Goal: Information Seeking & Learning: Find specific fact

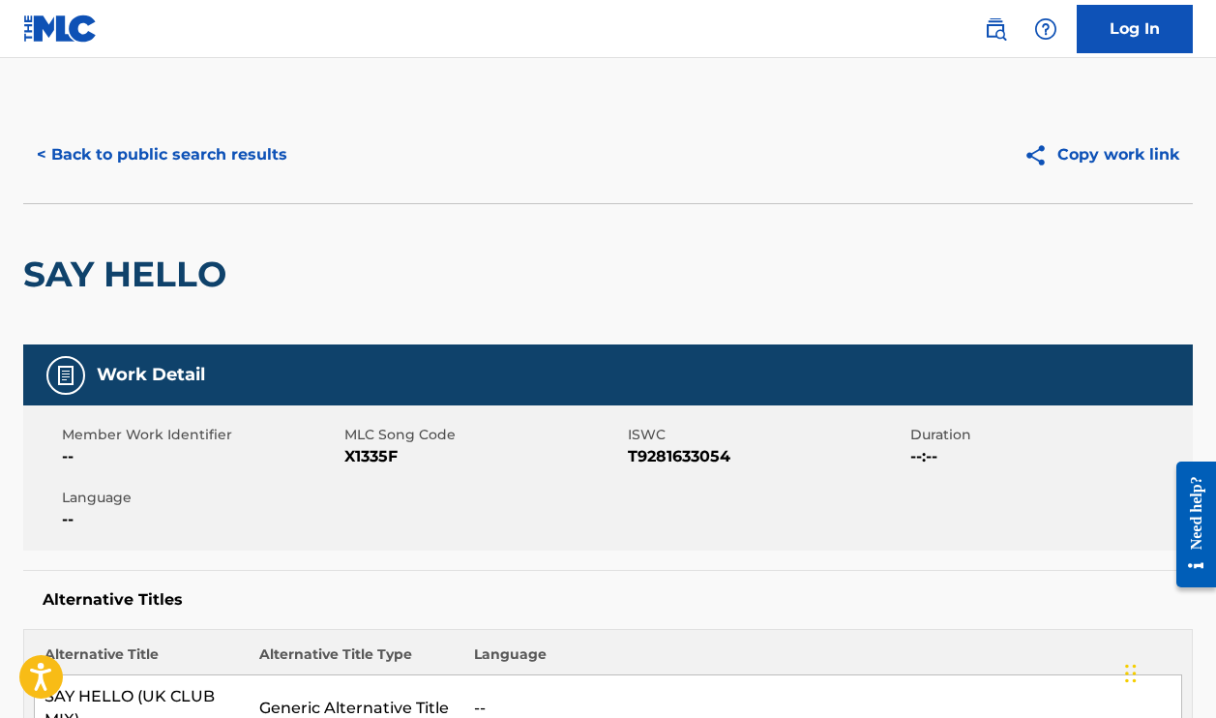
click at [234, 176] on button "< Back to public search results" at bounding box center [162, 155] width 278 height 48
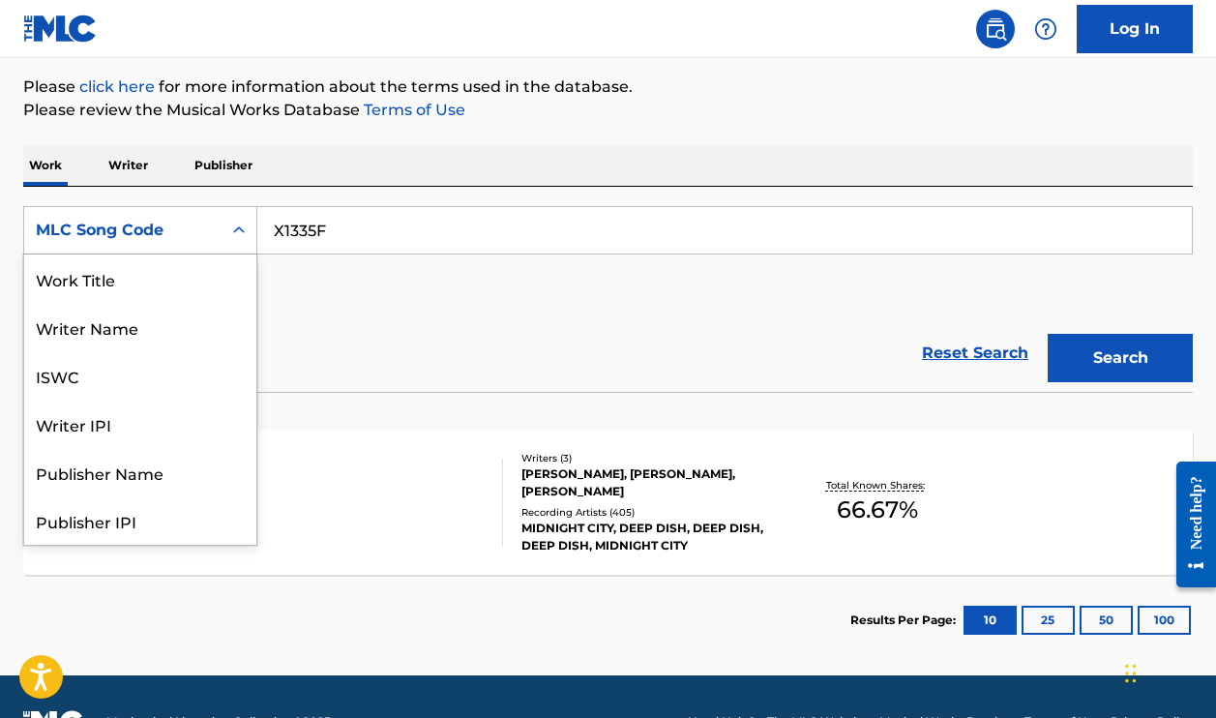
click at [218, 224] on div "MLC Song Code" at bounding box center [122, 230] width 197 height 37
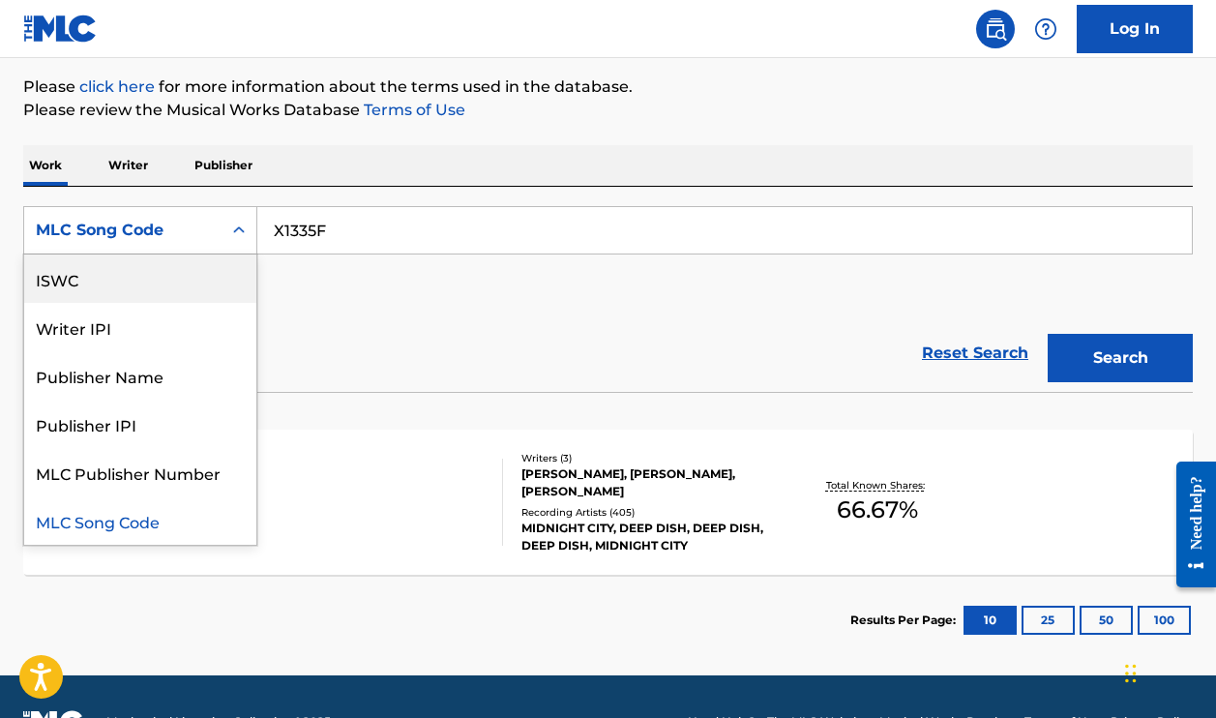
scroll to position [0, 0]
click at [158, 275] on div "Work Title" at bounding box center [140, 279] width 232 height 48
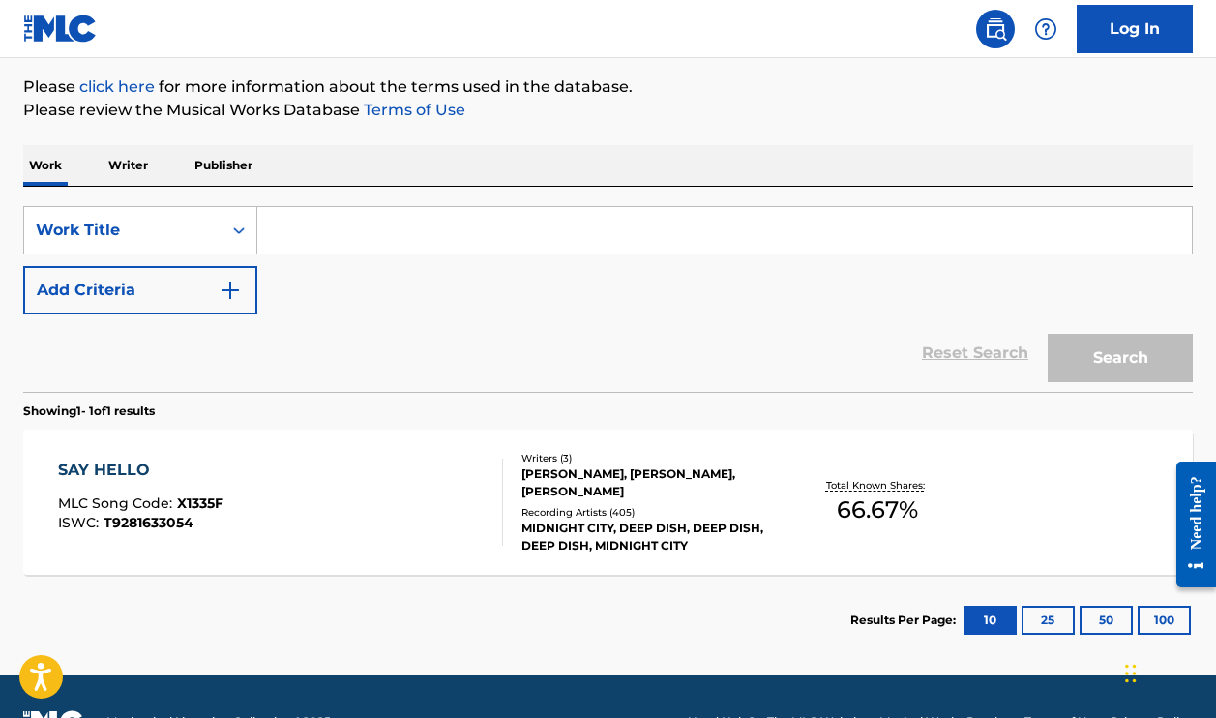
click at [341, 231] on input "Search Form" at bounding box center [724, 230] width 935 height 46
paste input "VIOLIN CONCERTO NO. 2 - THE AMERICAN FOUR SEASONS: MOVEMENT II"
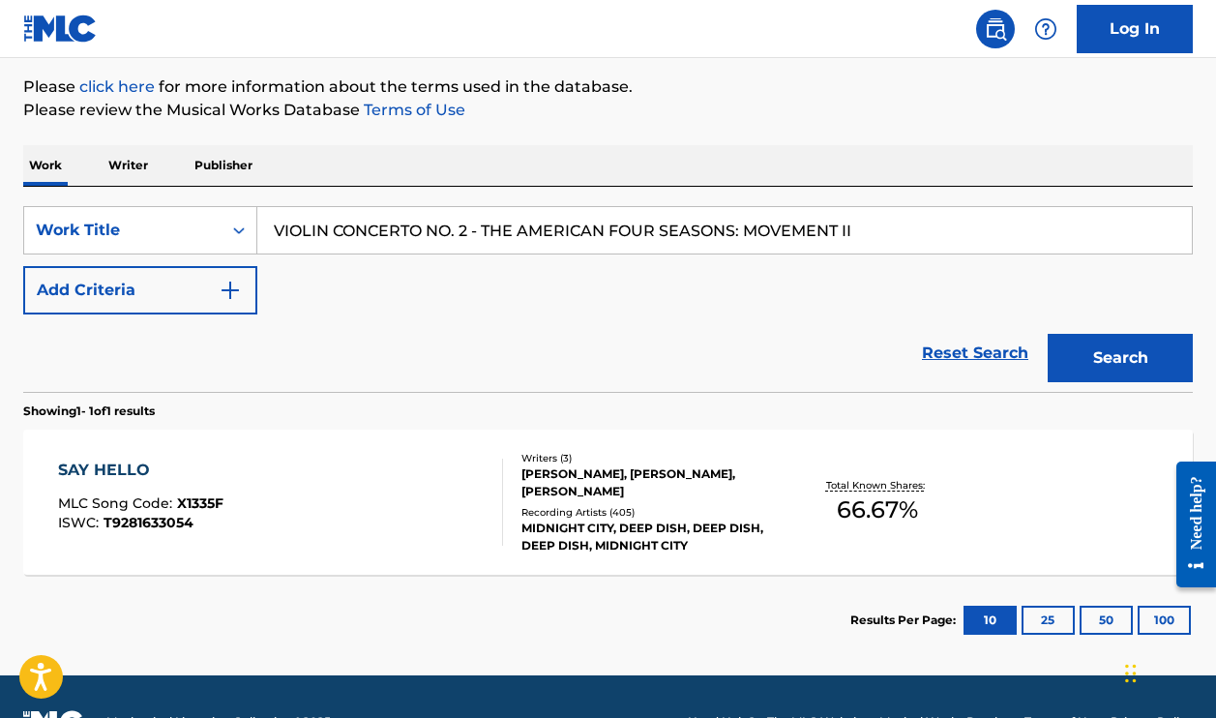
type input "VIOLIN CONCERTO NO. 2 - THE AMERICAN FOUR SEASONS: MOVEMENT II"
click at [1121, 358] on button "Search" at bounding box center [1120, 358] width 145 height 48
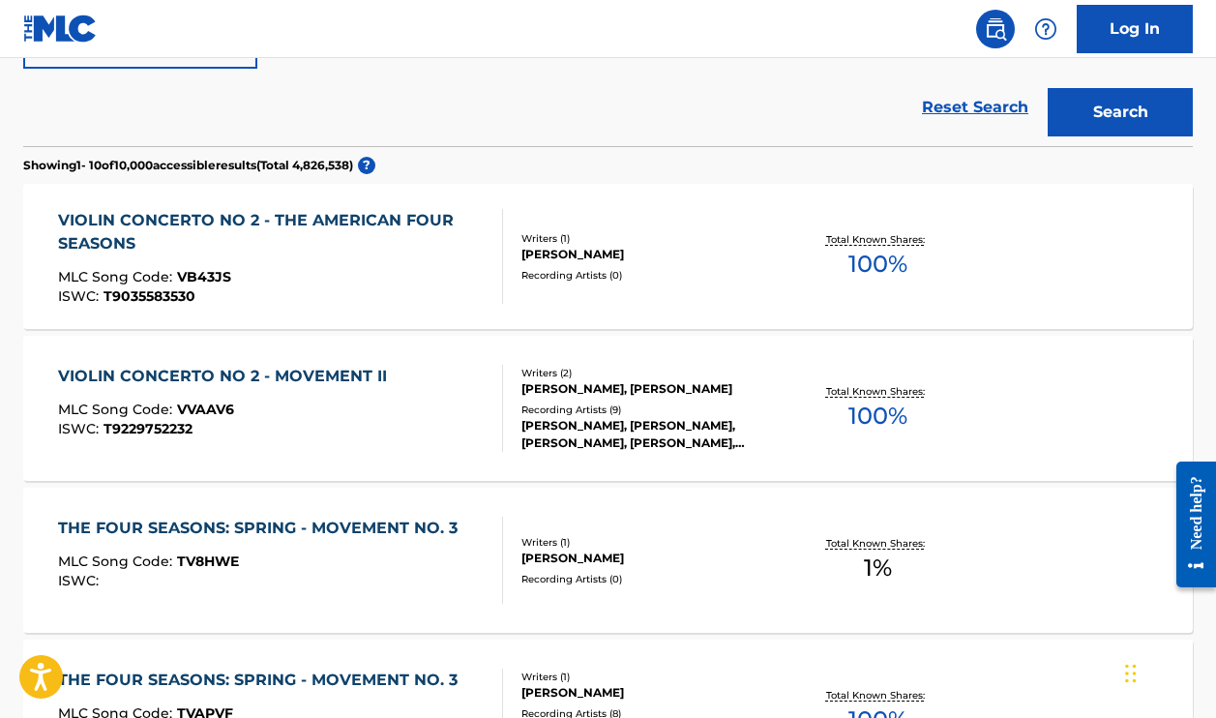
scroll to position [507, 0]
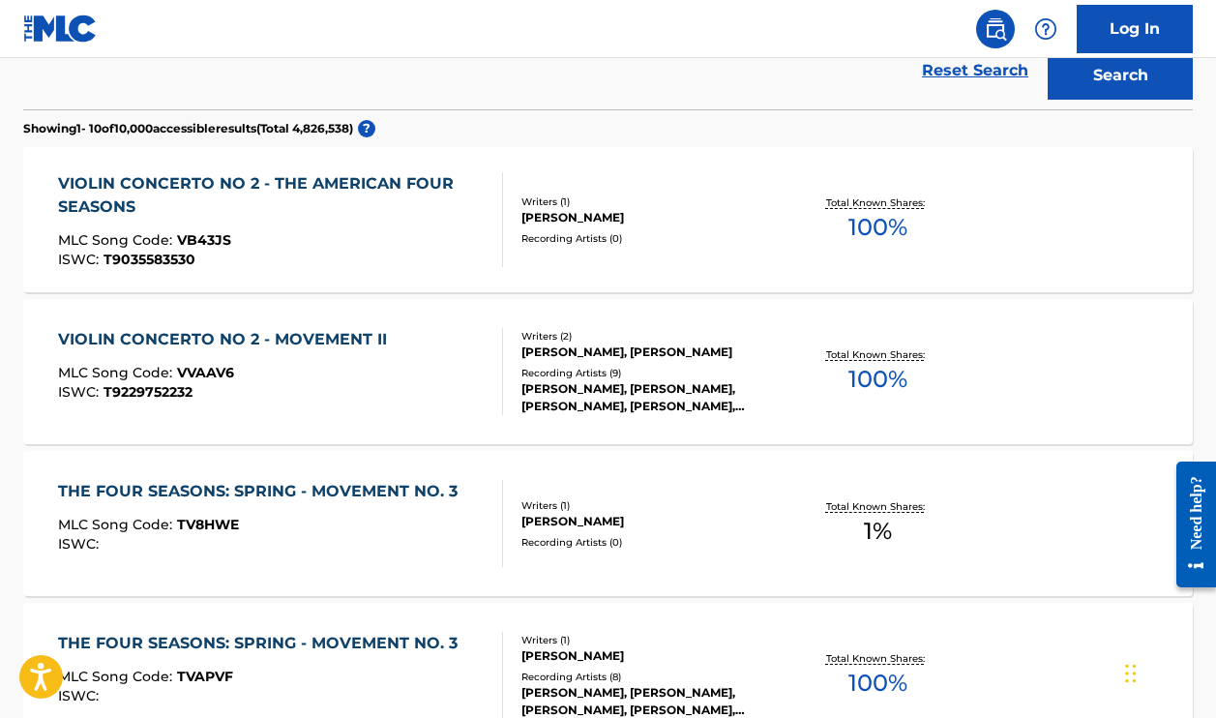
click at [589, 259] on div "VIOLIN CONCERTO NO 2 - THE AMERICAN FOUR SEASONS MLC Song Code : VB43JS ISWC : …" at bounding box center [608, 219] width 1170 height 145
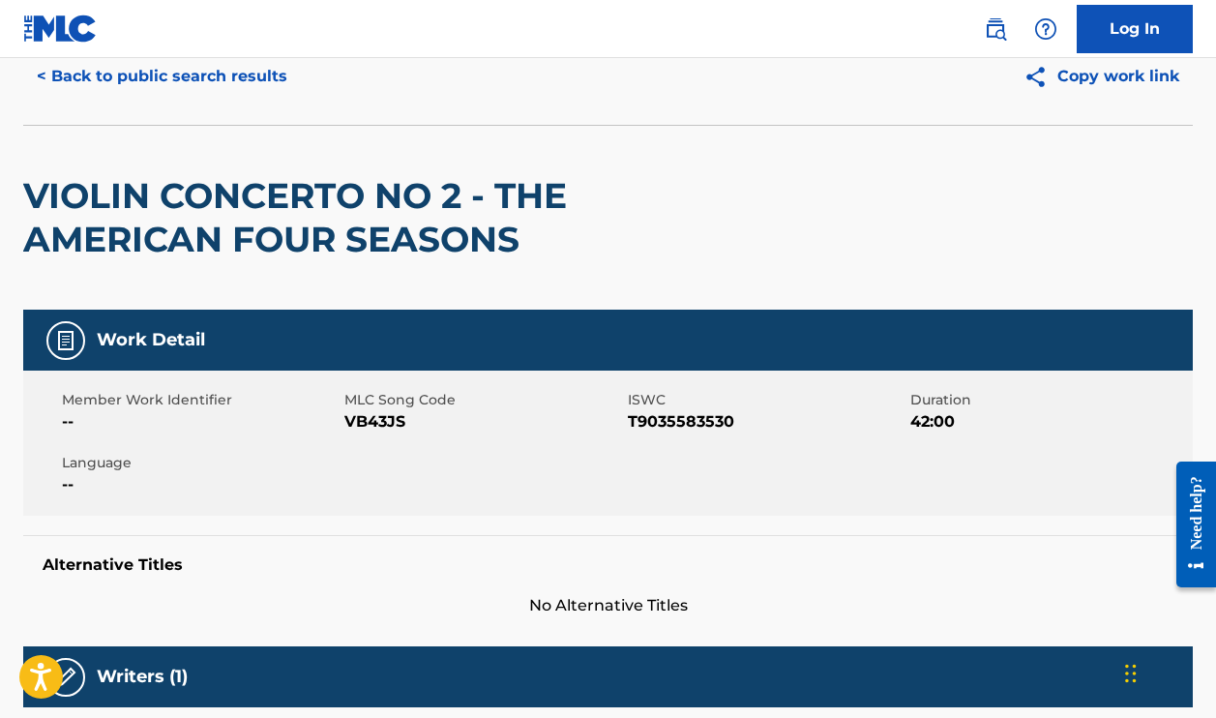
scroll to position [106, 0]
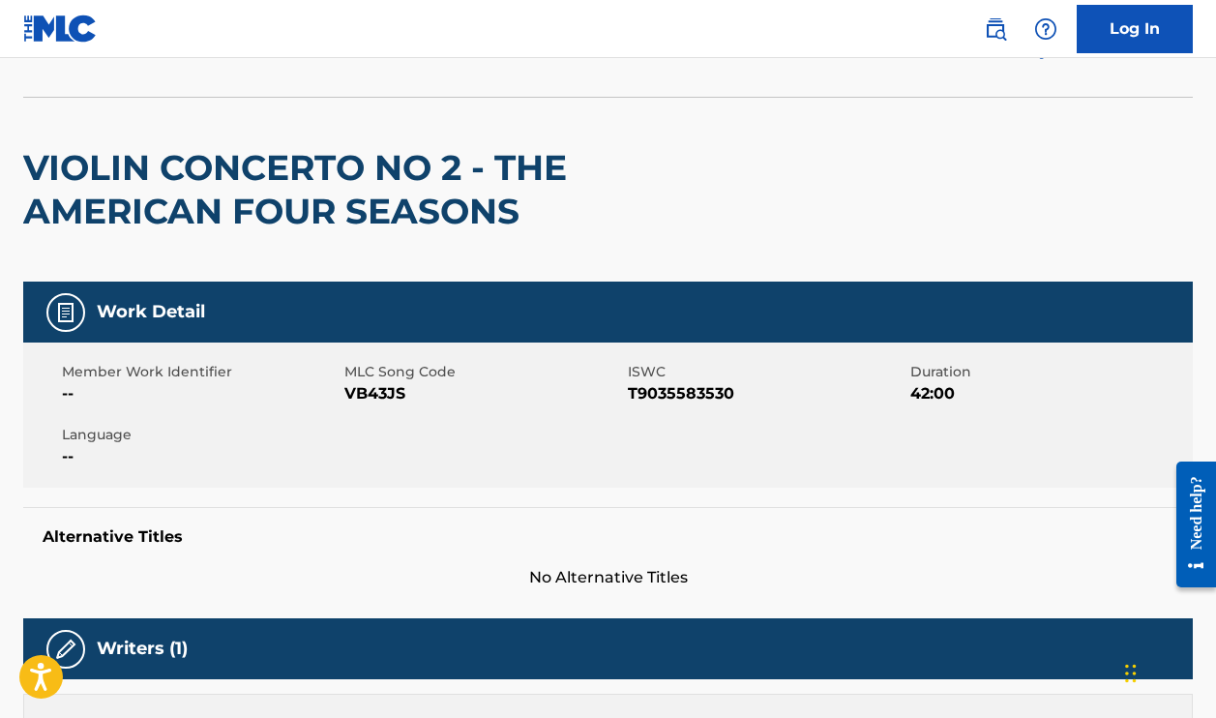
click at [386, 386] on span "VB43JS" at bounding box center [484, 393] width 278 height 23
click at [386, 385] on span "VB43JS" at bounding box center [484, 393] width 278 height 23
copy span "VB43JS"
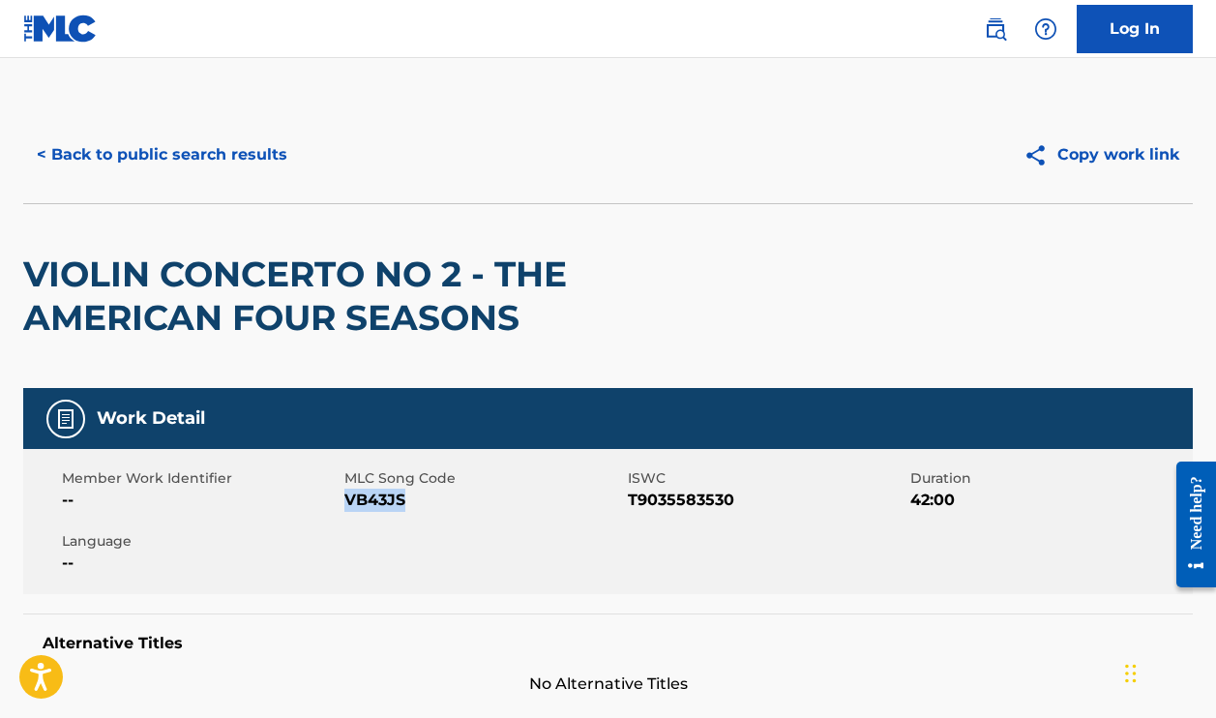
scroll to position [0, 0]
click at [255, 148] on button "< Back to public search results" at bounding box center [162, 155] width 278 height 48
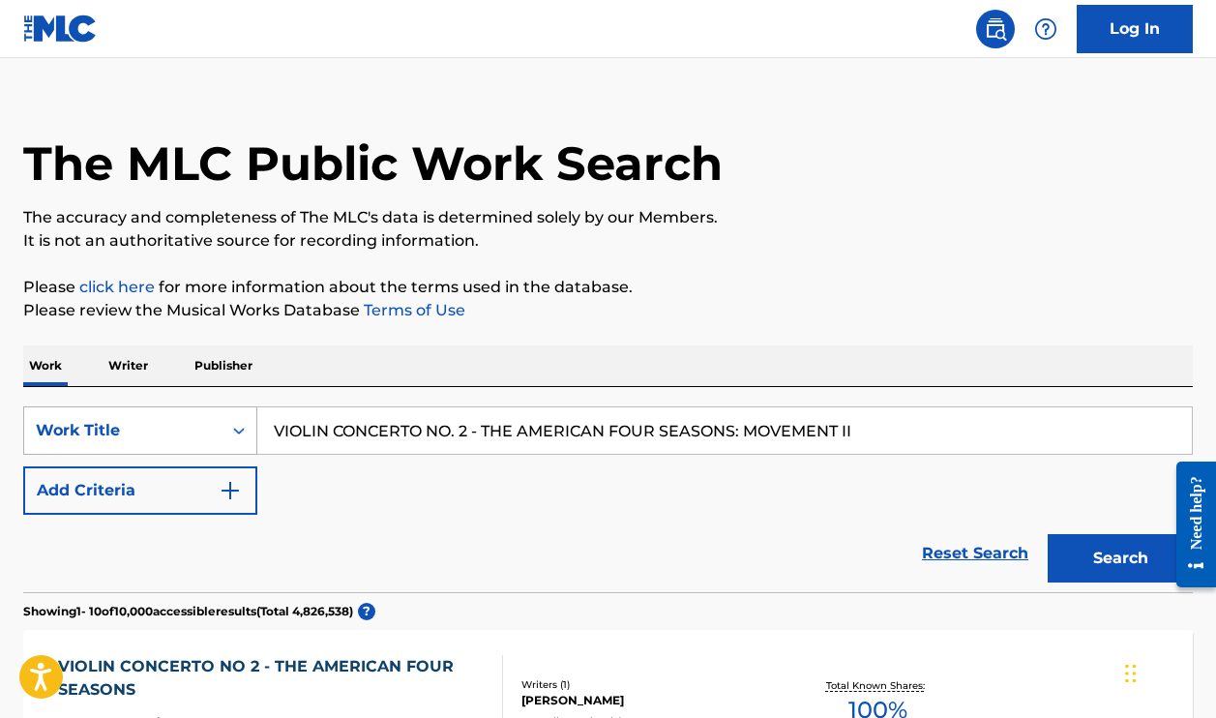
click at [159, 455] on div "Work Title" at bounding box center [140, 430] width 234 height 48
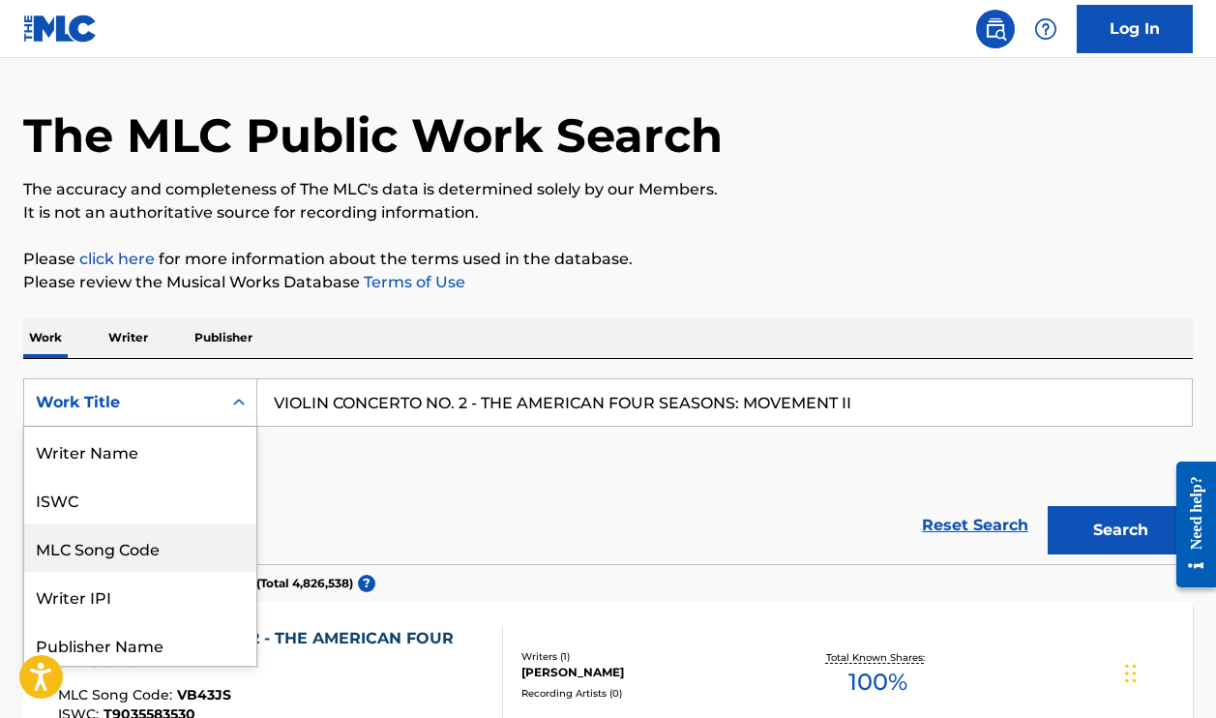
scroll to position [97, 0]
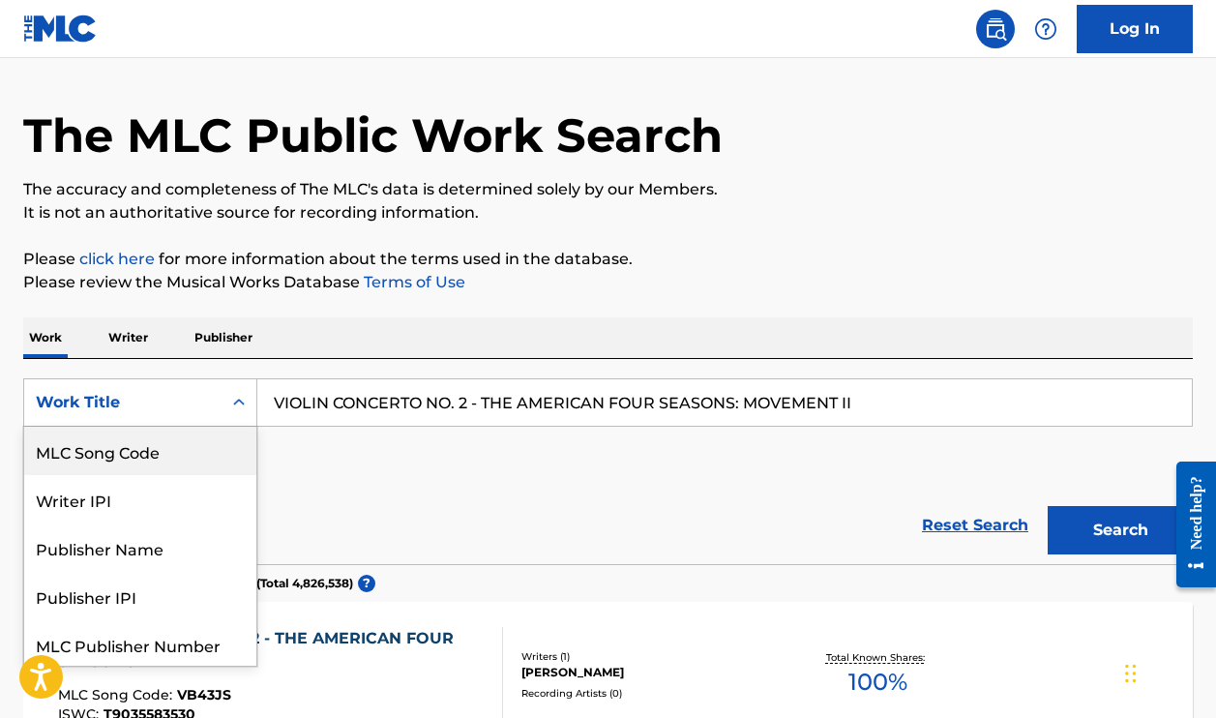
click at [135, 435] on div "MLC Song Code" at bounding box center [140, 451] width 232 height 48
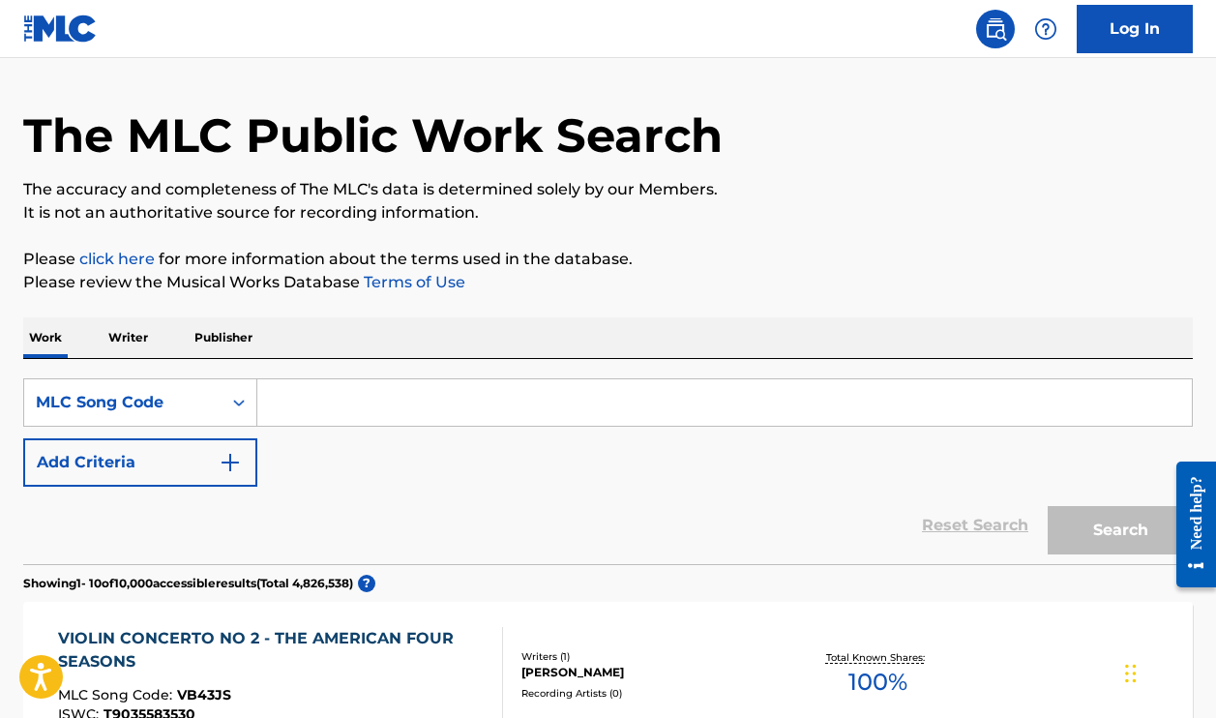
click at [364, 403] on input "Search Form" at bounding box center [724, 402] width 935 height 46
paste input "M4420R"
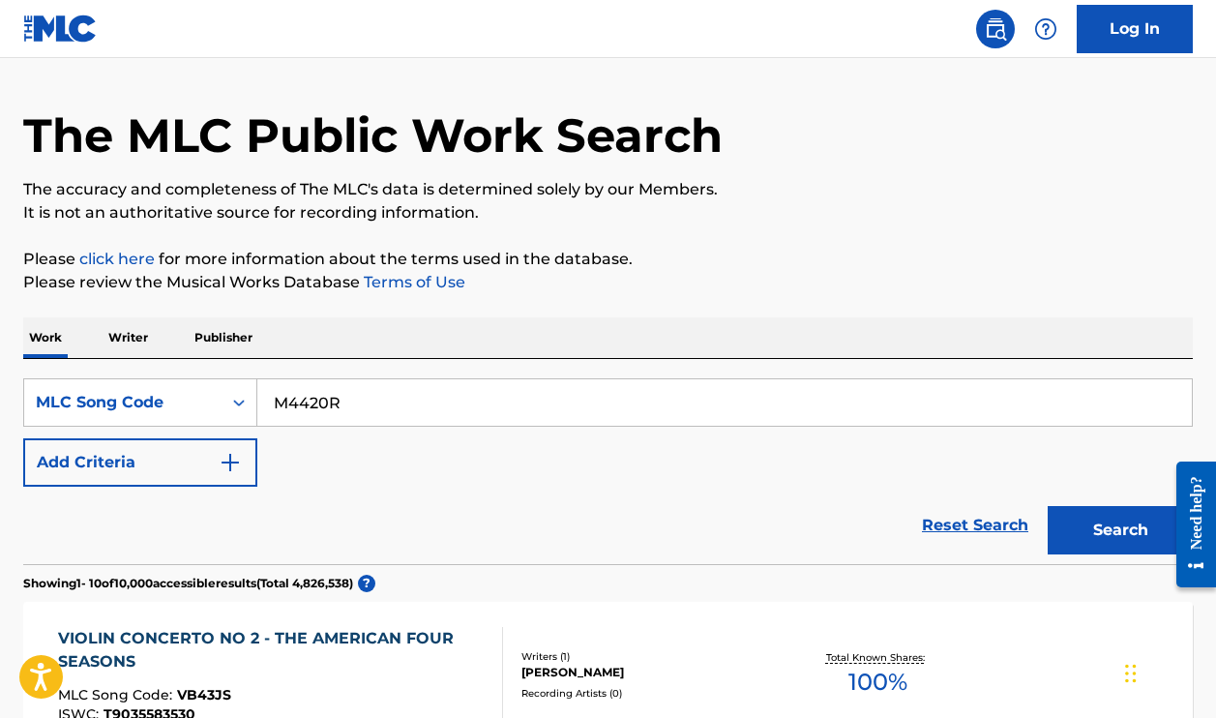
type input "M4420R"
click at [1121, 530] on button "Search" at bounding box center [1120, 530] width 145 height 48
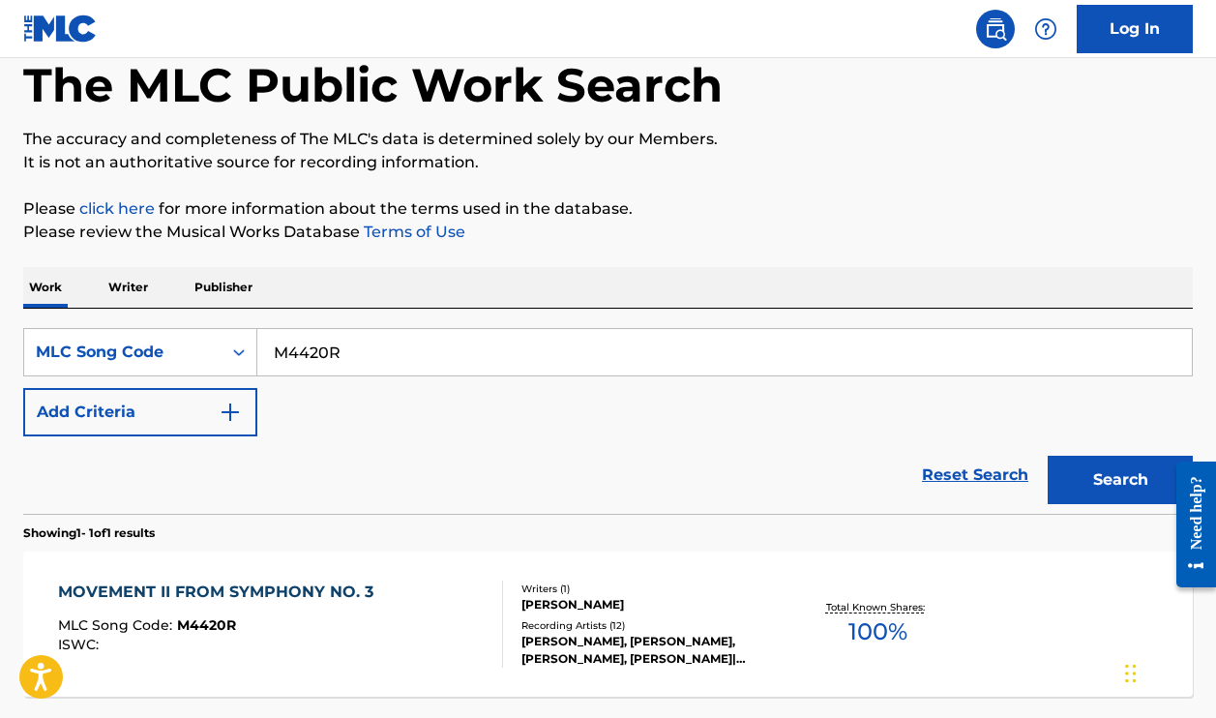
scroll to position [194, 0]
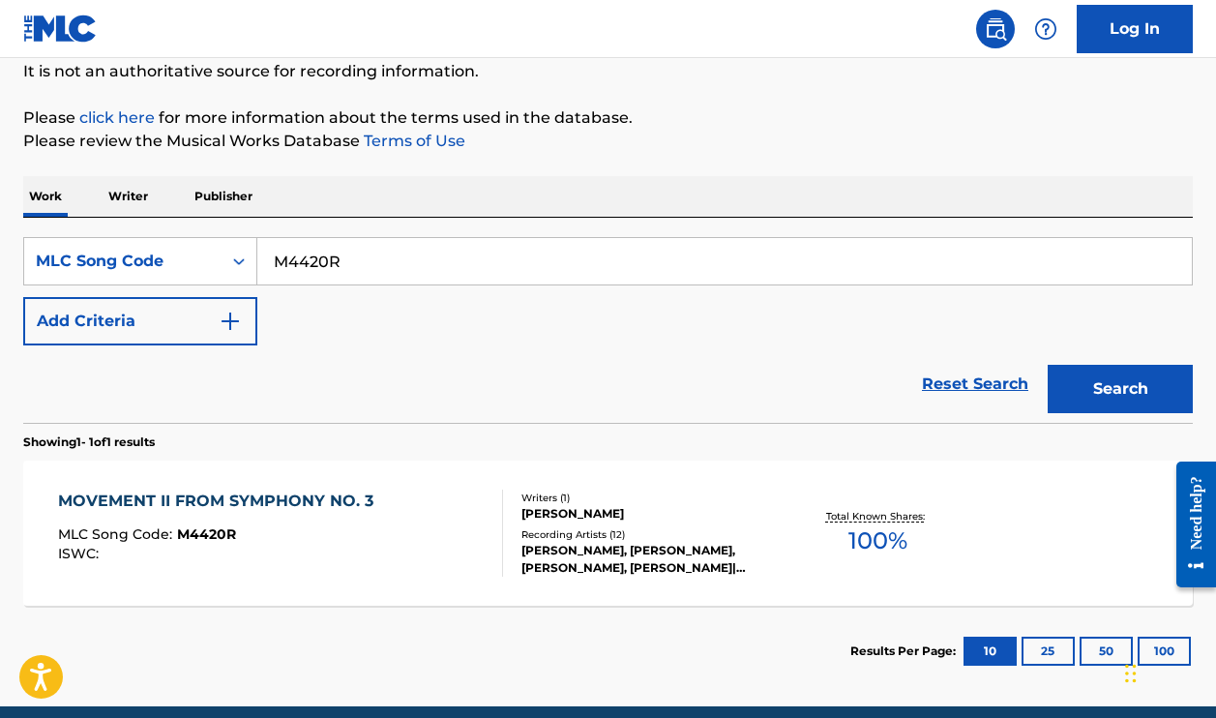
click at [694, 540] on div "Recording Artists ( 12 )" at bounding box center [651, 534] width 259 height 15
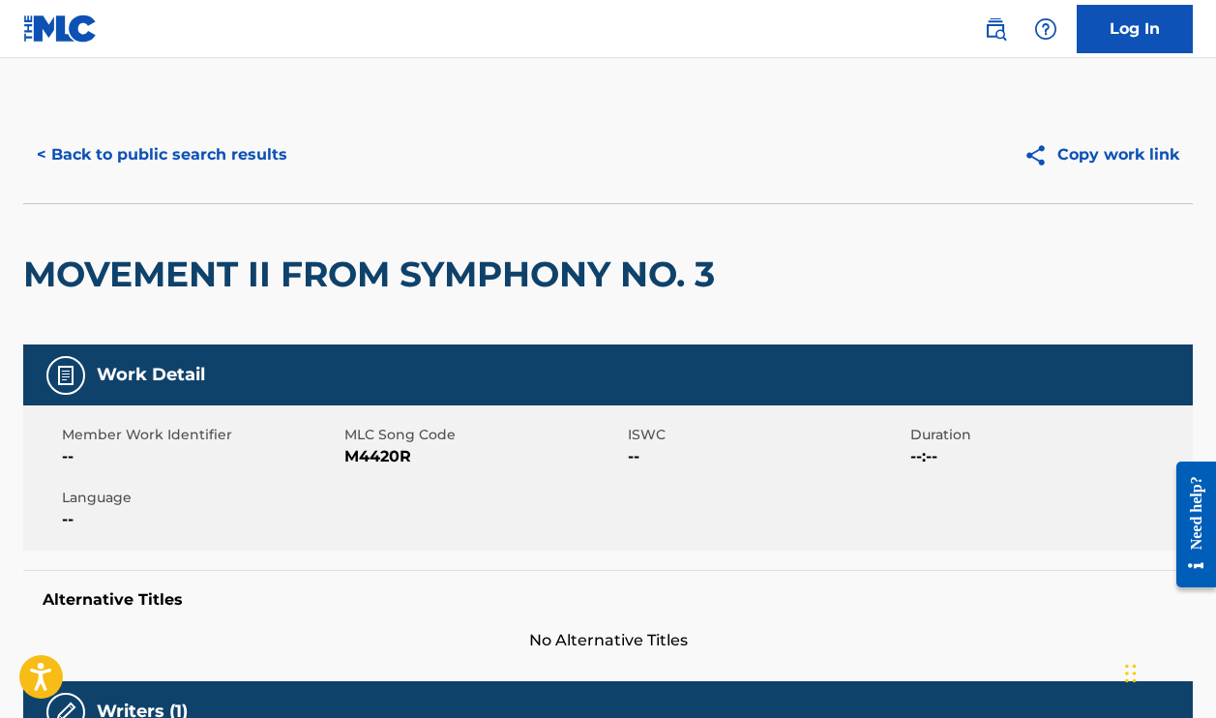
click at [388, 468] on span "M4420R" at bounding box center [484, 456] width 278 height 23
copy span "M4420R"
click at [269, 138] on button "< Back to public search results" at bounding box center [162, 155] width 278 height 48
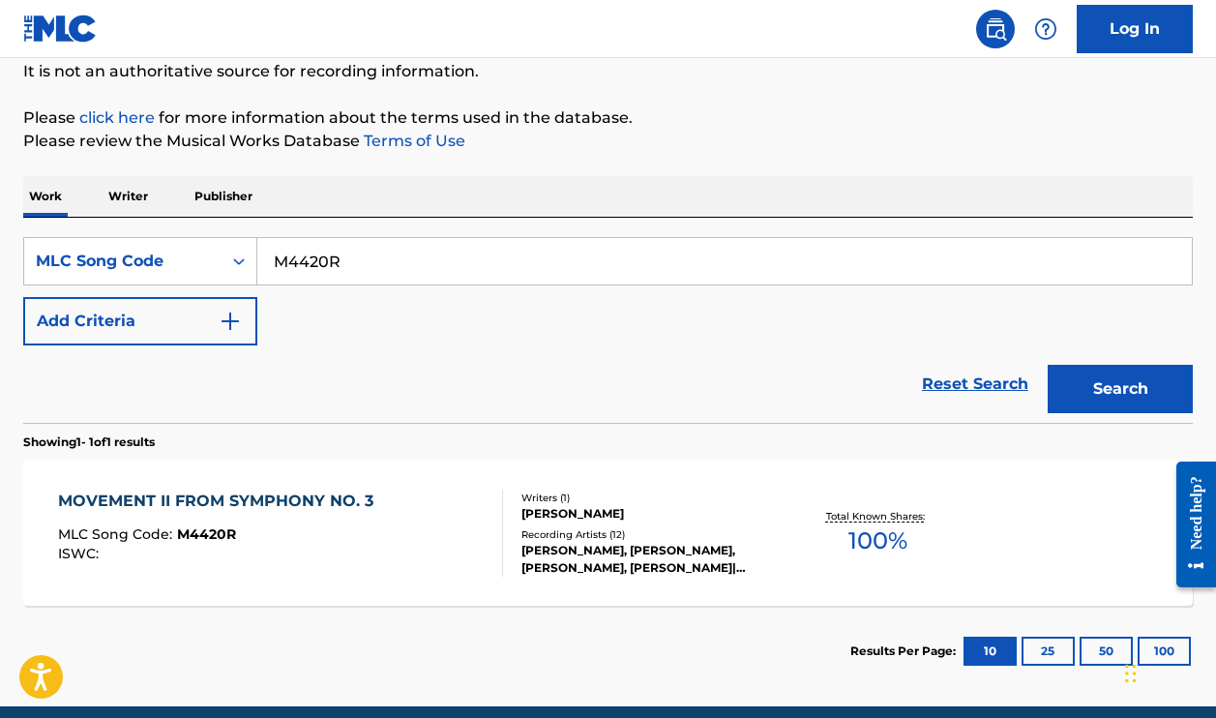
click at [315, 250] on input "M4420R" at bounding box center [724, 261] width 935 height 46
click at [314, 250] on input "M4420R" at bounding box center [724, 261] width 935 height 46
paste input "C20978"
click at [1121, 389] on button "Search" at bounding box center [1120, 389] width 145 height 48
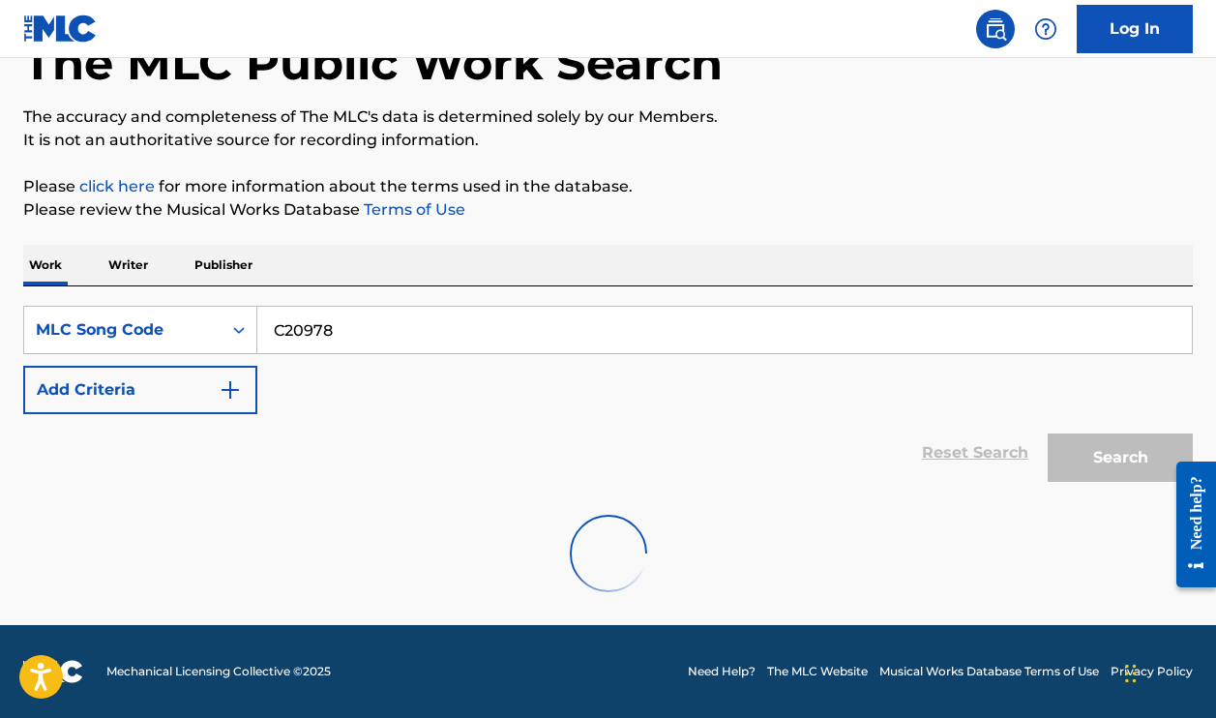
scroll to position [125, 0]
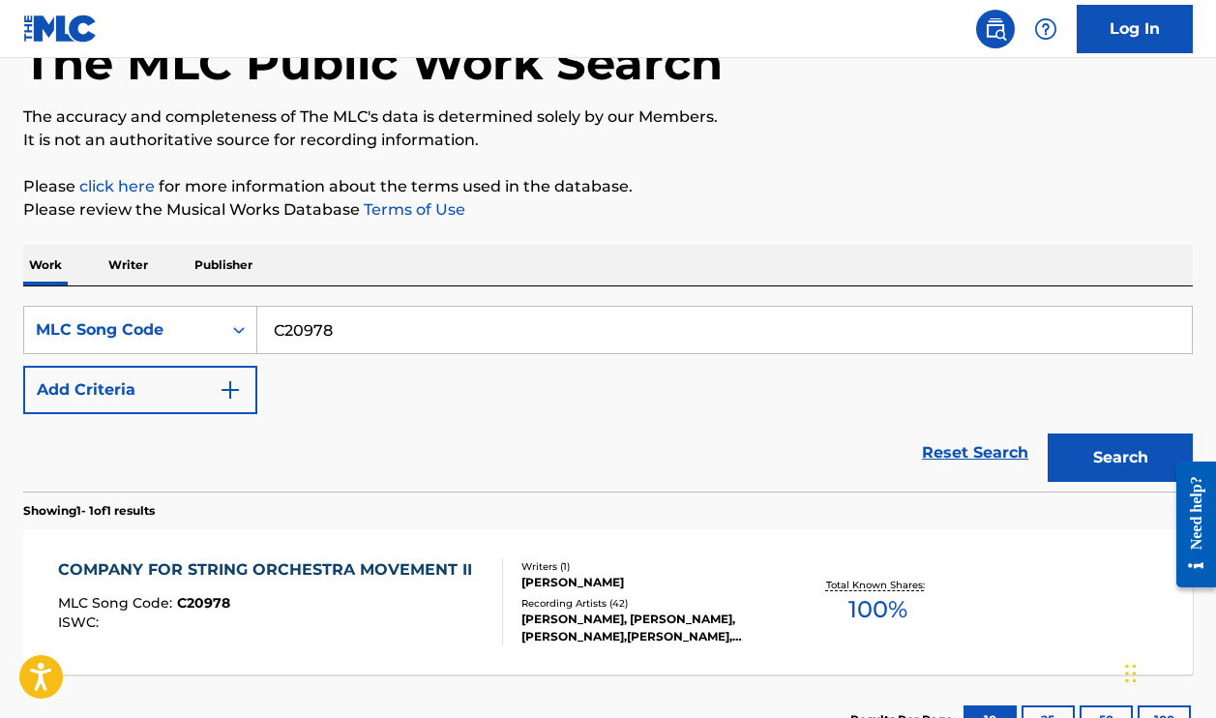
click at [376, 336] on input "C20978" at bounding box center [724, 330] width 935 height 46
paste input "Retrieving data. Wait a few seconds and try to cut or copy again."
type input "Retrieving data. Wait a few seconds and try to cut or copy again."
click at [1121, 458] on button "Search" at bounding box center [1120, 458] width 145 height 48
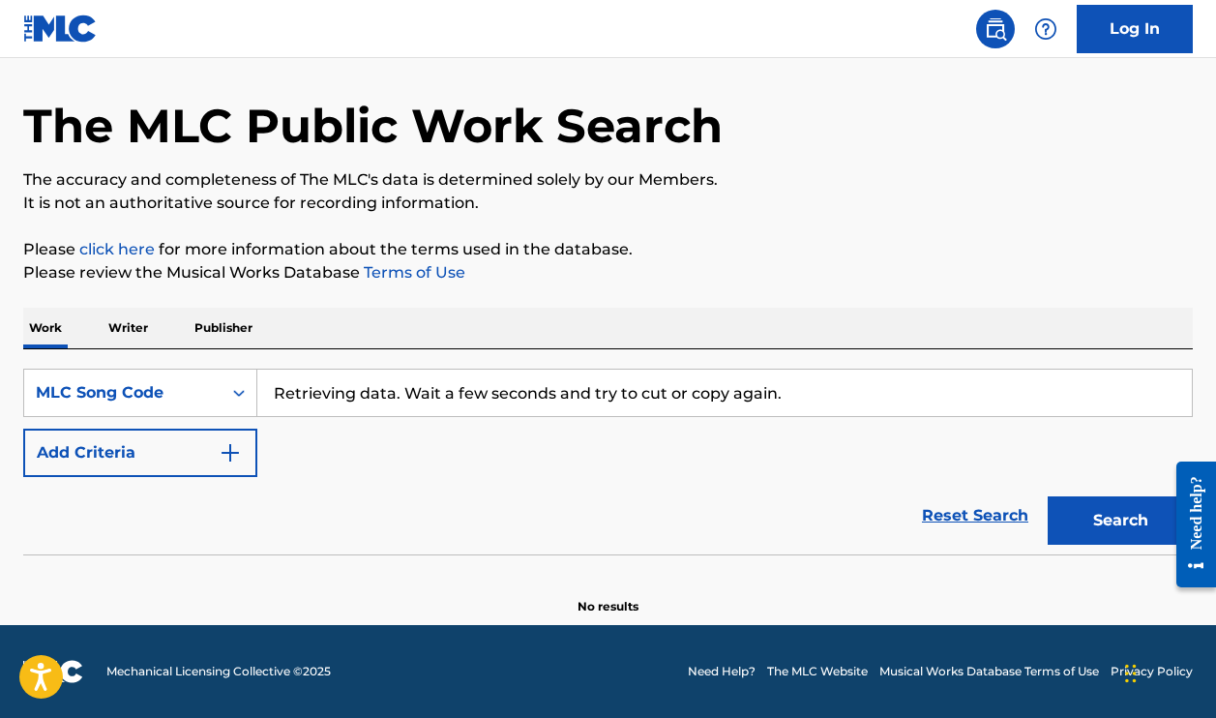
scroll to position [62, 0]
click at [939, 380] on input "Retrieving data. Wait a few seconds and try to cut or copy again." at bounding box center [724, 393] width 935 height 46
click at [938, 380] on input "Retrieving data. Wait a few seconds and try to cut or copy again." at bounding box center [724, 393] width 935 height 46
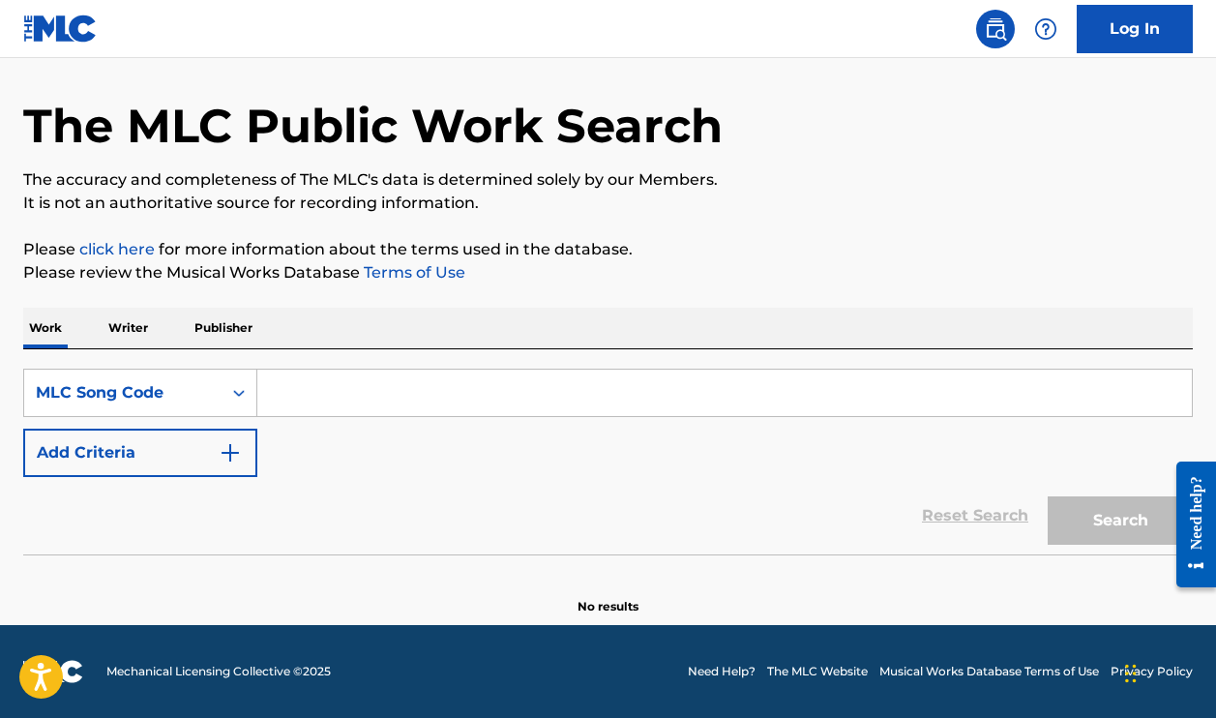
paste input "Retrieving data. Wait a few seconds and try to cut or copy again."
type input "Retrieving data. Wait a few seconds and try to cut or copy again."
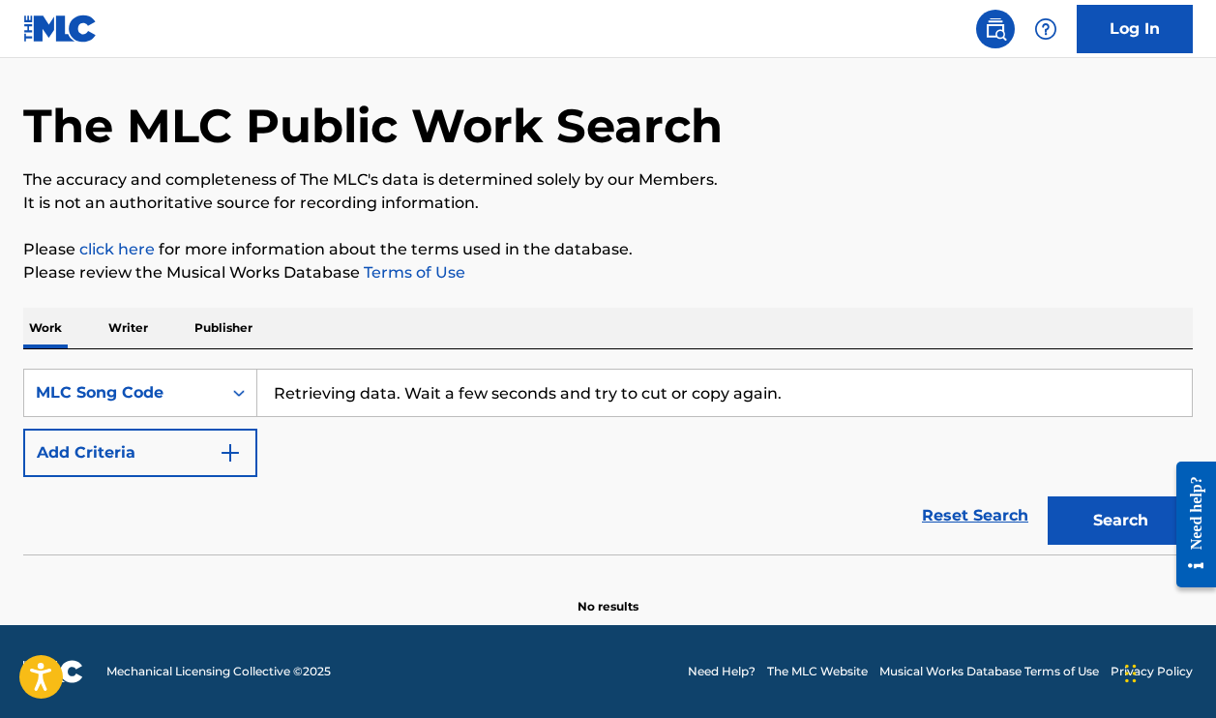
click at [618, 379] on input "Retrieving data. Wait a few seconds and try to cut or copy again." at bounding box center [724, 393] width 935 height 46
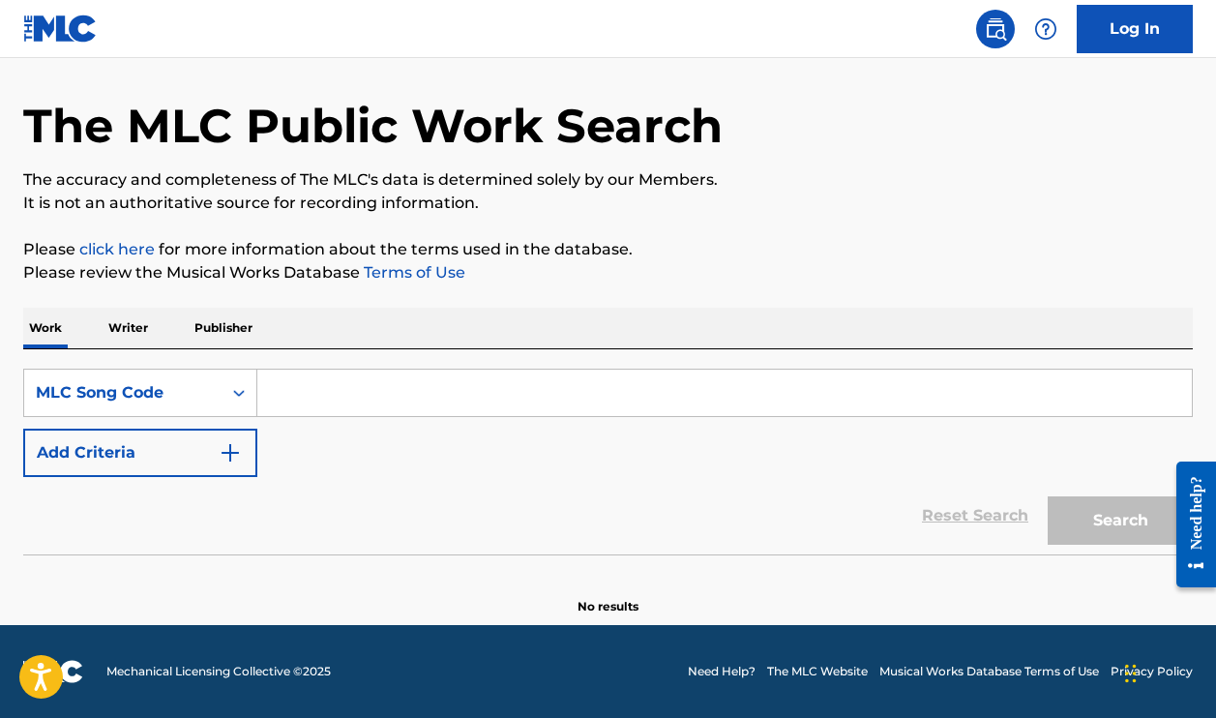
paste input "M4420R"
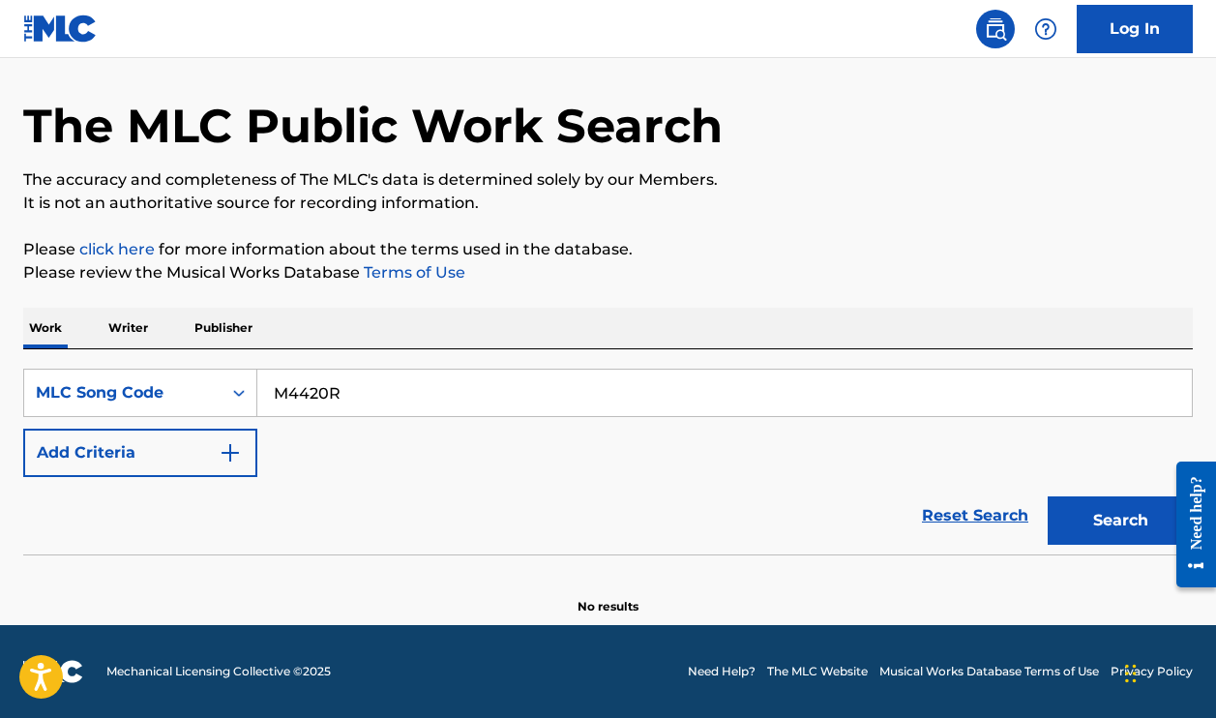
click at [1121, 521] on button "Search" at bounding box center [1120, 520] width 145 height 48
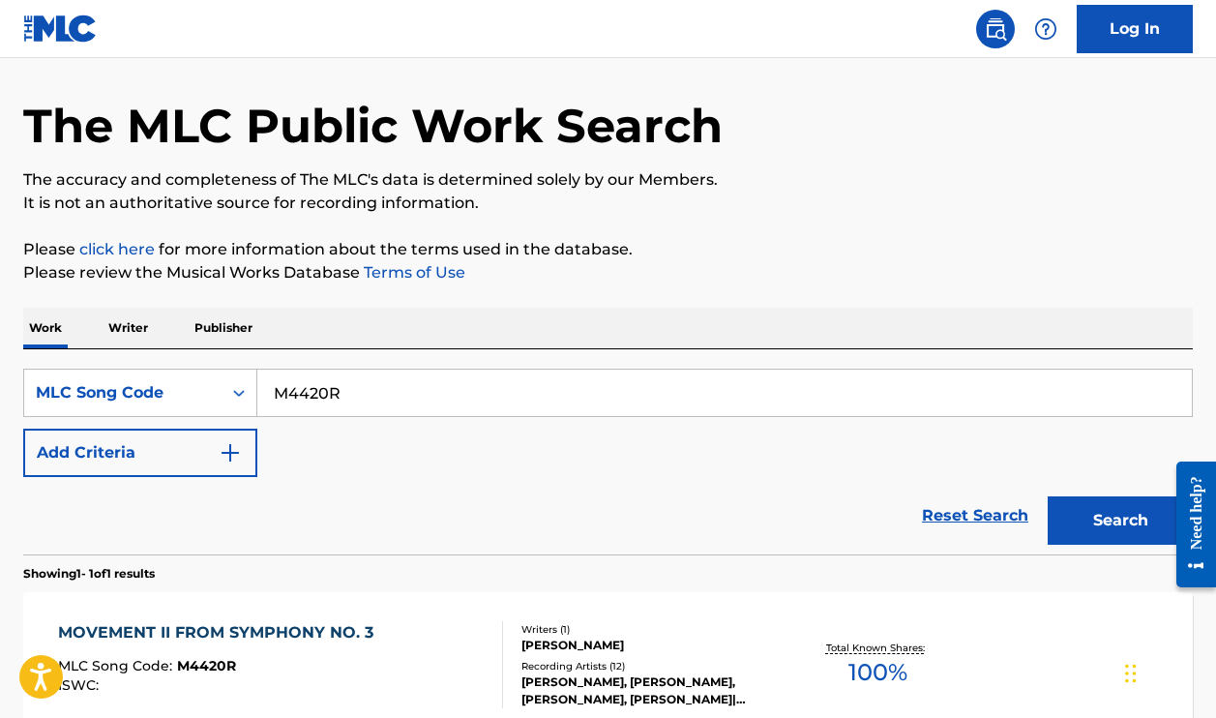
scroll to position [224, 0]
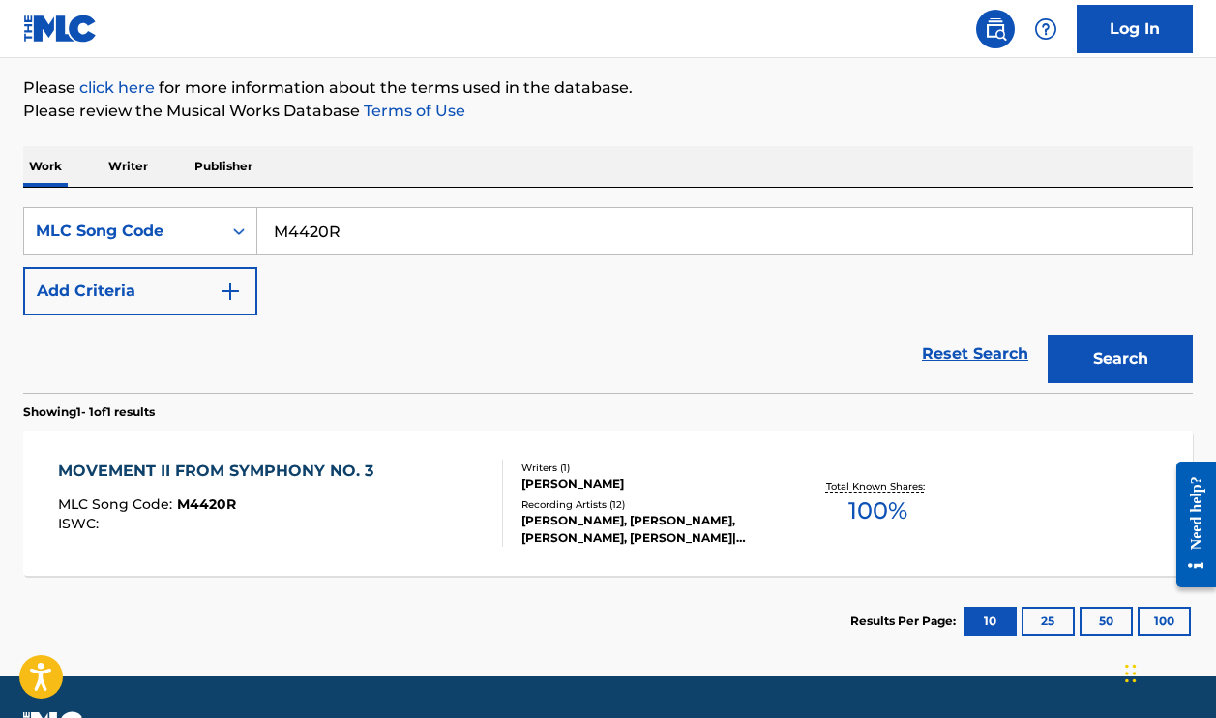
click at [345, 229] on input "M4420R" at bounding box center [724, 231] width 935 height 46
paste input "G9V0O"
click at [1121, 359] on button "Search" at bounding box center [1120, 359] width 145 height 48
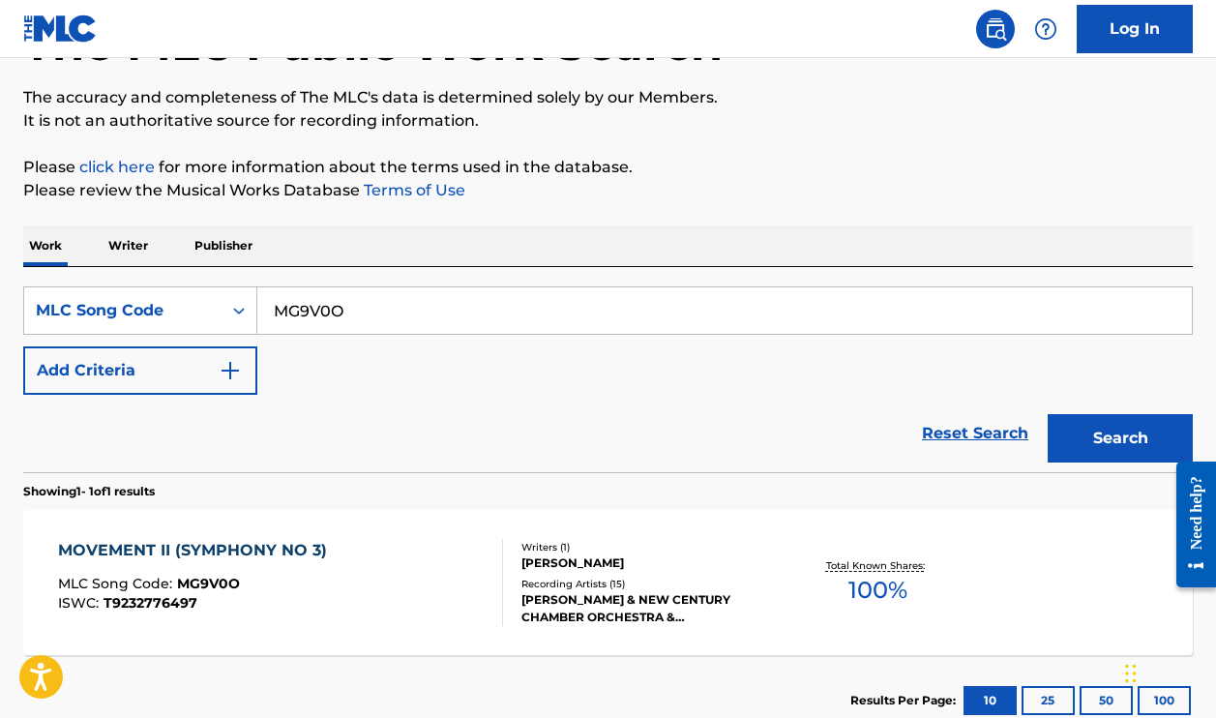
scroll to position [149, 0]
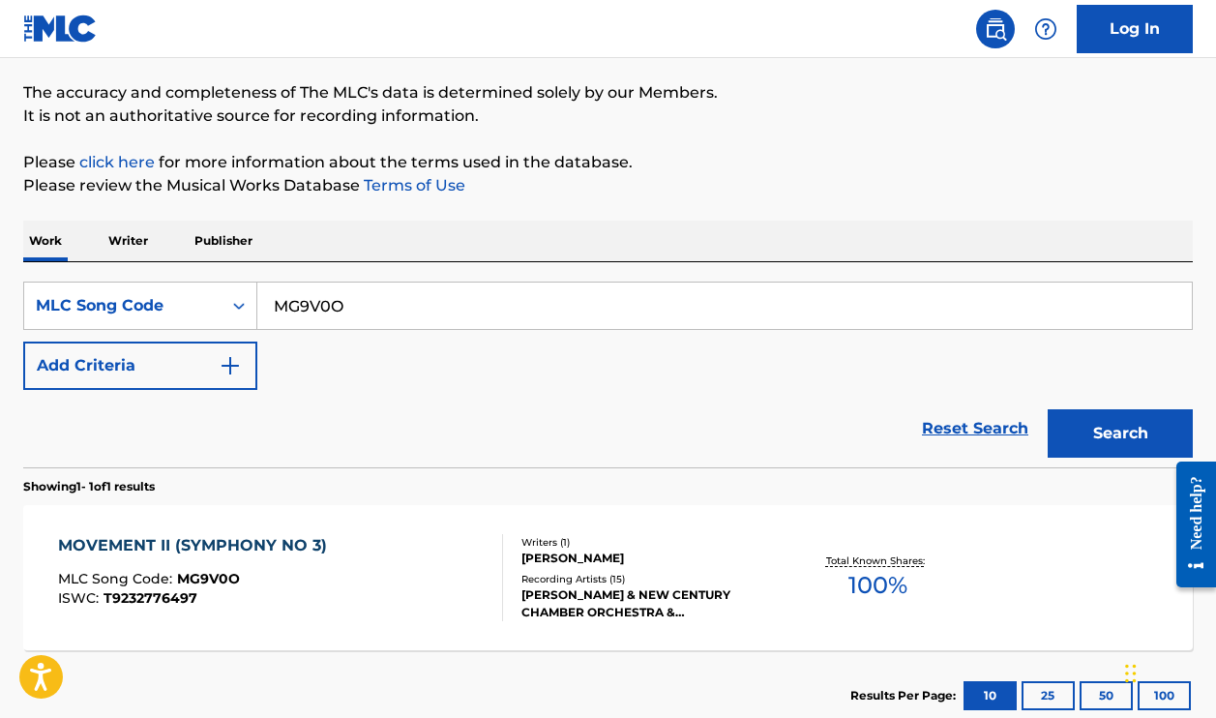
click at [509, 293] on input "MG9V0O" at bounding box center [724, 306] width 935 height 46
paste input "H6E1F"
type input "MH6E1F"
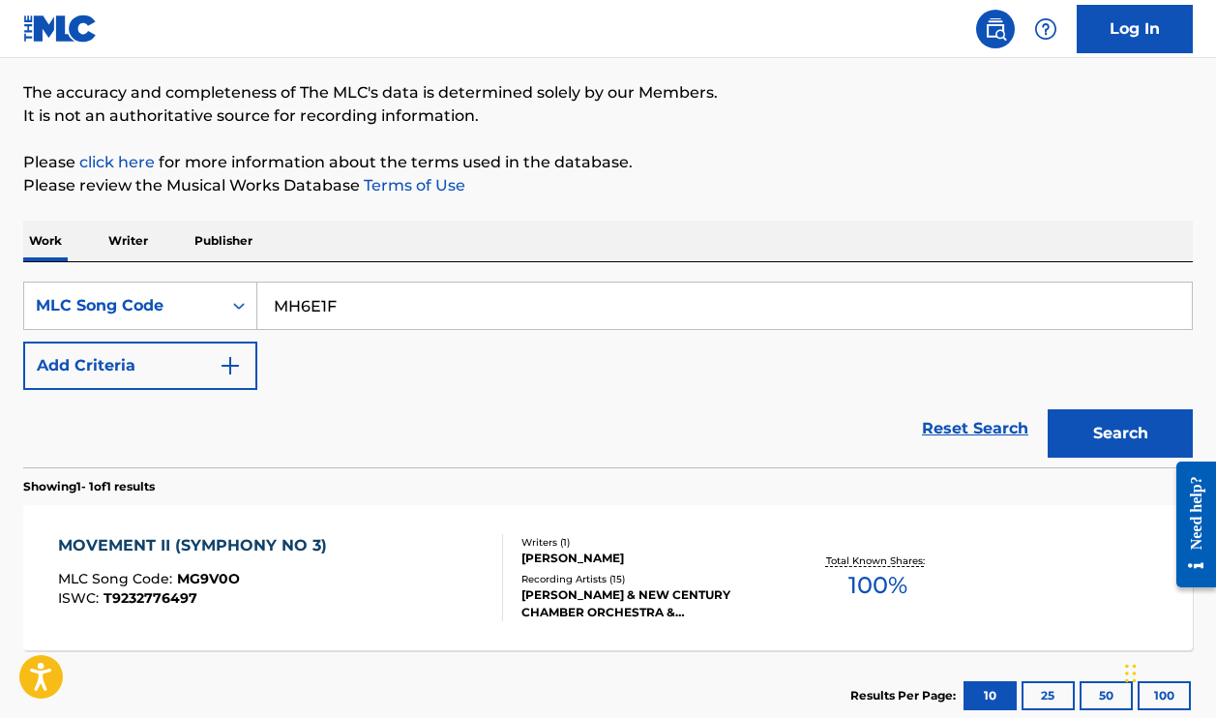
click at [1121, 434] on button "Search" at bounding box center [1120, 433] width 145 height 48
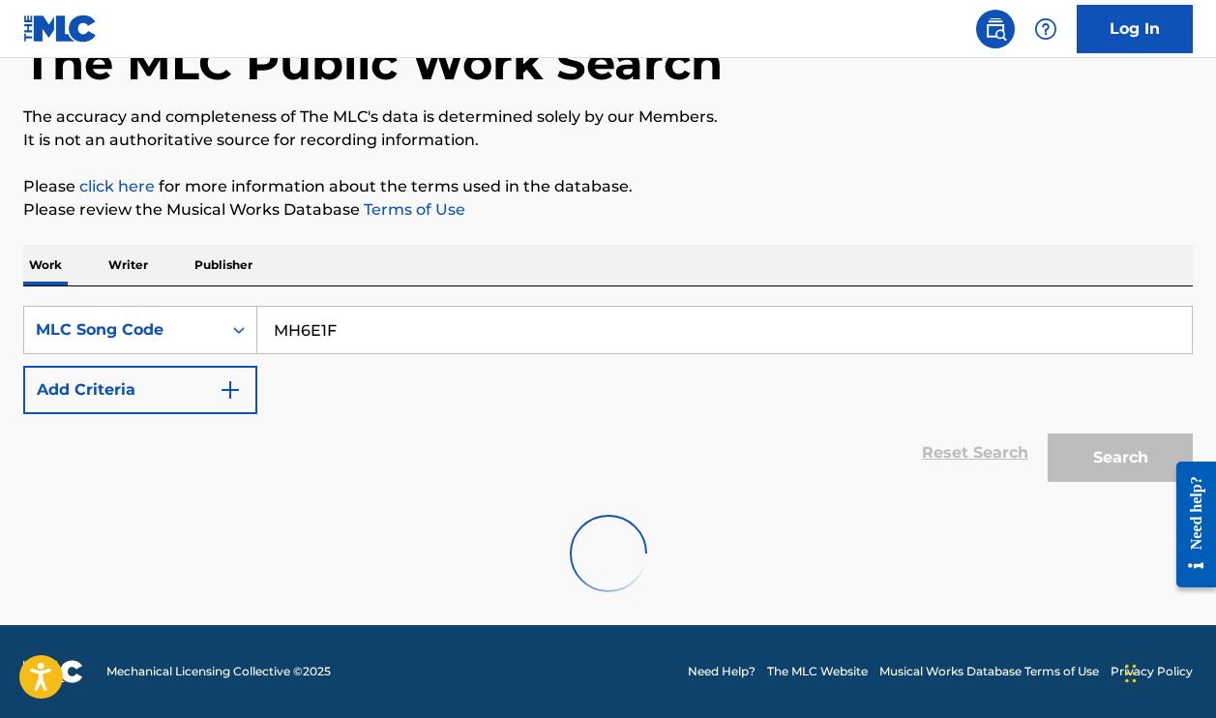
scroll to position [125, 0]
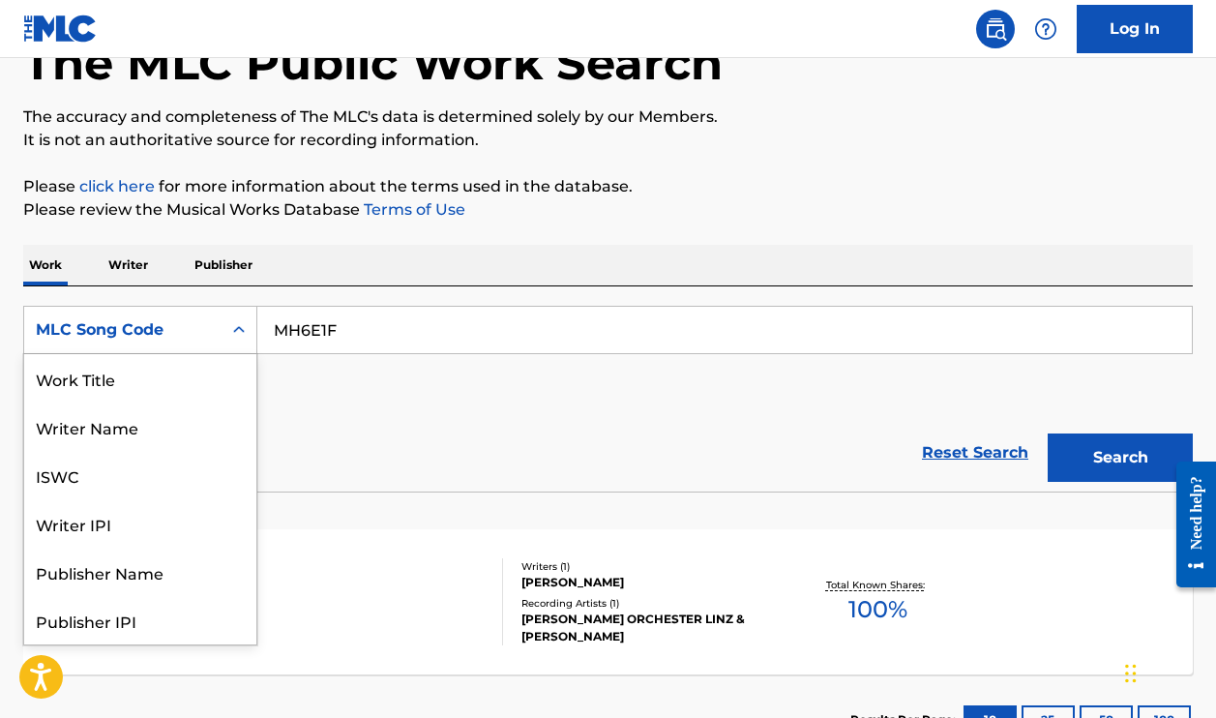
click at [192, 326] on div "MLC Song Code" at bounding box center [123, 329] width 174 height 23
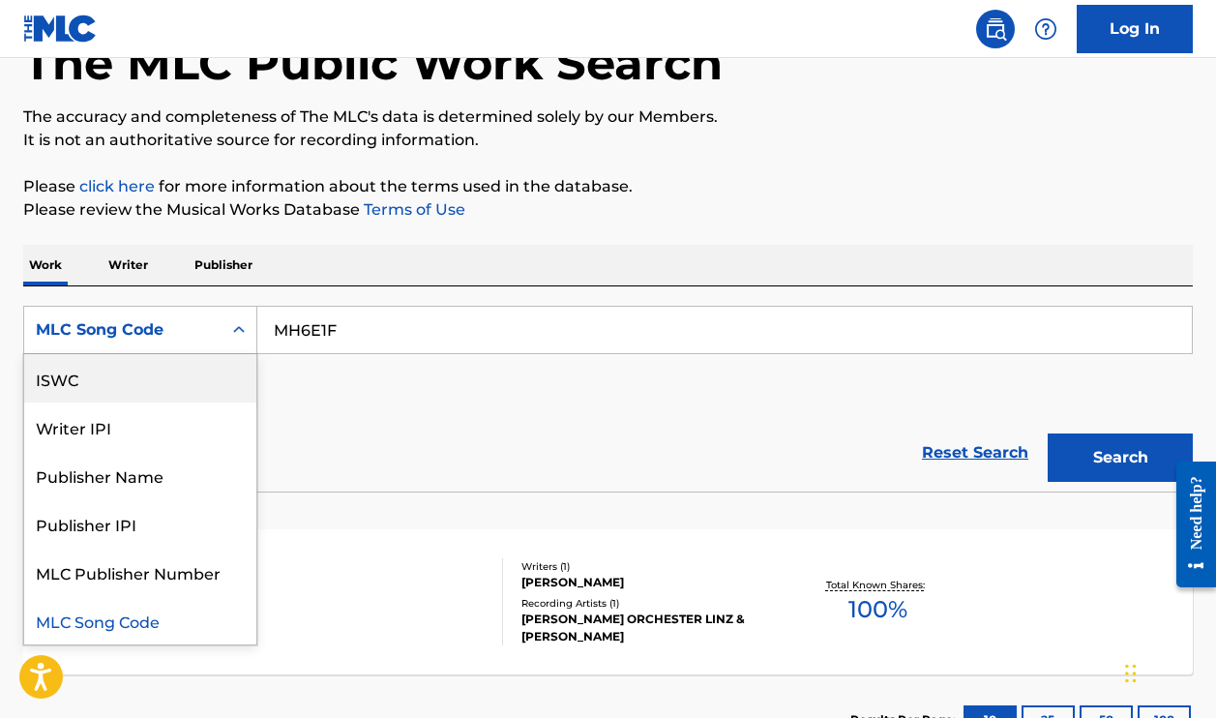
scroll to position [0, 0]
click at [162, 378] on div "Work Title" at bounding box center [140, 378] width 232 height 48
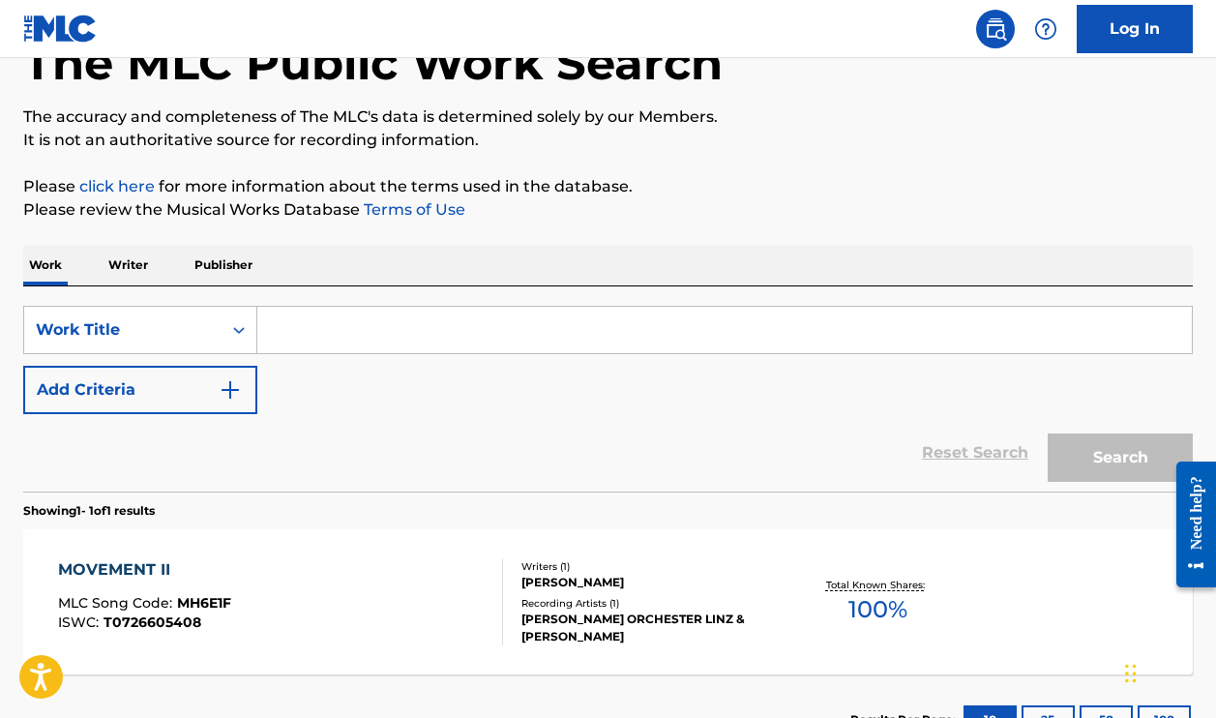
click at [404, 327] on input "Search Form" at bounding box center [724, 330] width 935 height 46
paste input "Piano Concerto No.21 in C, K.467: Mozart: Piano Concerto No. 21 in C Major, K. …"
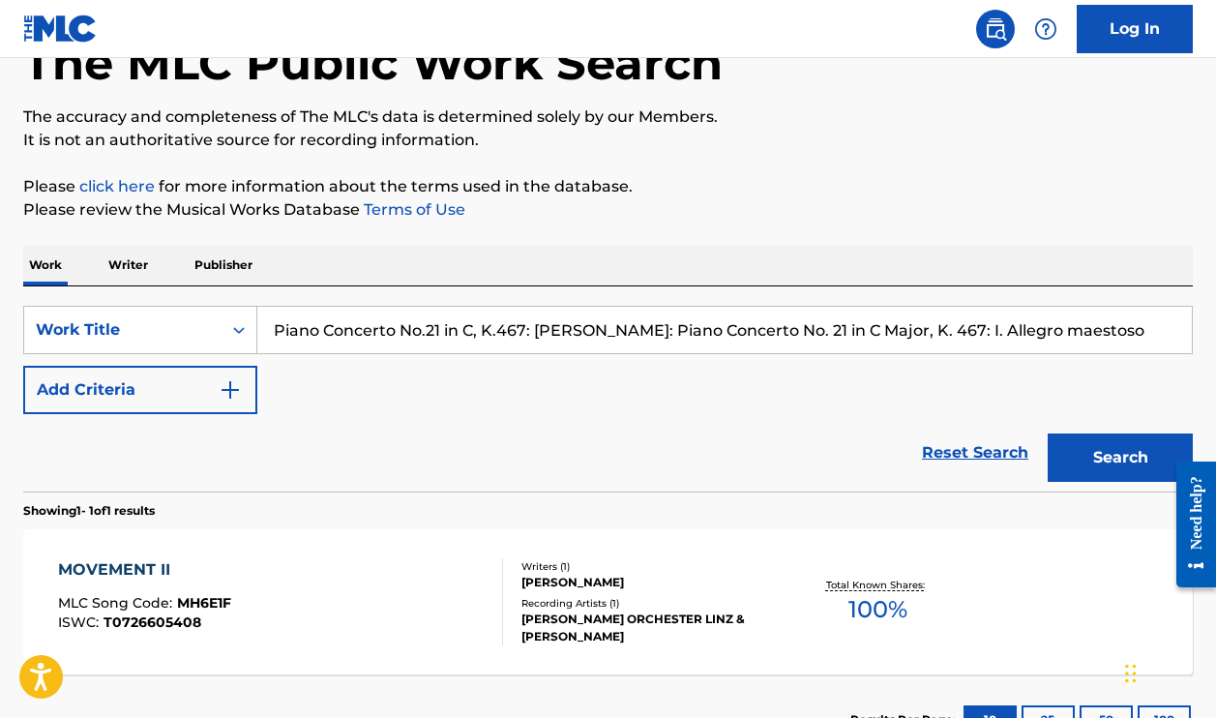
type input "Piano Concerto No.21 in C, K.467: Mozart: Piano Concerto No. 21 in C Major, K. …"
click at [1121, 458] on button "Search" at bounding box center [1120, 458] width 145 height 48
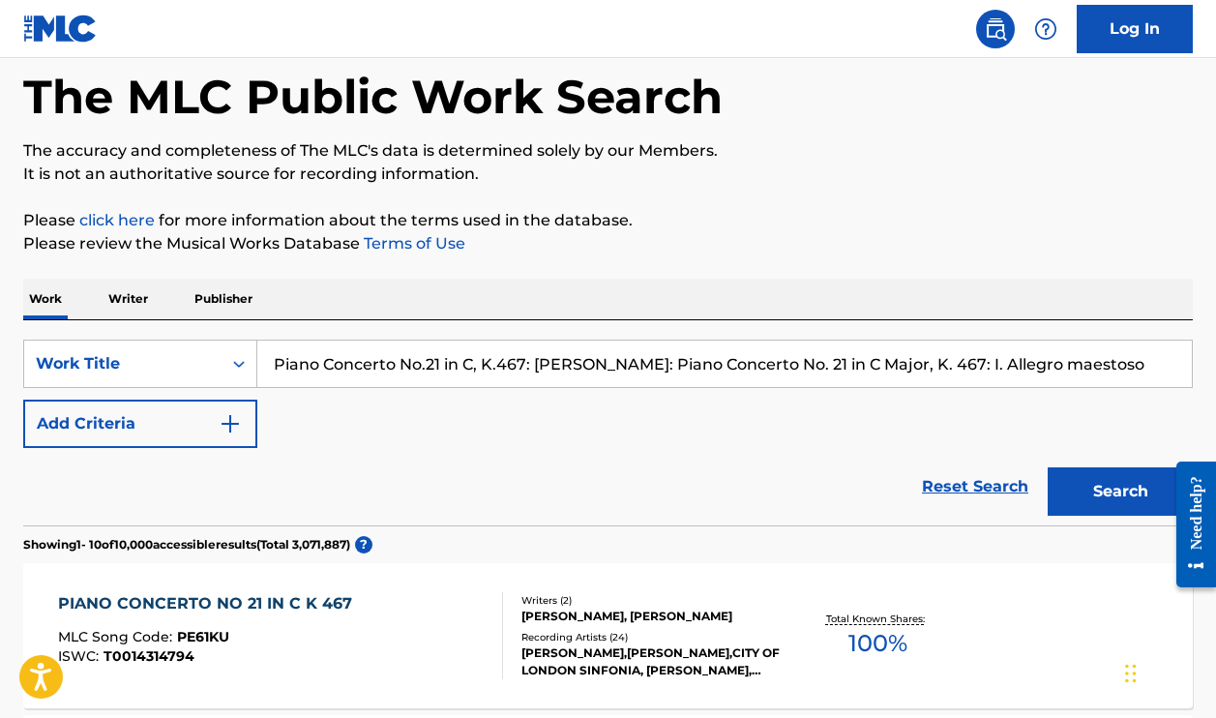
scroll to position [258, 0]
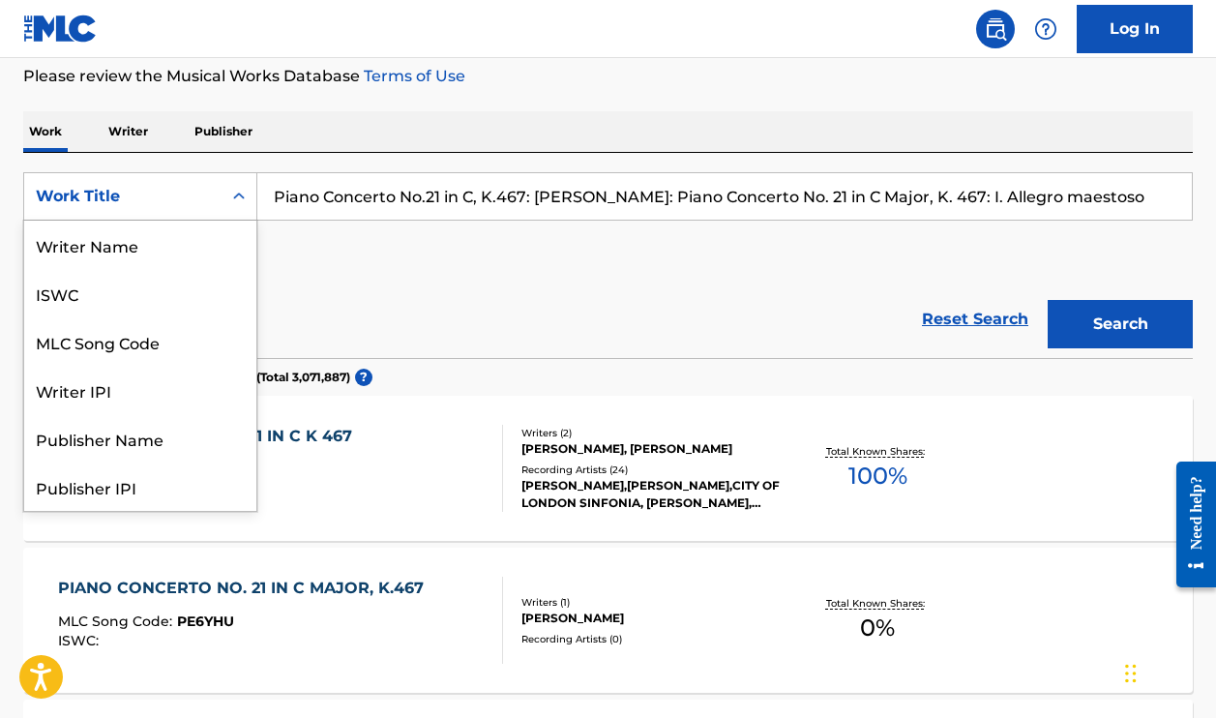
click at [204, 190] on div "Work Title" at bounding box center [123, 196] width 174 height 23
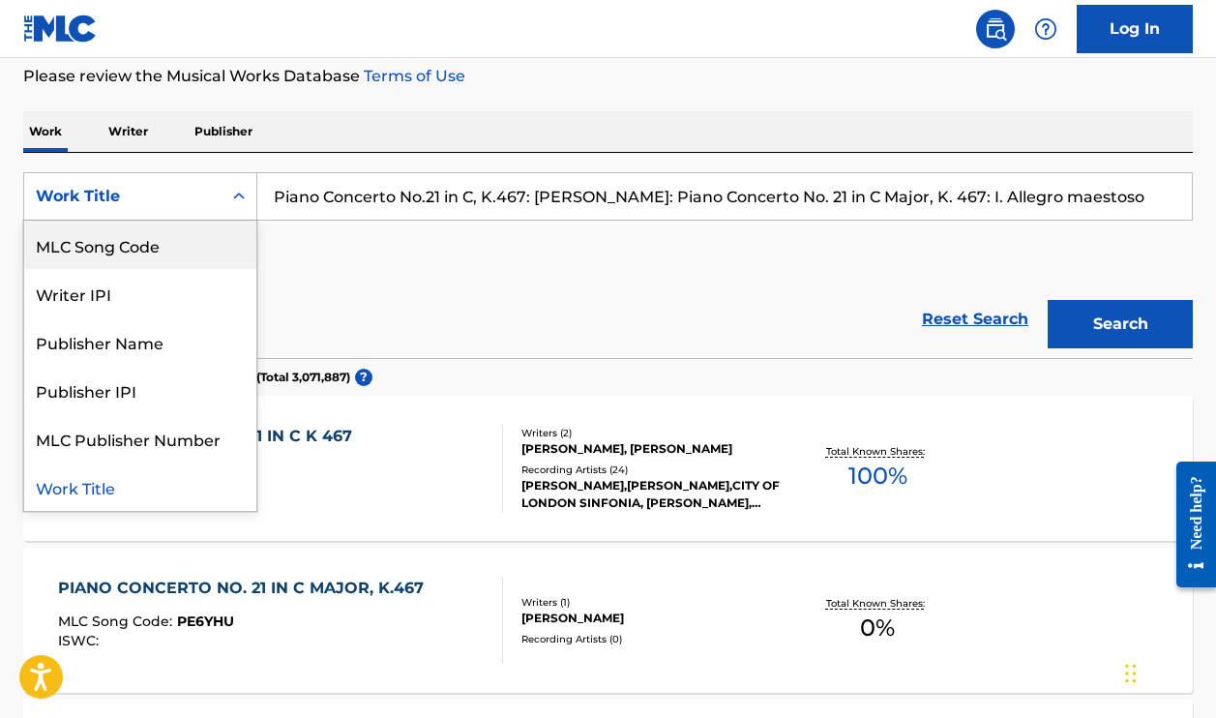
scroll to position [0, 0]
click at [172, 255] on div "Writer Name" at bounding box center [140, 245] width 232 height 48
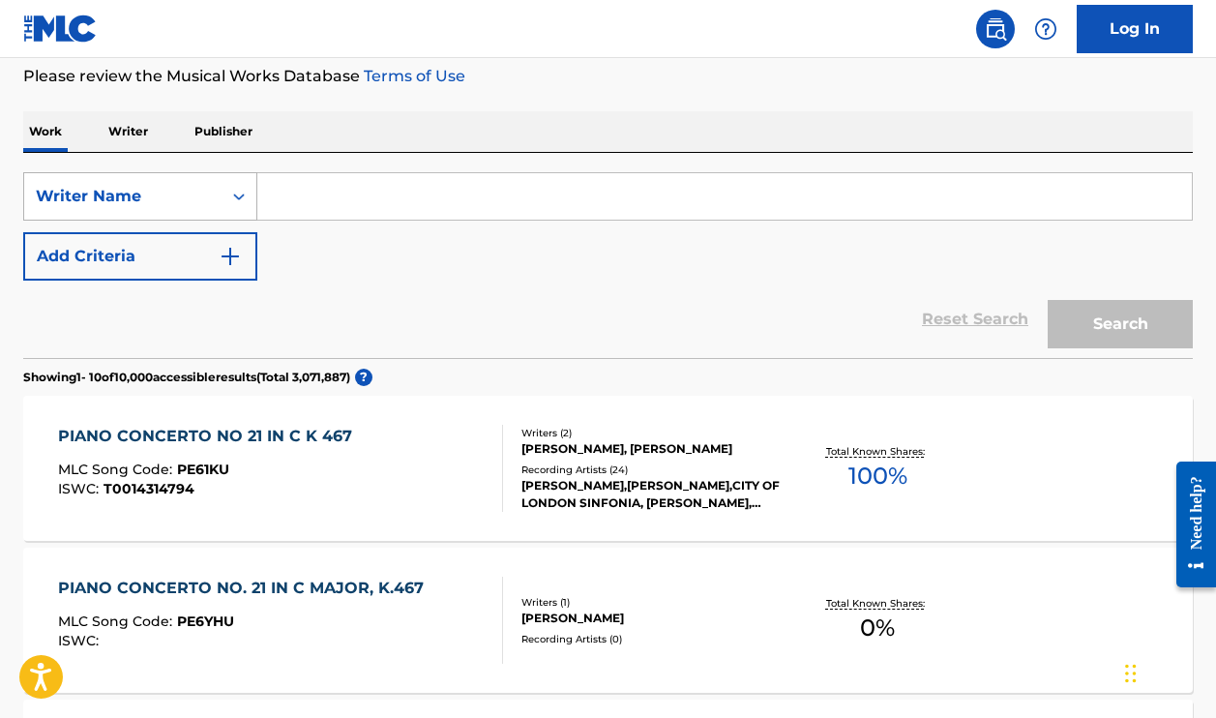
click at [188, 209] on div "Writer Name" at bounding box center [122, 196] width 197 height 37
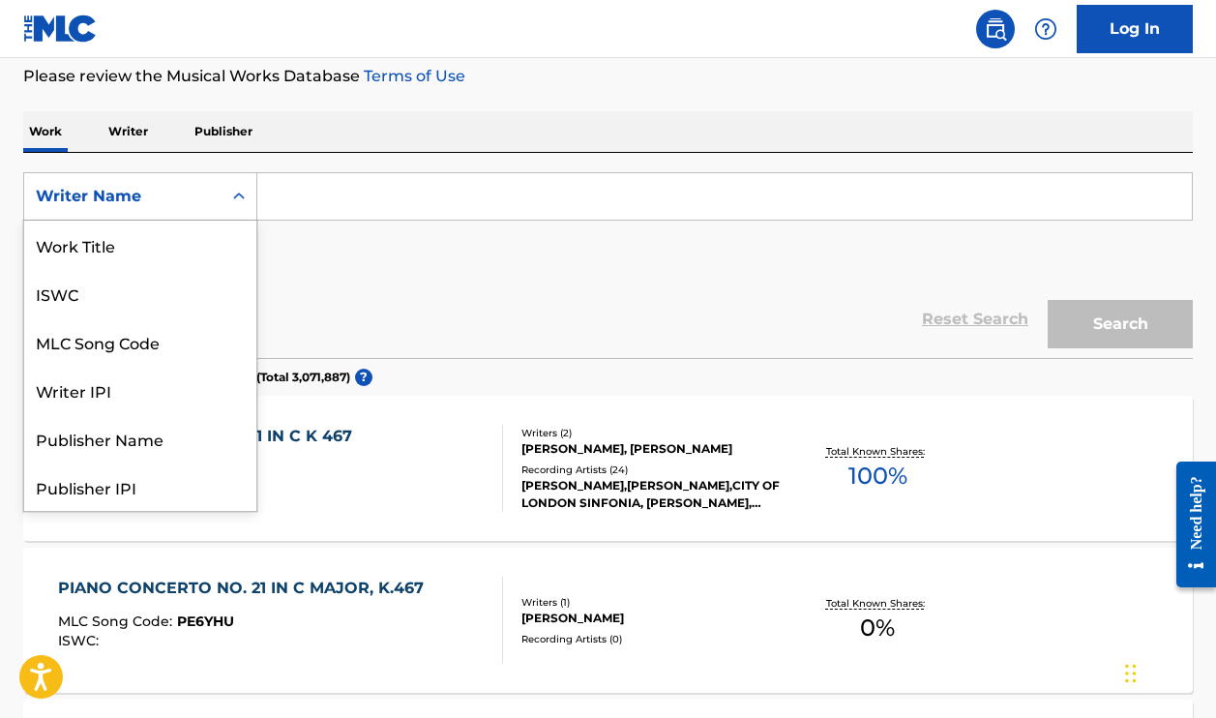
scroll to position [97, 0]
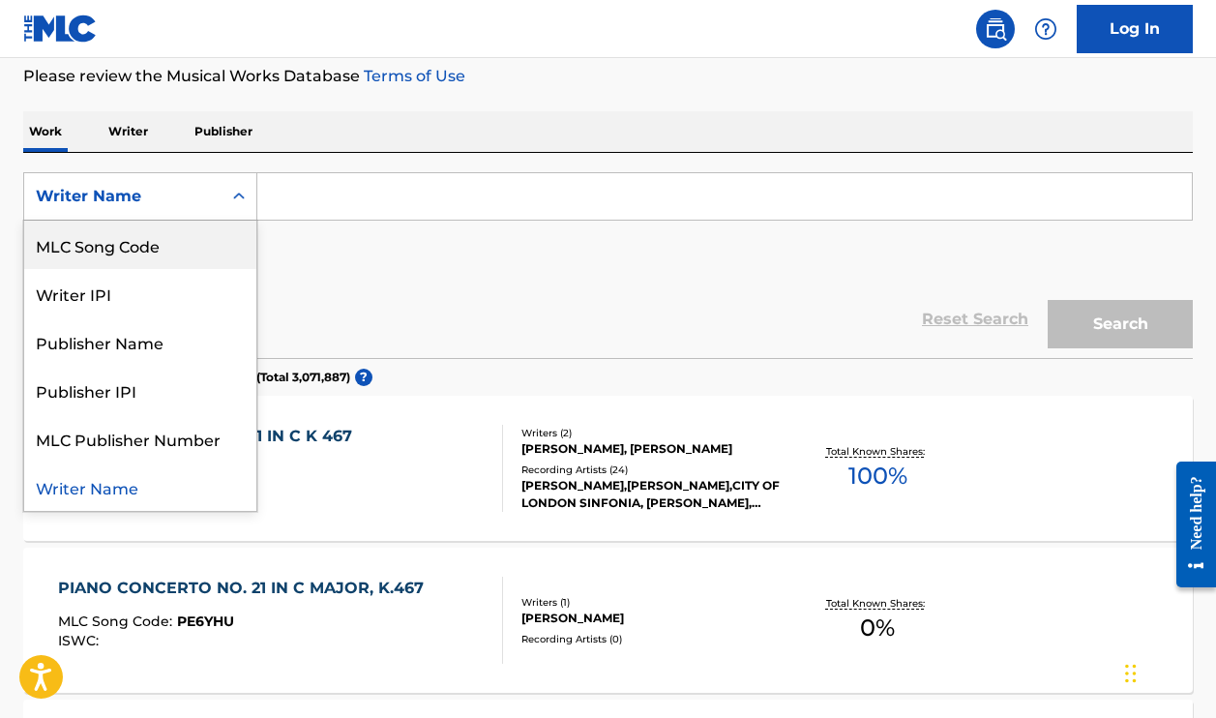
click at [151, 255] on div "MLC Song Code" at bounding box center [140, 245] width 232 height 48
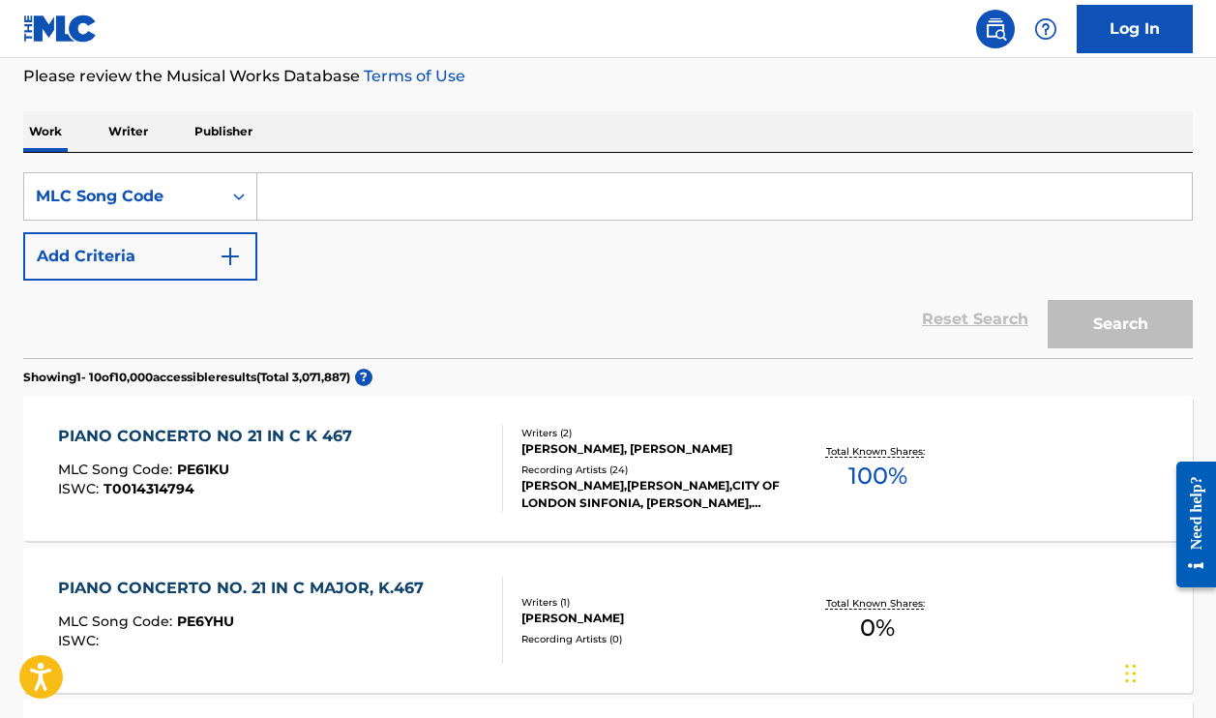
click at [328, 210] on input "Search Form" at bounding box center [724, 196] width 935 height 46
paste input "Z82349"
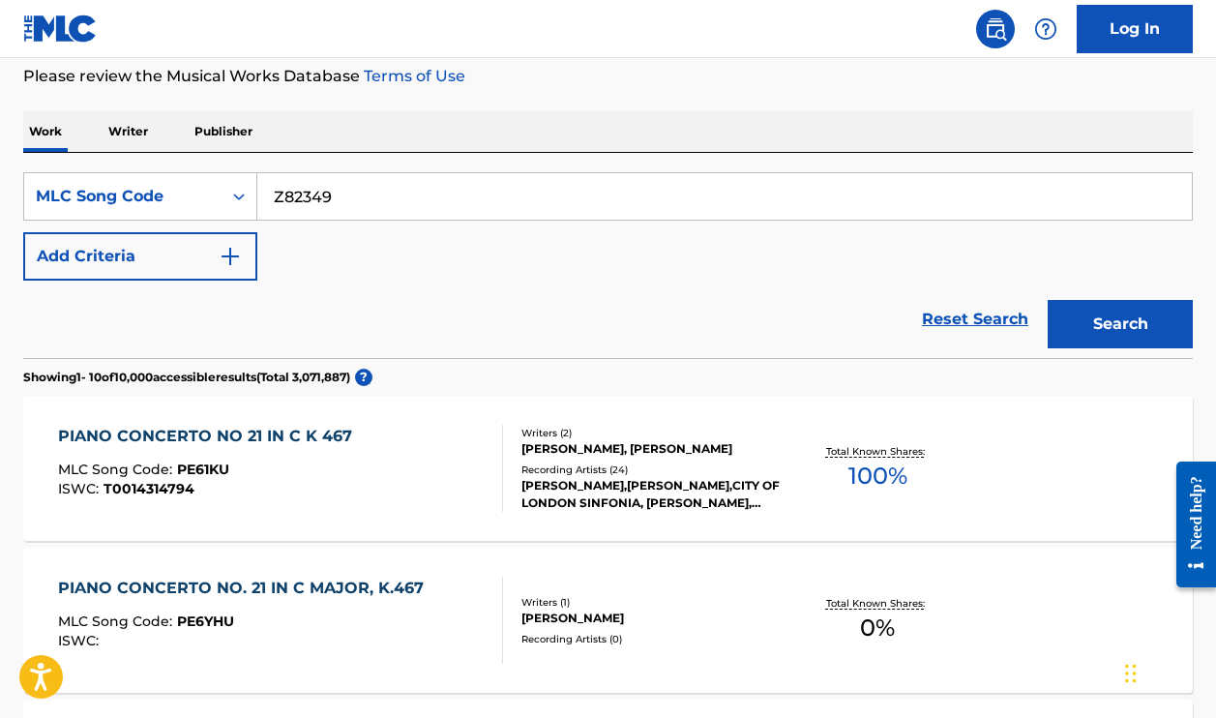
click at [1121, 324] on button "Search" at bounding box center [1120, 324] width 145 height 48
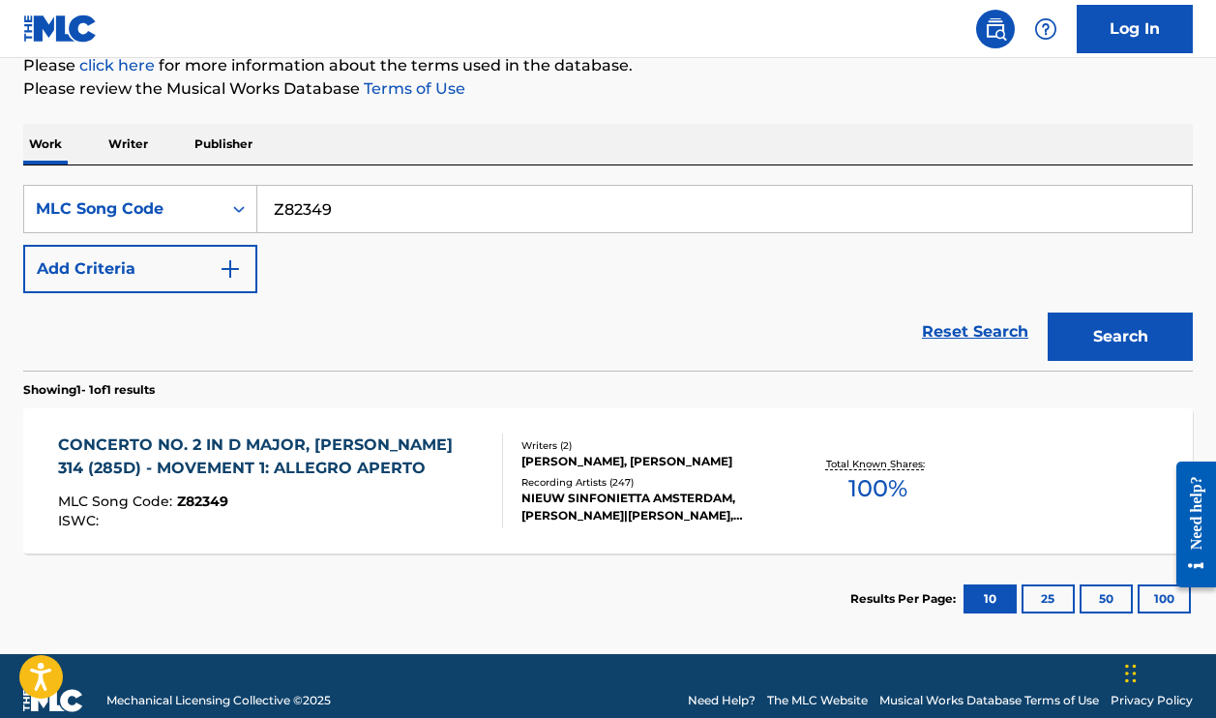
scroll to position [253, 0]
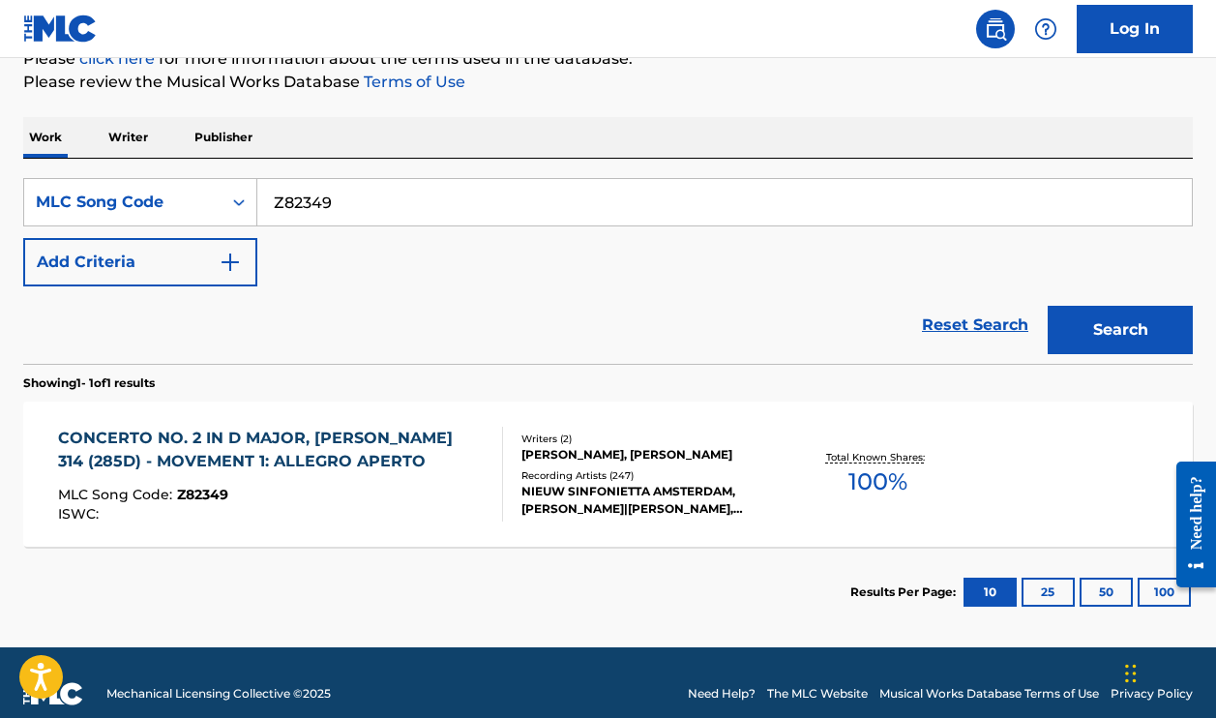
click at [430, 195] on input "Z82349" at bounding box center [724, 202] width 935 height 46
paste input "V5855A"
click at [1121, 330] on button "Search" at bounding box center [1120, 330] width 145 height 48
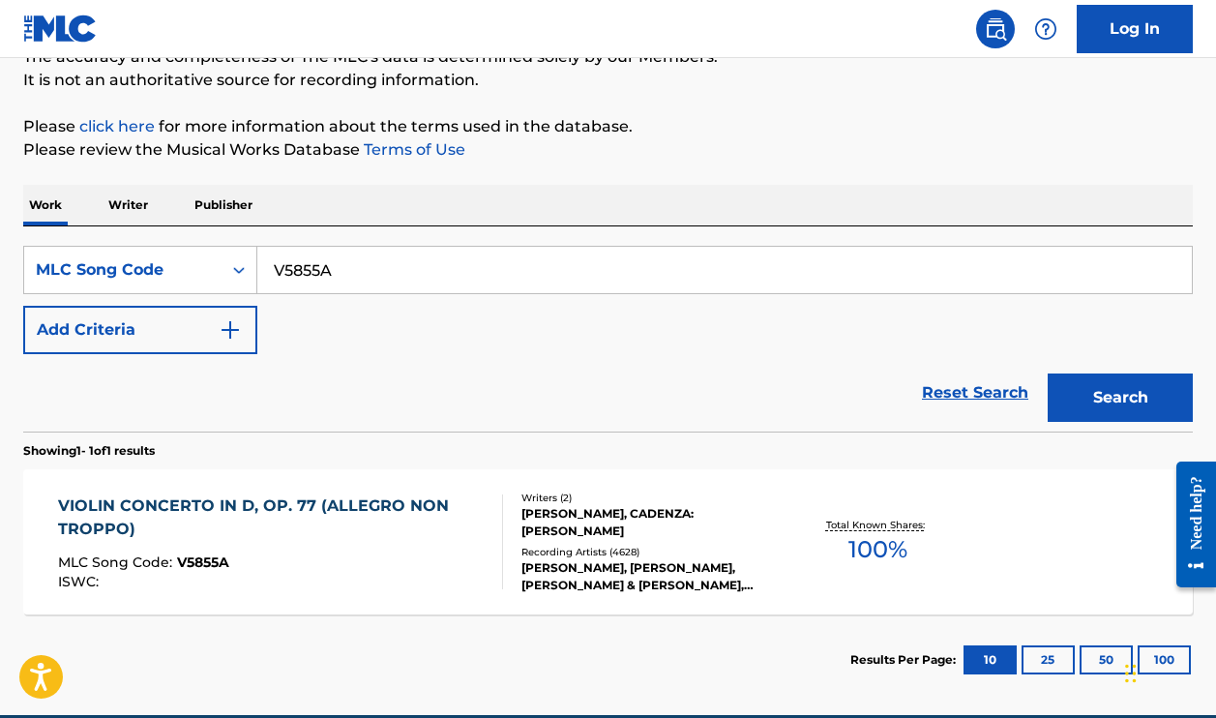
scroll to position [240, 0]
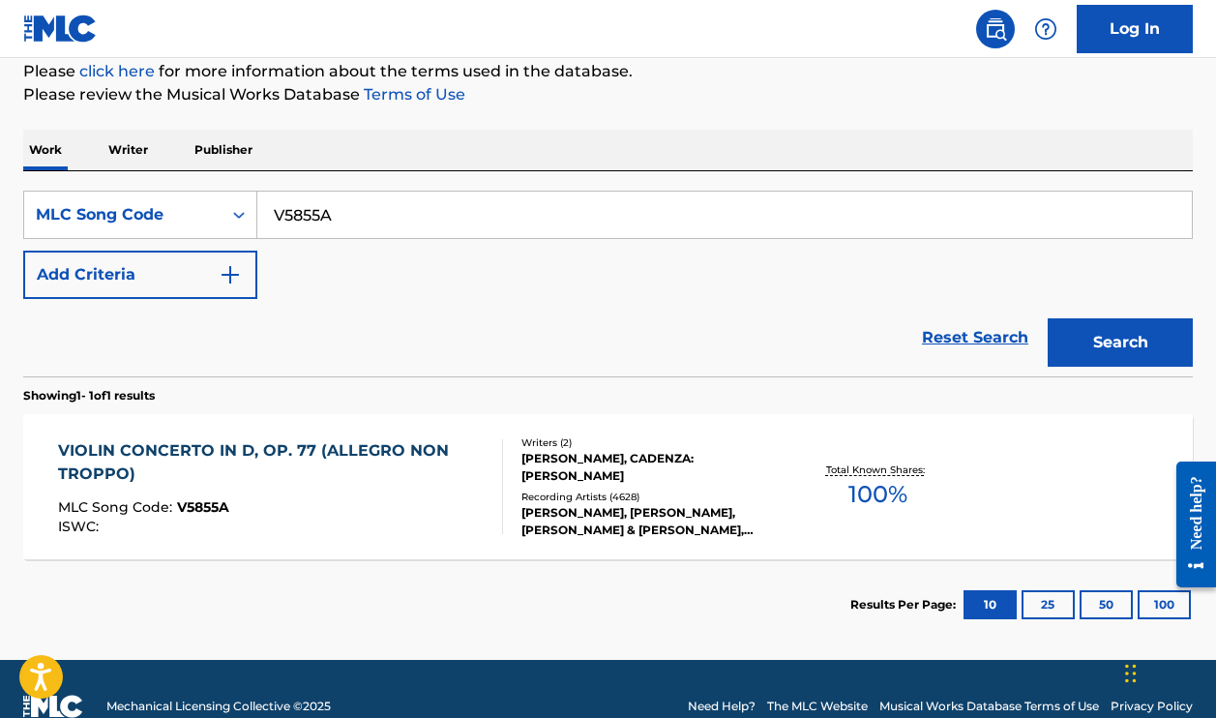
click at [500, 209] on input "V5855A" at bounding box center [724, 215] width 935 height 46
click at [499, 209] on input "V5855A" at bounding box center [724, 215] width 935 height 46
paste input "P01449"
click at [1121, 343] on button "Search" at bounding box center [1120, 342] width 145 height 48
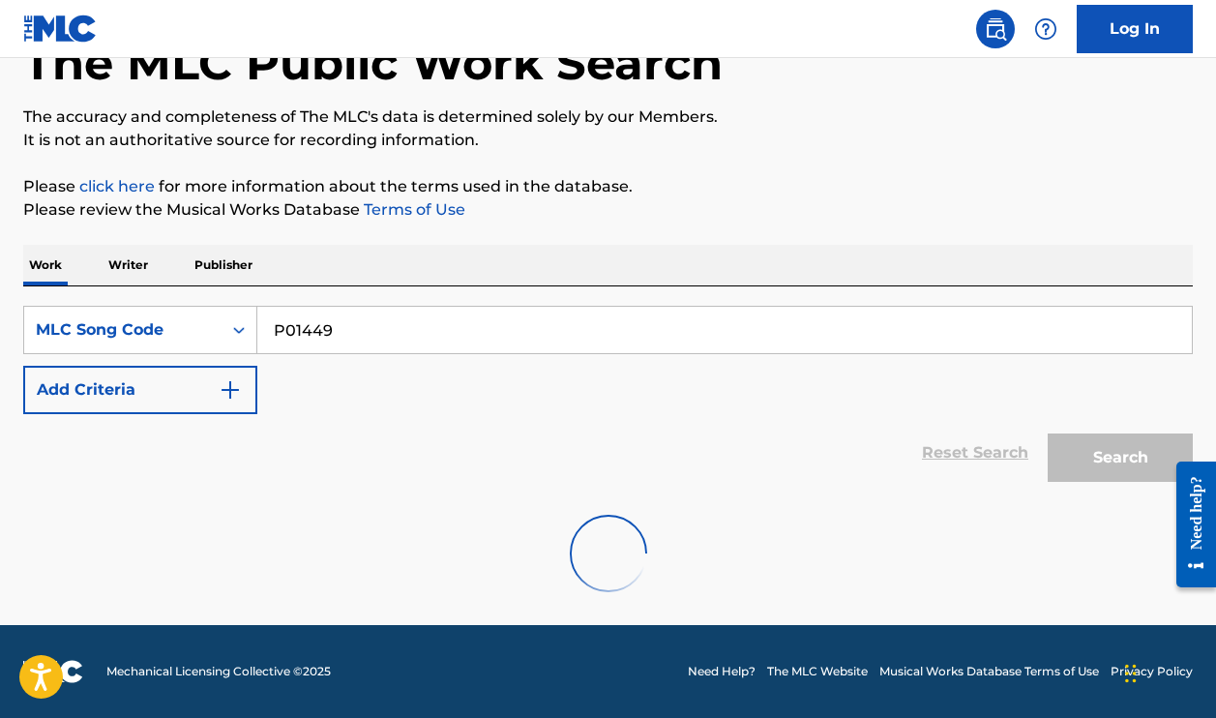
scroll to position [125, 0]
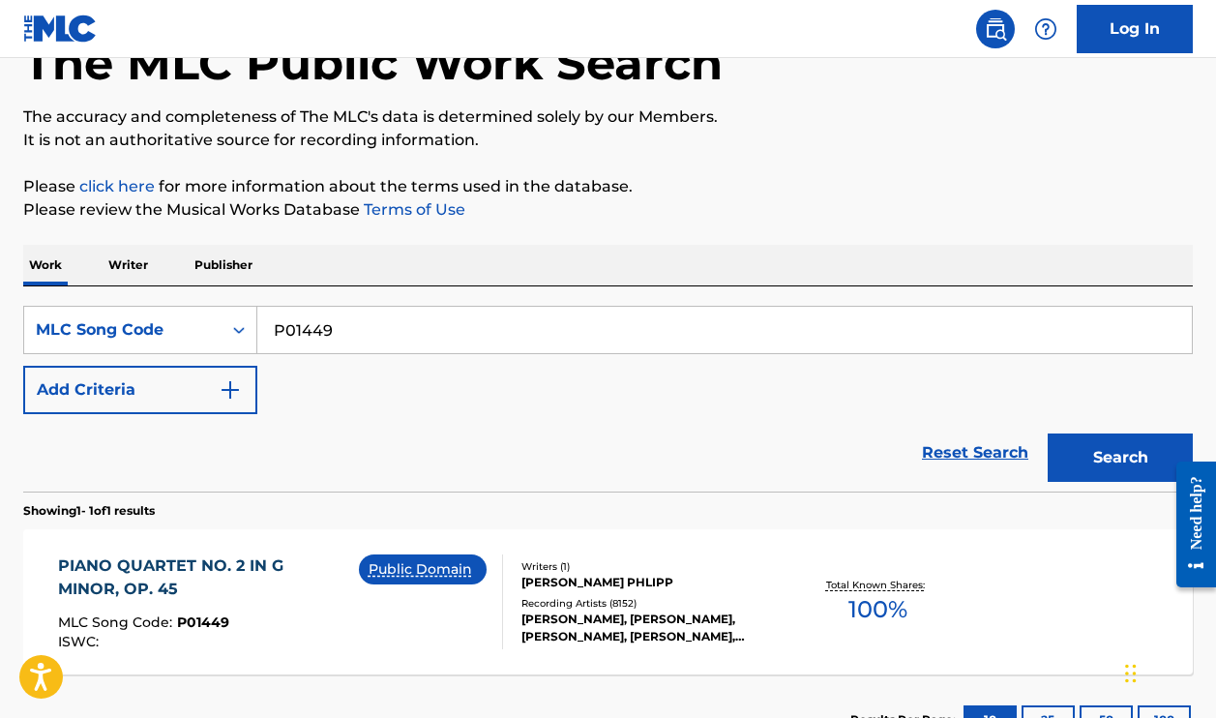
click at [411, 347] on input "P01449" at bounding box center [724, 330] width 935 height 46
paste input "Z823"
click at [1121, 458] on button "Search" at bounding box center [1120, 458] width 145 height 48
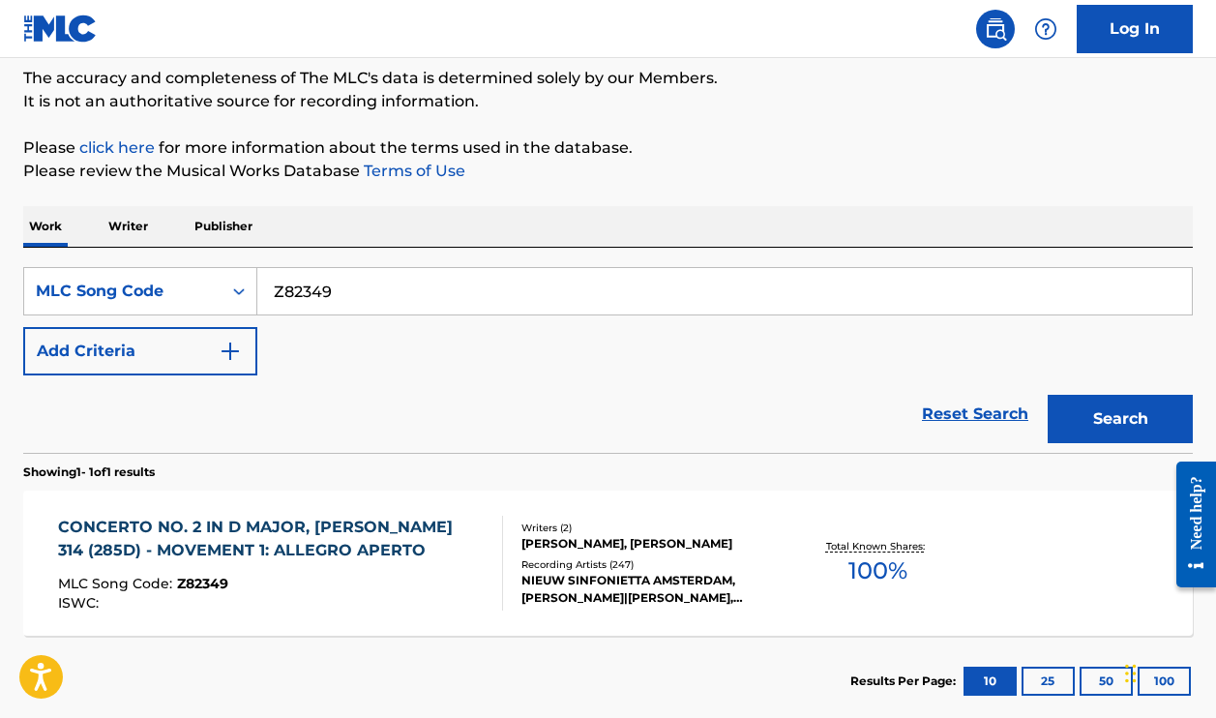
scroll to position [173, 0]
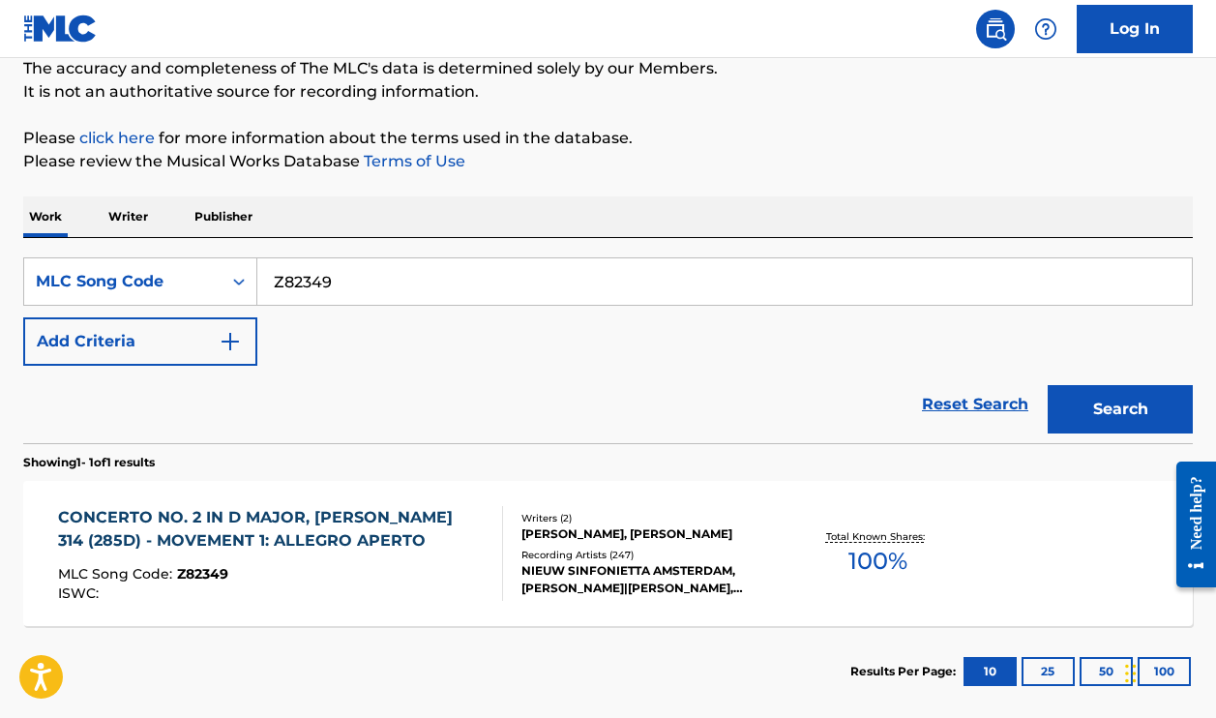
click at [562, 287] on input "Z82349" at bounding box center [724, 281] width 935 height 46
click at [562, 286] on input "Z82349" at bounding box center [724, 281] width 935 height 46
paste input "PN8JYS"
type input "PN8JYS"
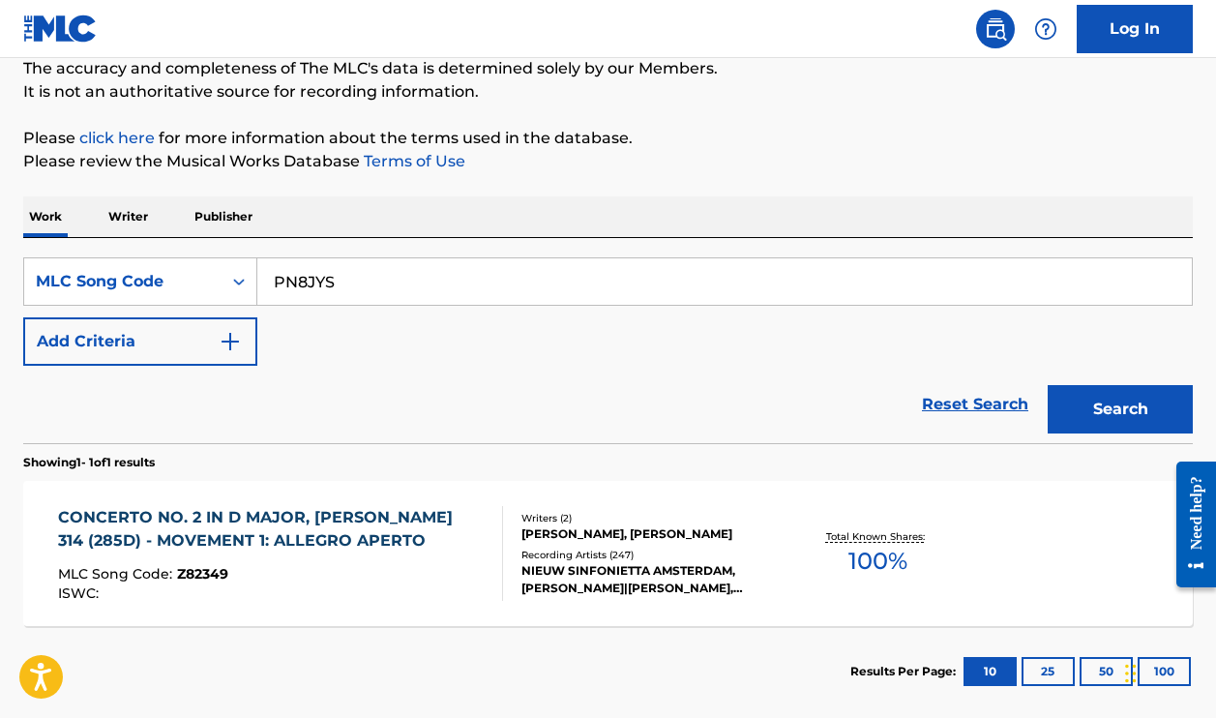
click at [1121, 409] on button "Search" at bounding box center [1120, 409] width 145 height 48
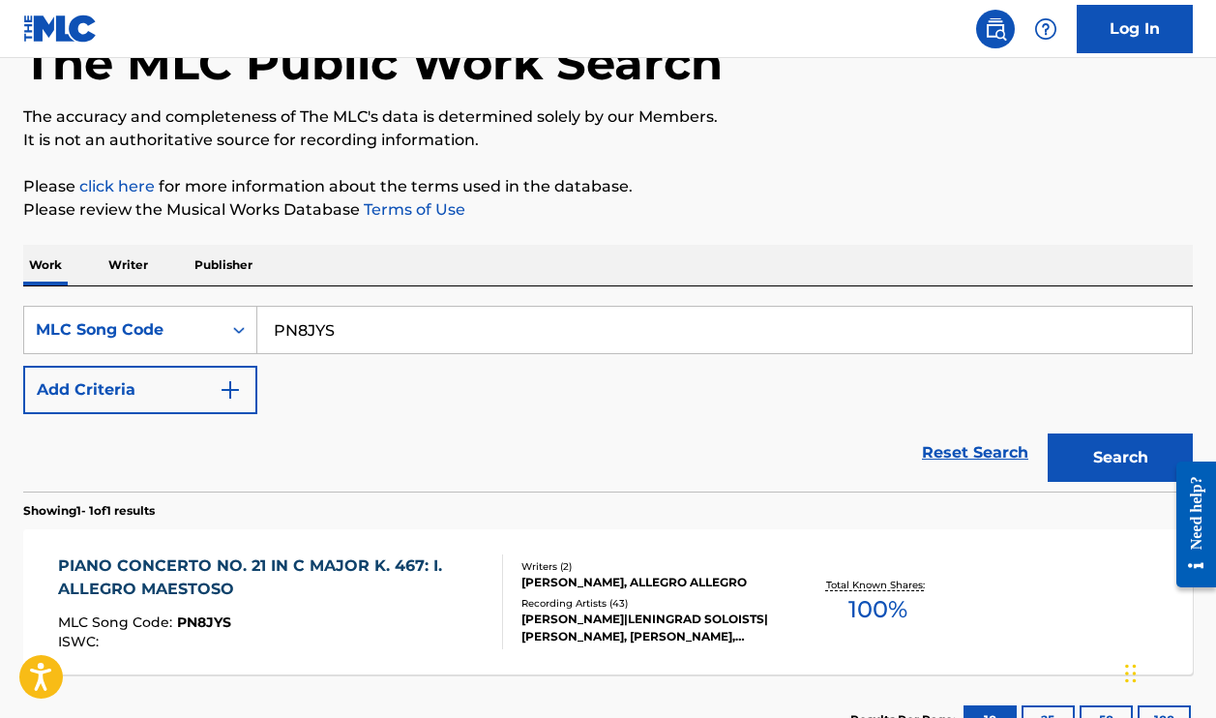
click at [618, 589] on div "WOLFGANG AMADEUS MOZART, ALLEGRO ALLEGRO" at bounding box center [651, 582] width 259 height 17
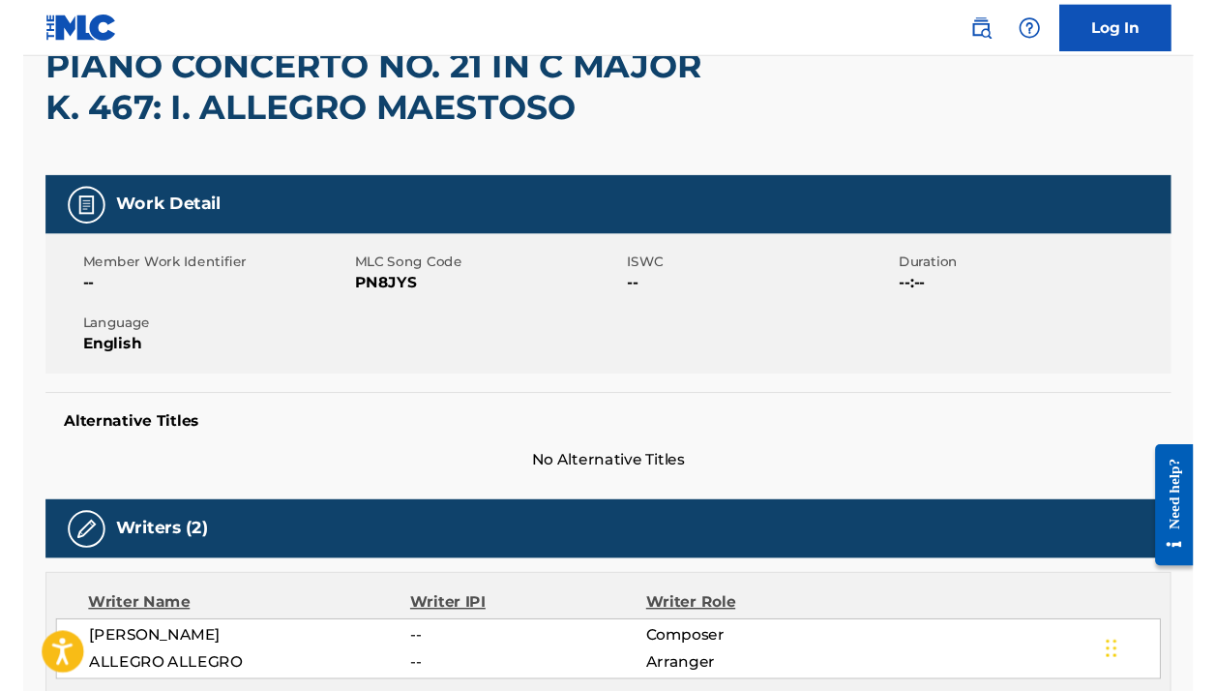
scroll to position [39, 0]
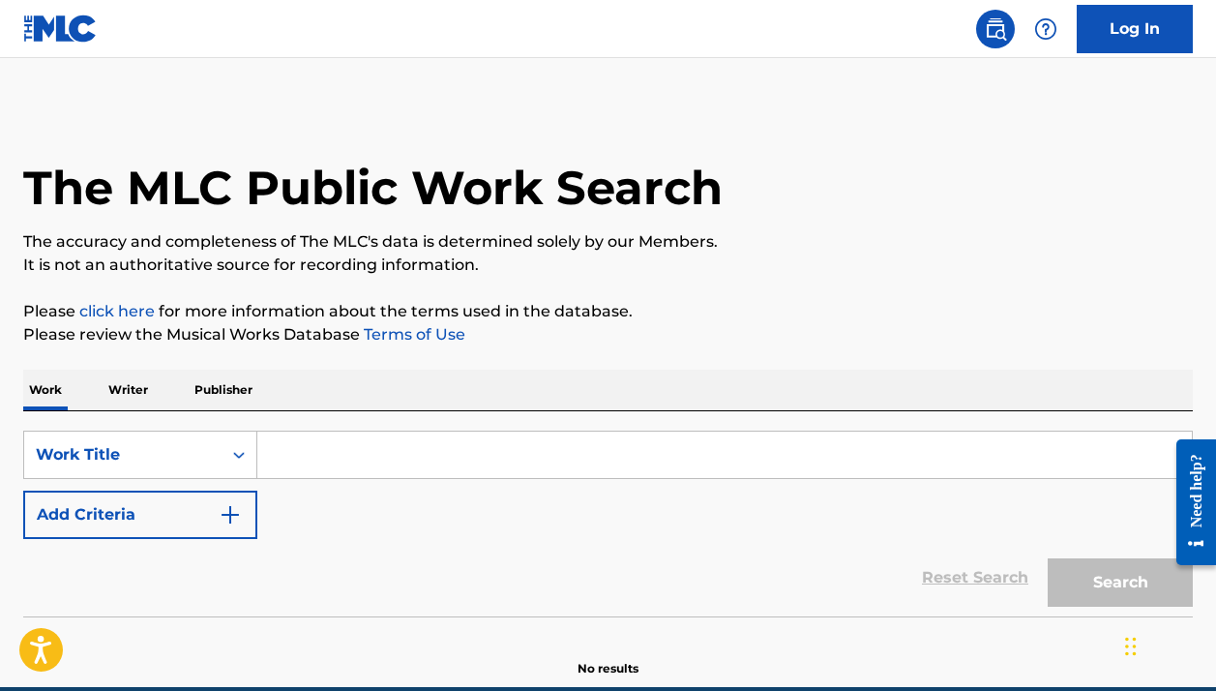
click at [127, 483] on div "SearchWithCriteria6d073848-b9d1-4fd9-a590-8320fcd3b761 Work Title Add Criteria" at bounding box center [608, 485] width 1170 height 108
click at [113, 454] on div "Work Title" at bounding box center [140, 455] width 234 height 48
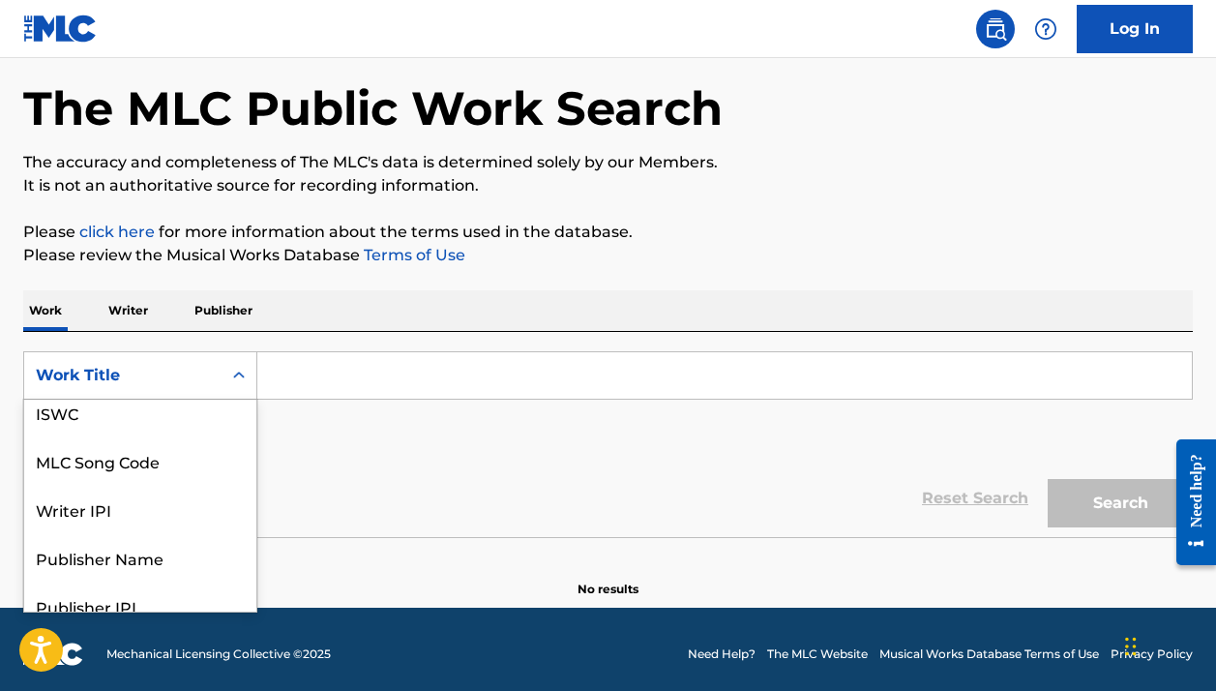
scroll to position [24, 0]
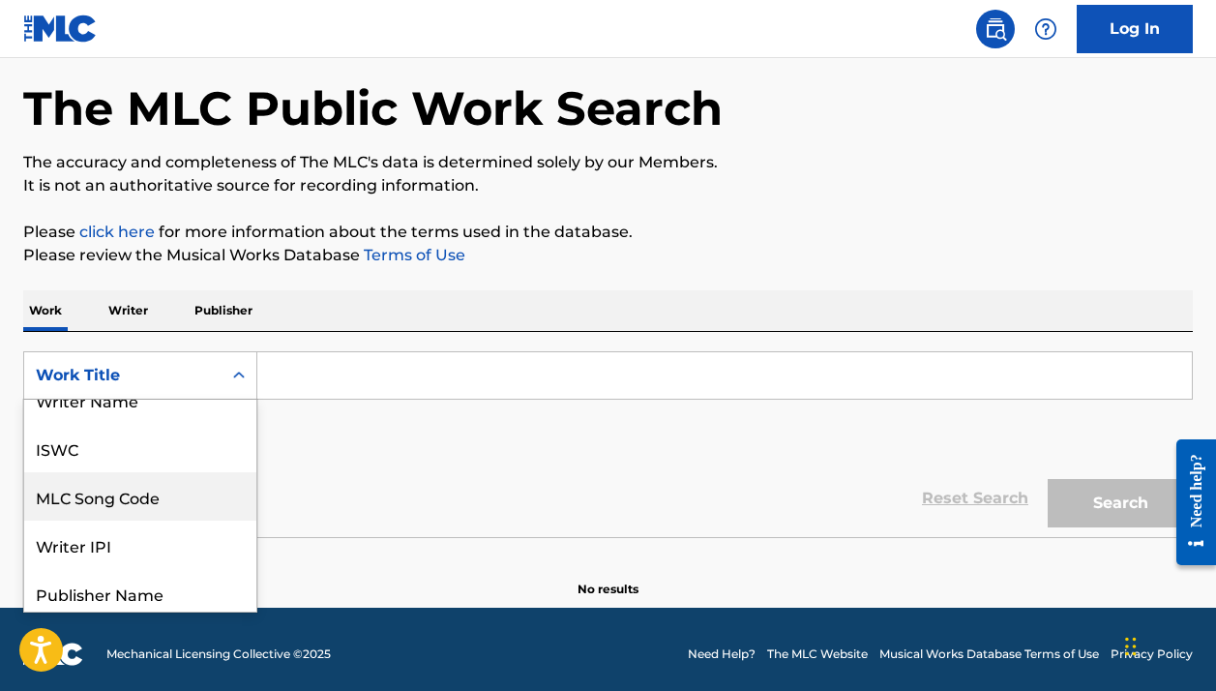
click at [96, 489] on div "MLC Song Code" at bounding box center [140, 496] width 232 height 48
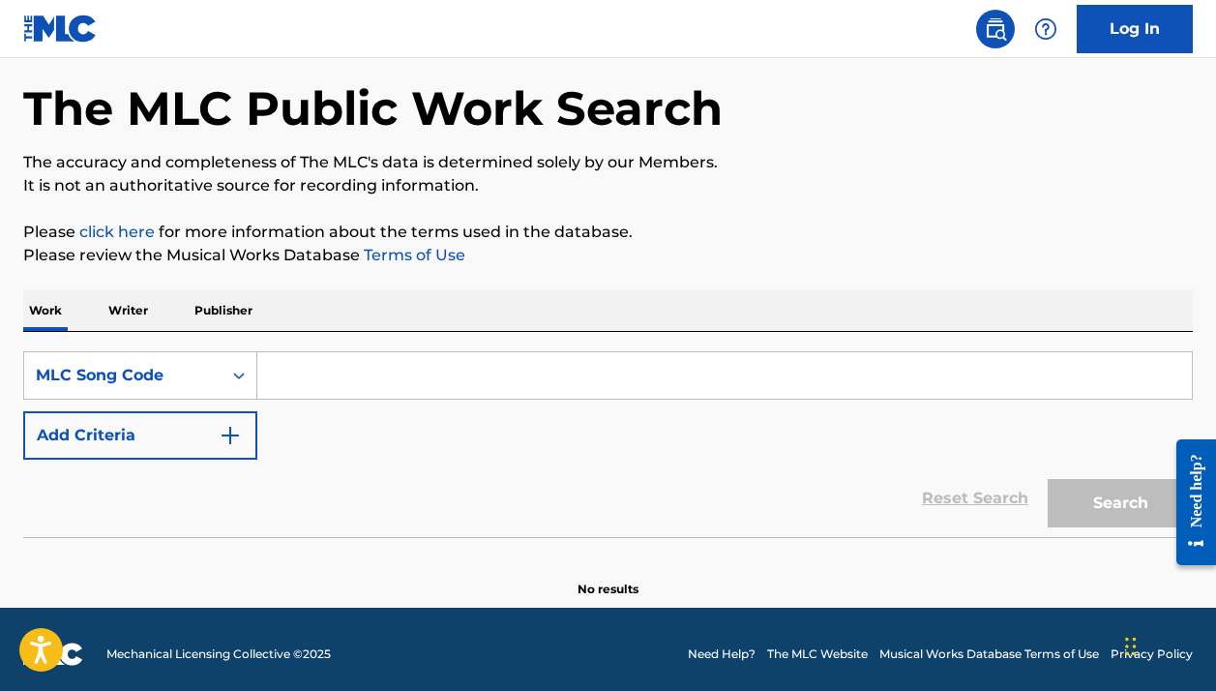
click at [346, 384] on input "Search Form" at bounding box center [724, 375] width 935 height 46
paste input "Z82349"
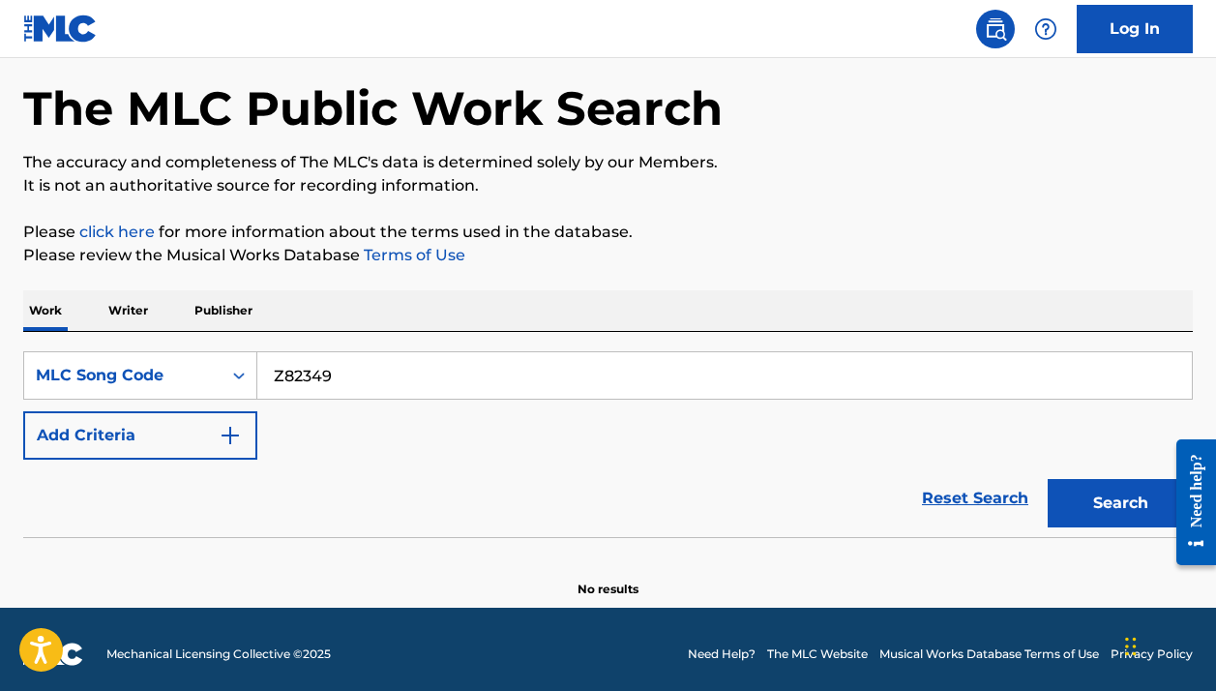
click at [1121, 503] on button "Search" at bounding box center [1120, 503] width 145 height 48
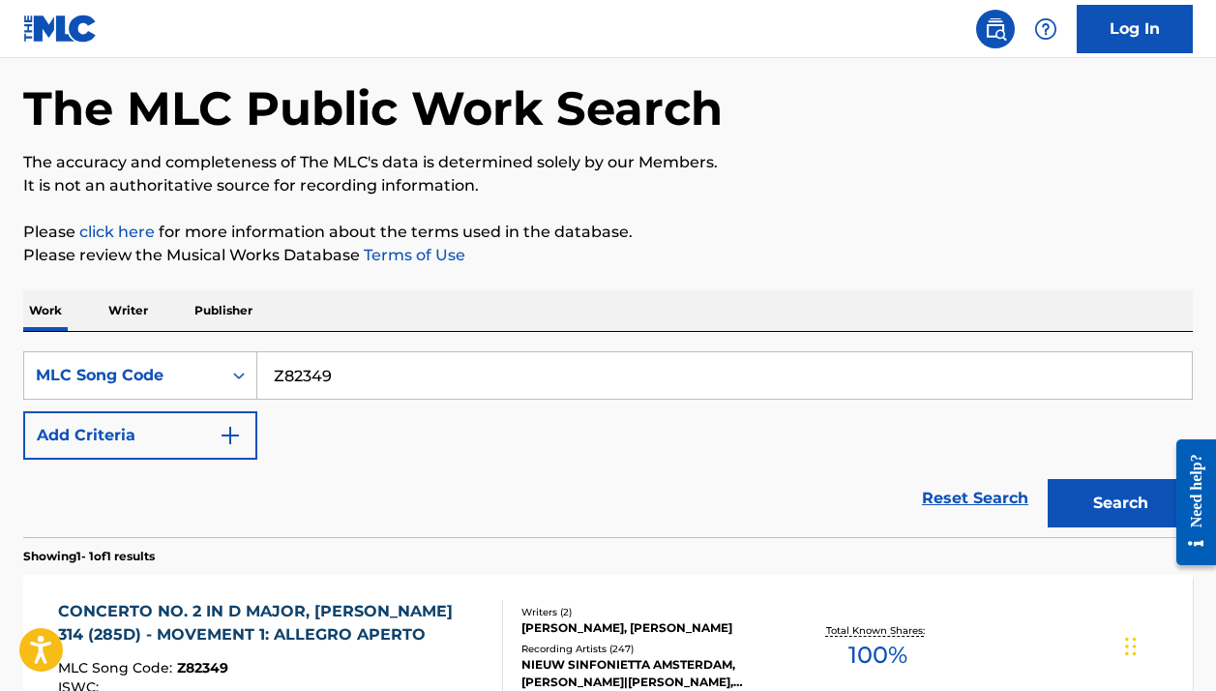
scroll to position [171, 0]
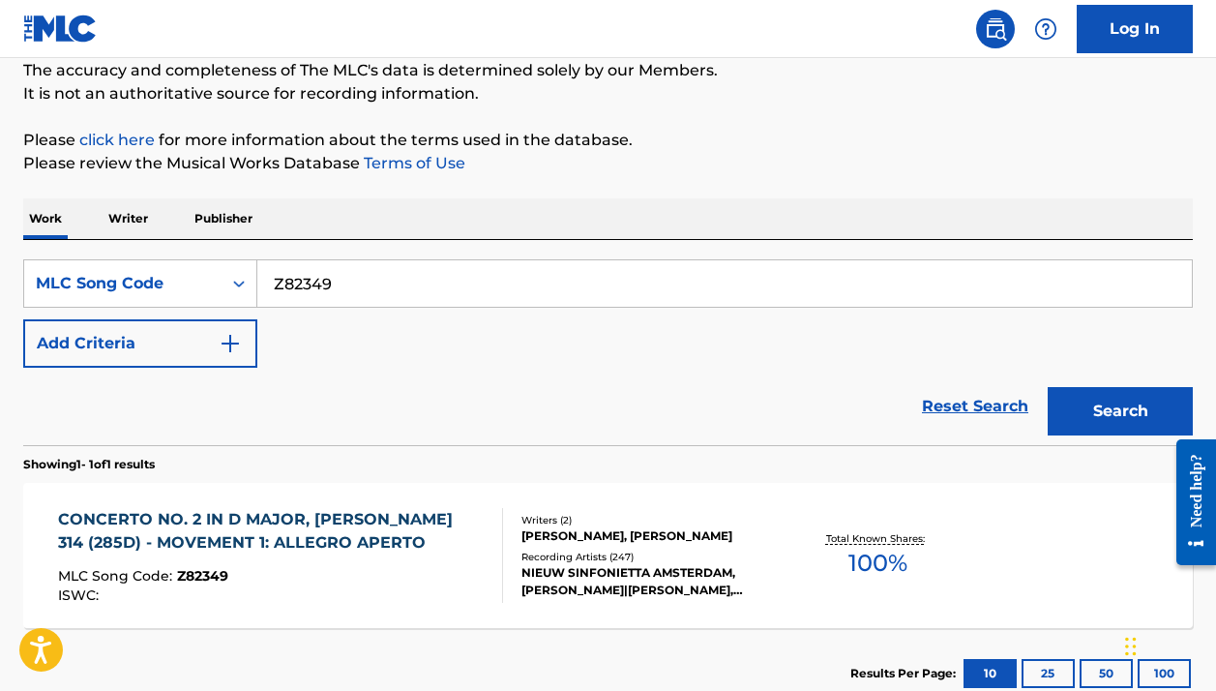
click at [441, 278] on input "Z82349" at bounding box center [724, 283] width 935 height 46
click at [440, 278] on input "Z82349" at bounding box center [724, 283] width 935 height 46
paste input "P014"
click at [1121, 411] on button "Search" at bounding box center [1120, 411] width 145 height 48
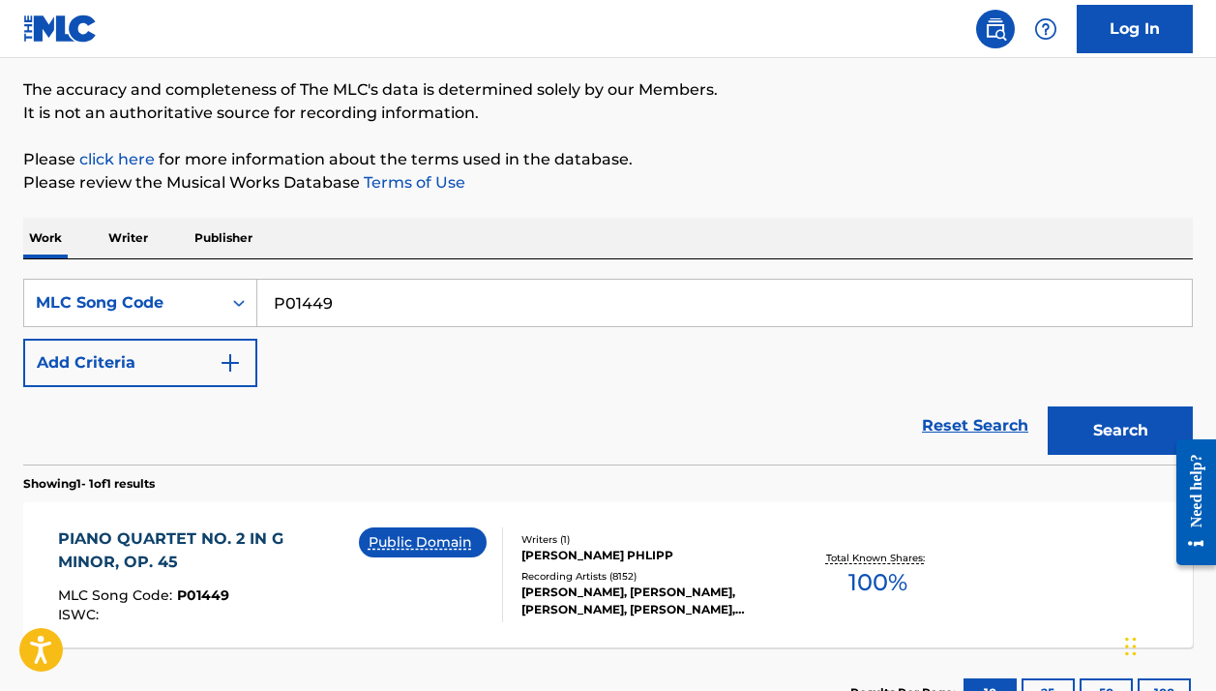
click at [531, 317] on input "P01449" at bounding box center [724, 303] width 935 height 46
paste input "V5855A"
click at [1121, 431] on button "Search" at bounding box center [1120, 430] width 145 height 48
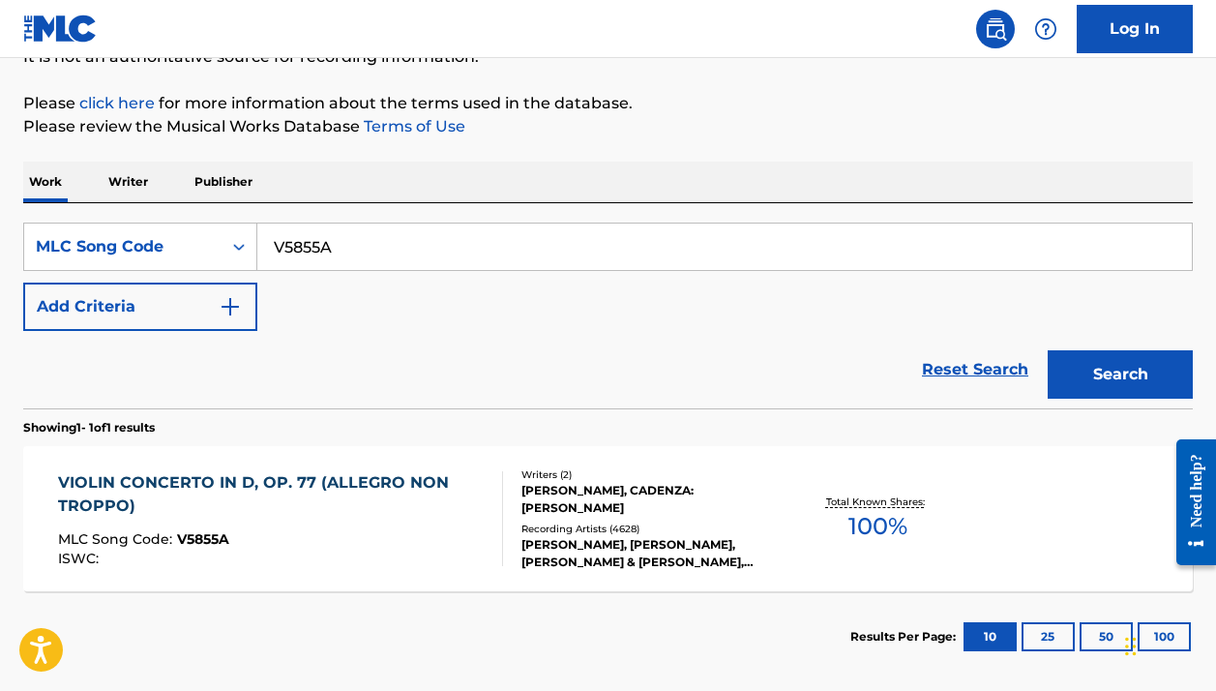
scroll to position [219, 0]
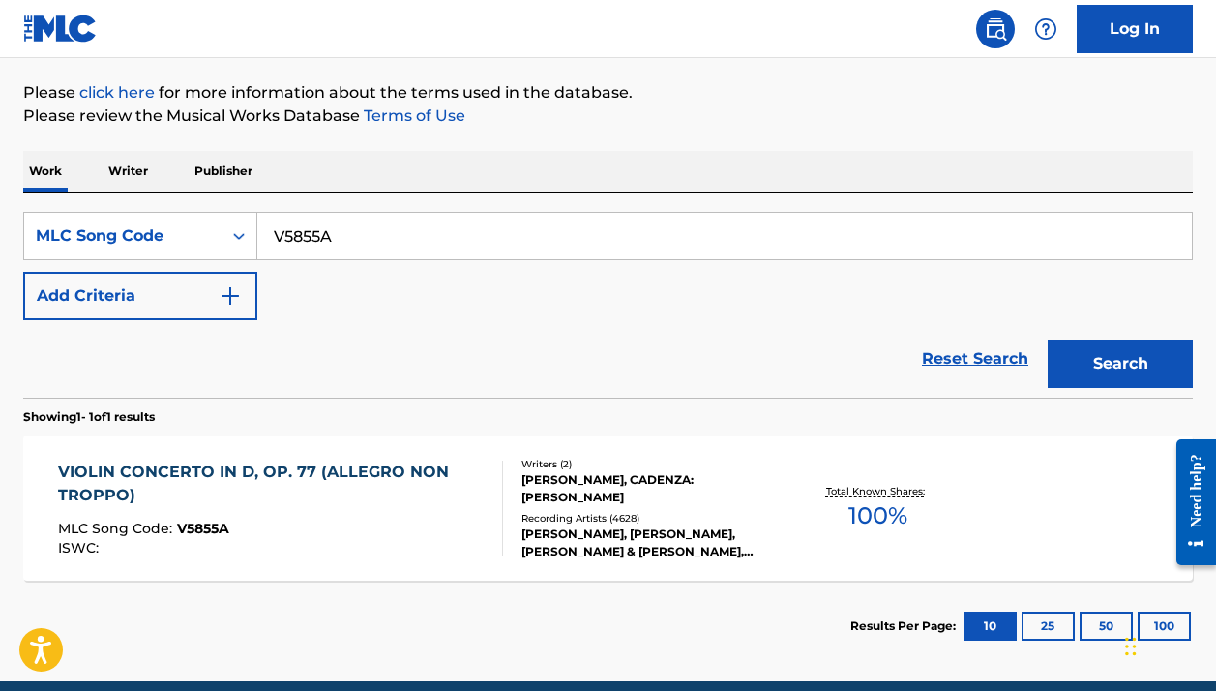
click at [525, 244] on input "V5855A" at bounding box center [724, 236] width 935 height 46
paste input "PN8JYS"
click at [1121, 364] on button "Search" at bounding box center [1120, 364] width 145 height 48
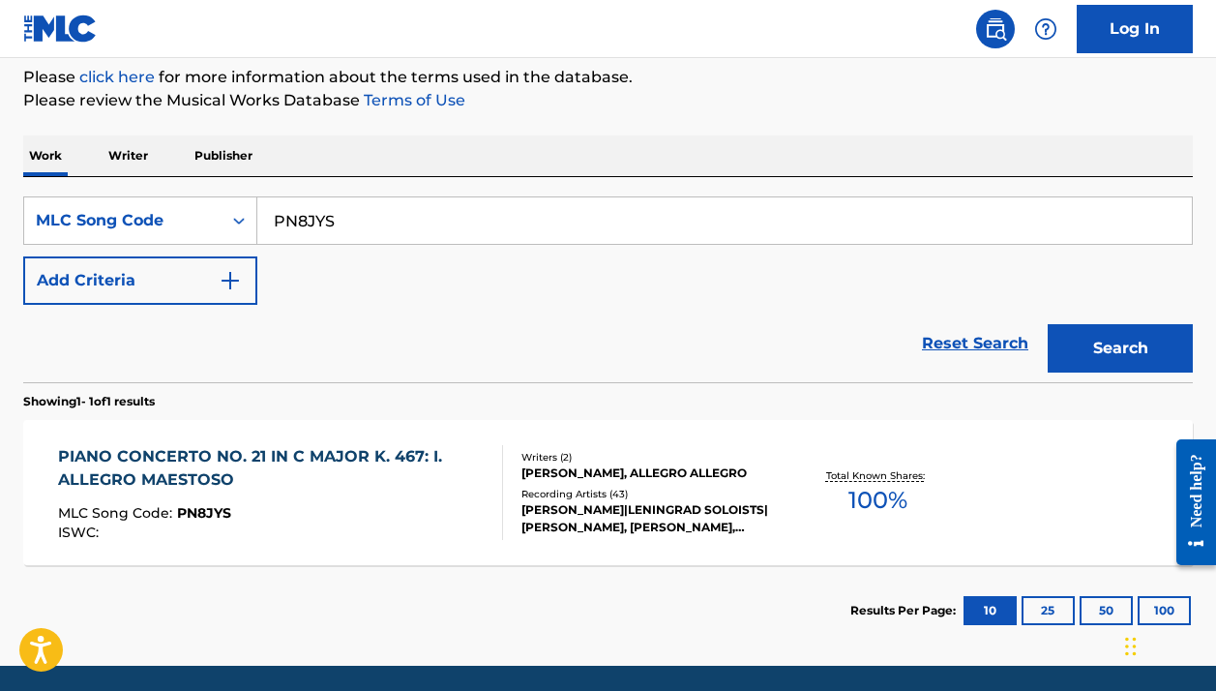
scroll to position [245, 0]
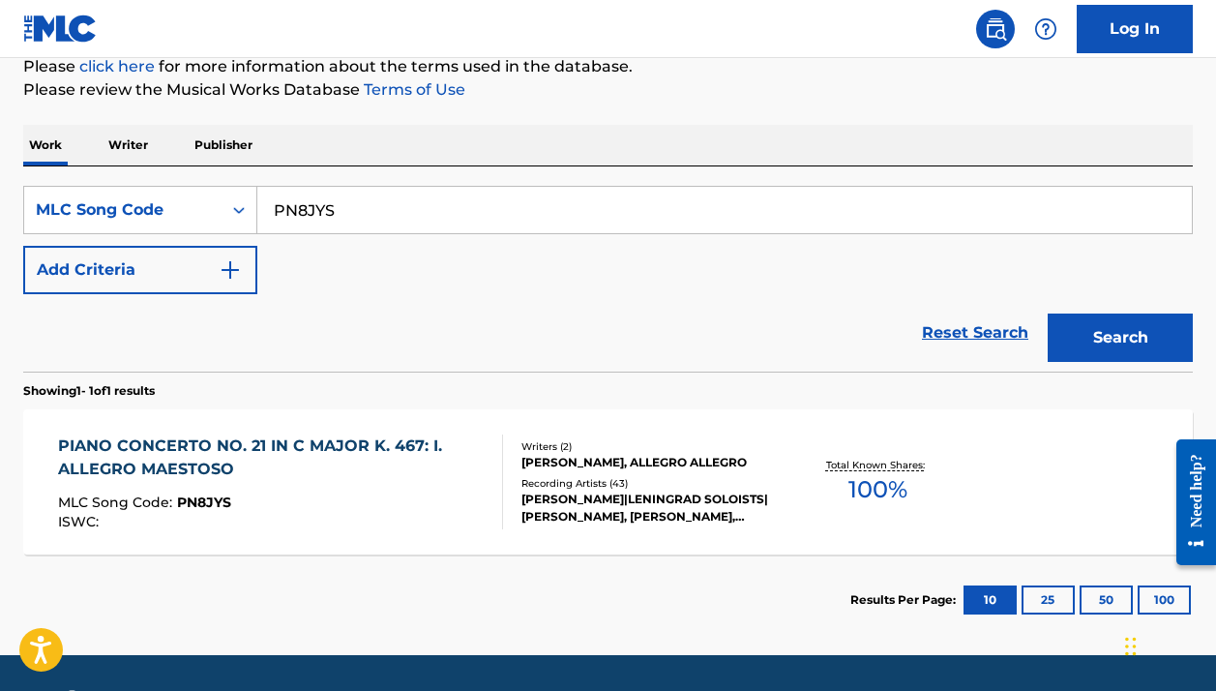
click at [553, 205] on input "PN8JYS" at bounding box center [724, 210] width 935 height 46
click at [552, 204] on input "PN8JYS" at bounding box center [724, 210] width 935 height 46
paste input "47853"
type input "P47853"
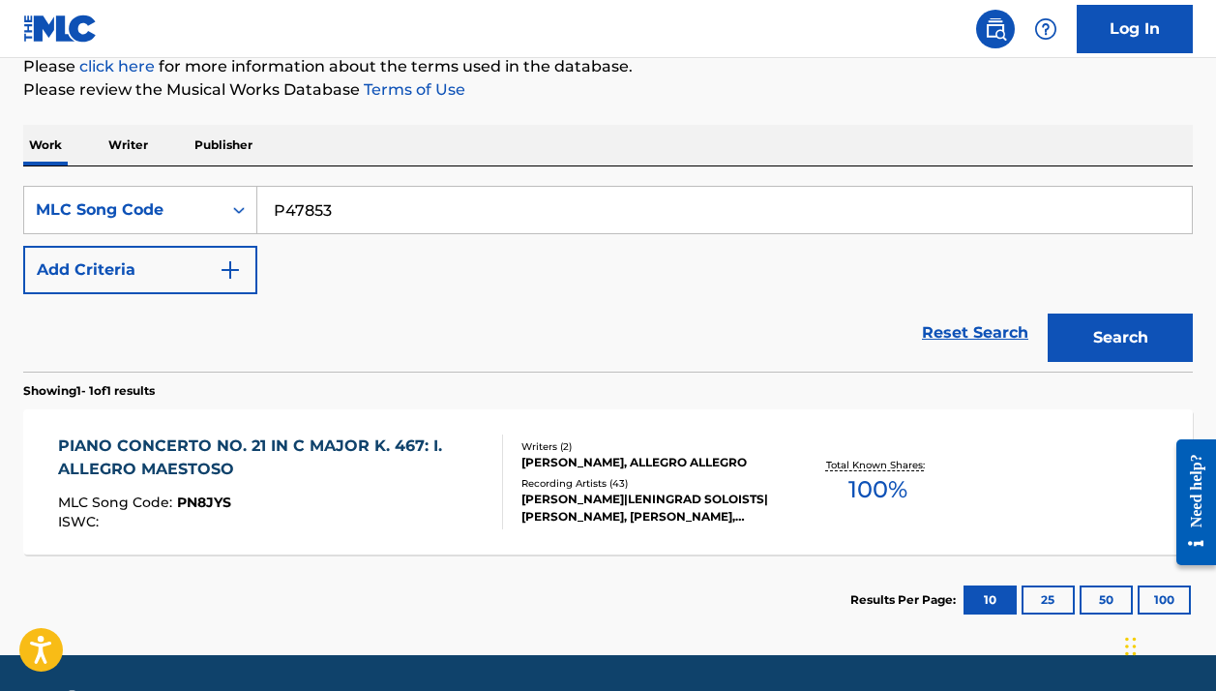
click at [1121, 338] on button "Search" at bounding box center [1120, 338] width 145 height 48
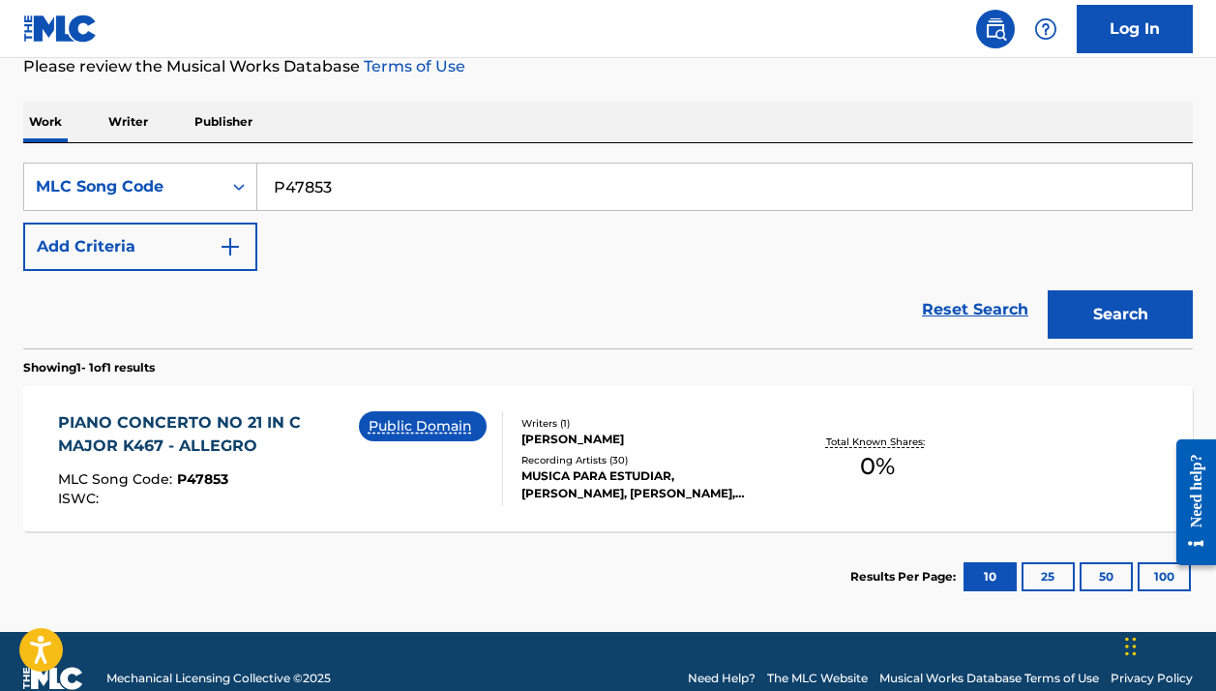
scroll to position [244, 0]
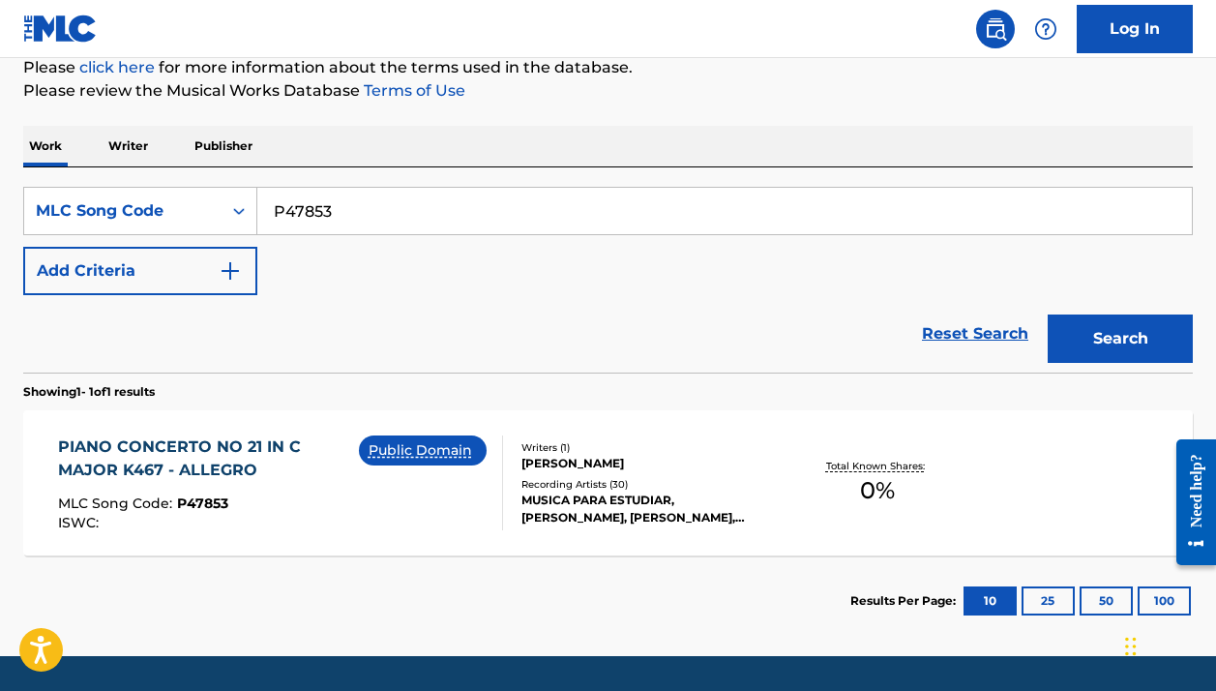
click at [891, 476] on span "0 %" at bounding box center [877, 490] width 35 height 35
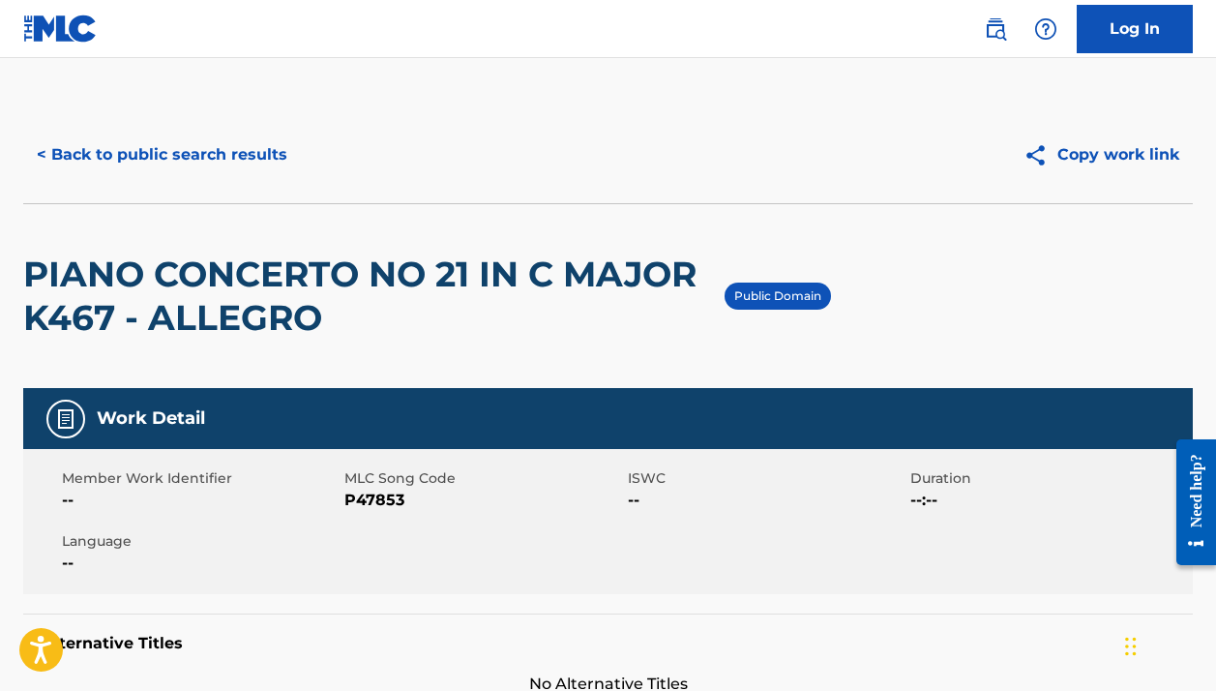
click at [172, 156] on button "< Back to public search results" at bounding box center [162, 155] width 278 height 48
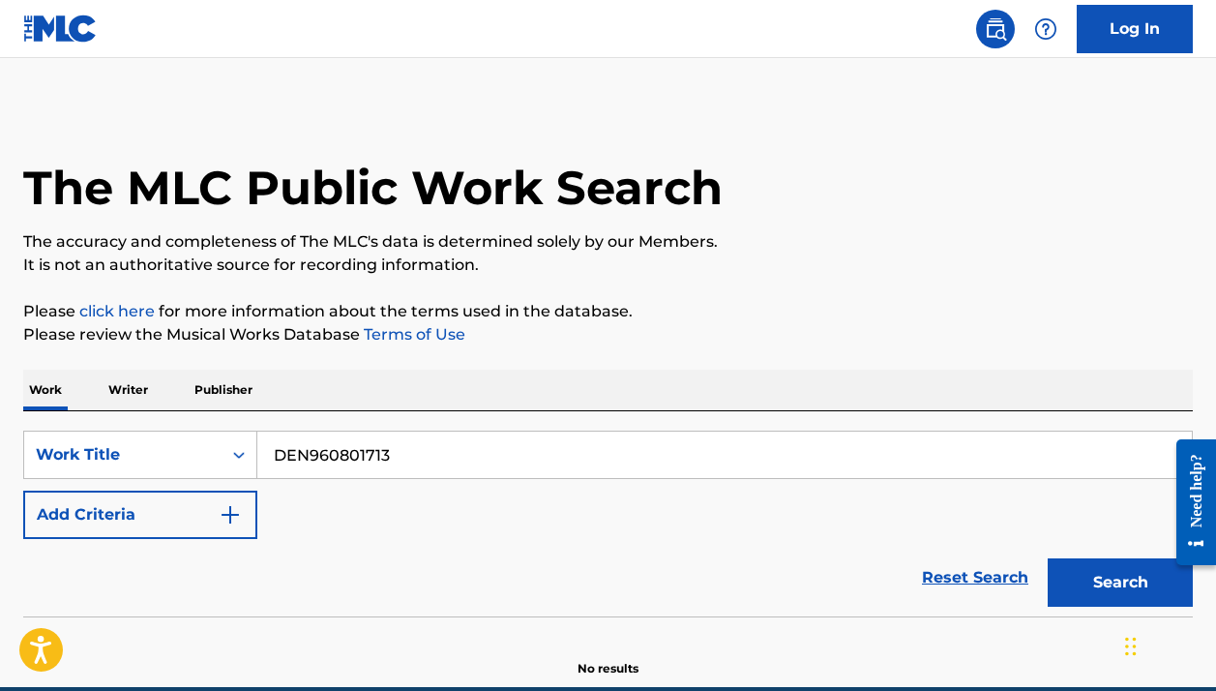
click at [528, 456] on input "DEN960801713" at bounding box center [724, 455] width 935 height 46
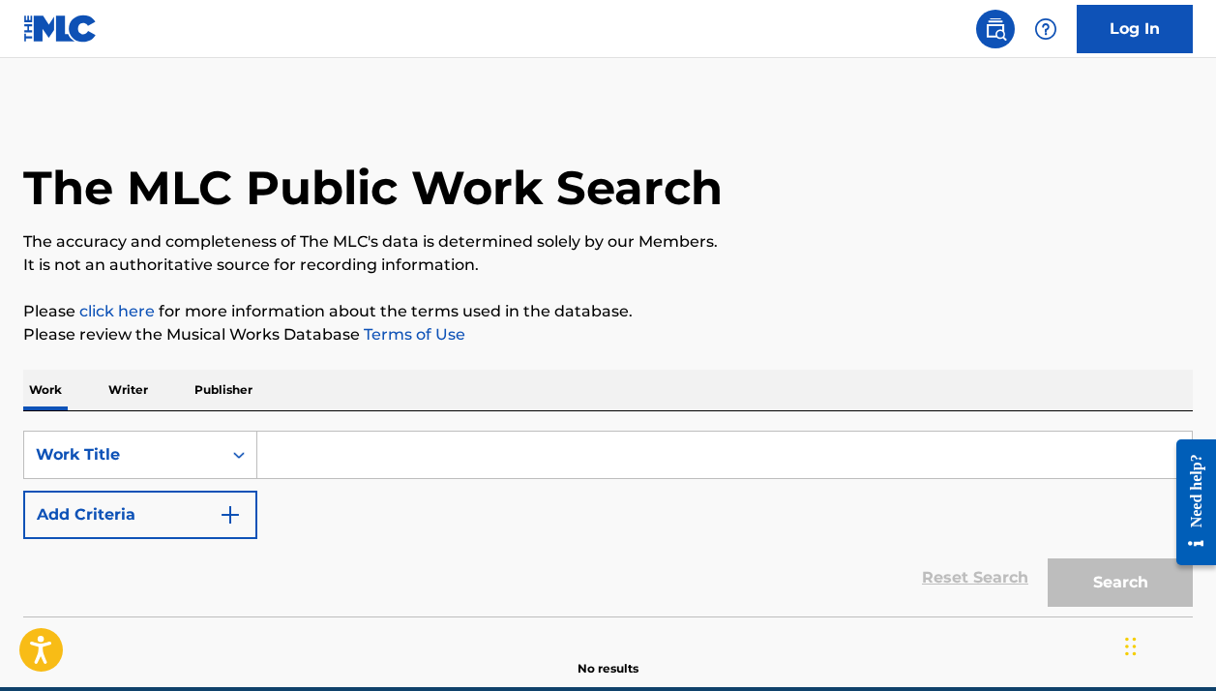
paste input "Concerto For Piano No. 1 in D Minor, BWV 1052: 3. Allegro"
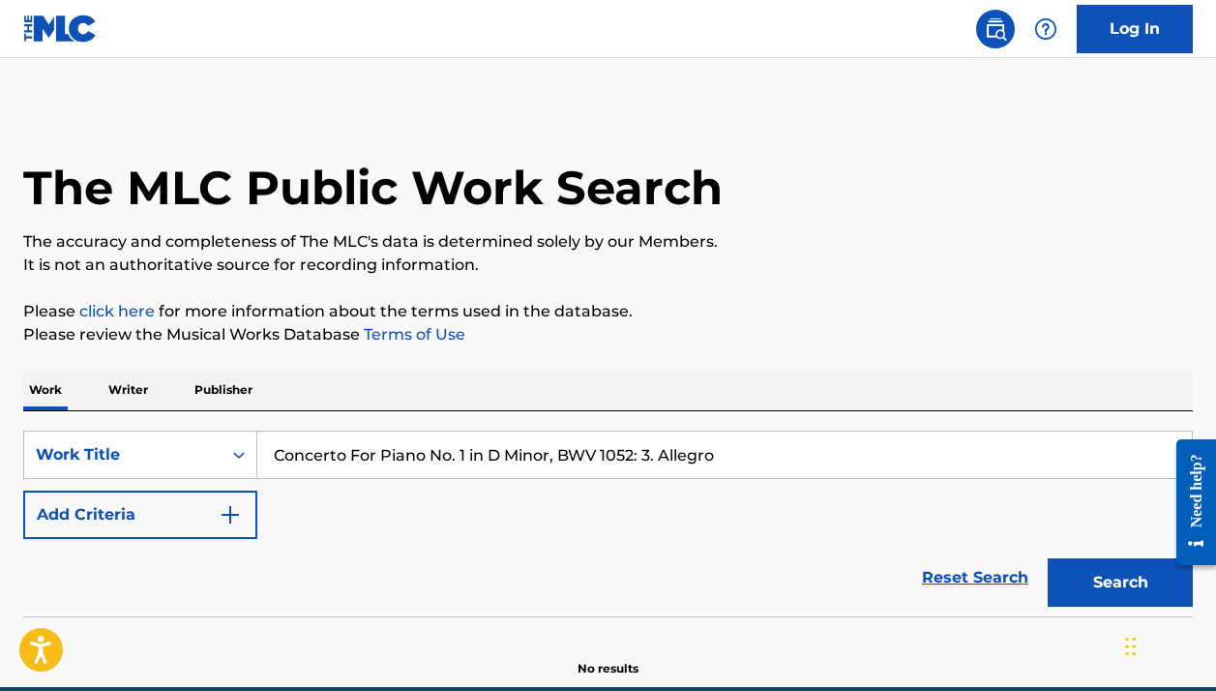
type input "Concerto For Piano No. 1 in D Minor, BWV 1052: 3. Allegro"
click at [1121, 583] on button "Search" at bounding box center [1120, 582] width 145 height 48
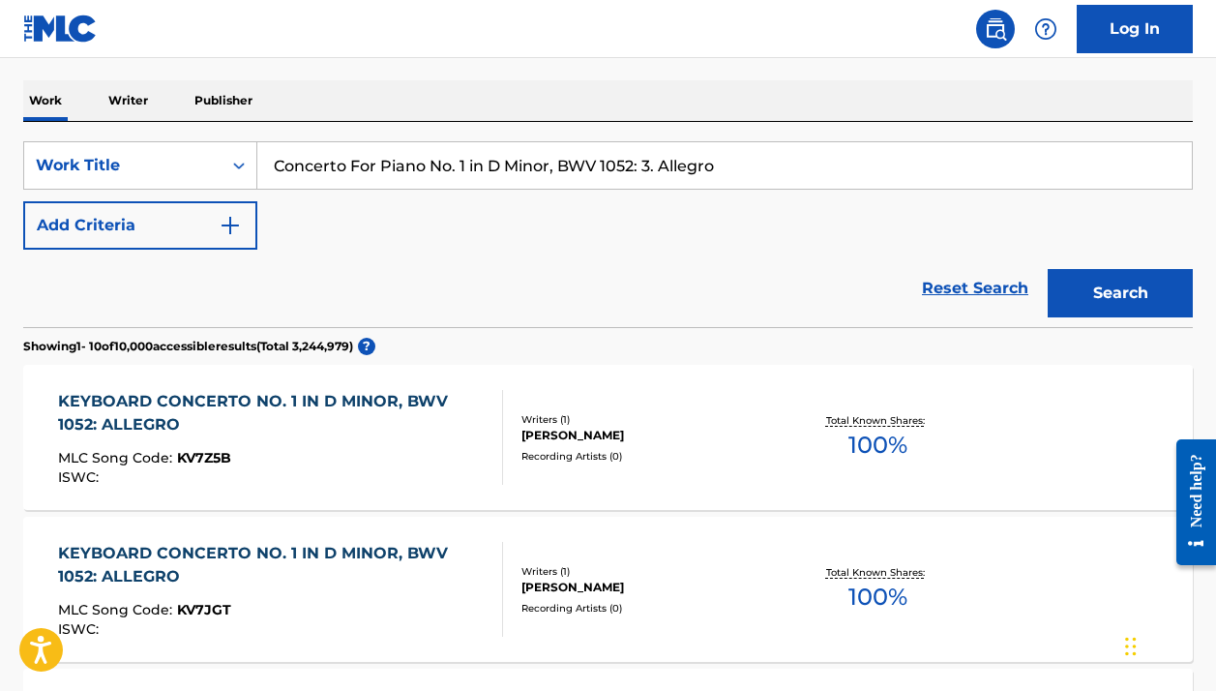
scroll to position [240, 0]
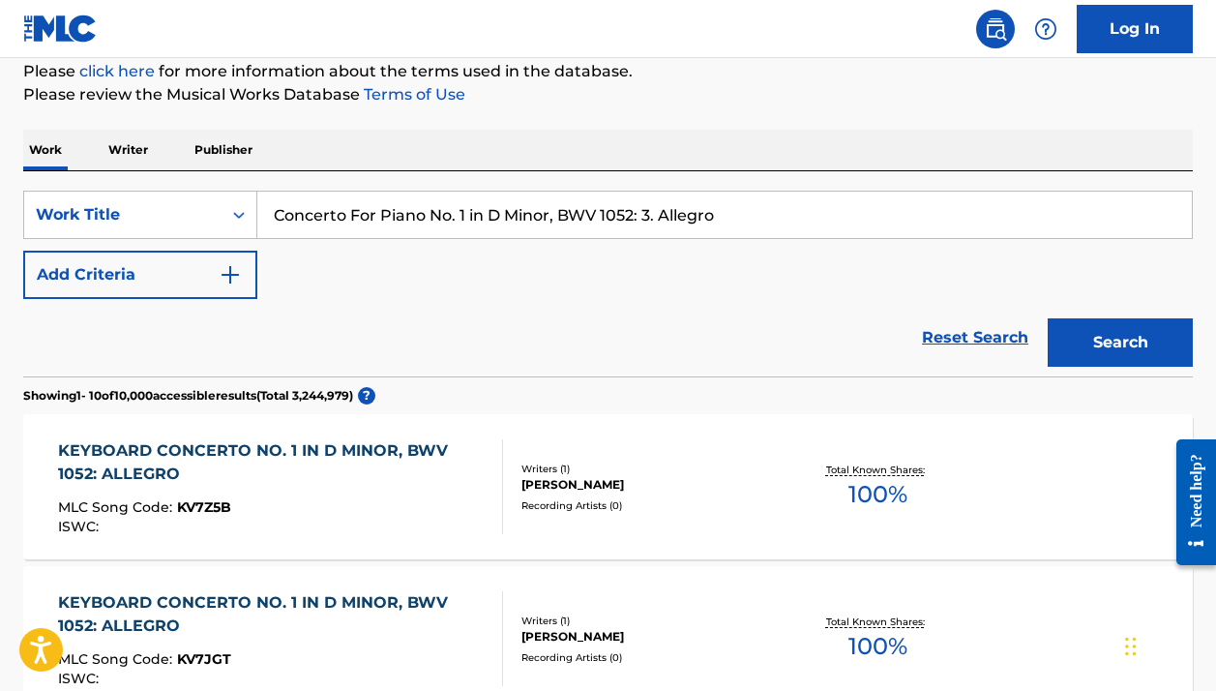
click at [202, 271] on button "Add Criteria" at bounding box center [140, 275] width 234 height 48
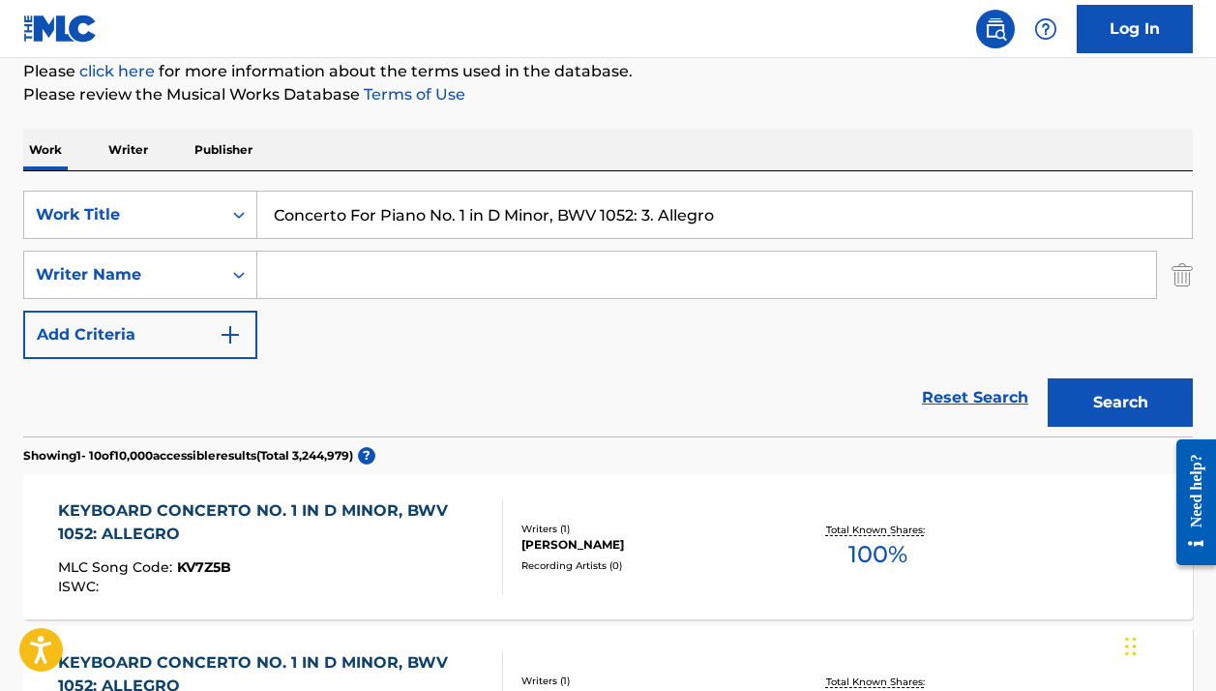
click at [401, 294] on input "Search Form" at bounding box center [706, 275] width 899 height 46
click at [940, 103] on p "Please review the Musical Works Database Terms of Use" at bounding box center [608, 94] width 1170 height 23
click at [562, 281] on input "Joha" at bounding box center [706, 275] width 899 height 46
click at [465, 288] on input "Joha" at bounding box center [706, 275] width 899 height 46
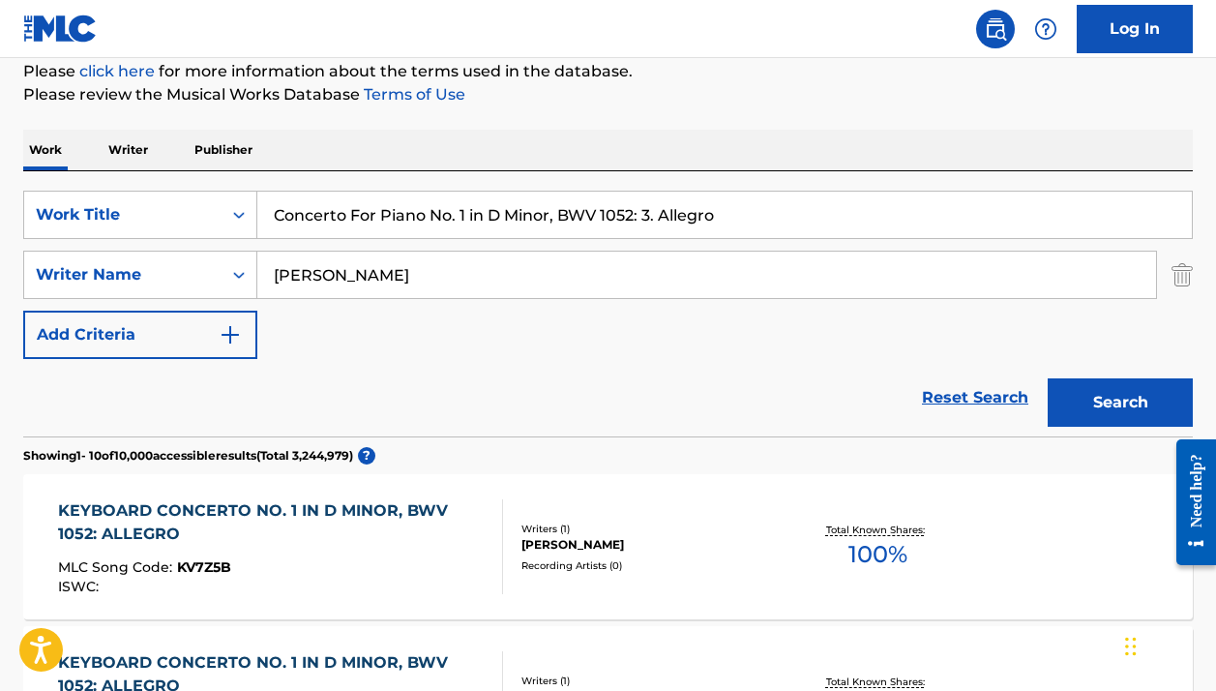
click at [780, 84] on p "Please review the Musical Works Database Terms of Use" at bounding box center [608, 94] width 1170 height 23
click at [560, 271] on input "Johann" at bounding box center [706, 275] width 899 height 46
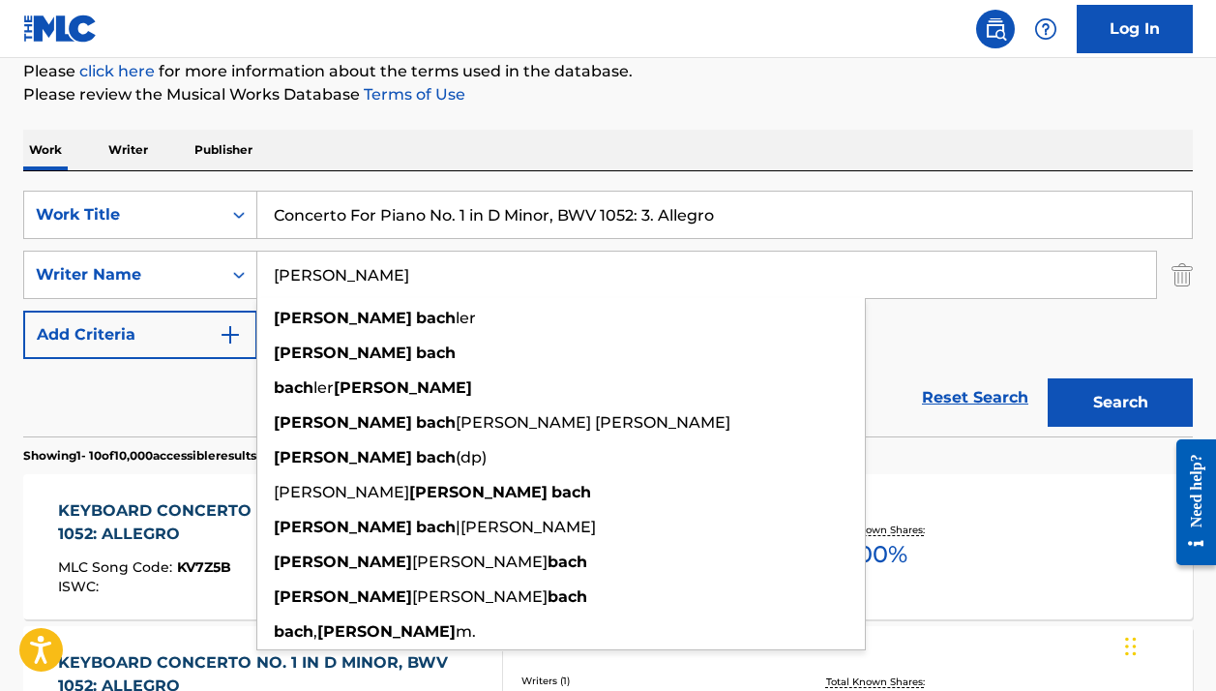
type input "Johann Bach"
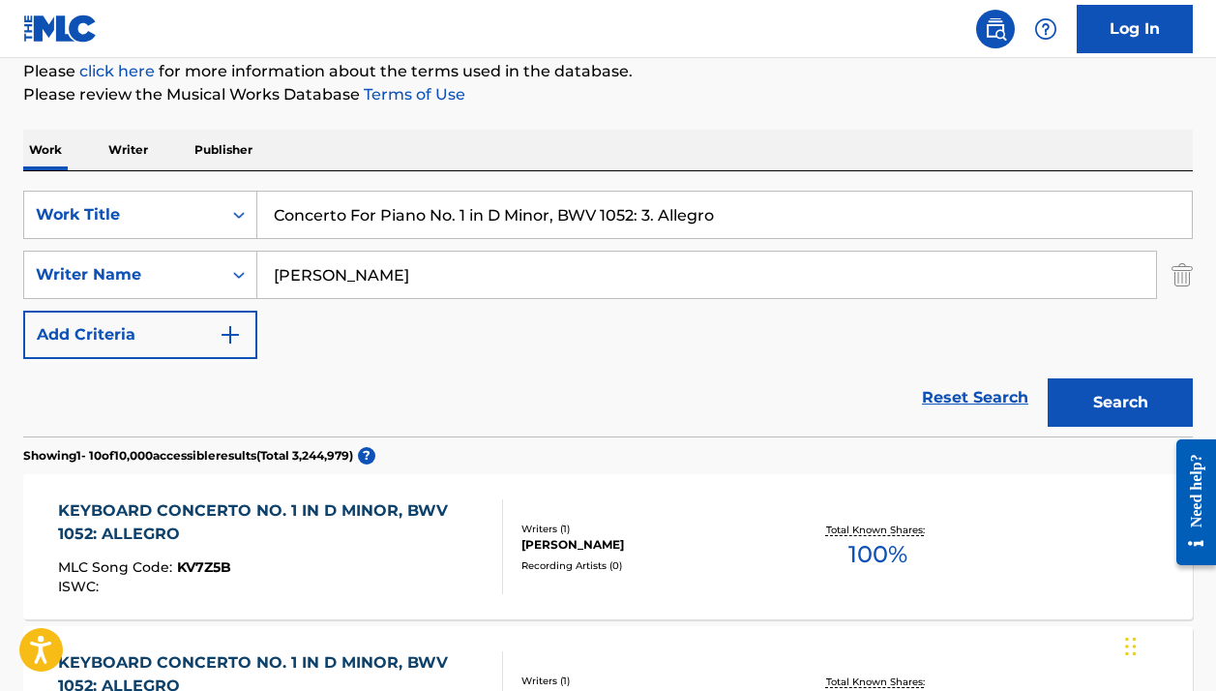
click at [901, 101] on p "Please review the Musical Works Database Terms of Use" at bounding box center [608, 94] width 1170 height 23
click at [1152, 396] on button "Search" at bounding box center [1120, 402] width 145 height 48
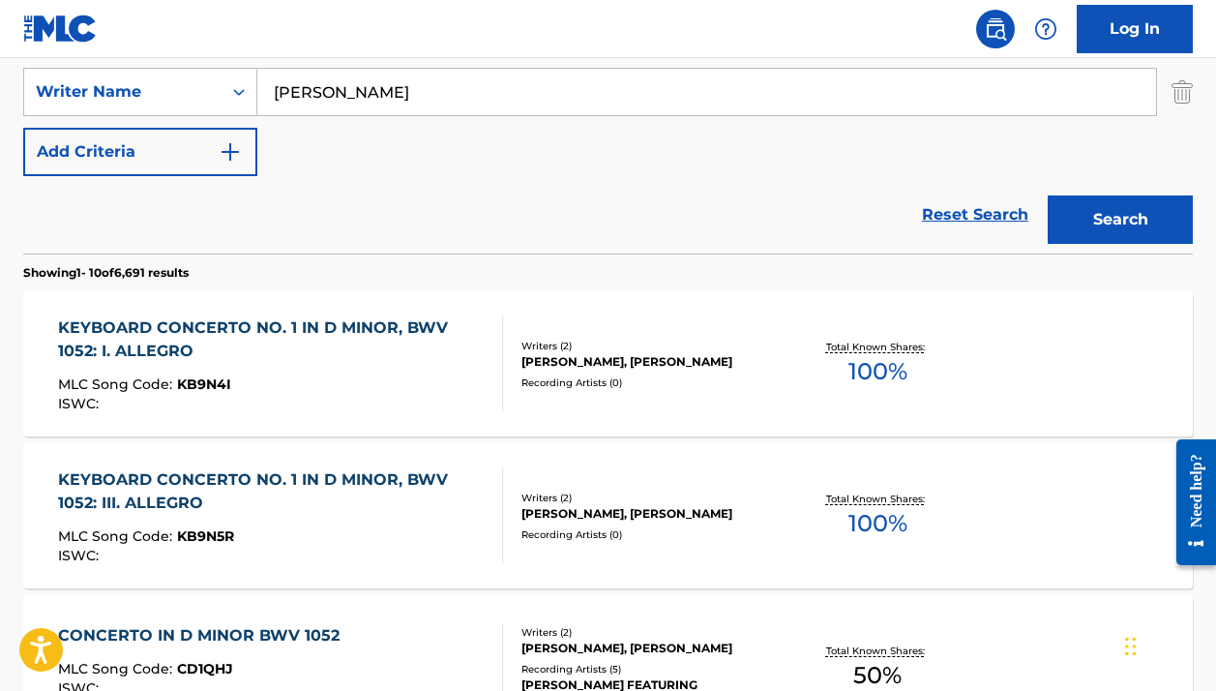
scroll to position [415, 0]
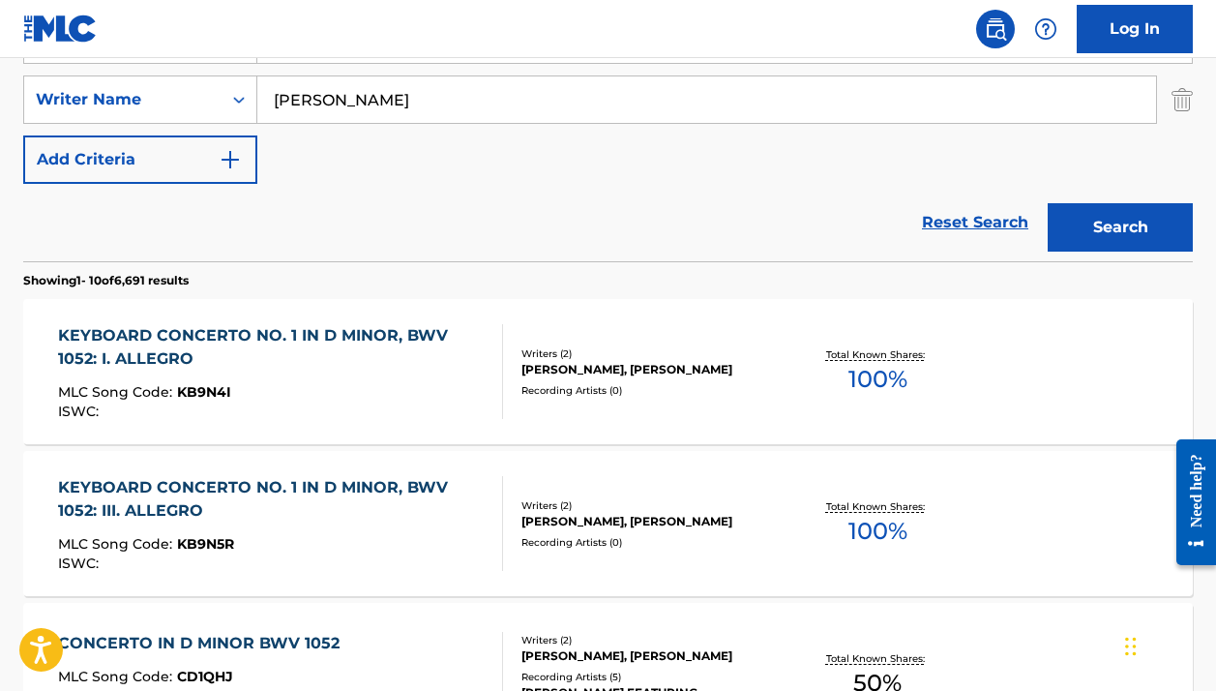
click at [629, 398] on div "Recording Artists ( 0 )" at bounding box center [651, 390] width 259 height 15
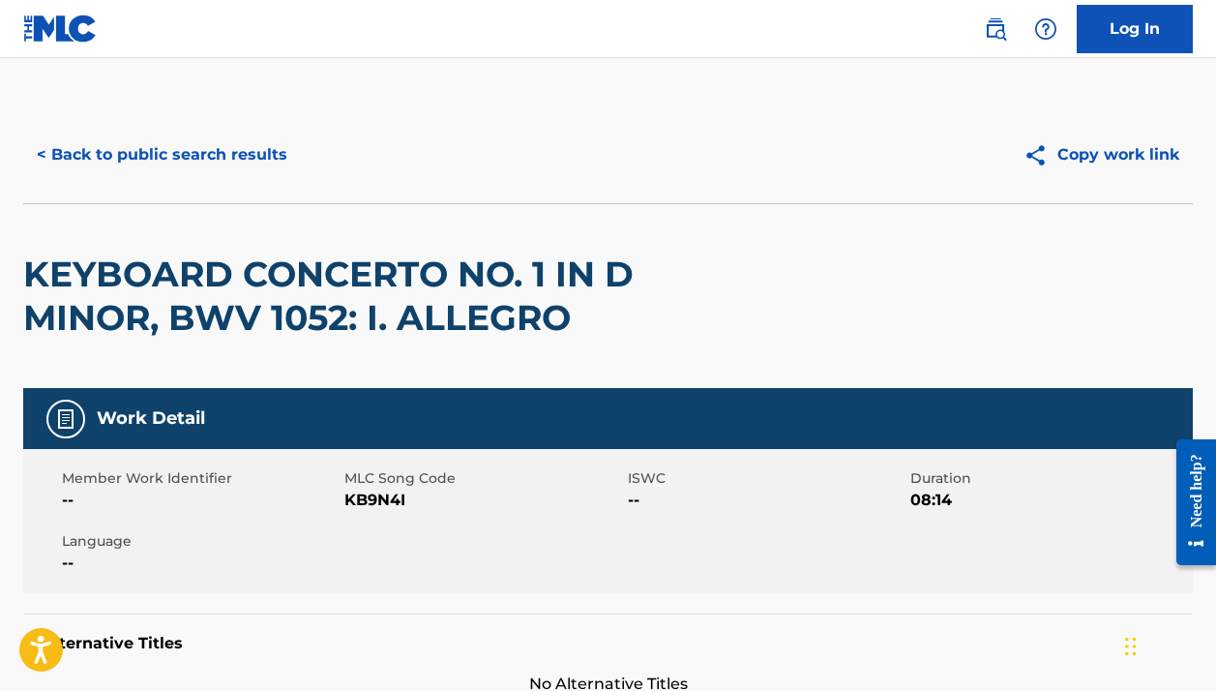
scroll to position [352, 0]
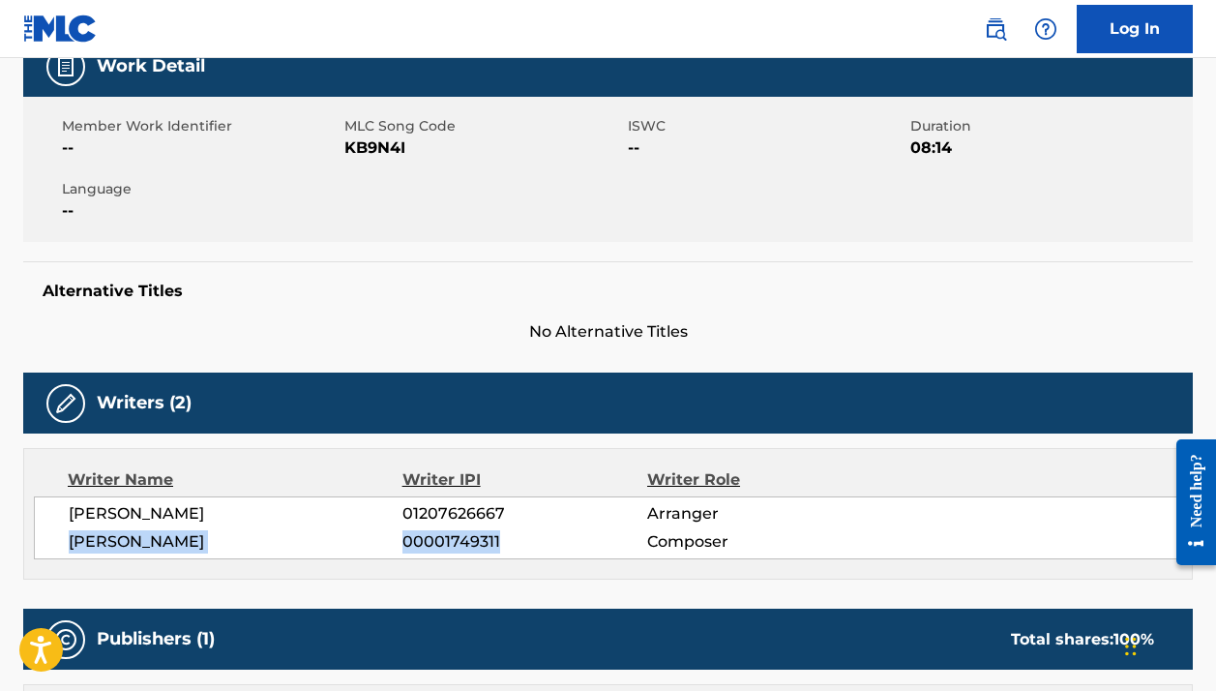
drag, startPoint x: 69, startPoint y: 535, endPoint x: 621, endPoint y: 545, distance: 552.7
click at [620, 545] on div "JOHANN SEBASTIAN BACH 00001749311 Composer" at bounding box center [625, 541] width 1113 height 23
click at [318, 539] on span "JOHANN SEBASTIAN BACH" at bounding box center [236, 541] width 334 height 23
drag, startPoint x: 318, startPoint y: 539, endPoint x: 86, endPoint y: 537, distance: 232.3
click at [86, 537] on span "JOHANN SEBASTIAN BACH" at bounding box center [236, 541] width 334 height 23
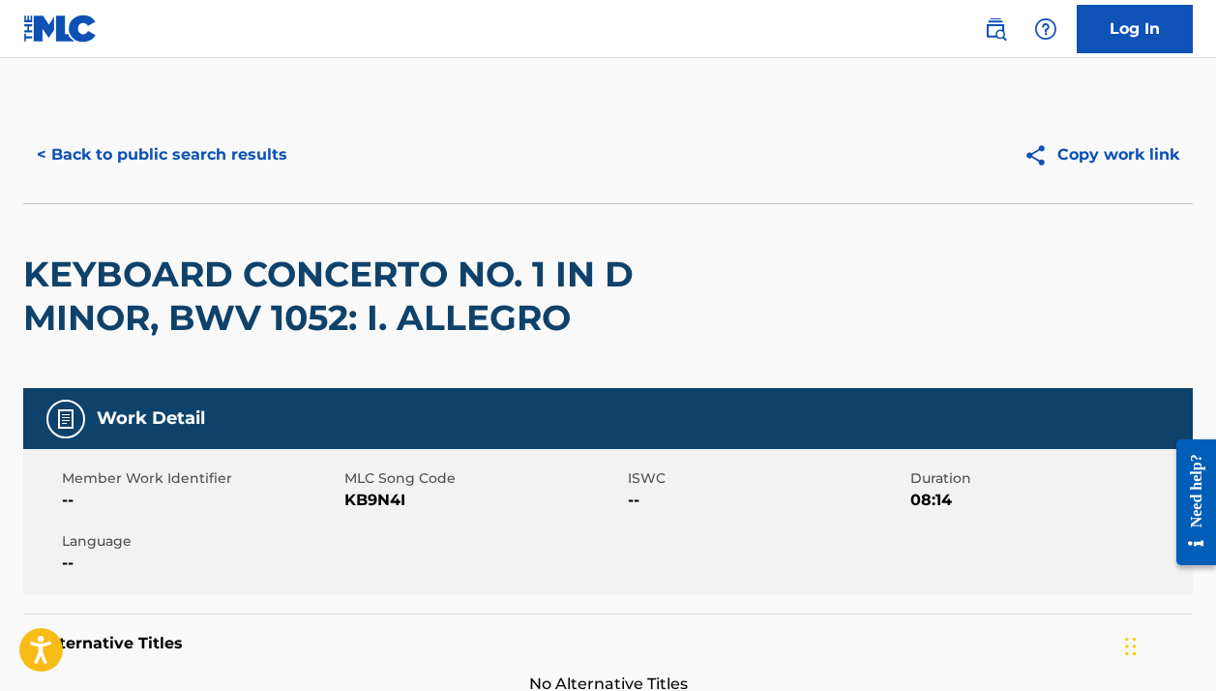
scroll to position [0, 0]
click at [127, 175] on button "< Back to public search results" at bounding box center [162, 155] width 278 height 48
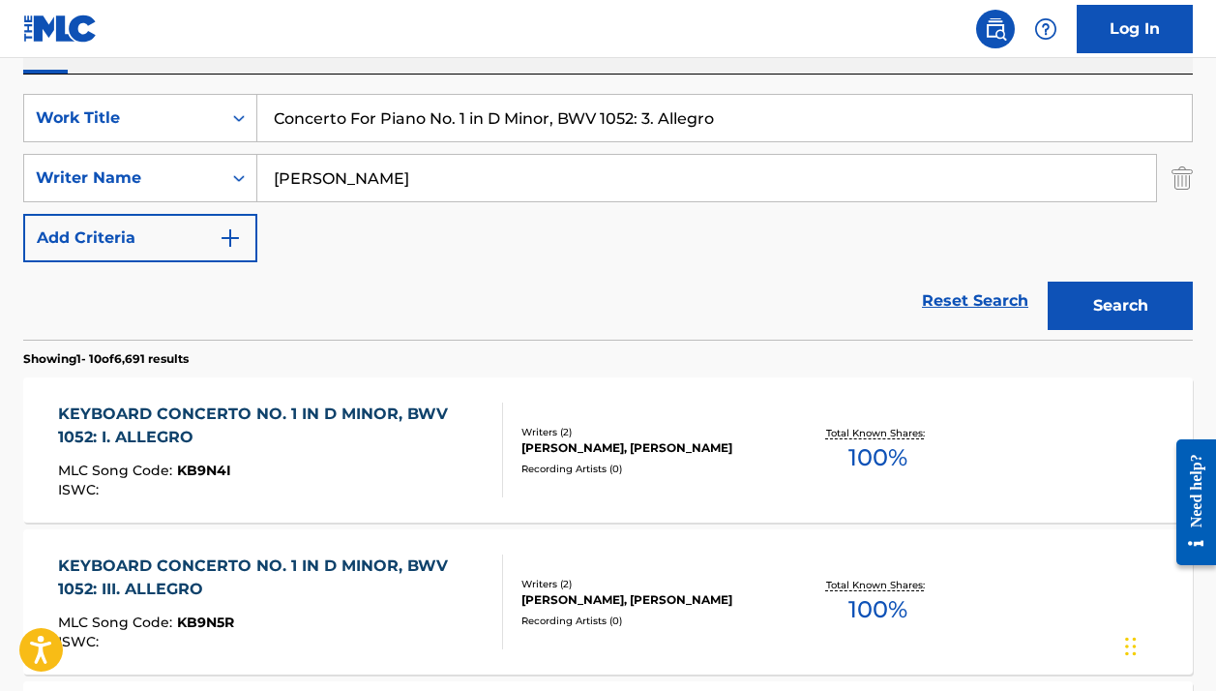
scroll to position [252, 0]
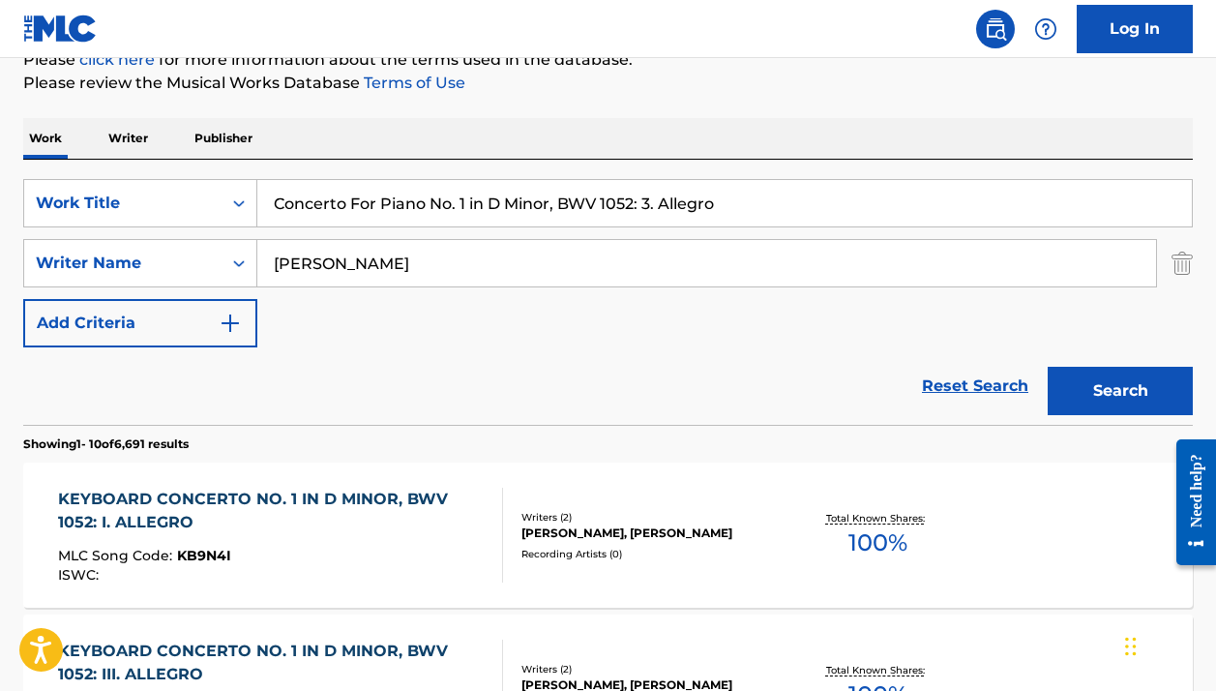
click at [345, 261] on input "Johann Bach" at bounding box center [706, 263] width 899 height 46
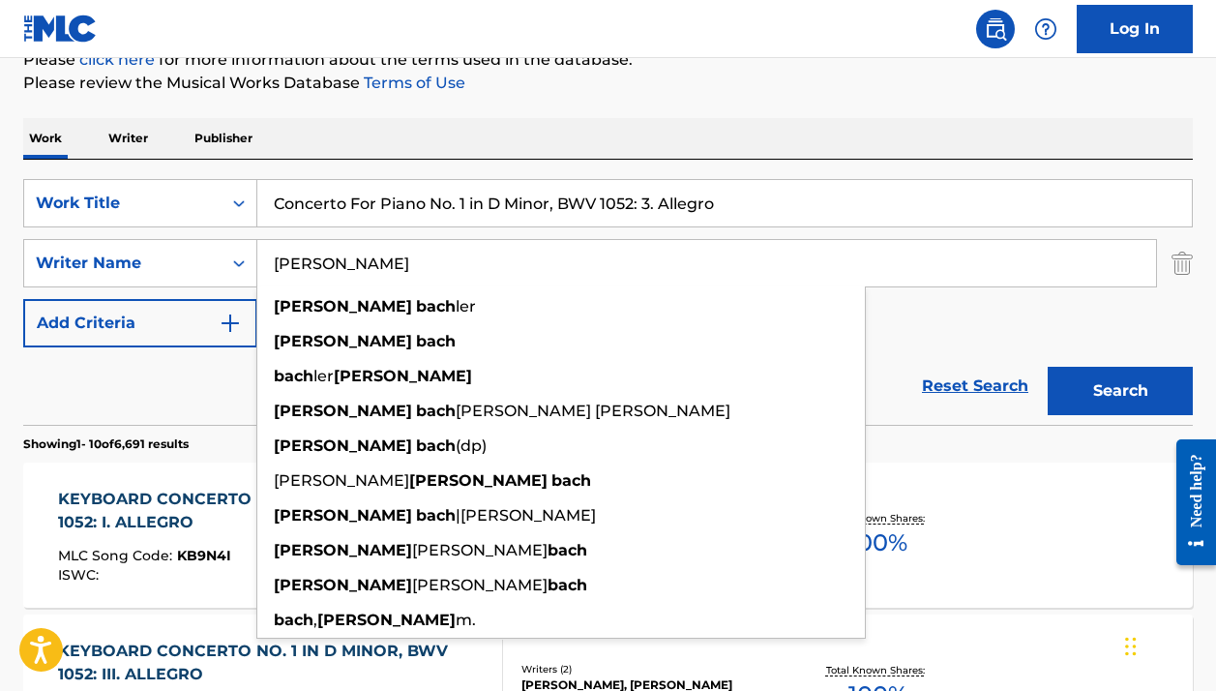
paste input "OHANN SEBASTIAN BACH"
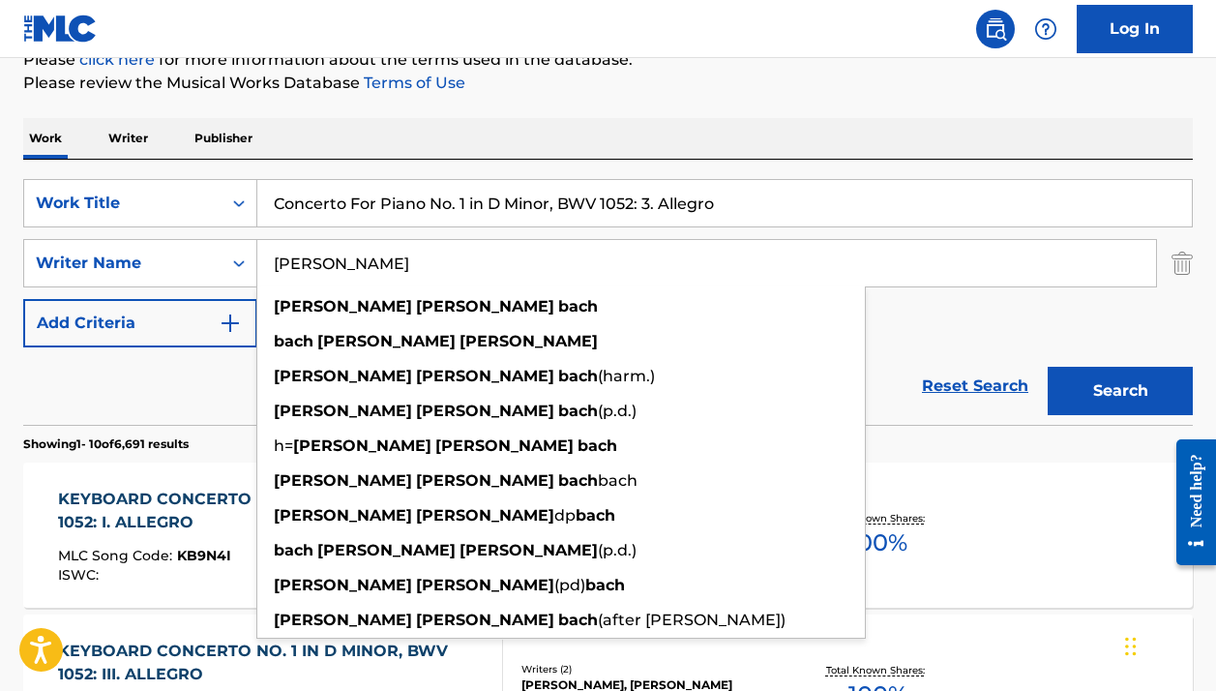
type input "JOHANN SEBASTIAN BACH"
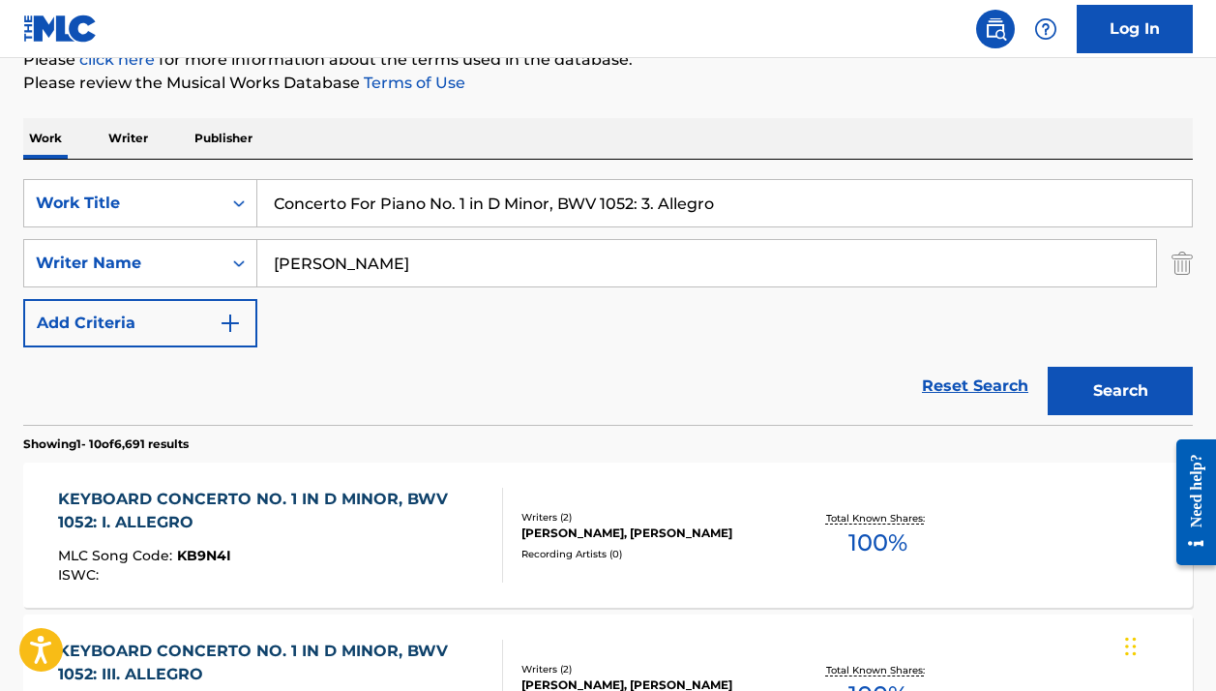
click at [1065, 390] on button "Search" at bounding box center [1120, 391] width 145 height 48
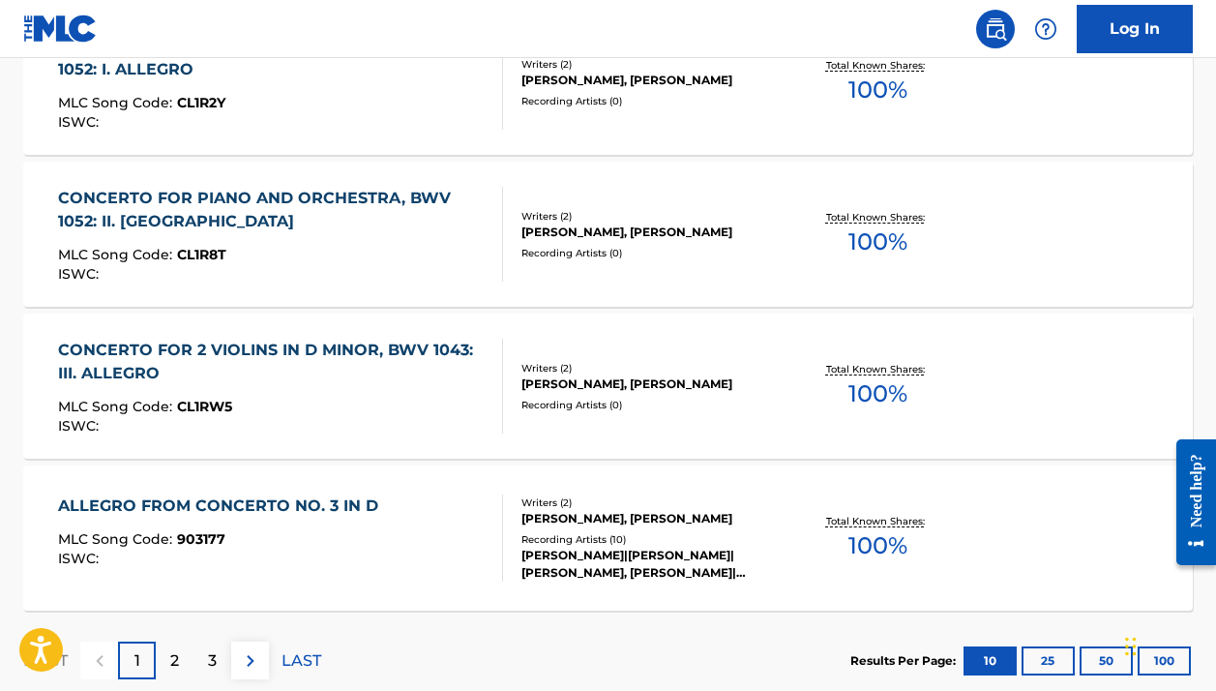
scroll to position [1670, 0]
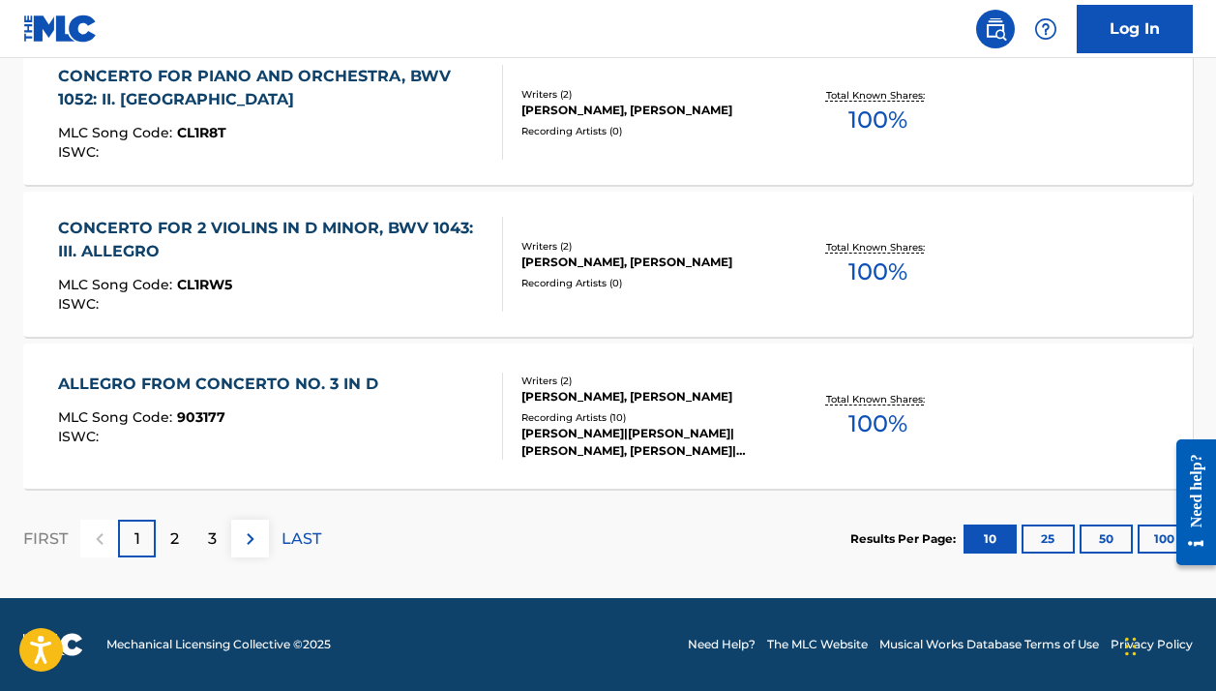
click at [1041, 545] on button "25" at bounding box center [1048, 539] width 53 height 29
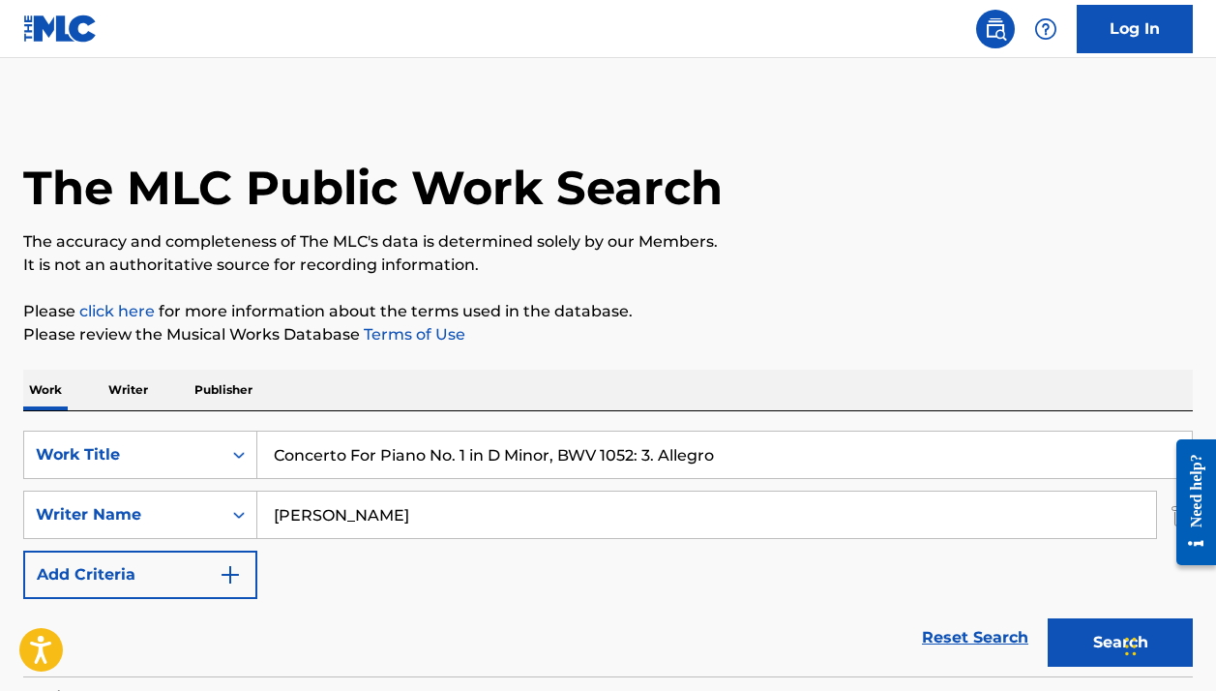
scroll to position [0, 0]
click at [307, 458] on input "Concerto For Piano No. 1 in D Minor, BWV 1052: 3. Allegro" at bounding box center [724, 455] width 935 height 46
paste input "Piano Concerto No. 1 in E Minor, Op. 11 (Arr. by Mikhail Pletnev): I. Allegro m…"
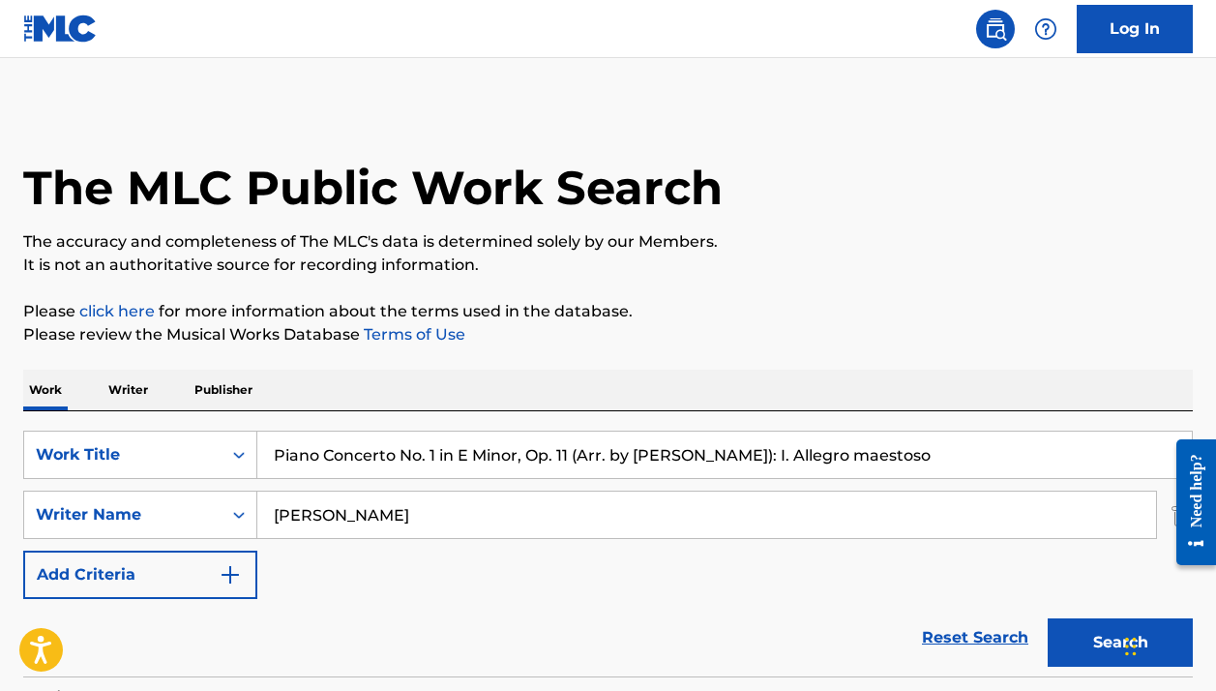
type input "Piano Concerto No. 1 in E Minor, Op. 11 (Arr. by Mikhail Pletnev): I. Allegro m…"
click at [301, 490] on div "SearchWithCriteriaf0438eff-4bc2-496e-b8b1-6badf4f08119 Work Title Piano Concert…" at bounding box center [608, 515] width 1170 height 168
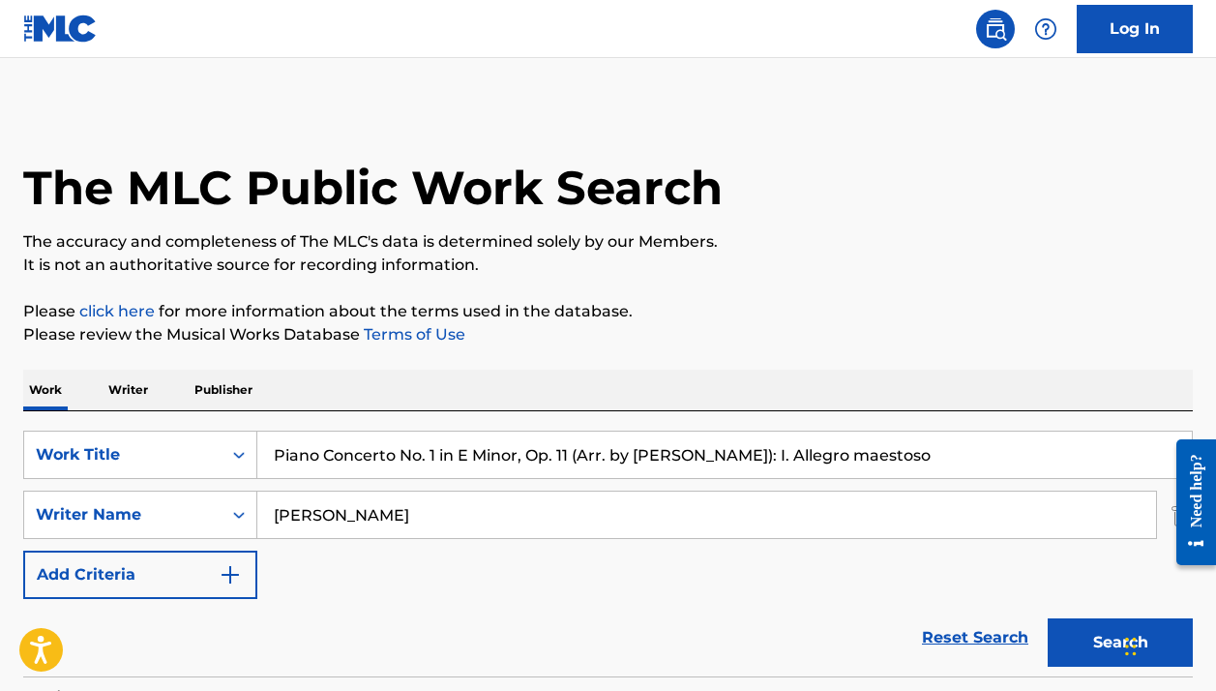
click at [353, 518] on input "JOHANN SEBASTIAN BACH" at bounding box center [706, 515] width 899 height 46
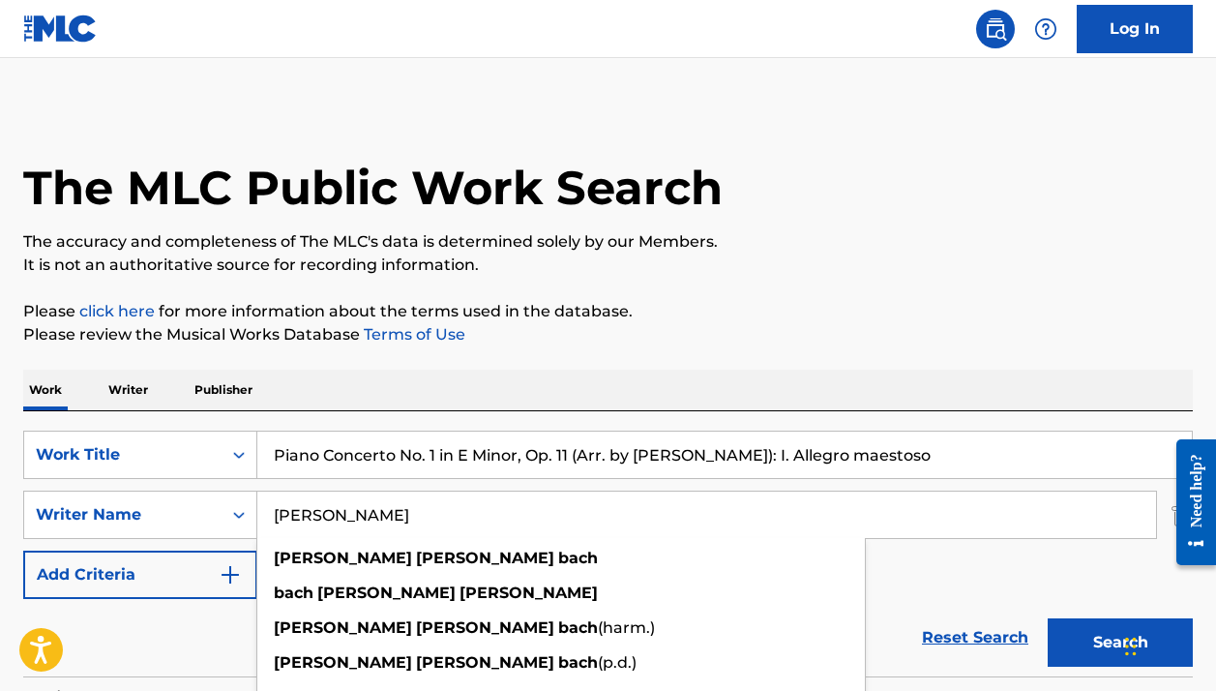
click at [353, 518] on input "JOHANN SEBASTIAN BACH" at bounding box center [706, 515] width 899 height 46
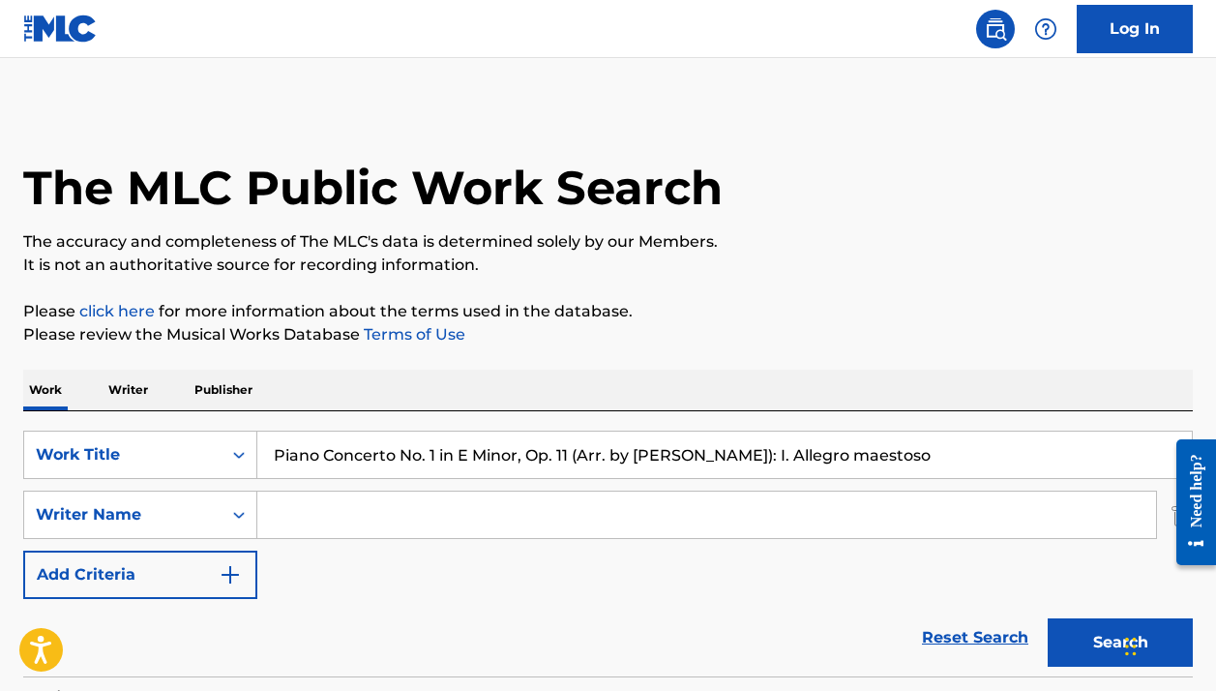
click at [1065, 635] on button "Search" at bounding box center [1120, 642] width 145 height 48
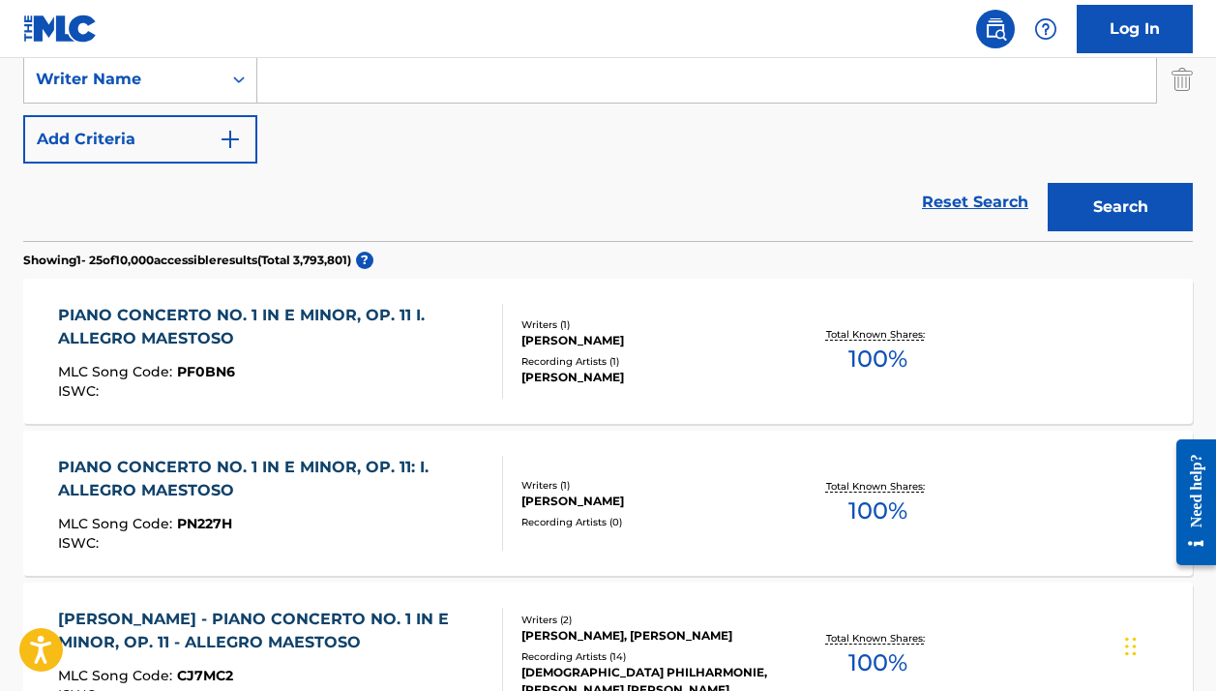
scroll to position [320, 0]
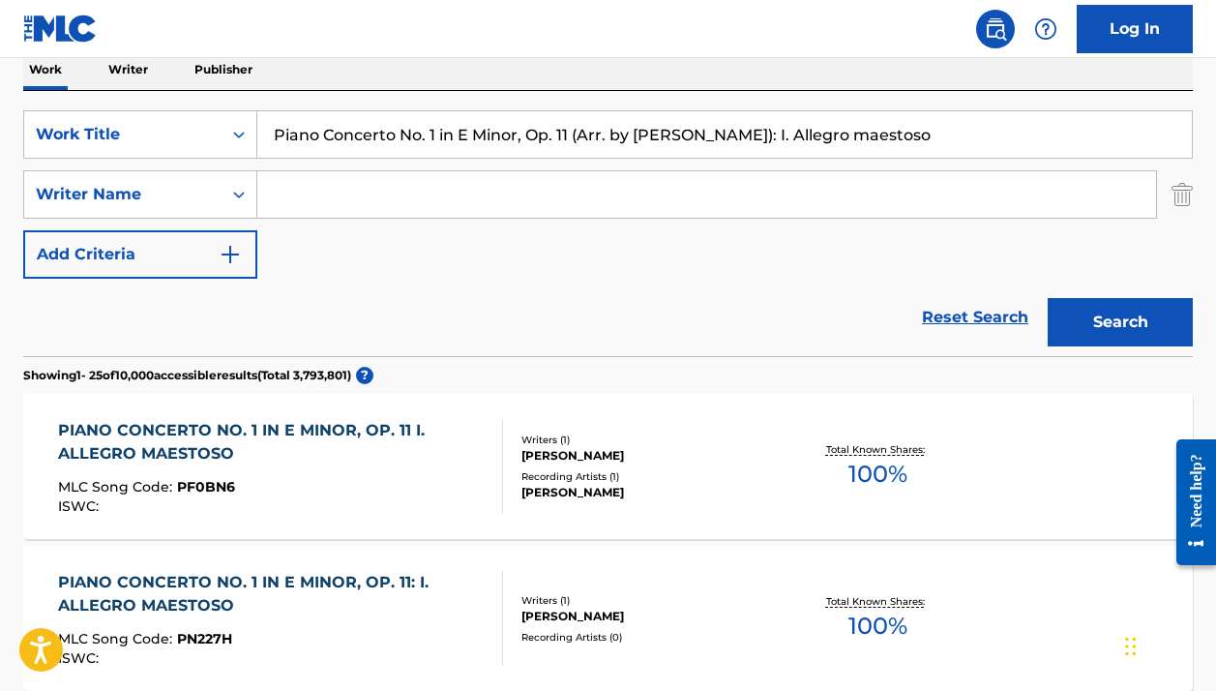
click at [383, 182] on input "Search Form" at bounding box center [706, 194] width 899 height 46
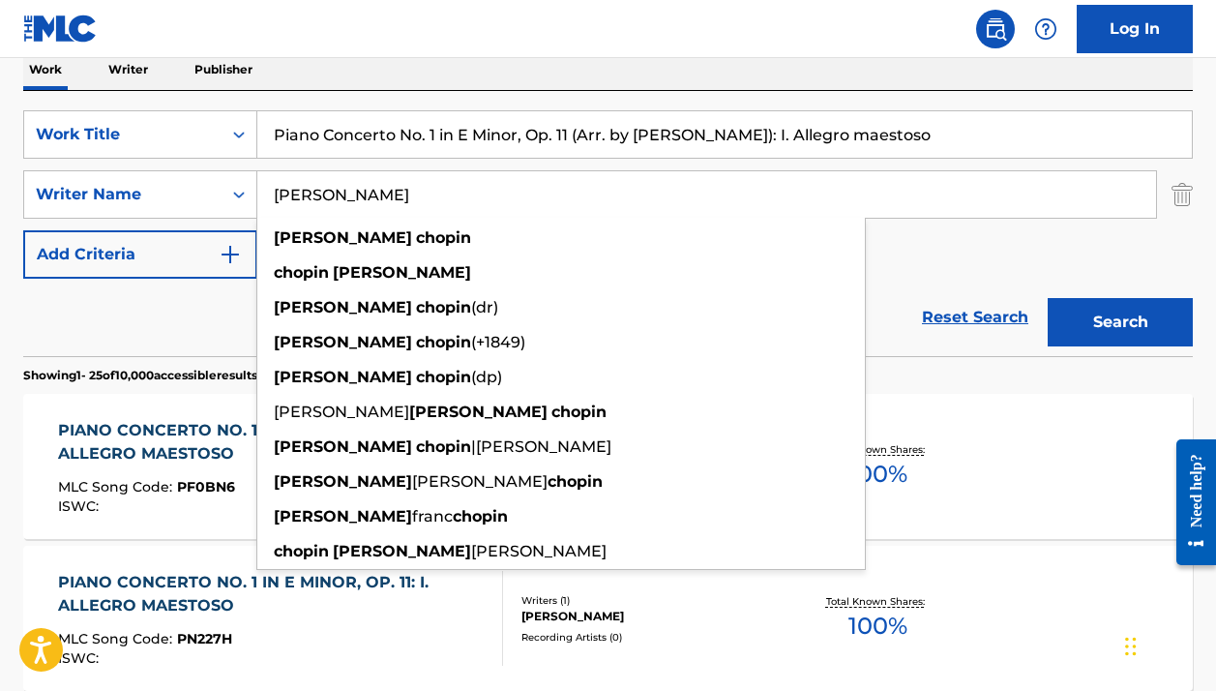
type input "Frederic chopin"
click at [1090, 315] on button "Search" at bounding box center [1120, 322] width 145 height 48
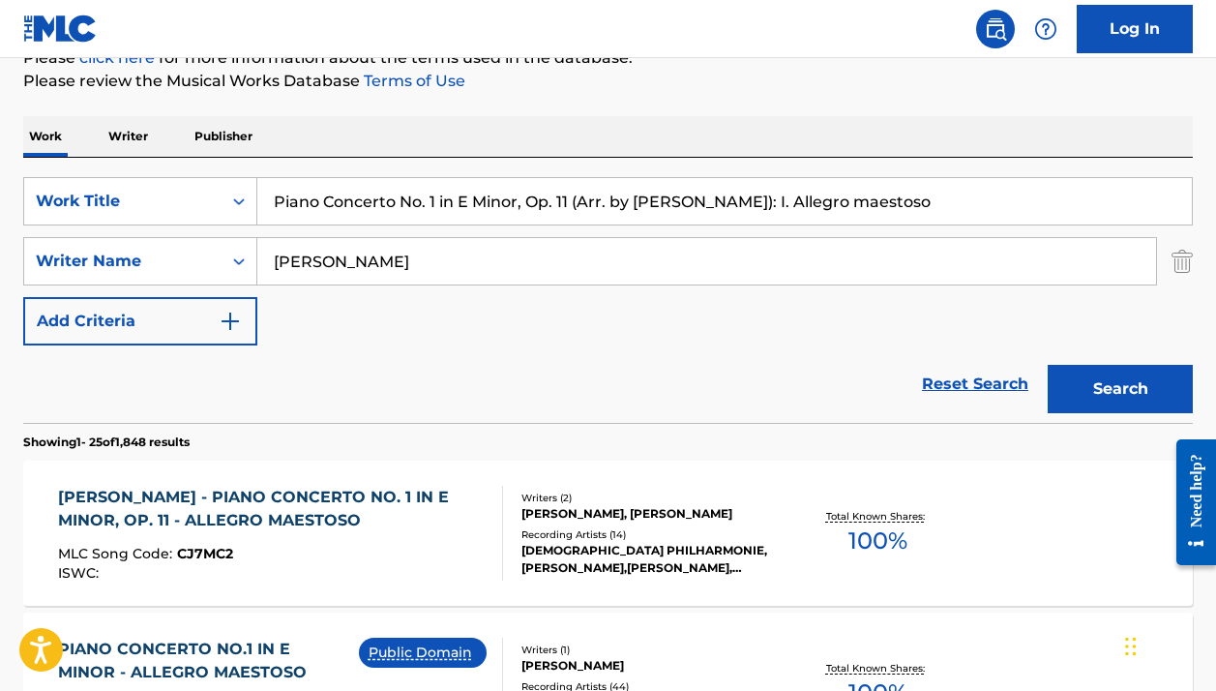
scroll to position [405, 0]
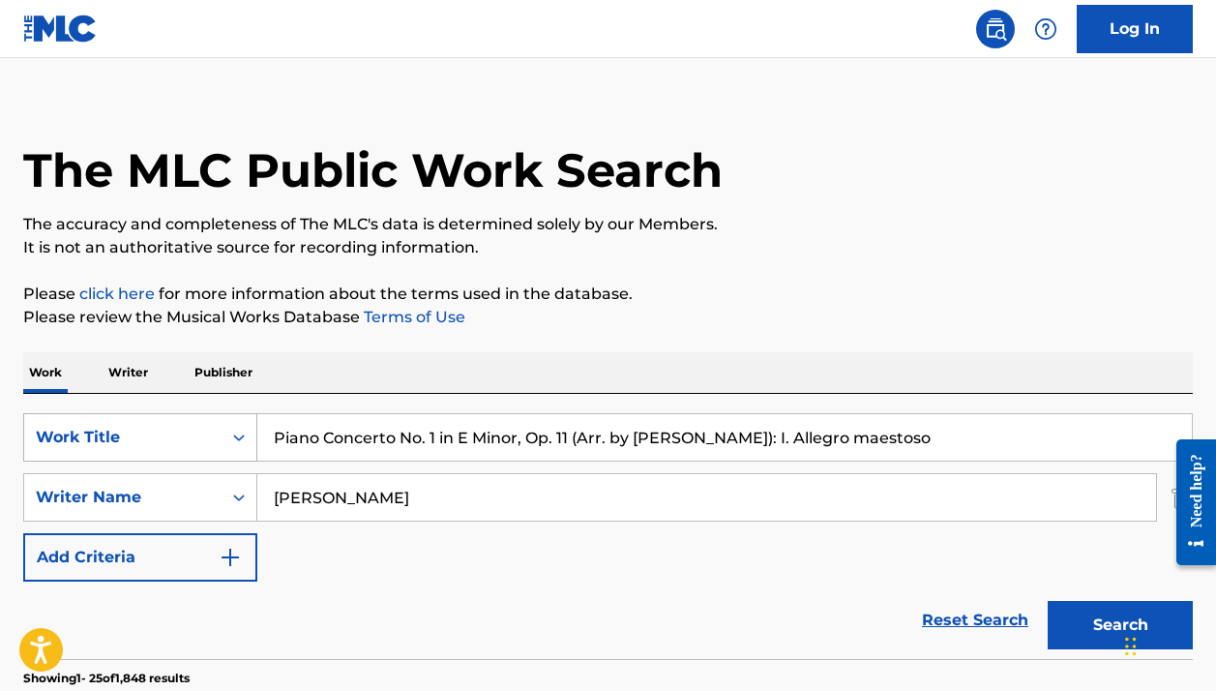
click at [179, 435] on div "Work Title" at bounding box center [140, 437] width 234 height 48
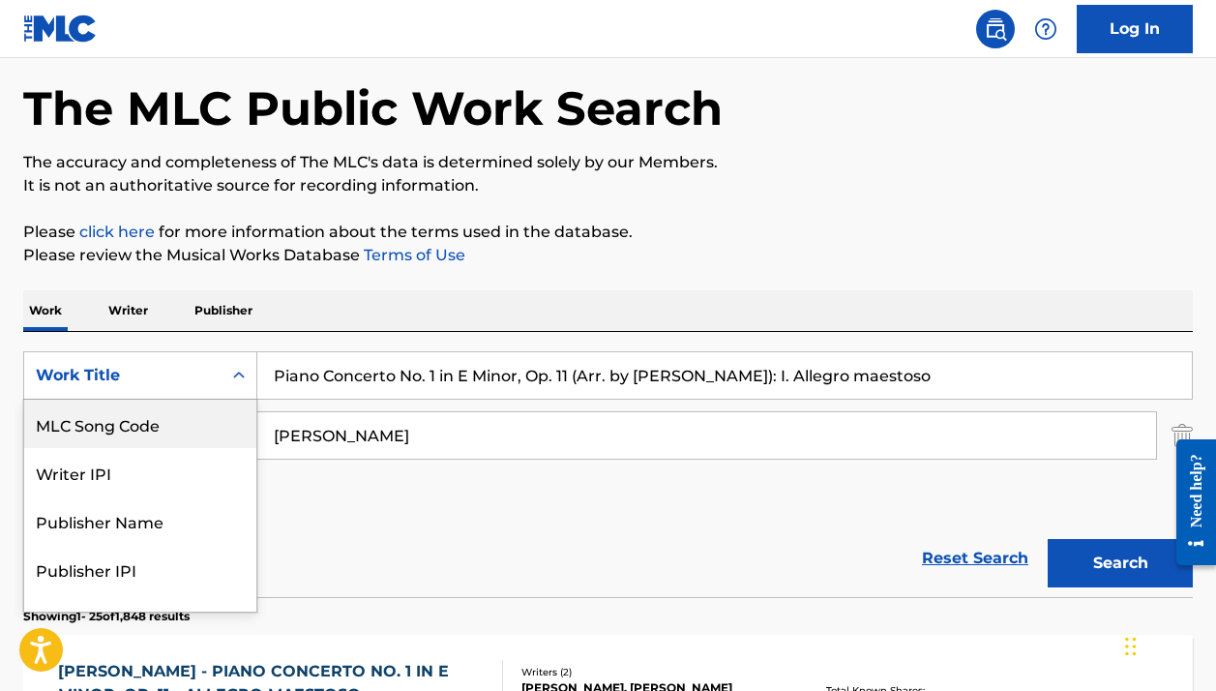
scroll to position [0, 0]
click at [136, 420] on div "ISWC" at bounding box center [140, 424] width 232 height 48
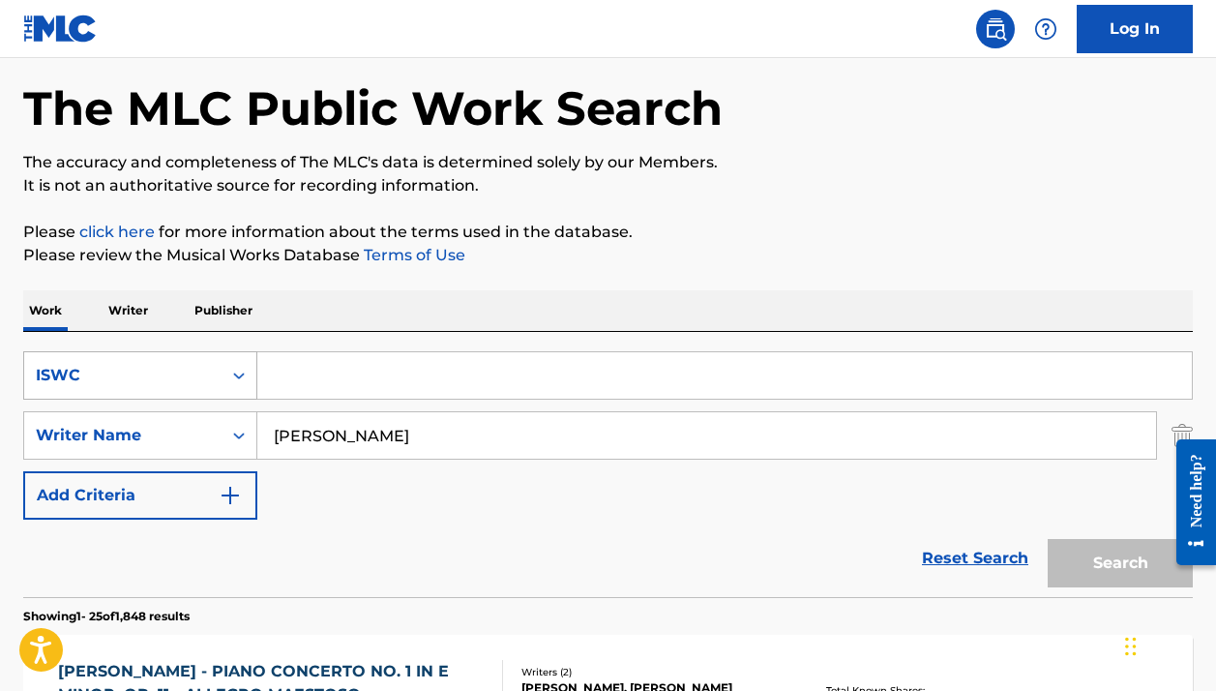
click at [125, 371] on div "ISWC" at bounding box center [123, 375] width 174 height 23
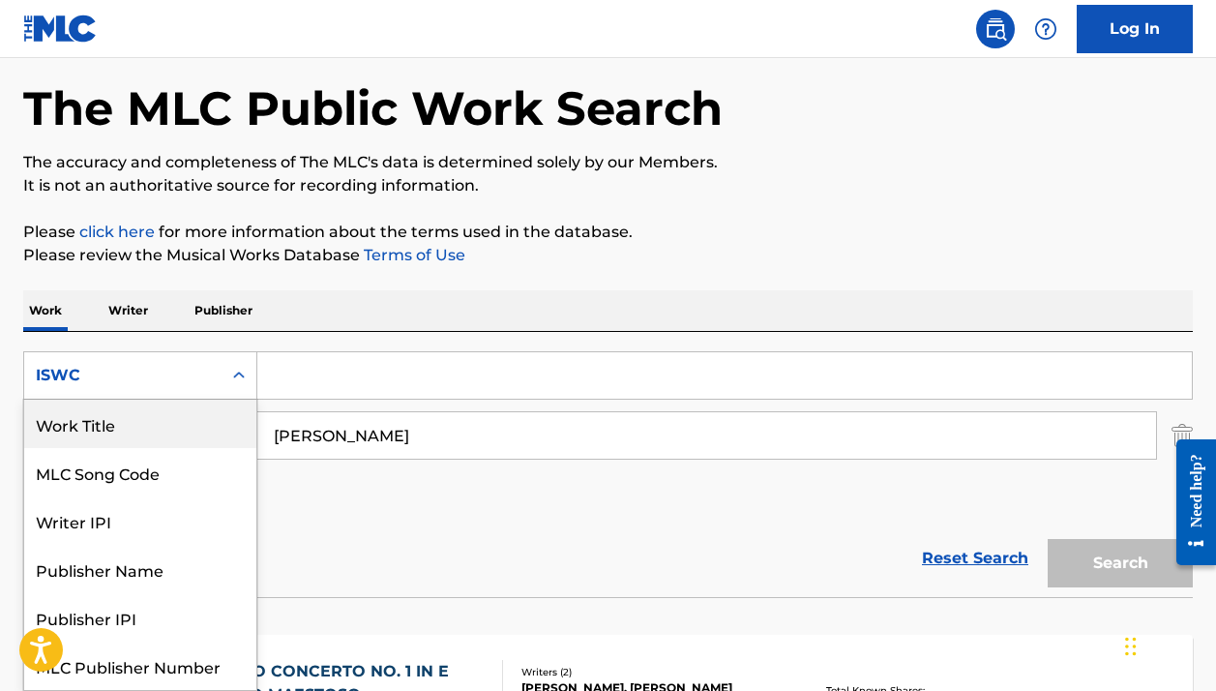
click at [111, 411] on div "Work Title" at bounding box center [140, 424] width 232 height 48
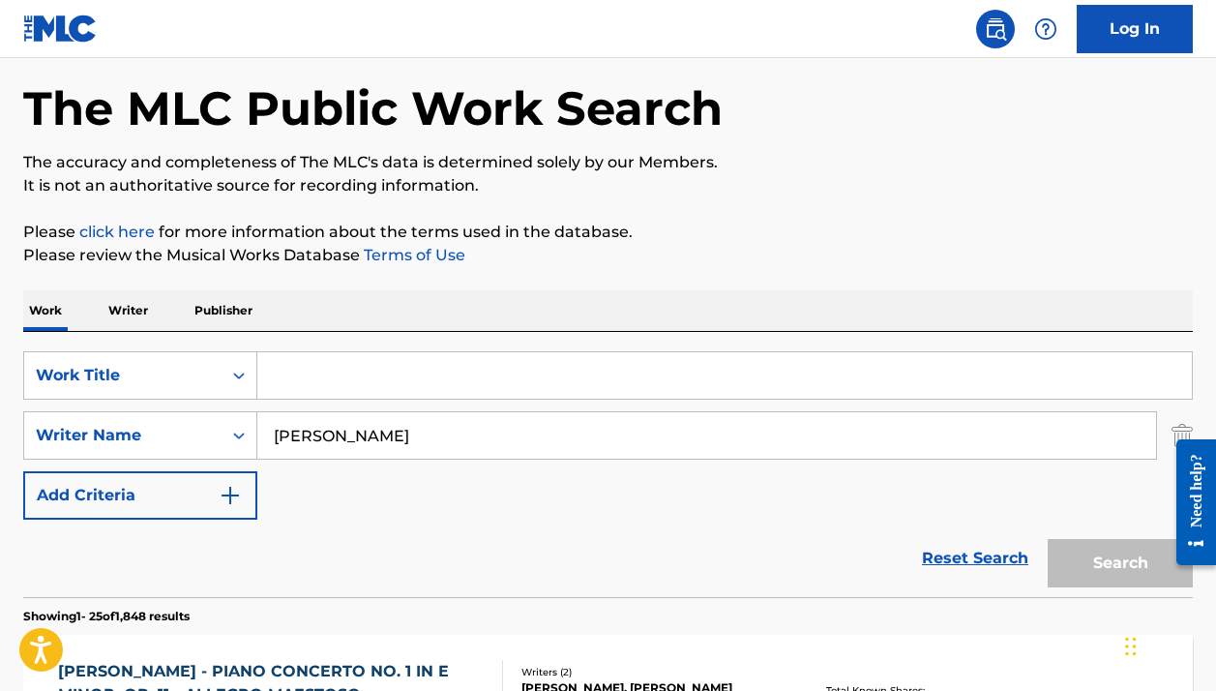
click at [352, 345] on div "SearchWithCriteria54a1774b-b1f7-4cc4-9ee0-c62fbdf4bc47 Work Title SearchWithCri…" at bounding box center [608, 464] width 1170 height 265
click at [325, 381] on input "Search Form" at bounding box center [724, 375] width 935 height 46
type input "beparwa bedardi pagla deewana"
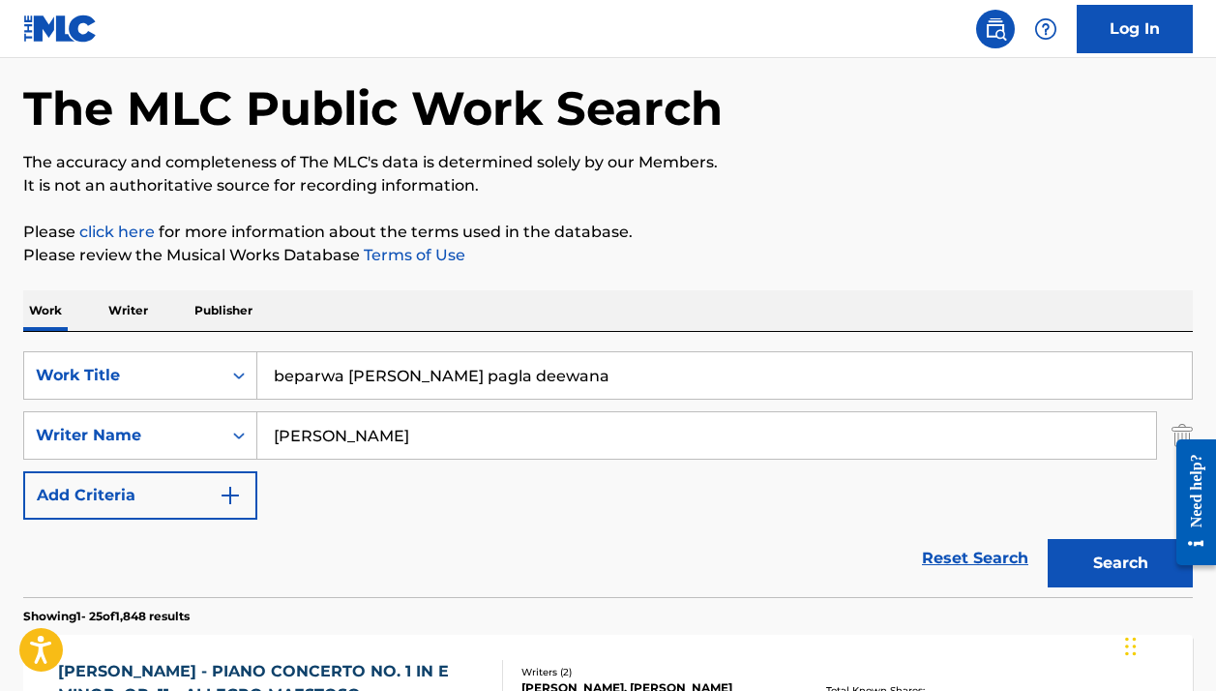
click at [374, 446] on input "Frederic chopin" at bounding box center [706, 435] width 899 height 46
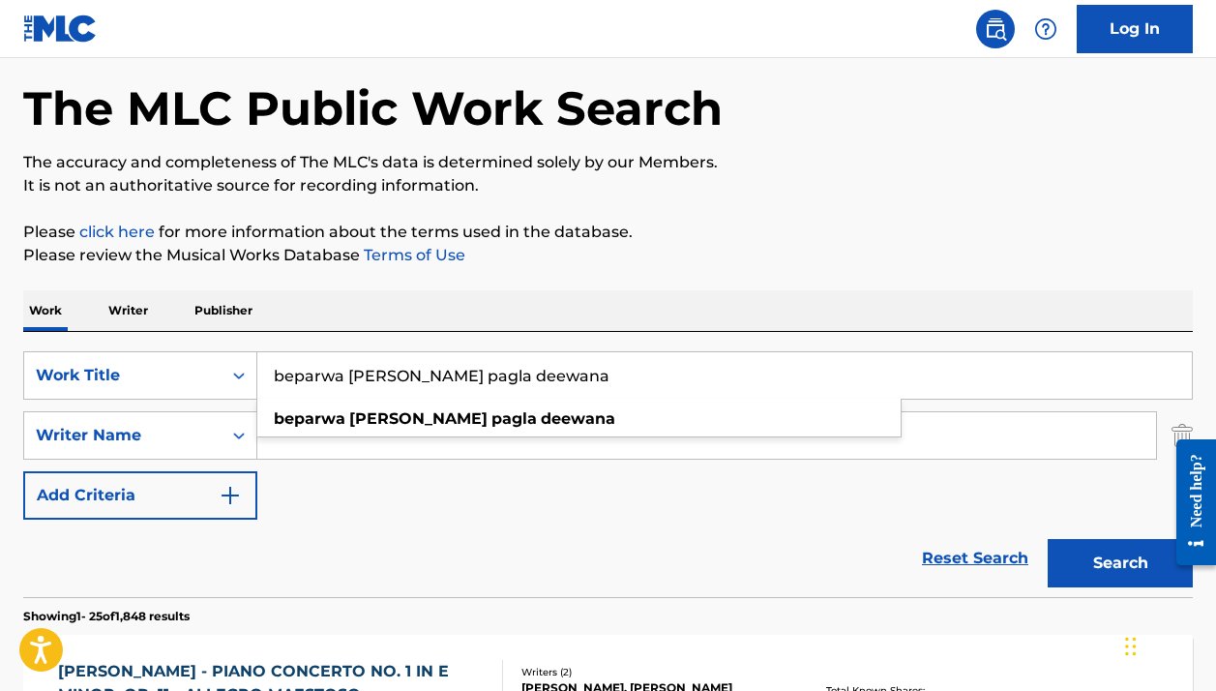
drag, startPoint x: 600, startPoint y: 381, endPoint x: 315, endPoint y: 383, distance: 285.5
click at [315, 383] on input "beparwa bedardi pagla deewana" at bounding box center [724, 375] width 935 height 46
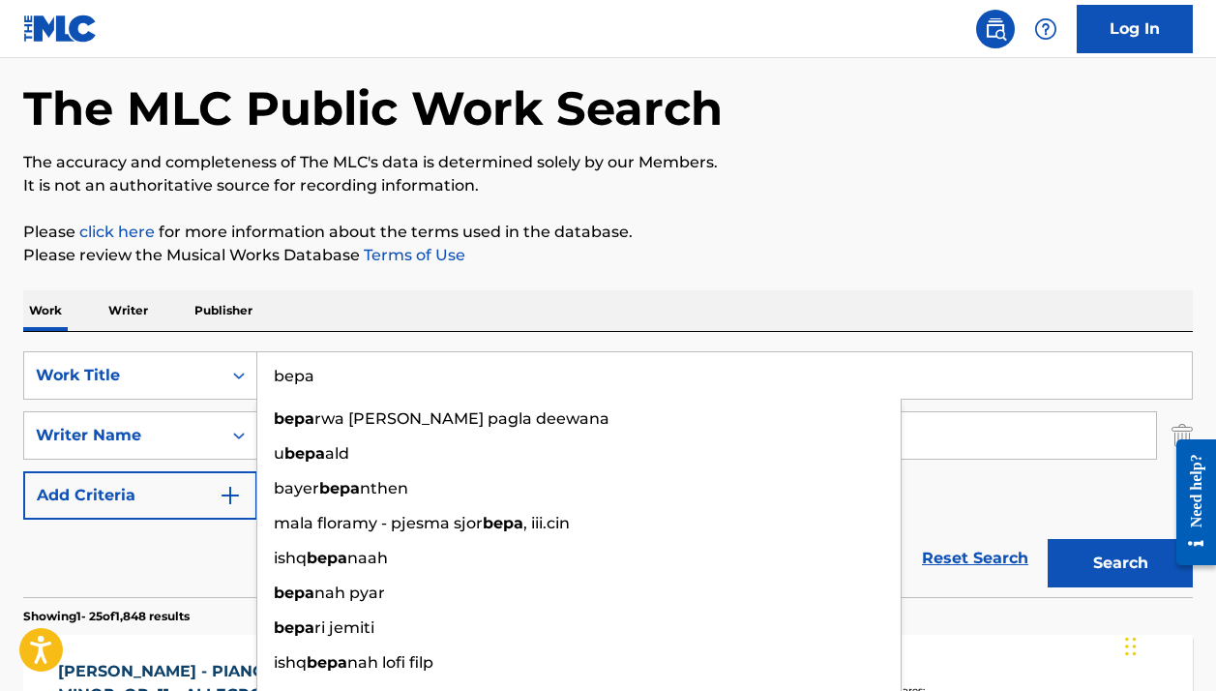
type input "bepa"
click at [690, 225] on p "Please click here for more information about the terms used in the database." at bounding box center [608, 232] width 1170 height 23
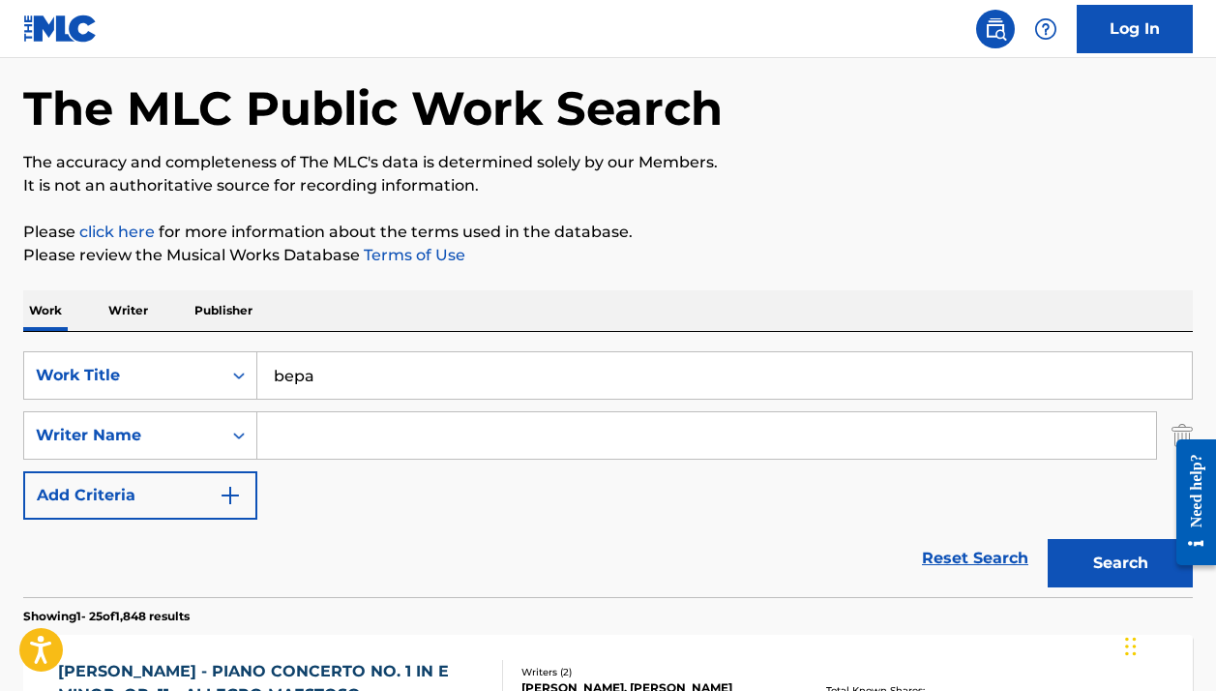
click at [531, 452] on input "Search Form" at bounding box center [706, 435] width 899 height 46
paste input "Vasily Mikhailovich Vakulenko"
click at [1095, 551] on button "Search" at bounding box center [1120, 563] width 145 height 48
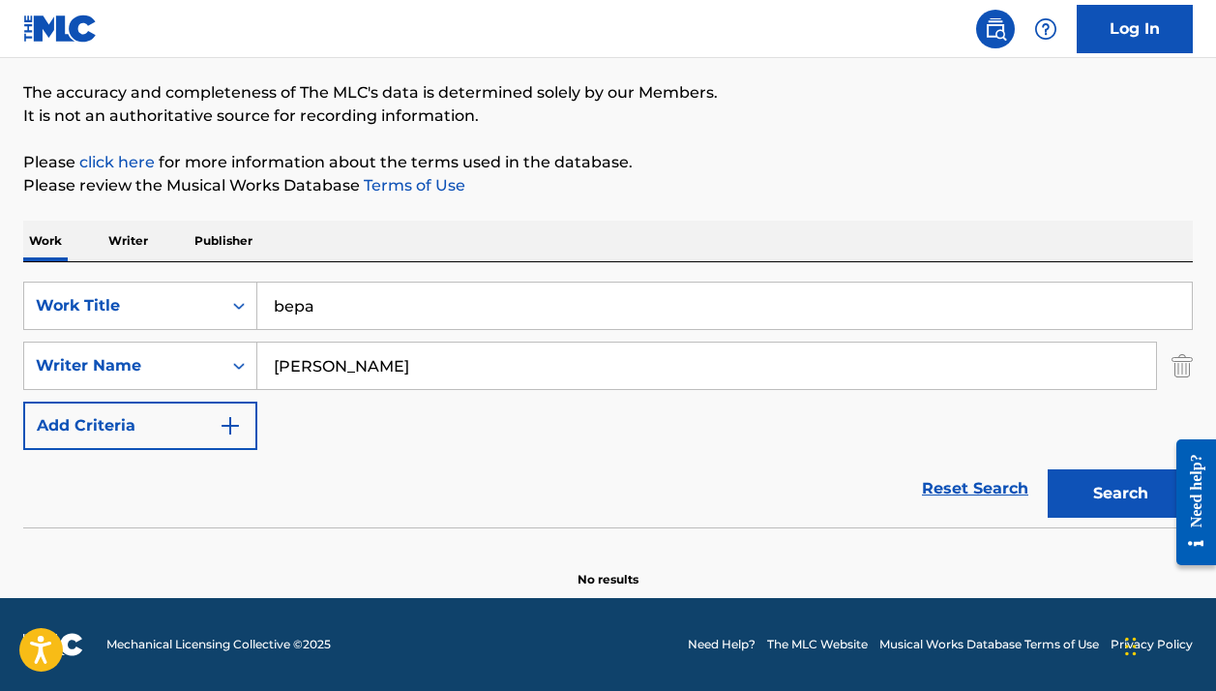
scroll to position [149, 0]
click at [513, 364] on input "Vasily Mikhailovich Vakulenko" at bounding box center [706, 366] width 899 height 46
paste input "Sergey Valerievich Mezentsev"
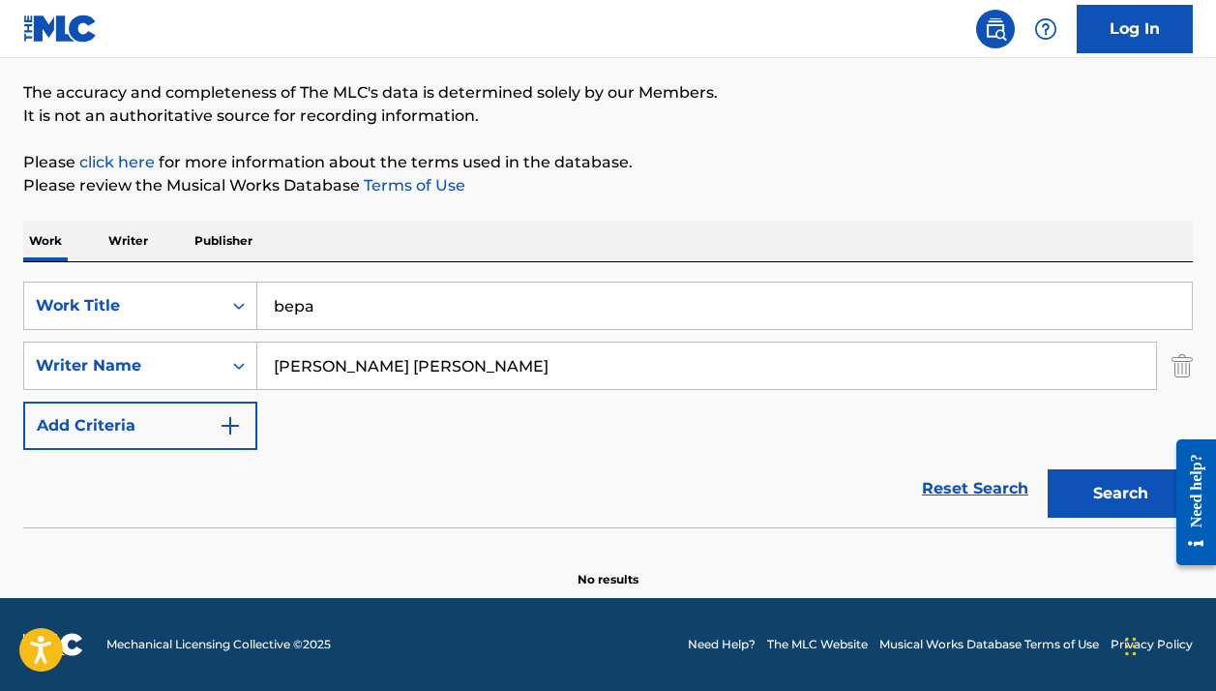
type input "Sergey Valerievich Mezentsev"
click at [1121, 494] on button "Search" at bounding box center [1120, 493] width 145 height 48
click at [490, 307] on input "bepa" at bounding box center [724, 306] width 935 height 46
click at [490, 308] on input "bepa" at bounding box center [724, 306] width 935 height 46
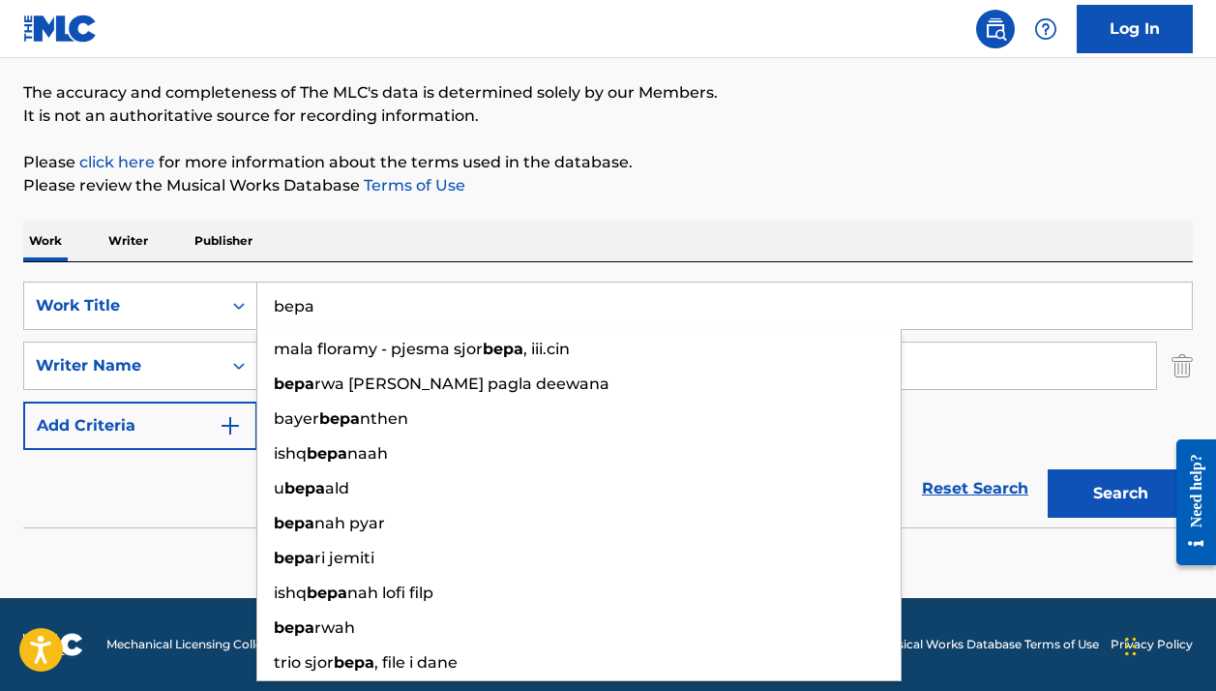
paste input "AB9BI2"
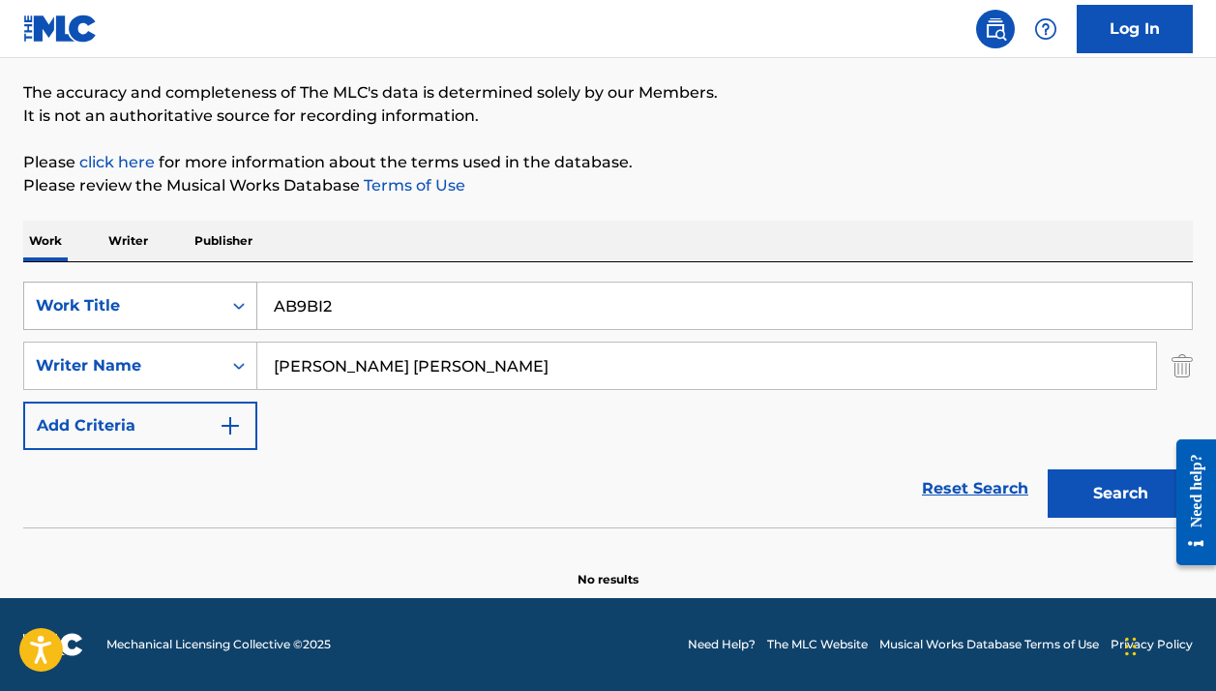
type input "AB9BI2"
click at [166, 308] on div "Work Title" at bounding box center [123, 305] width 174 height 23
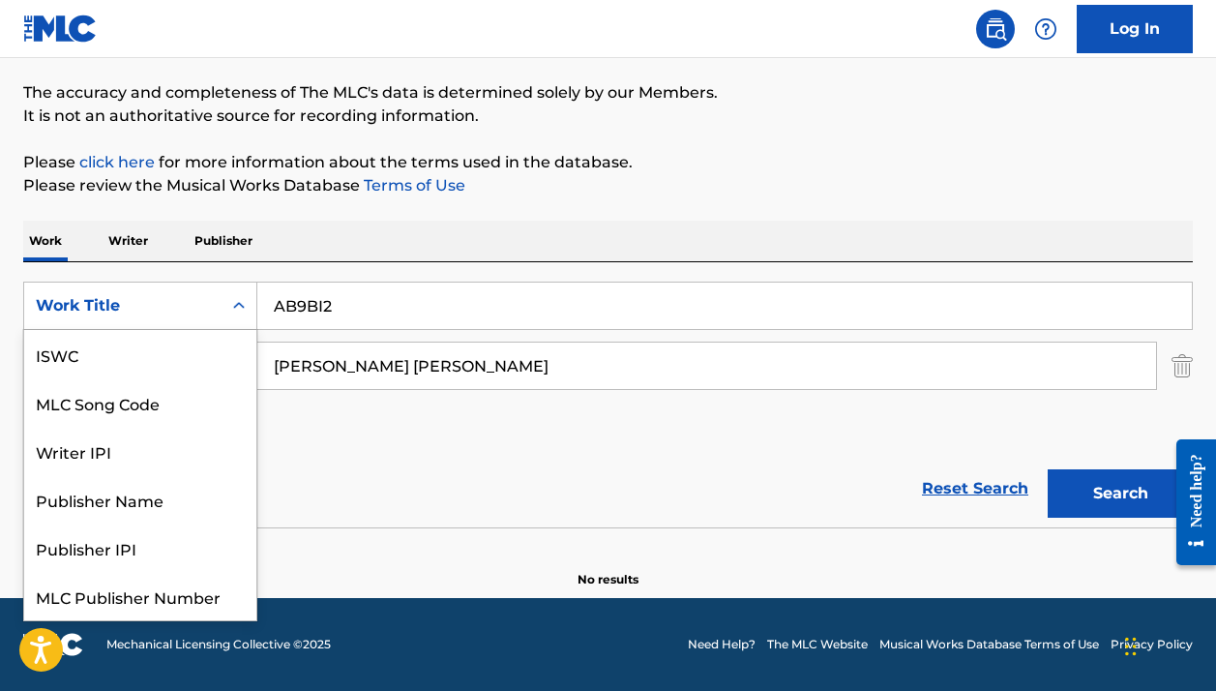
scroll to position [48, 0]
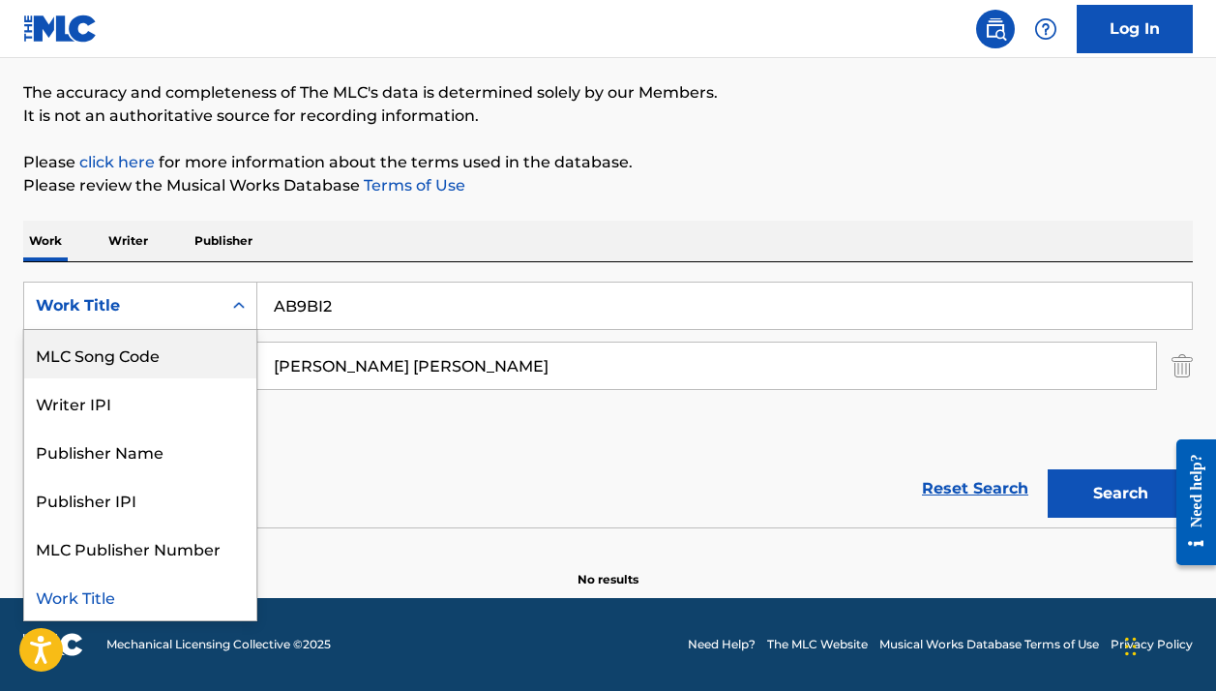
click at [142, 359] on div "MLC Song Code" at bounding box center [140, 354] width 232 height 48
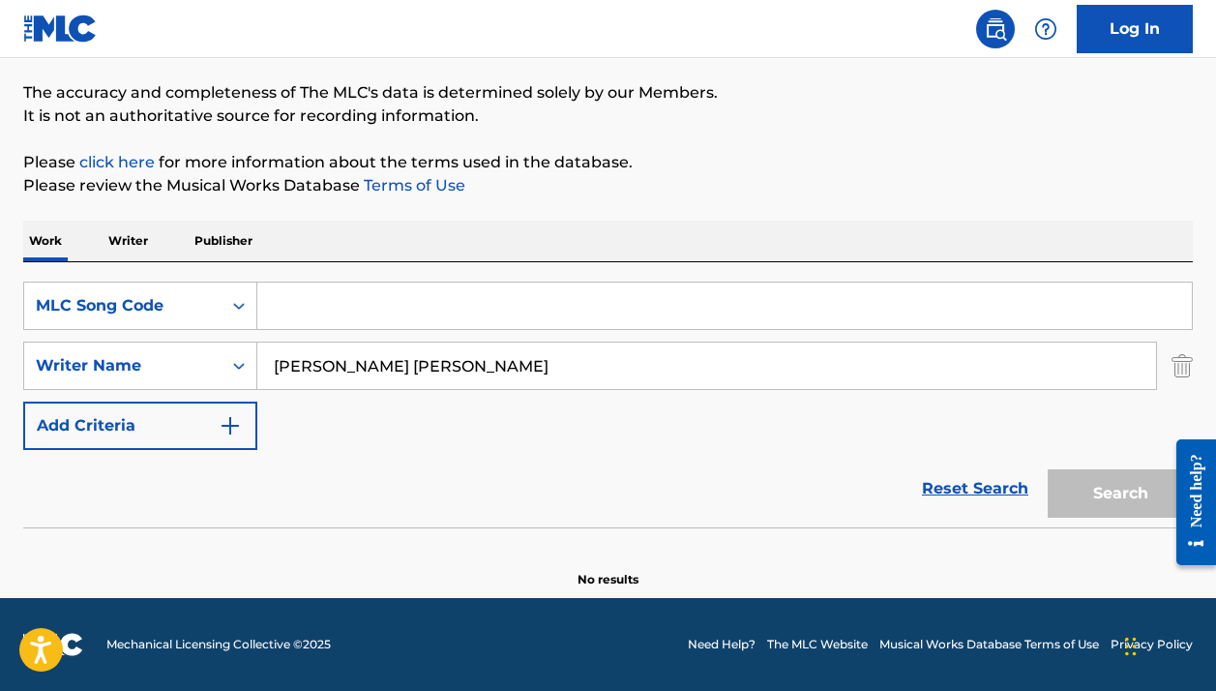
click at [374, 363] on input "Sergey Valerievich Mezentsev" at bounding box center [706, 366] width 899 height 46
click at [345, 314] on input "Search Form" at bounding box center [724, 306] width 935 height 46
paste input "AB9BI2"
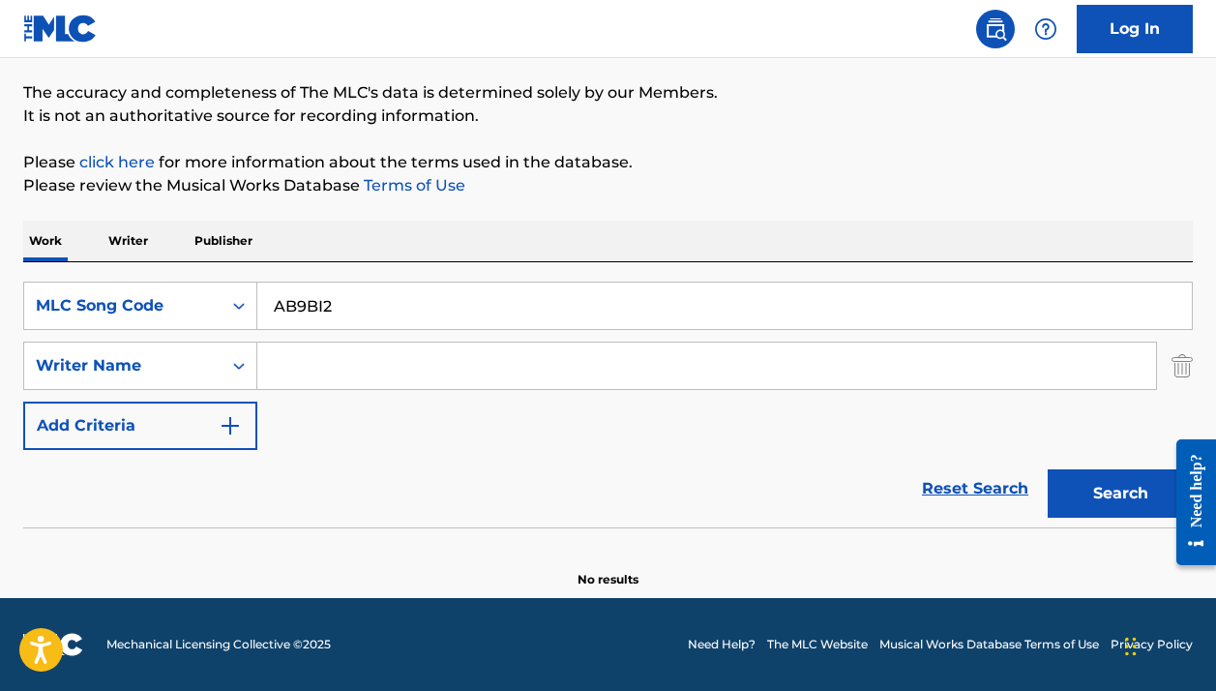
type input "AB9BI2"
click at [1121, 494] on button "Search" at bounding box center [1120, 493] width 145 height 48
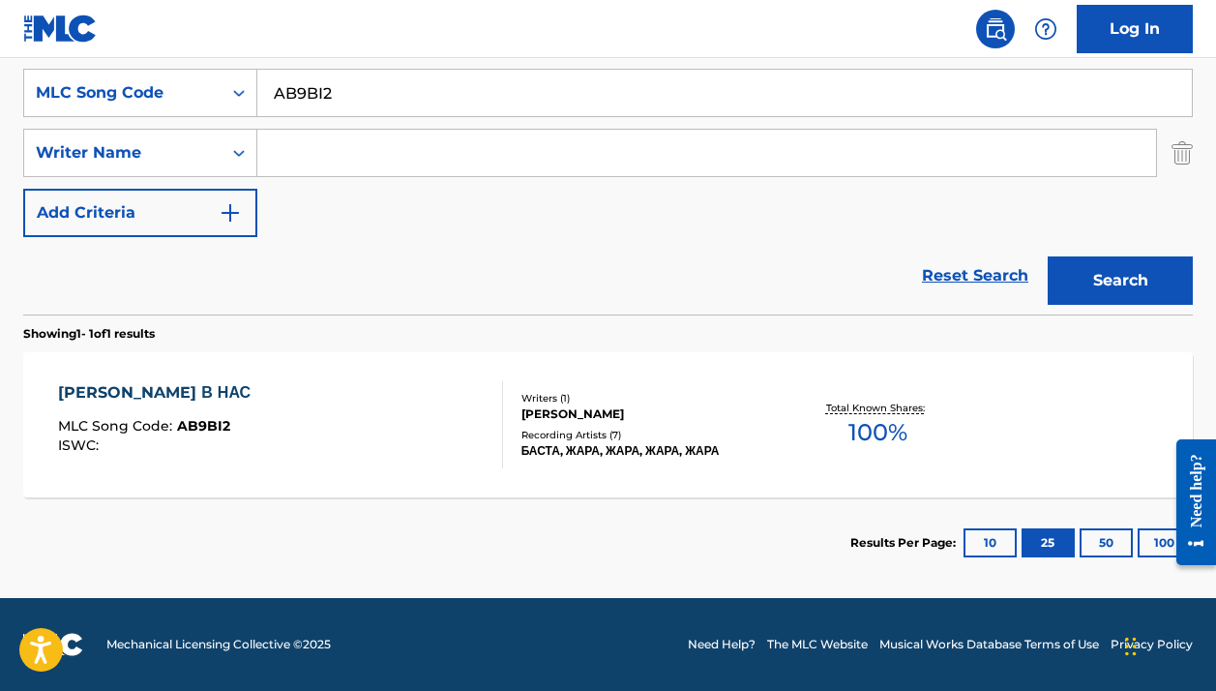
scroll to position [362, 0]
click at [520, 423] on div "Writers ( 1 ) АРТЕМ КЕЧИЕВ Recording Artists ( 7 ) БАСТА, ЖАРА, ЖАРА, ЖАРА, ЖАРА" at bounding box center [642, 425] width 278 height 69
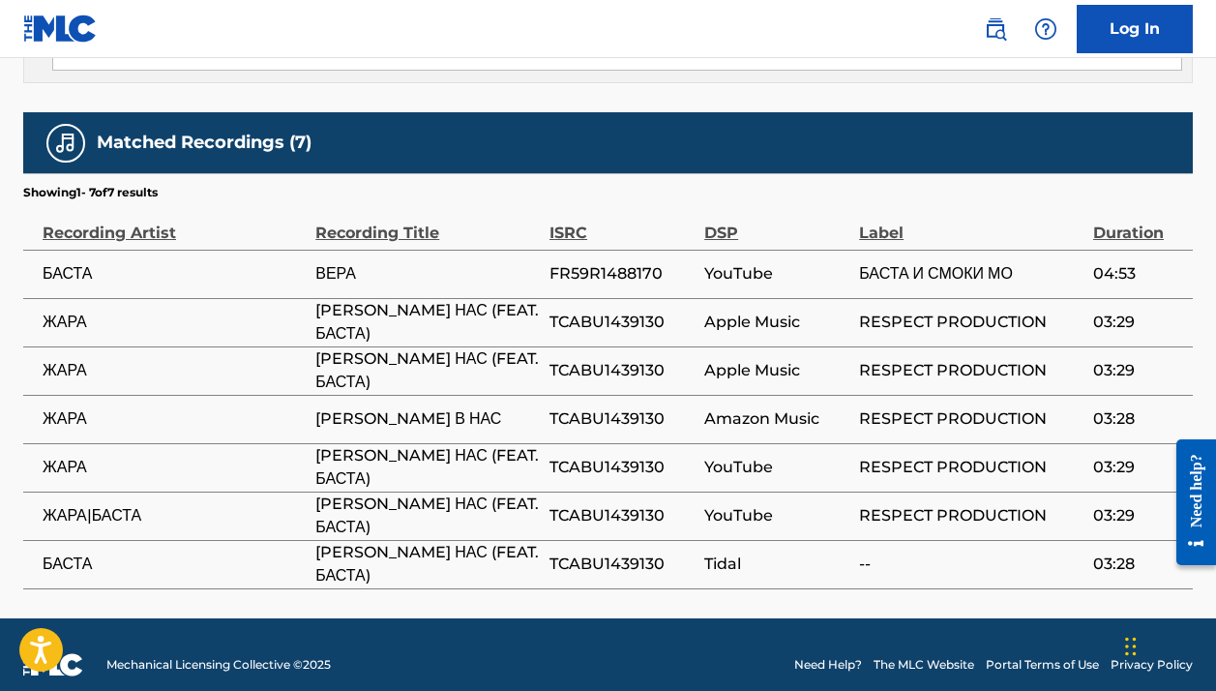
scroll to position [1226, 0]
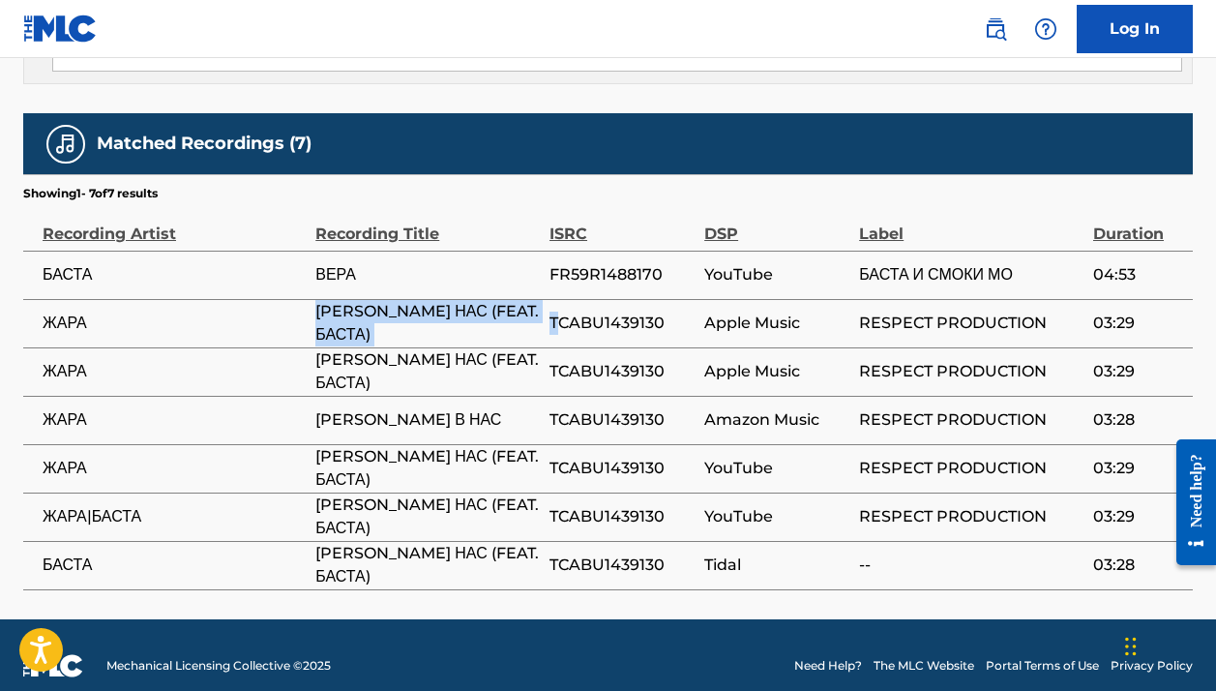
drag, startPoint x: 309, startPoint y: 305, endPoint x: 555, endPoint y: 303, distance: 245.8
click at [555, 303] on tr "ЖАРА ВЕРА В НАС (FEAT. БАСТА) TCABU1439130 Apple Music RESPECT PRODUCTION 03:29" at bounding box center [608, 323] width 1170 height 48
click at [543, 305] on td "ВЕРА В НАС (FEAT. БАСТА)" at bounding box center [432, 323] width 234 height 48
drag, startPoint x: 539, startPoint y: 304, endPoint x: 316, endPoint y: 304, distance: 222.6
click at [316, 304] on span "ВЕРА В НАС (FEAT. БАСТА)" at bounding box center [427, 323] width 225 height 46
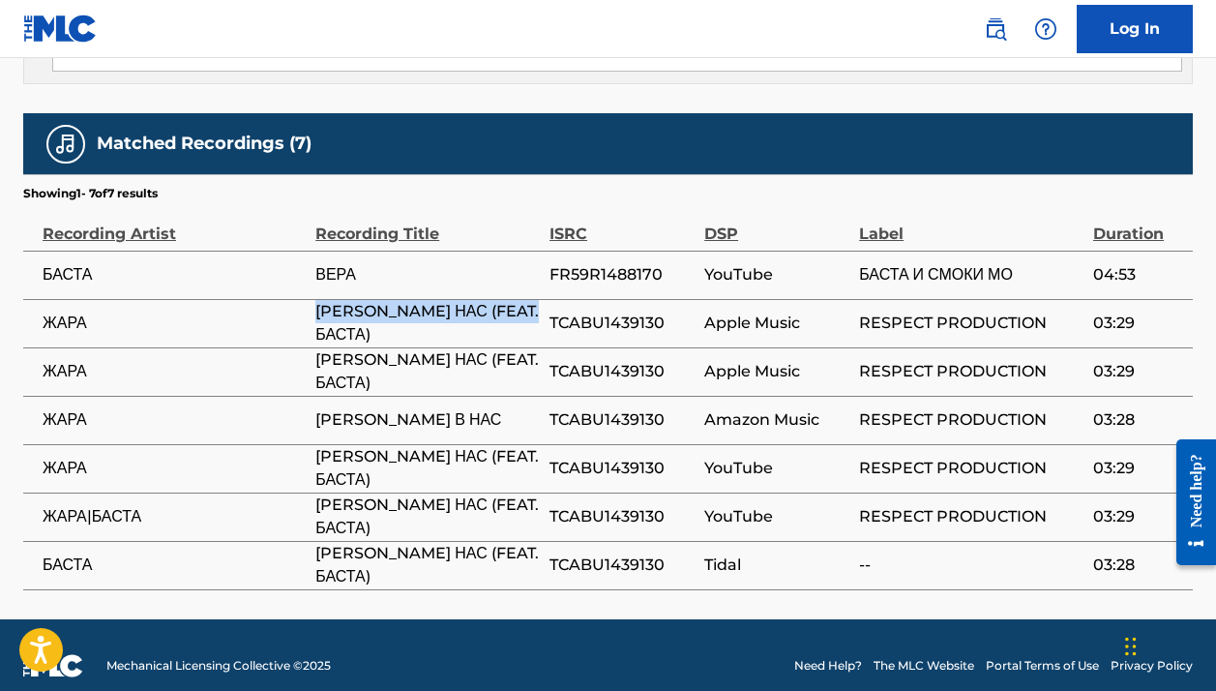
copy span "ВЕРА В НАС (FEAT. БАСТА)"
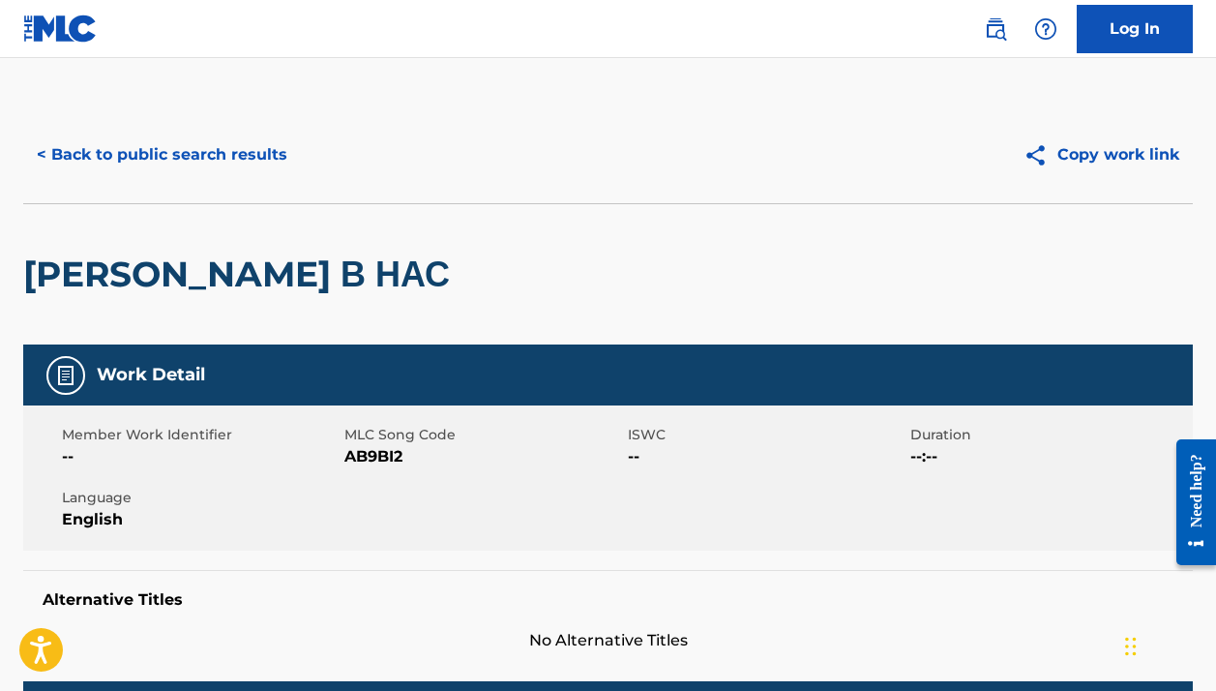
click at [218, 175] on button "< Back to public search results" at bounding box center [162, 155] width 278 height 48
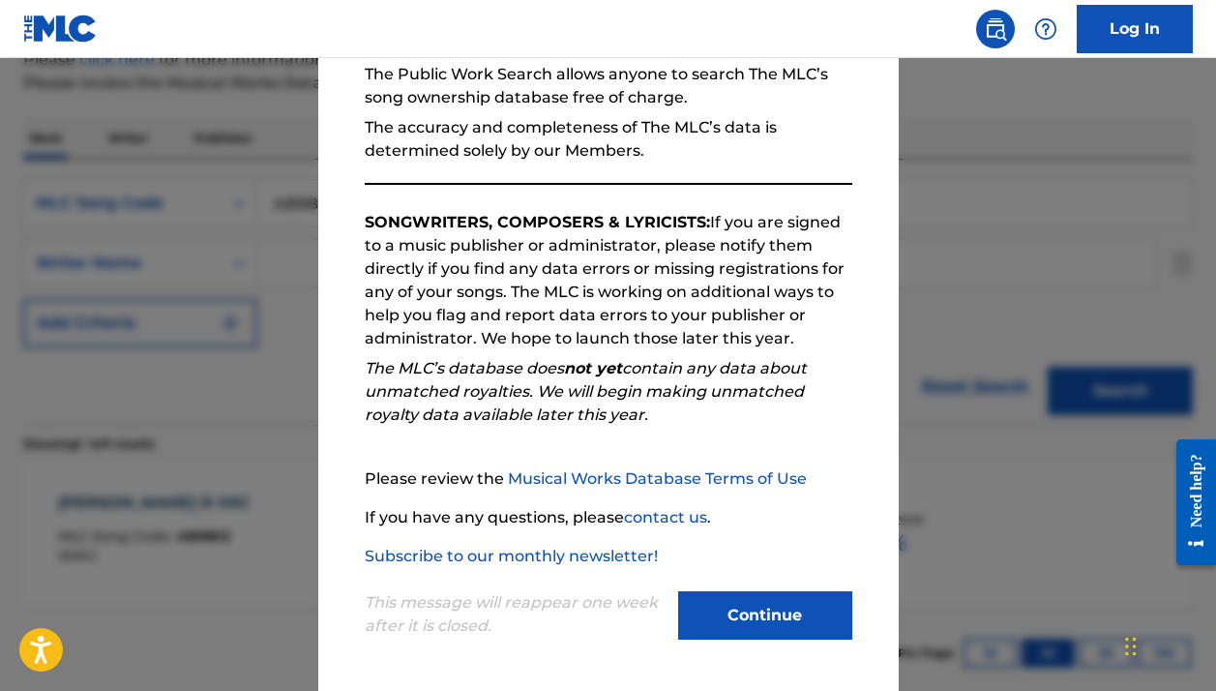
scroll to position [195, 0]
drag, startPoint x: 758, startPoint y: 606, endPoint x: 735, endPoint y: 584, distance: 31.5
click at [758, 606] on button "Continue" at bounding box center [765, 615] width 174 height 48
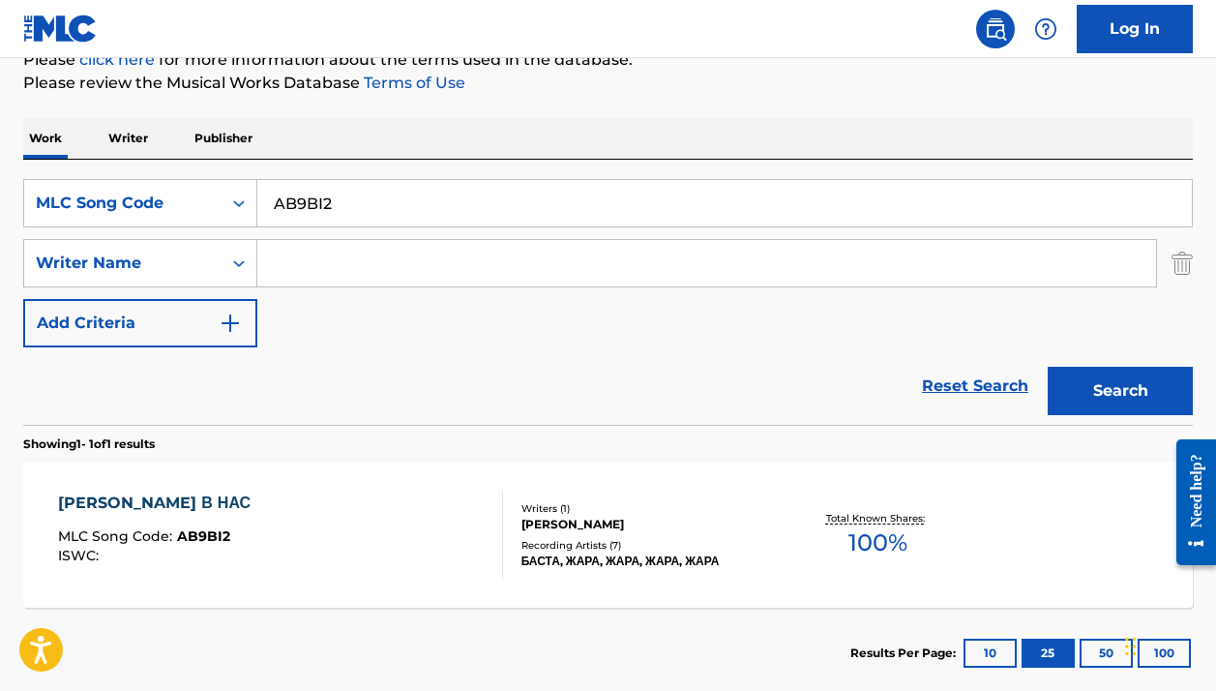
click at [489, 214] on input "AB9BI2" at bounding box center [724, 203] width 935 height 46
click at [489, 213] on input "AB9BI2" at bounding box center [724, 203] width 935 height 46
paste input "VE0PZ"
type input "AVE0PZ"
click at [1121, 391] on button "Search" at bounding box center [1120, 391] width 145 height 48
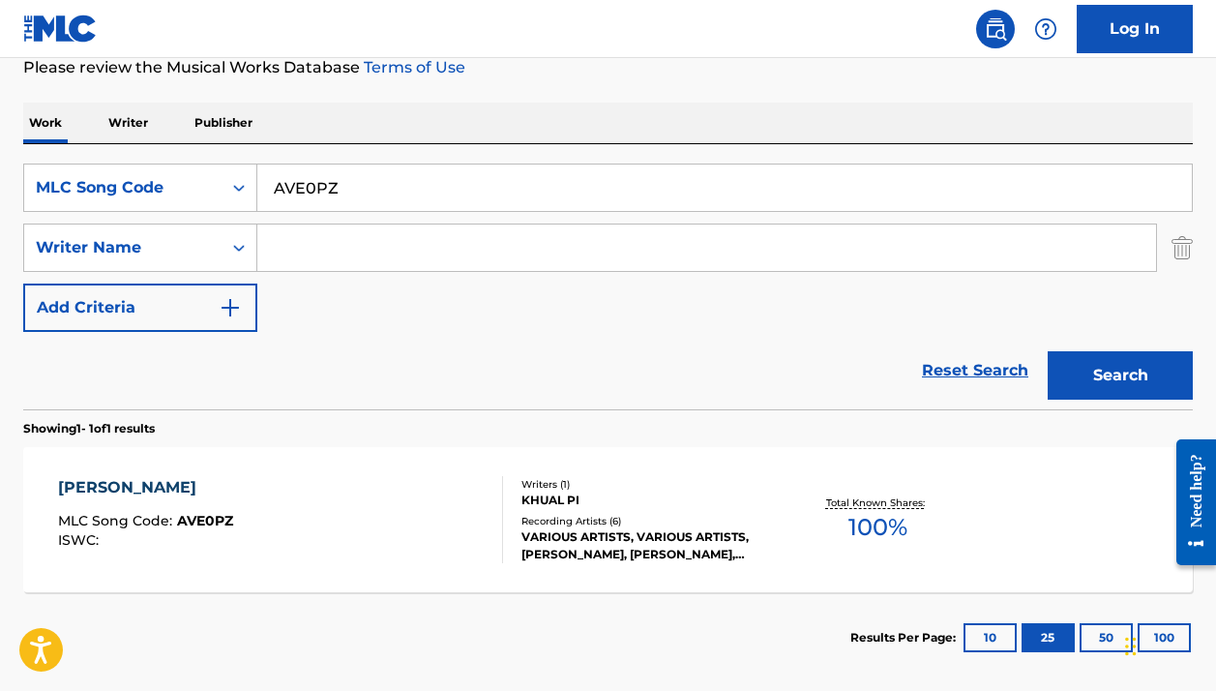
scroll to position [282, 0]
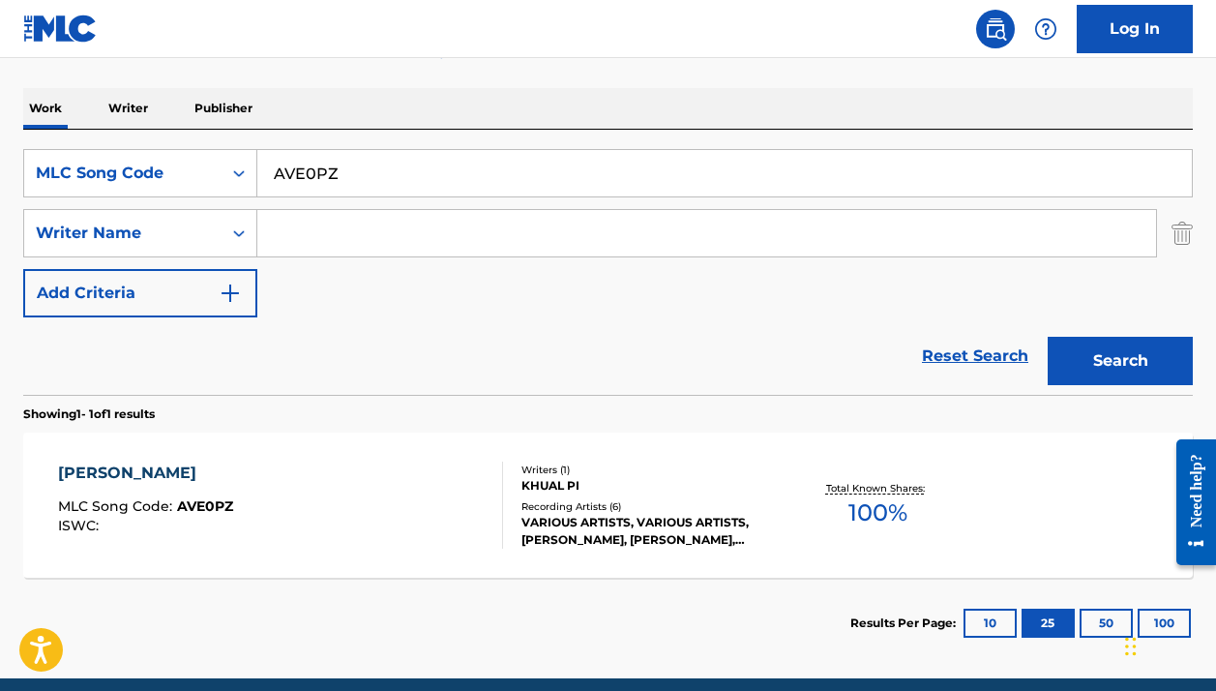
click at [567, 487] on div "KHUAL PI" at bounding box center [651, 485] width 259 height 17
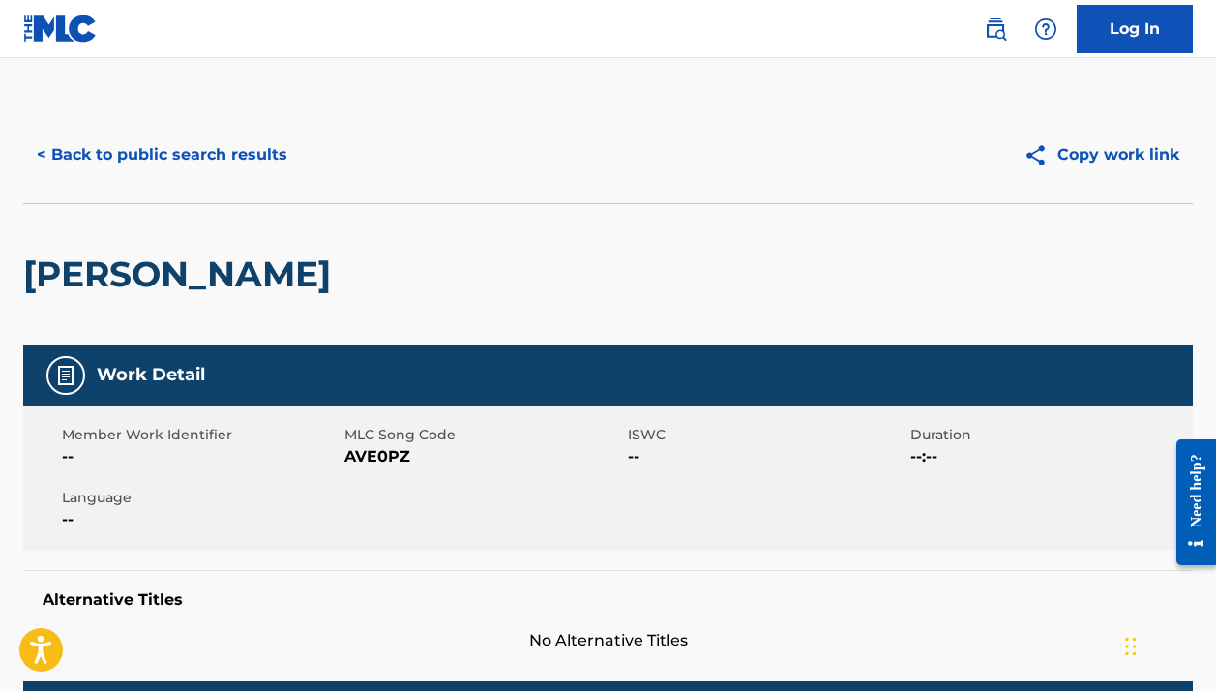
click at [149, 164] on button "< Back to public search results" at bounding box center [162, 155] width 278 height 48
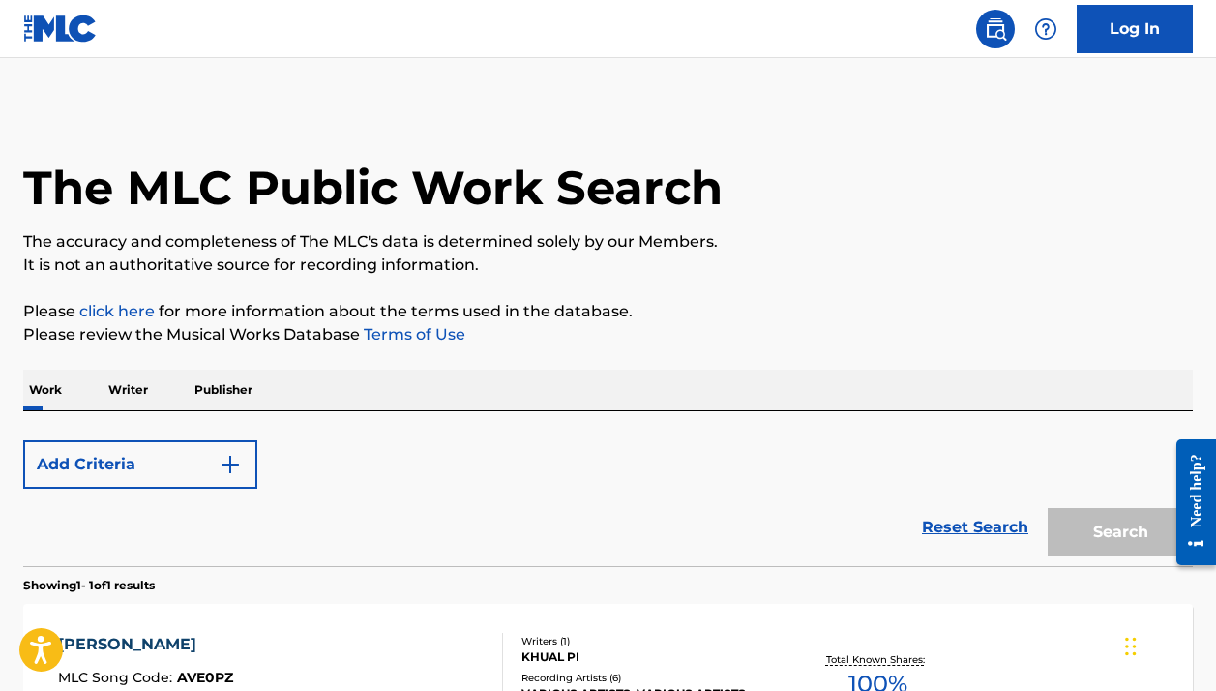
scroll to position [252, 0]
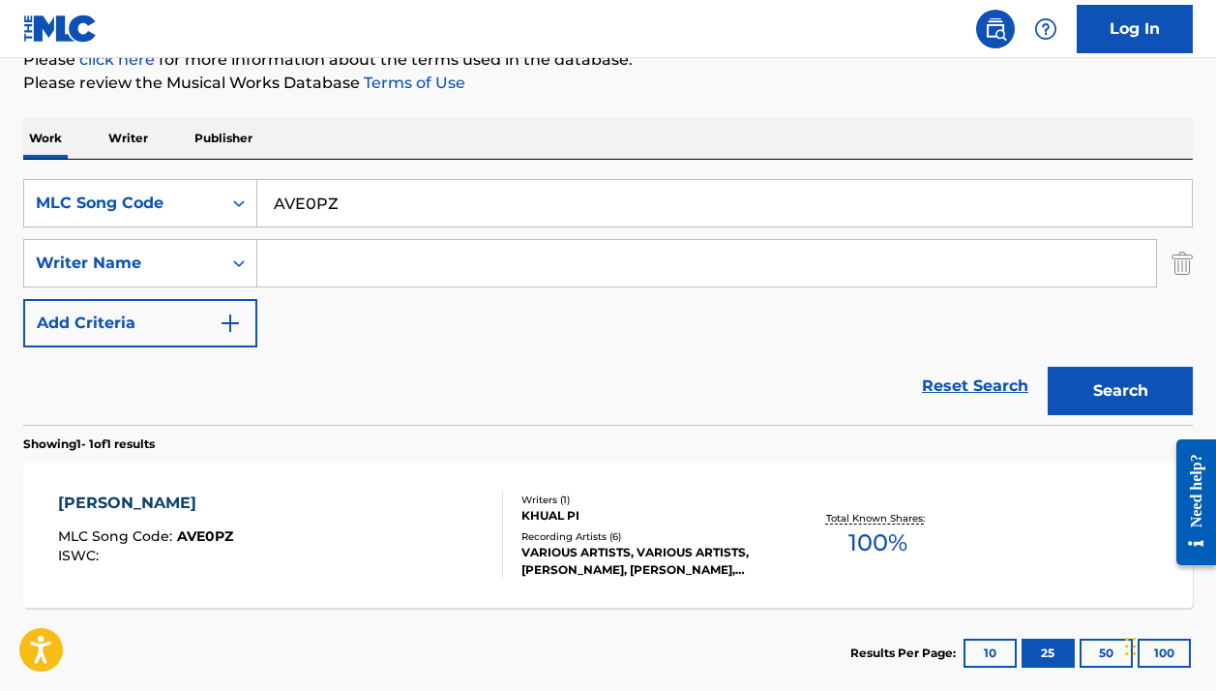
click at [313, 196] on input "AVE0PZ" at bounding box center [724, 203] width 935 height 46
paste input "Blue (Da Ba Dee) [Sound of Legend Version Edit]"
type input "Blue (Da Ba Dee) [Sound of Legend Version Edit]"
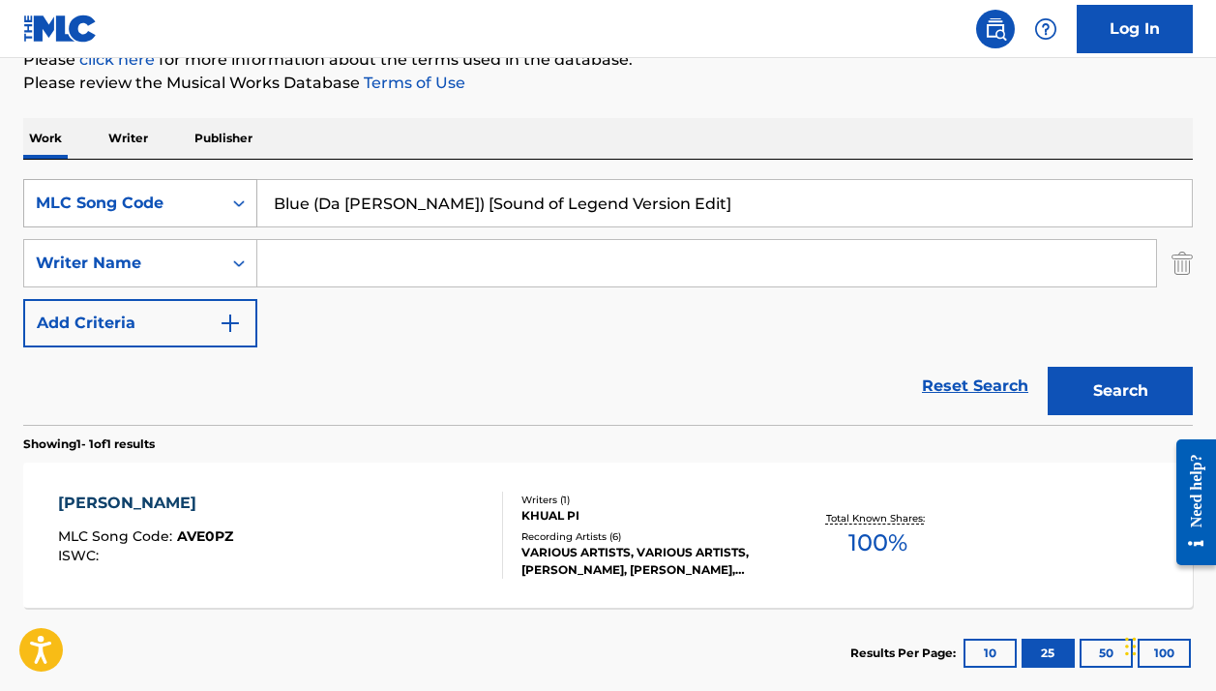
click at [160, 192] on div "MLC Song Code" at bounding box center [123, 203] width 174 height 23
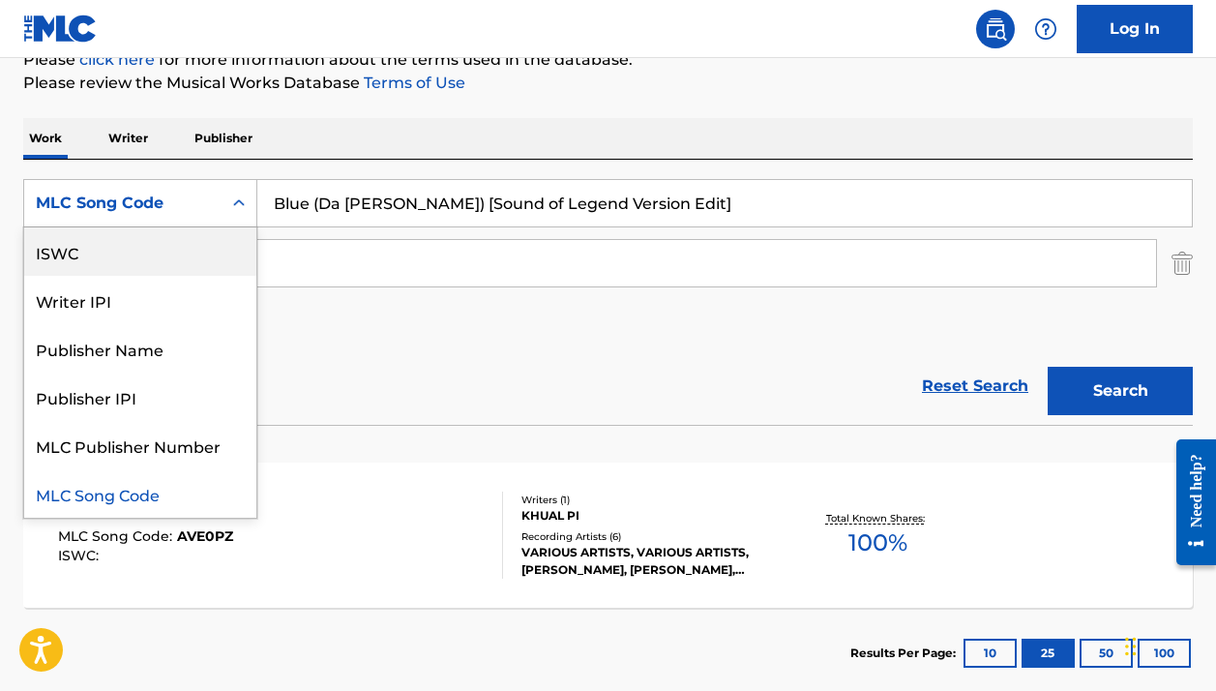
scroll to position [0, 0]
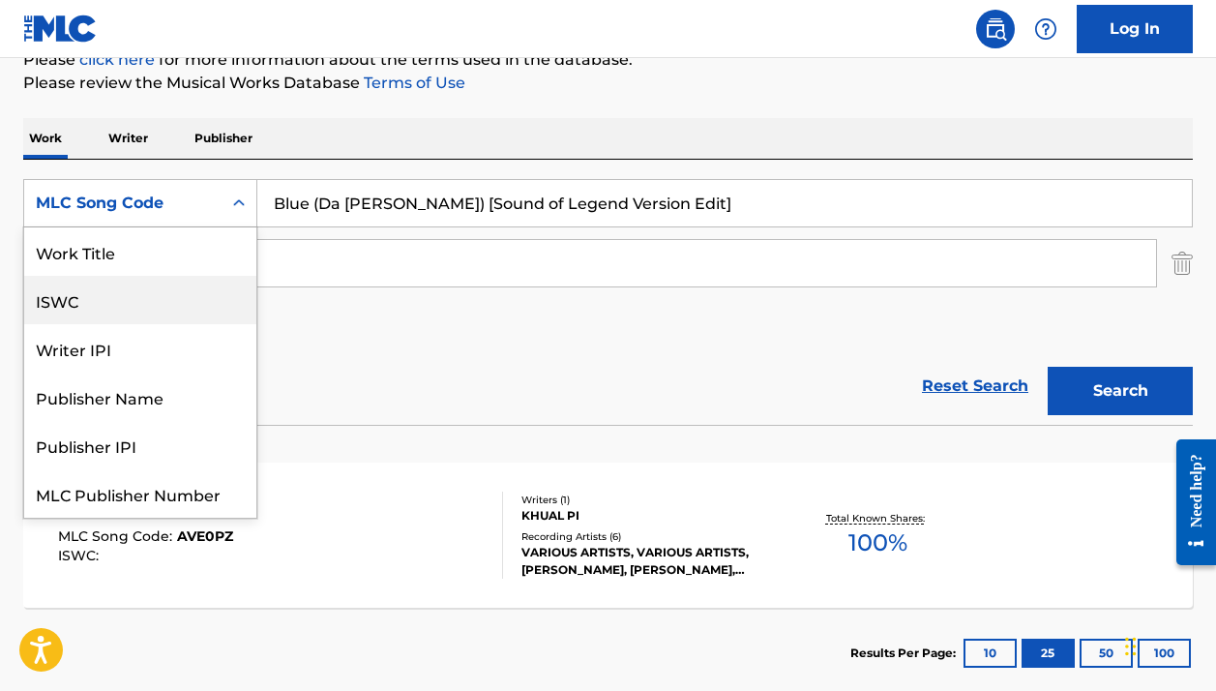
click at [176, 244] on div "Work Title" at bounding box center [140, 251] width 232 height 48
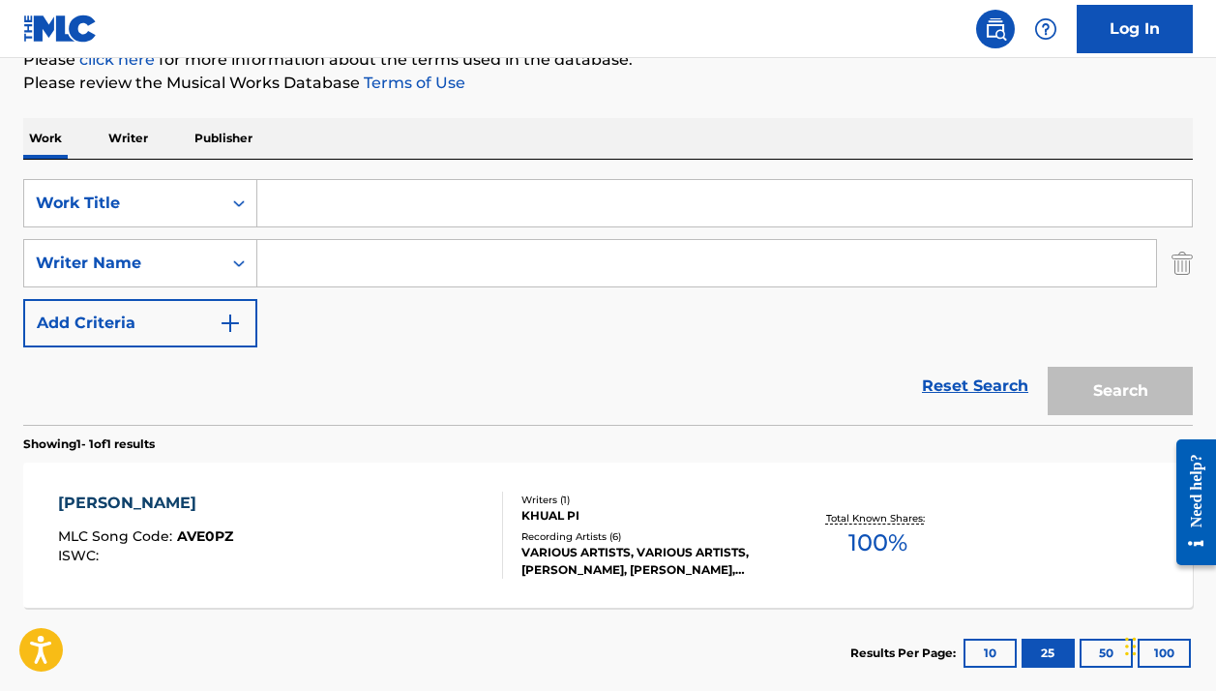
click at [730, 190] on input "Search Form" at bounding box center [724, 203] width 935 height 46
paste input "Blue (Da Ba Dee) [Sound of Legend Version Edit]"
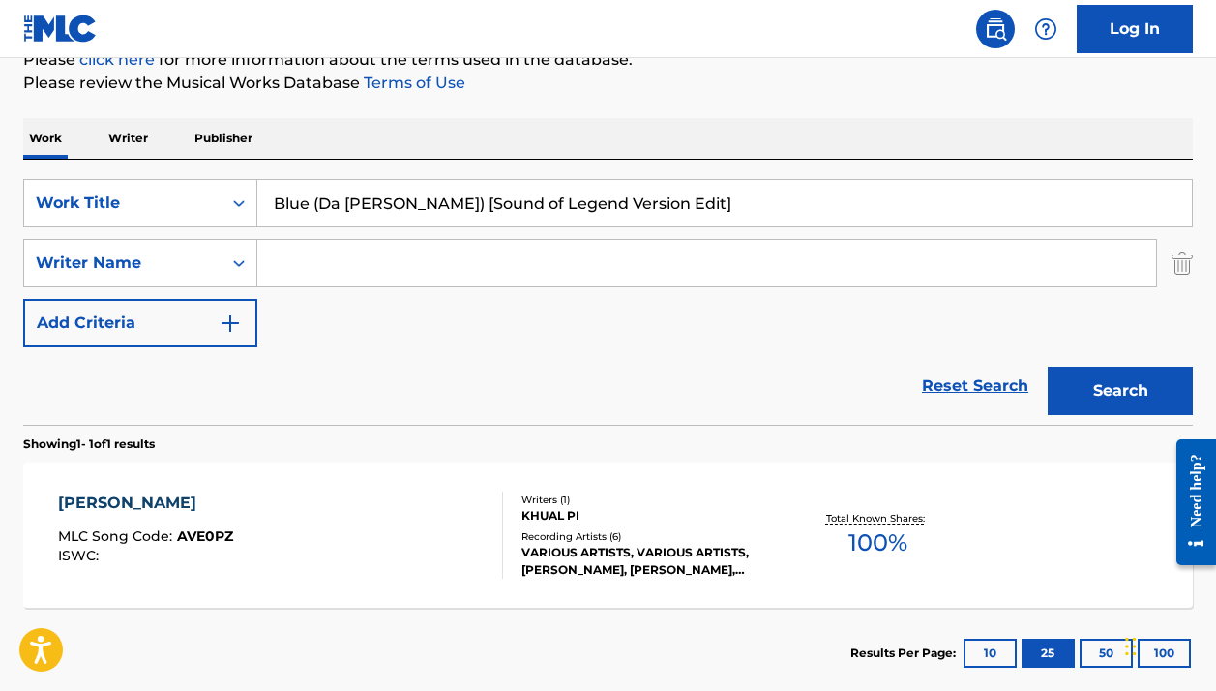
click at [1121, 391] on button "Search" at bounding box center [1120, 391] width 145 height 48
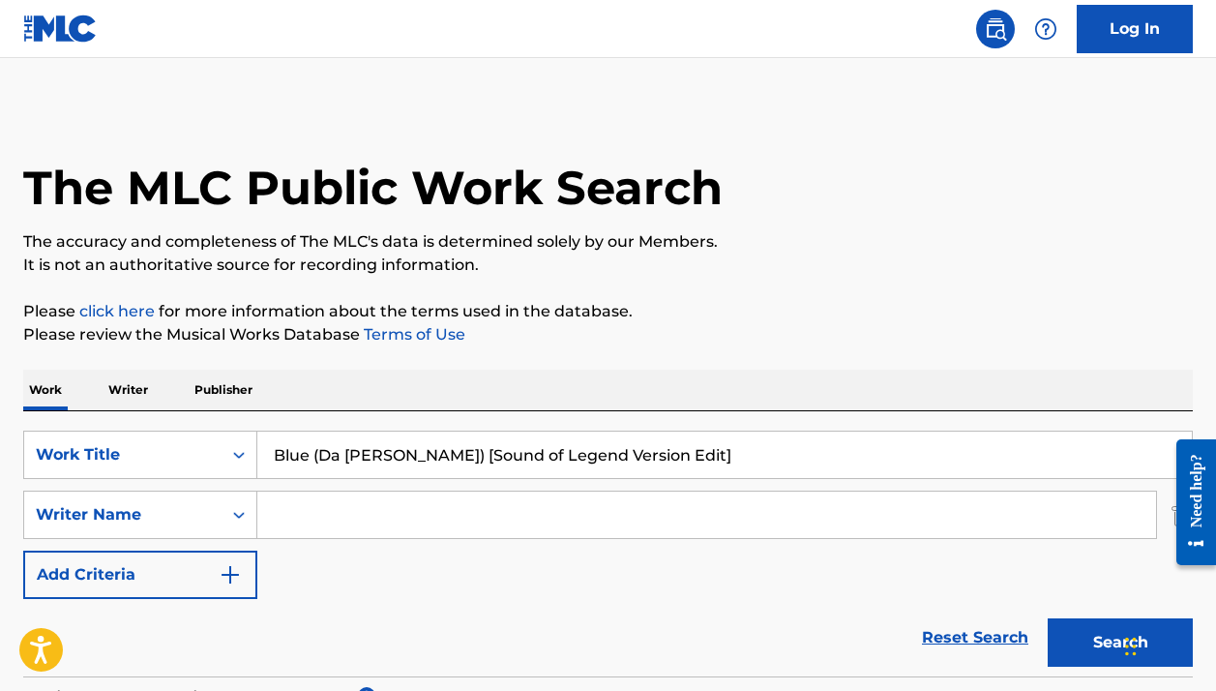
click at [493, 451] on input "Blue (Da Ba Dee) [Sound of Legend Version Edit]" at bounding box center [724, 455] width 935 height 46
paste input "Search Form"
type input "Blue (Da Ba Dee)"
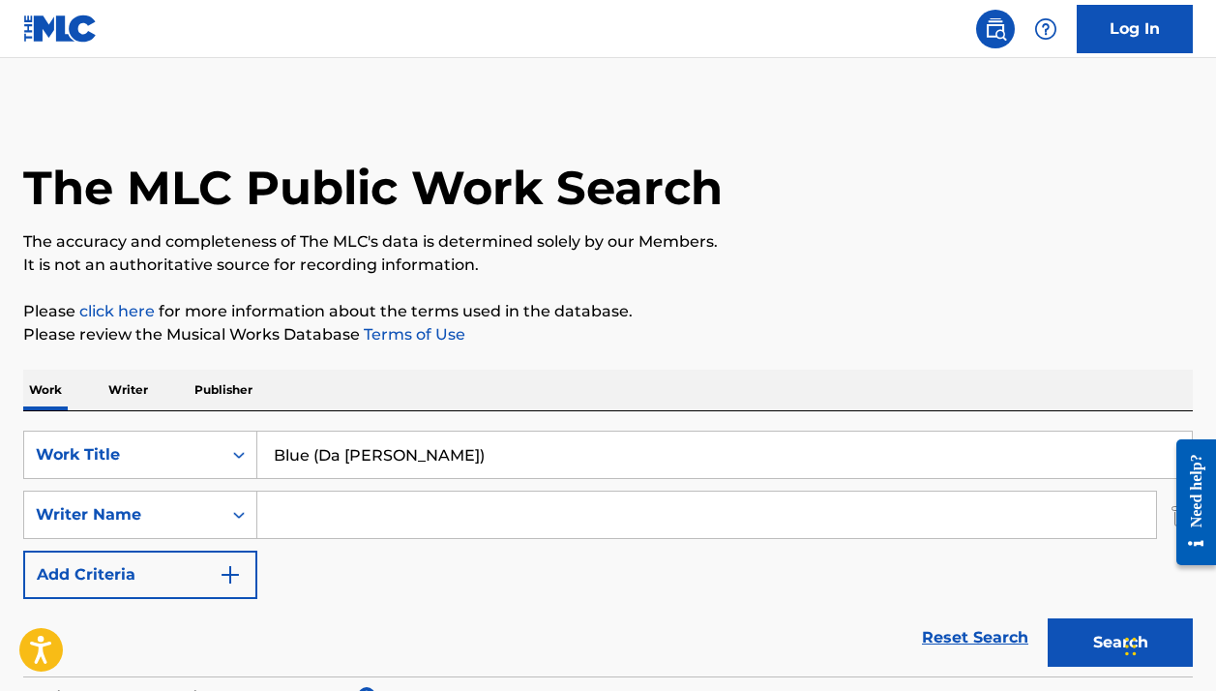
click at [377, 519] on input "Search Form" at bounding box center [706, 515] width 899 height 46
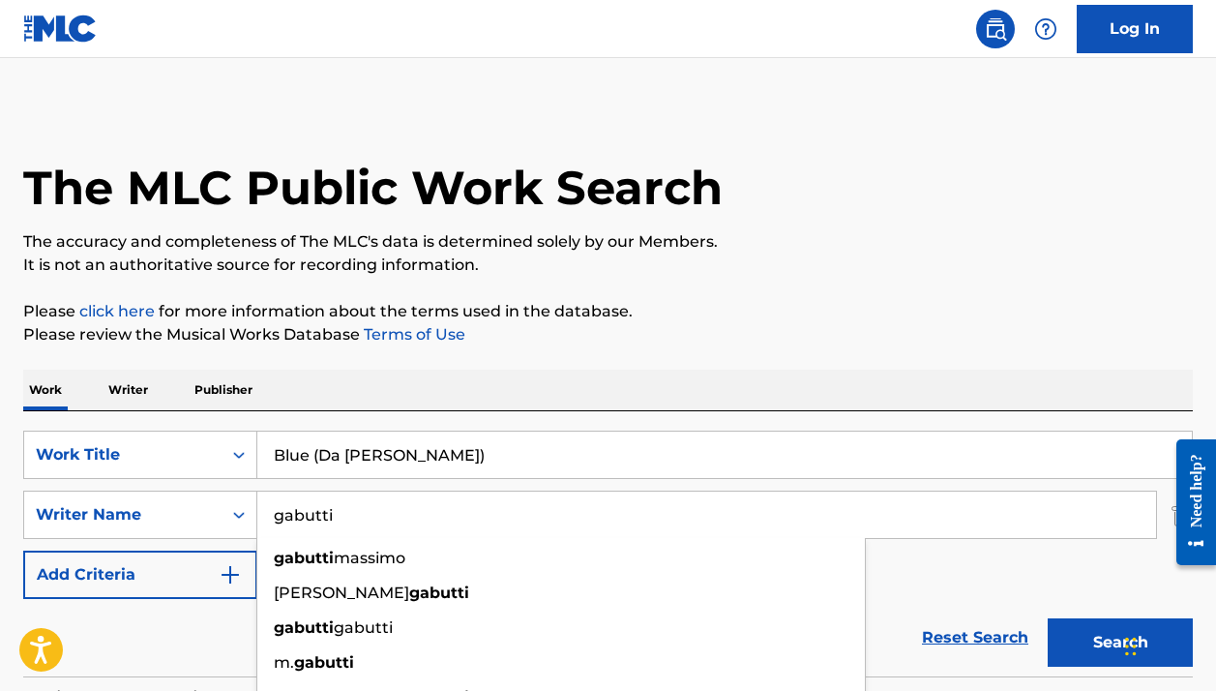
type input "gabutti"
click at [825, 342] on p "Please review the Musical Works Database Terms of Use" at bounding box center [608, 334] width 1170 height 23
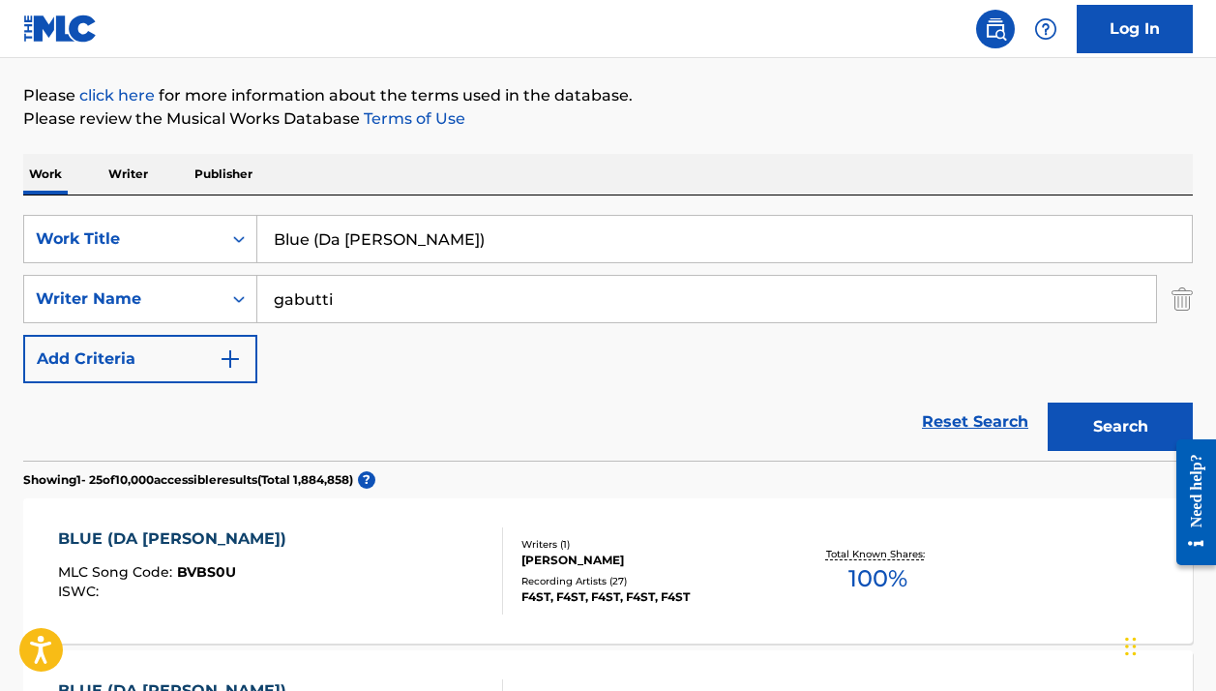
click at [1097, 426] on button "Search" at bounding box center [1120, 427] width 145 height 48
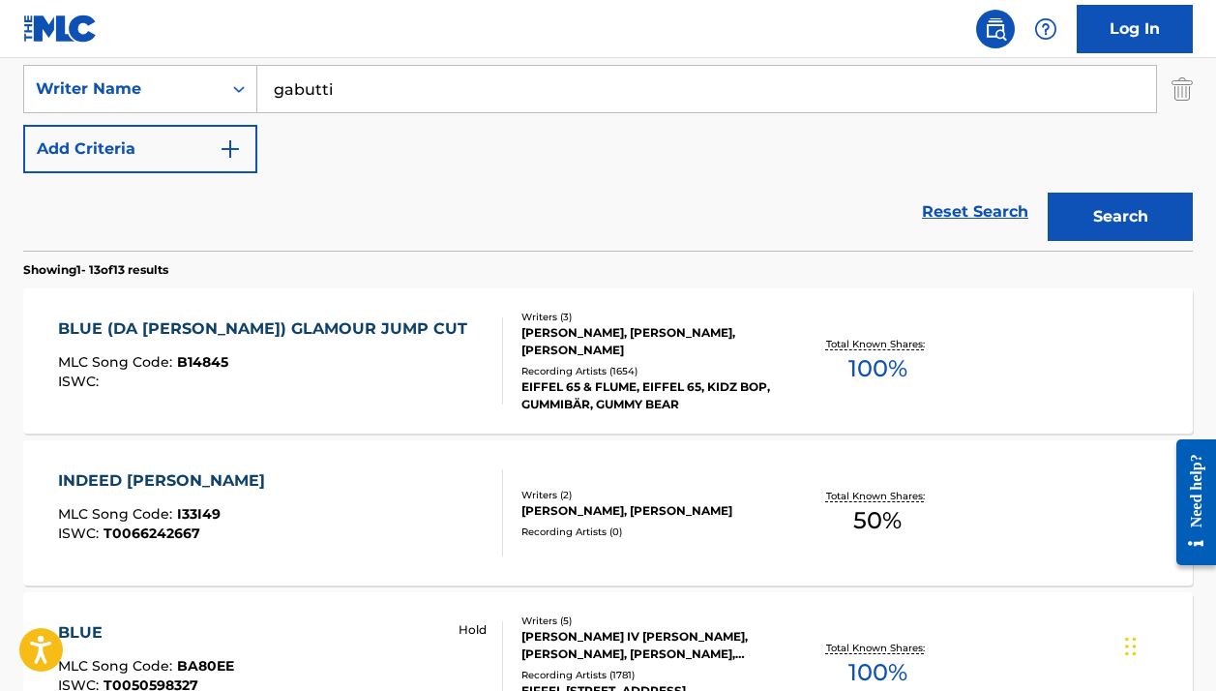
scroll to position [419, 0]
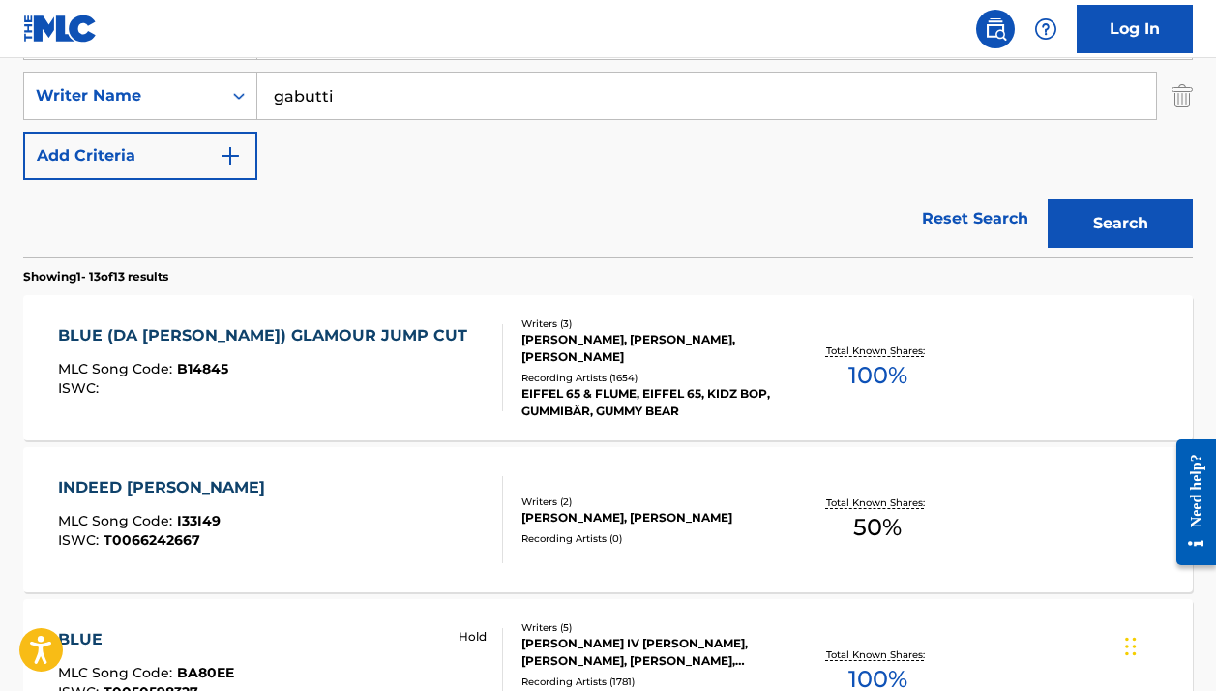
click at [660, 375] on div "Recording Artists ( 1654 )" at bounding box center [651, 378] width 259 height 15
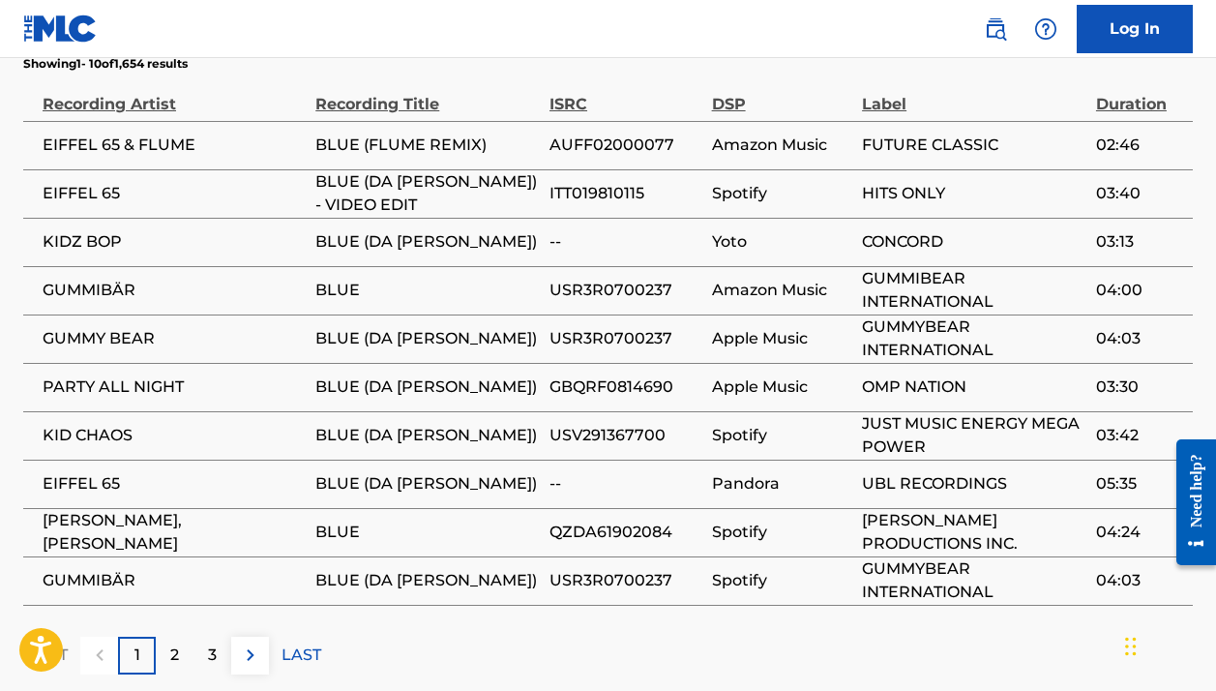
scroll to position [1266, 0]
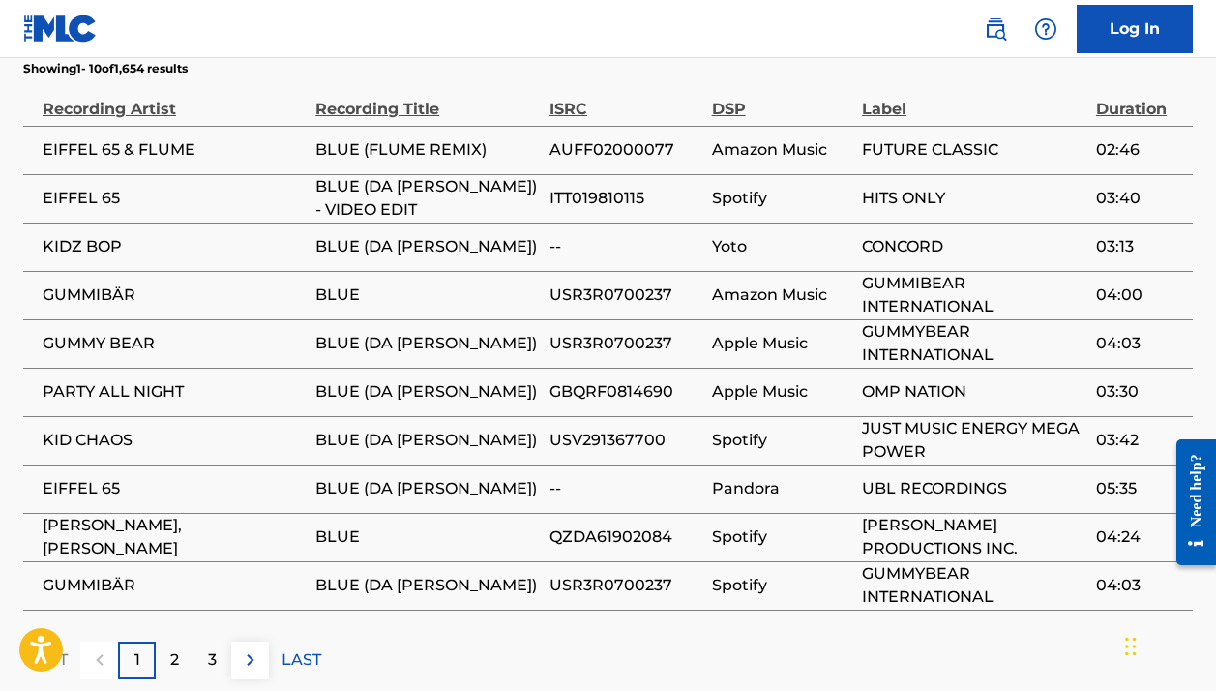
click at [176, 648] on p "2" at bounding box center [174, 659] width 9 height 23
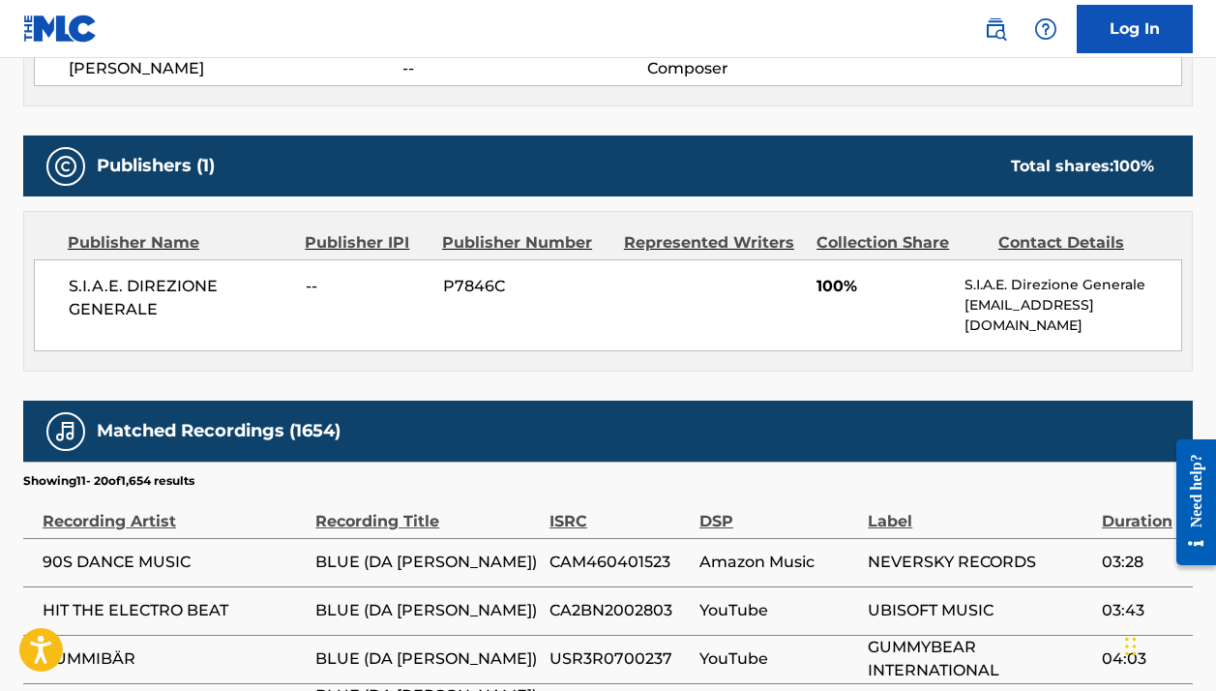
scroll to position [1372, 0]
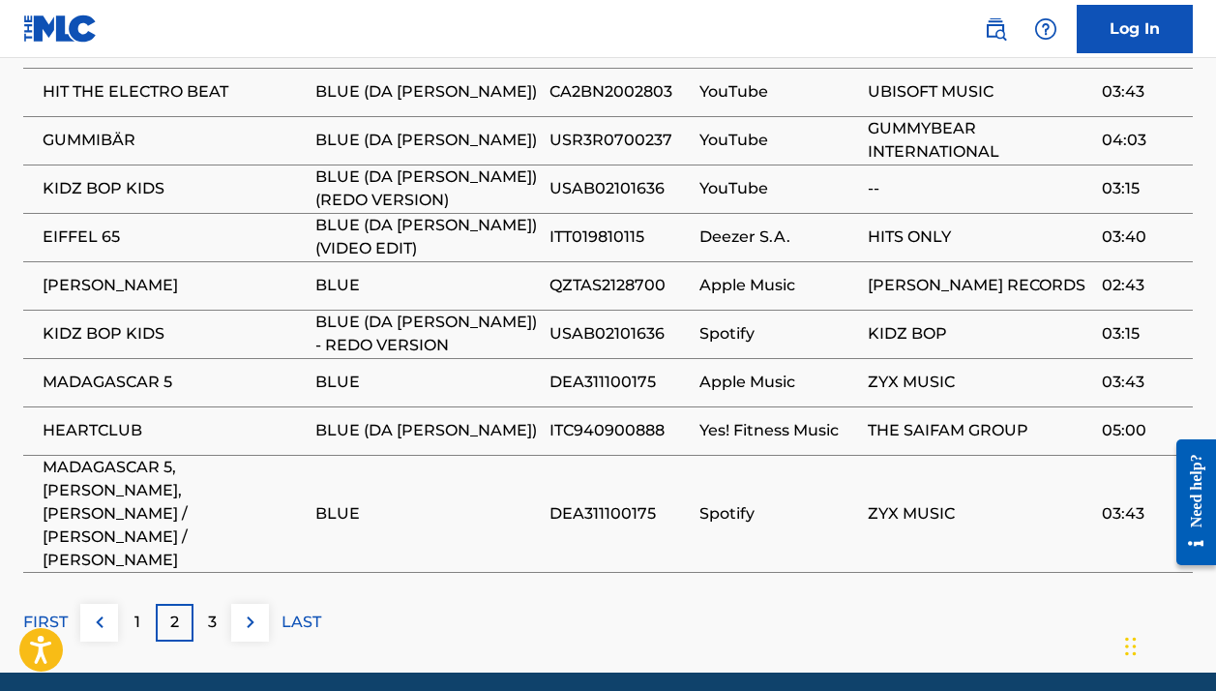
click at [214, 611] on p "3" at bounding box center [212, 622] width 9 height 23
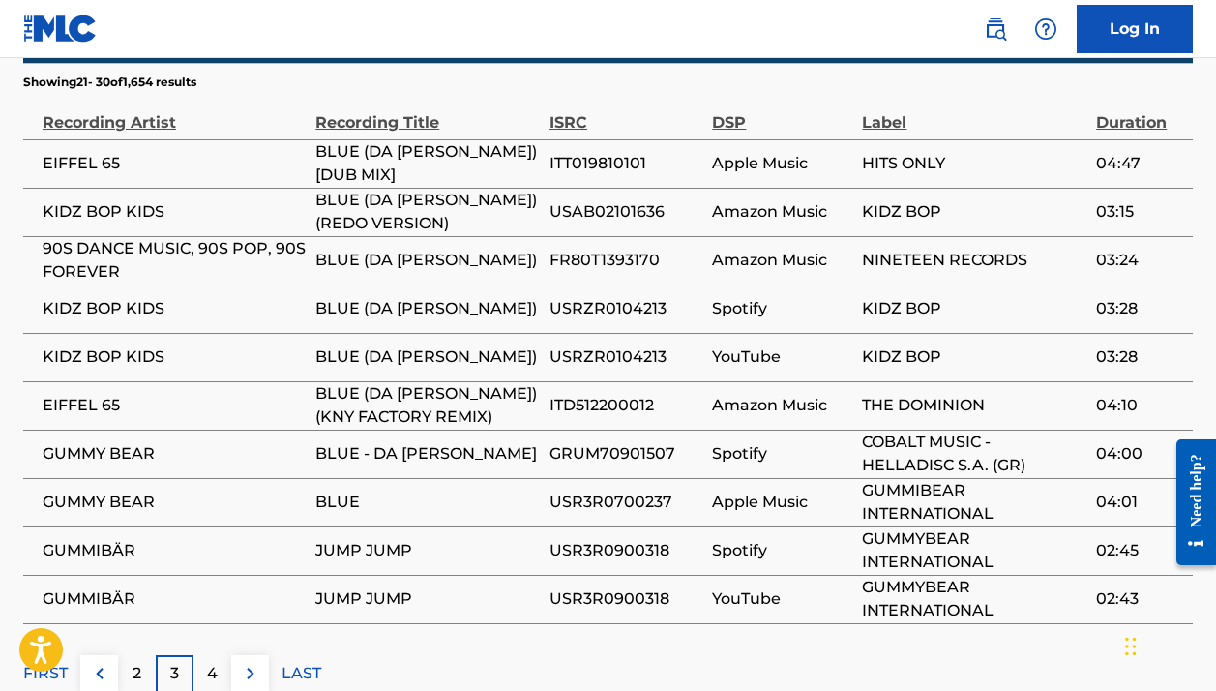
scroll to position [1257, 0]
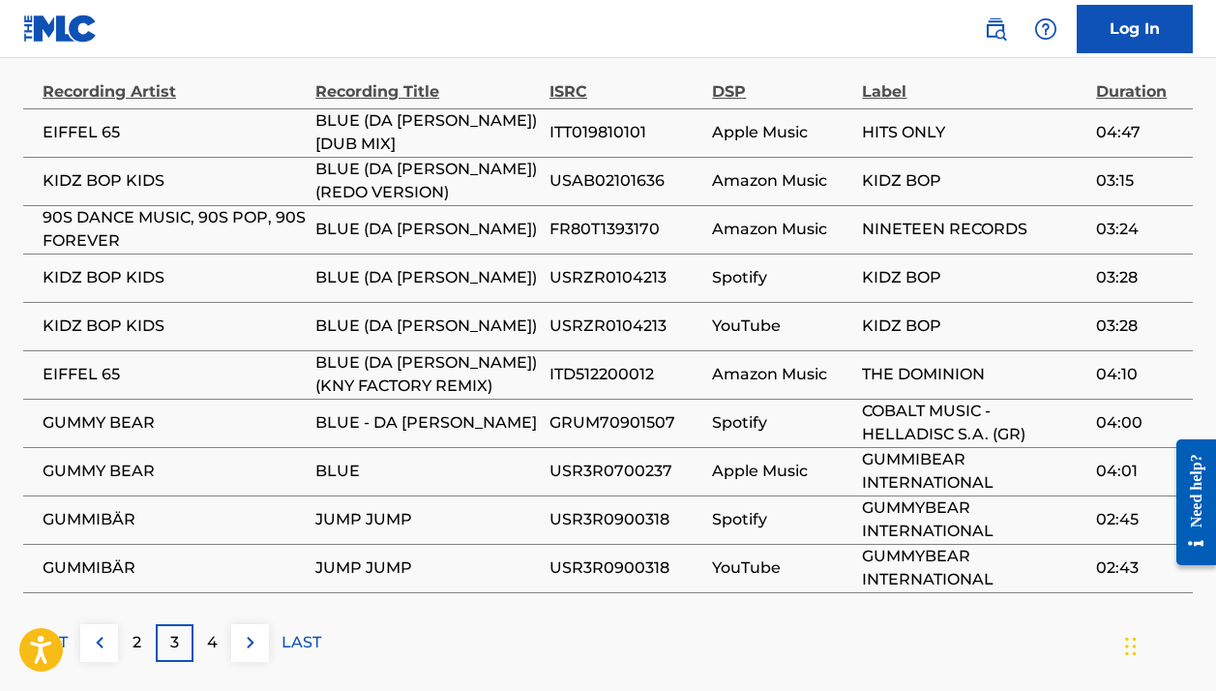
click at [216, 631] on p "4" at bounding box center [212, 642] width 11 height 23
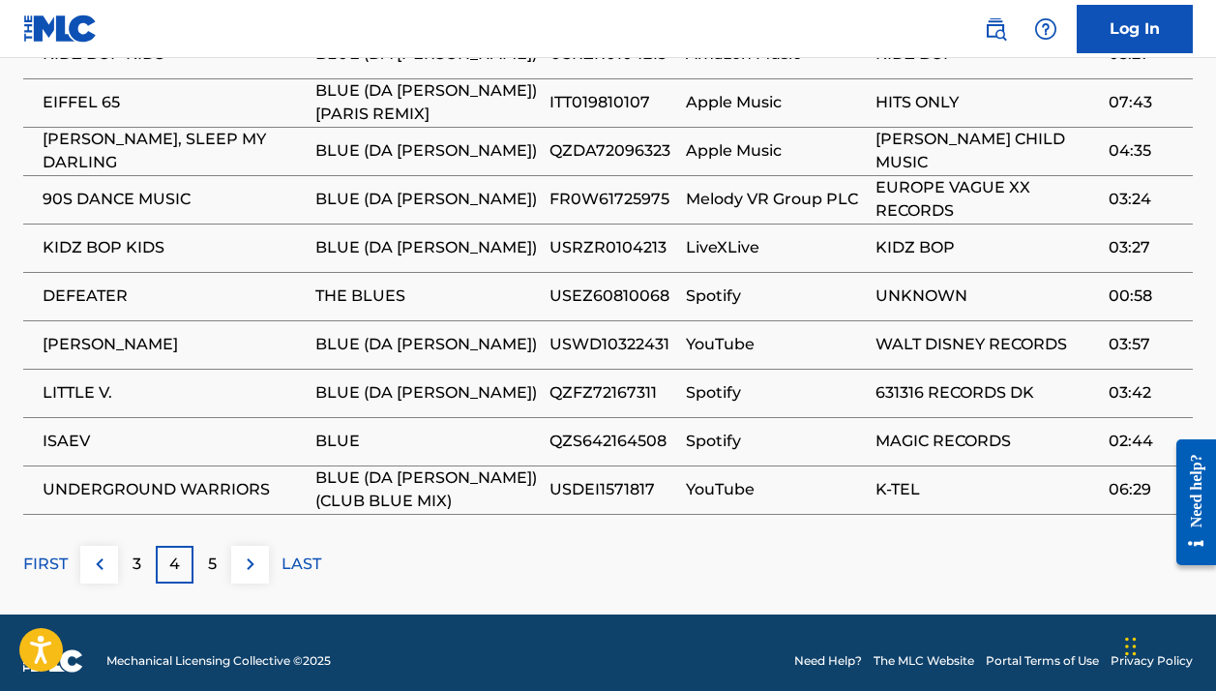
click at [218, 549] on div "5" at bounding box center [213, 565] width 38 height 38
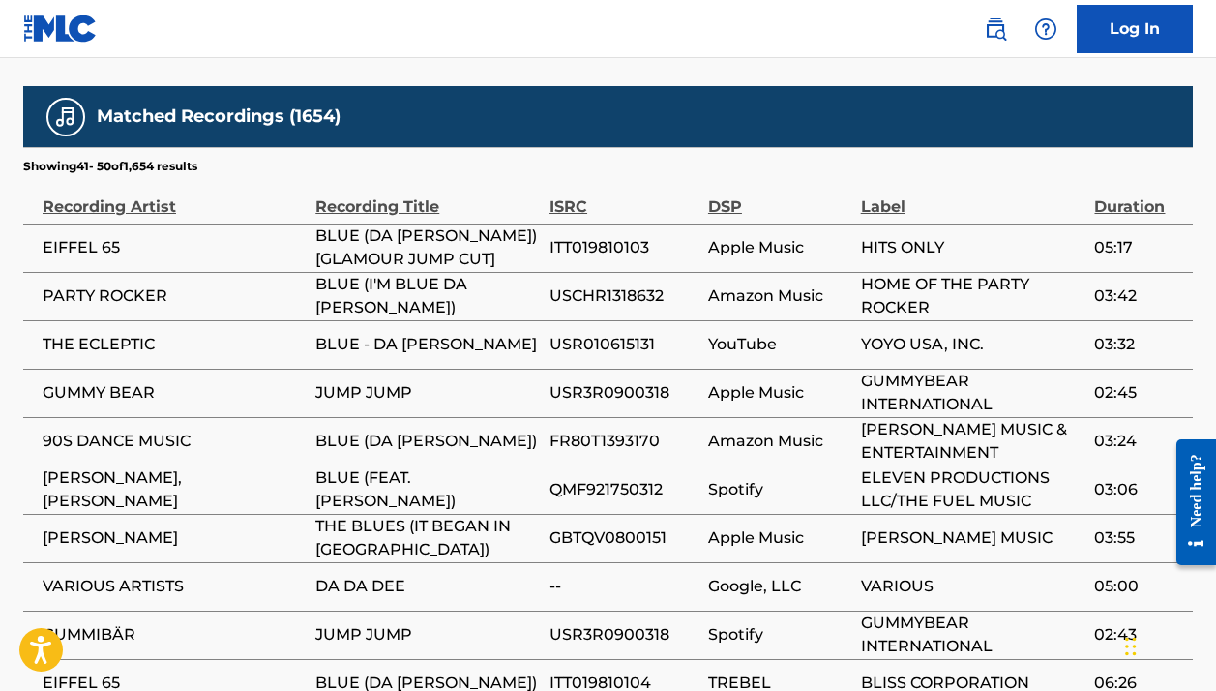
scroll to position [1255, 0]
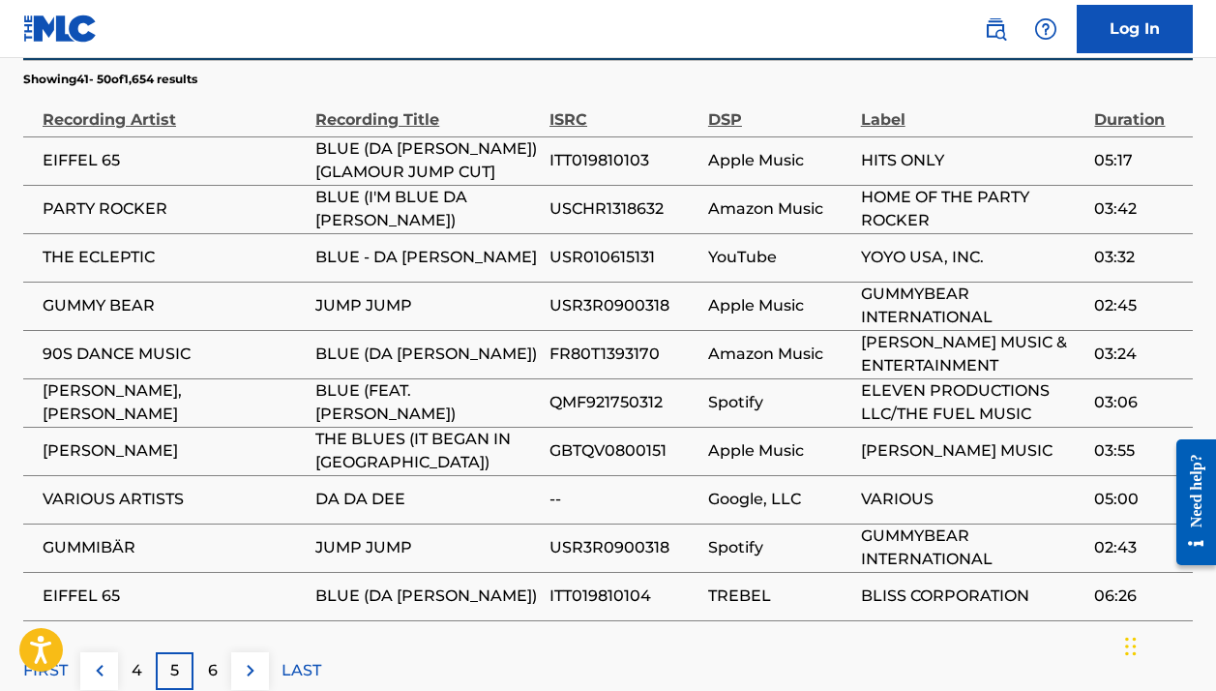
click at [219, 652] on div "6" at bounding box center [213, 671] width 38 height 38
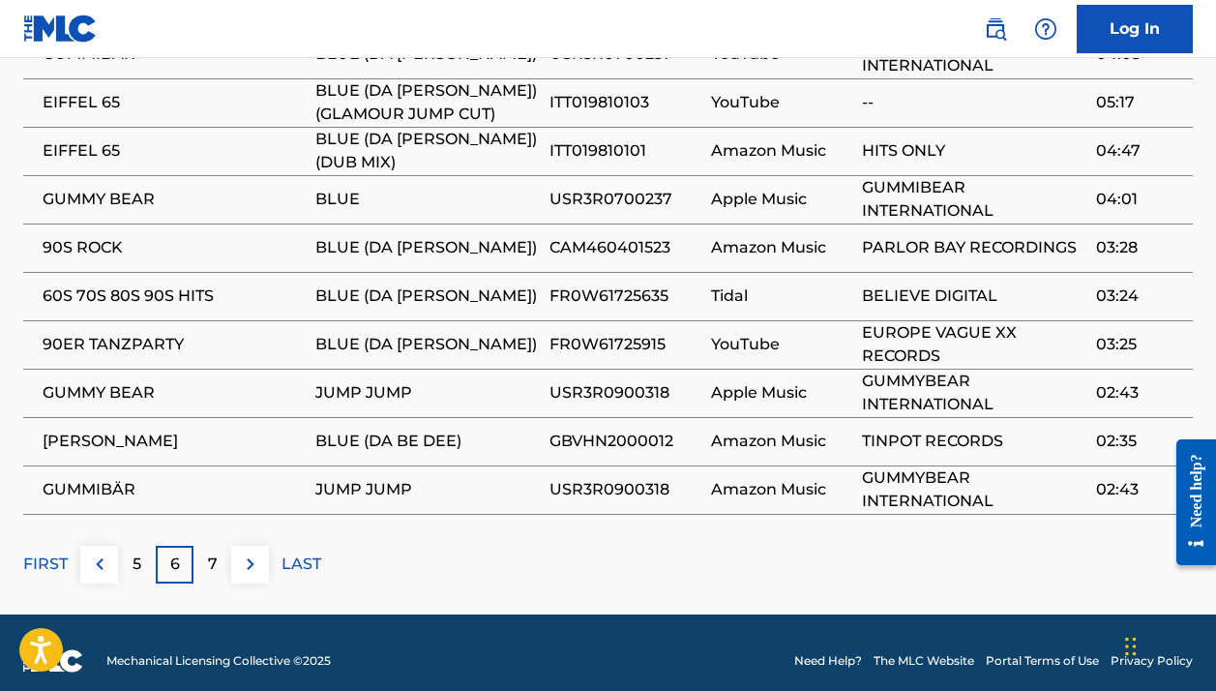
click at [216, 553] on p "7" at bounding box center [213, 564] width 10 height 23
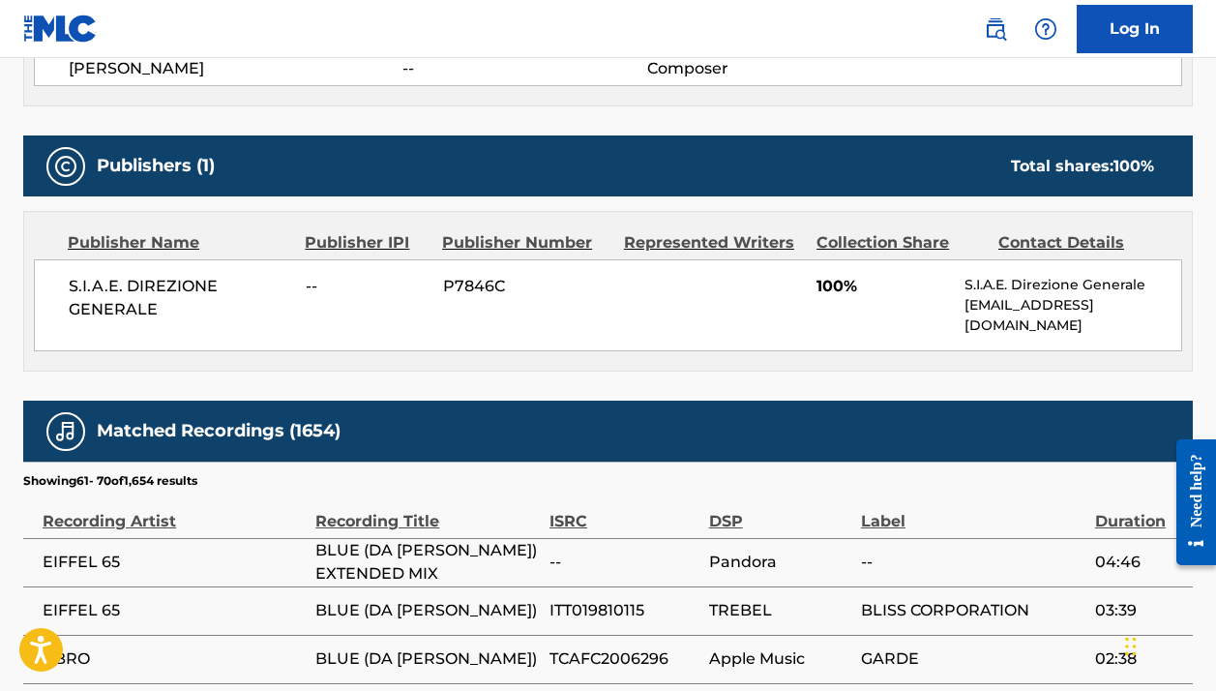
scroll to position [1256, 0]
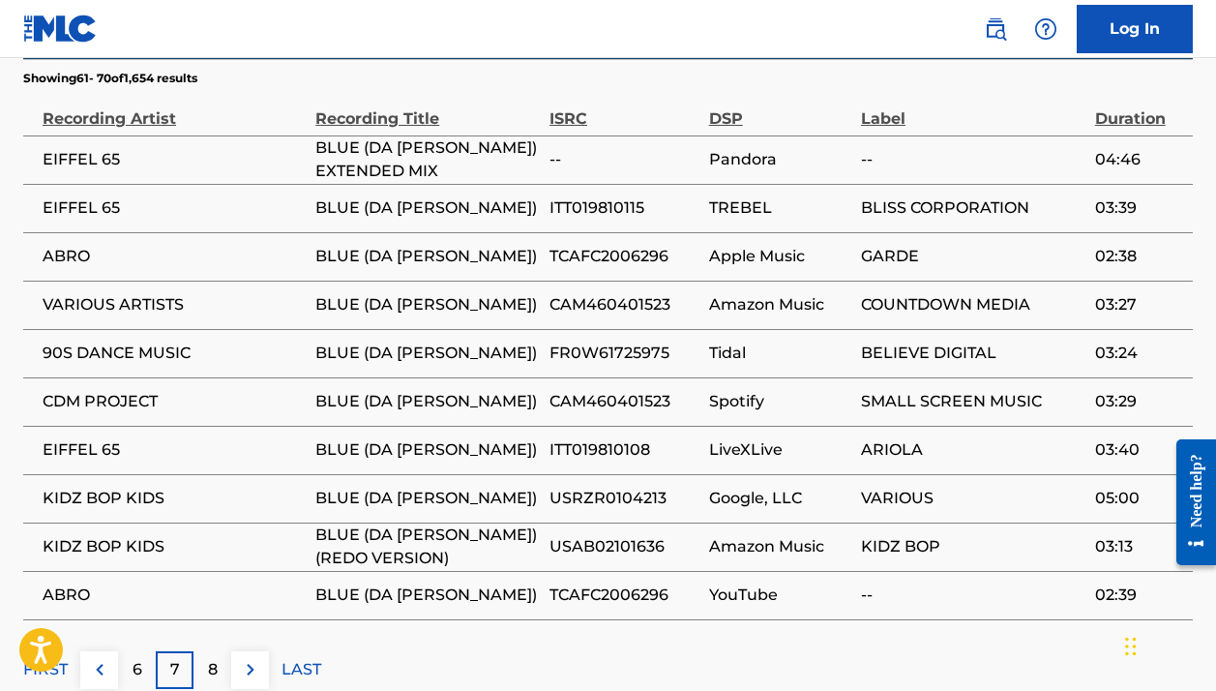
click at [212, 658] on p "8" at bounding box center [213, 669] width 10 height 23
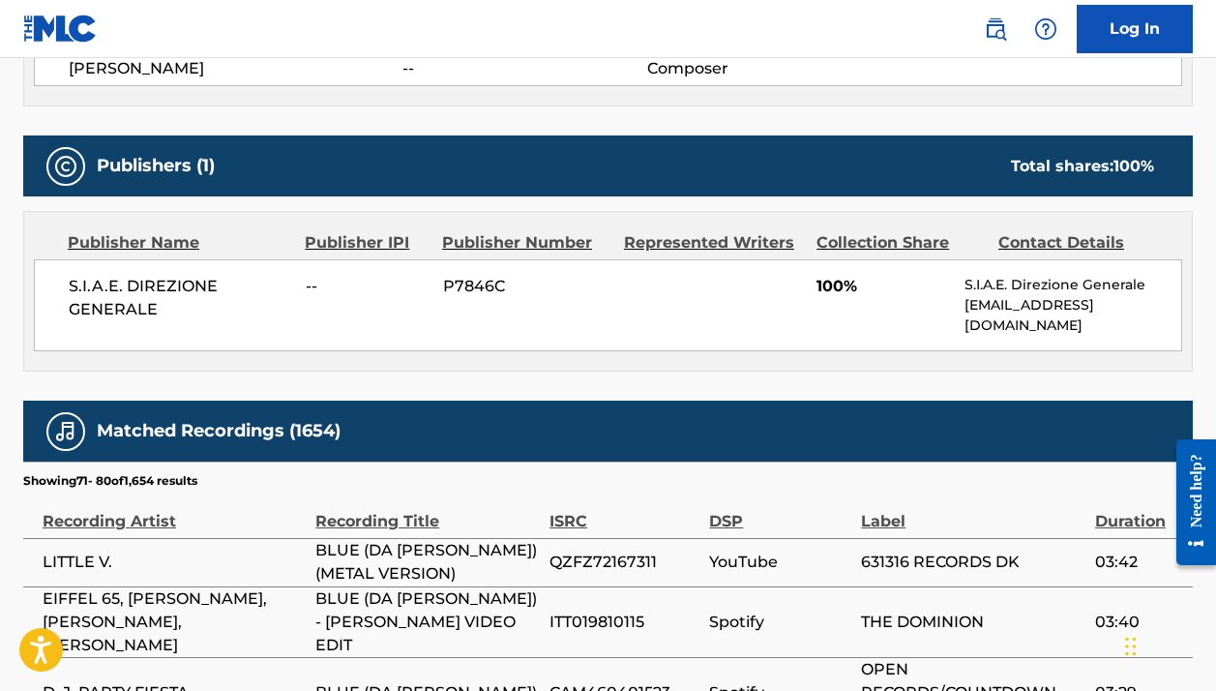
scroll to position [988, 1]
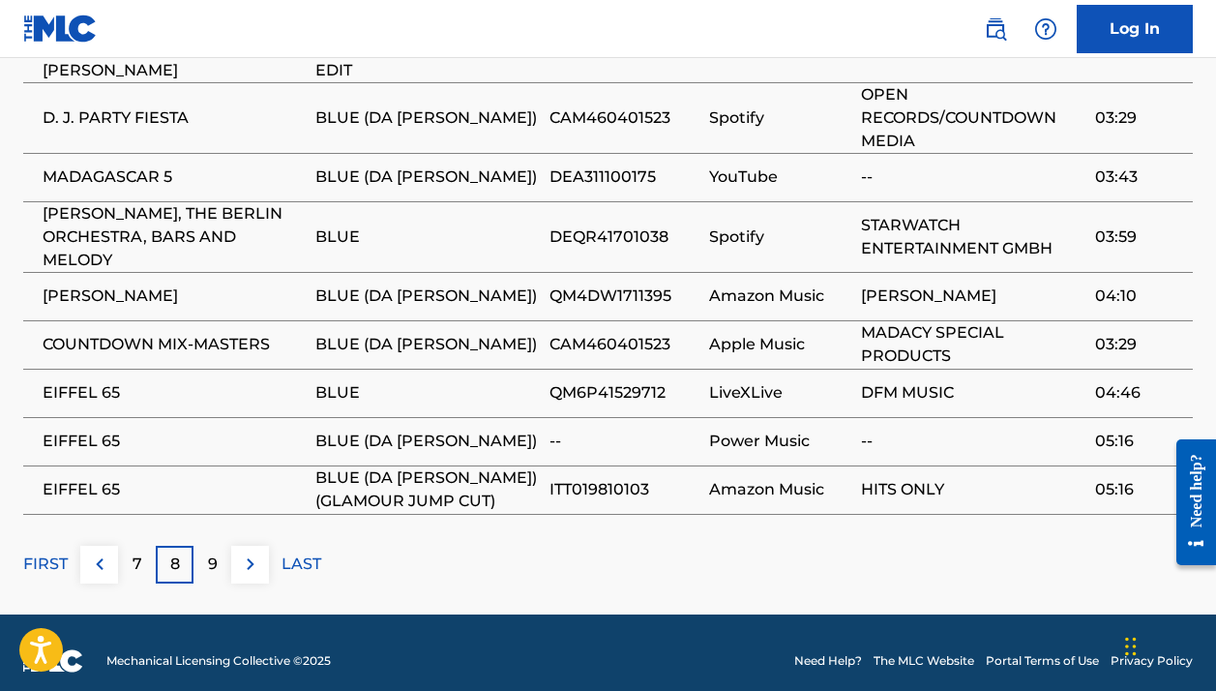
click at [213, 553] on p "9" at bounding box center [213, 564] width 10 height 23
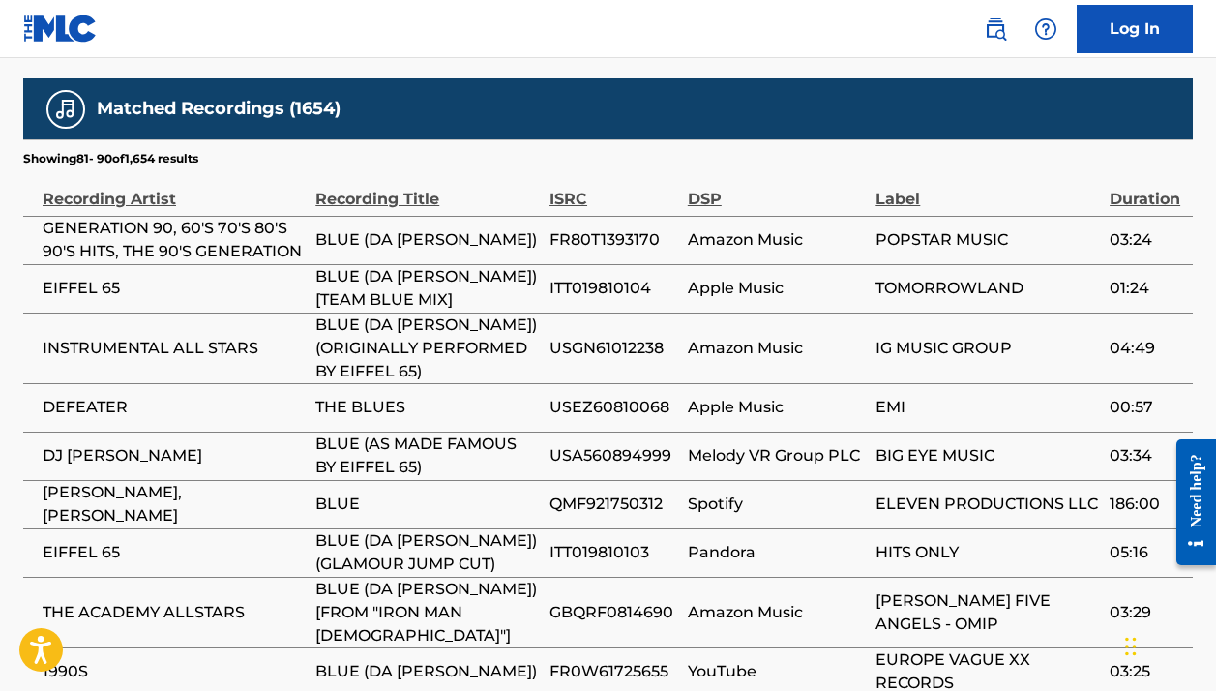
scroll to position [1269, 1]
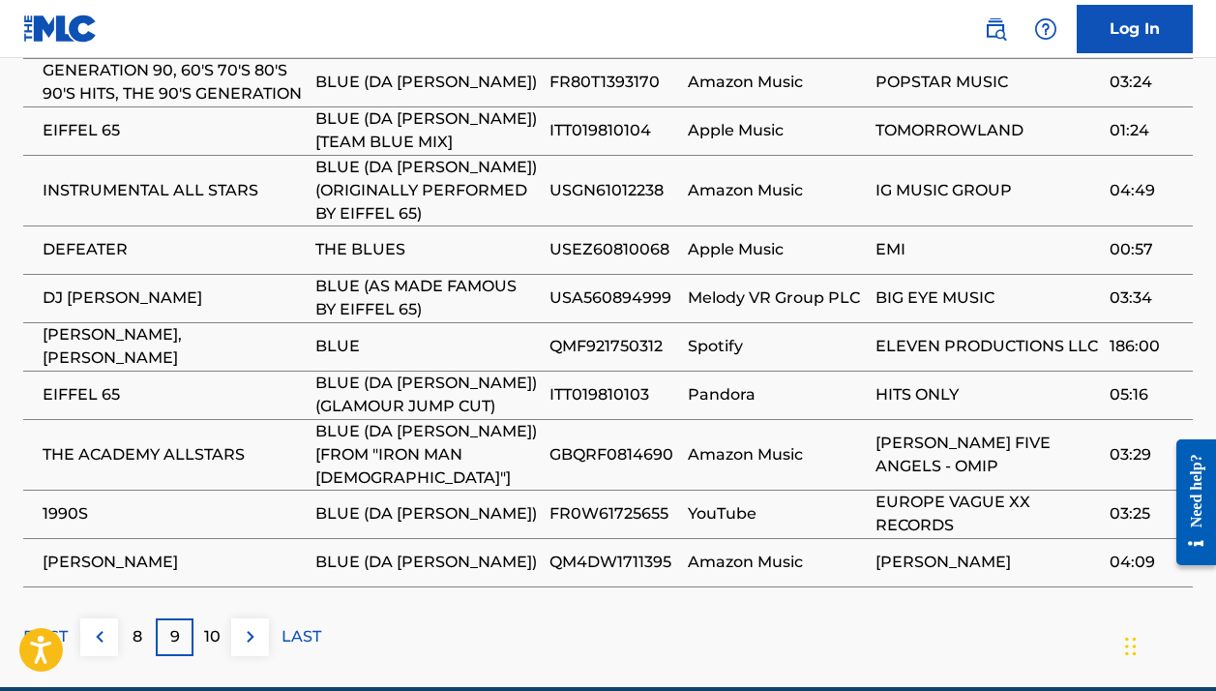
click at [216, 625] on p "10" at bounding box center [212, 636] width 16 height 23
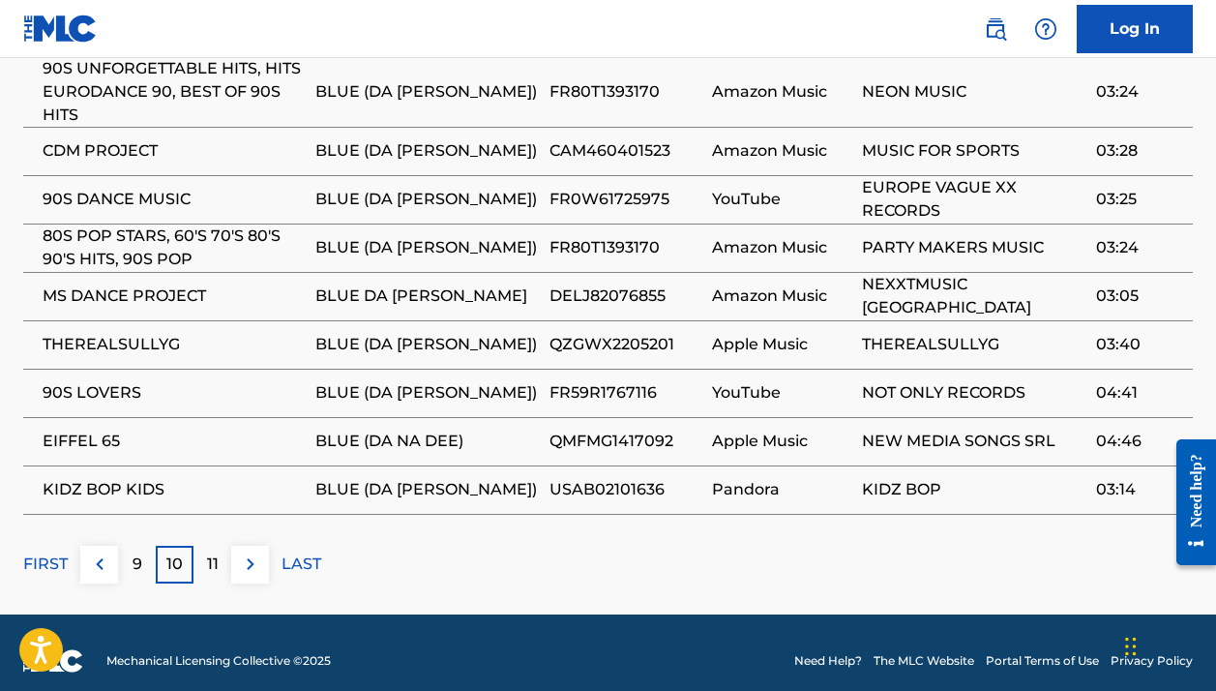
click at [207, 553] on p "11" at bounding box center [213, 564] width 12 height 23
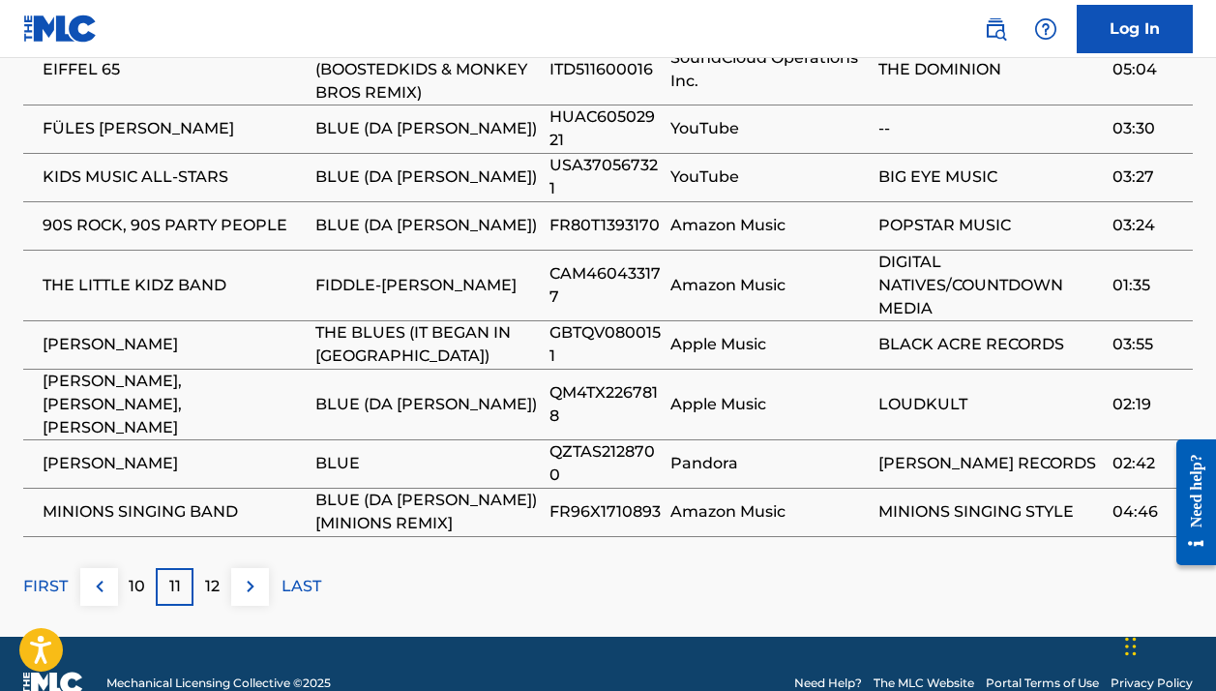
click at [207, 575] on p "12" at bounding box center [212, 586] width 15 height 23
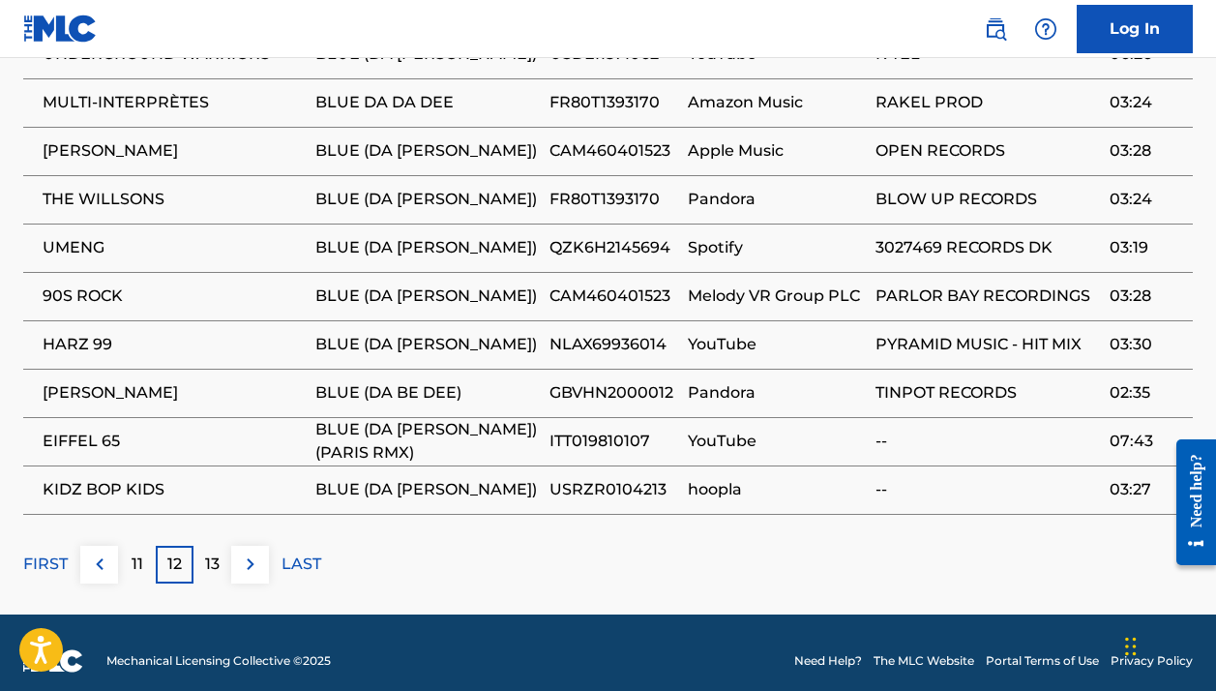
click at [211, 554] on p "13" at bounding box center [212, 564] width 15 height 23
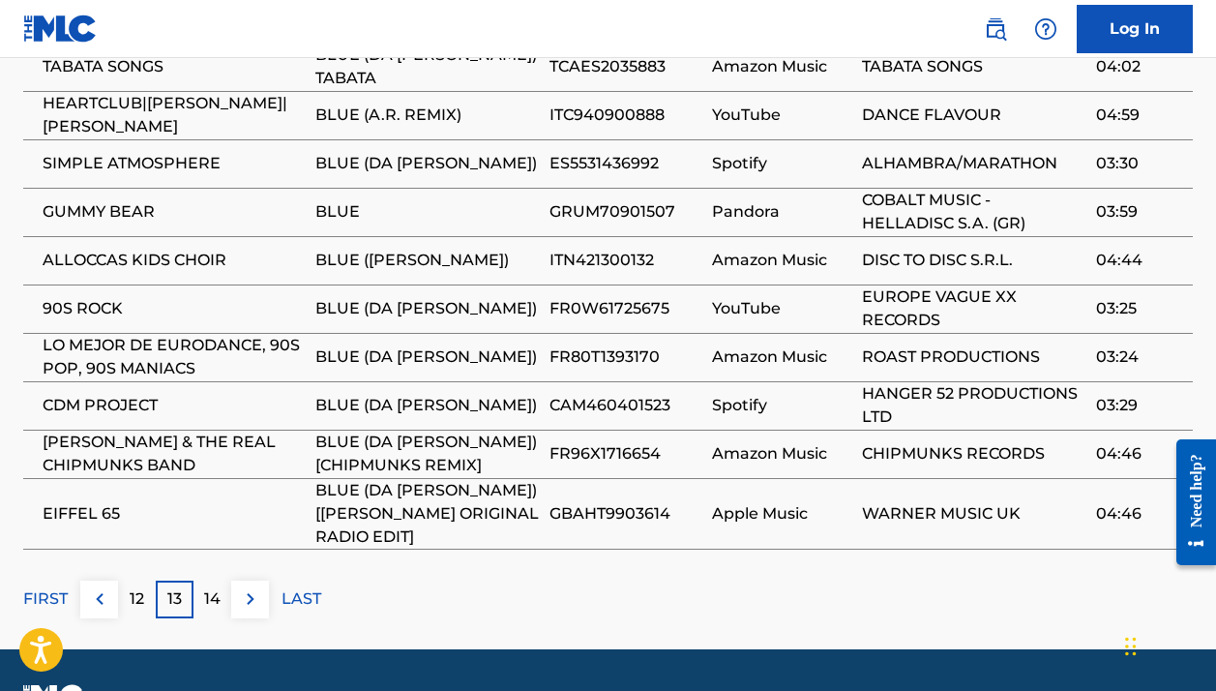
click at [218, 595] on div "14" at bounding box center [213, 600] width 38 height 38
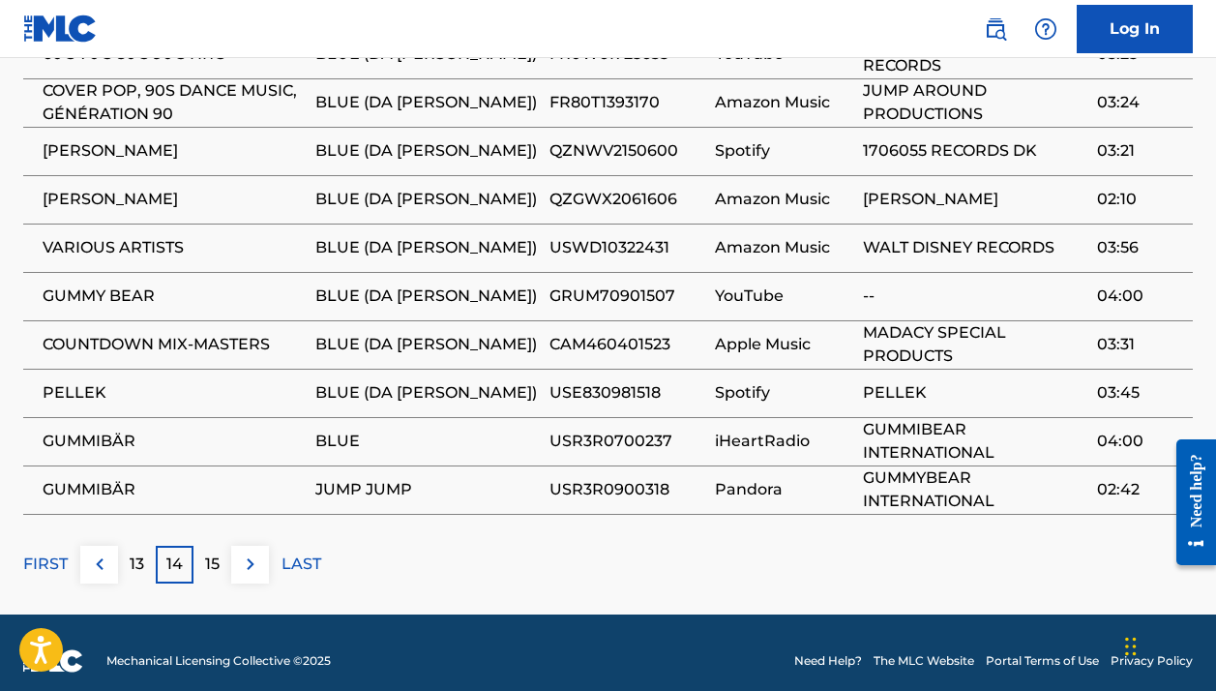
click at [211, 556] on p "15" at bounding box center [212, 564] width 15 height 23
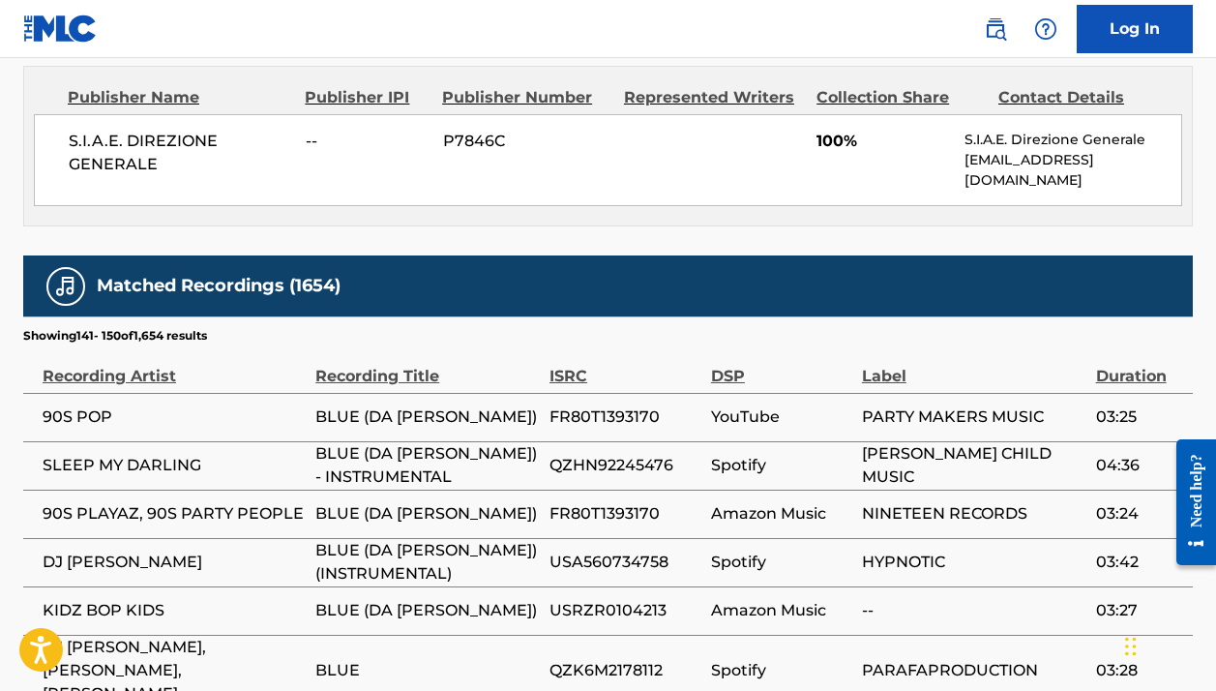
scroll to position [1004, 0]
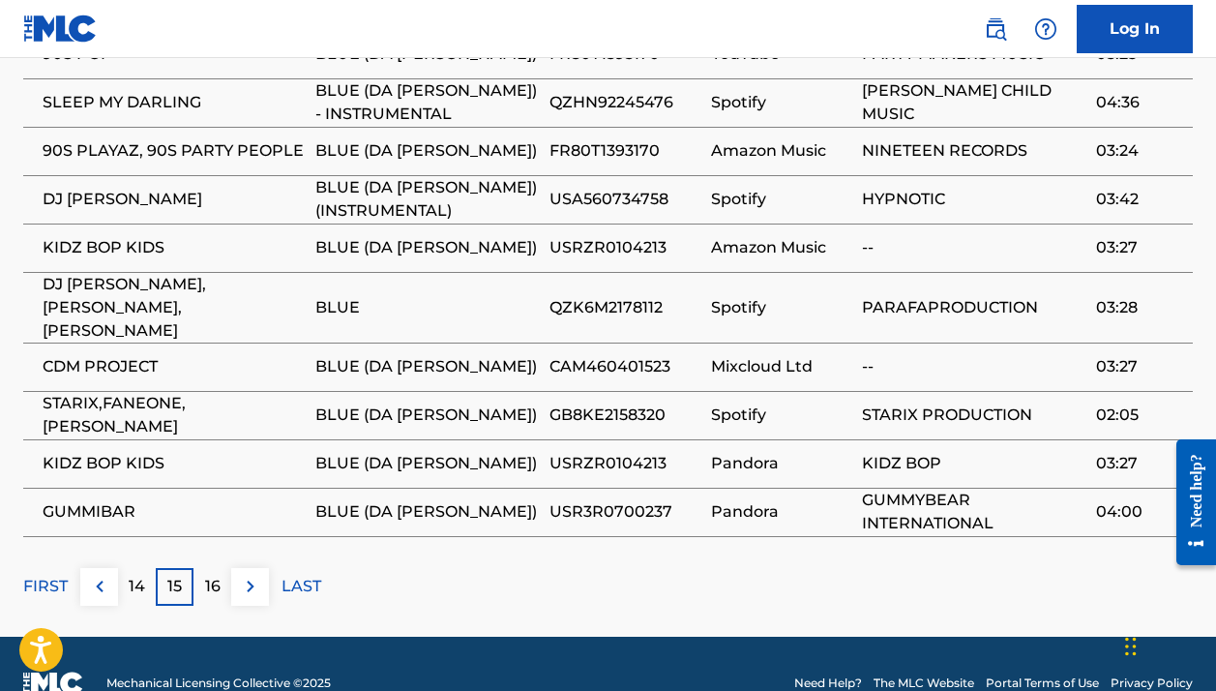
click at [221, 568] on div "16" at bounding box center [213, 587] width 38 height 38
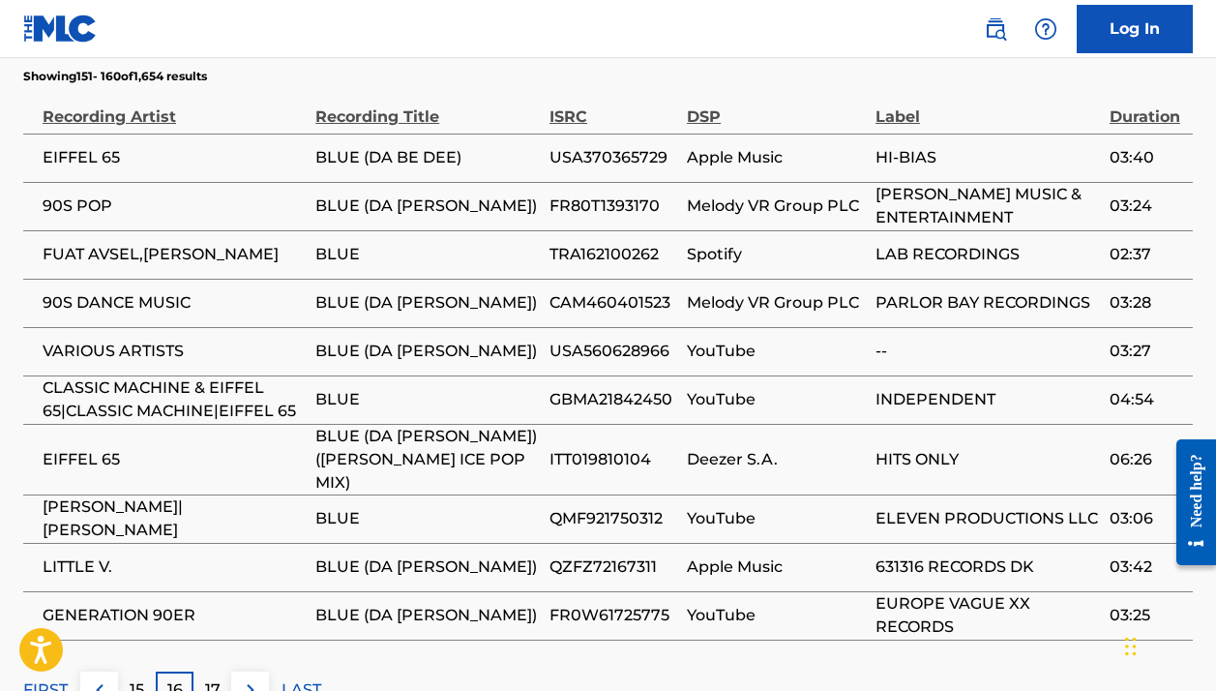
scroll to position [1278, 0]
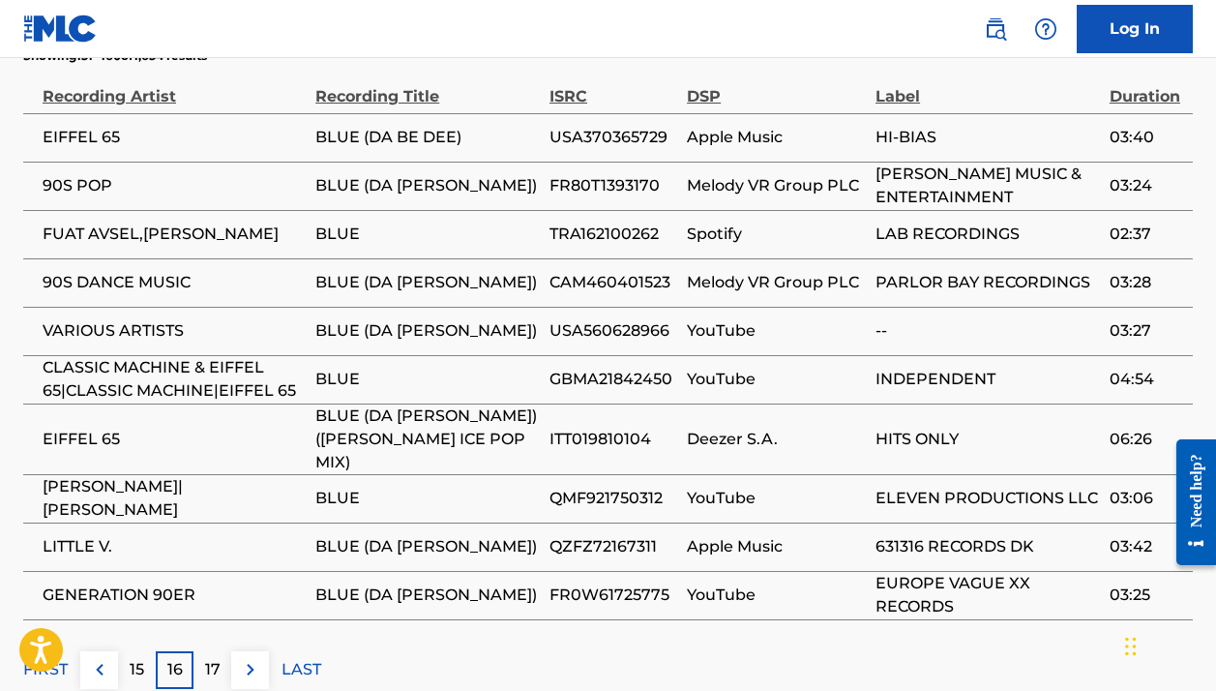
click at [208, 658] on p "17" at bounding box center [212, 669] width 15 height 23
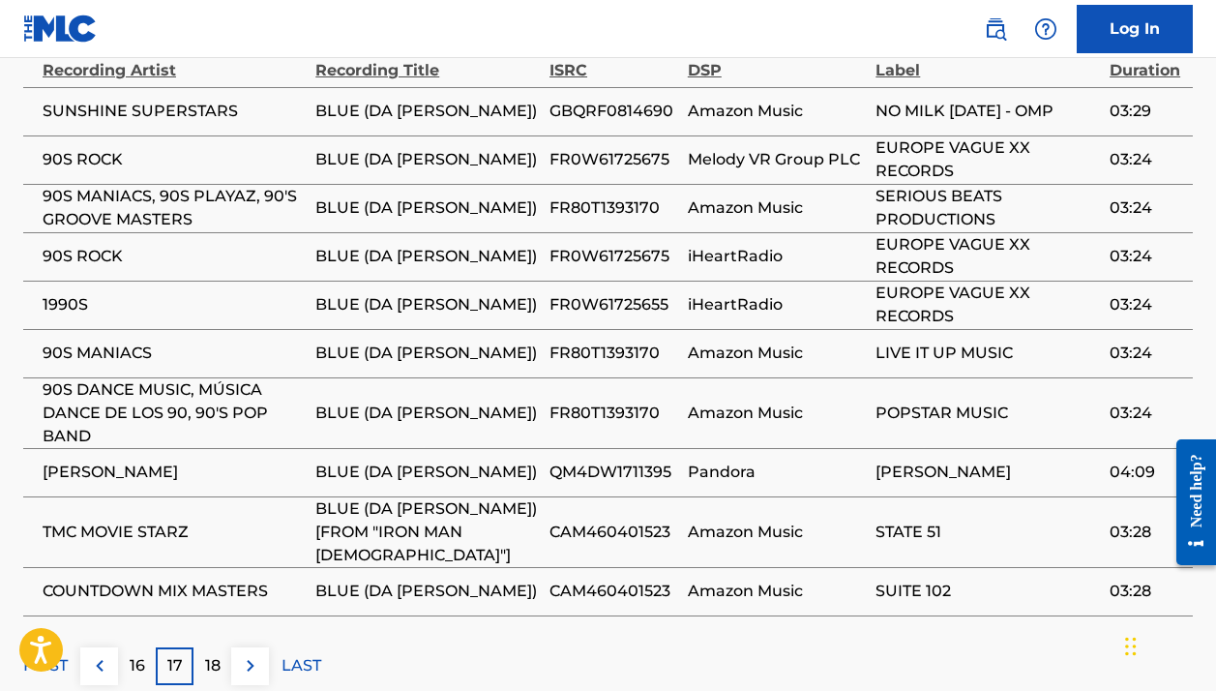
click at [225, 647] on div "18" at bounding box center [213, 666] width 38 height 38
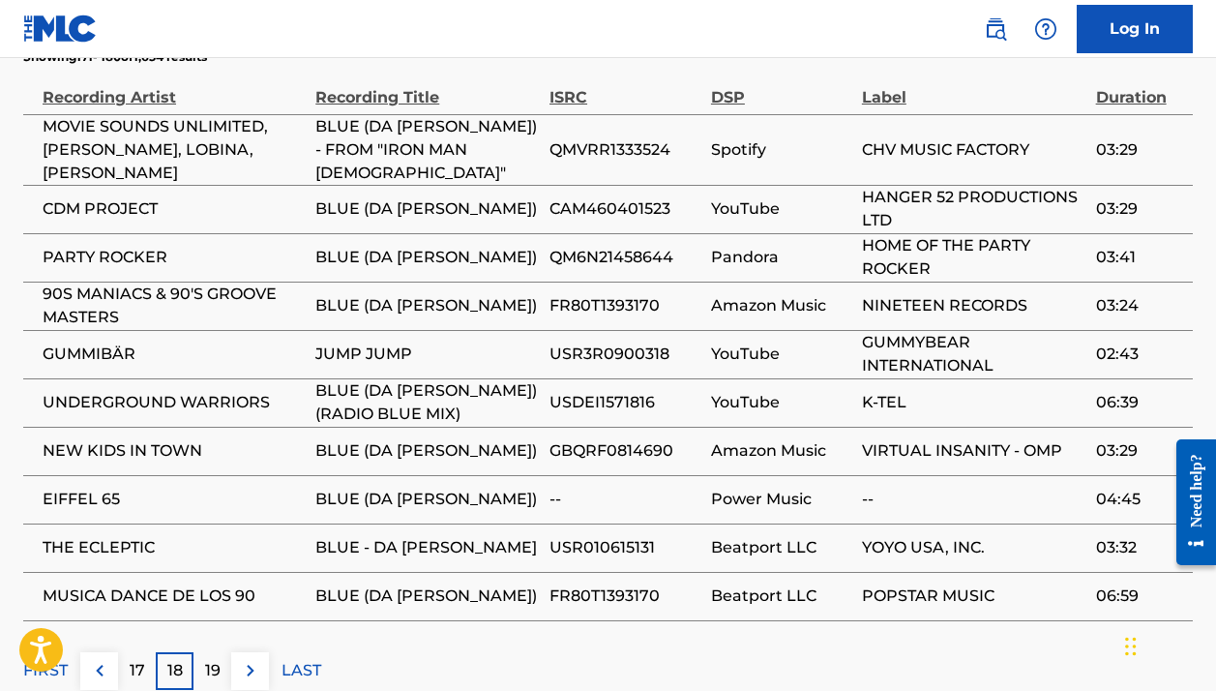
scroll to position [1289, 1]
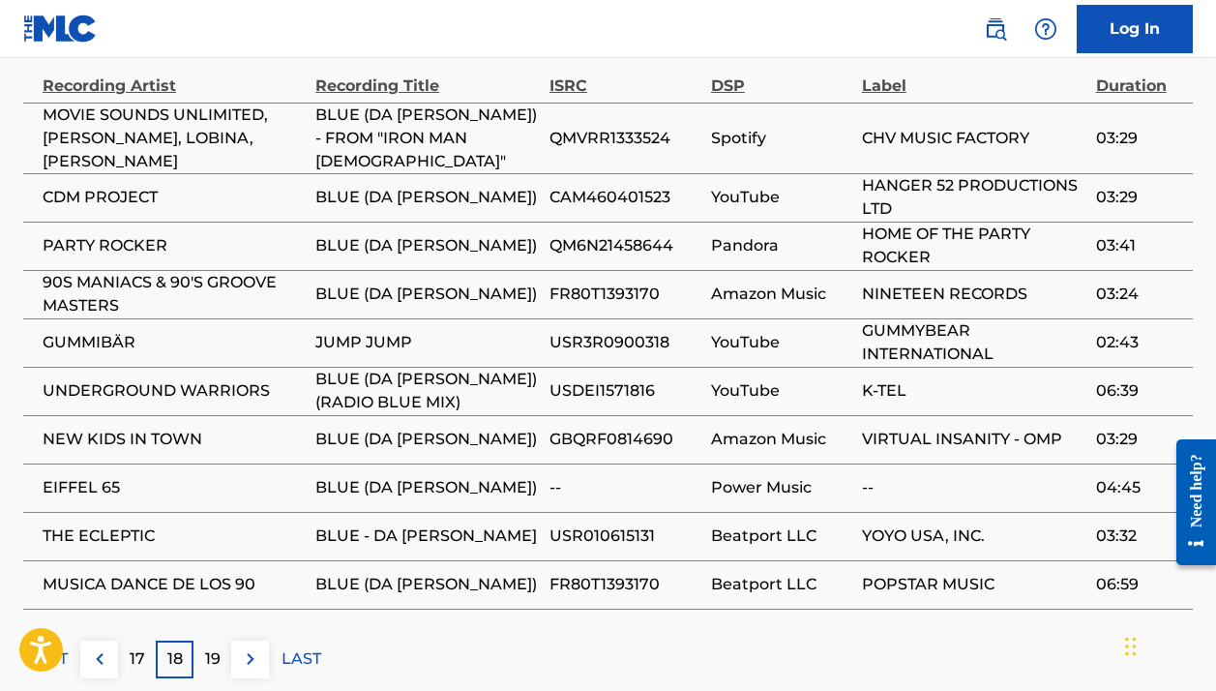
click at [225, 641] on div "19" at bounding box center [213, 660] width 38 height 38
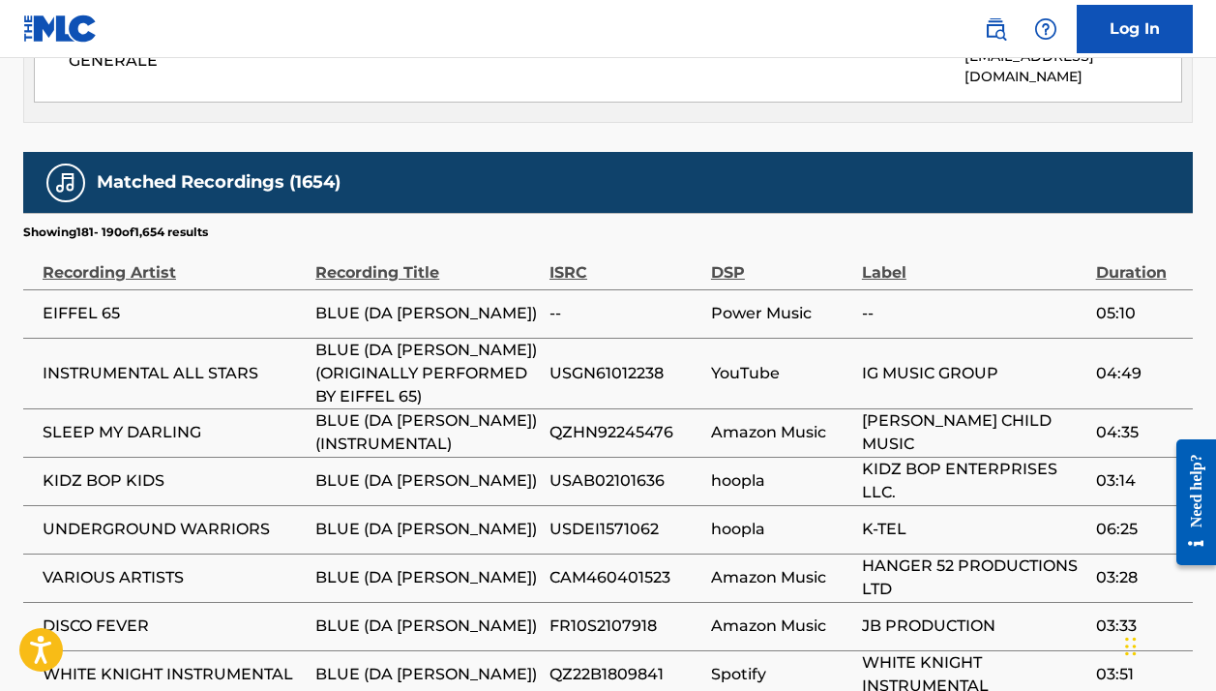
scroll to position [1102, 1]
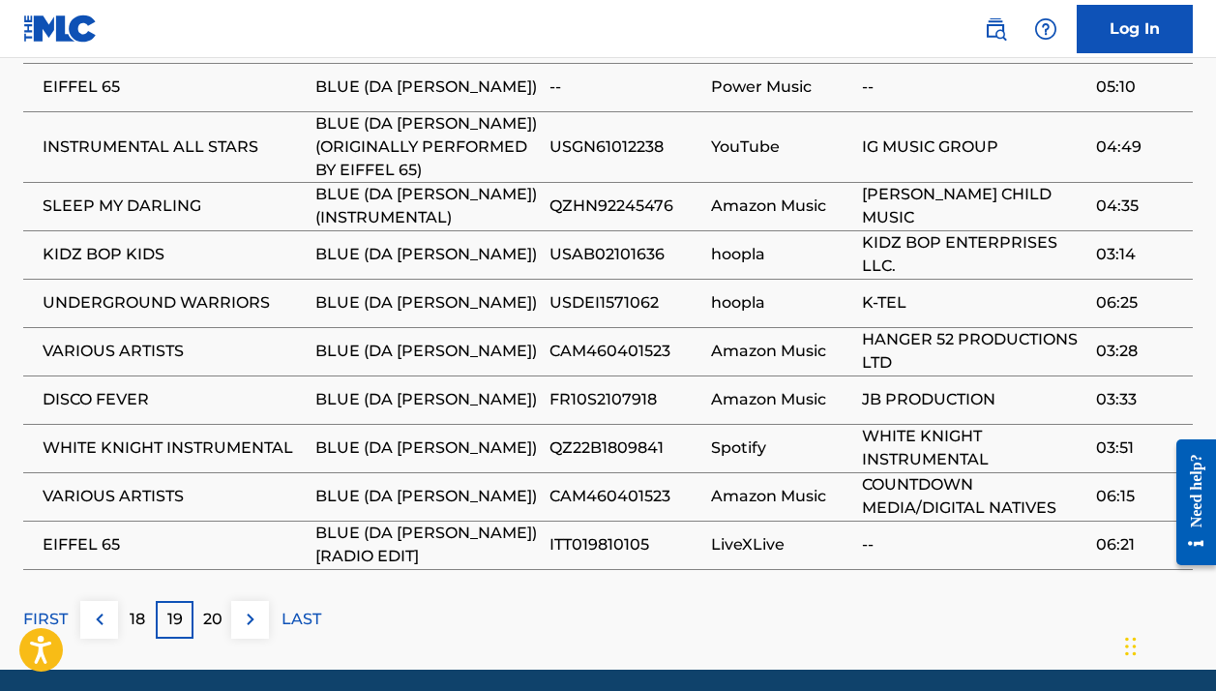
click at [218, 608] on p "20" at bounding box center [212, 619] width 19 height 23
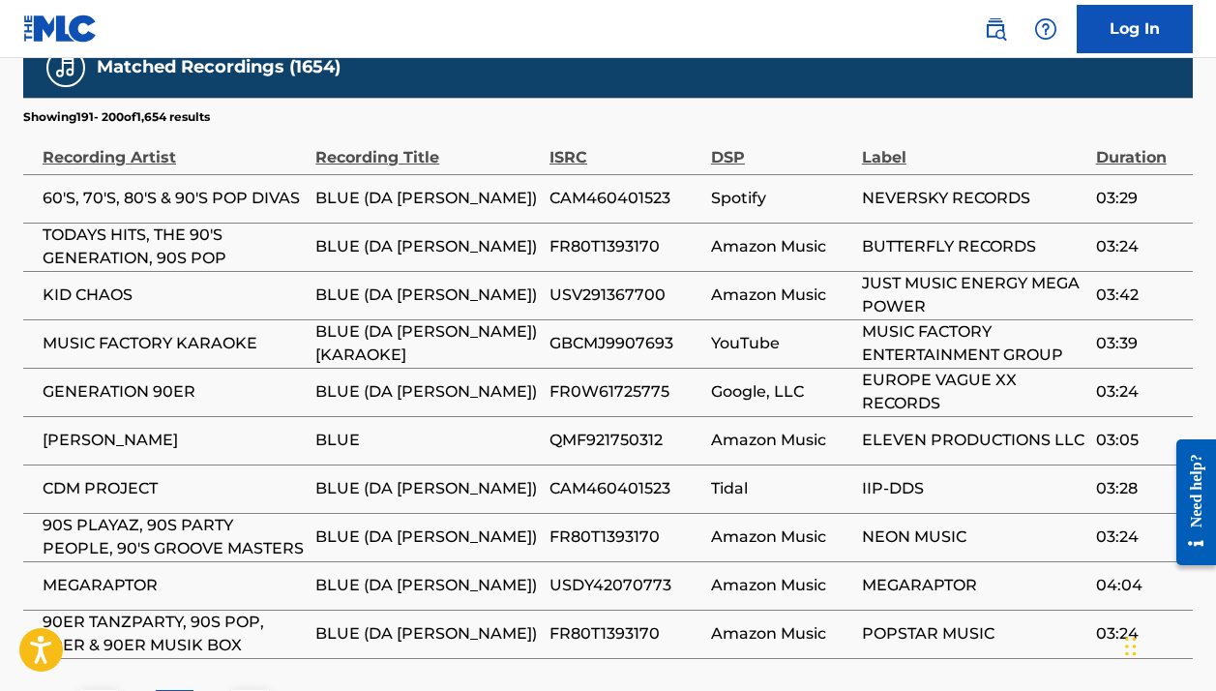
scroll to position [1293, 1]
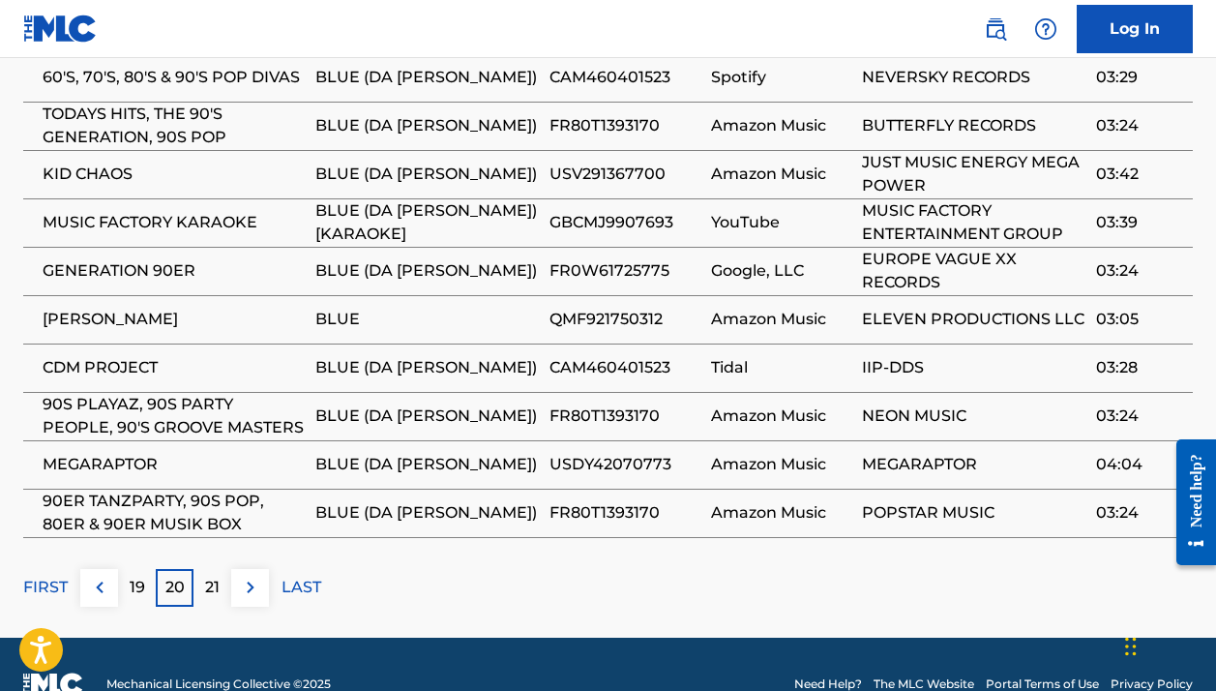
click at [216, 576] on p "21" at bounding box center [212, 587] width 15 height 23
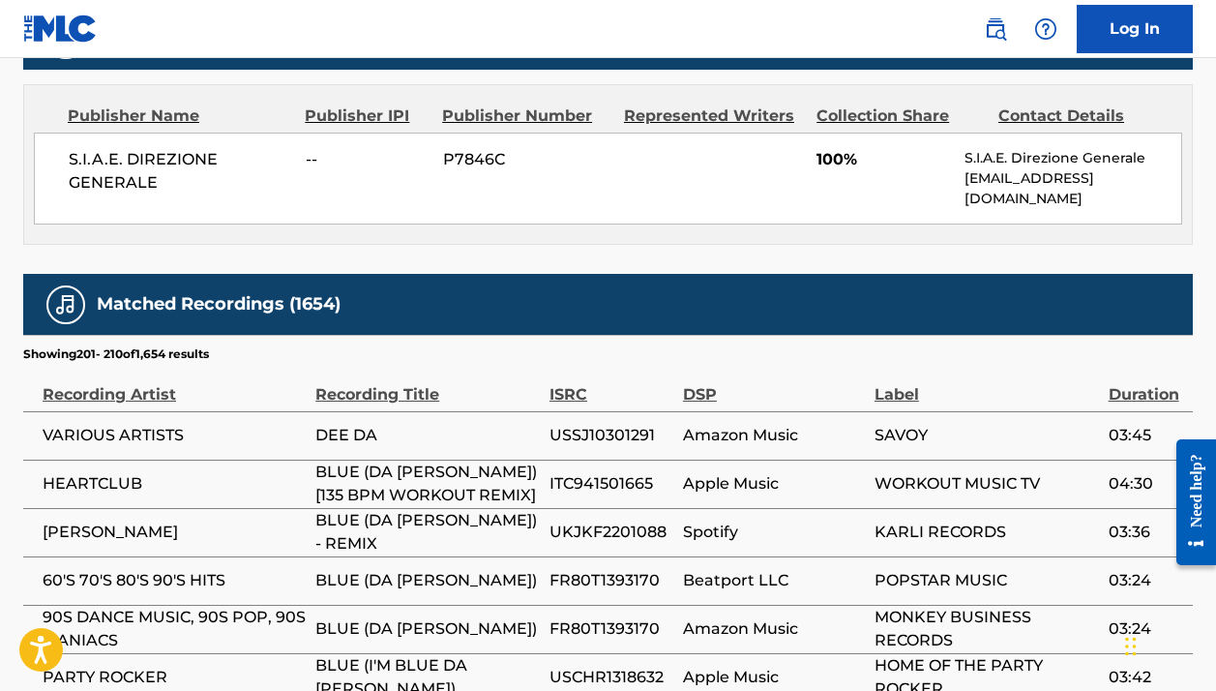
scroll to position [0, 0]
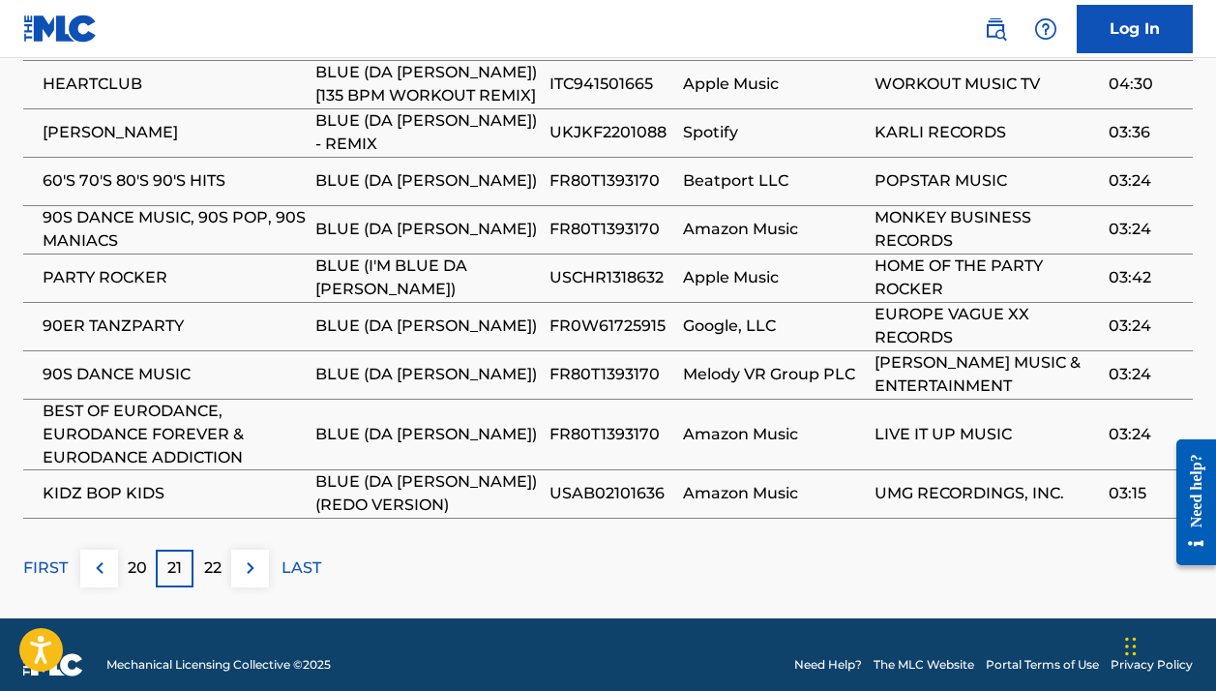
click at [215, 556] on p "22" at bounding box center [212, 567] width 17 height 23
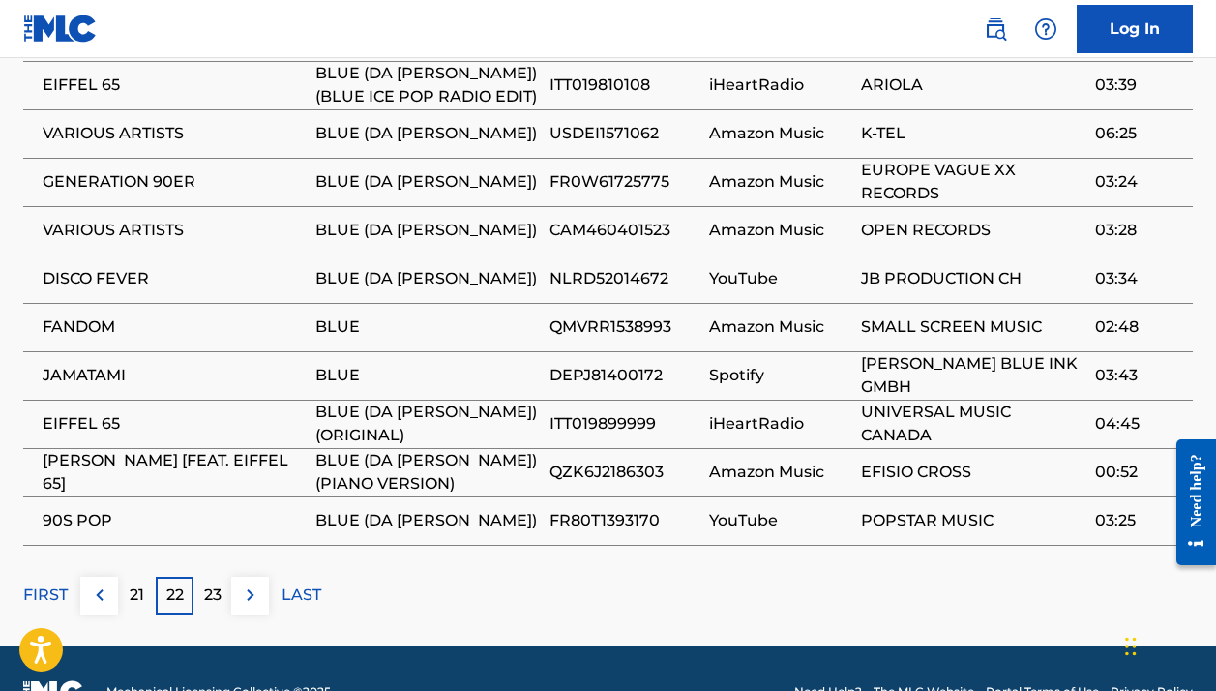
click at [216, 584] on p "23" at bounding box center [212, 595] width 17 height 23
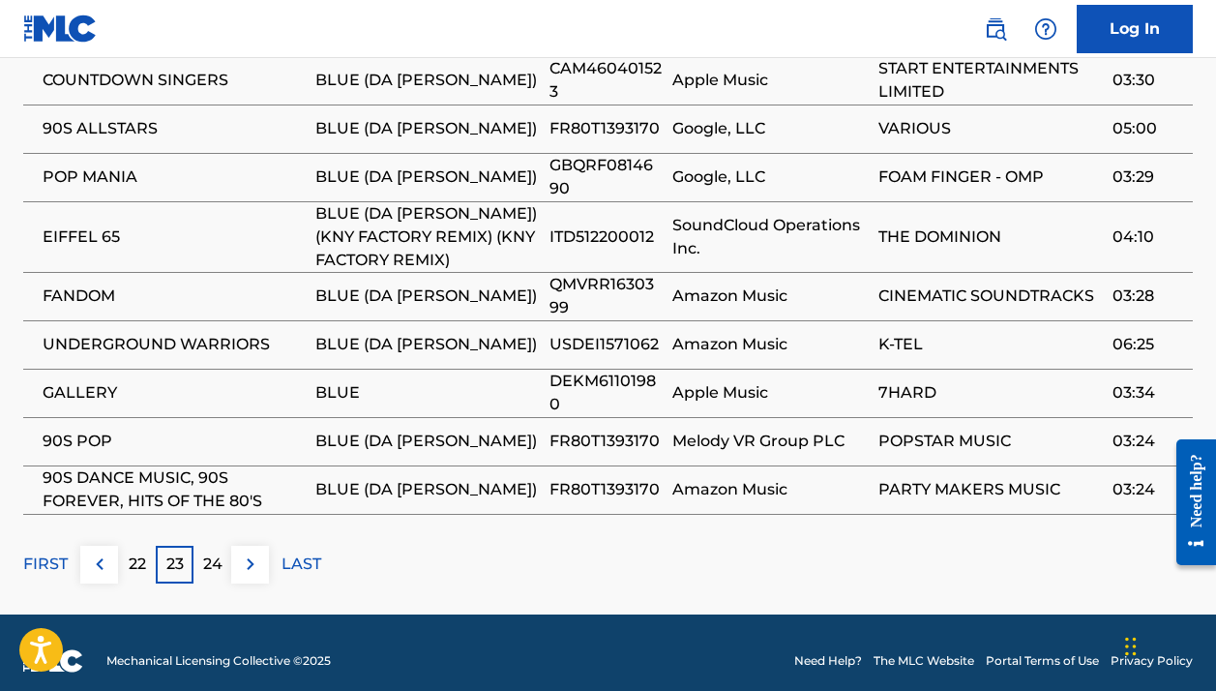
click at [215, 561] on div "24" at bounding box center [213, 565] width 38 height 38
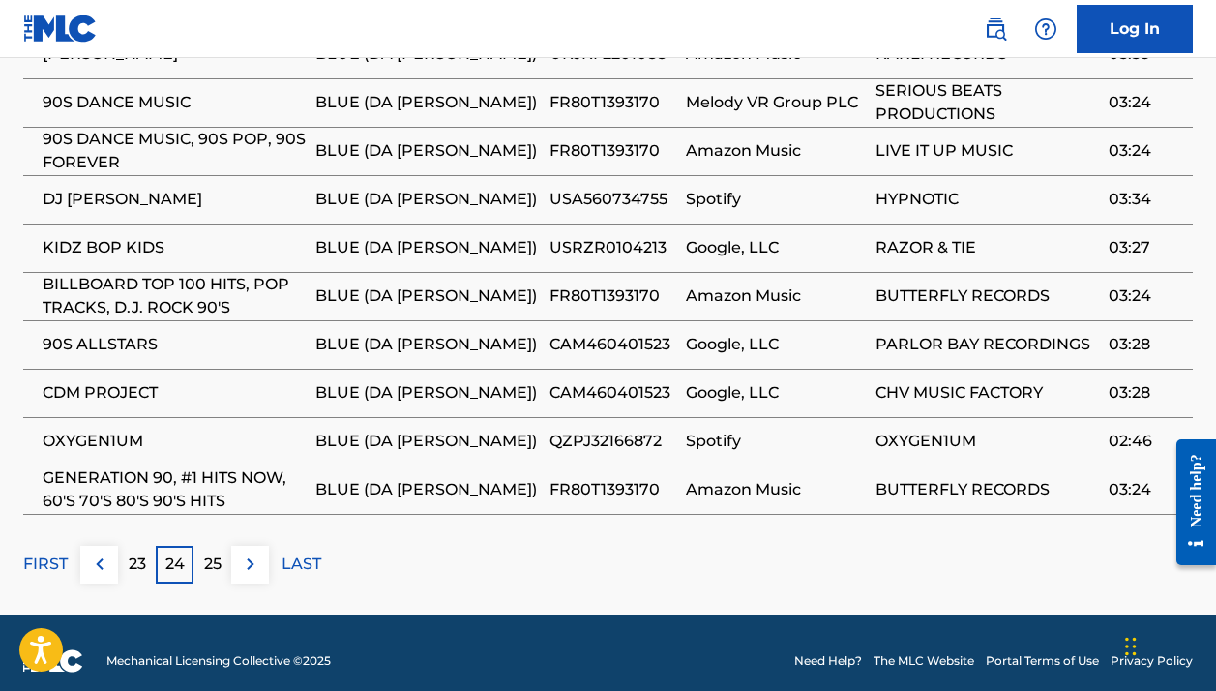
click at [284, 553] on p "LAST" at bounding box center [302, 564] width 40 height 23
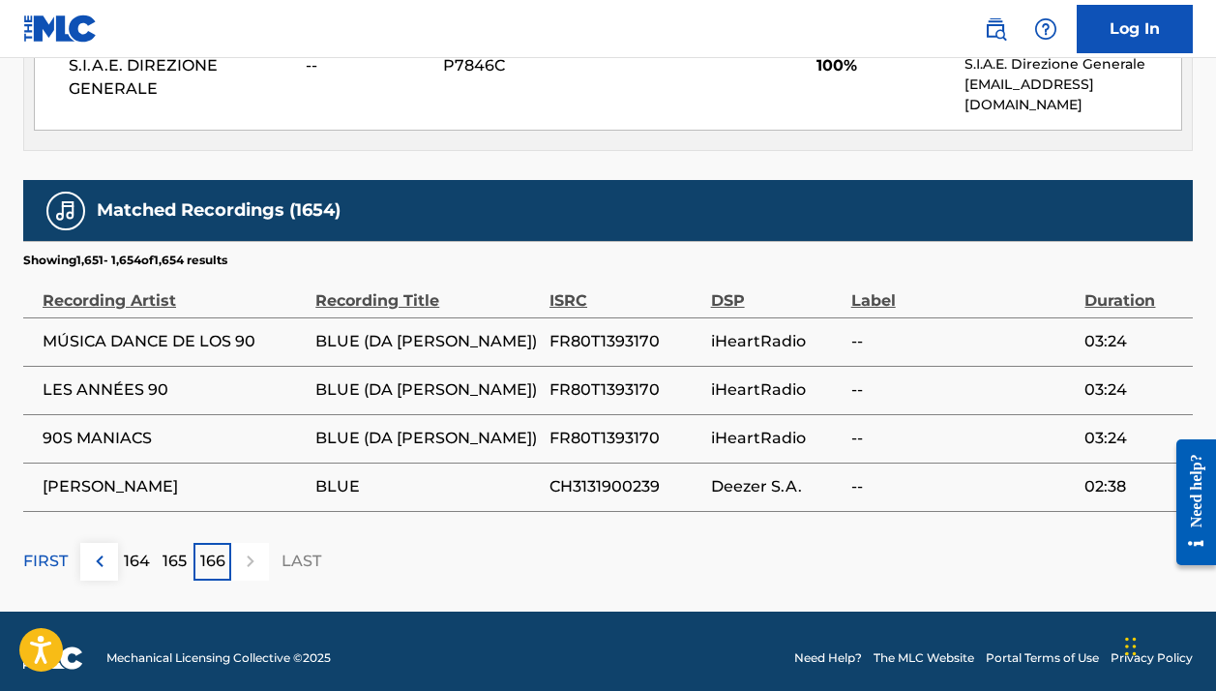
scroll to position [1071, 0]
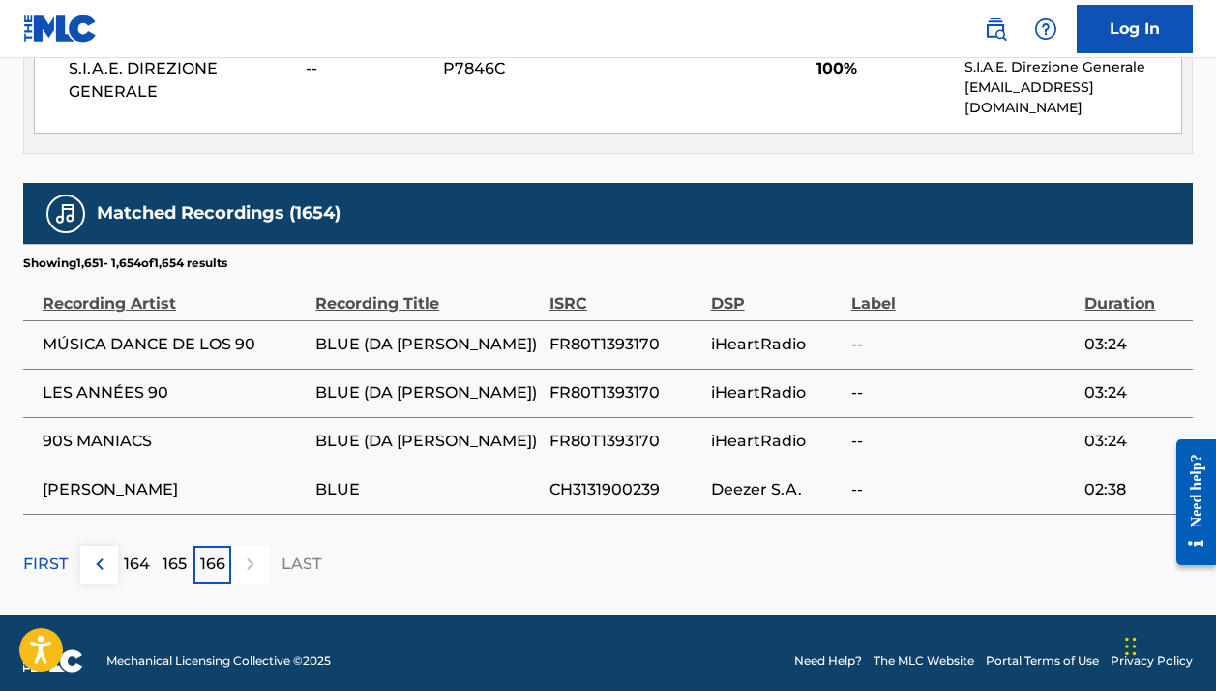
click at [177, 553] on p "165" at bounding box center [175, 564] width 24 height 23
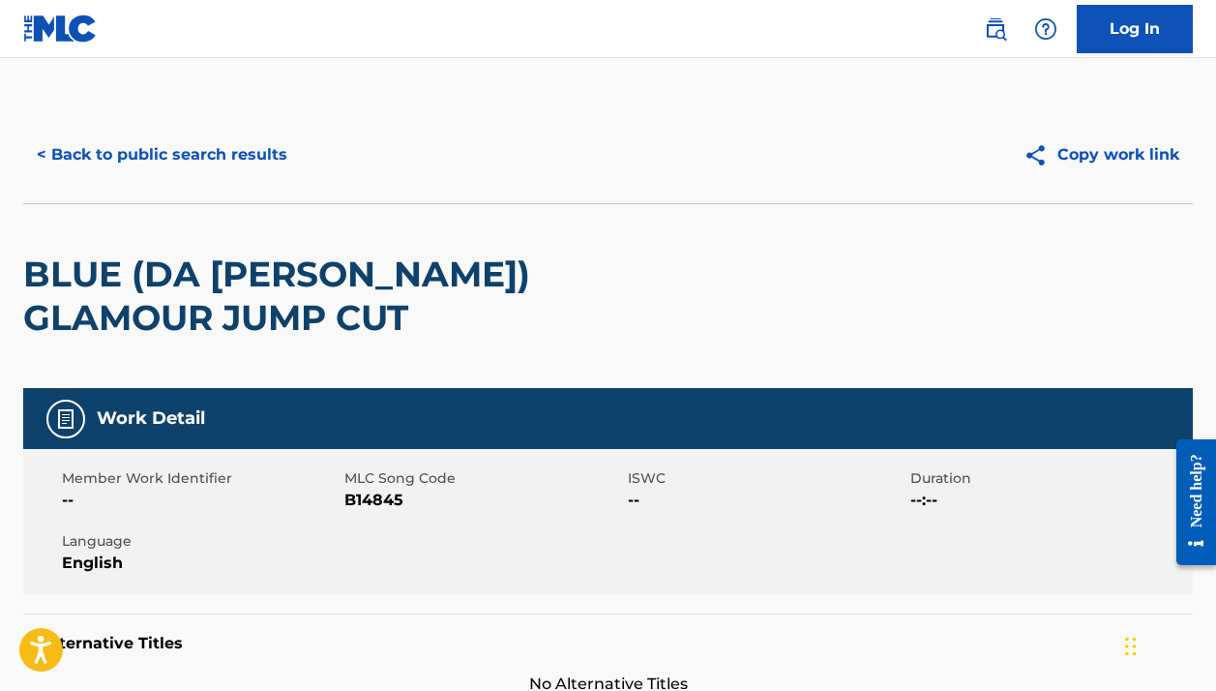
scroll to position [0, 0]
click at [162, 152] on button "< Back to public search results" at bounding box center [162, 155] width 278 height 48
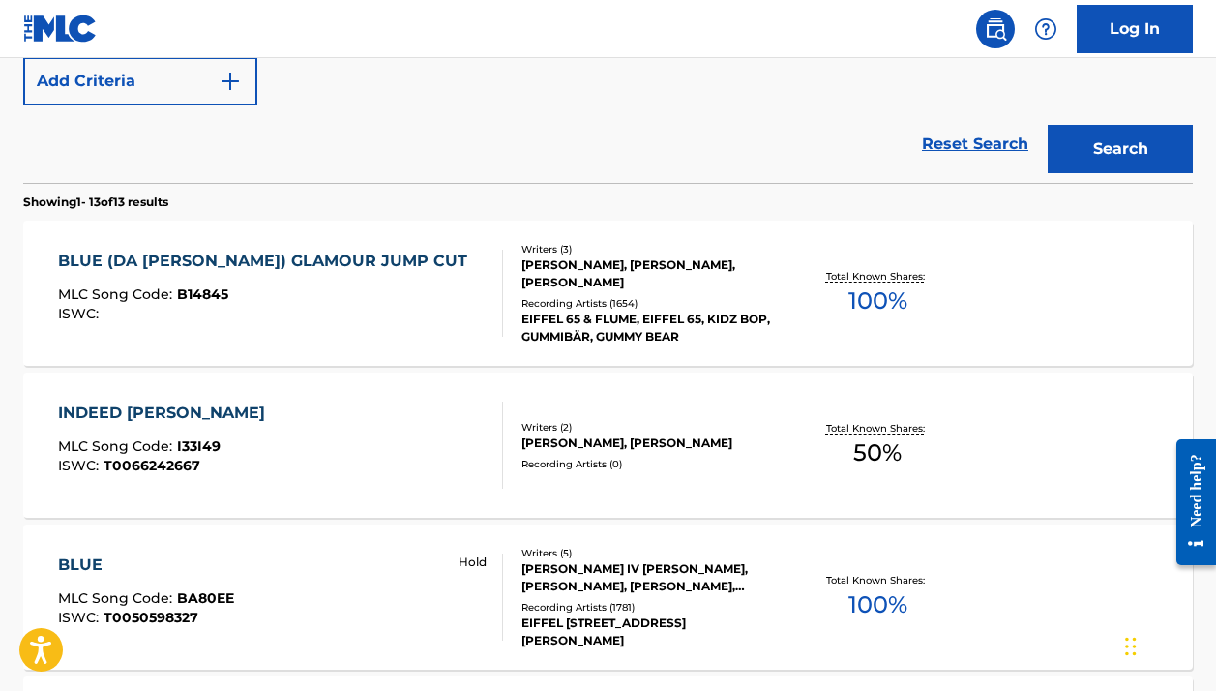
scroll to position [491, 0]
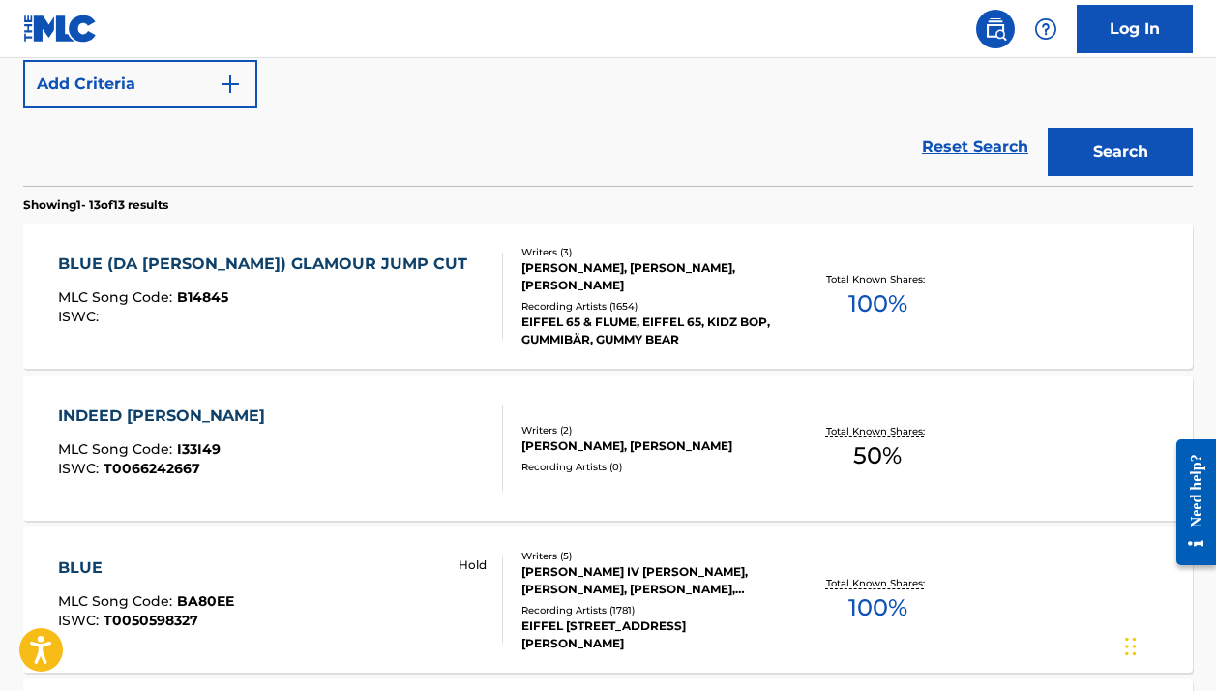
click at [715, 340] on div "EIFFEL 65 & FLUME, EIFFEL 65, KIDZ BOP, GUMMIBÄR, GUMMY BEAR" at bounding box center [651, 331] width 259 height 35
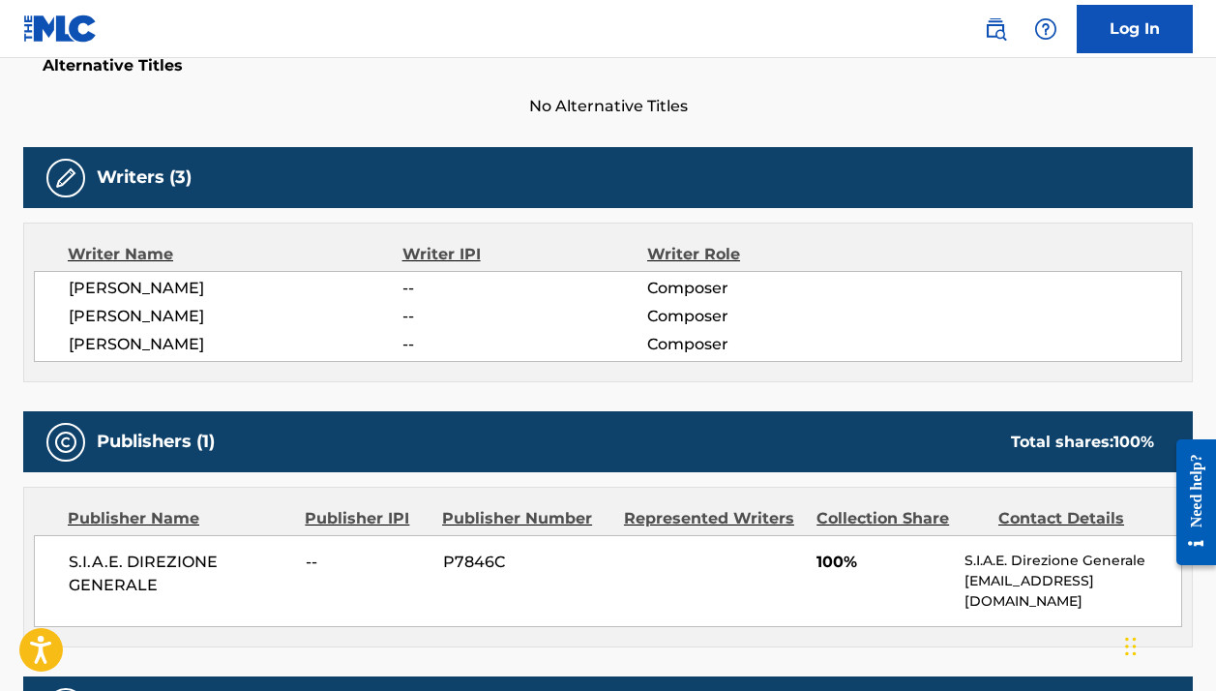
scroll to position [594, 0]
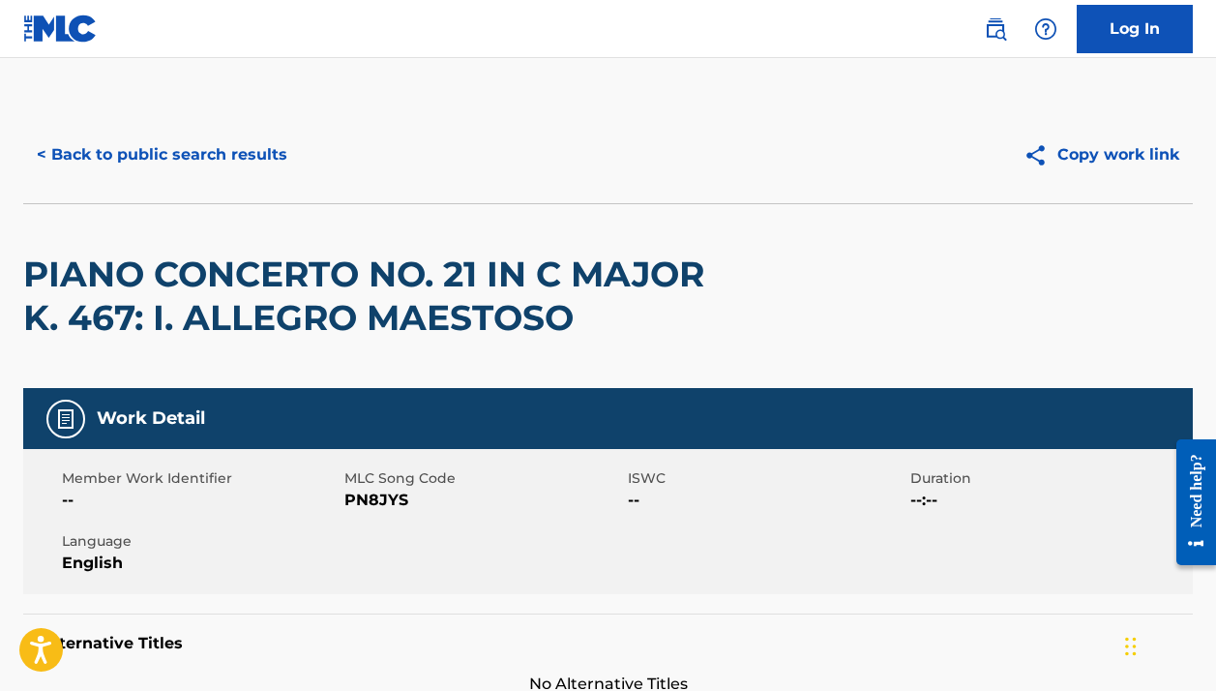
click at [225, 145] on button "< Back to public search results" at bounding box center [162, 155] width 278 height 48
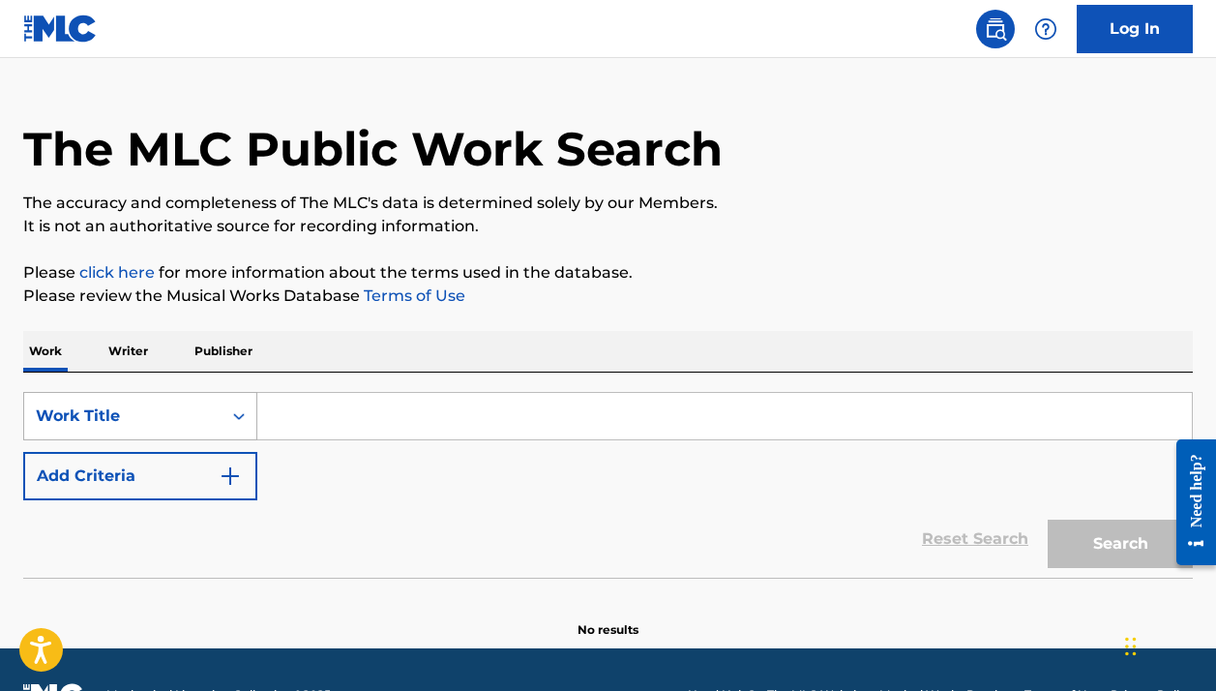
click at [190, 405] on div "Work Title" at bounding box center [122, 416] width 197 height 37
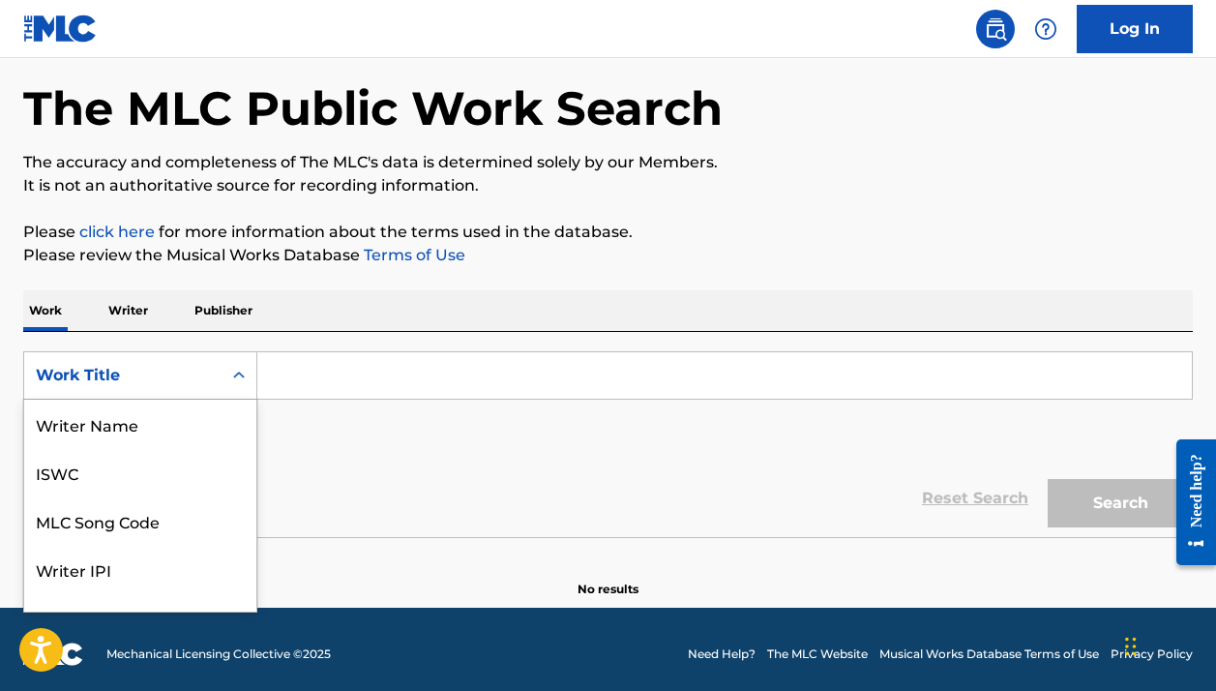
scroll to position [97, 0]
click at [151, 430] on div "MLC Song Code" at bounding box center [140, 424] width 232 height 48
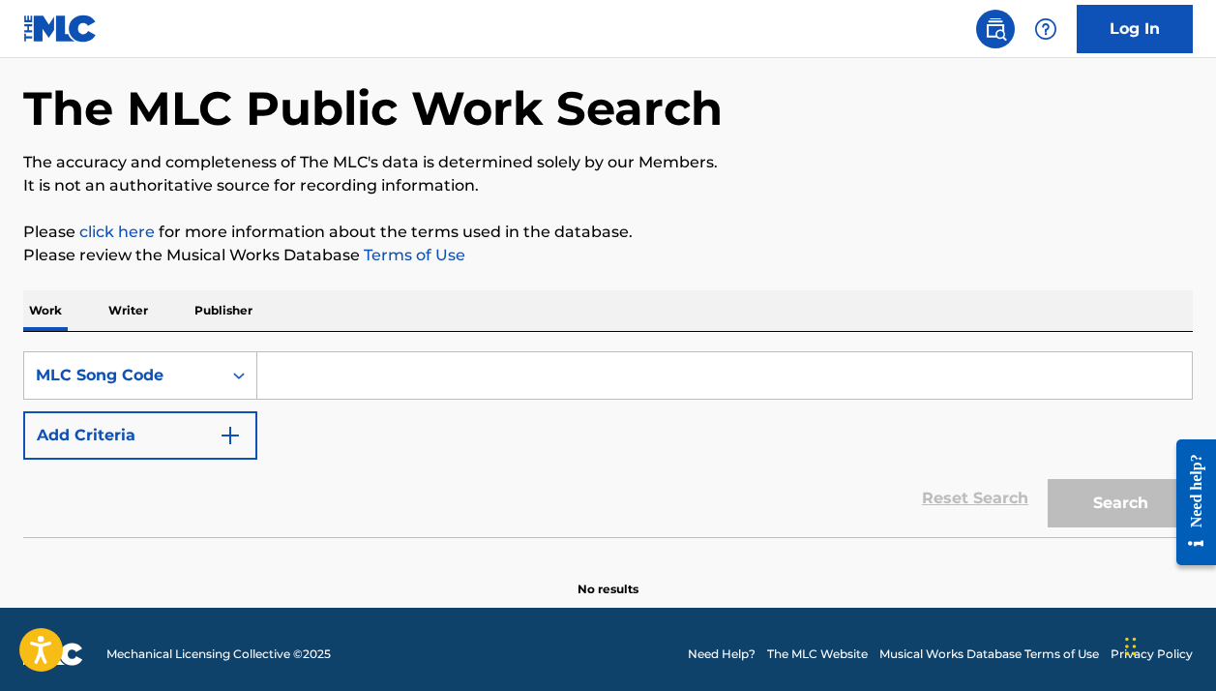
click at [297, 393] on input "Search Form" at bounding box center [724, 375] width 935 height 46
paste input "C1862Q"
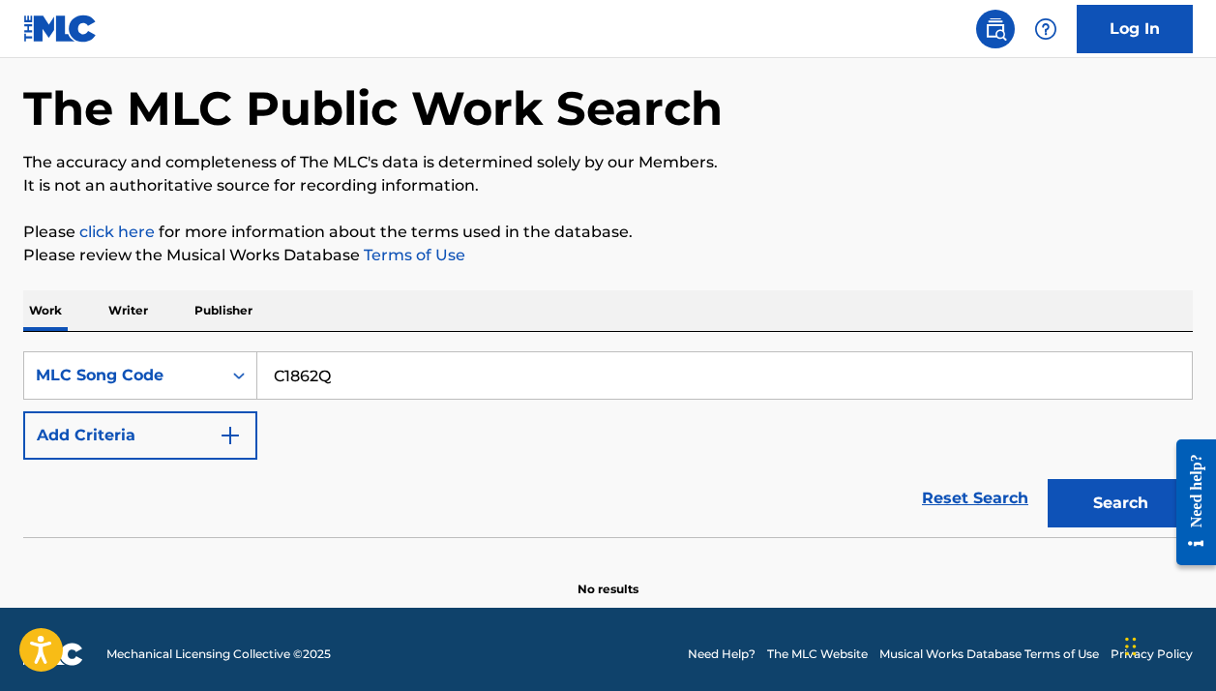
type input "C1862Q"
click at [1121, 503] on button "Search" at bounding box center [1120, 503] width 145 height 48
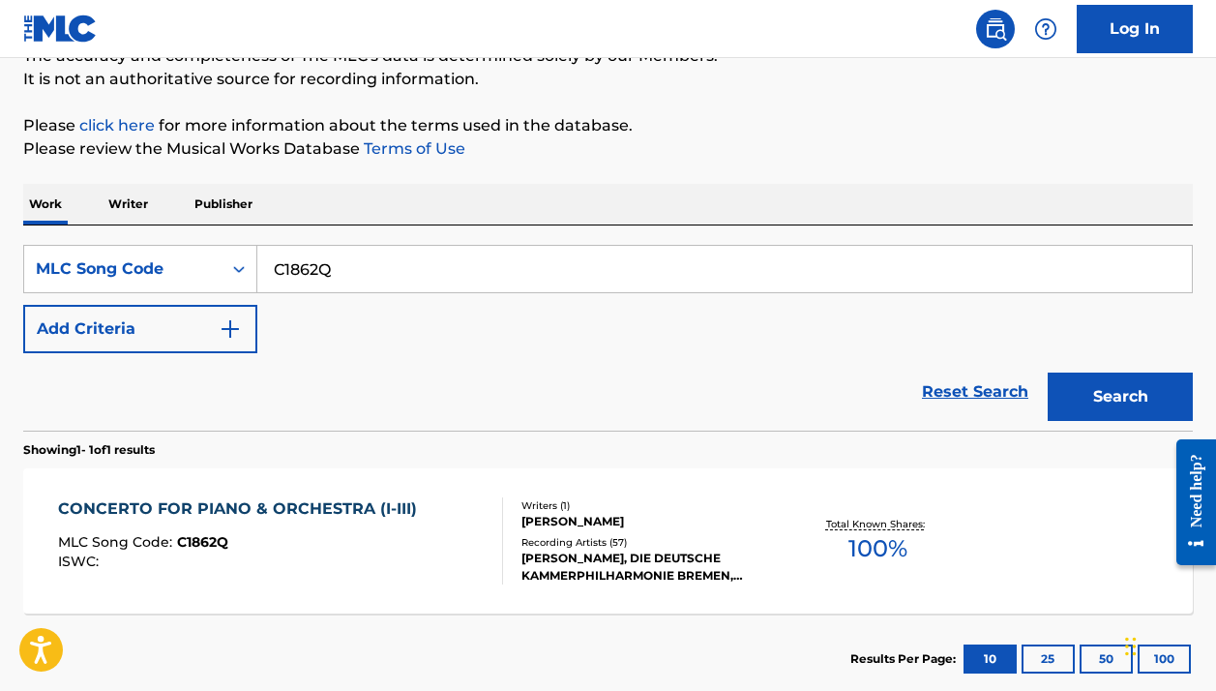
scroll to position [205, 0]
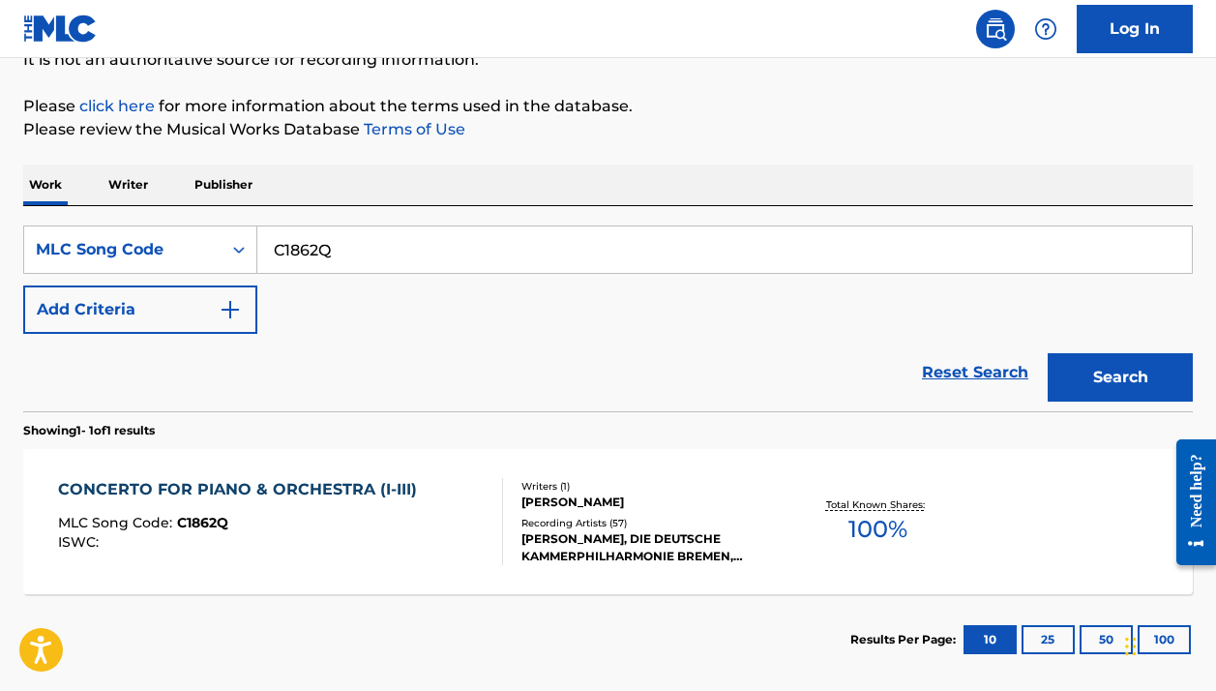
click at [1167, 384] on button "Search" at bounding box center [1120, 377] width 145 height 48
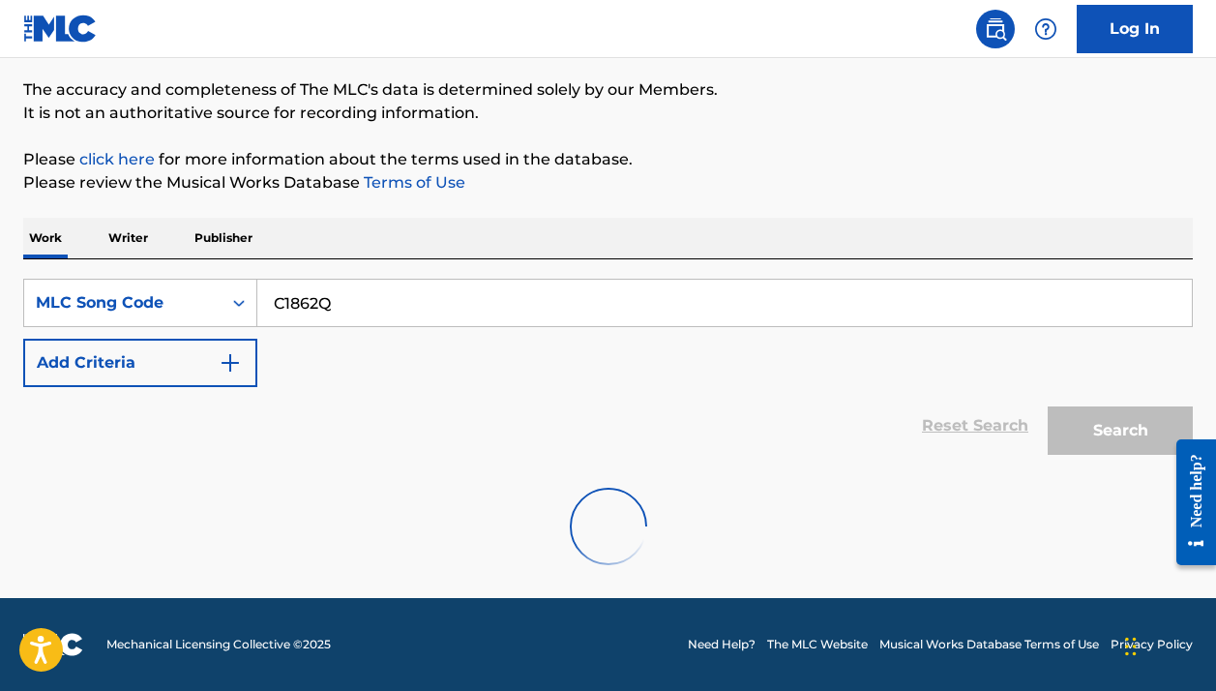
scroll to position [152, 0]
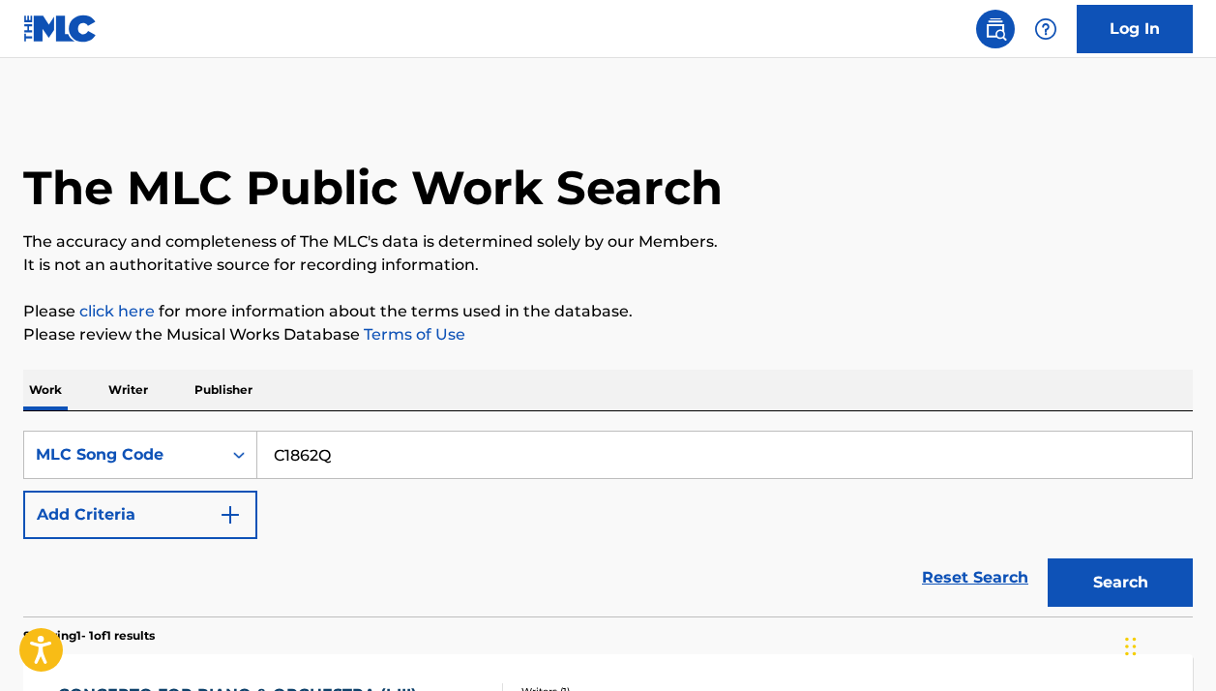
click at [314, 432] on input "C1862Q" at bounding box center [724, 455] width 935 height 46
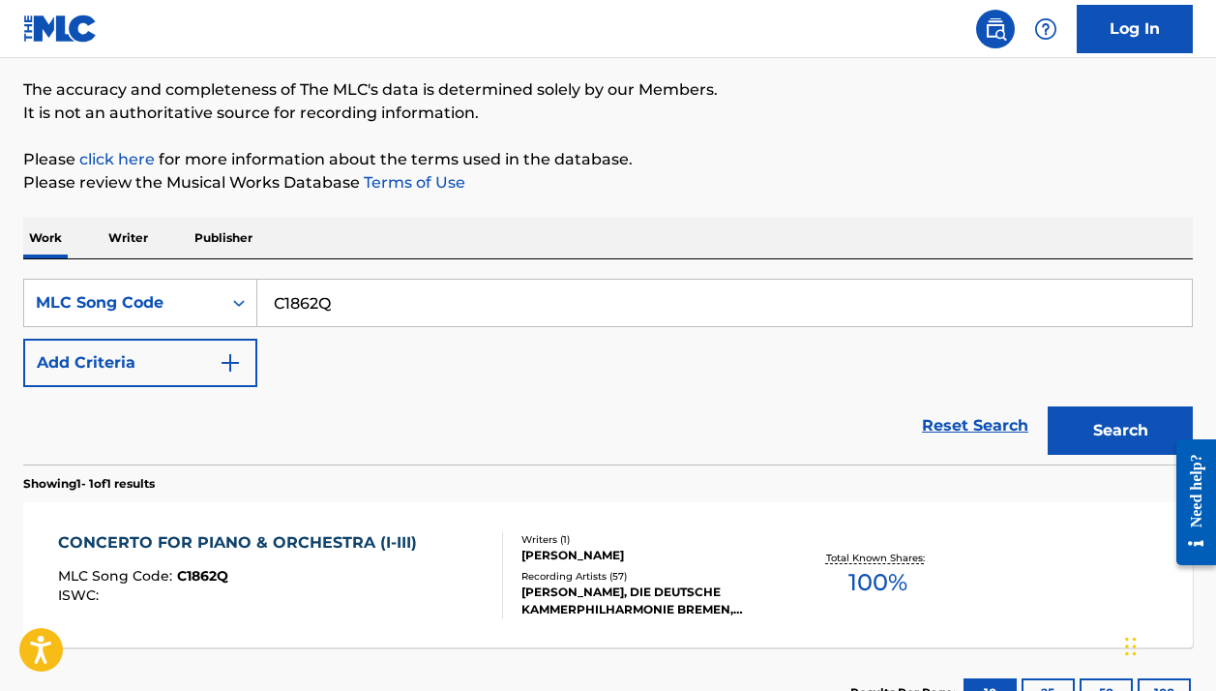
click at [314, 302] on input "C1862Q" at bounding box center [724, 303] width 935 height 46
paste input "B48166"
click at [1121, 431] on button "Search" at bounding box center [1120, 430] width 145 height 48
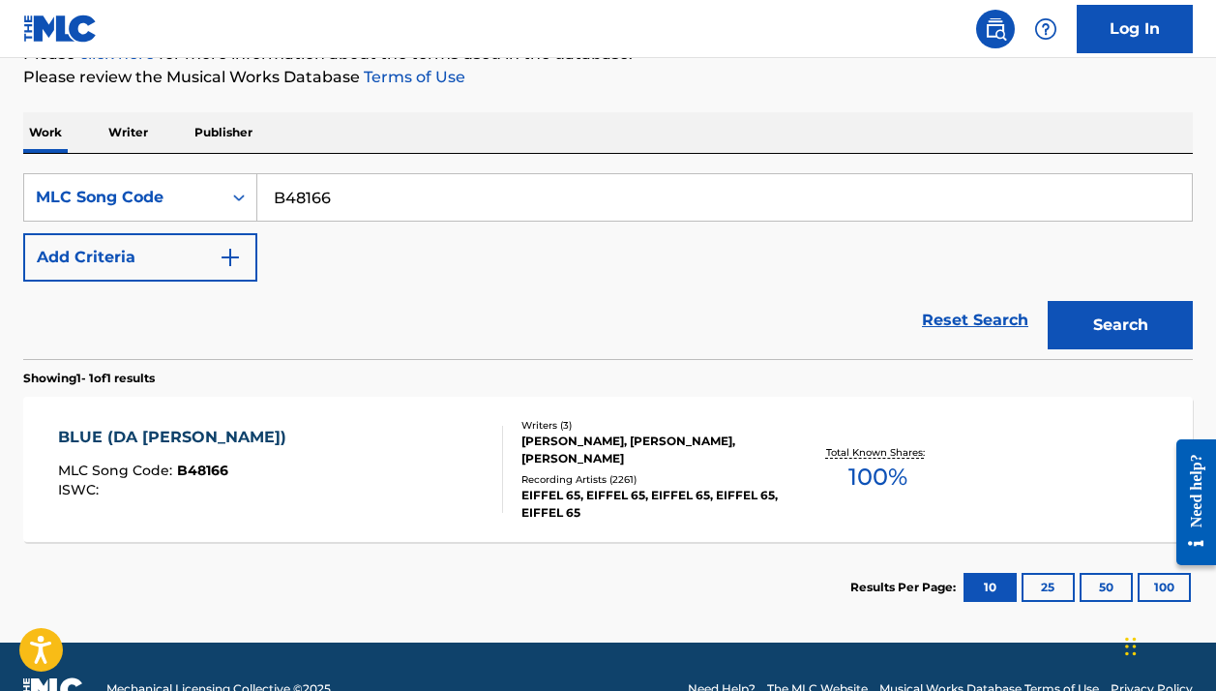
scroll to position [265, 0]
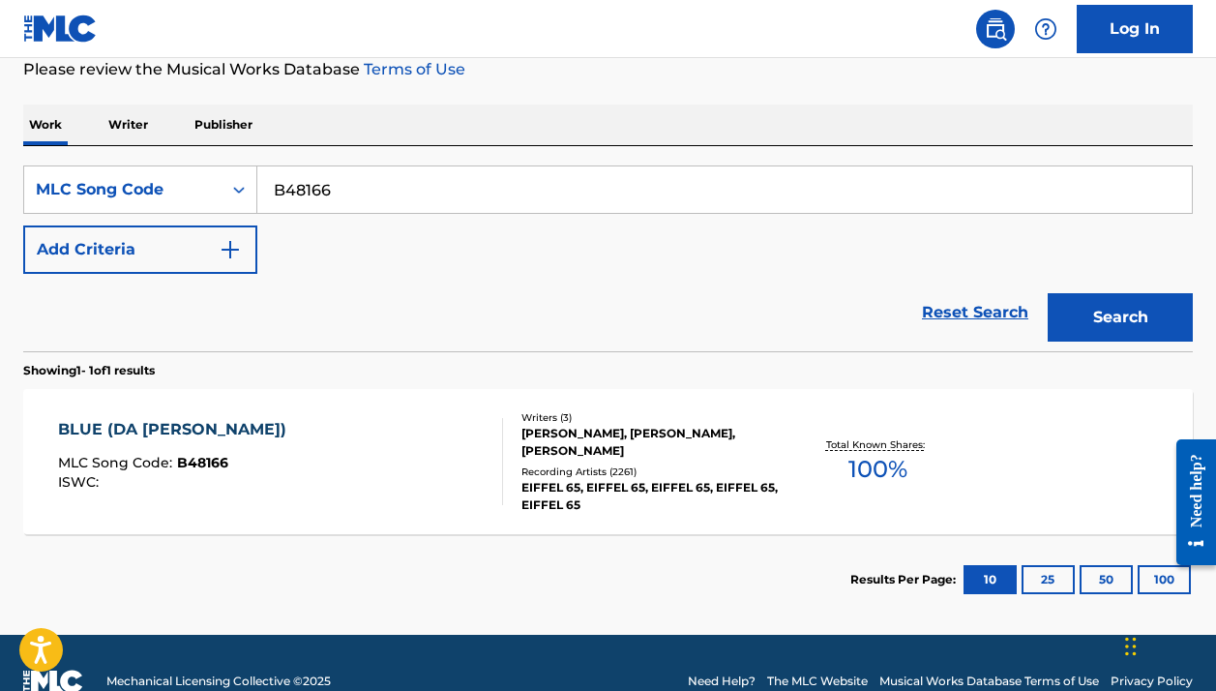
click at [489, 196] on input "B48166" at bounding box center [724, 189] width 935 height 46
paste input "A80EE"
type input "BA80EE"
click at [1121, 317] on button "Search" at bounding box center [1120, 317] width 145 height 48
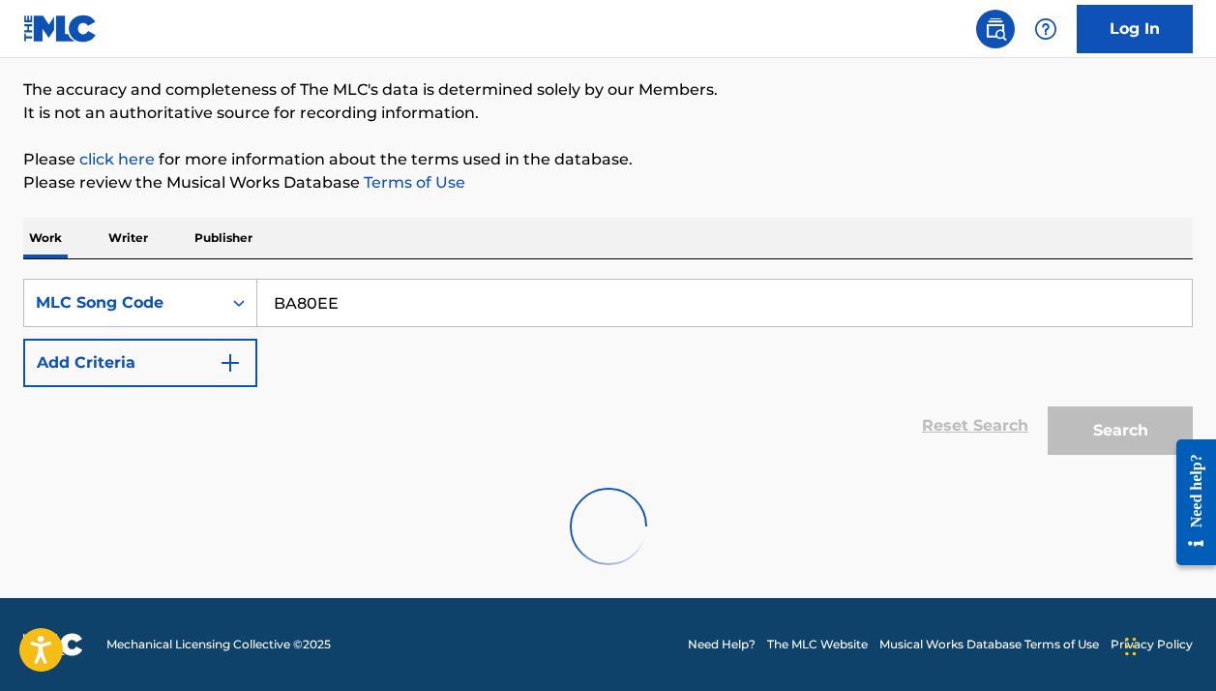
scroll to position [152, 0]
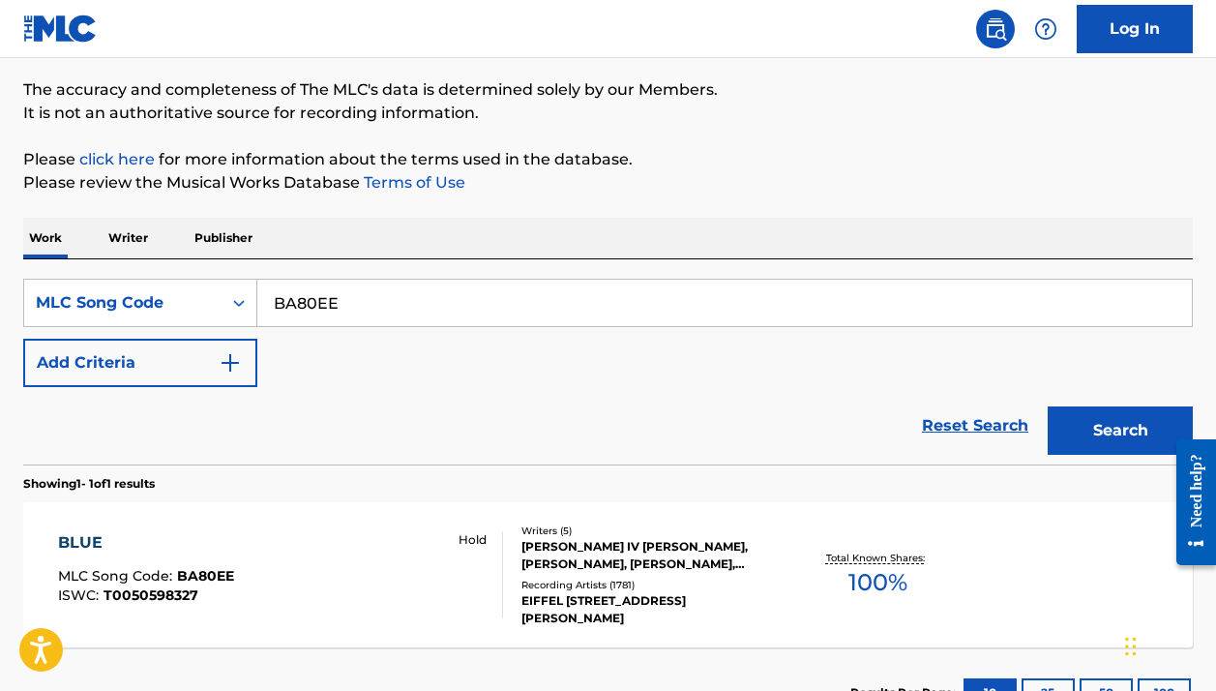
click at [547, 533] on div "Writers ( 5 )" at bounding box center [651, 531] width 259 height 15
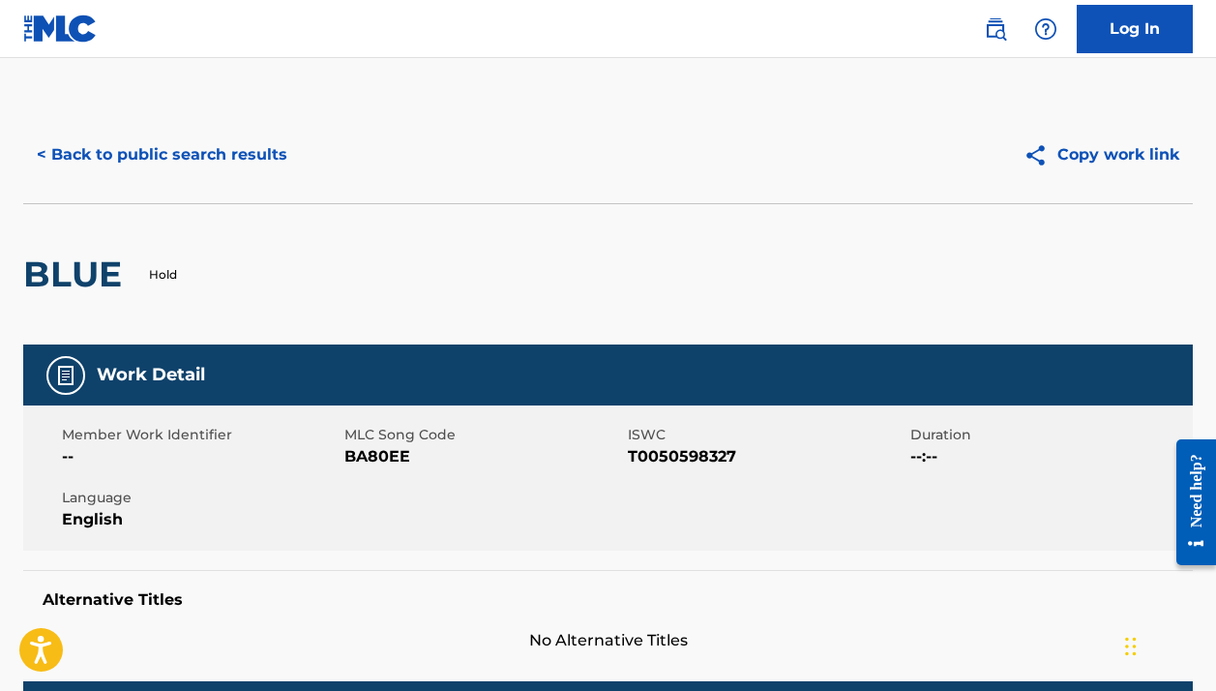
click at [389, 460] on span "BA80EE" at bounding box center [484, 456] width 278 height 23
copy span "BA80EE"
click at [166, 147] on button "< Back to public search results" at bounding box center [162, 155] width 278 height 48
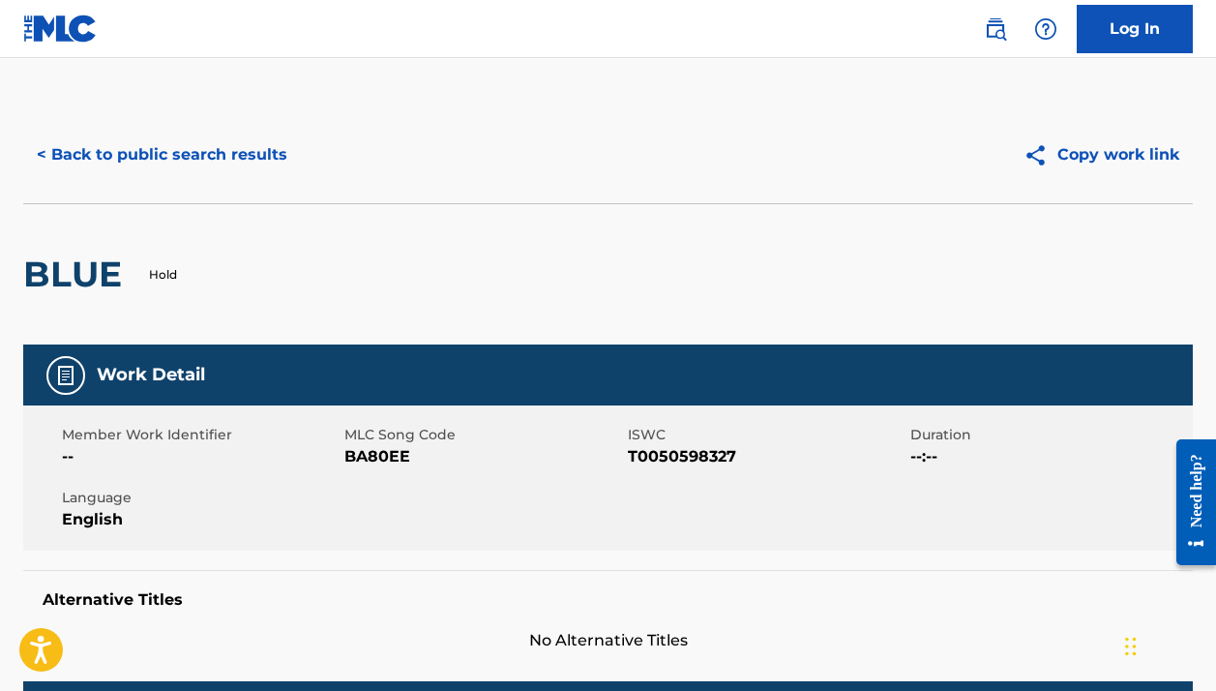
scroll to position [152, 0]
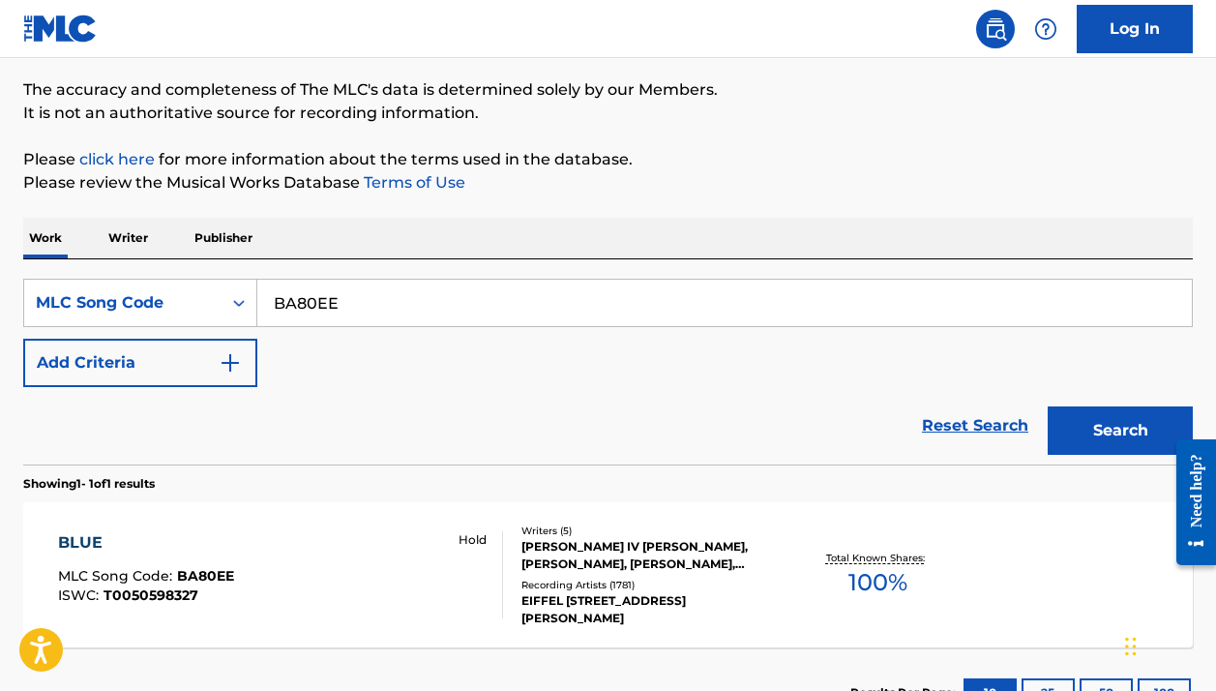
click at [311, 312] on input "BA80EE" at bounding box center [724, 303] width 935 height 46
paste input "AVDZY3"
type input "AVDZY3"
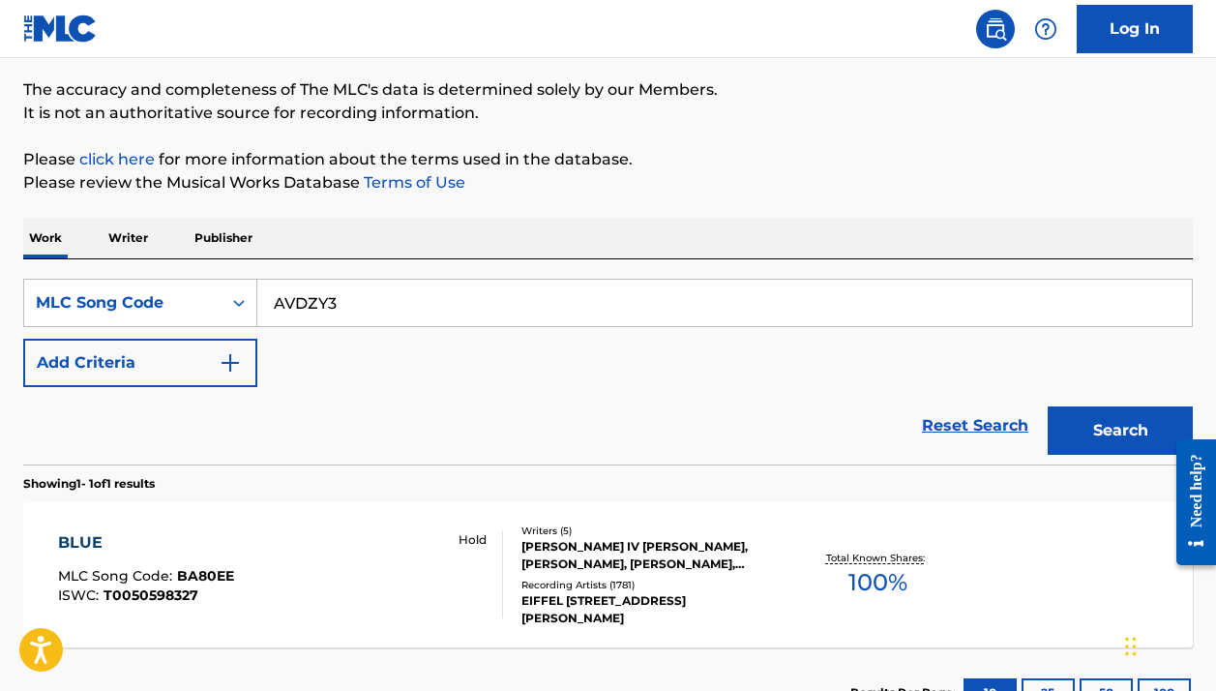
click at [1121, 431] on button "Search" at bounding box center [1120, 430] width 145 height 48
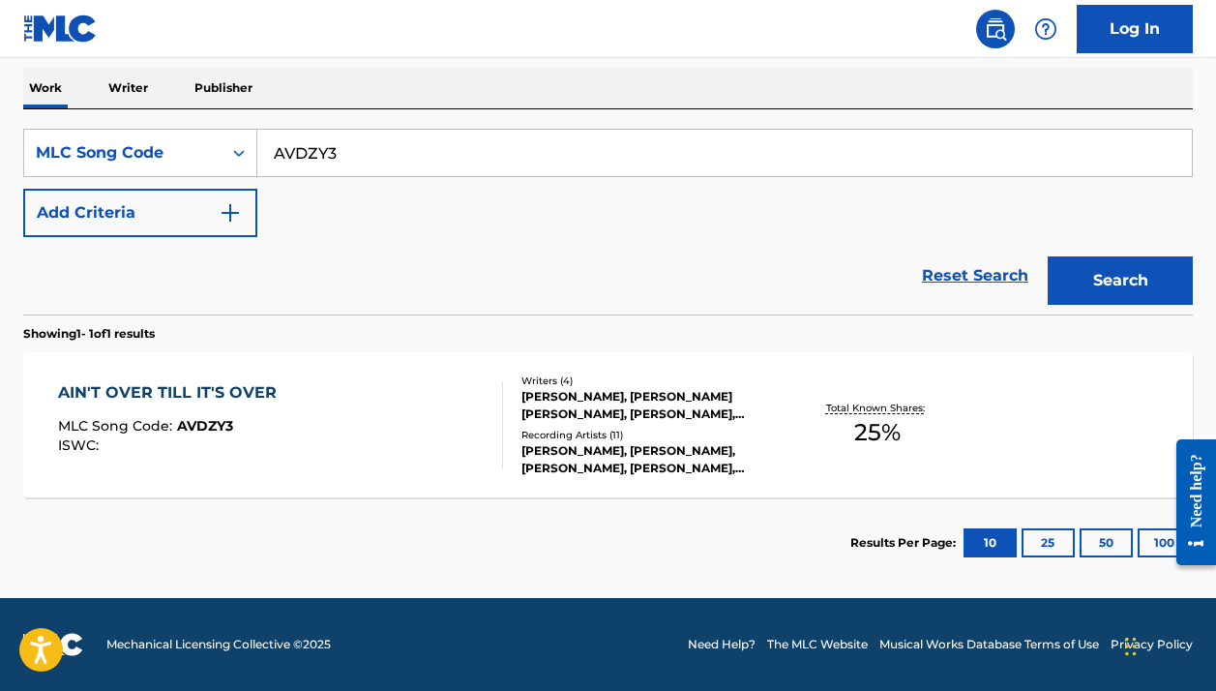
scroll to position [303, 0]
click at [407, 415] on div "AIN'T OVER TILL IT'S OVER MLC Song Code : AVDZY3 ISWC :" at bounding box center [280, 424] width 444 height 87
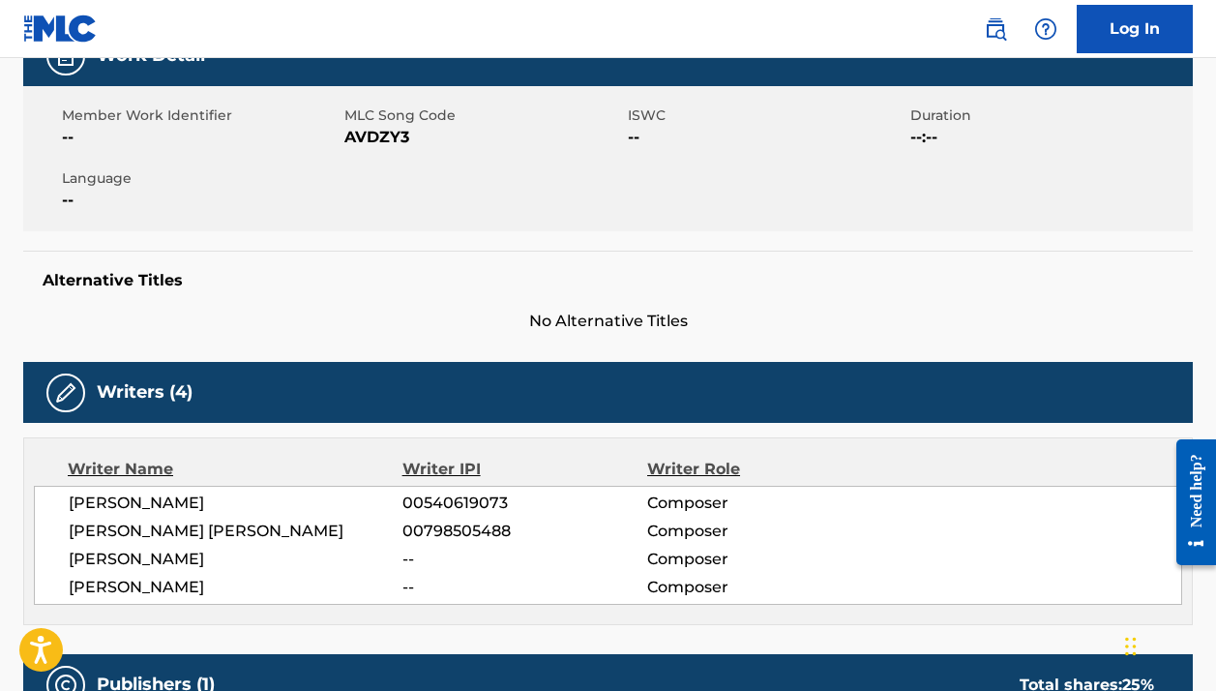
scroll to position [202, 0]
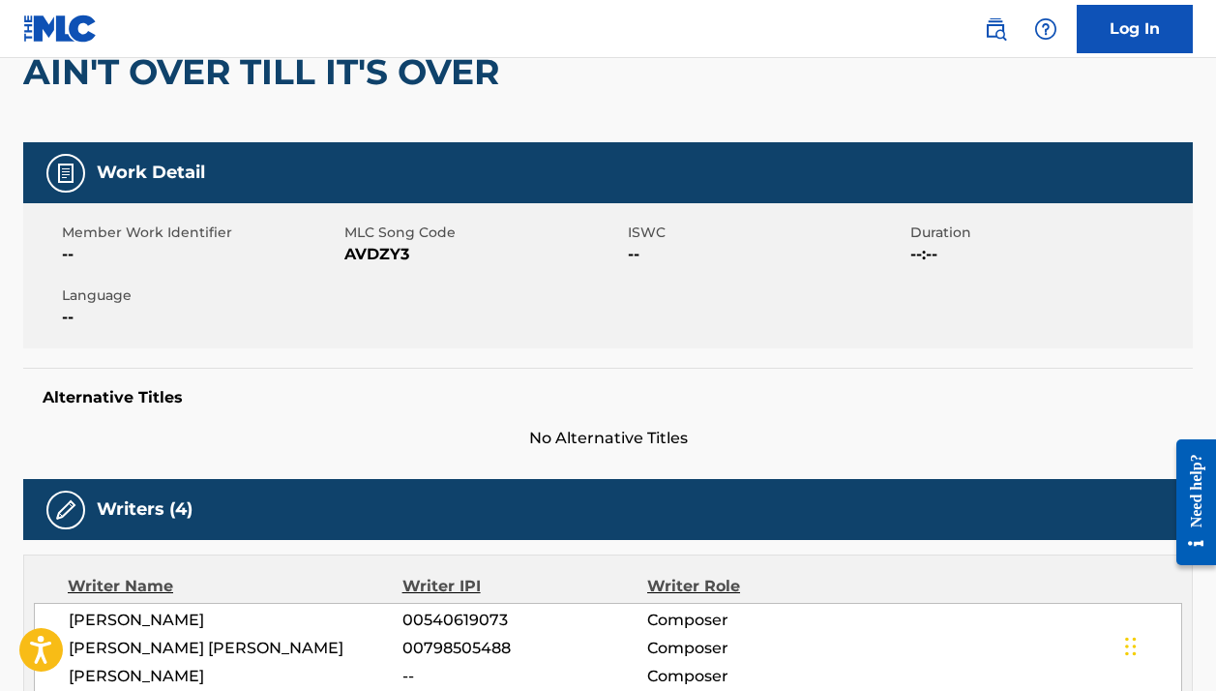
click at [420, 81] on h2 "AIN'T OVER TILL IT'S OVER" at bounding box center [266, 72] width 486 height 44
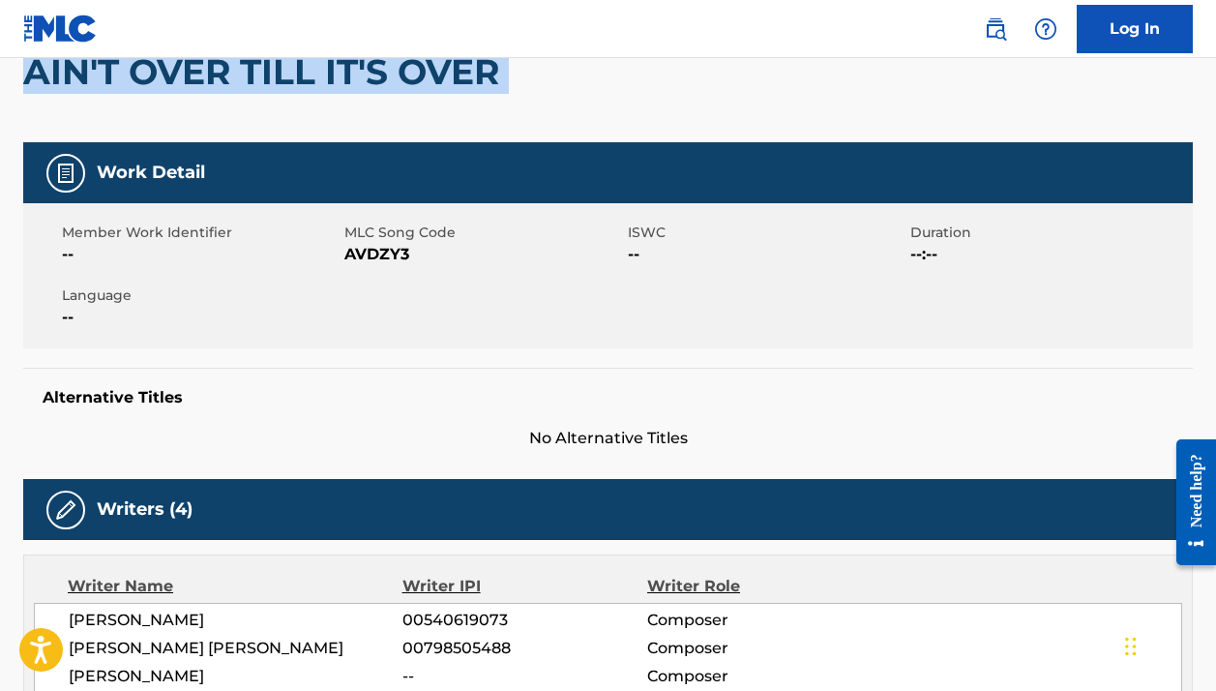
click at [420, 81] on h2 "AIN'T OVER TILL IT'S OVER" at bounding box center [266, 72] width 486 height 44
copy div "AIN'T OVER TILL IT'S OVER"
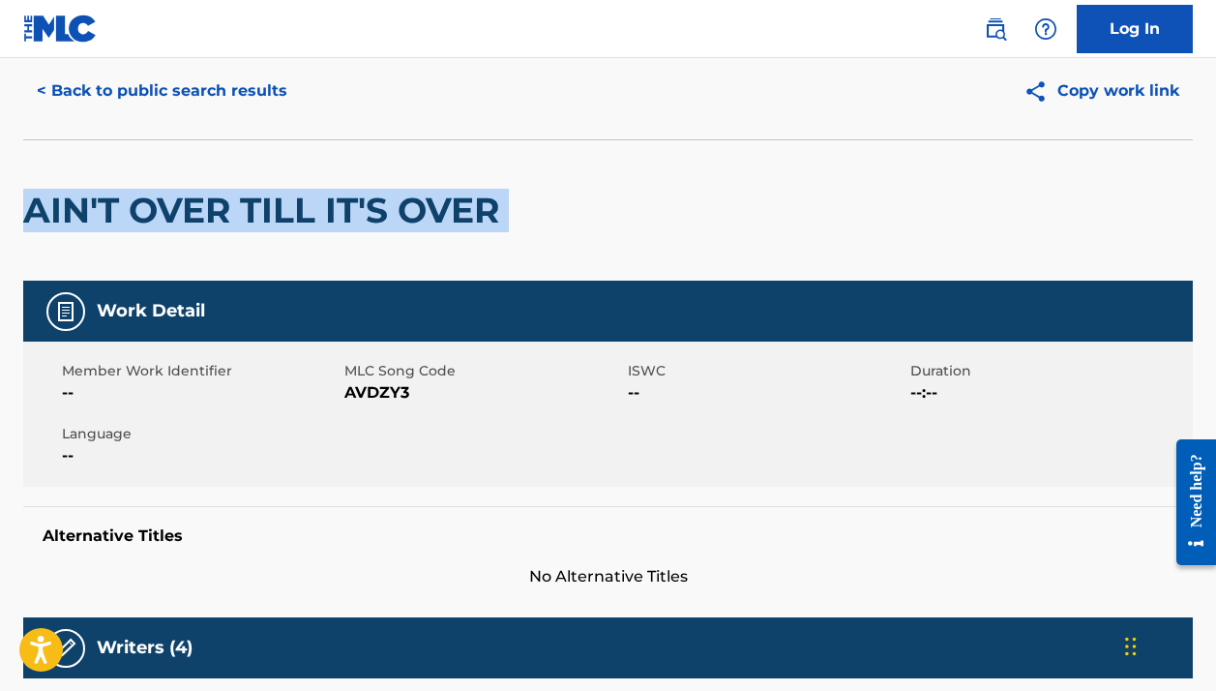
copy div "AIN'T OVER TILL IT'S OVER"
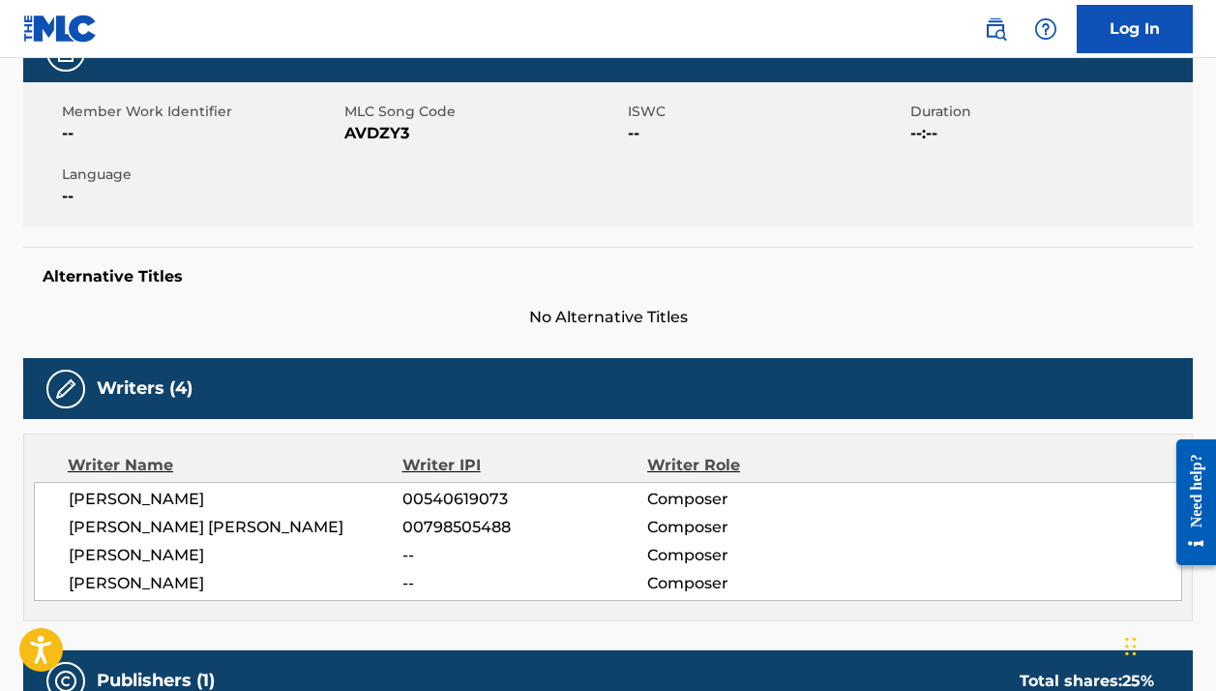
scroll to position [564, 0]
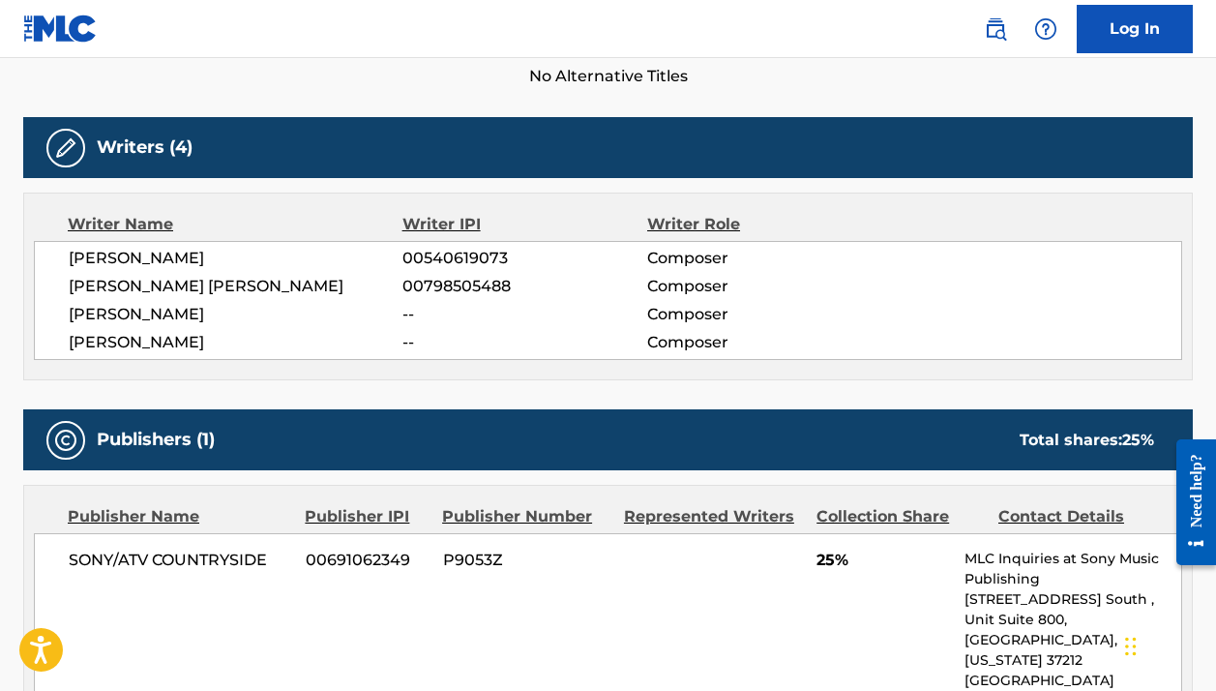
click at [129, 261] on span "JEREMY NATHAN SPILLMAN" at bounding box center [236, 258] width 334 height 23
copy div "JEREMY NATHAN SPILLMAN"
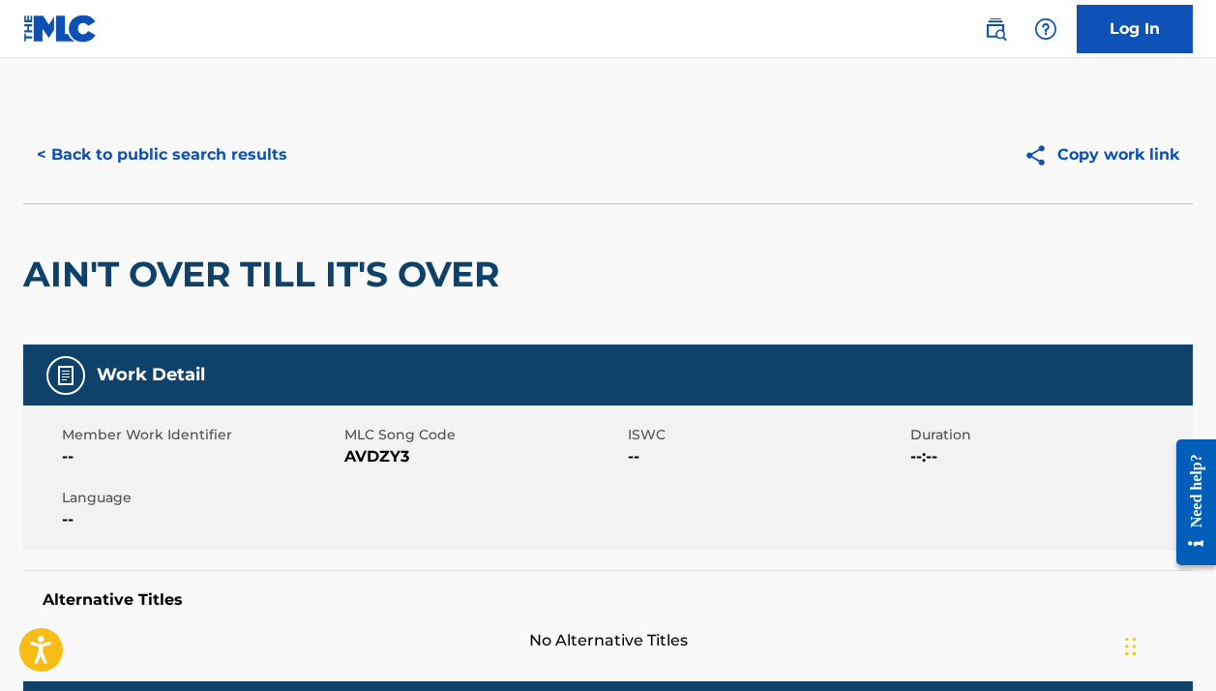
scroll to position [354, 0]
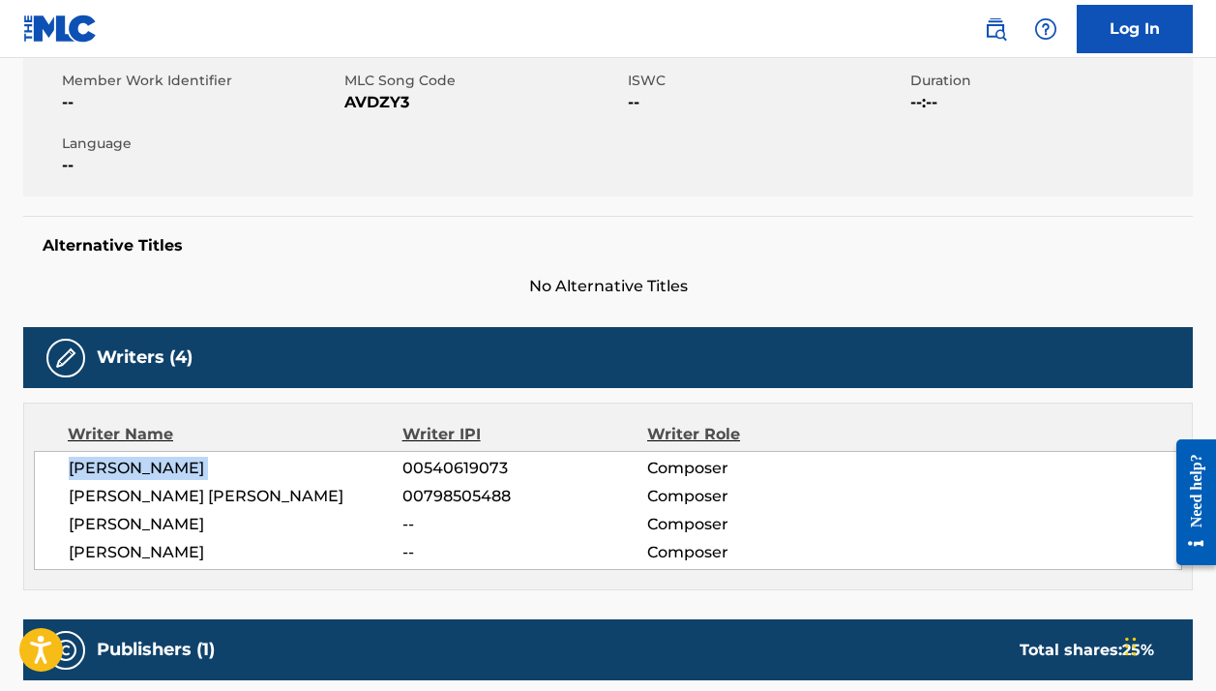
click at [285, 469] on span "JEREMY NATHAN SPILLMAN" at bounding box center [236, 468] width 334 height 23
click at [261, 500] on span "CHANDLER BLANE BALDWIN" at bounding box center [236, 496] width 334 height 23
click at [261, 499] on span "CHANDLER BLANE BALDWIN" at bounding box center [236, 496] width 334 height 23
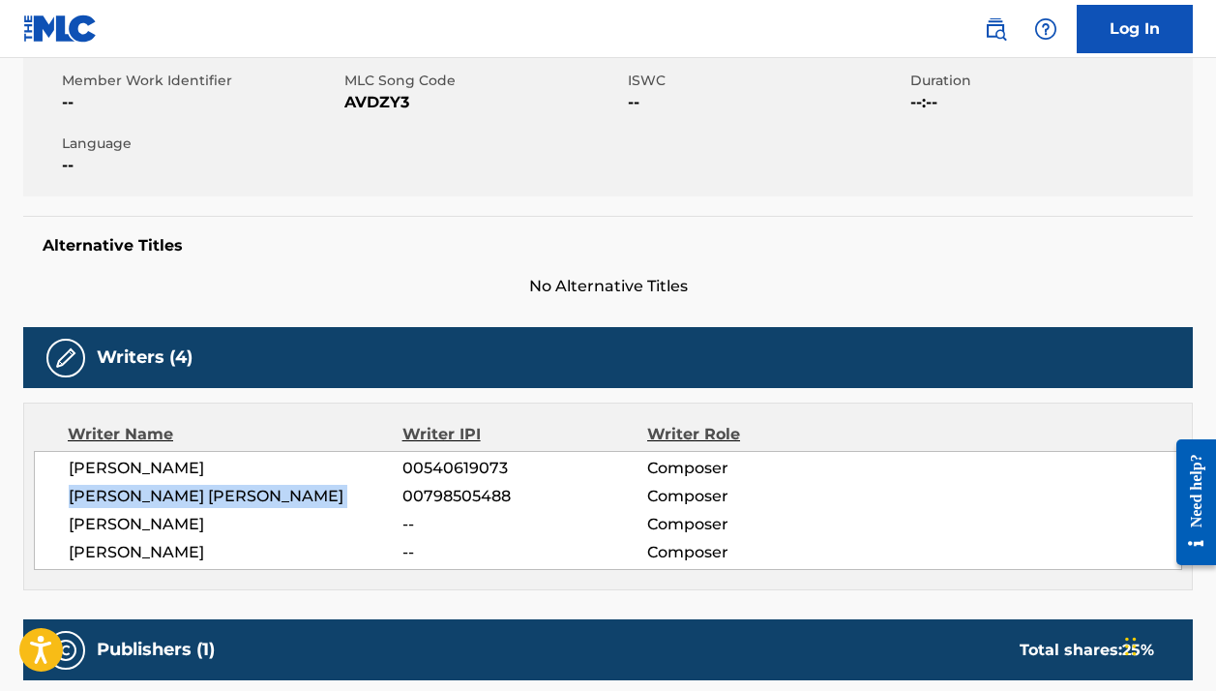
click at [261, 499] on span "CHANDLER BLANE BALDWIN" at bounding box center [236, 496] width 334 height 23
copy div "CHANDLER BLANE BALDWIN"
click at [219, 513] on span "ANDREW PETROFF" at bounding box center [236, 524] width 334 height 23
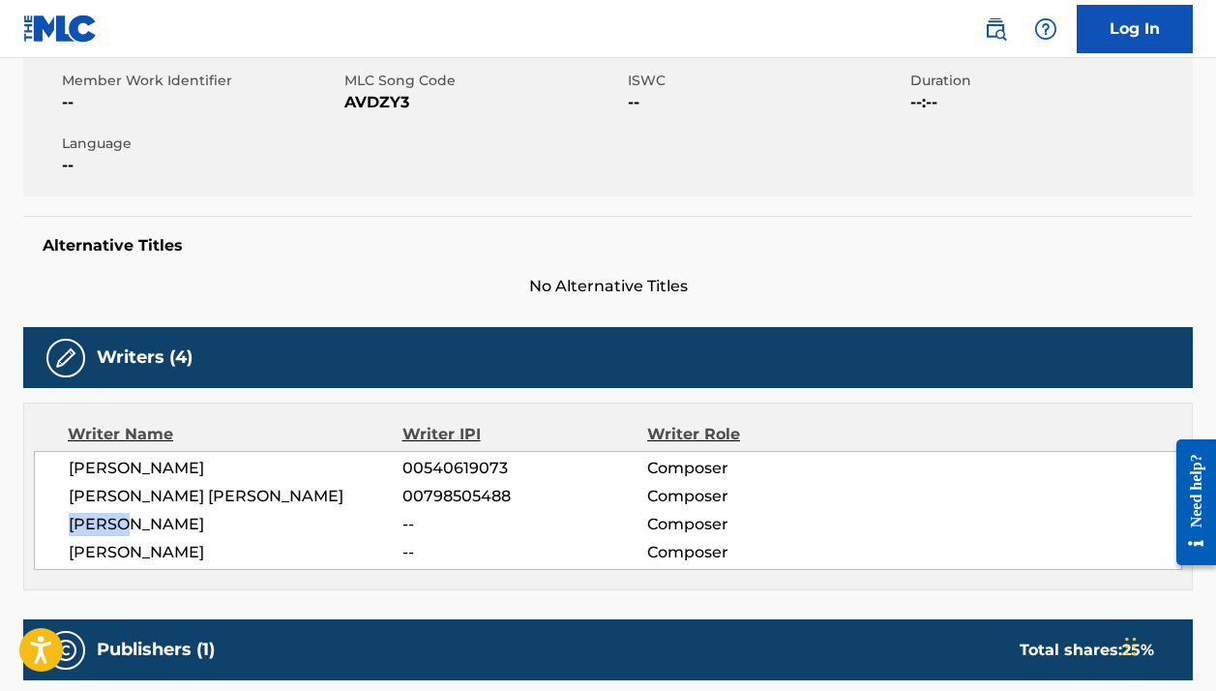
click at [218, 513] on span "ANDREW PETROFF" at bounding box center [236, 524] width 334 height 23
copy div "ANDREW PETROFF"
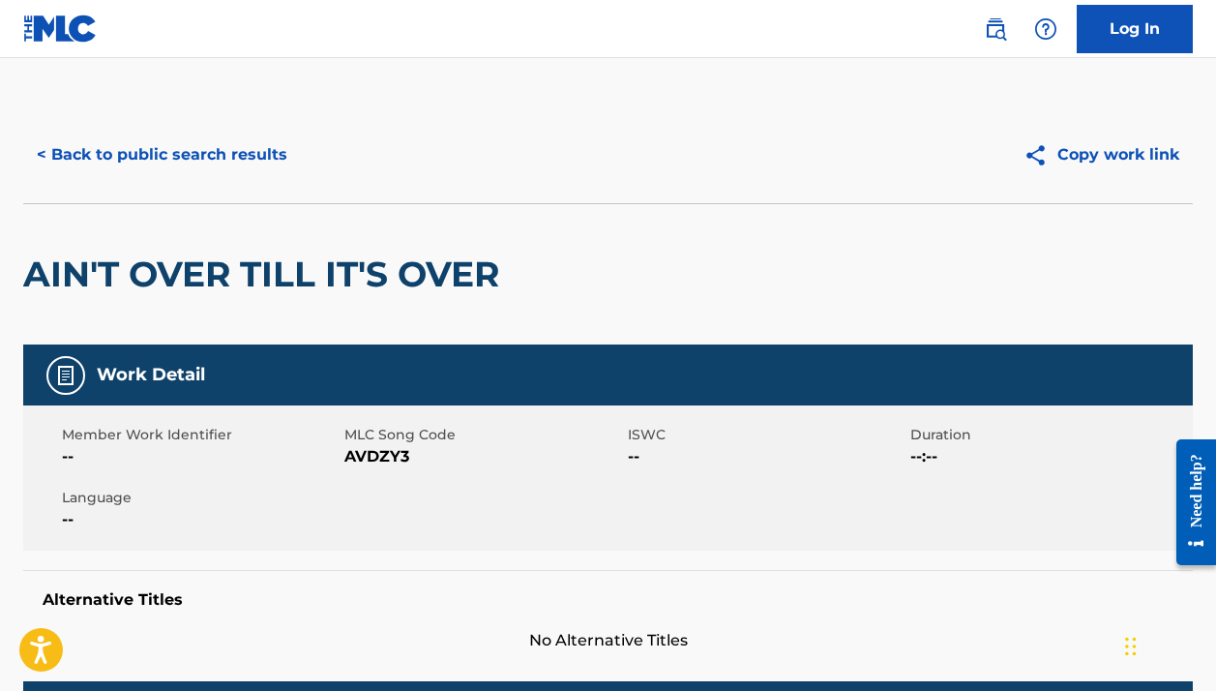
scroll to position [0, 0]
click at [186, 128] on div "< Back to public search results Copy work link" at bounding box center [608, 154] width 1170 height 97
click at [185, 148] on button "< Back to public search results" at bounding box center [162, 155] width 278 height 48
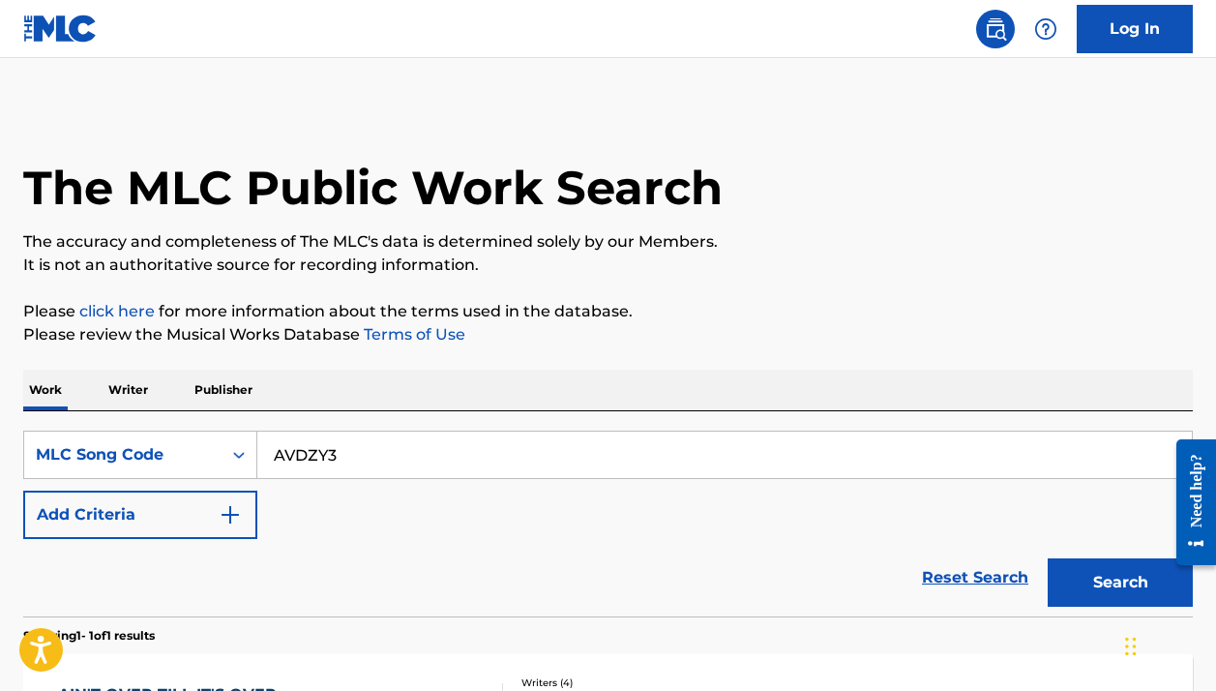
scroll to position [252, 0]
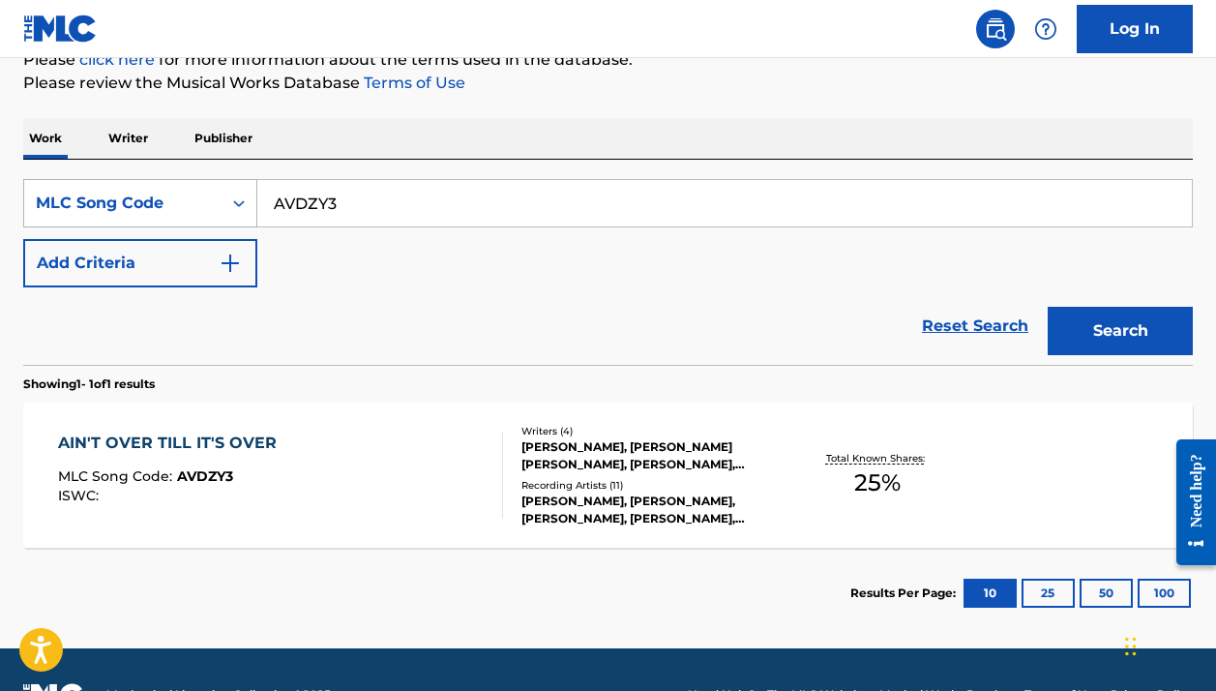
click at [200, 199] on div "MLC Song Code" at bounding box center [123, 203] width 174 height 23
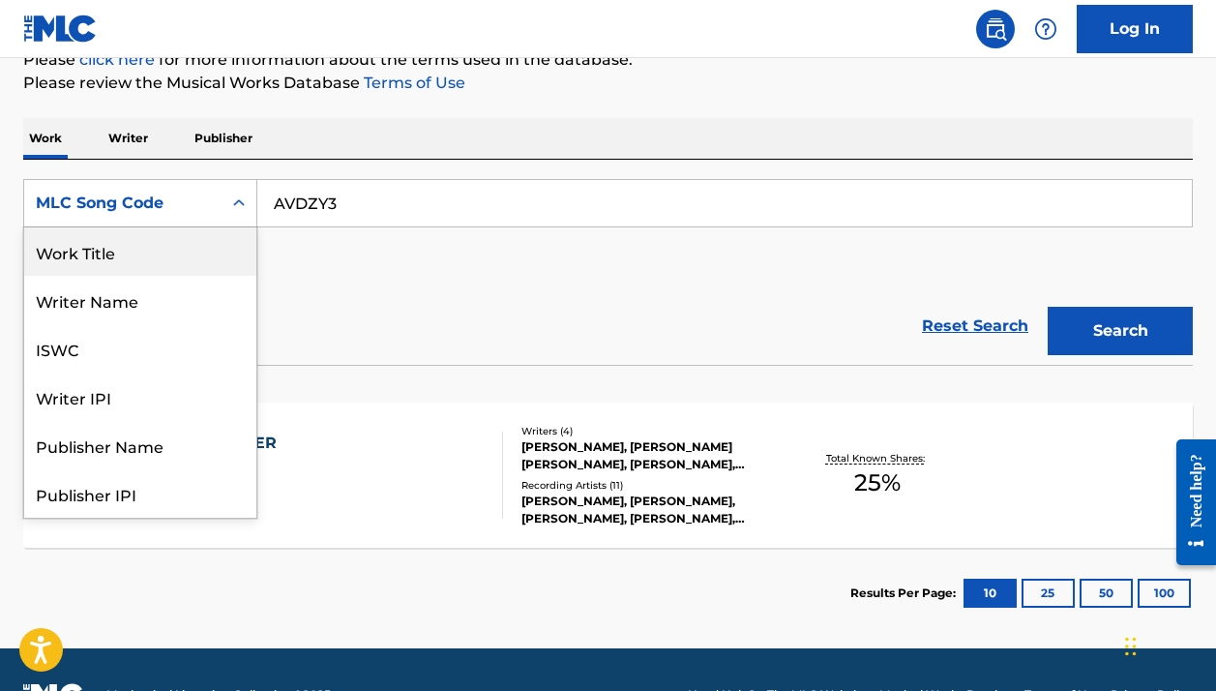
scroll to position [-3, 0]
click at [177, 252] on div "Work Title" at bounding box center [140, 251] width 232 height 48
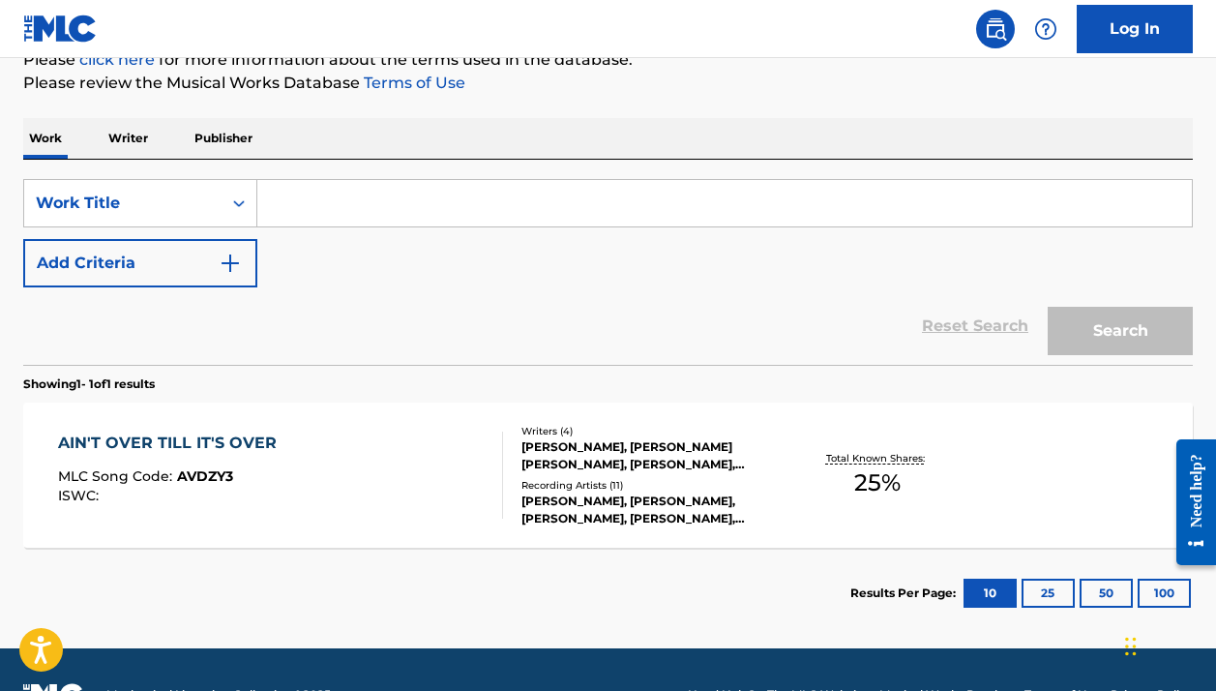
click at [325, 210] on input "Search Form" at bounding box center [724, 203] width 935 height 46
paste input "Sewing"
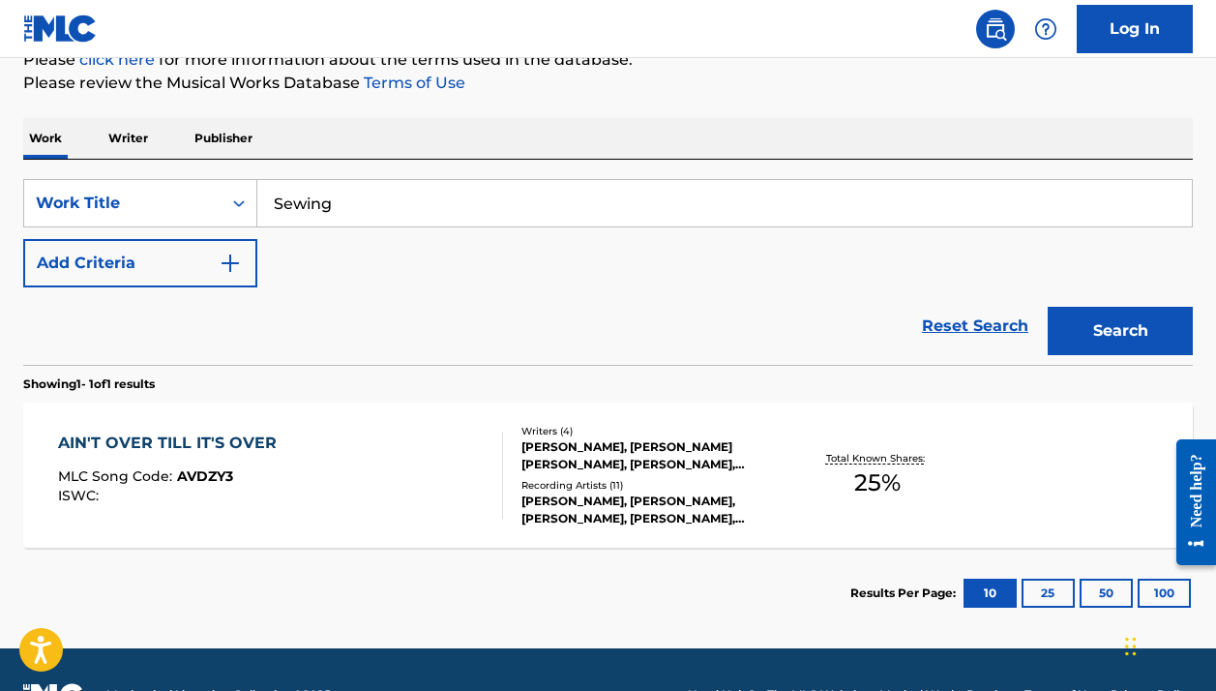
type input "Sewing"
click at [1121, 331] on button "Search" at bounding box center [1120, 331] width 145 height 48
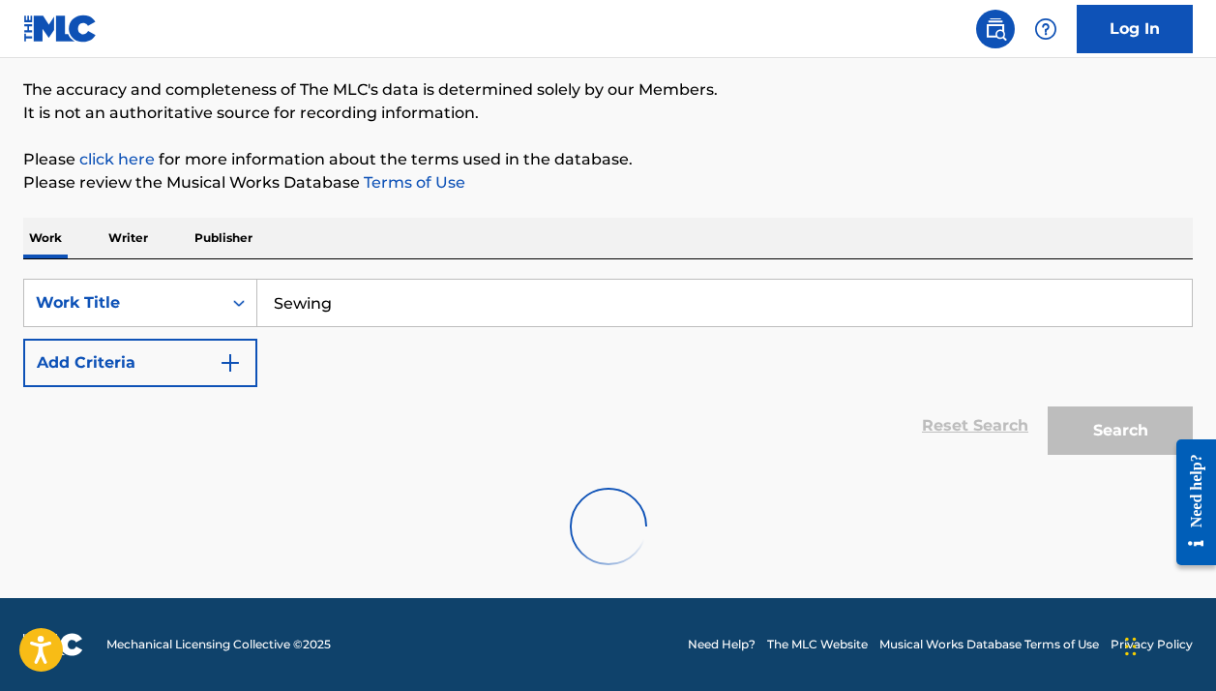
scroll to position [152, 0]
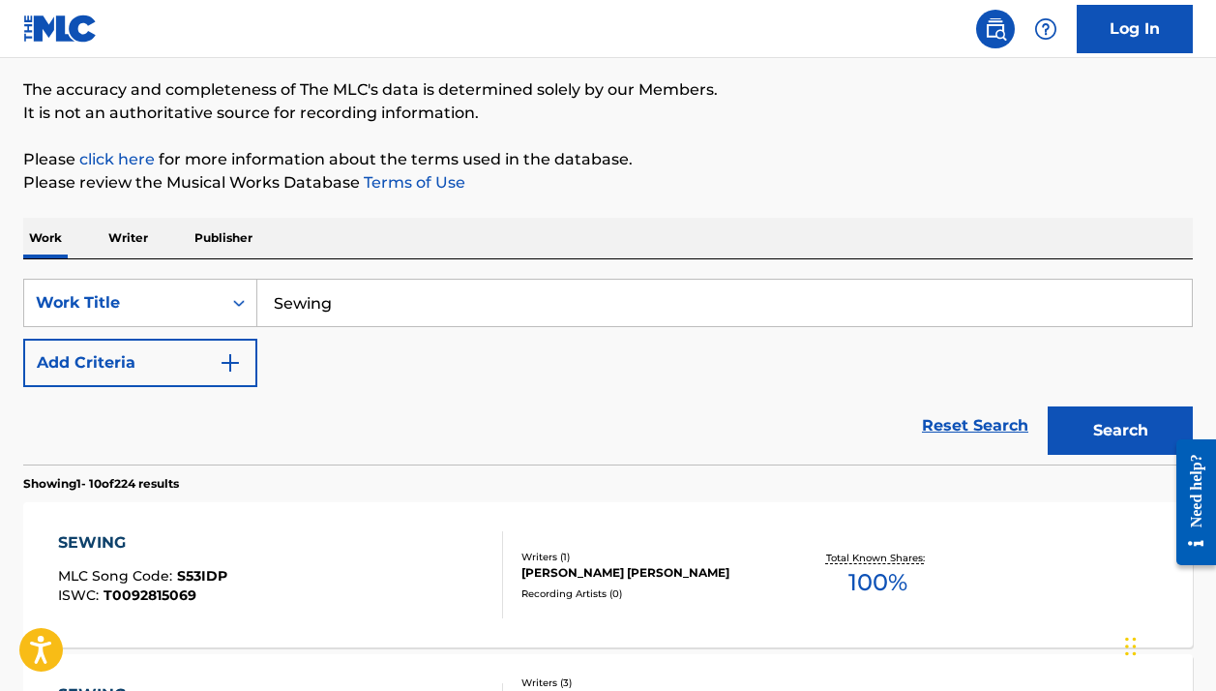
click at [626, 153] on p "Please click here for more information about the terms used in the database." at bounding box center [608, 159] width 1170 height 23
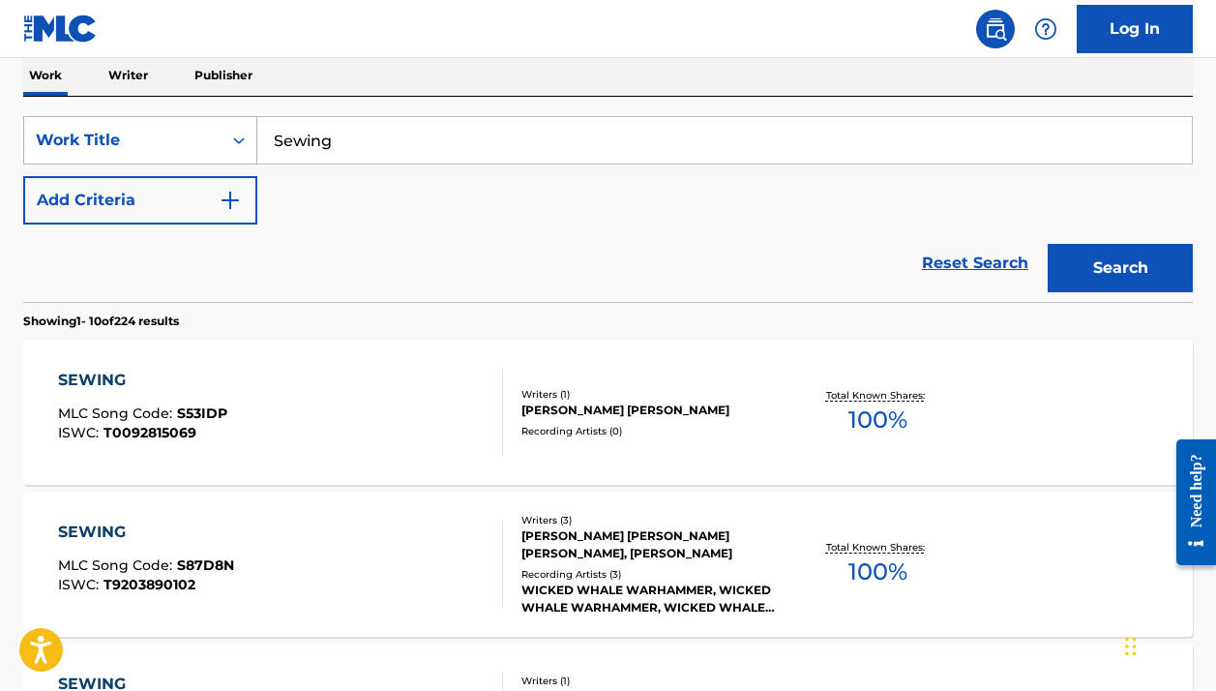
scroll to position [296, 0]
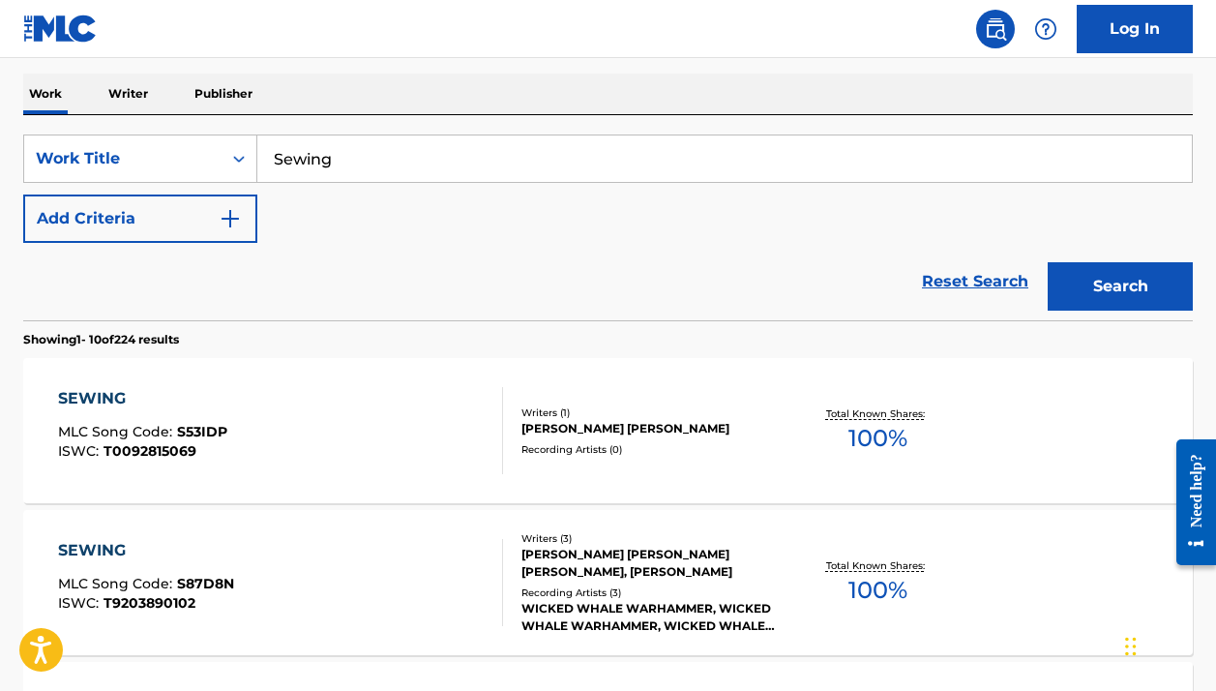
click at [199, 210] on button "Add Criteria" at bounding box center [140, 219] width 234 height 48
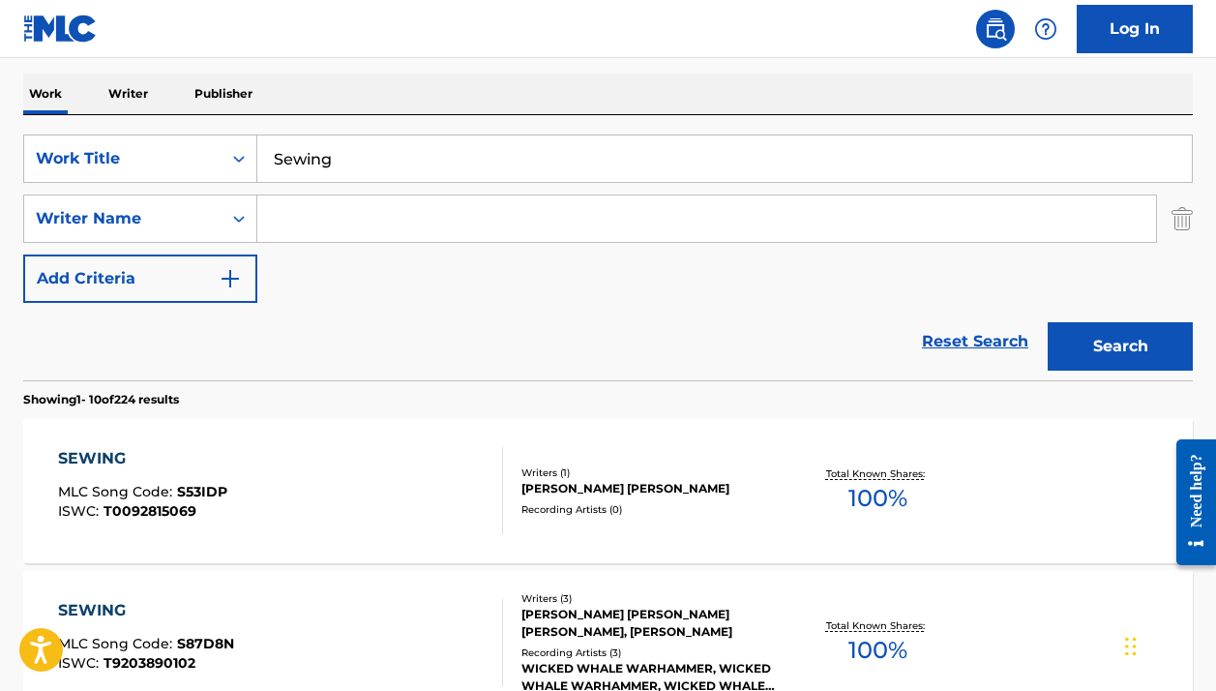
click at [351, 240] on input "Search Form" at bounding box center [706, 218] width 899 height 46
click at [572, 115] on div "SearchWithCriteria919a254c-3201-4d82-98cb-5a9fb4e0966d Work Title Sewing Search…" at bounding box center [608, 247] width 1170 height 265
click at [459, 234] on input "Louis" at bounding box center [706, 218] width 899 height 46
click at [559, 81] on div "Work Writer Publisher" at bounding box center [608, 94] width 1170 height 41
click at [1121, 374] on div "Search" at bounding box center [1115, 341] width 155 height 77
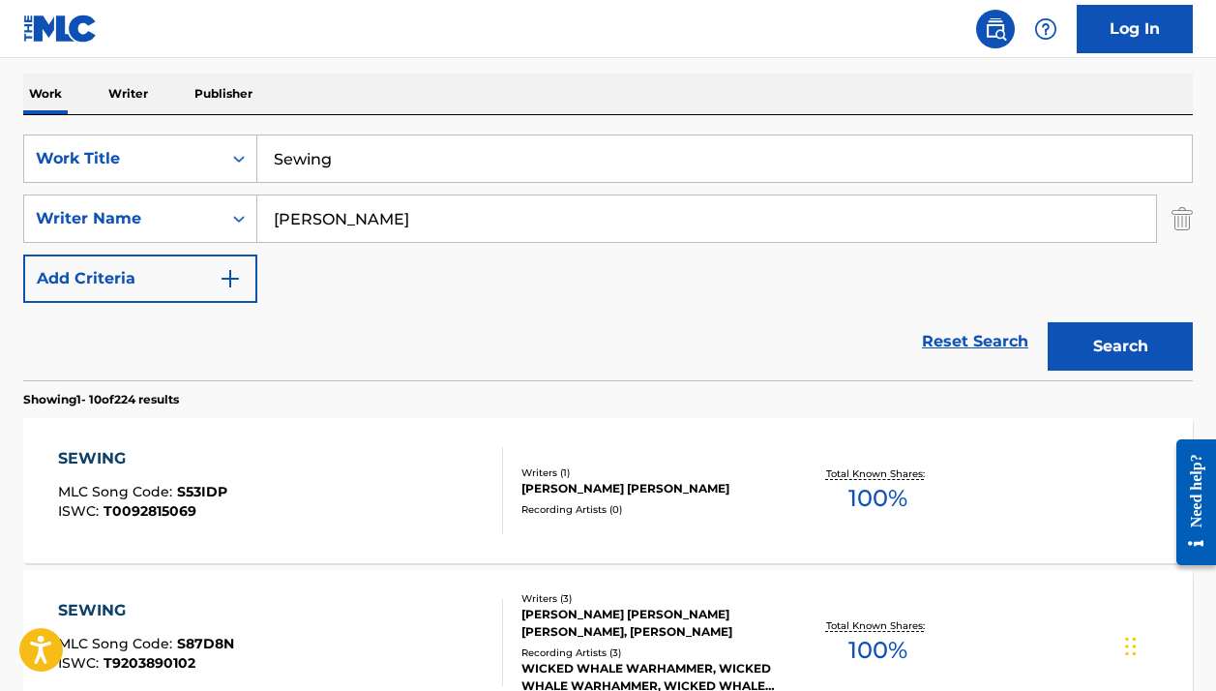
click at [1101, 348] on button "Search" at bounding box center [1120, 346] width 145 height 48
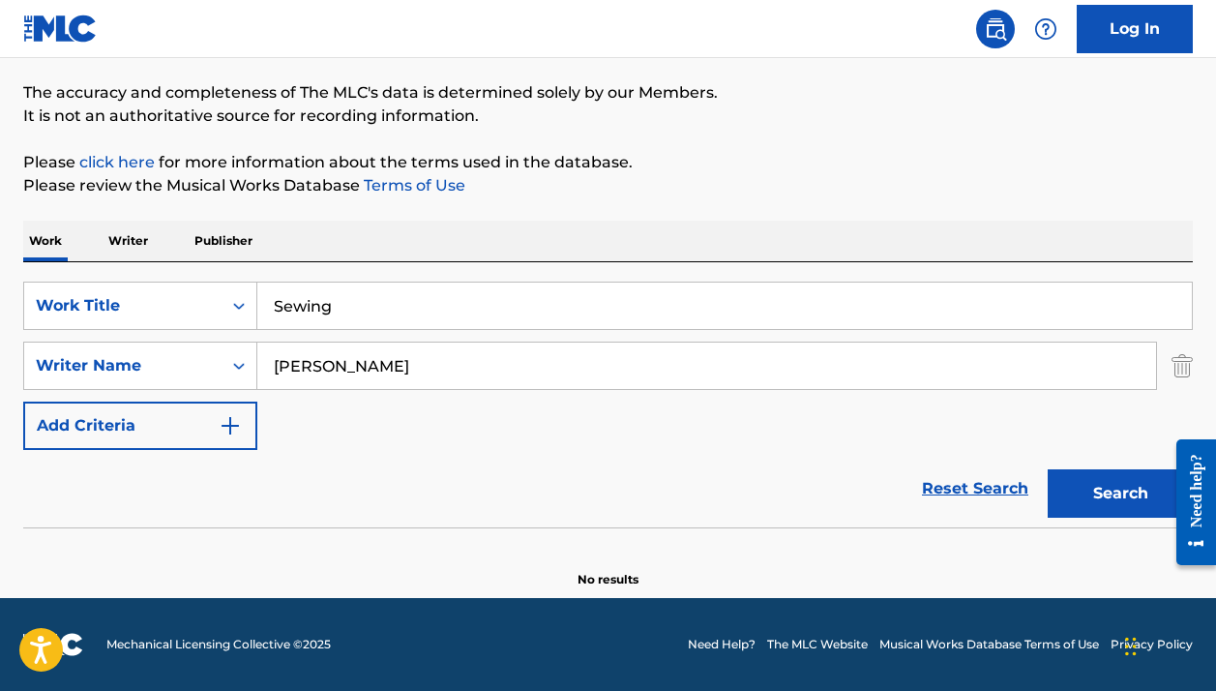
scroll to position [149, 0]
click at [518, 348] on input "Louis Serre" at bounding box center [706, 366] width 899 height 46
click at [517, 348] on input "Louis Serre" at bounding box center [706, 366] width 899 height 46
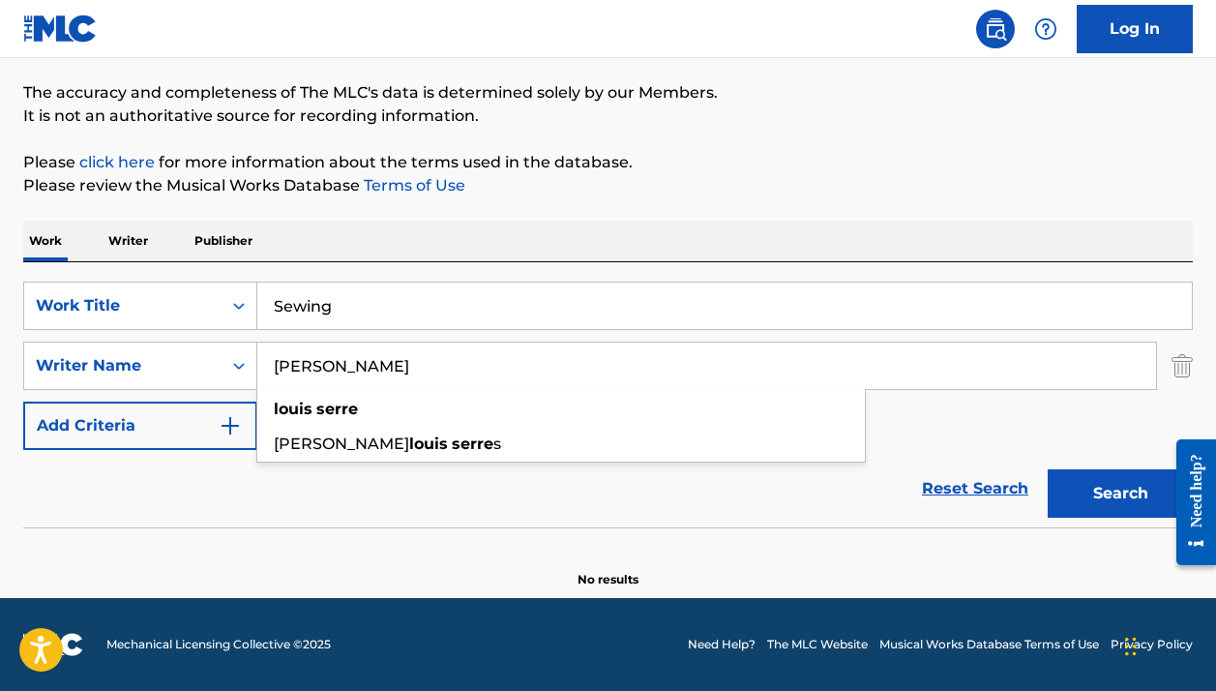
click at [517, 348] on input "Louis Serre" at bounding box center [706, 366] width 899 height 46
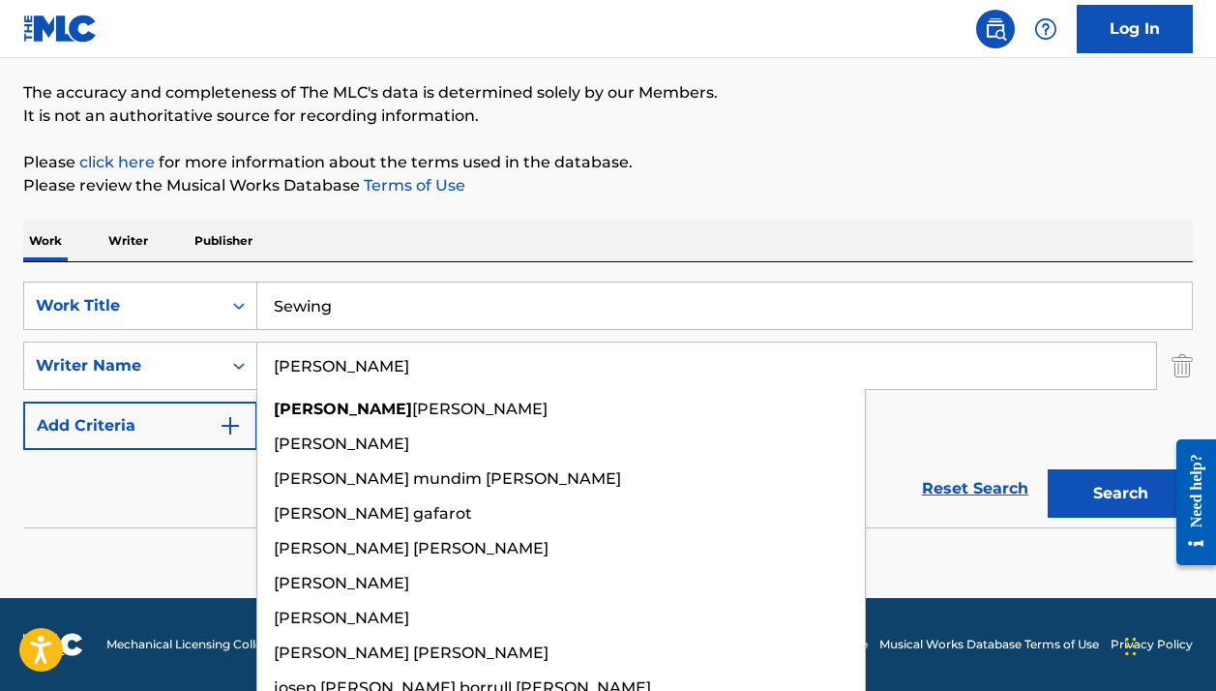
type input "Josh"
click at [1121, 494] on button "Search" at bounding box center [1120, 493] width 145 height 48
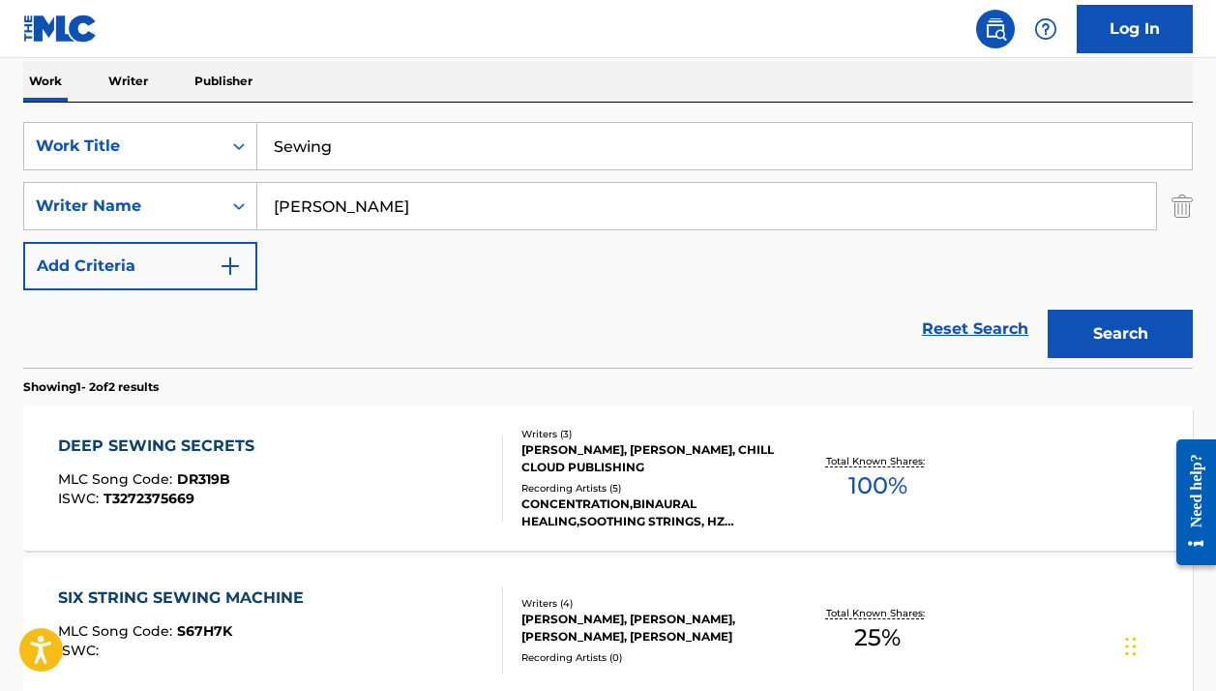
scroll to position [145, 0]
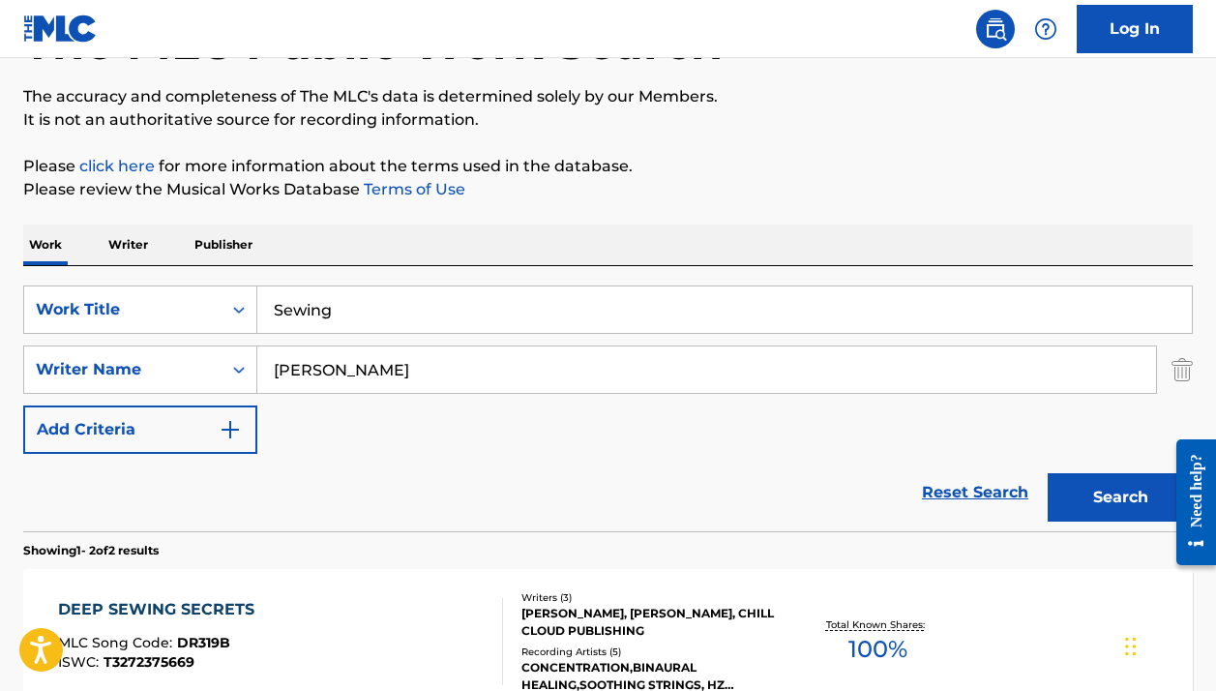
click at [339, 364] on input "Josh" at bounding box center [706, 369] width 899 height 46
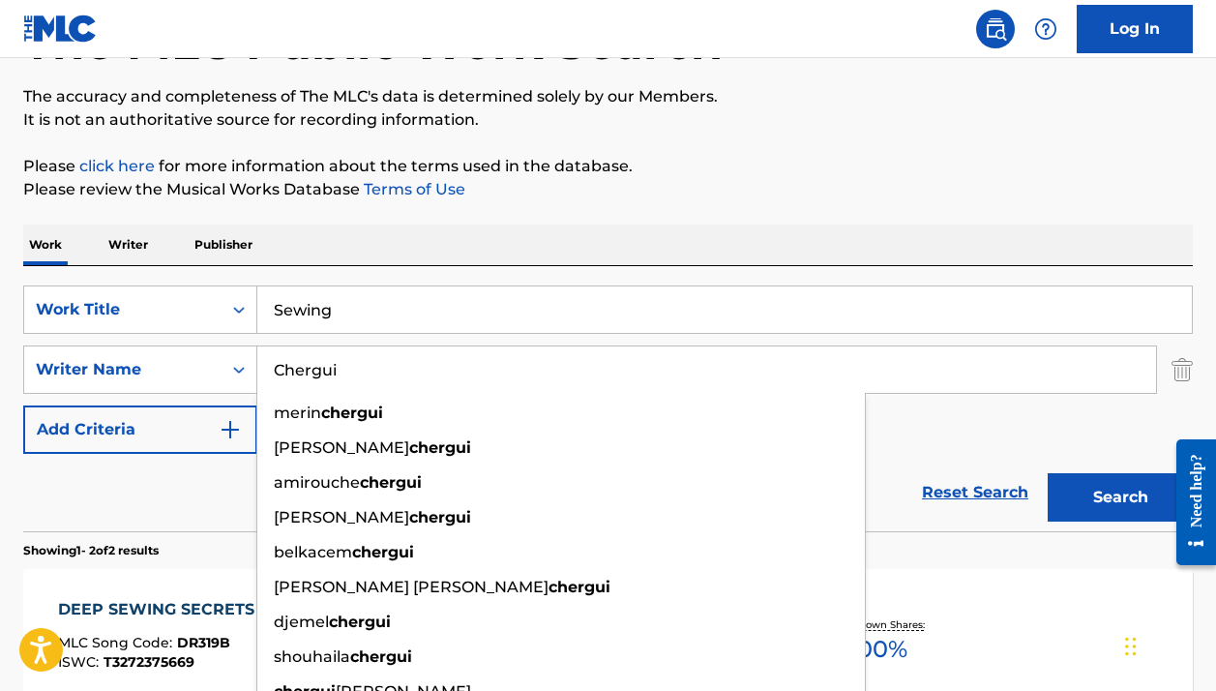
type input "Chergui"
click at [813, 178] on p "Please review the Musical Works Database Terms of Use" at bounding box center [608, 189] width 1170 height 23
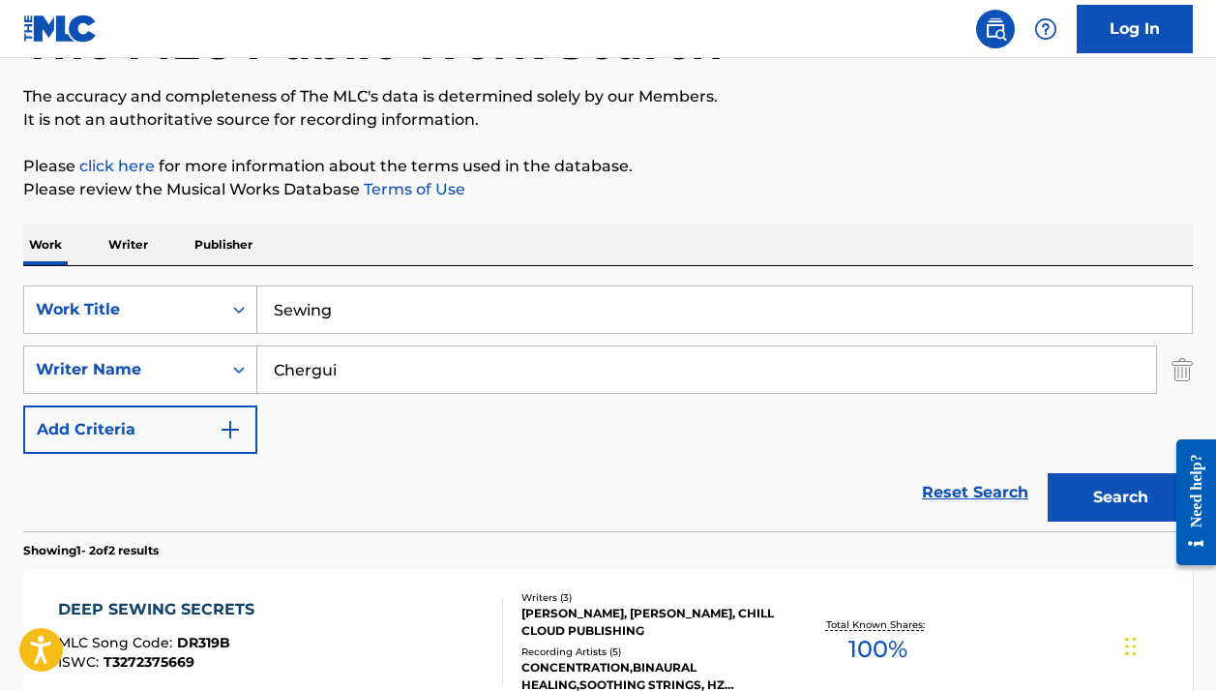
click at [1072, 495] on button "Search" at bounding box center [1120, 497] width 145 height 48
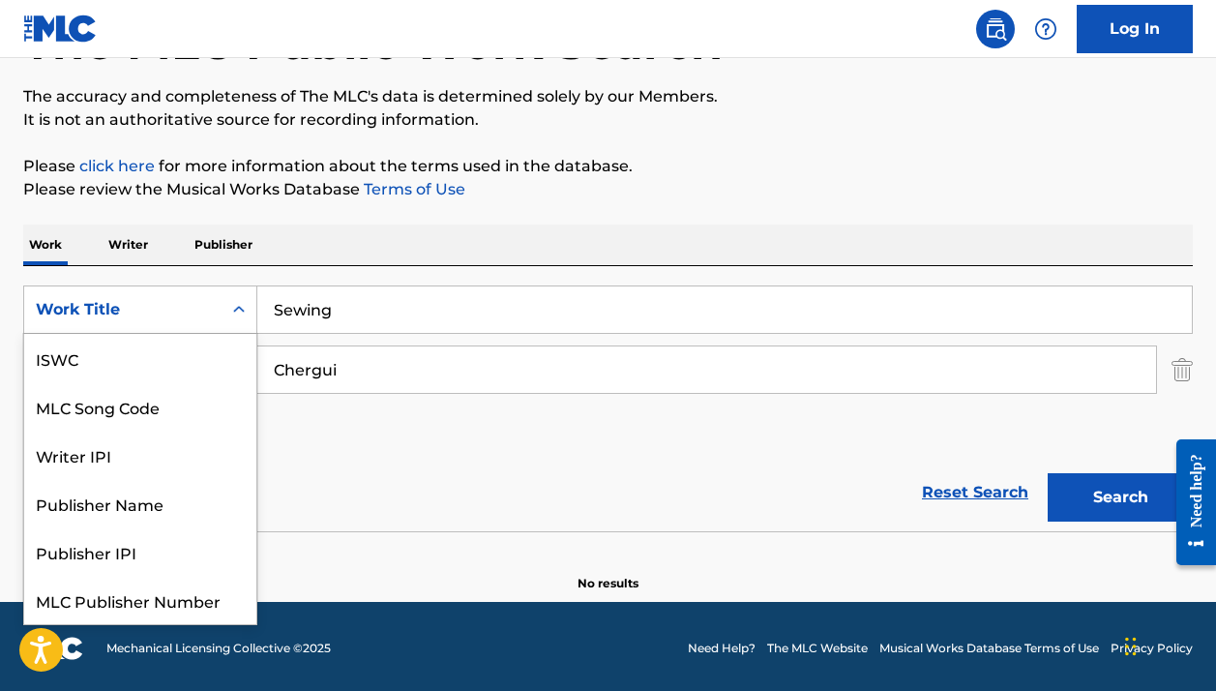
click at [195, 309] on div "Work Title" at bounding box center [123, 309] width 174 height 23
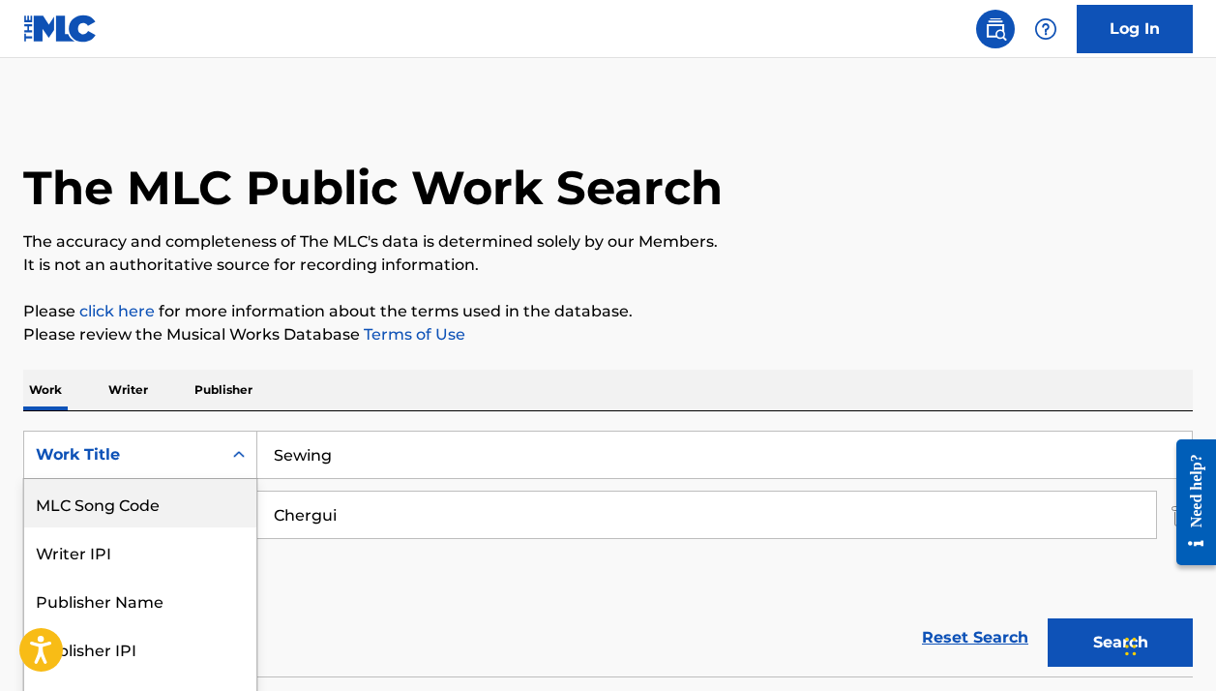
scroll to position [0, 0]
click at [129, 493] on div "MLC Song Code" at bounding box center [140, 503] width 232 height 48
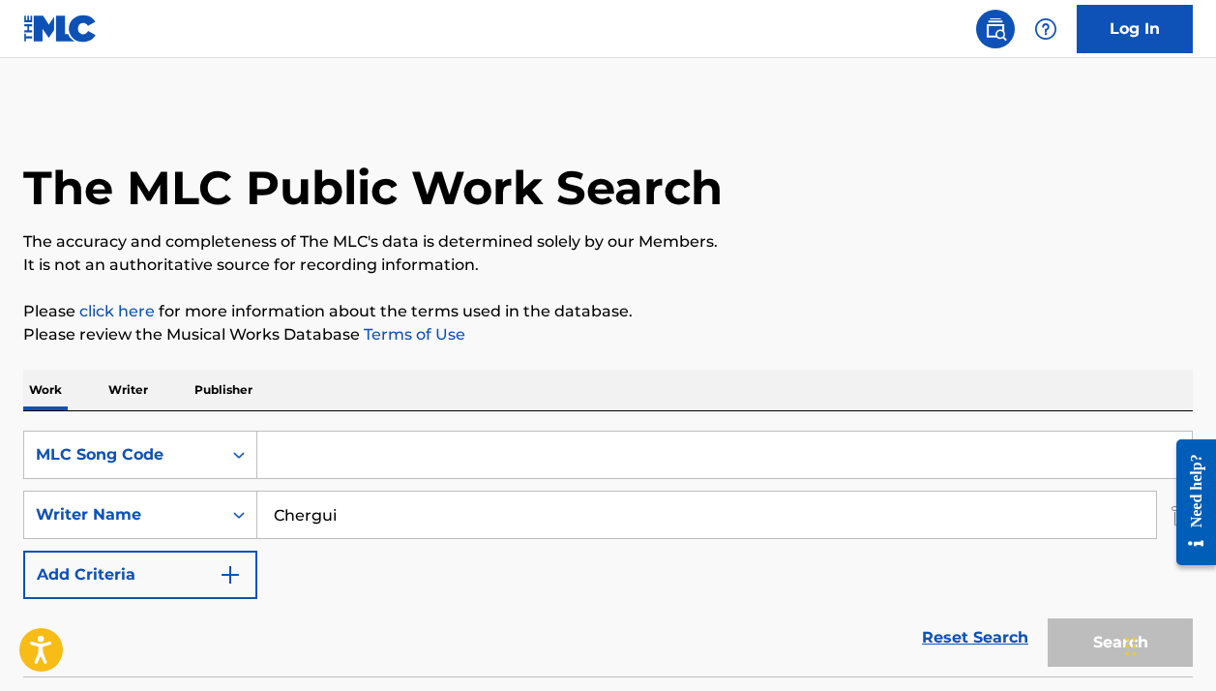
click at [360, 470] on input "Search Form" at bounding box center [724, 455] width 935 height 46
paste input "D73000"
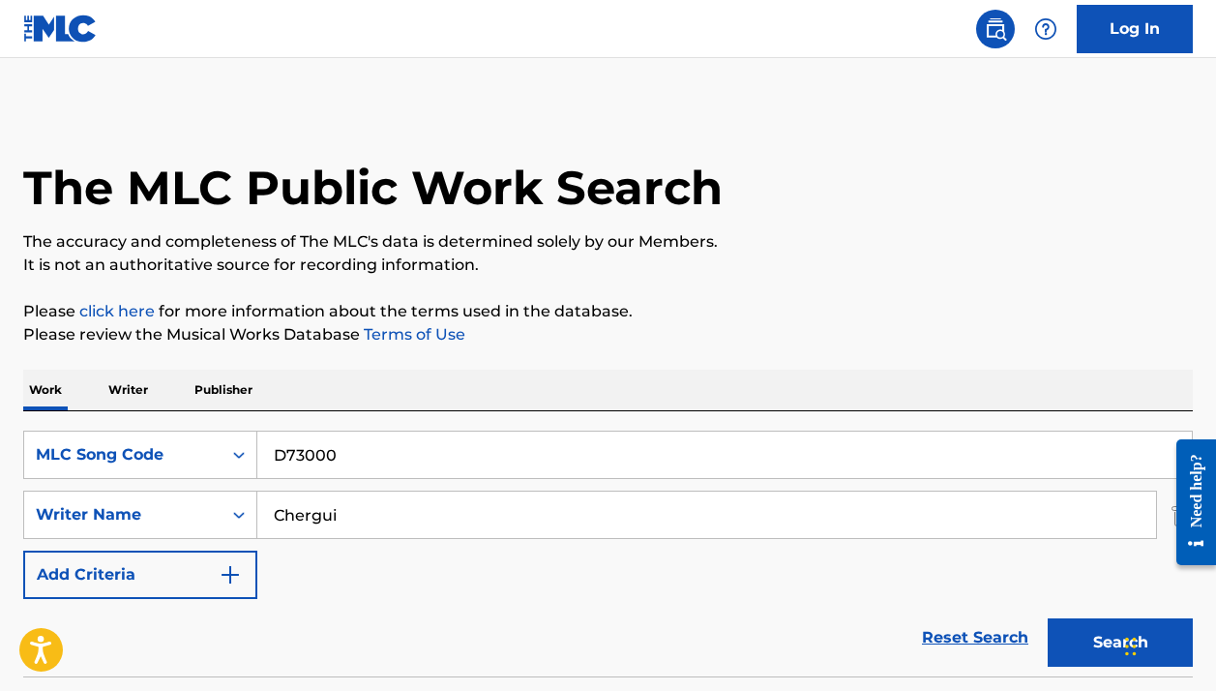
type input "D73000"
click at [354, 520] on input "Chergui" at bounding box center [706, 515] width 899 height 46
click at [1121, 643] on button "Search" at bounding box center [1120, 642] width 145 height 48
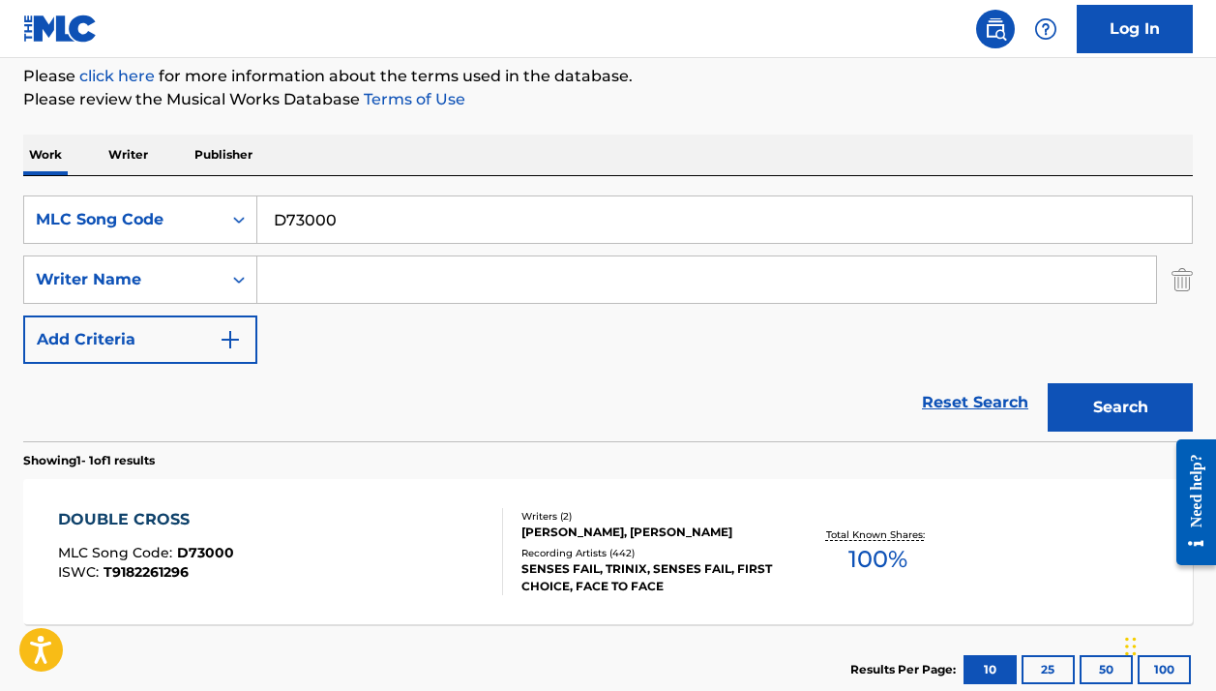
scroll to position [264, 0]
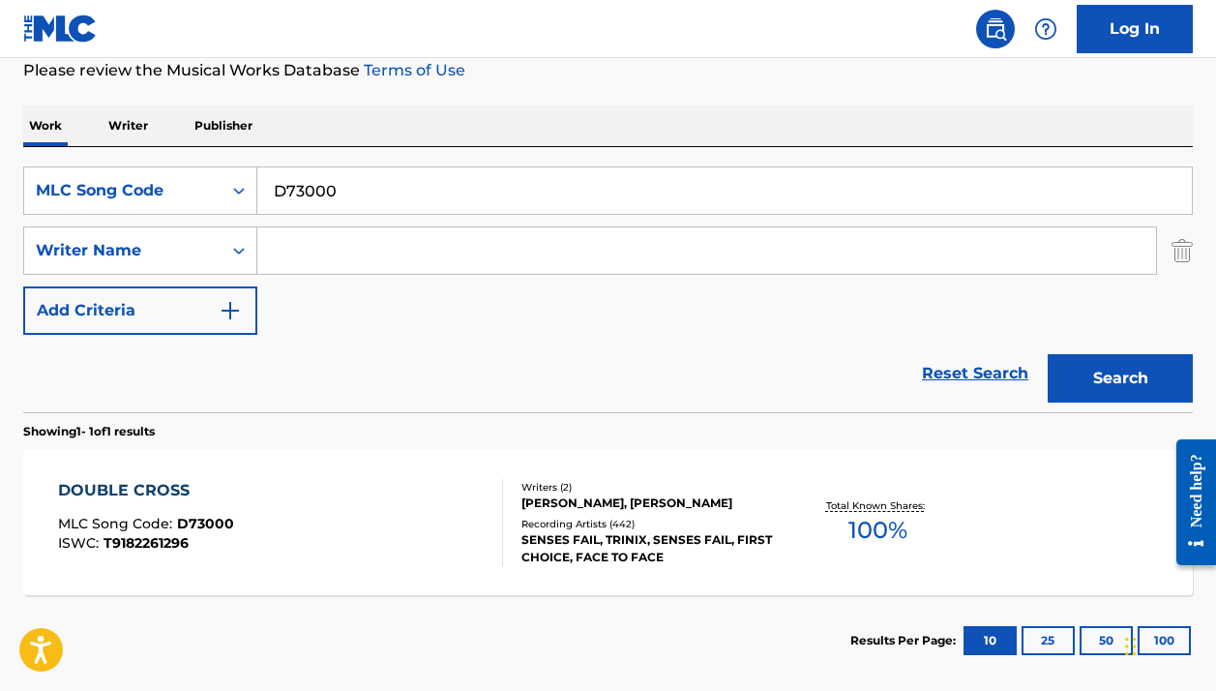
click at [440, 536] on div "DOUBLE CROSS MLC Song Code : D73000 ISWC : T9182261296" at bounding box center [280, 522] width 444 height 87
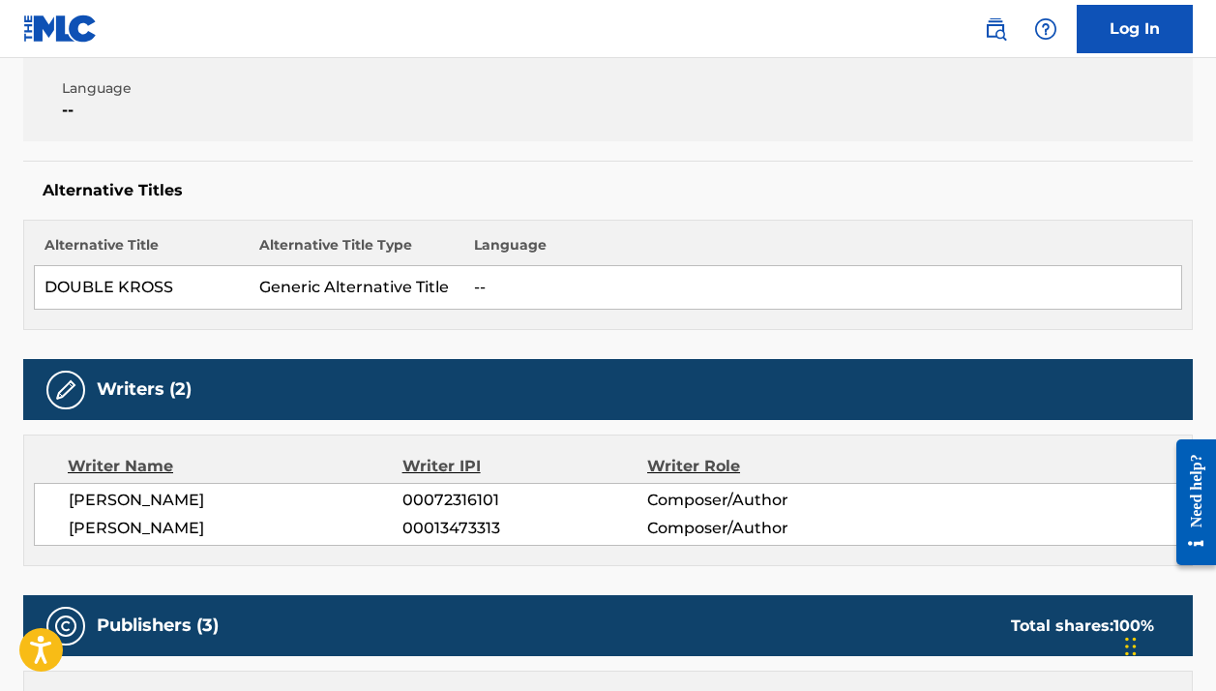
scroll to position [597, 0]
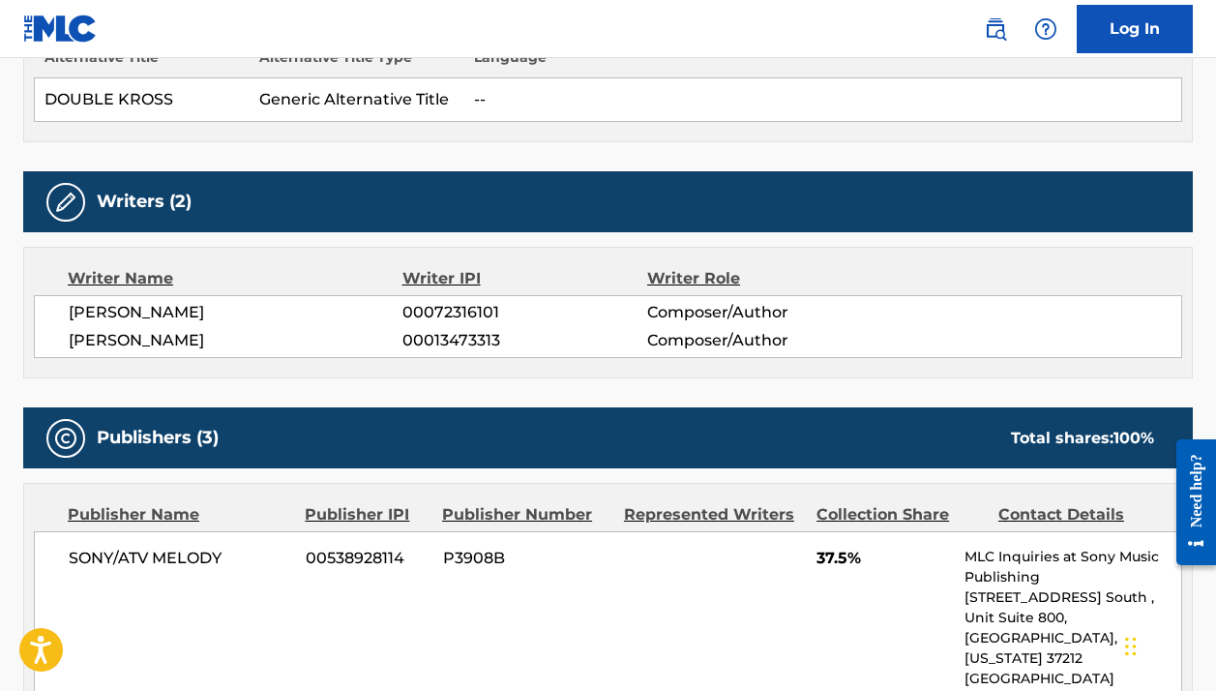
click at [153, 309] on span "RONALD TYSON" at bounding box center [236, 312] width 334 height 23
copy div "RONALD TYSON"
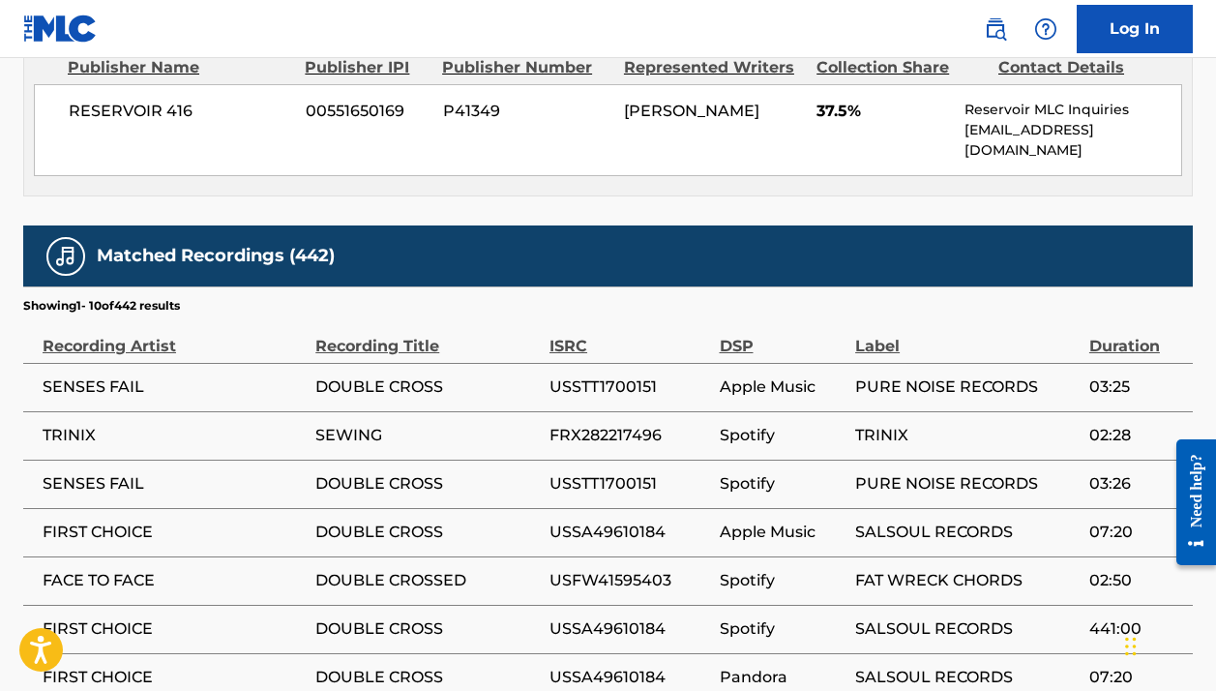
scroll to position [1727, 0]
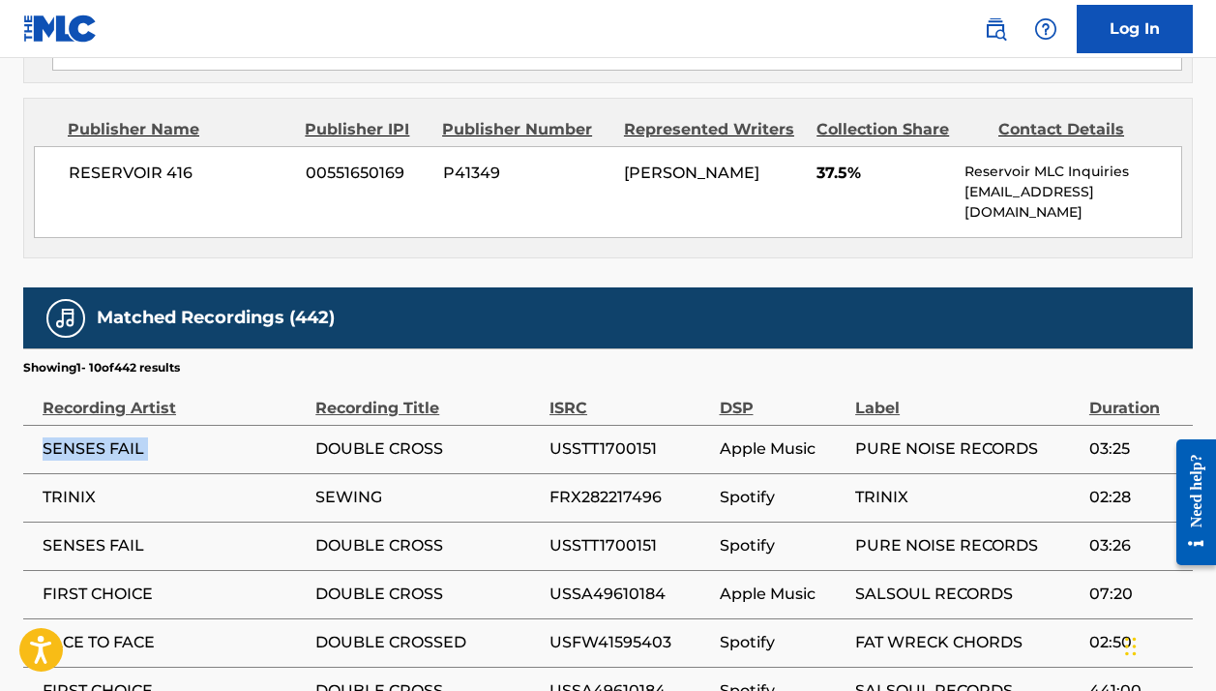
drag, startPoint x: 478, startPoint y: 328, endPoint x: 39, endPoint y: 324, distance: 439.4
click at [38, 425] on tr "SENSES FAIL DOUBLE CROSS USSTT1700151 Apple Music PURE NOISE RECORDS 03:25" at bounding box center [608, 449] width 1170 height 48
click at [42, 425] on td "SENSES FAIL" at bounding box center [169, 449] width 292 height 48
drag, startPoint x: 43, startPoint y: 342, endPoint x: 445, endPoint y: 357, distance: 402.9
click at [445, 425] on tr "SENSES FAIL DOUBLE CROSS USSTT1700151 Apple Music PURE NOISE RECORDS 03:25" at bounding box center [608, 449] width 1170 height 48
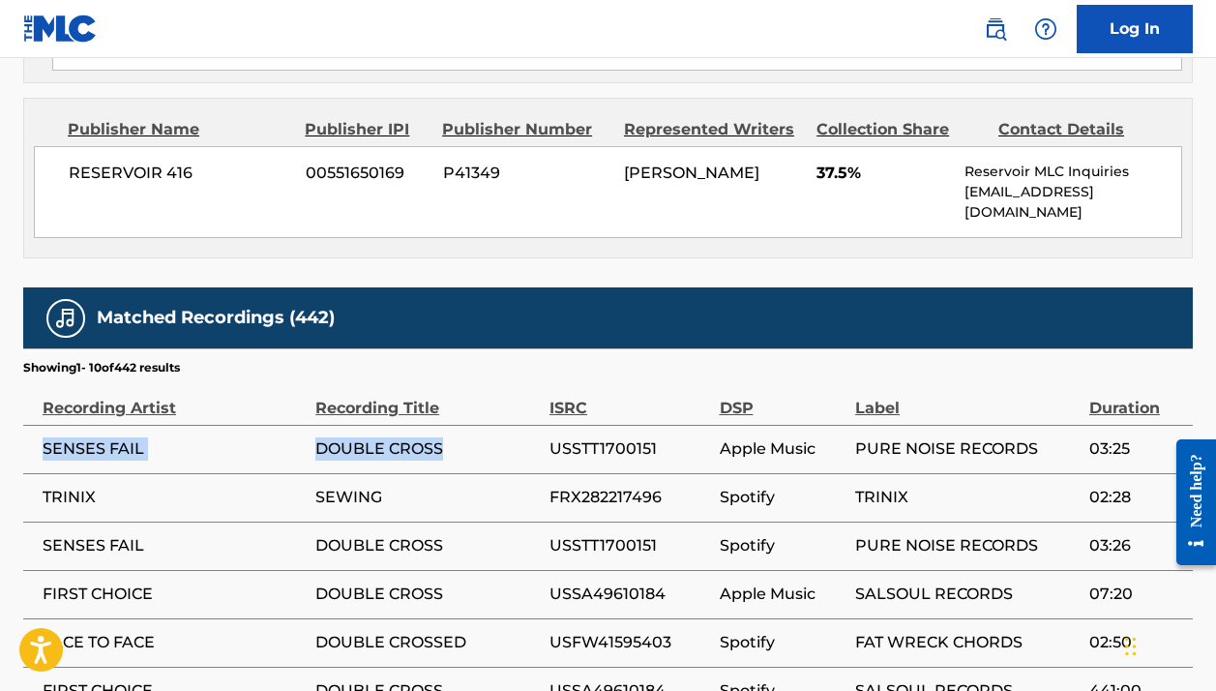
copy tr "SENSES FAIL DOUBLE CROSS"
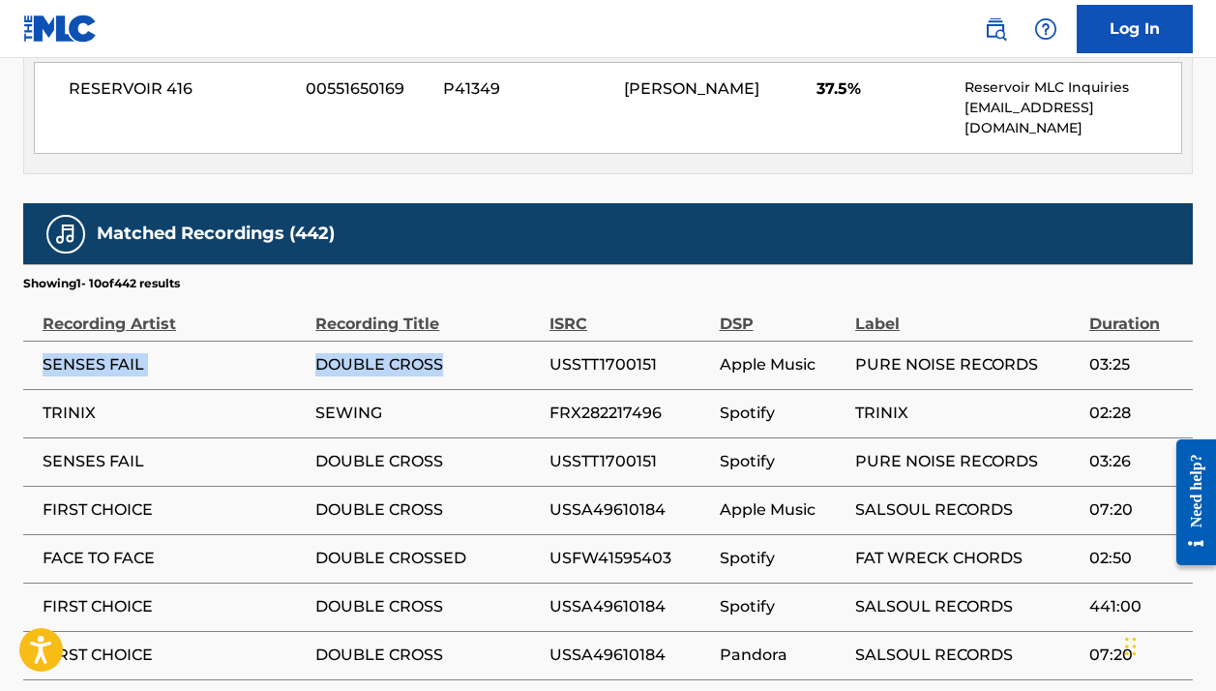
scroll to position [1880, 0]
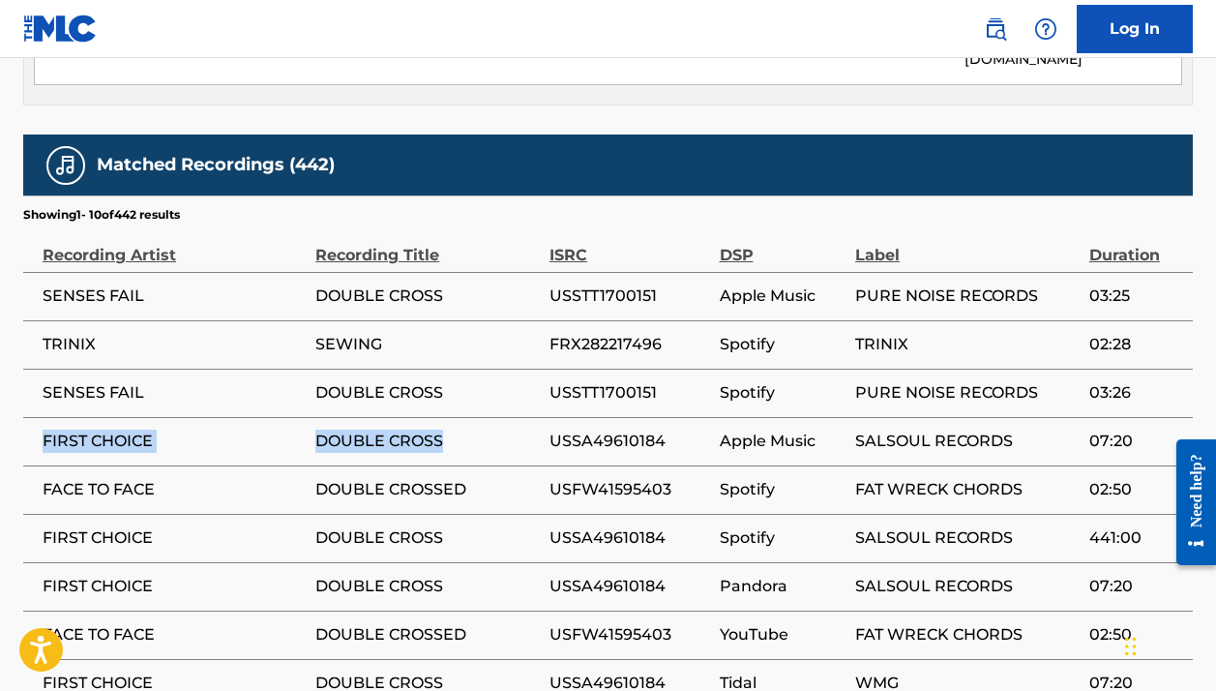
drag, startPoint x: 460, startPoint y: 332, endPoint x: 44, endPoint y: 342, distance: 416.2
click at [44, 417] on tr "FIRST CHOICE DOUBLE CROSS USSA49610184 Apple Music SALSOUL RECORDS 07:20" at bounding box center [608, 441] width 1170 height 48
copy tr "FIRST CHOICE DOUBLE CROSS"
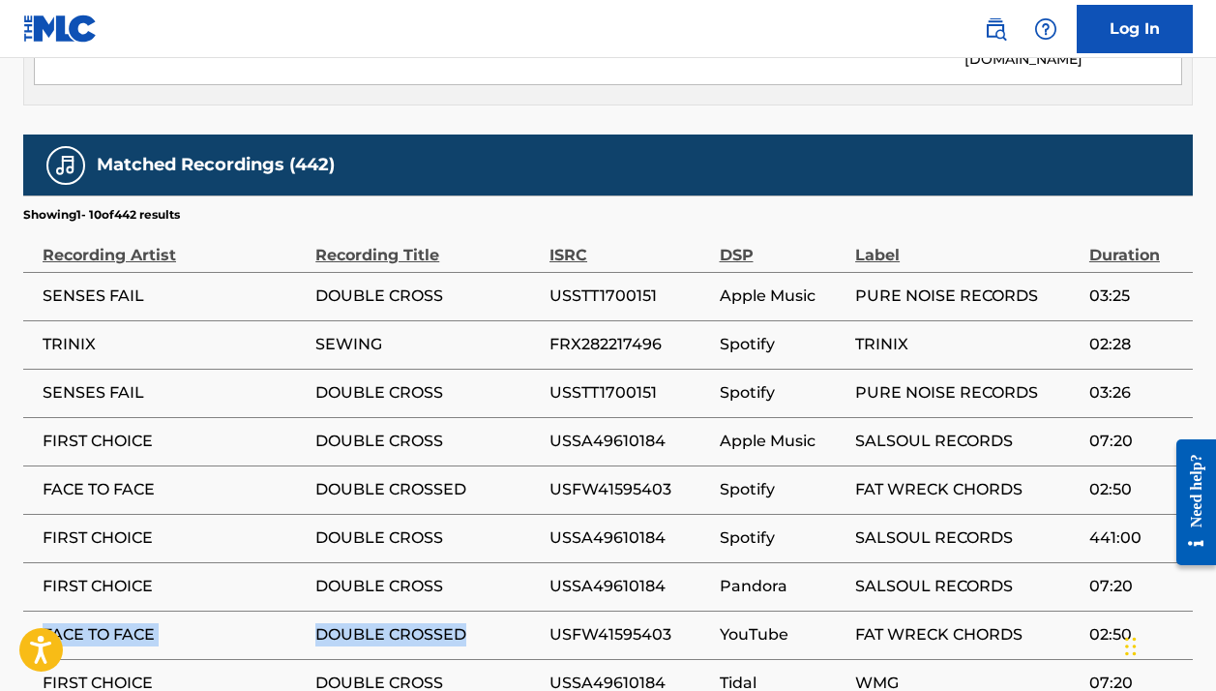
drag, startPoint x: 480, startPoint y: 525, endPoint x: 45, endPoint y: 521, distance: 435.5
click at [45, 611] on tr "FACE TO FACE DOUBLE CROSSED USFW41595403 YouTube FAT WRECK CHORDS 02:50" at bounding box center [608, 635] width 1170 height 48
copy tr "FACE TO FACE DOUBLE CROSSED"
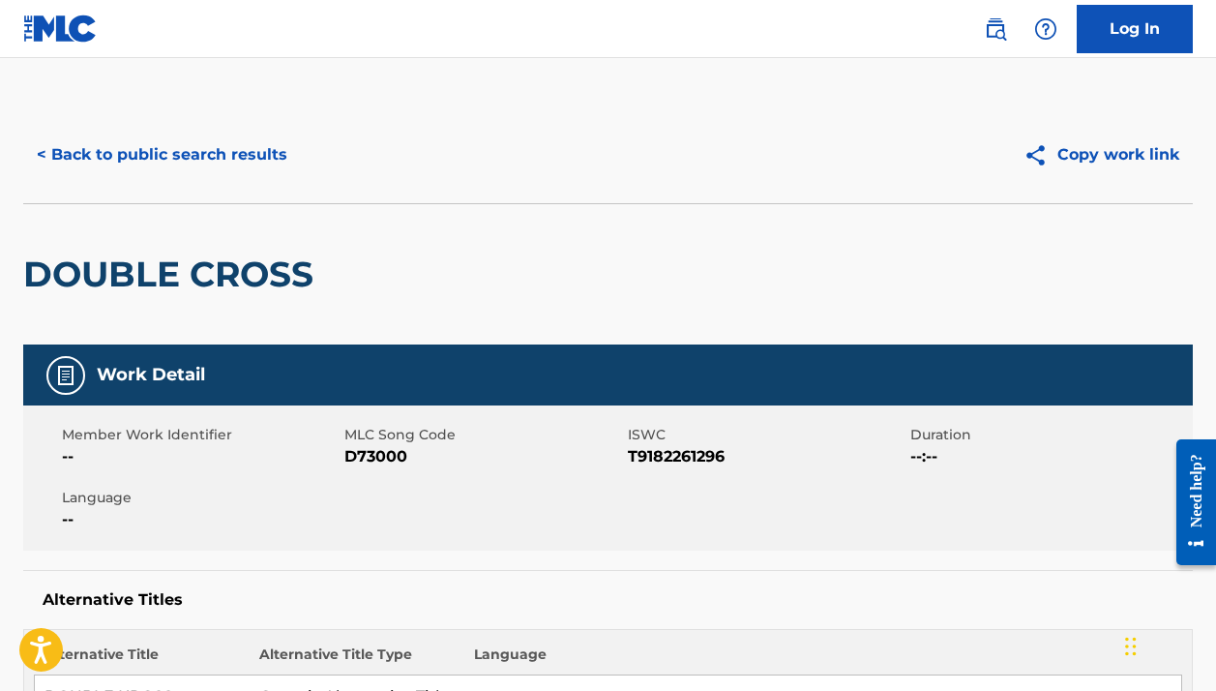
click at [196, 161] on button "< Back to public search results" at bounding box center [162, 155] width 278 height 48
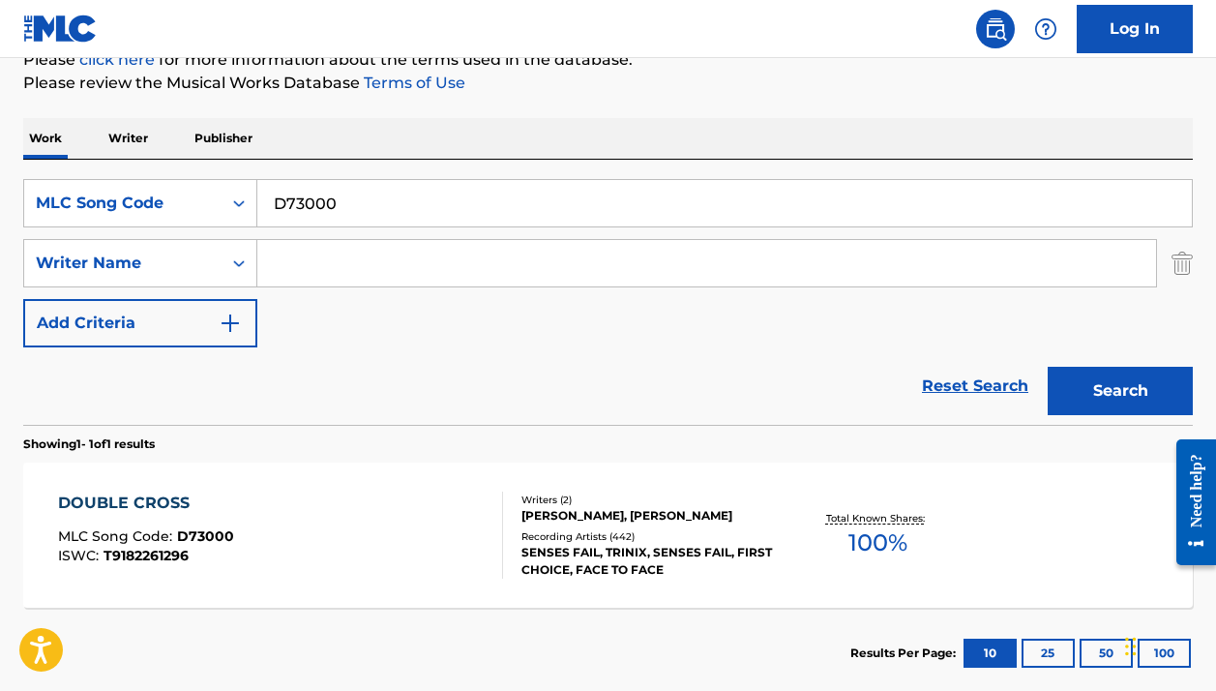
click at [345, 190] on input "D73000" at bounding box center [724, 203] width 935 height 46
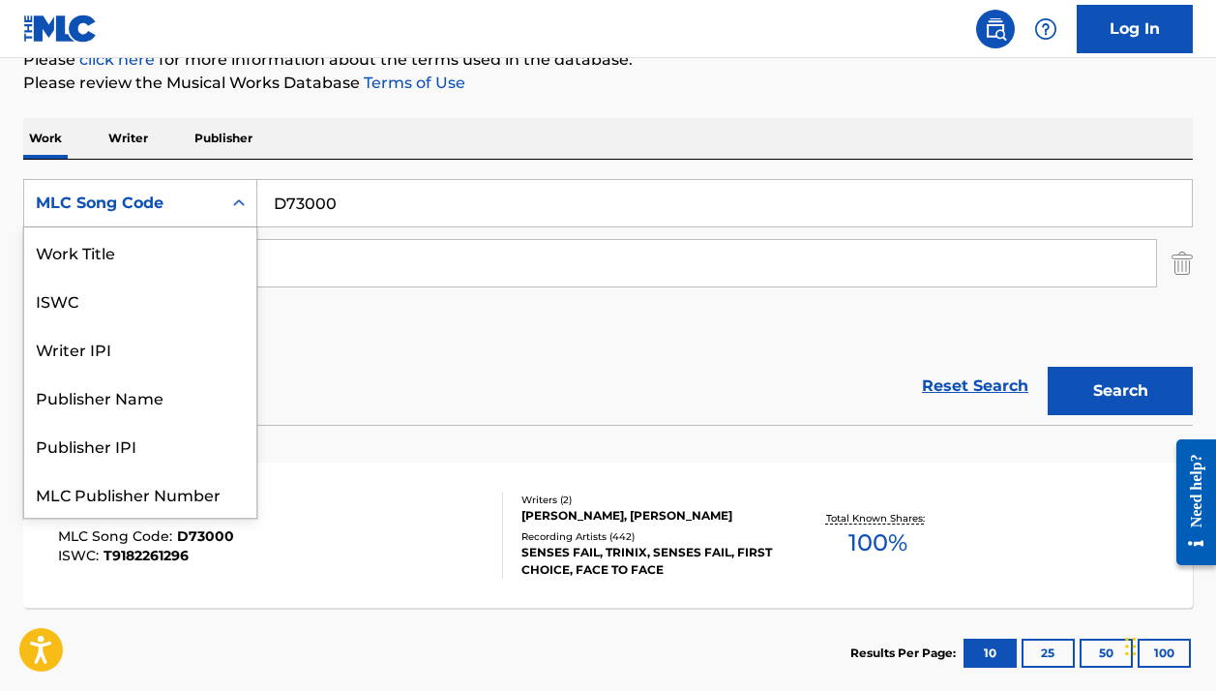
click at [193, 195] on div "MLC Song Code" at bounding box center [123, 203] width 174 height 23
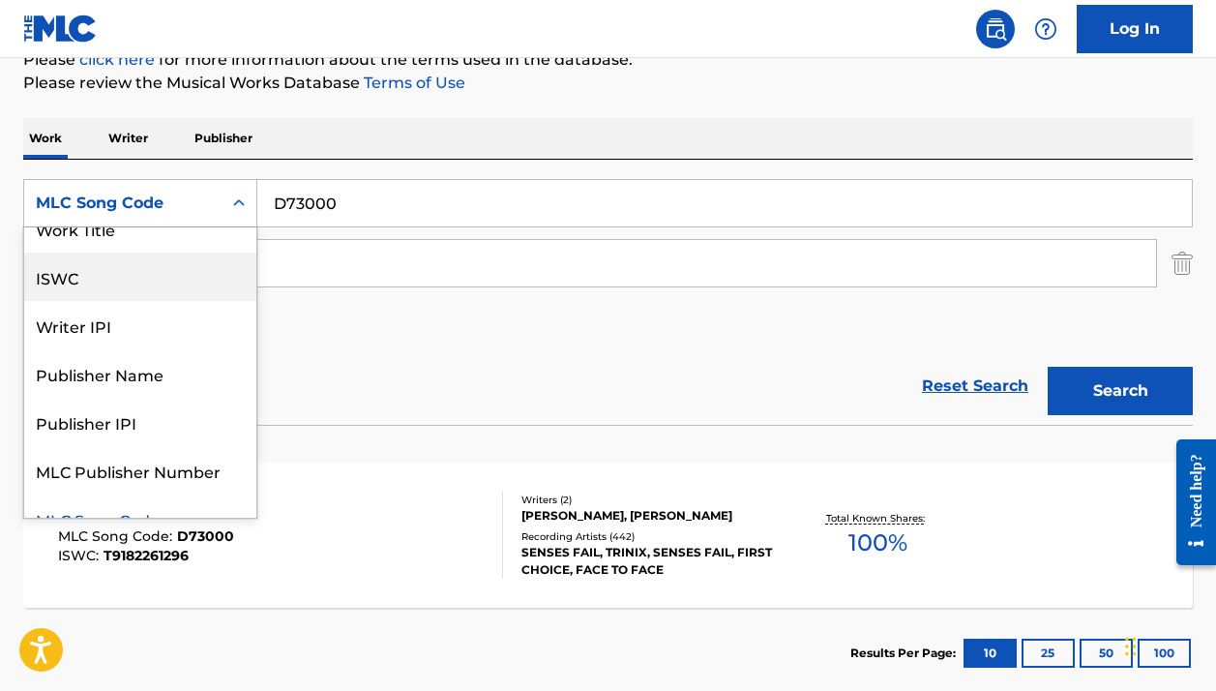
scroll to position [0, 0]
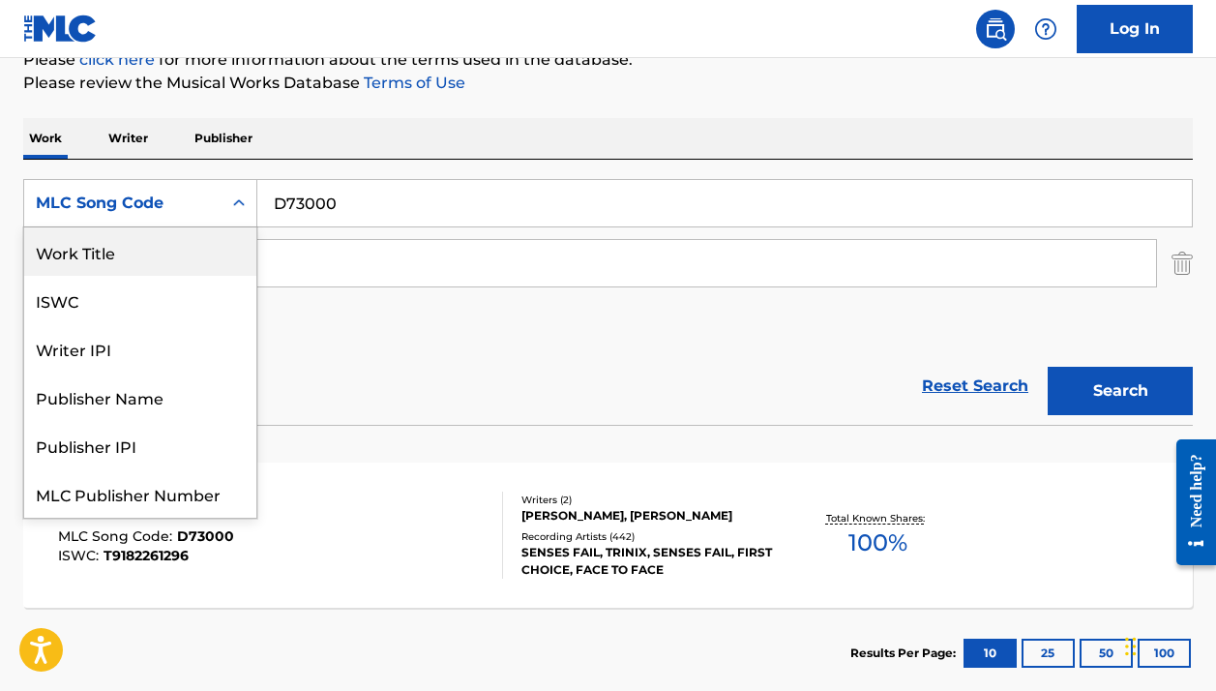
click at [174, 234] on div "Work Title" at bounding box center [140, 251] width 232 height 48
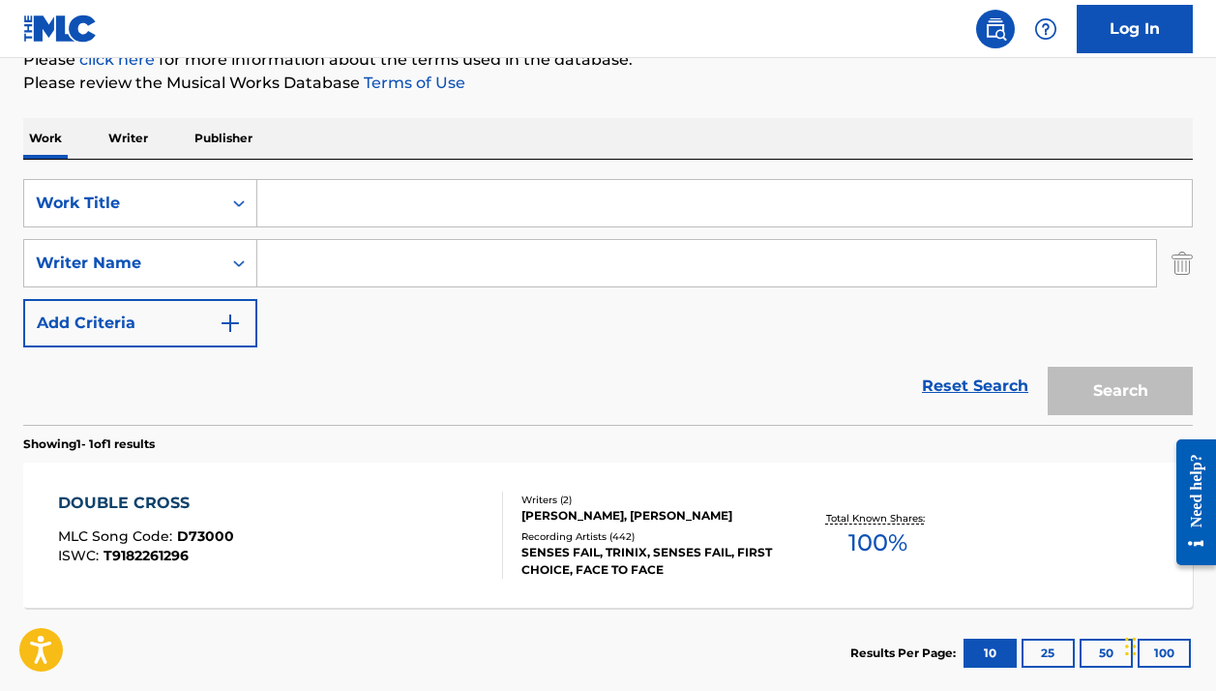
click at [358, 185] on input "Search Form" at bounding box center [724, 203] width 935 height 46
paste input "Impromptu in G flat D899 No. 3 (Op. 90 No. 3)"
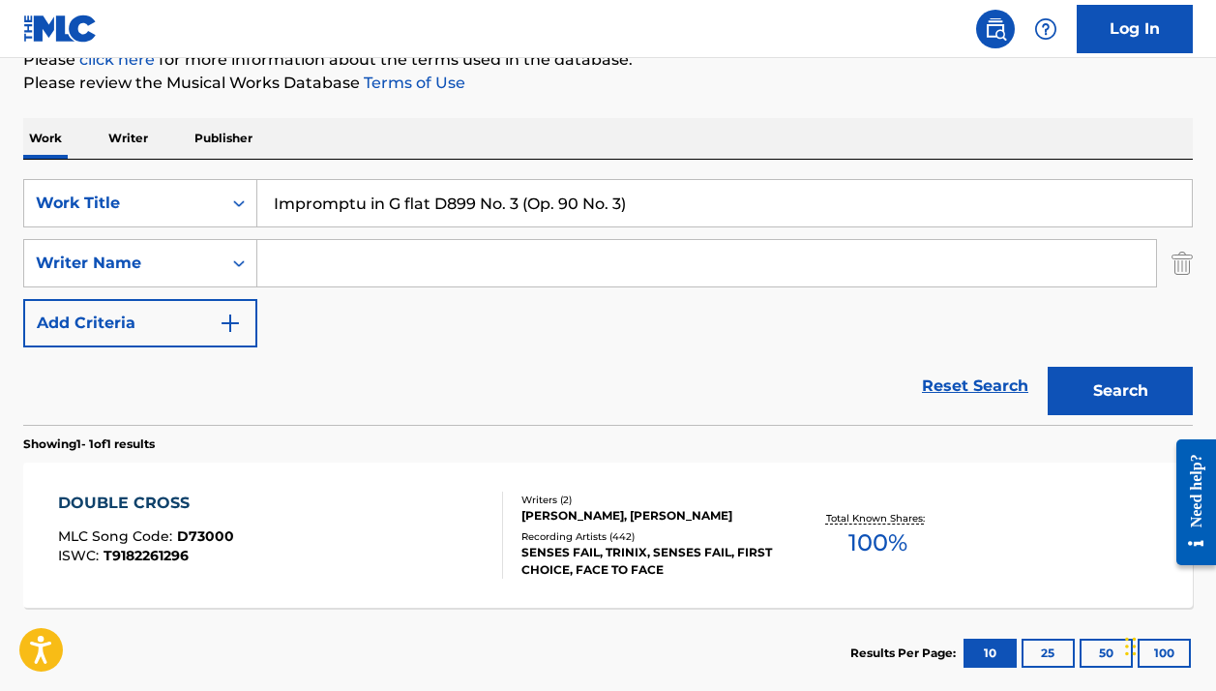
type input "Impromptu in G flat D899 No. 3 (Op. 90 No. 3)"
click at [1121, 391] on button "Search" at bounding box center [1120, 391] width 145 height 48
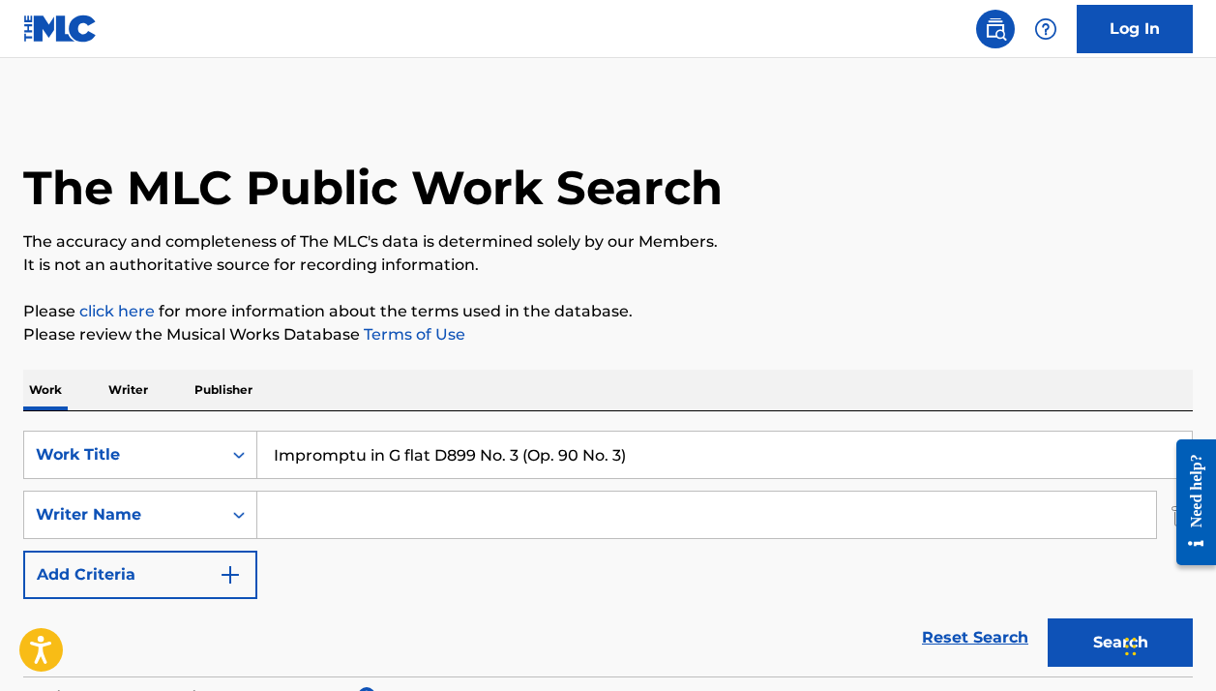
click at [465, 523] on input "Search Form" at bounding box center [706, 515] width 899 height 46
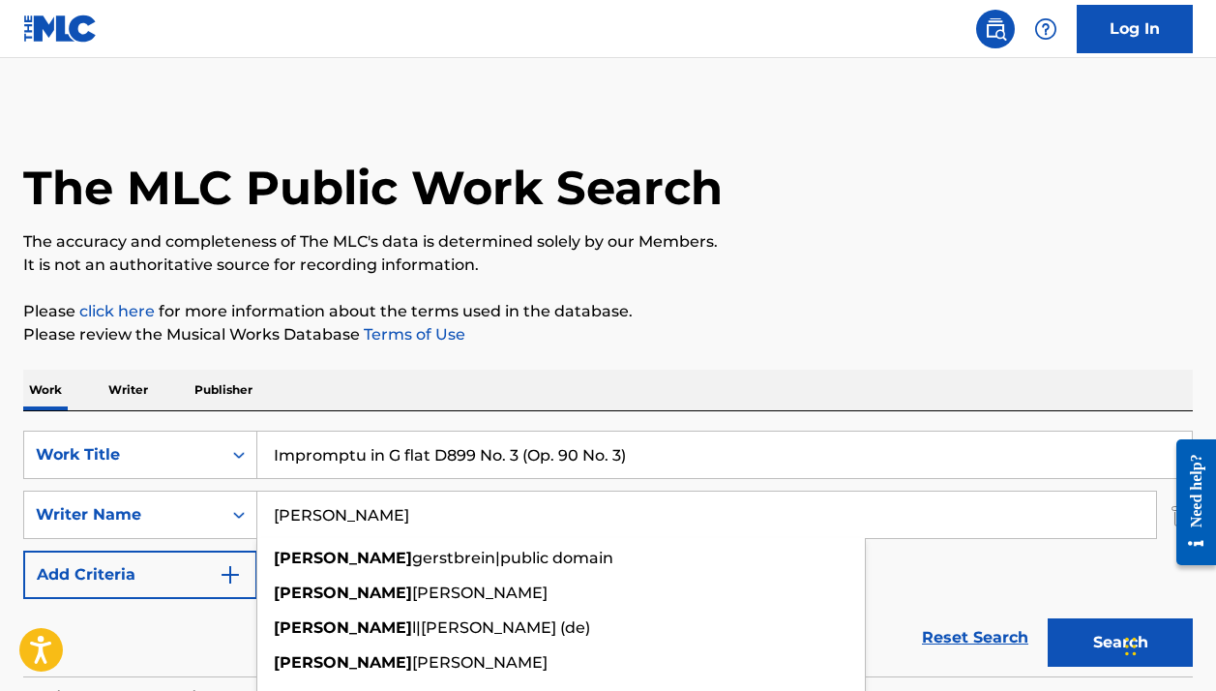
click at [660, 339] on p "Please review the Musical Works Database Terms of Use" at bounding box center [608, 334] width 1170 height 23
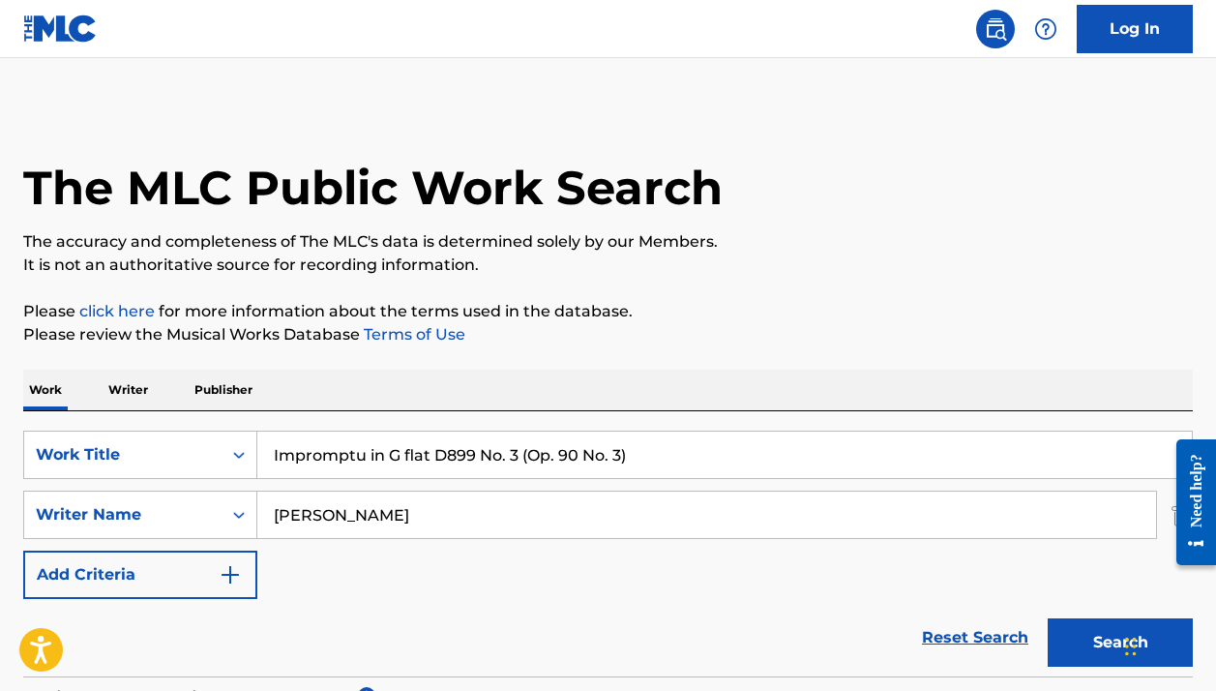
click at [465, 492] on input "franz" at bounding box center [706, 515] width 899 height 46
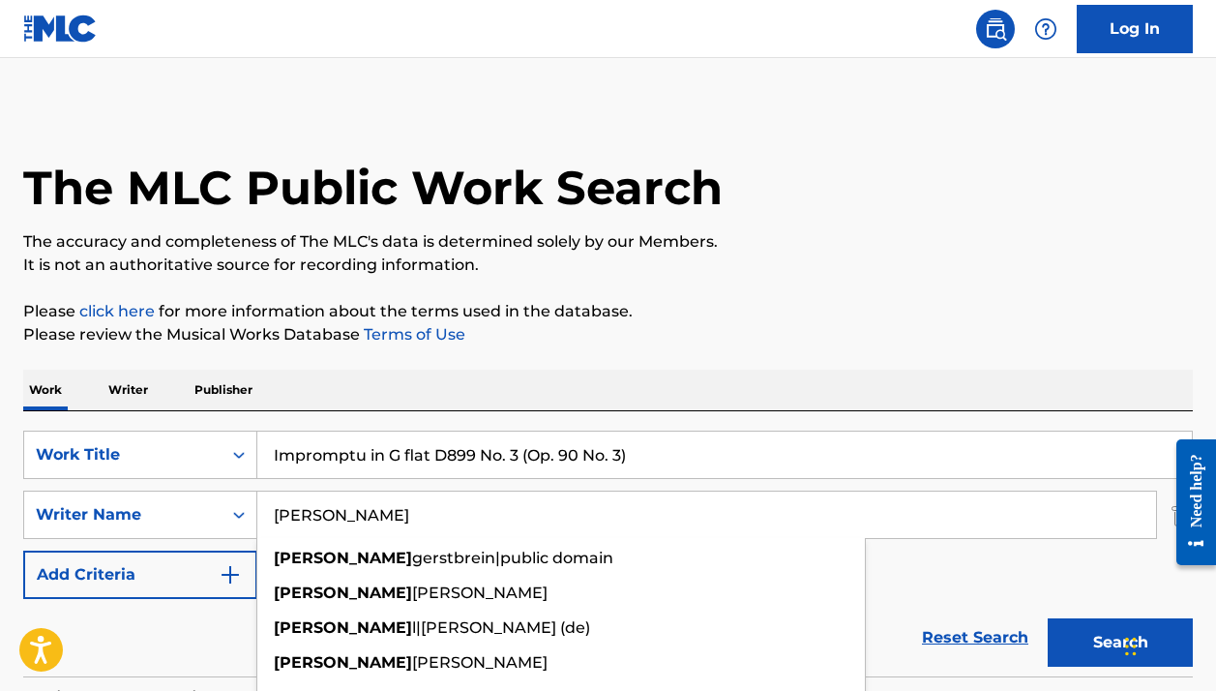
click at [445, 517] on input "franz" at bounding box center [706, 515] width 899 height 46
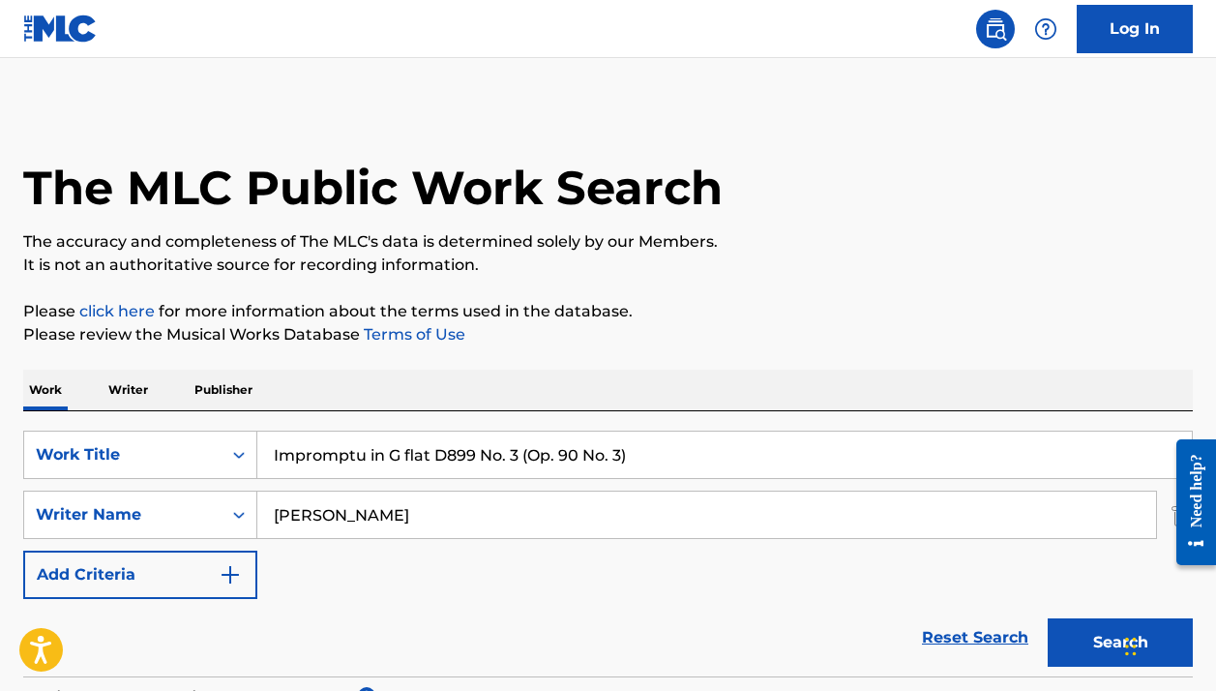
click at [466, 524] on input "franz" at bounding box center [706, 515] width 899 height 46
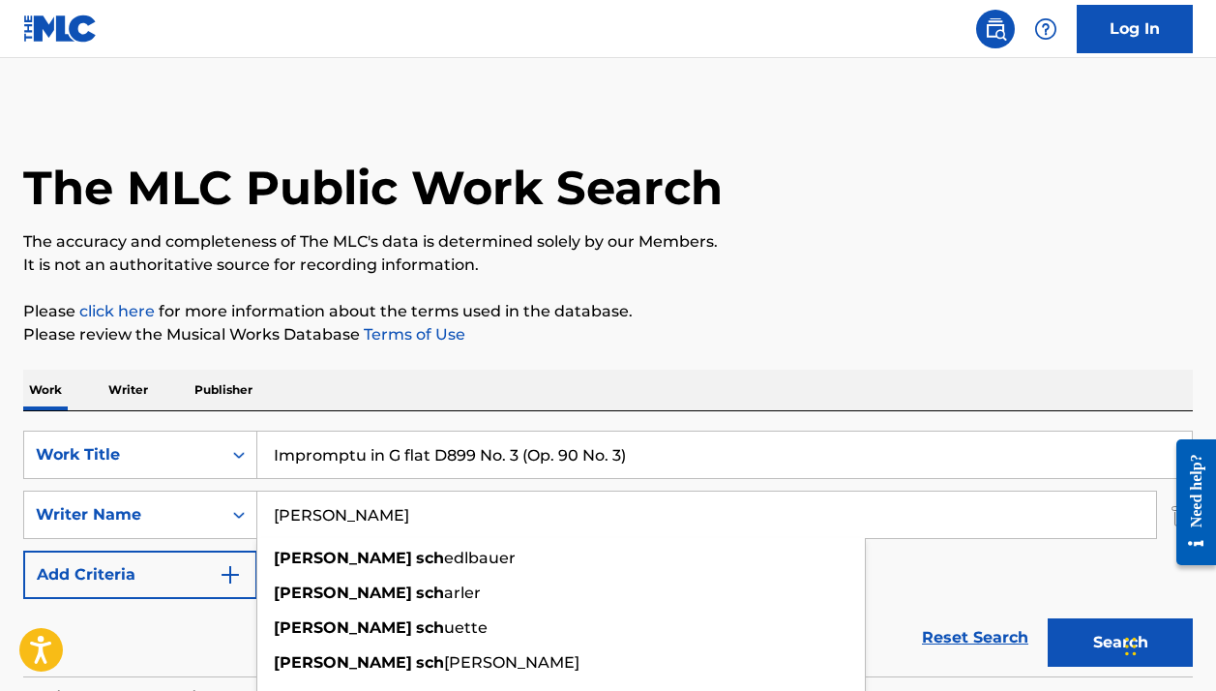
click at [688, 306] on p "Please click here for more information about the terms used in the database." at bounding box center [608, 311] width 1170 height 23
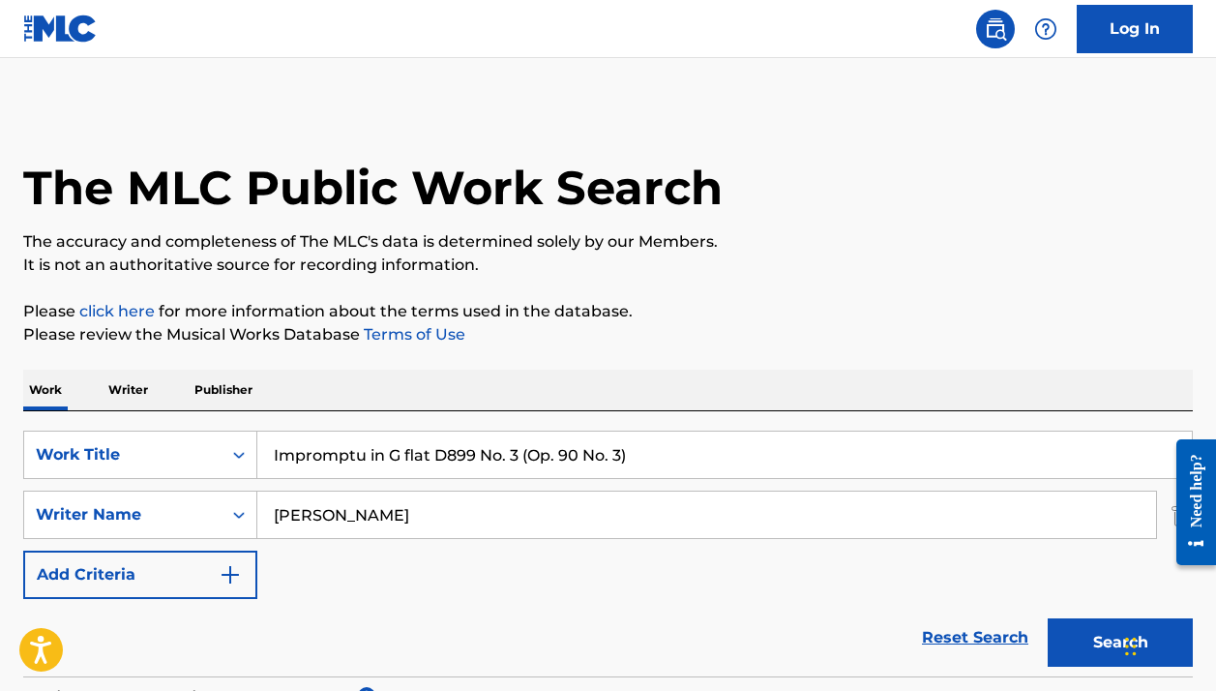
click at [482, 525] on input "franz sch" at bounding box center [706, 515] width 899 height 46
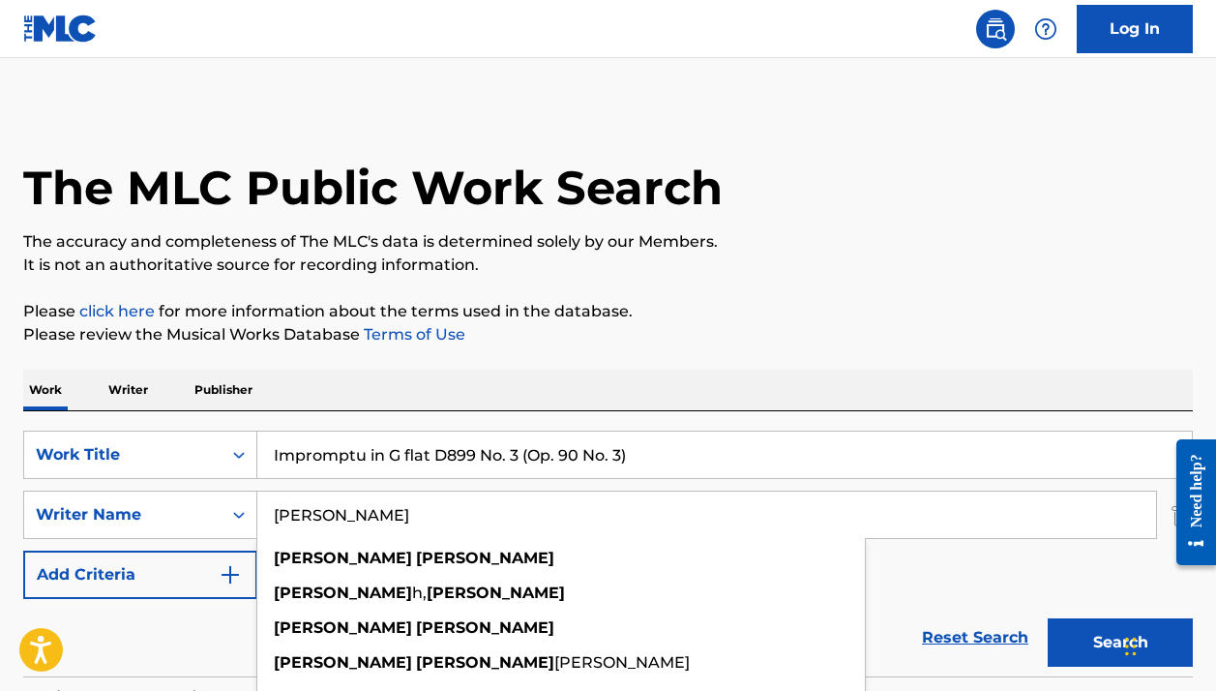
type input "franz schubert"
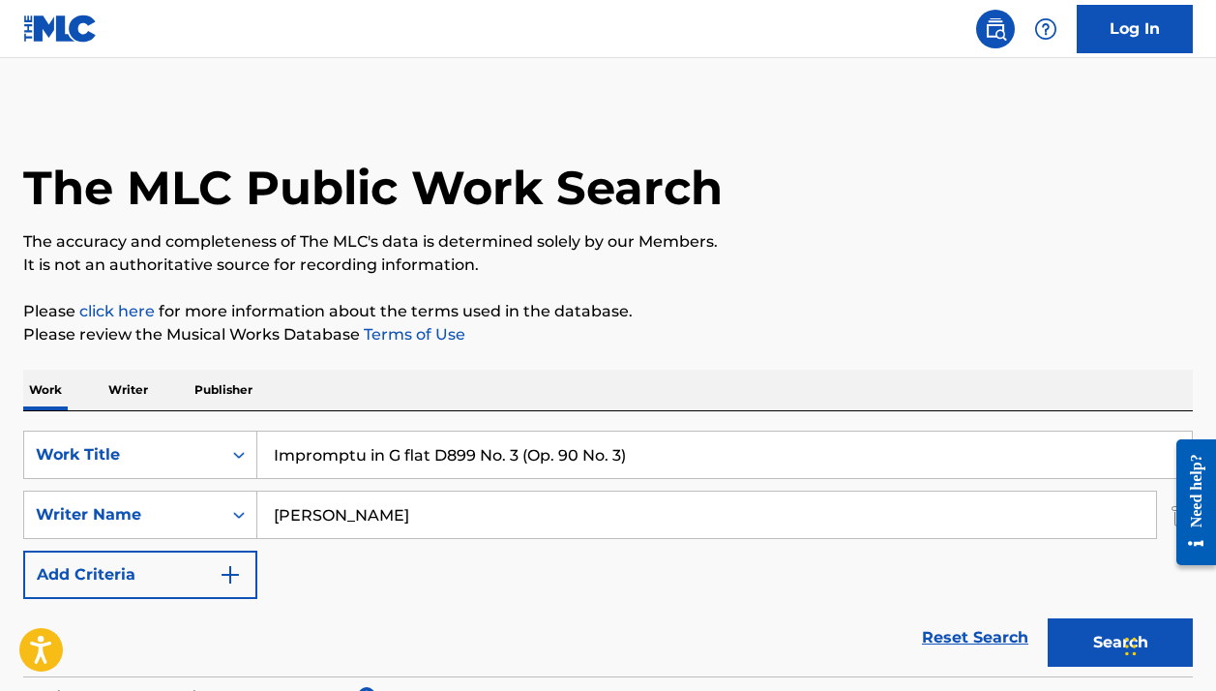
click at [969, 335] on p "Please review the Musical Works Database Terms of Use" at bounding box center [608, 334] width 1170 height 23
click at [1063, 637] on button "Search" at bounding box center [1120, 642] width 145 height 48
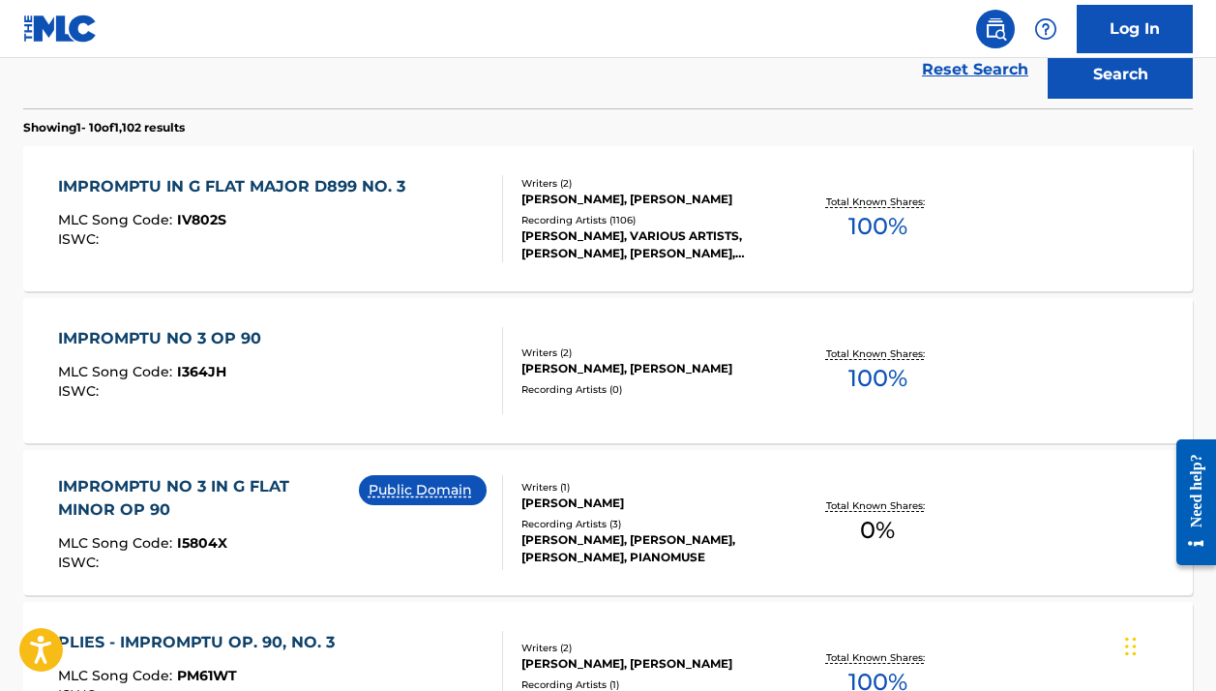
scroll to position [611, 0]
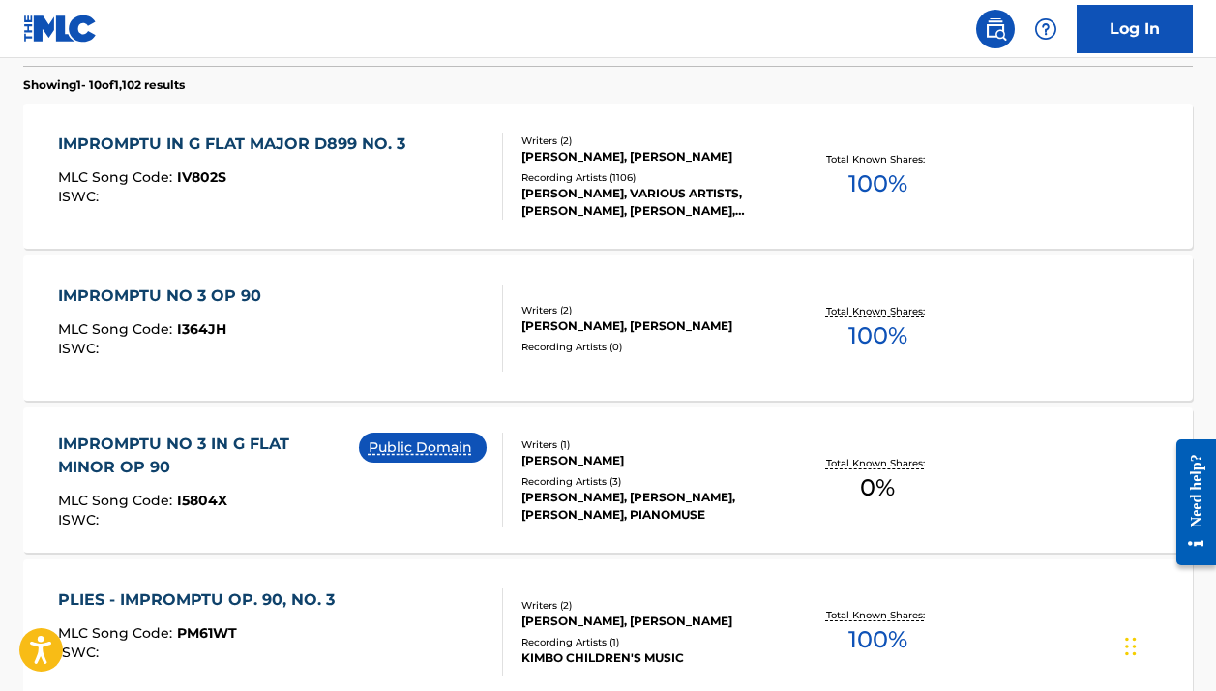
click at [422, 496] on div "Public Domain" at bounding box center [430, 480] width 143 height 95
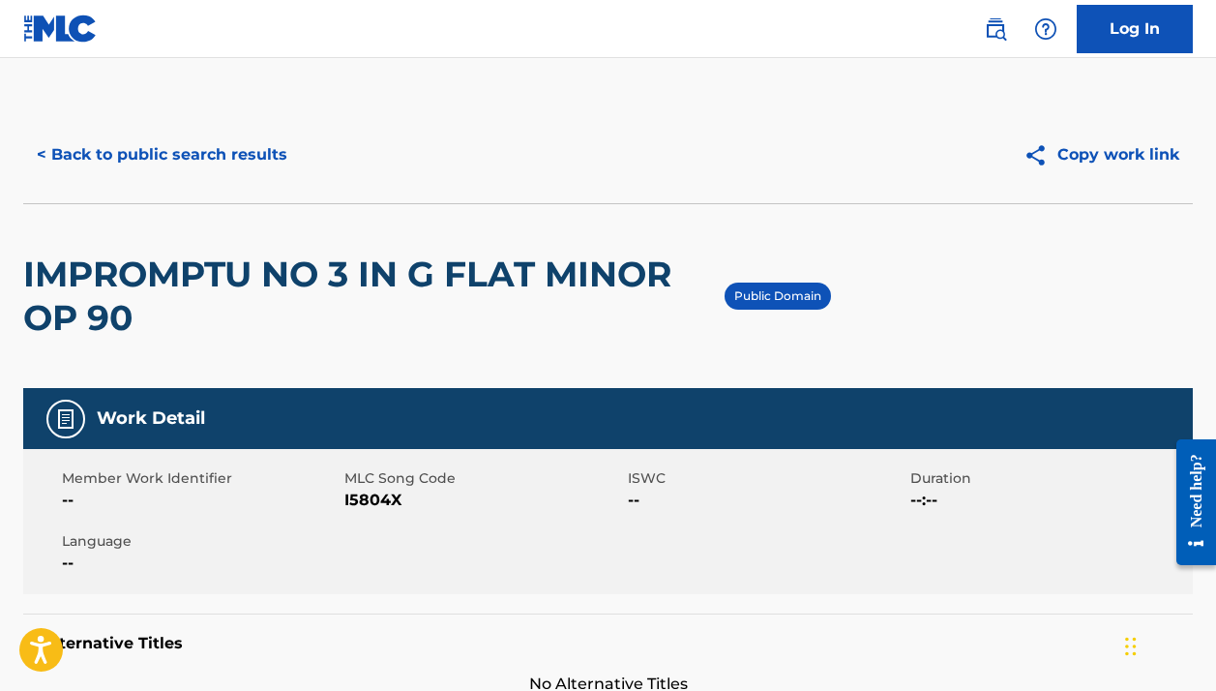
click at [242, 161] on button "< Back to public search results" at bounding box center [162, 155] width 278 height 48
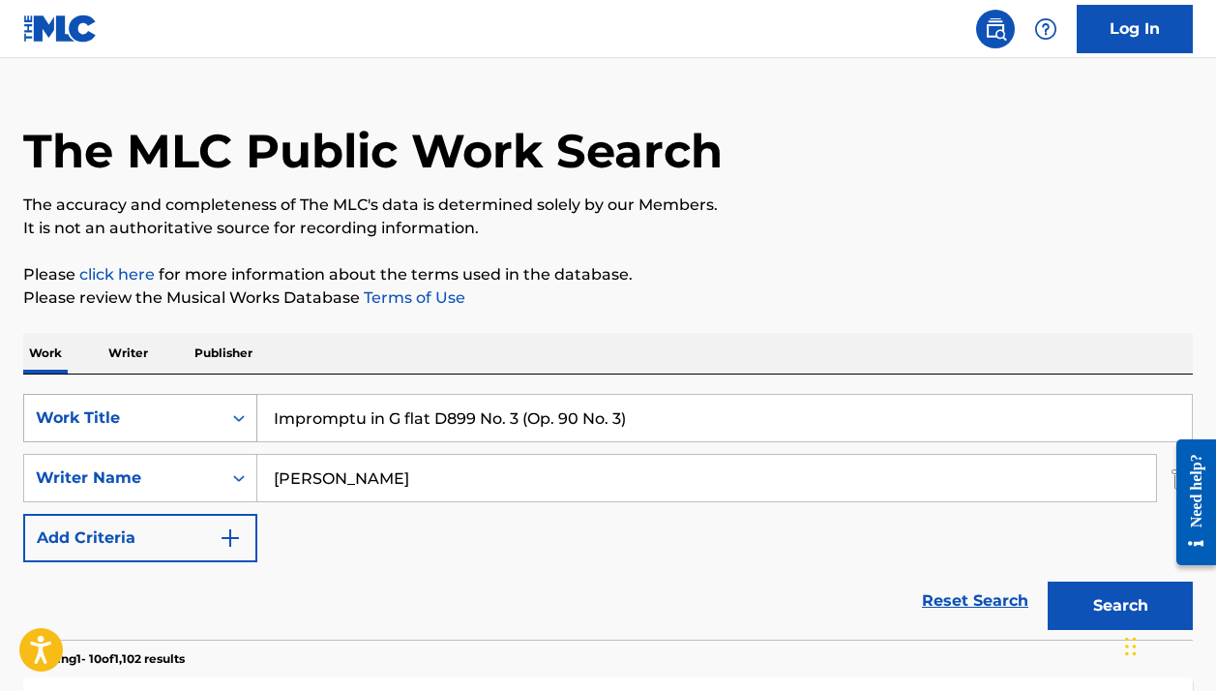
click at [173, 442] on div "Work Title" at bounding box center [140, 418] width 234 height 48
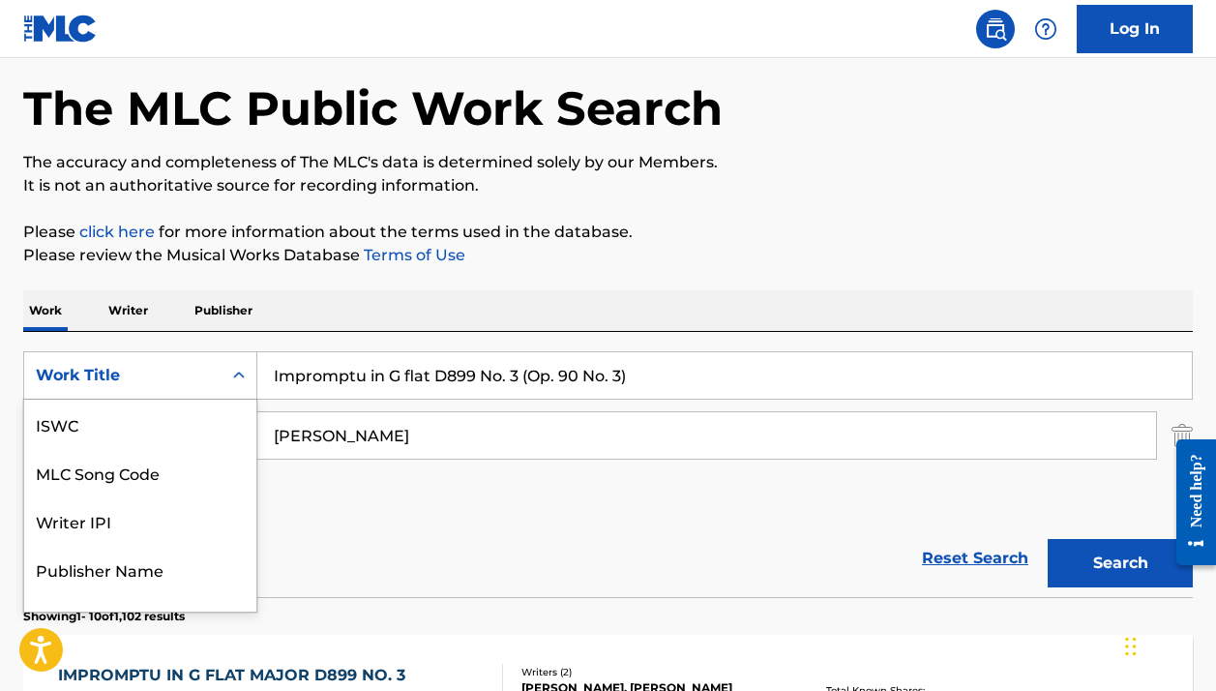
scroll to position [48, 0]
click at [162, 430] on div "MLC Song Code" at bounding box center [140, 424] width 232 height 48
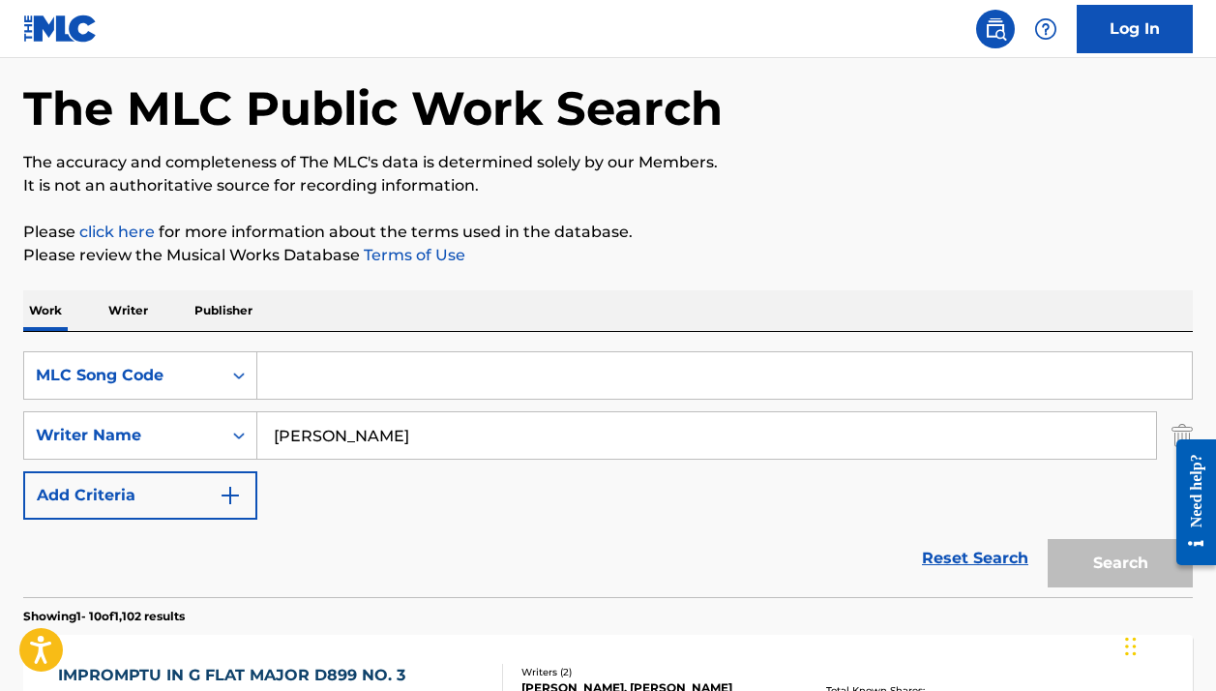
click at [334, 392] on input "Search Form" at bounding box center [724, 375] width 935 height 46
paste input "S15102"
type input "S15102"
click at [378, 440] on input "franz schubert" at bounding box center [706, 435] width 899 height 46
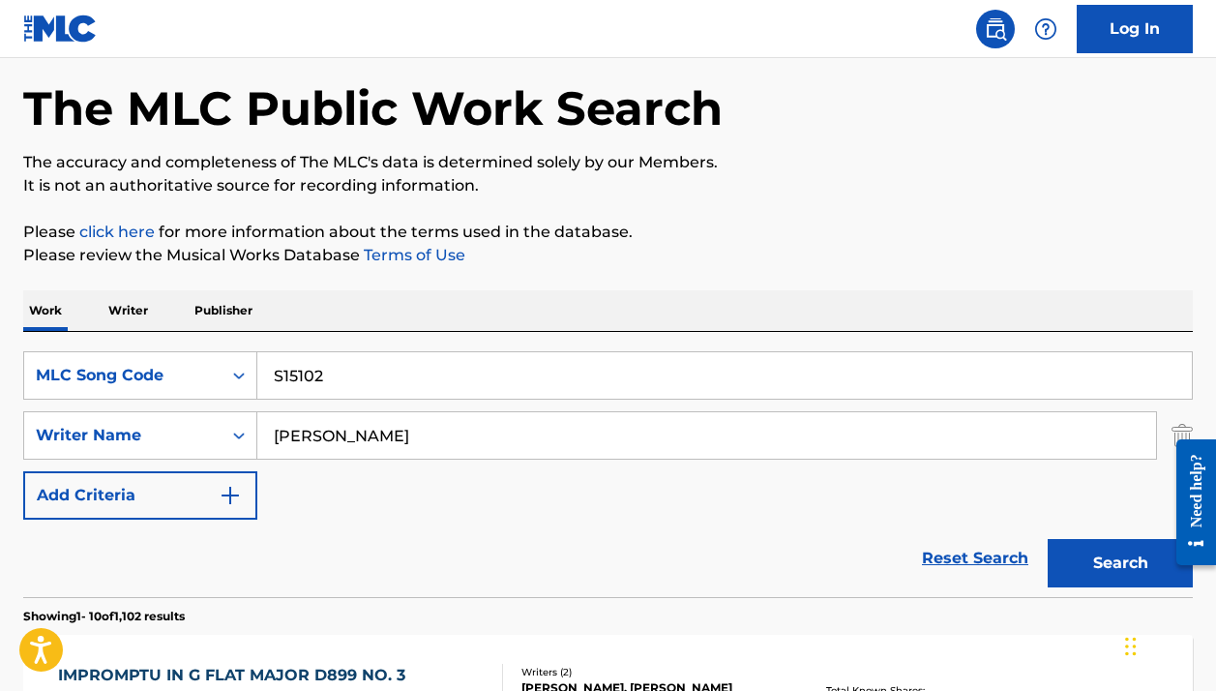
click at [378, 440] on input "franz schubert" at bounding box center [706, 435] width 899 height 46
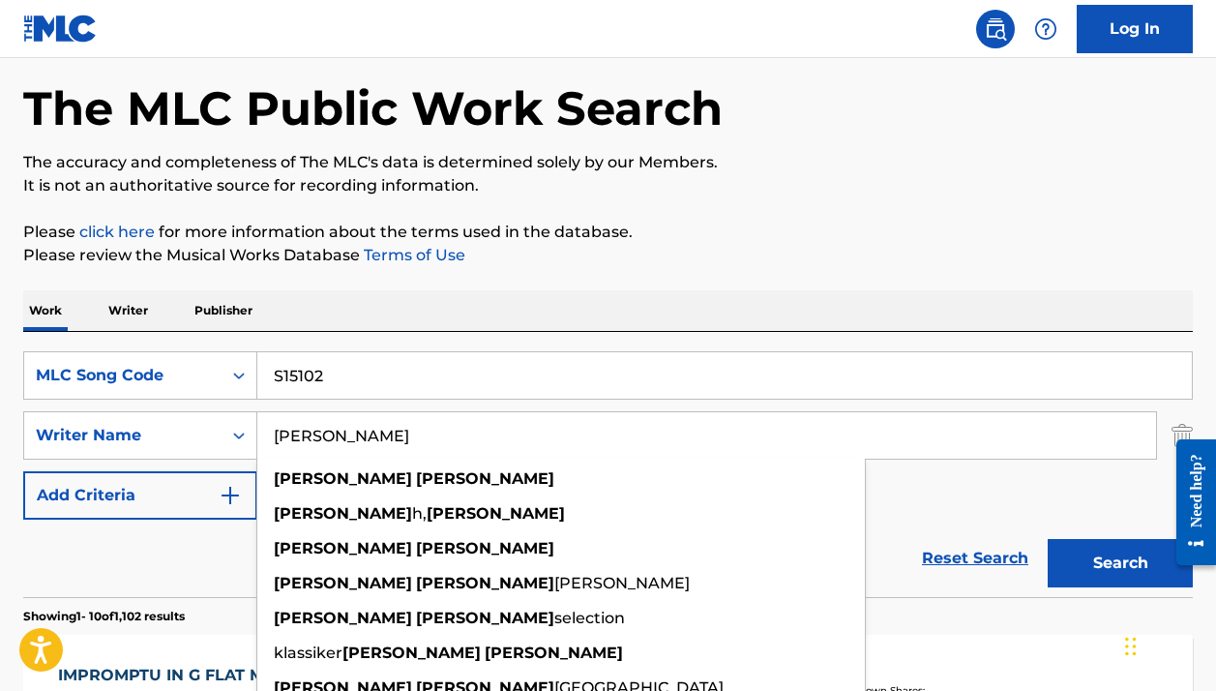
click at [378, 440] on input "franz schubert" at bounding box center [706, 435] width 899 height 46
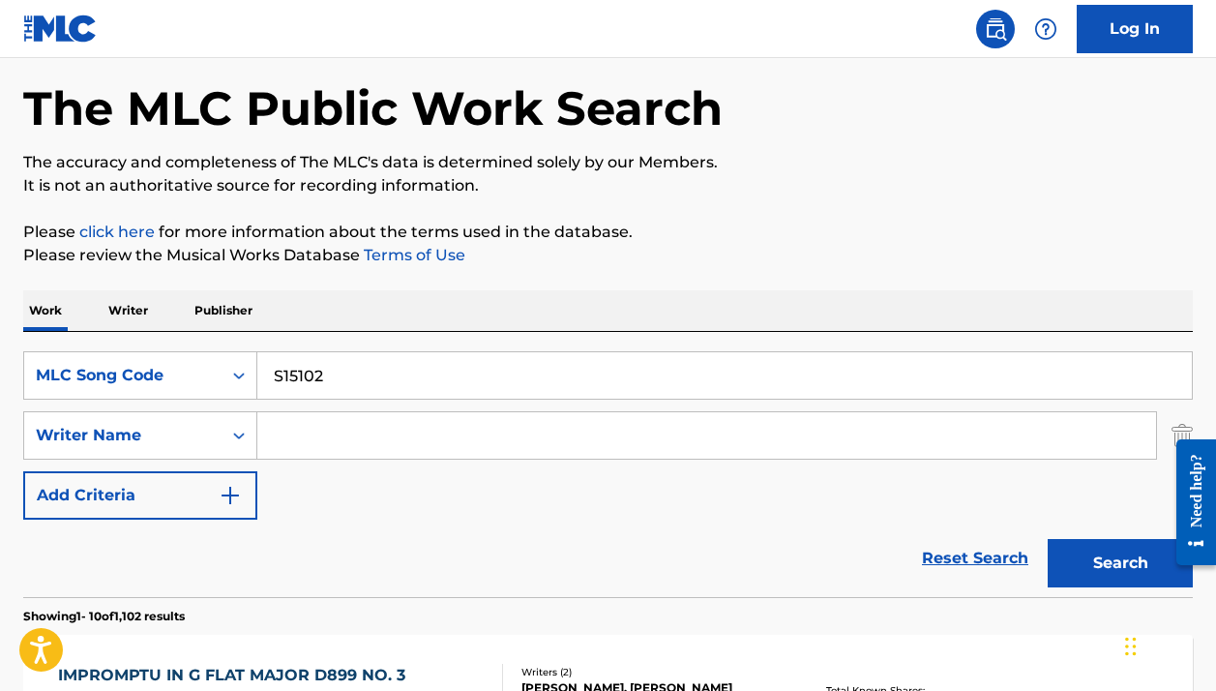
click at [1121, 563] on button "Search" at bounding box center [1120, 563] width 145 height 48
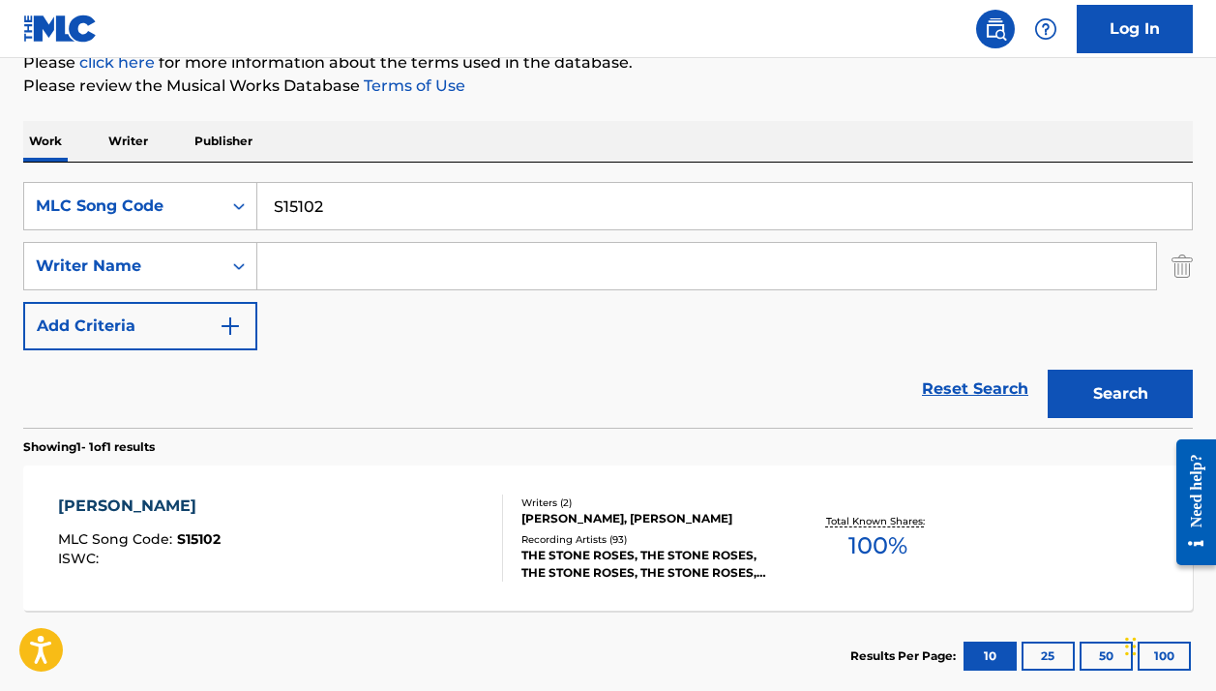
scroll to position [261, 0]
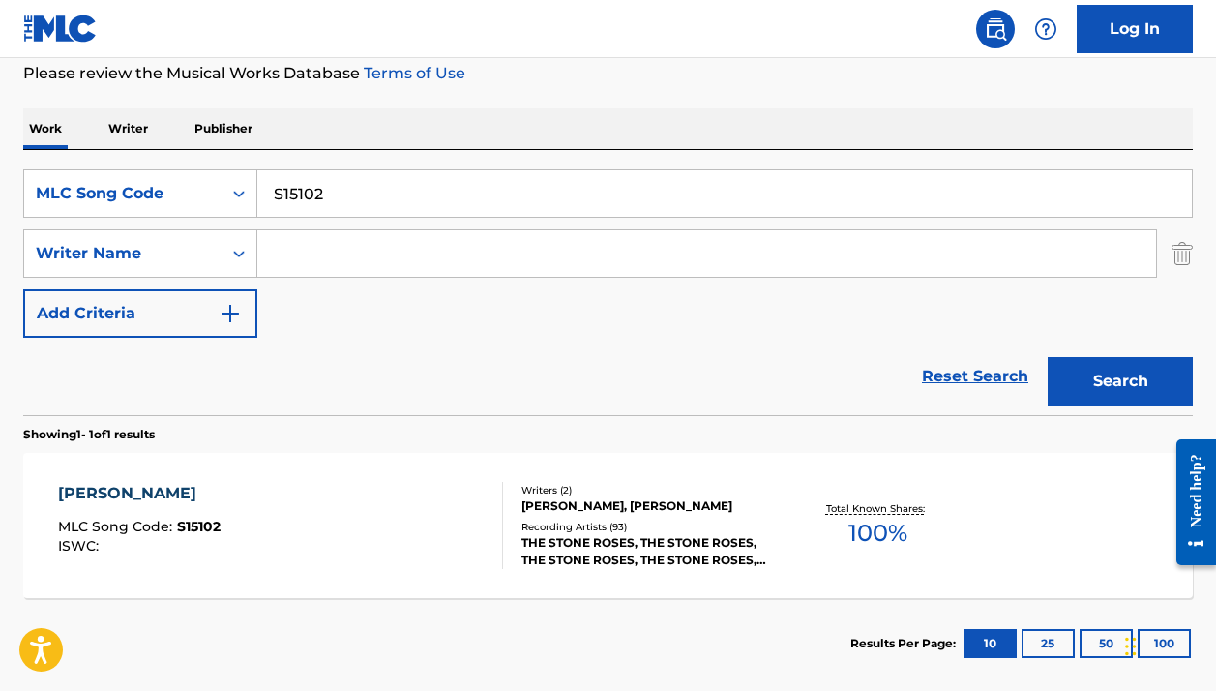
click at [715, 517] on div "Writers ( 2 ) IAN BROWN, JOHN SQUIRE Recording Artists ( 93 ) THE STONE ROSES, …" at bounding box center [642, 526] width 278 height 86
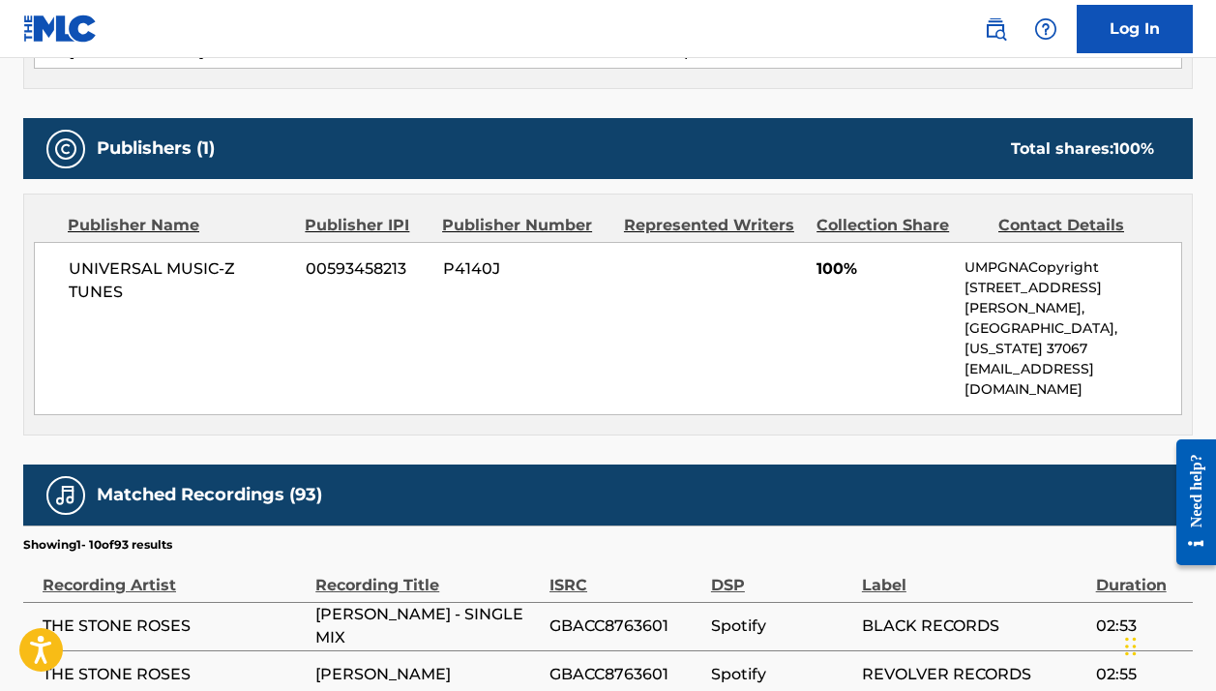
scroll to position [1258, 0]
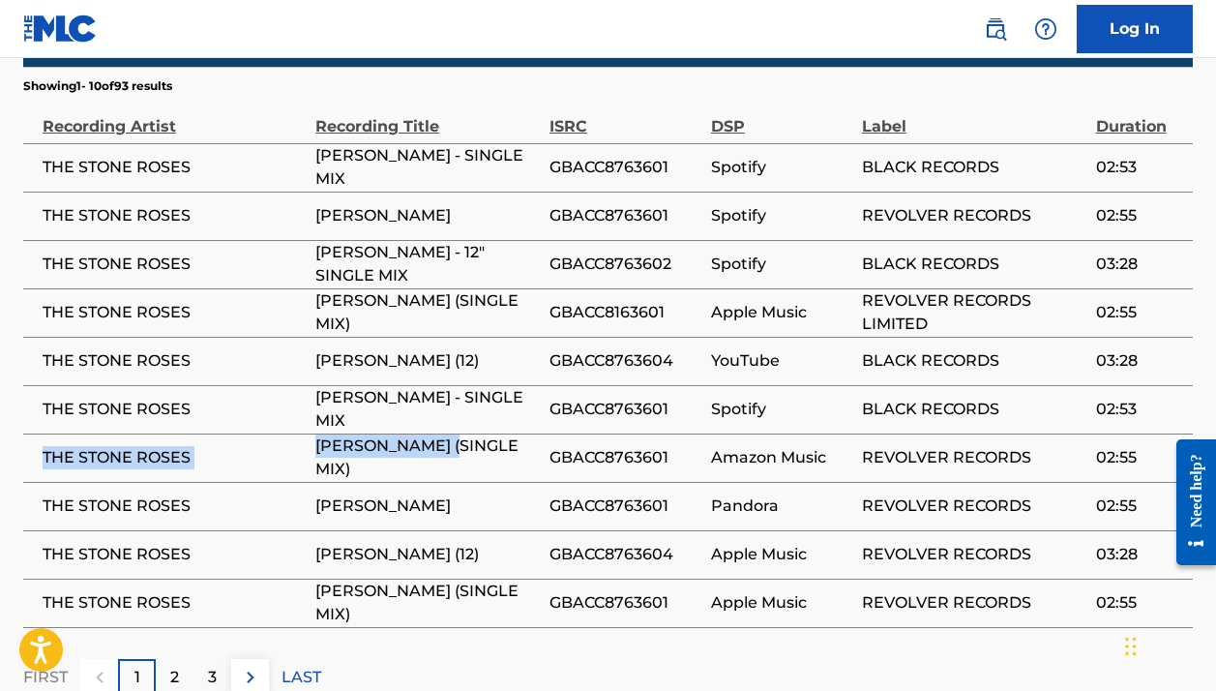
drag, startPoint x: 313, startPoint y: 400, endPoint x: 465, endPoint y: 399, distance: 151.9
click at [465, 434] on tr "THE STONE ROSES SALLY CINNAMON (SINGLE MIX) GBACC8763601 Amazon Music REVOLVER …" at bounding box center [608, 458] width 1170 height 48
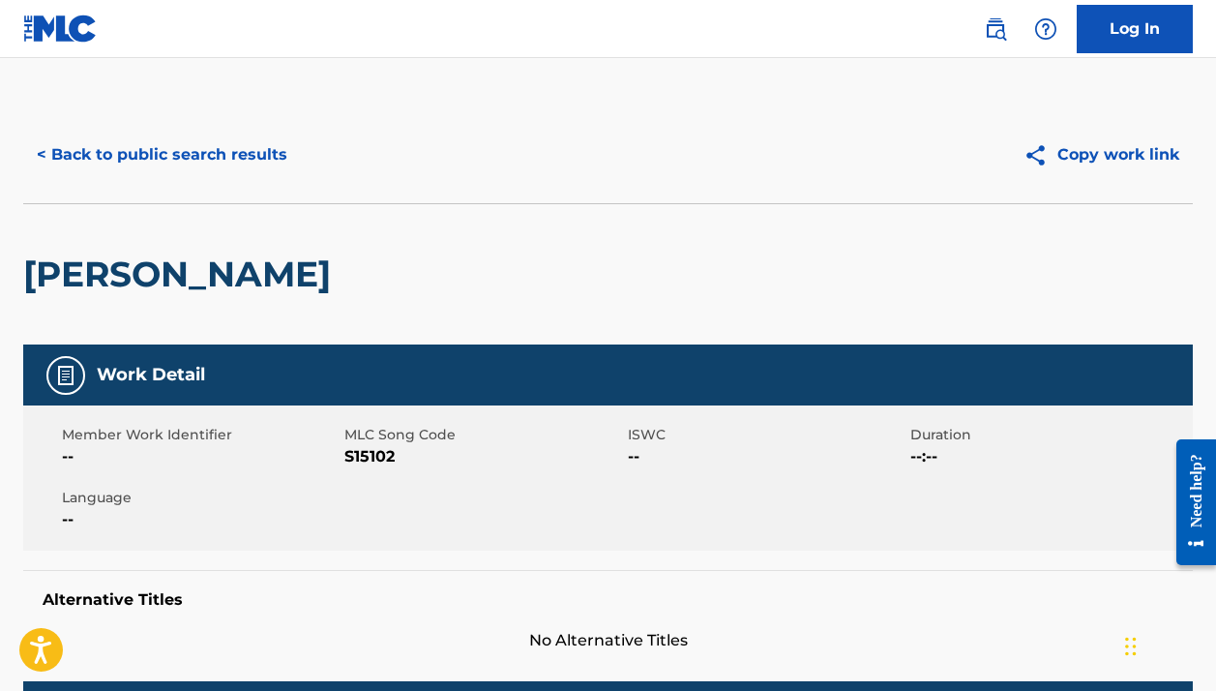
scroll to position [0, 0]
click at [245, 150] on button "< Back to public search results" at bounding box center [162, 155] width 278 height 48
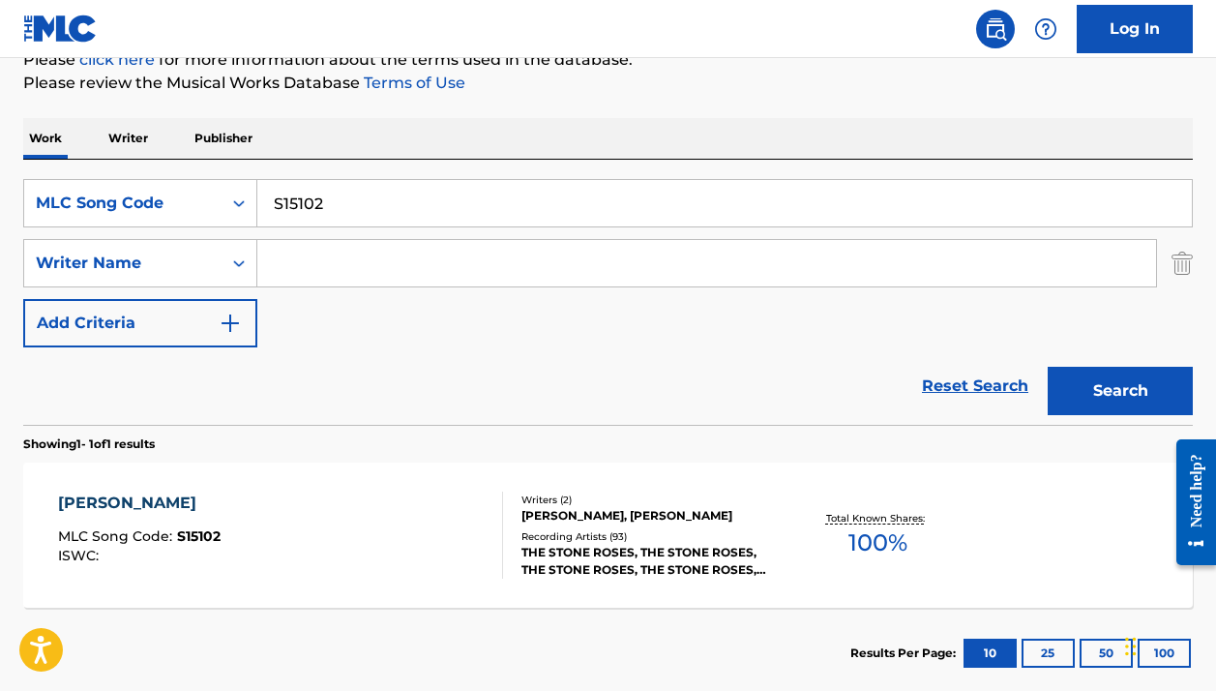
click at [345, 210] on input "S15102" at bounding box center [724, 203] width 935 height 46
paste input "W3295F"
type input "W3295F"
click at [1121, 391] on button "Search" at bounding box center [1120, 391] width 145 height 48
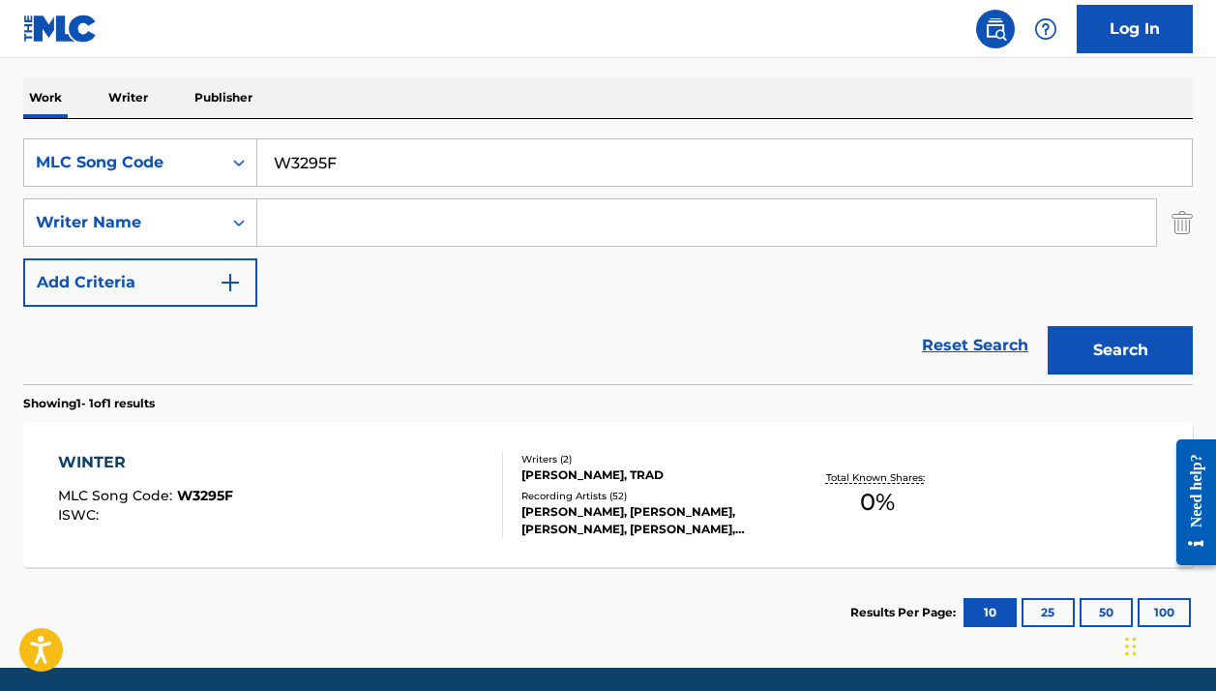
scroll to position [303, 0]
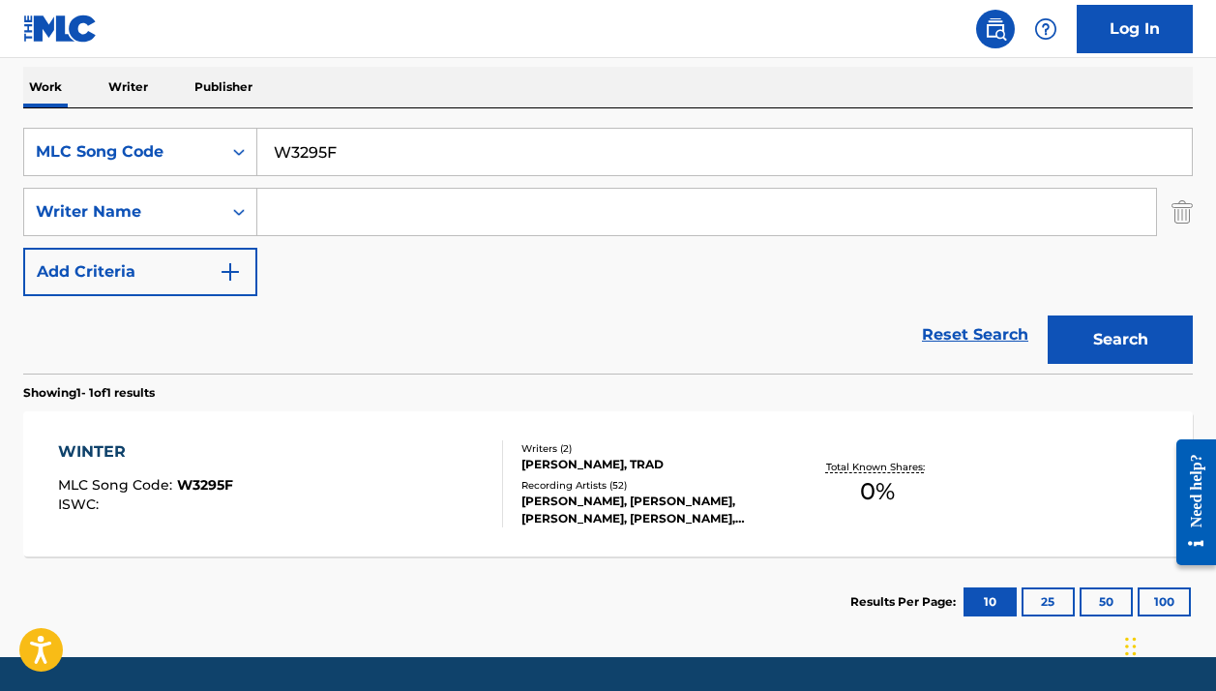
click at [470, 456] on div "WINTER MLC Song Code : W3295F ISWC :" at bounding box center [280, 483] width 444 height 87
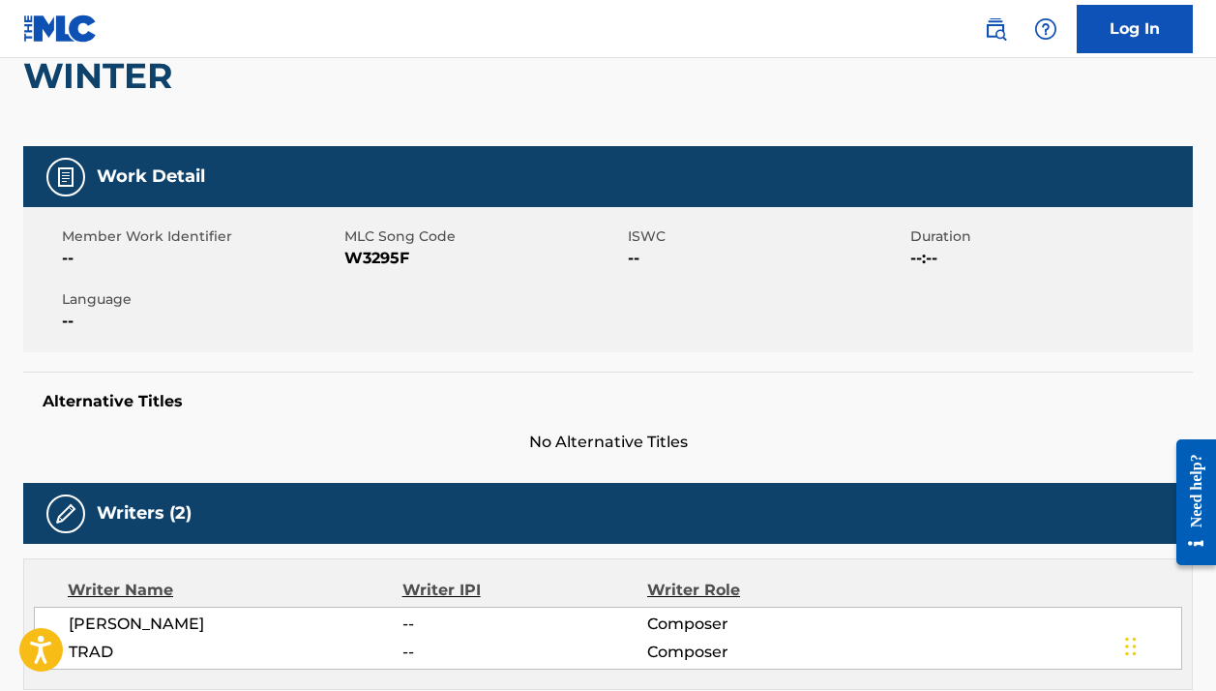
scroll to position [167, 0]
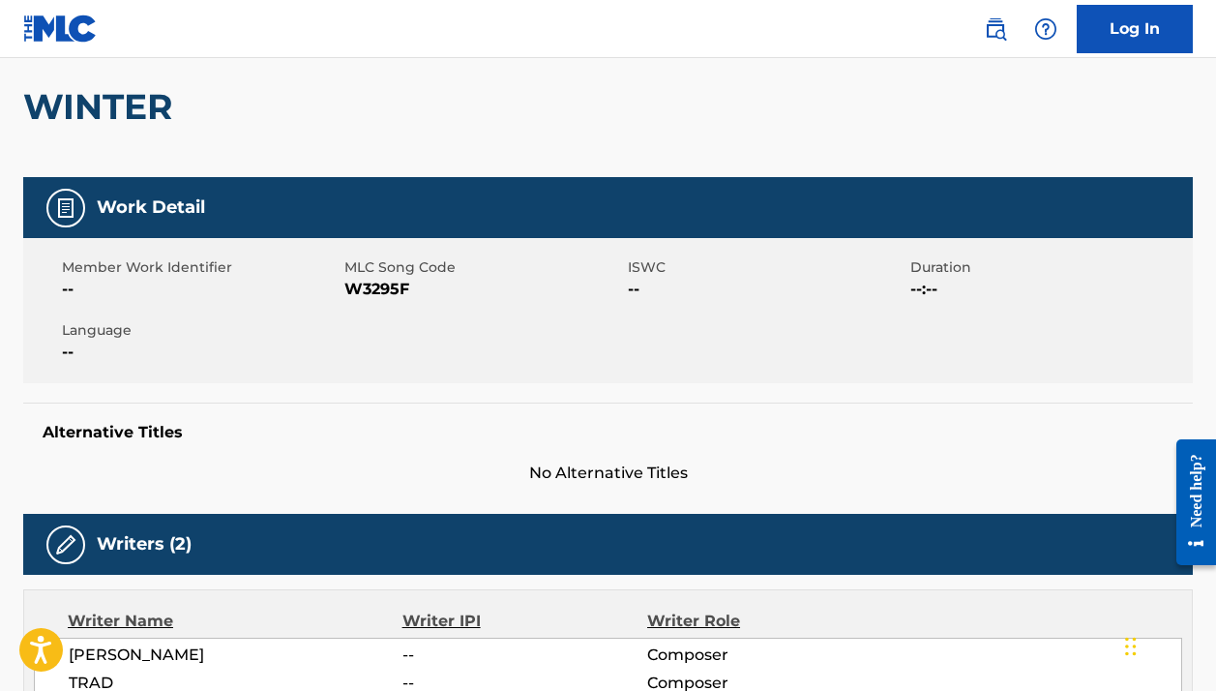
click at [391, 290] on span "W3295F" at bounding box center [484, 289] width 278 height 23
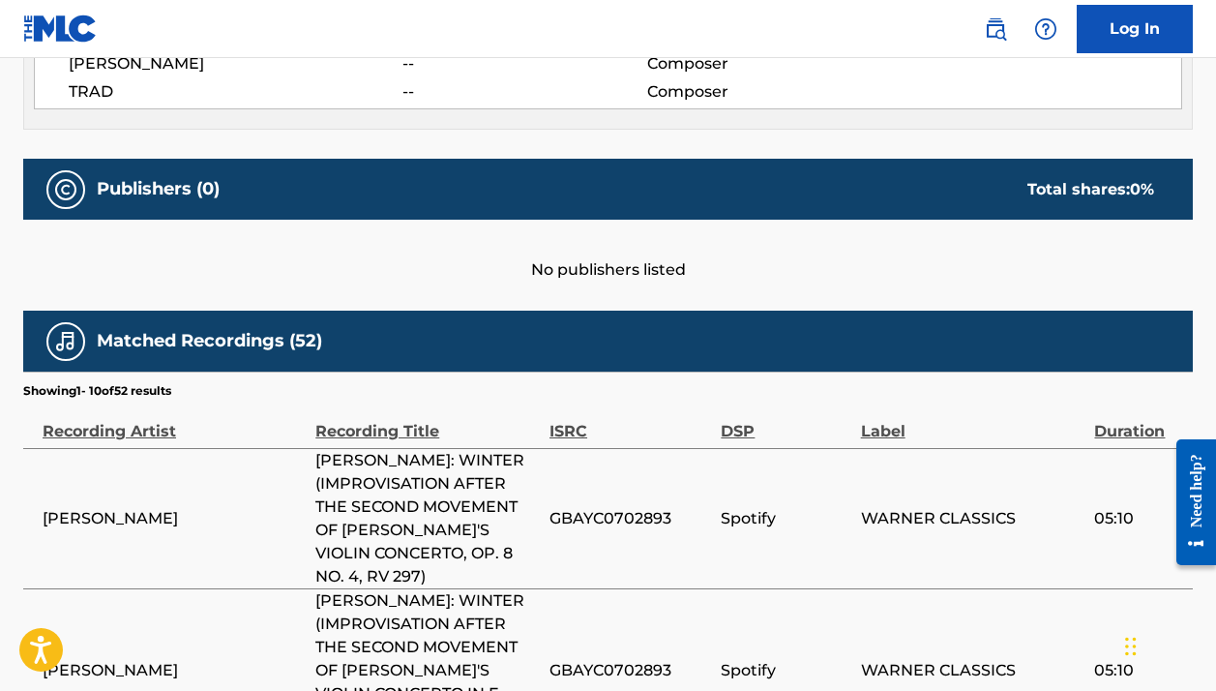
scroll to position [0, 0]
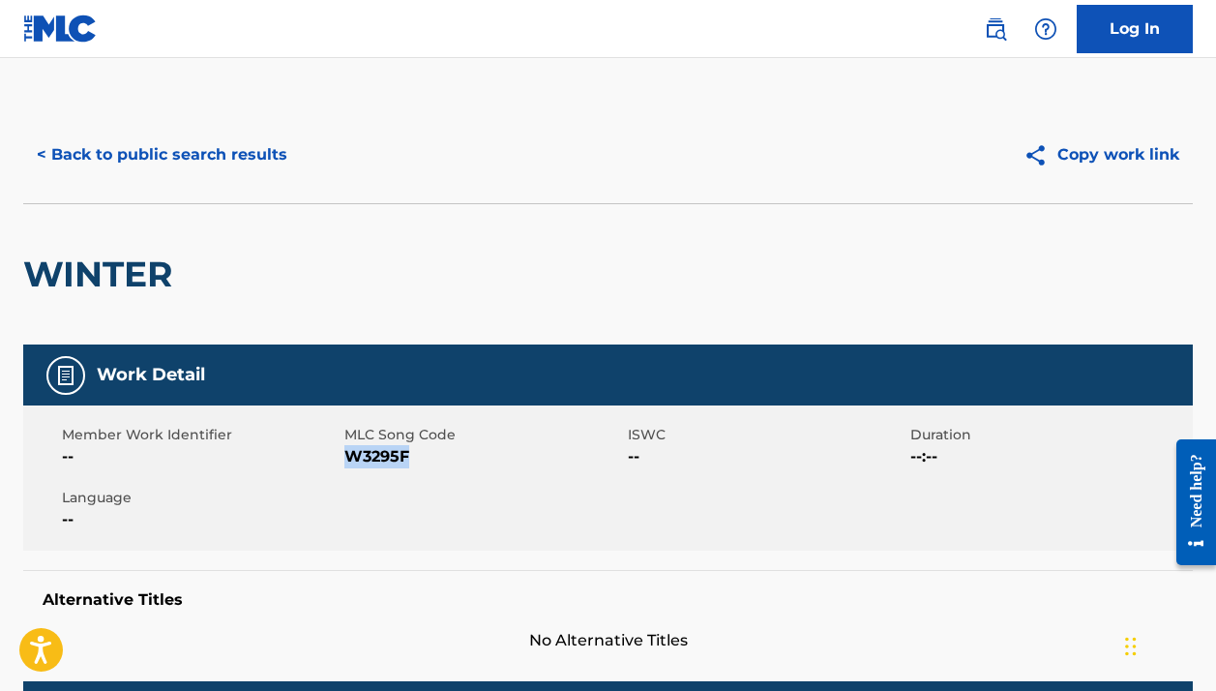
click at [219, 165] on button "< Back to public search results" at bounding box center [162, 155] width 278 height 48
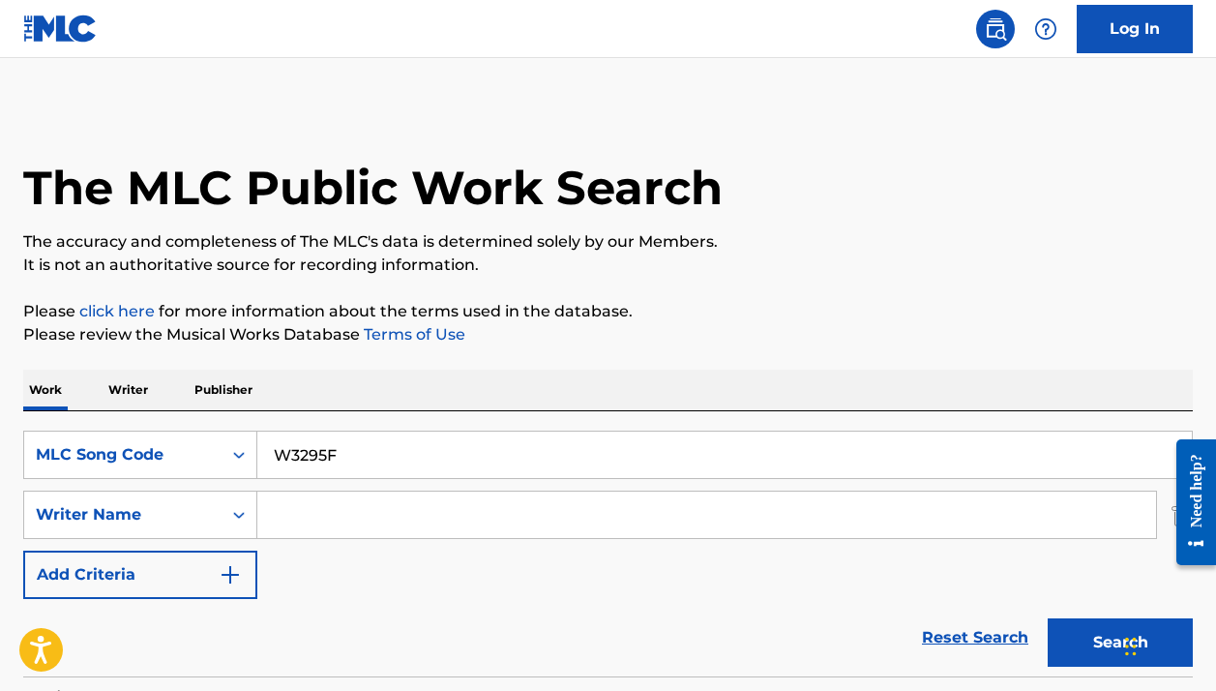
scroll to position [252, 0]
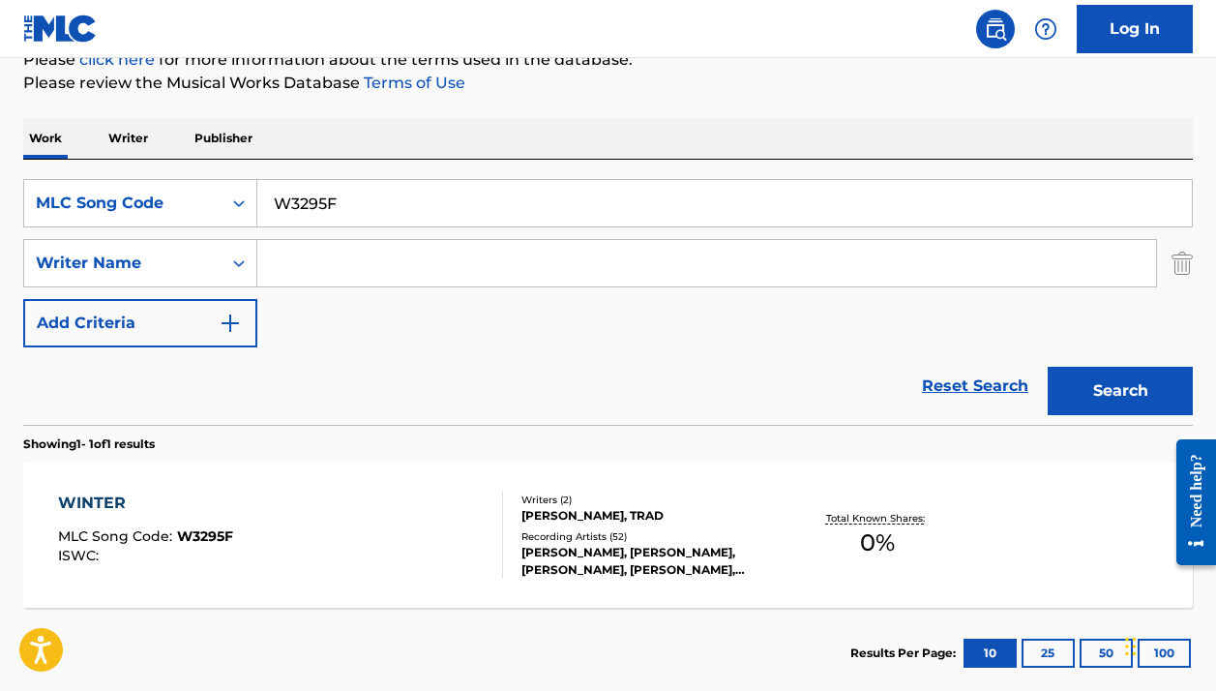
click at [377, 188] on input "W3295F" at bounding box center [724, 203] width 935 height 46
click at [376, 188] on input "W3295F" at bounding box center [724, 203] width 935 height 46
paste input "Bizet: Carmen, Act 1: "L'amour est un oiseau rebelle" (Carmen, Chœur)"
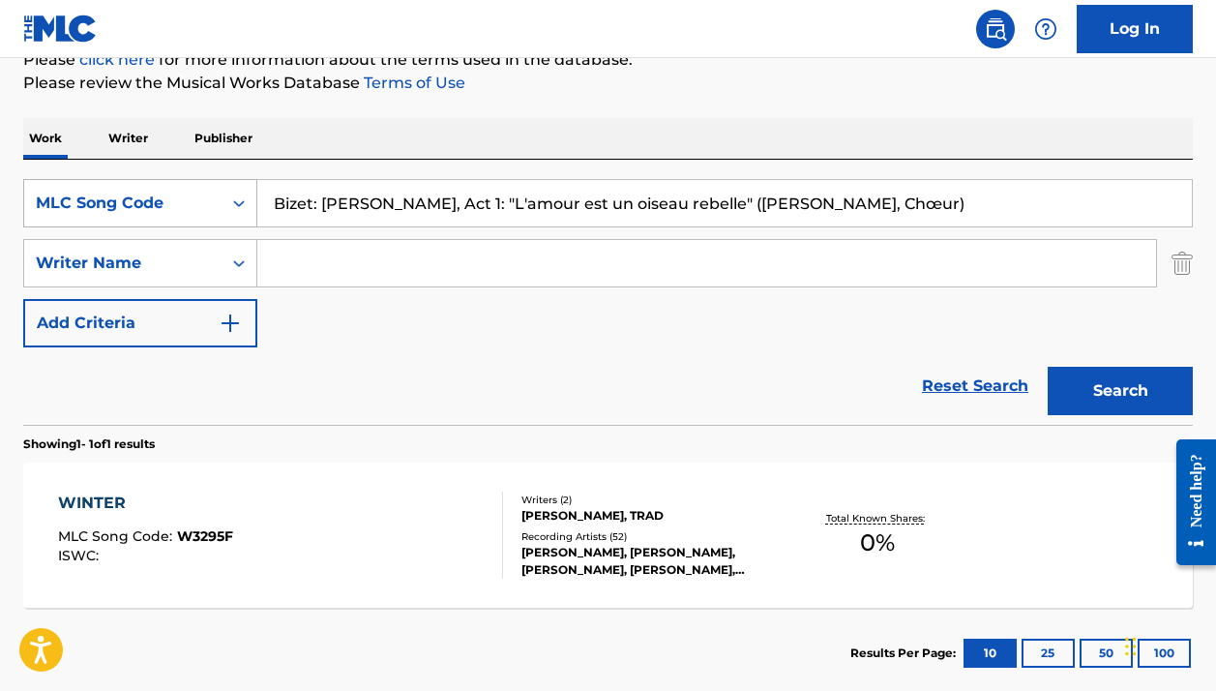
type input "Bizet: Carmen, Act 1: "L'amour est un oiseau rebelle" (Carmen, Chœur)"
click at [202, 202] on div "MLC Song Code" at bounding box center [123, 203] width 174 height 23
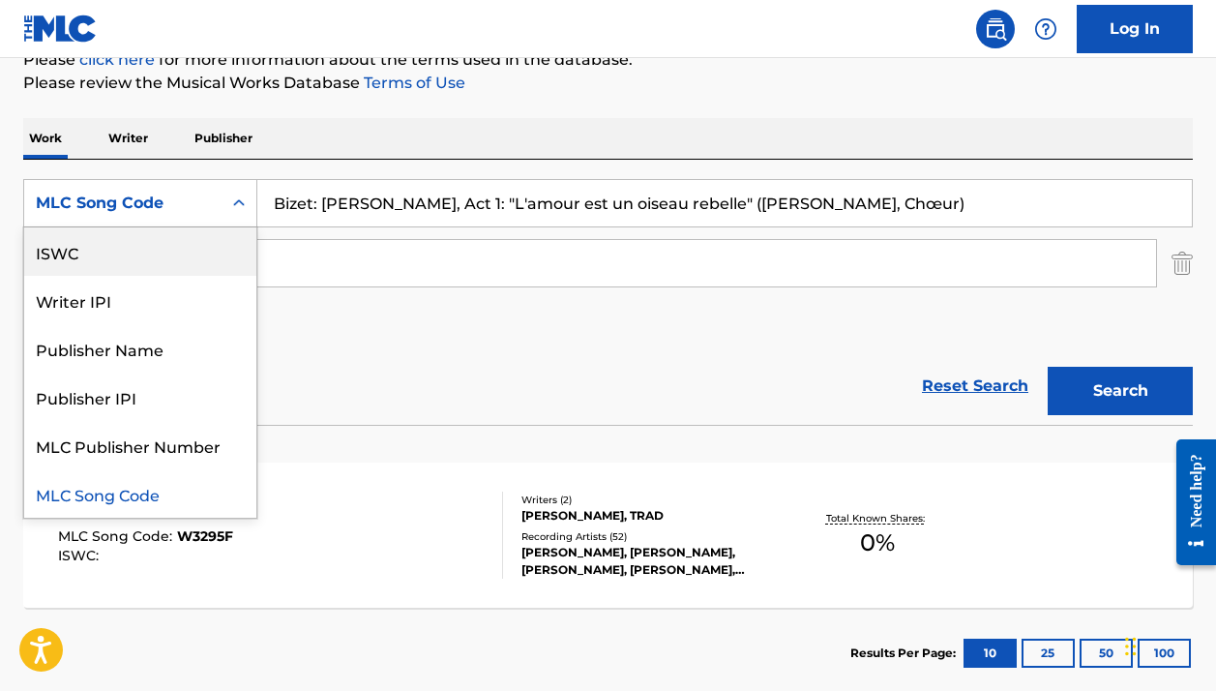
scroll to position [0, 0]
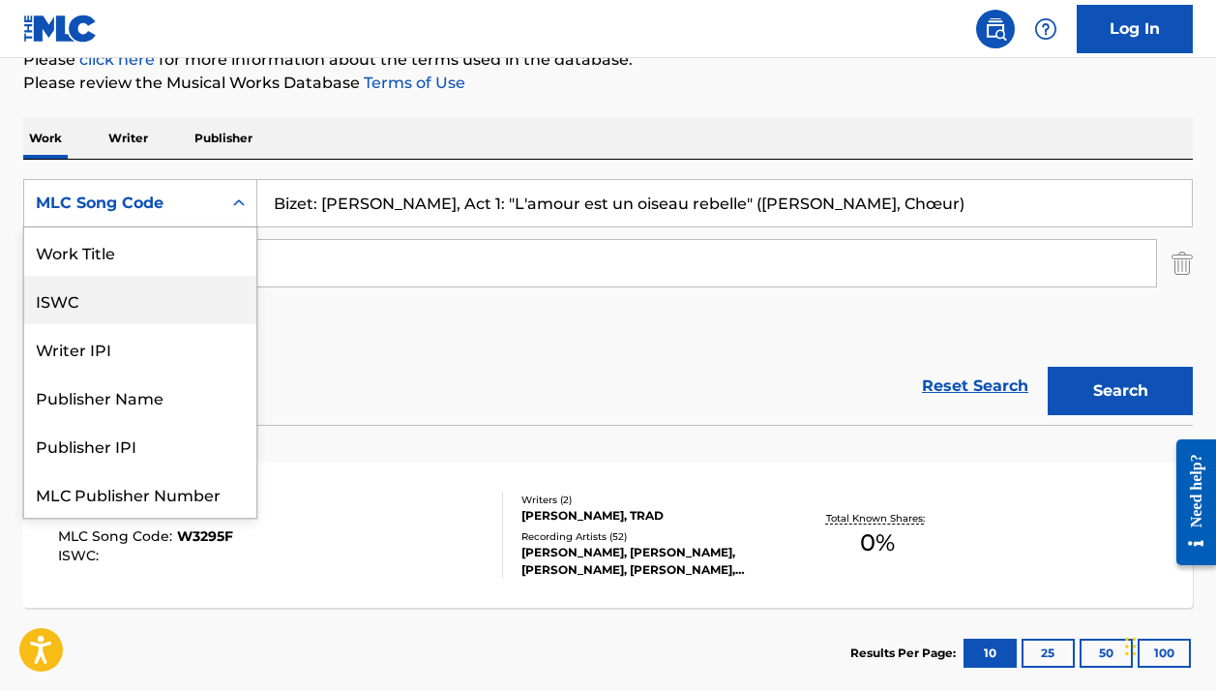
click at [142, 252] on div "Work Title" at bounding box center [140, 251] width 232 height 48
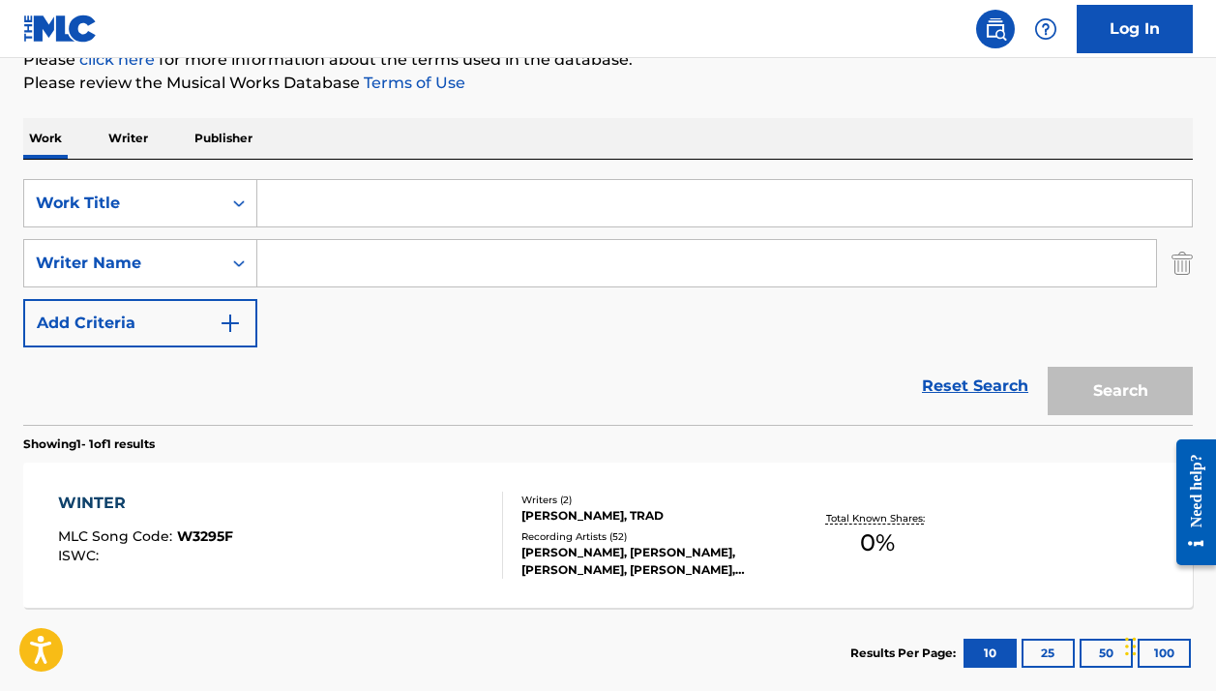
click at [843, 215] on input "Search Form" at bounding box center [724, 203] width 935 height 46
paste input "Bizet: Carmen, Act 1: "L'amour est un oiseau rebelle" (Carmen, Chœur)"
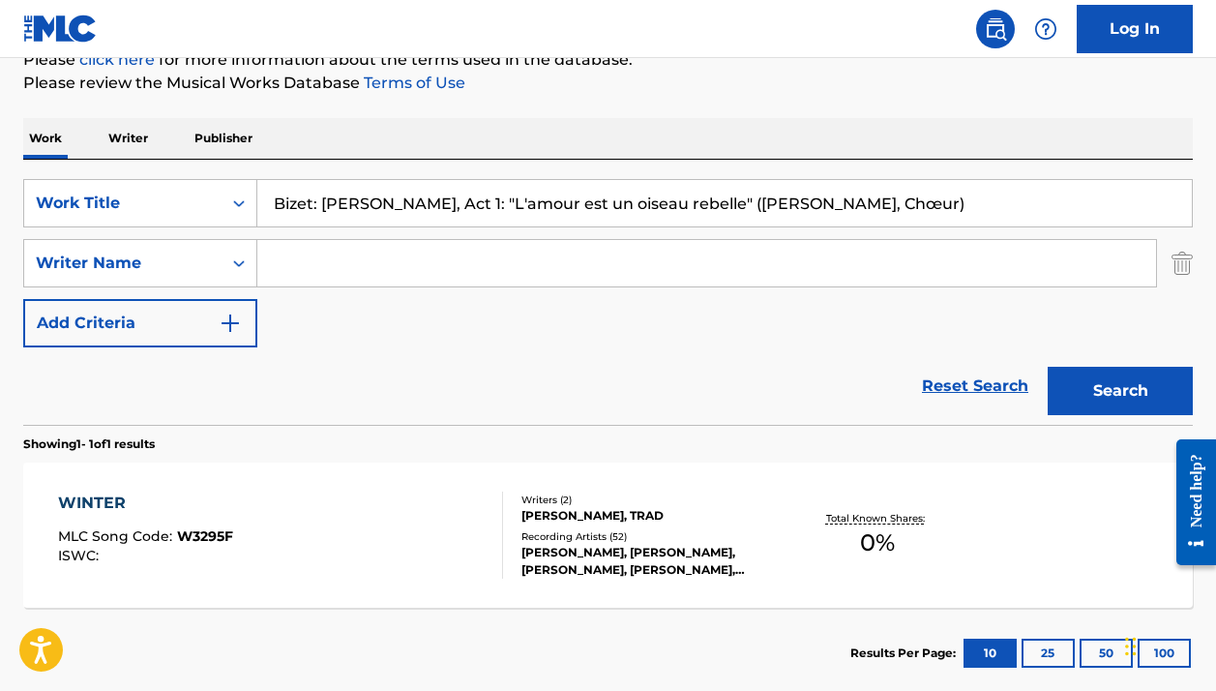
type input "Bizet: Carmen, Act 1: "L'amour est un oiseau rebelle" (Carmen, Chœur)"
click at [1118, 378] on button "Search" at bounding box center [1120, 391] width 145 height 48
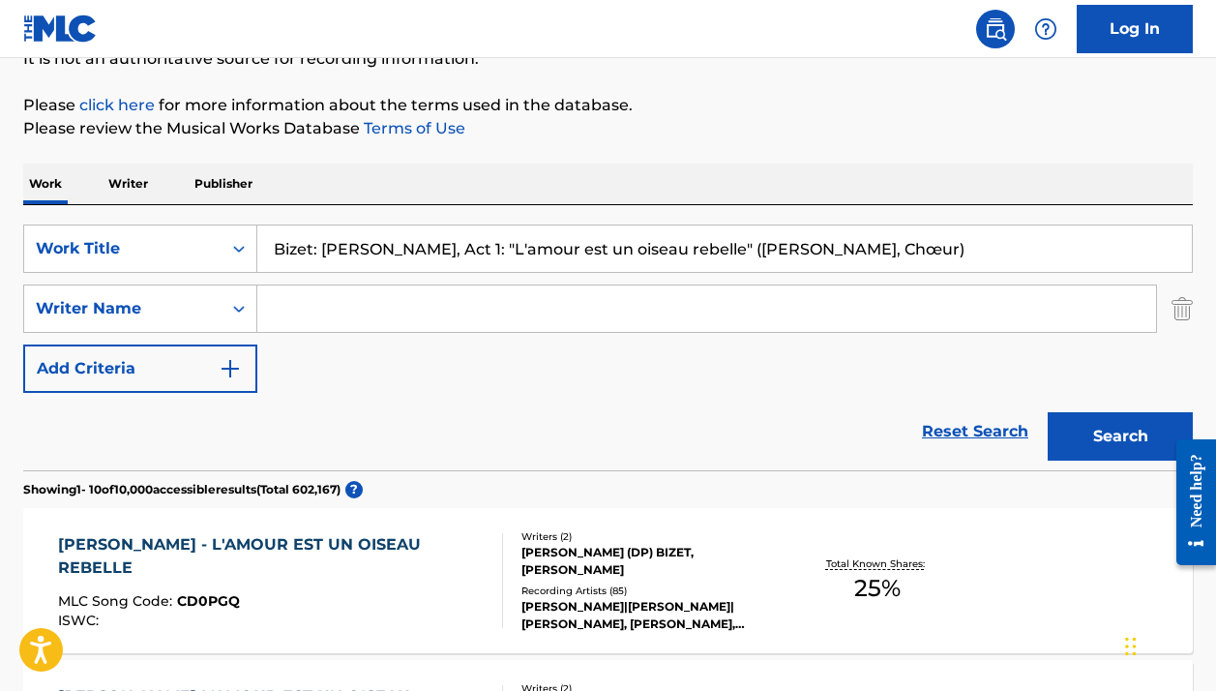
scroll to position [334, 0]
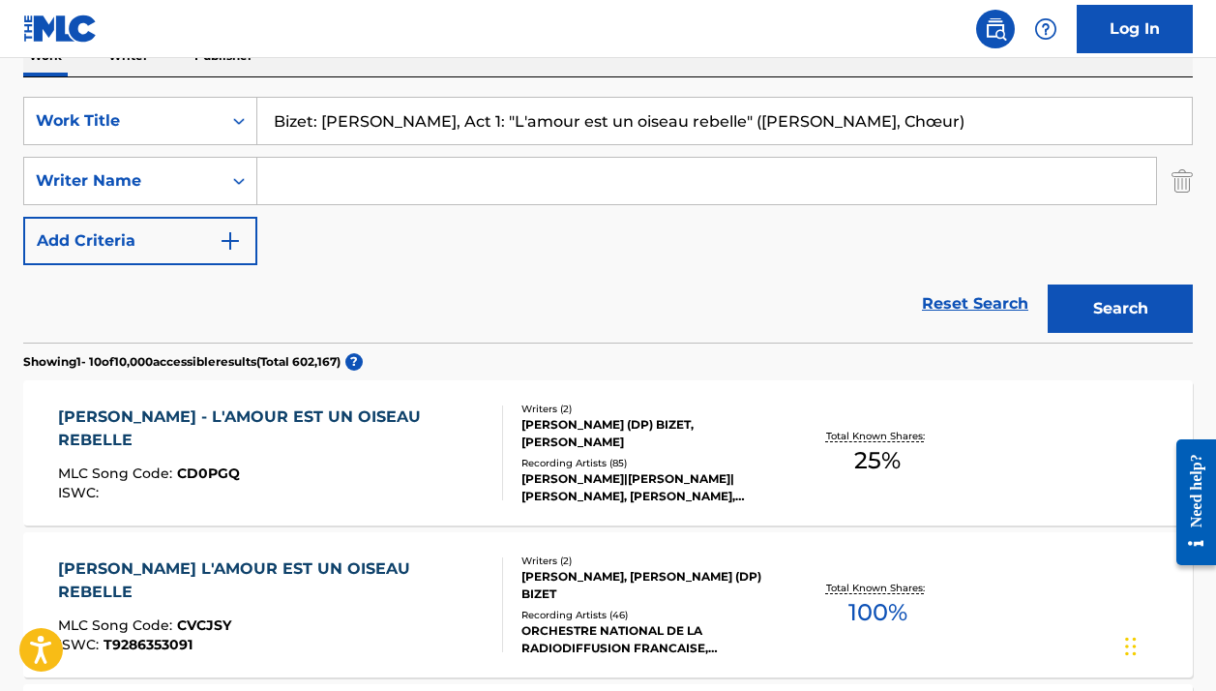
click at [707, 308] on div "Reset Search Search" at bounding box center [608, 303] width 1170 height 77
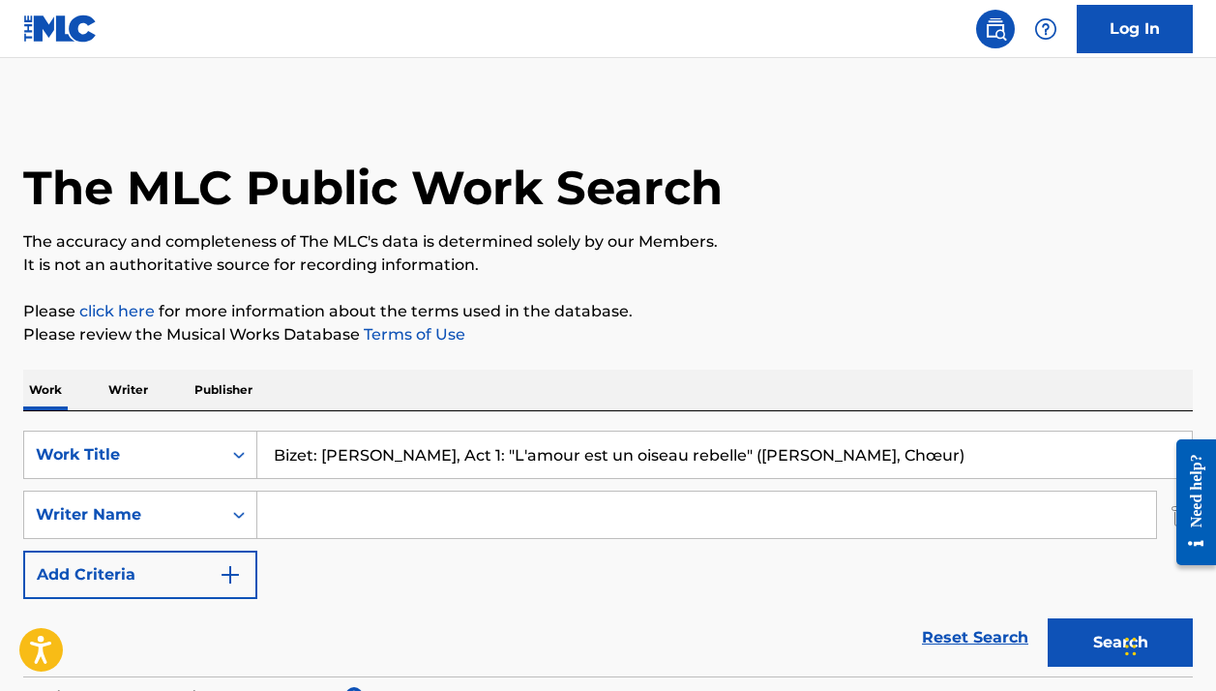
scroll to position [0, 0]
click at [567, 524] on input "Search Form" at bounding box center [706, 515] width 899 height 46
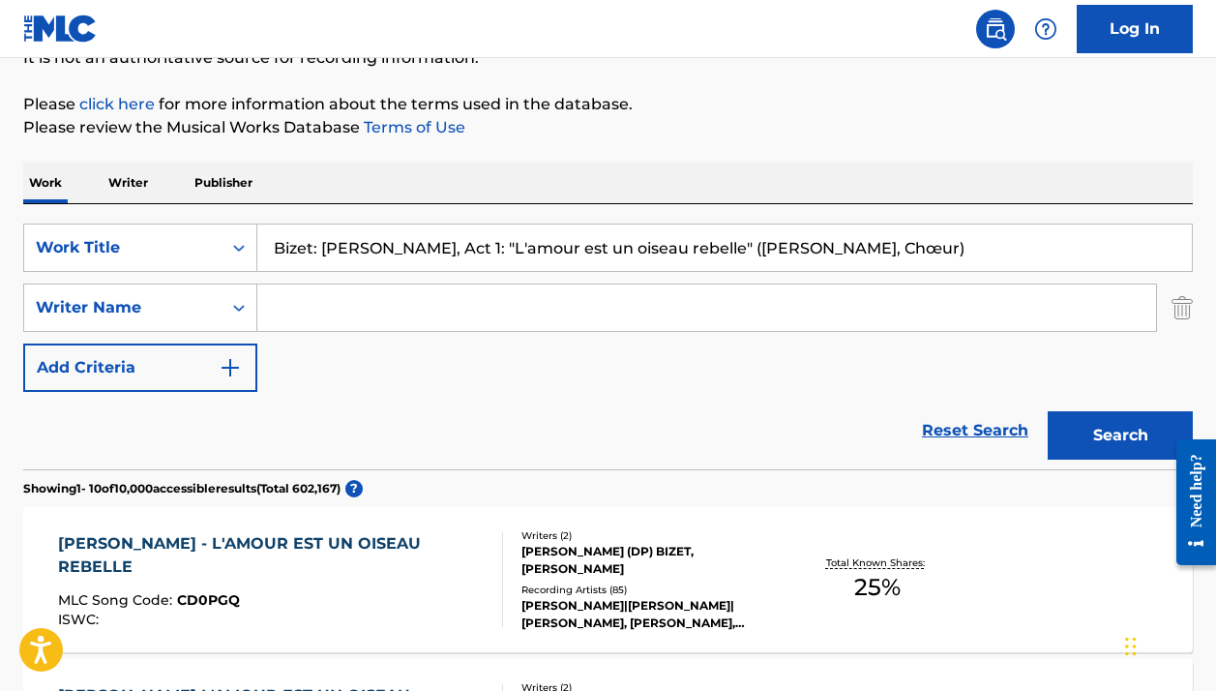
scroll to position [365, 0]
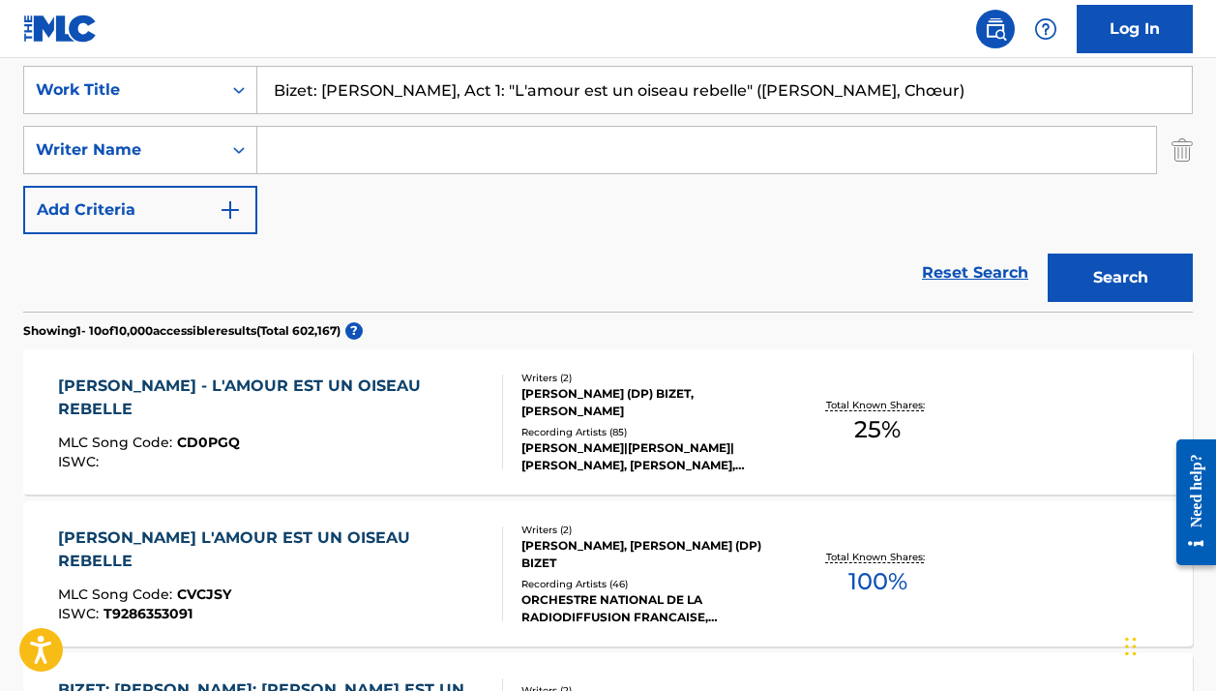
click at [570, 453] on div "ELĪNA GARANČA|YANNICK NÉZET-SÉGUIN|WIENER PHILHARMONIKER, YUKO SASAI, NICOLAS B…" at bounding box center [651, 456] width 259 height 35
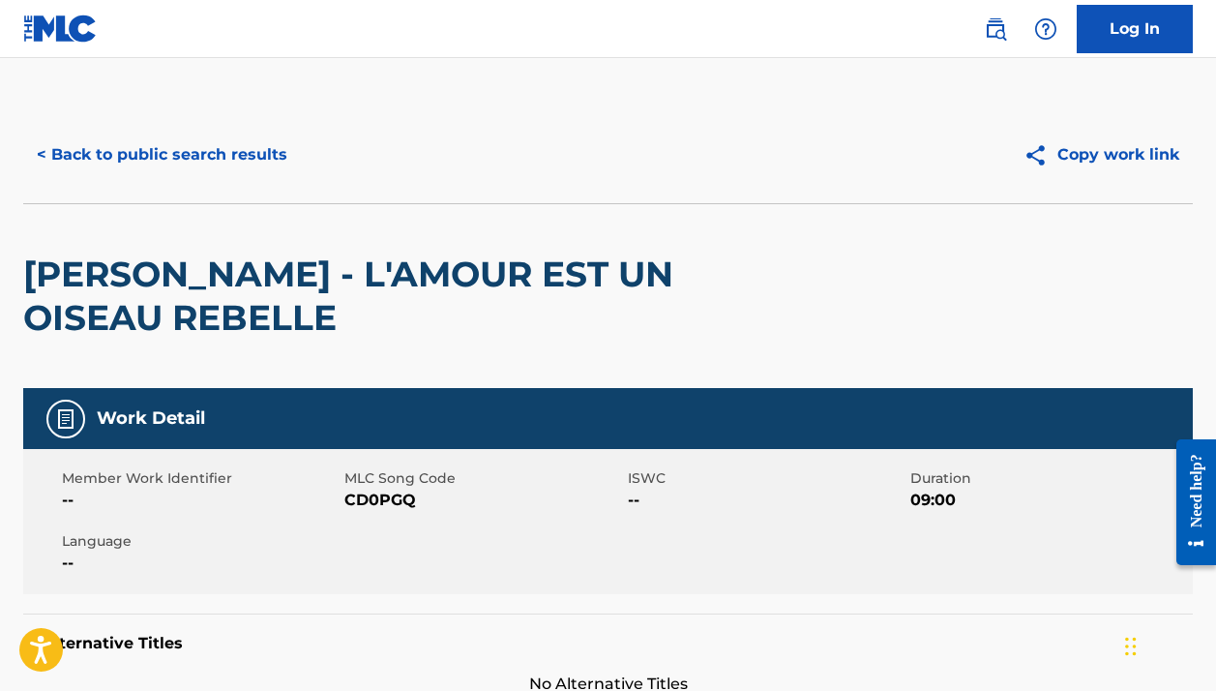
scroll to position [5, 0]
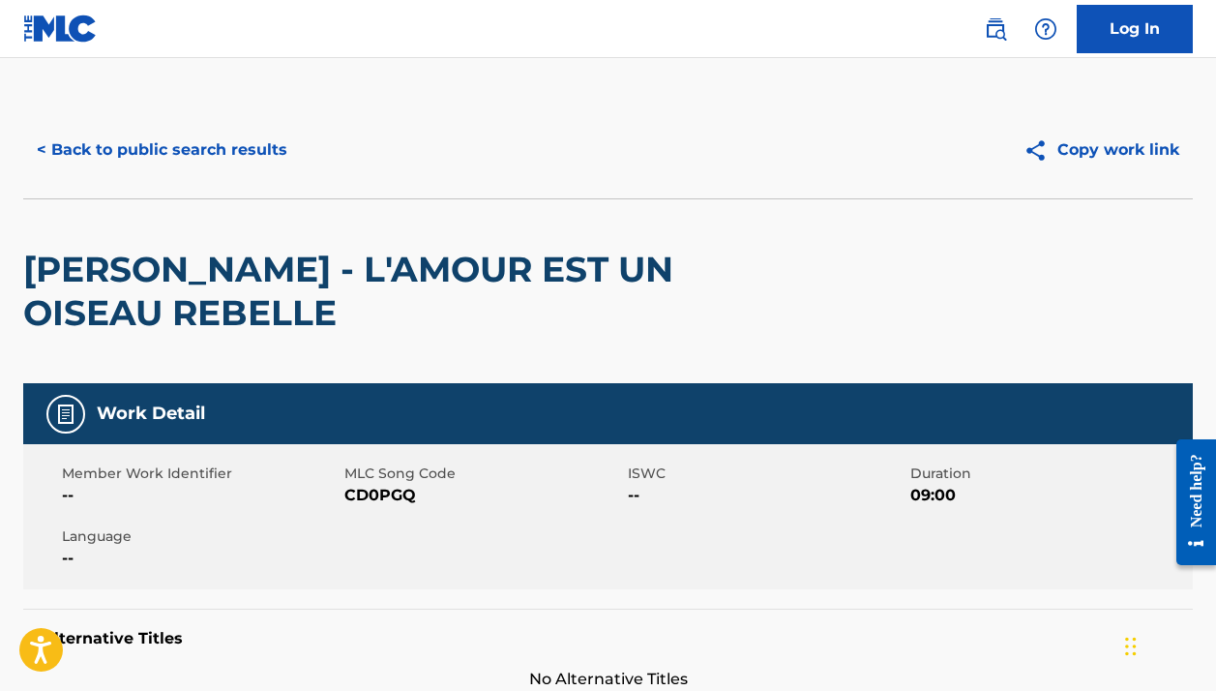
click at [245, 150] on button "< Back to public search results" at bounding box center [162, 150] width 278 height 48
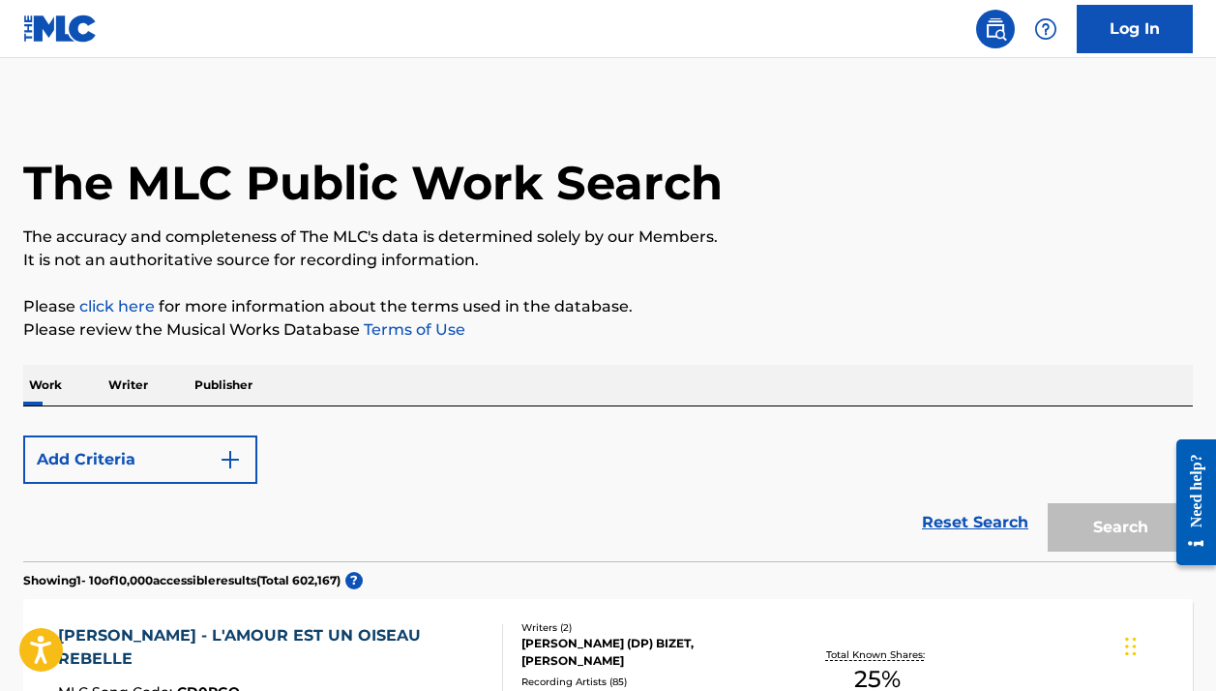
scroll to position [365, 0]
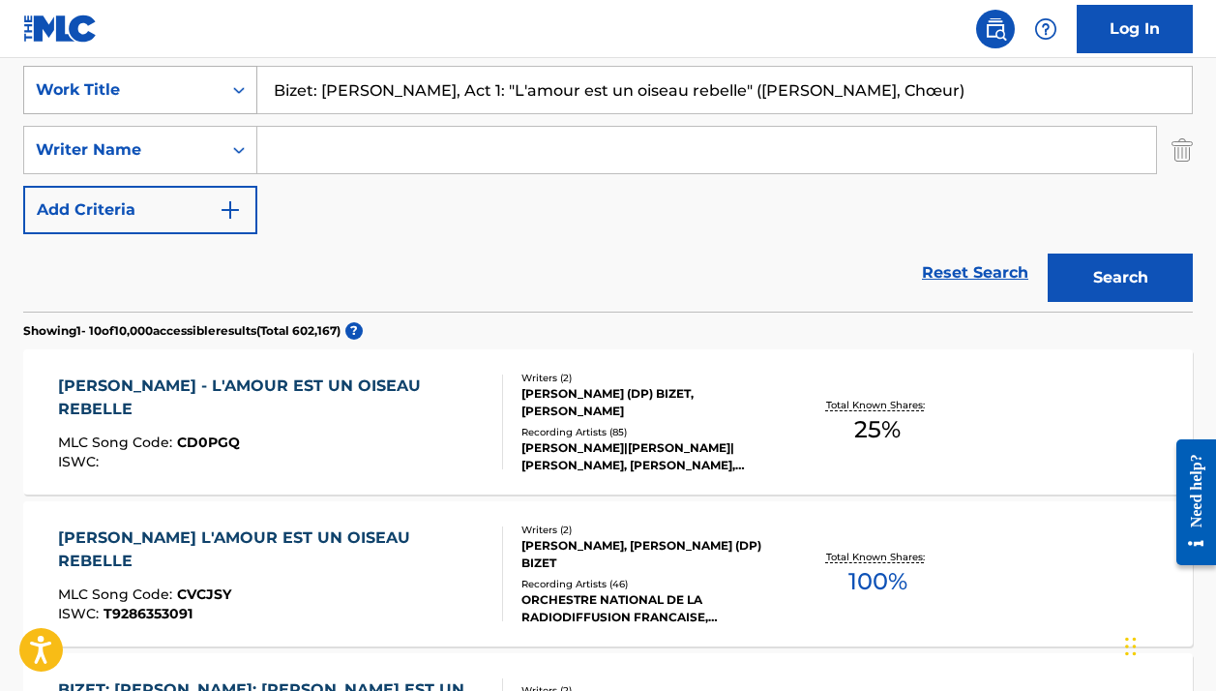
click at [177, 99] on div "Work Title" at bounding box center [123, 89] width 174 height 23
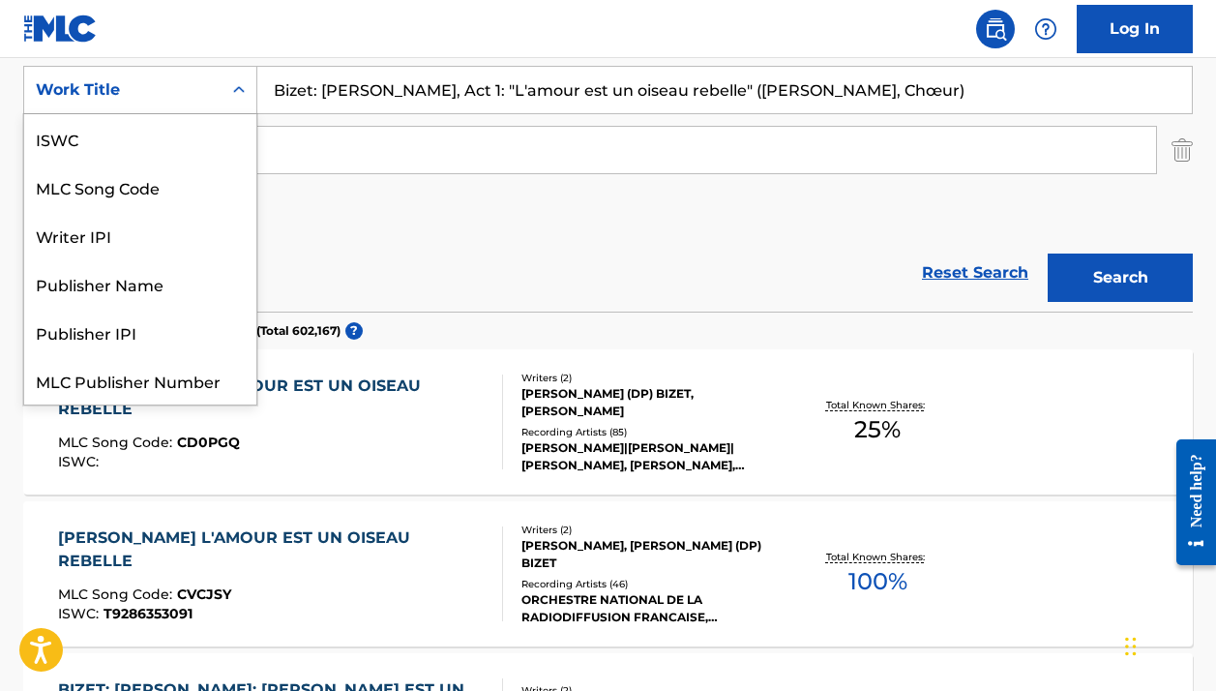
scroll to position [48, 0]
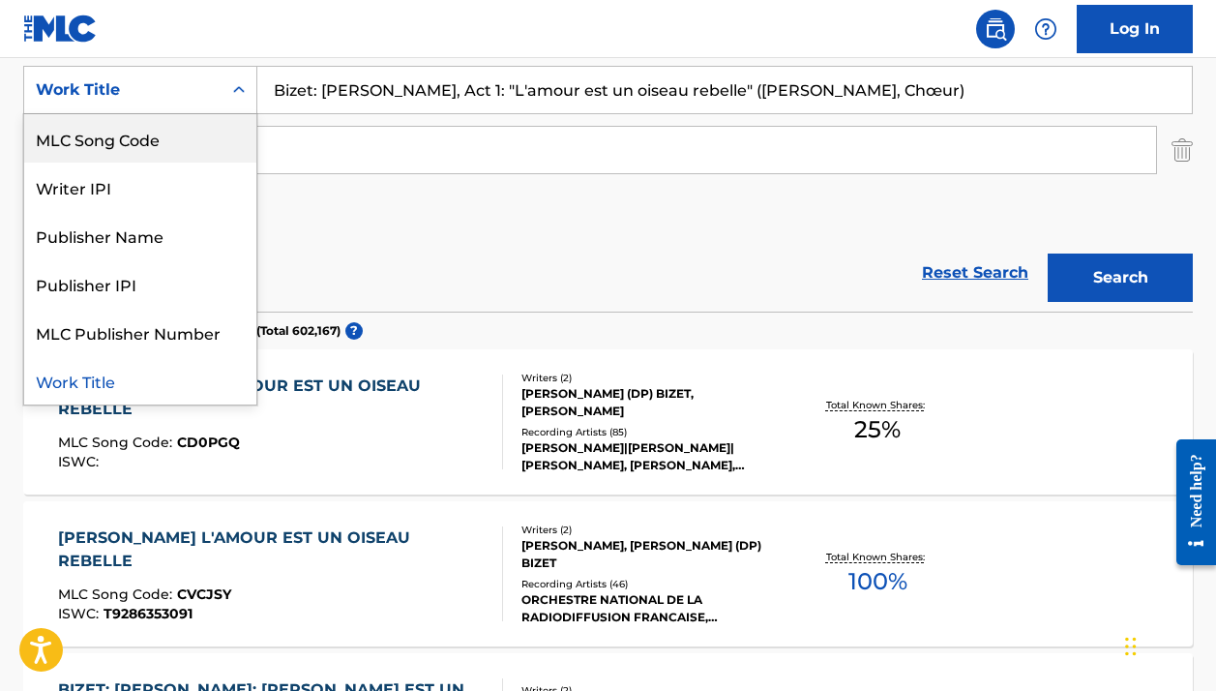
click at [152, 148] on div "MLC Song Code" at bounding box center [140, 138] width 232 height 48
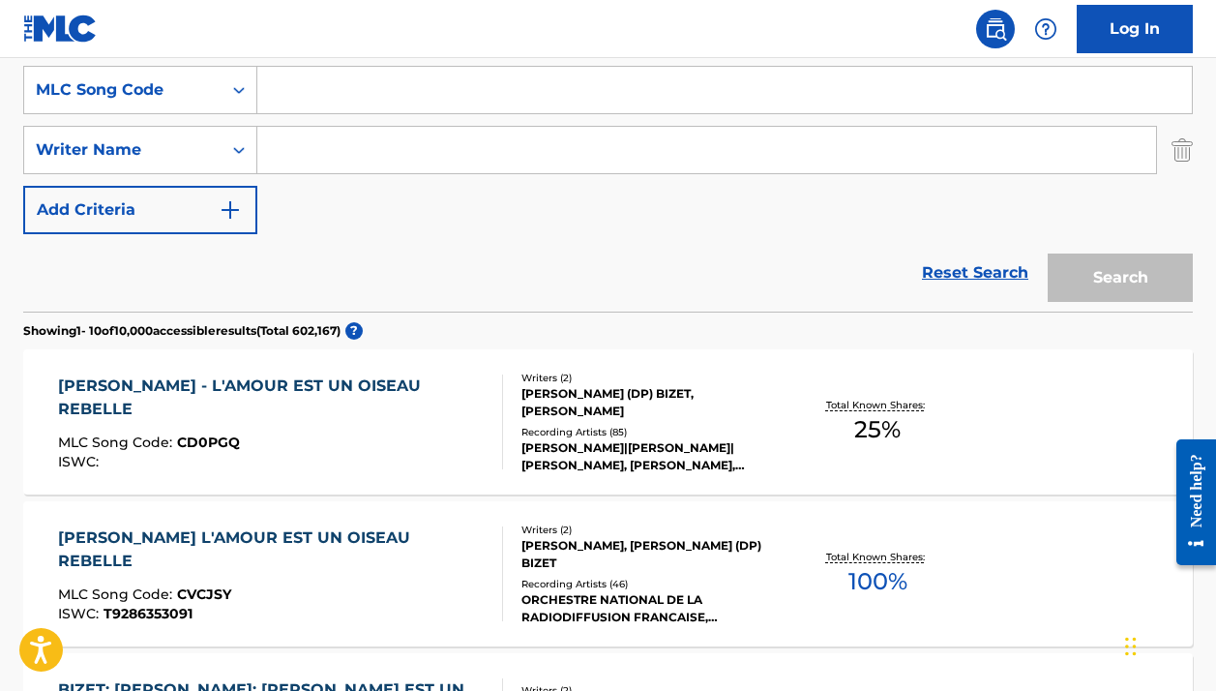
click at [367, 77] on input "Search Form" at bounding box center [724, 90] width 935 height 46
paste input "C09567"
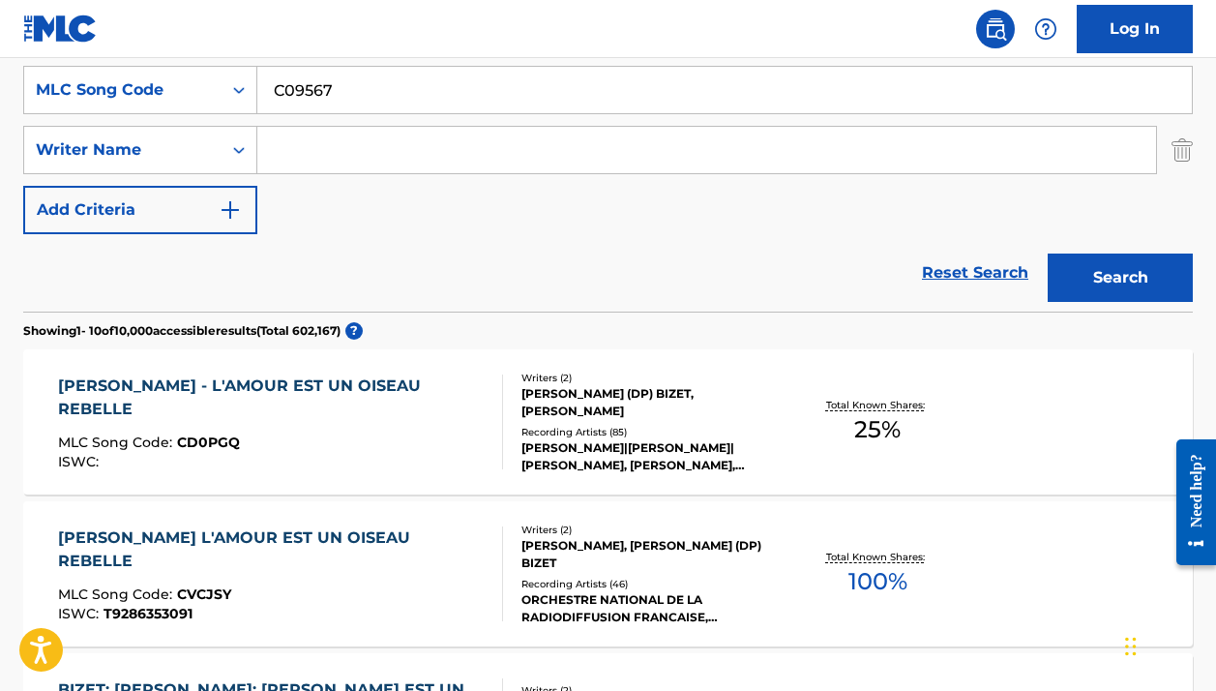
click at [1121, 278] on button "Search" at bounding box center [1120, 278] width 145 height 48
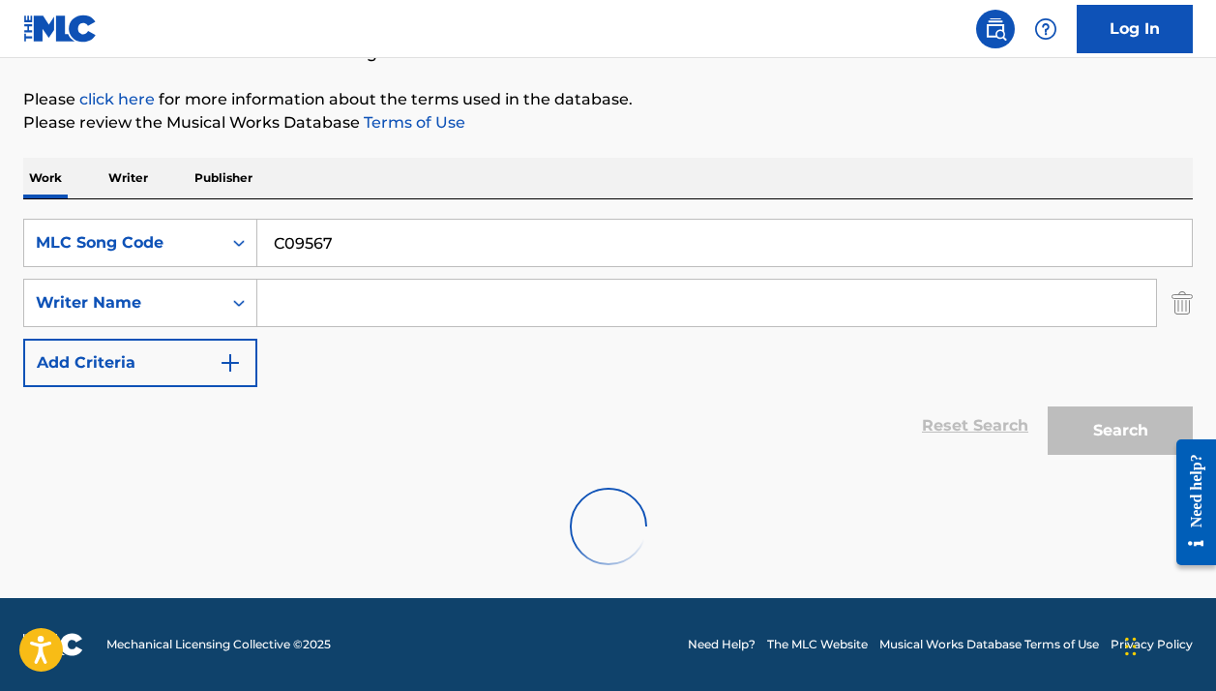
scroll to position [212, 0]
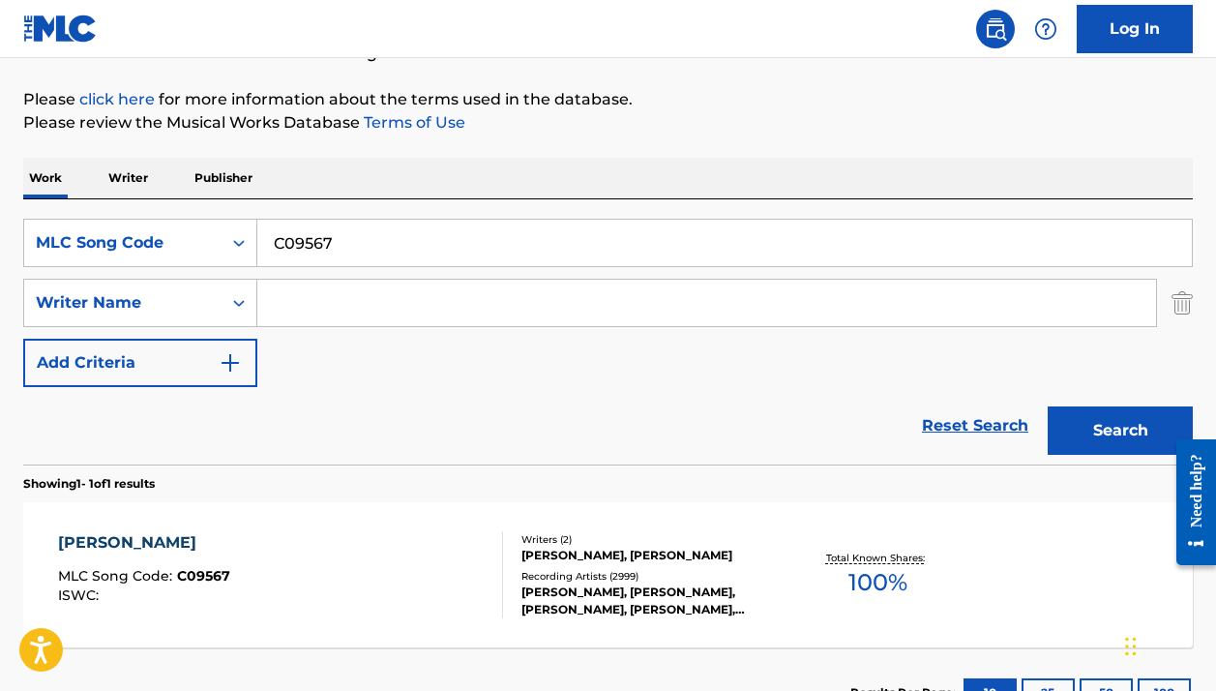
click at [312, 253] on input "C09567" at bounding box center [724, 243] width 935 height 46
paste input "40973"
click at [1121, 431] on button "Search" at bounding box center [1120, 430] width 145 height 48
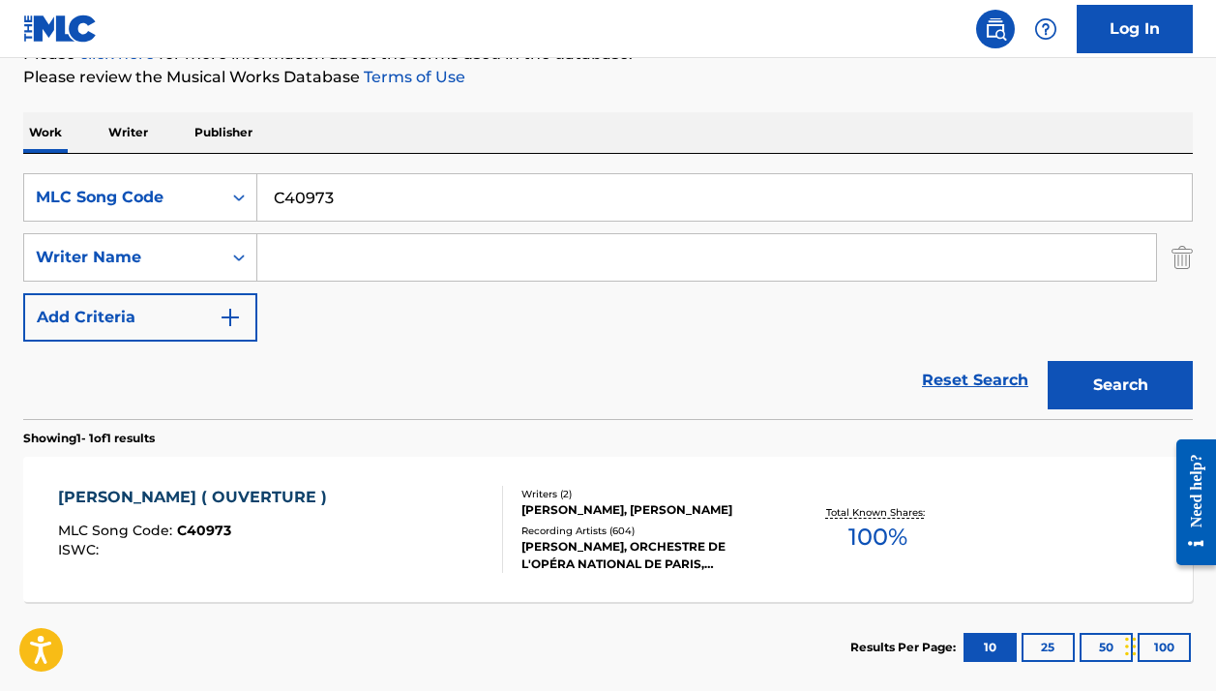
scroll to position [265, 0]
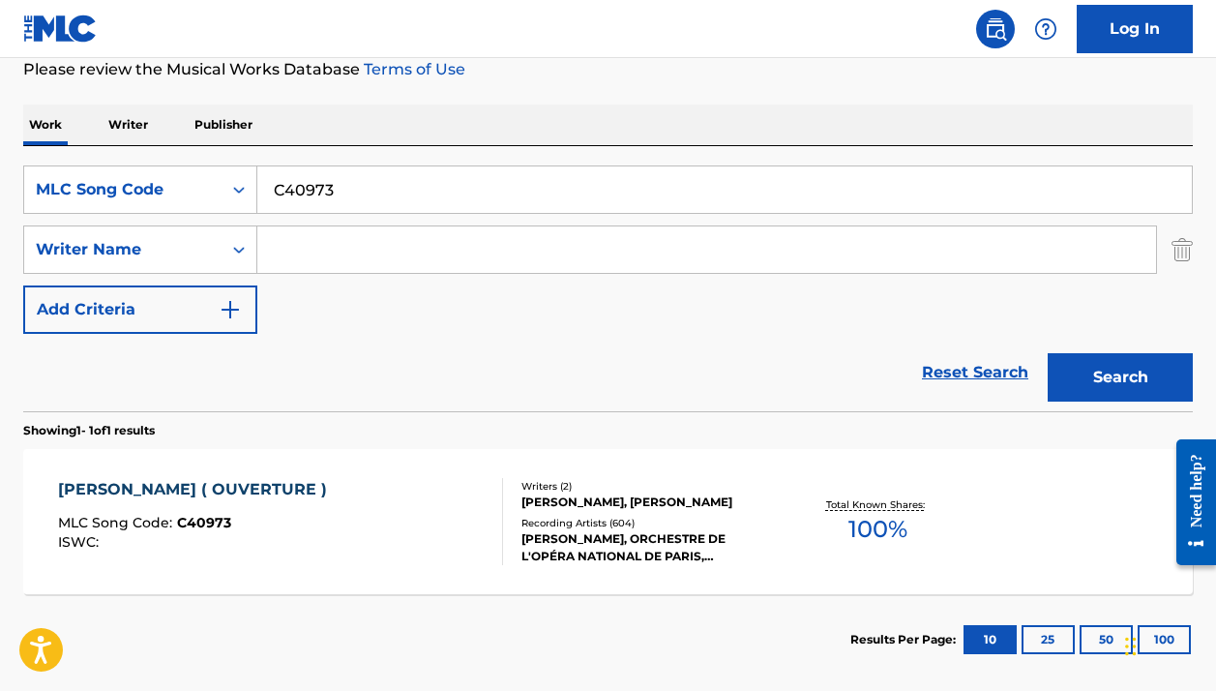
click at [489, 184] on input "C40973" at bounding box center [724, 189] width 935 height 46
paste input "LE8ZF8"
click at [1121, 377] on button "Search" at bounding box center [1120, 377] width 145 height 48
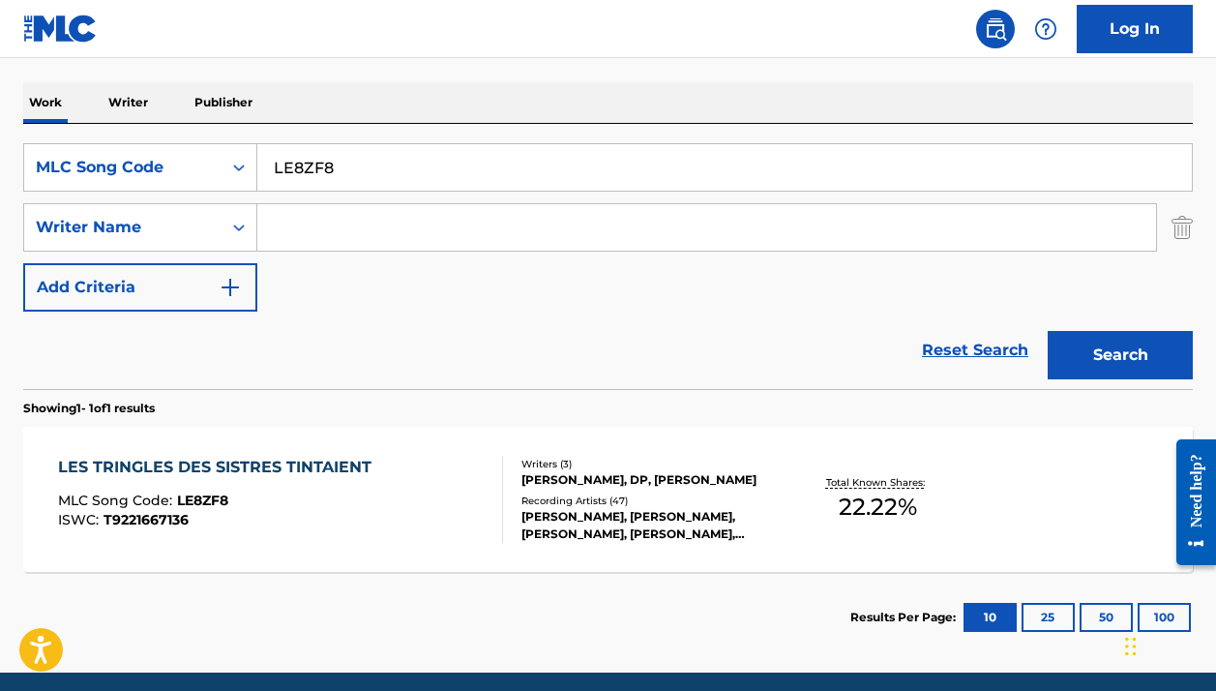
scroll to position [341, 0]
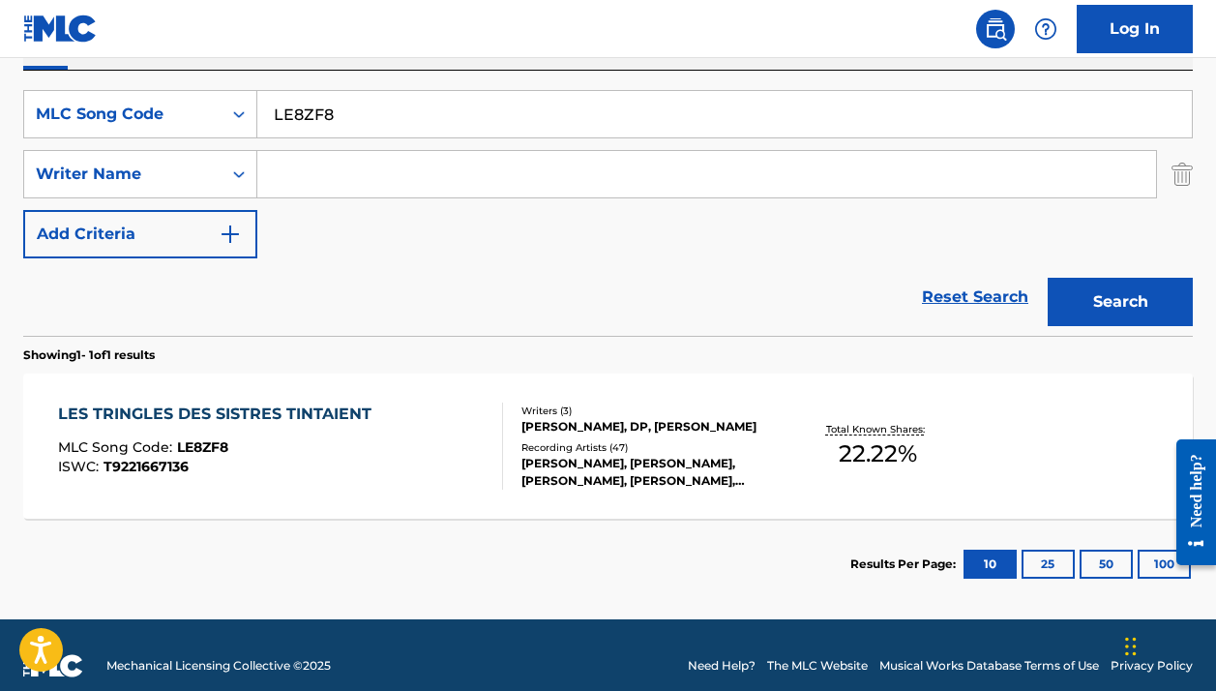
click at [318, 118] on input "LE8ZF8" at bounding box center [724, 114] width 935 height 46
click at [318, 117] on input "LE8ZF8" at bounding box center [724, 114] width 935 height 46
paste input "G5011O"
type input "G5011O"
click at [1121, 302] on button "Search" at bounding box center [1120, 302] width 145 height 48
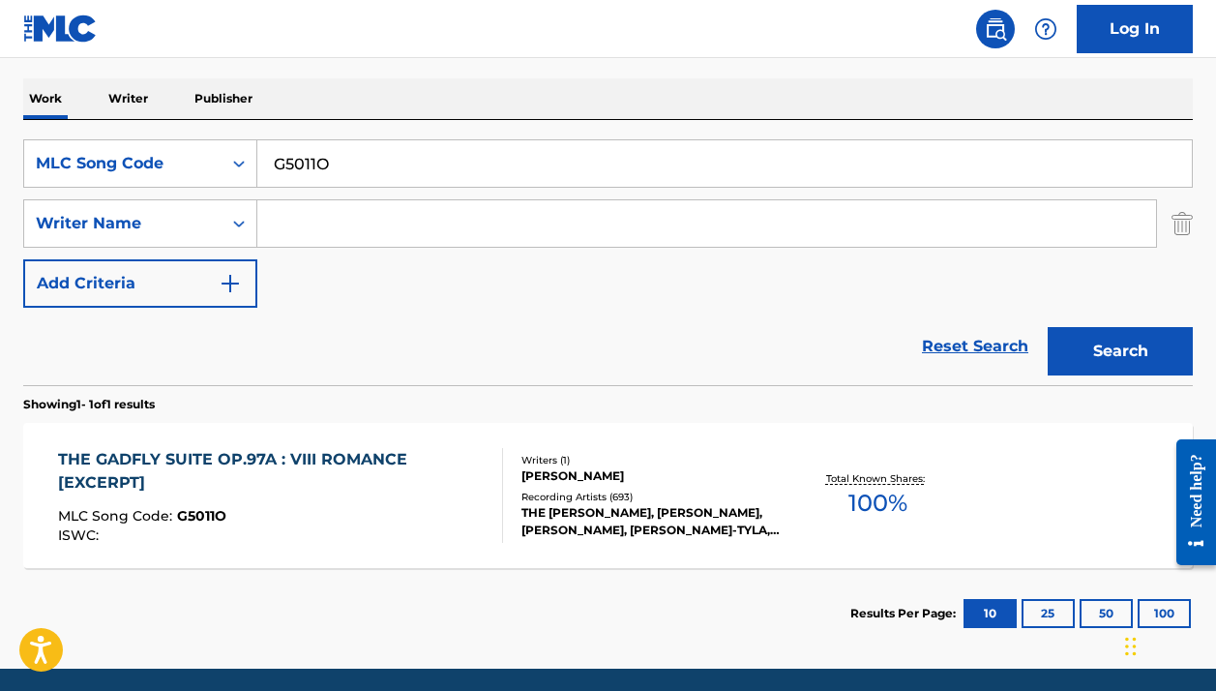
scroll to position [298, 0]
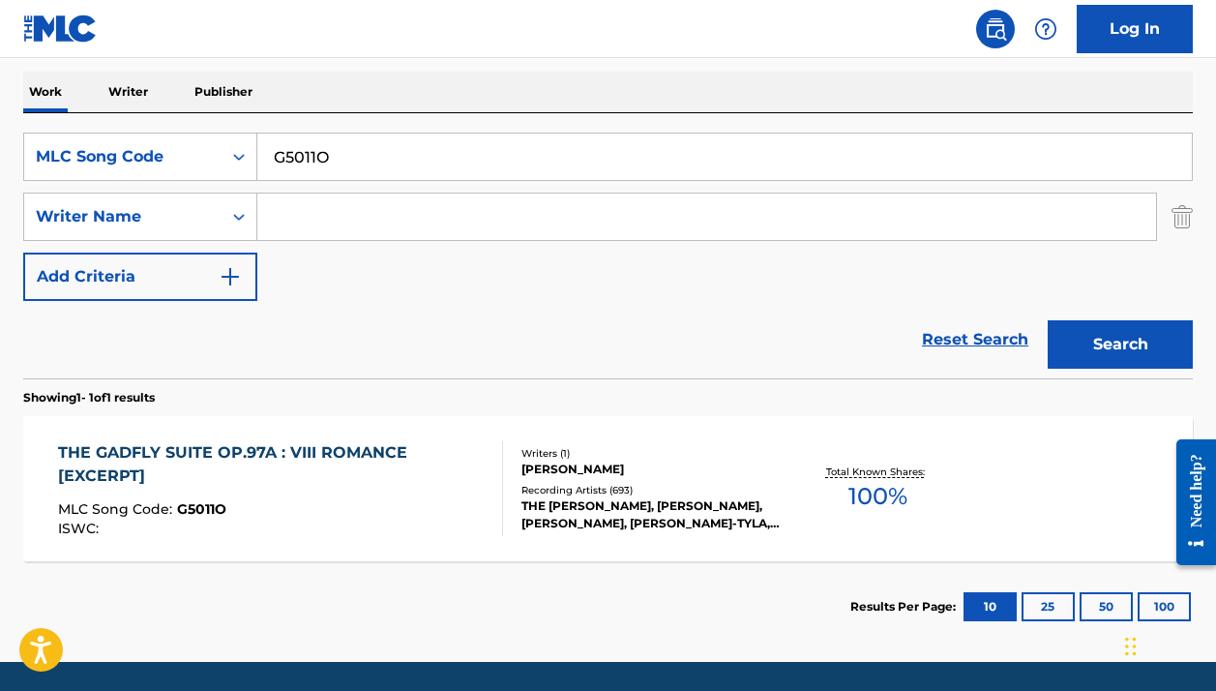
click at [235, 6] on nav "Log In" at bounding box center [608, 29] width 1216 height 58
click at [477, 442] on div "THE GADFLY SUITE OP.97A : VIII ROMANCE [EXCERPT]" at bounding box center [272, 464] width 428 height 46
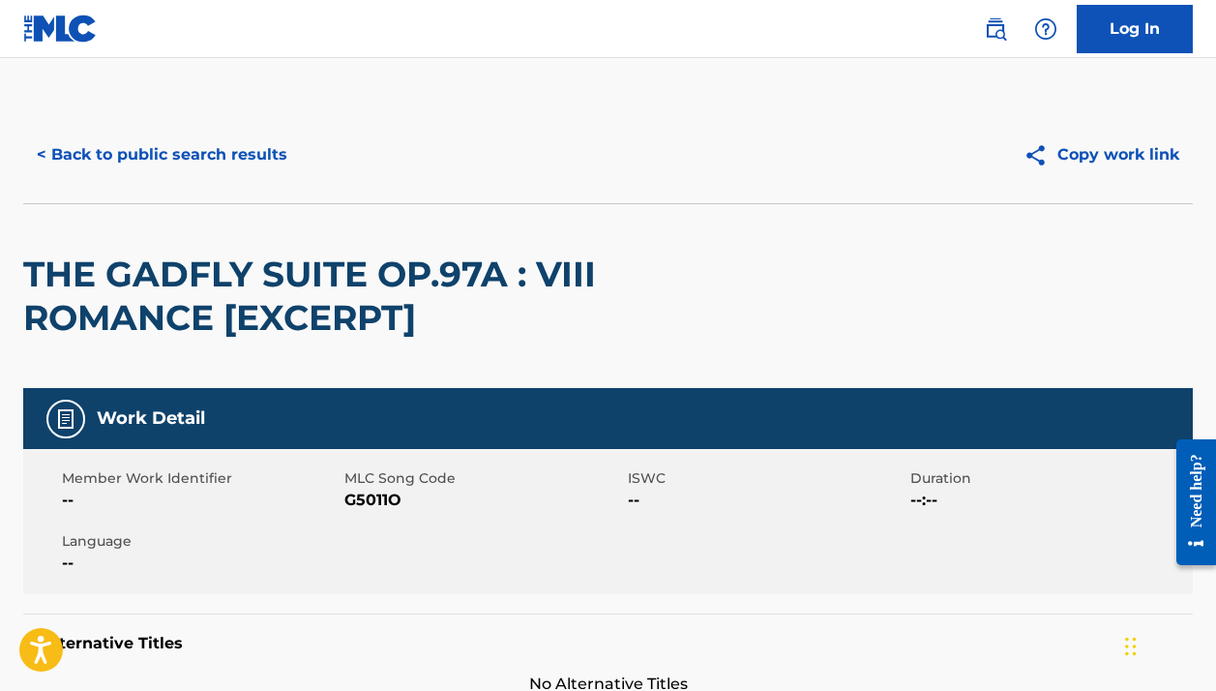
click at [383, 498] on span "G5011O" at bounding box center [484, 500] width 278 height 23
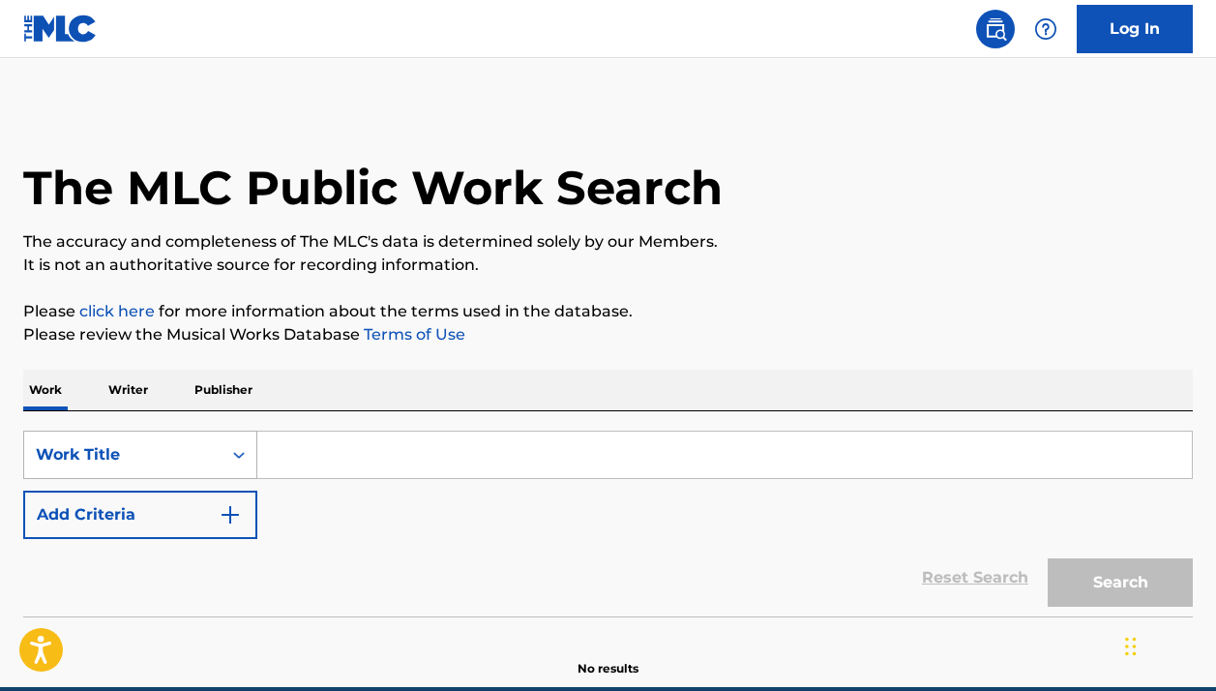
click at [192, 452] on div "Work Title" at bounding box center [140, 455] width 234 height 48
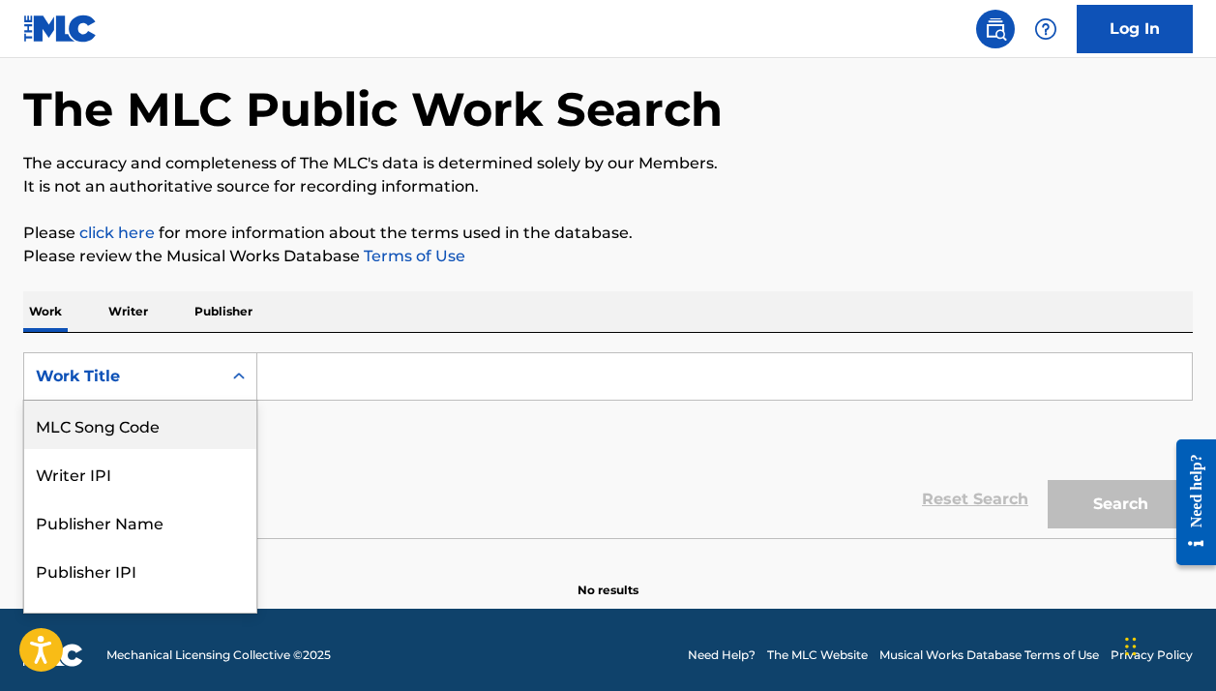
scroll to position [79, 0]
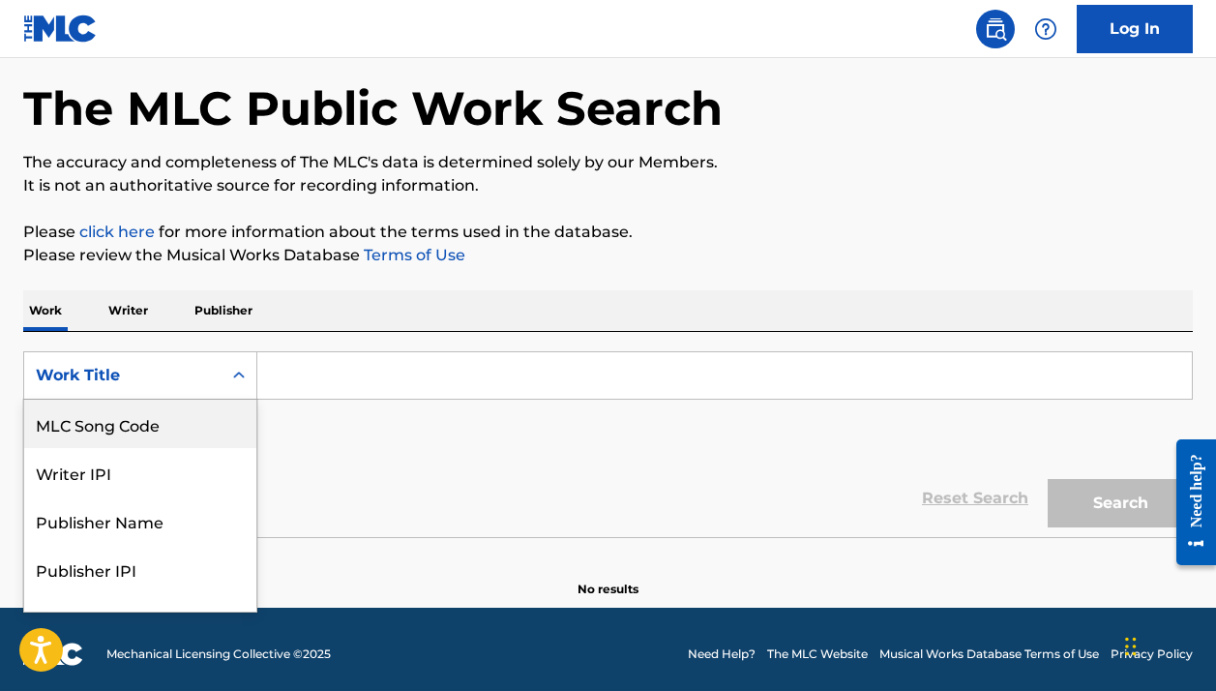
click at [162, 434] on div "MLC Song Code" at bounding box center [140, 424] width 232 height 48
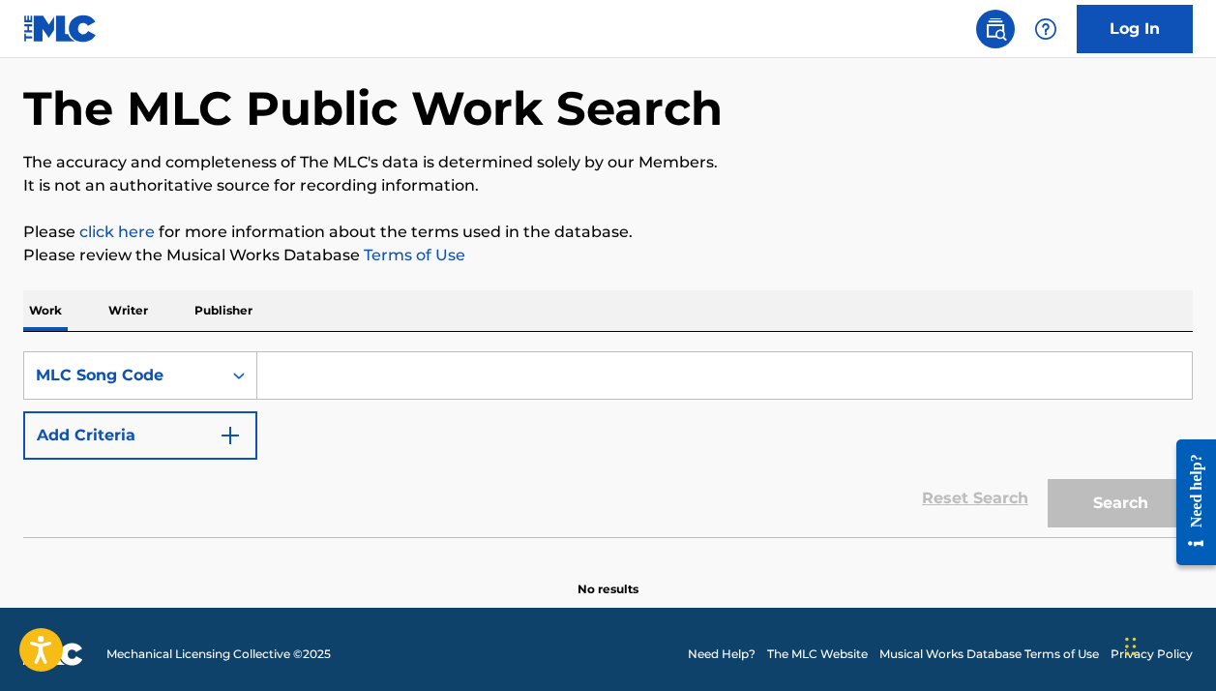
click at [286, 388] on input "Search Form" at bounding box center [724, 375] width 935 height 46
paste input "B48166"
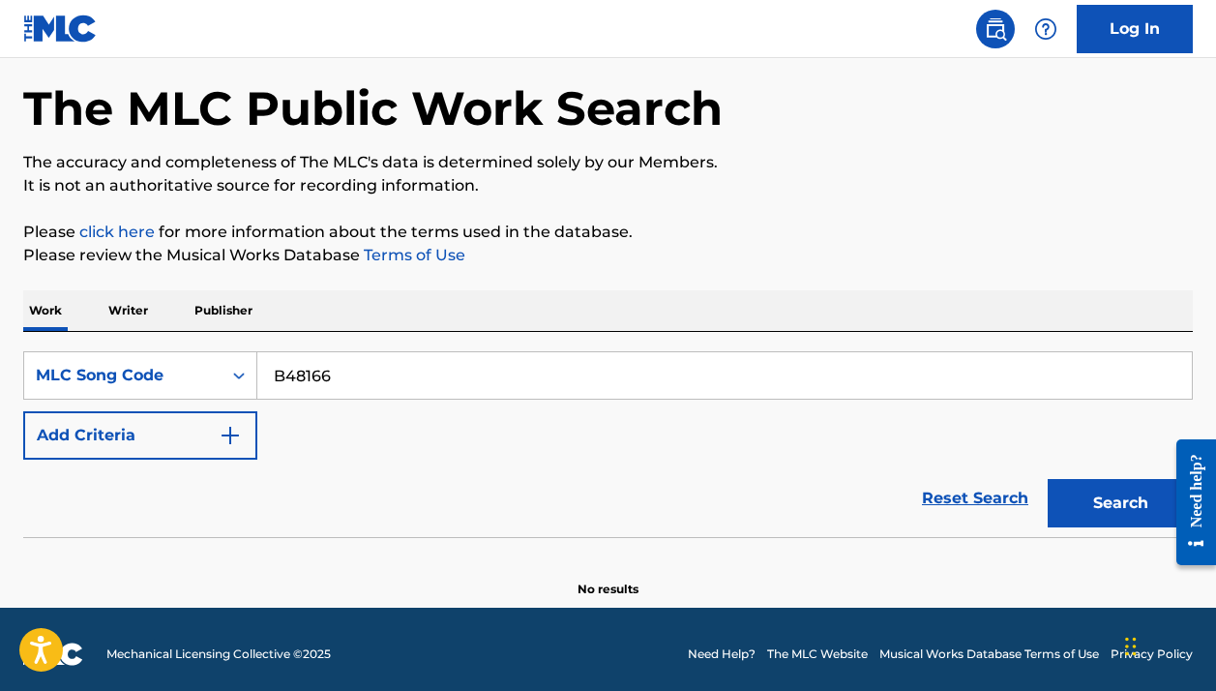
type input "B48166"
click at [1121, 503] on button "Search" at bounding box center [1120, 503] width 145 height 48
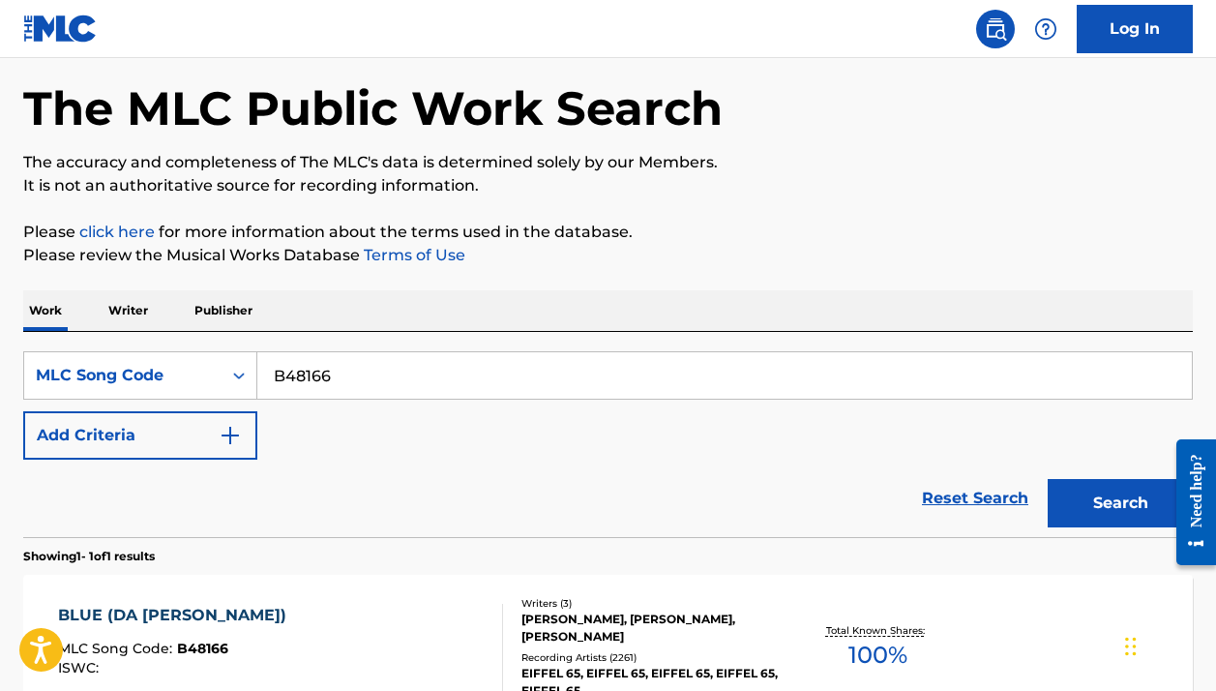
scroll to position [194, 0]
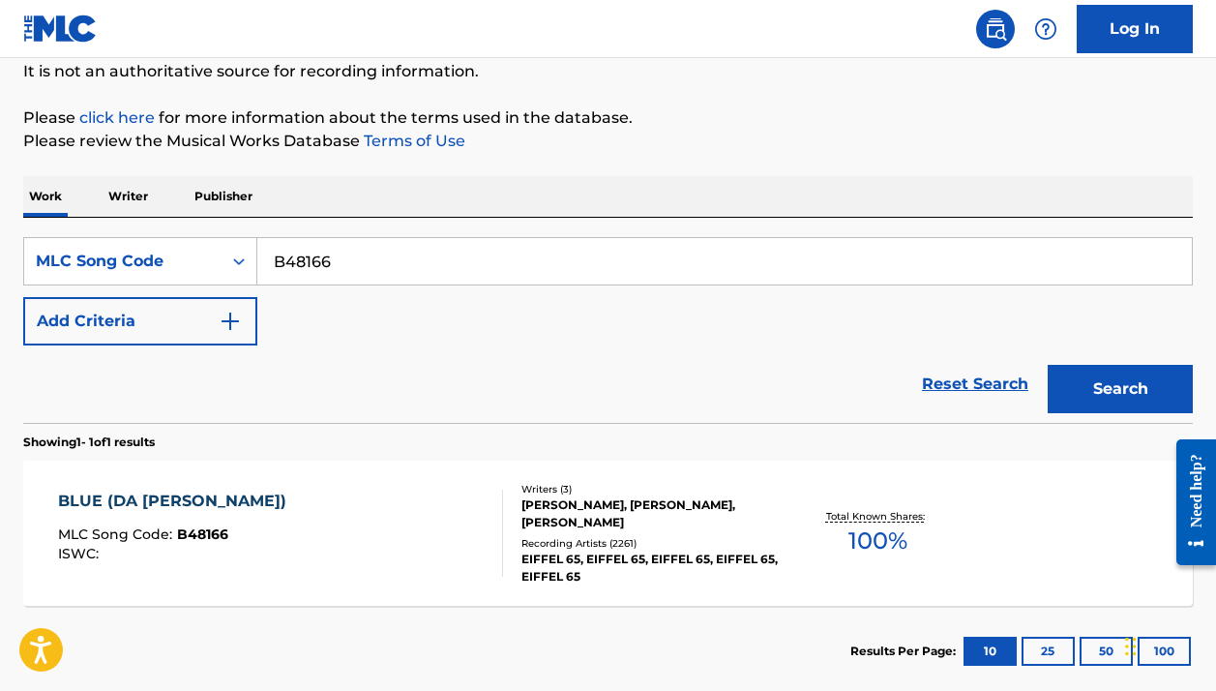
click at [697, 546] on div "Recording Artists ( 2261 )" at bounding box center [651, 543] width 259 height 15
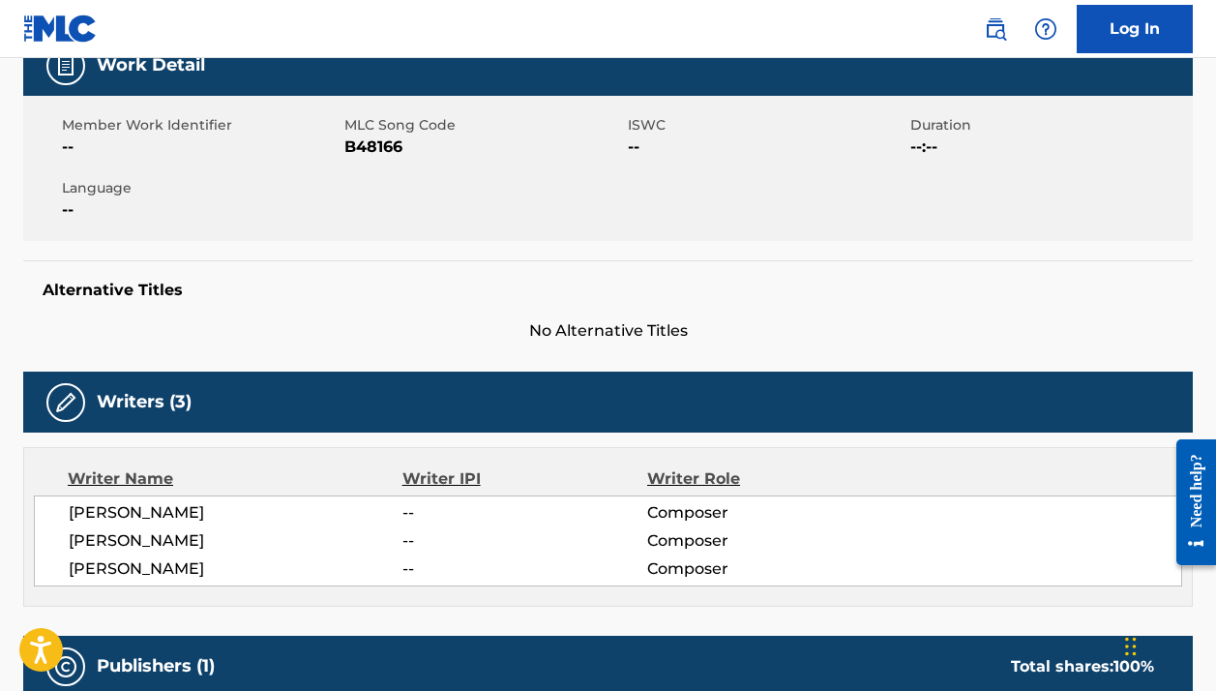
scroll to position [371, 0]
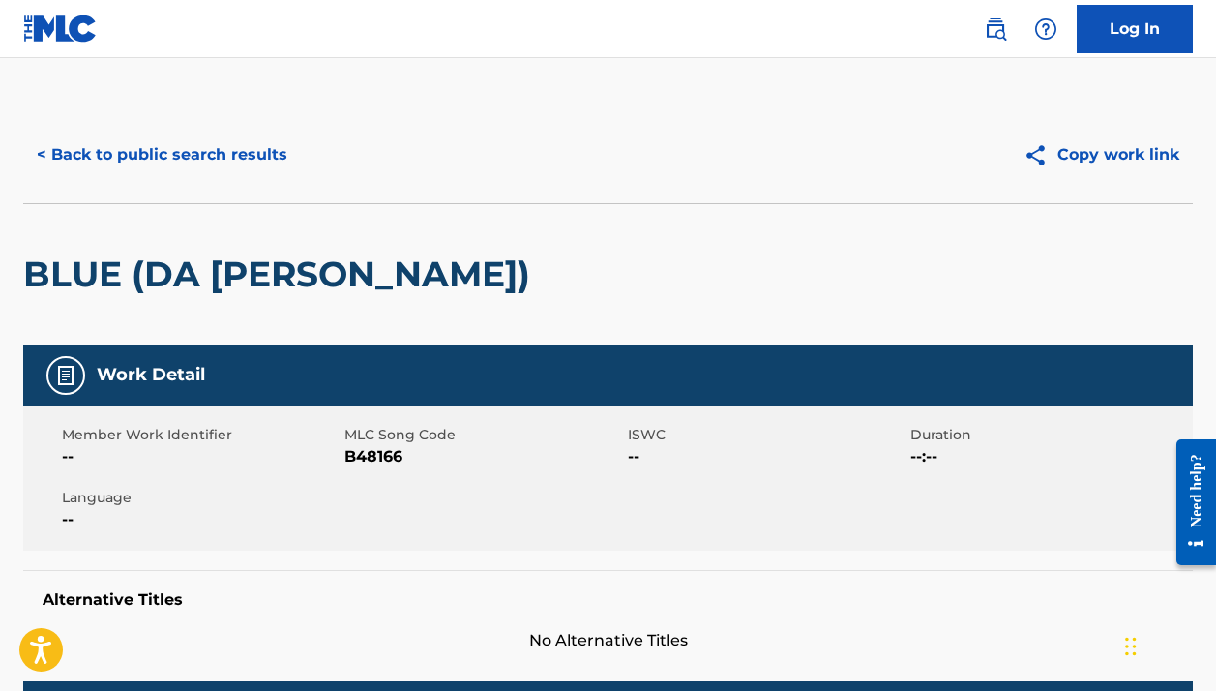
click at [230, 144] on button "< Back to public search results" at bounding box center [162, 155] width 278 height 48
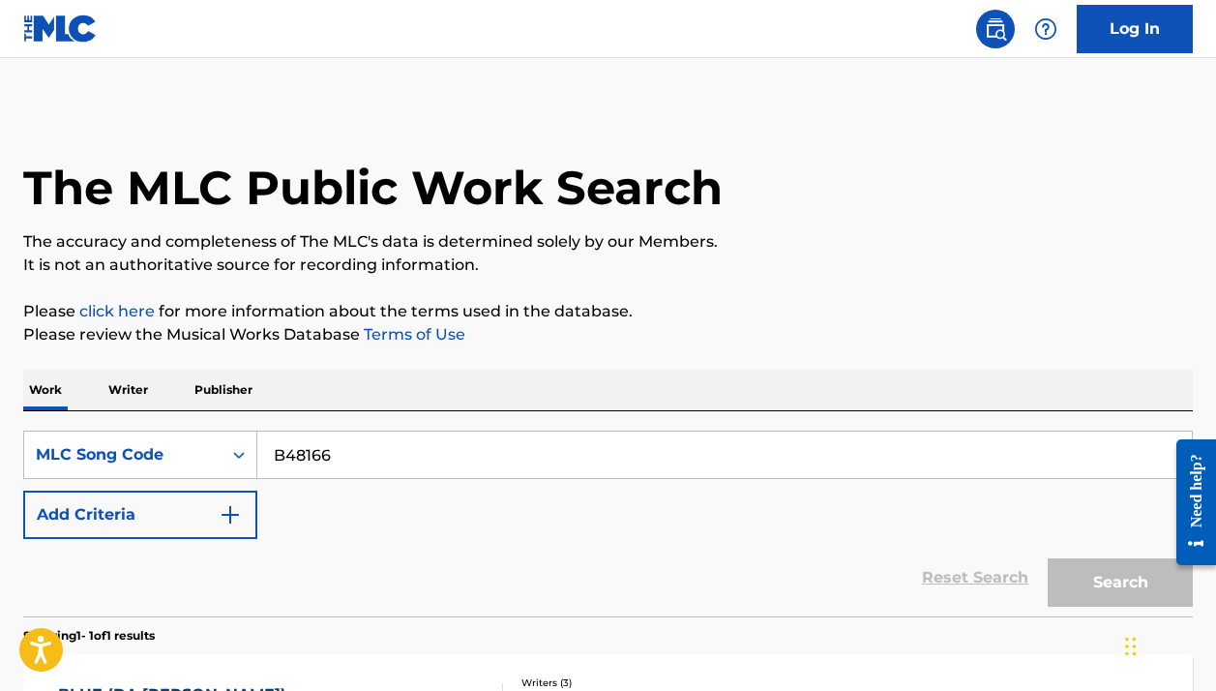
scroll to position [194, 0]
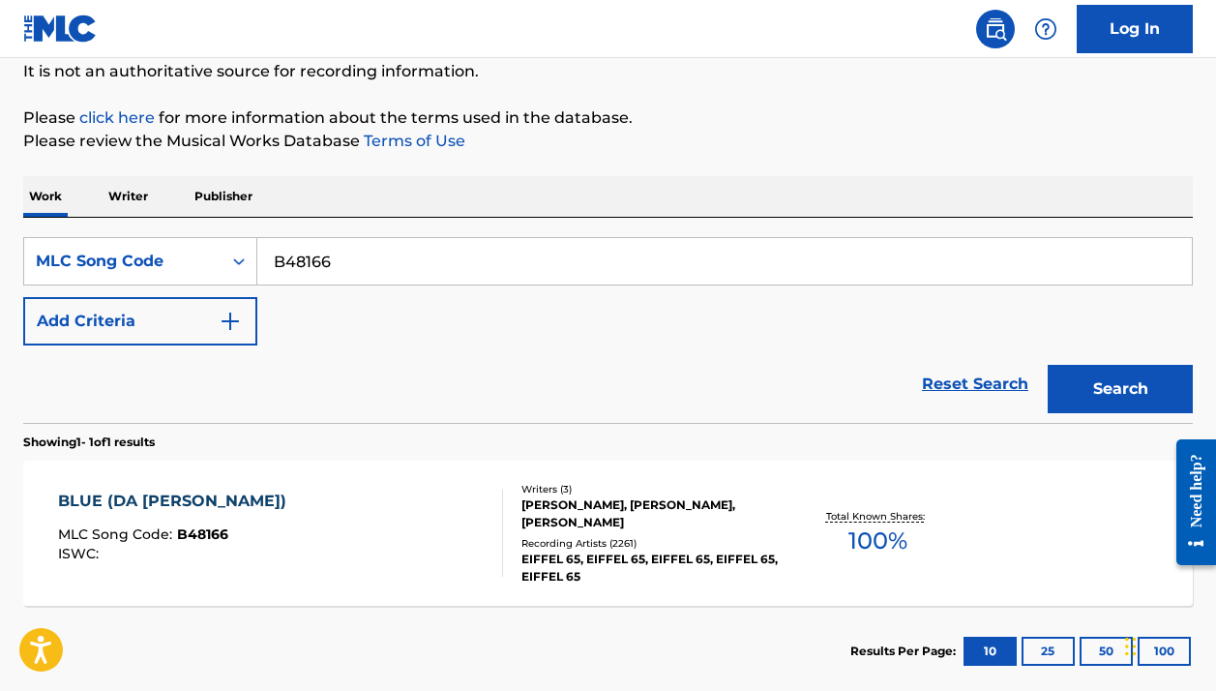
click at [367, 256] on input "B48166" at bounding box center [724, 261] width 935 height 46
click at [208, 256] on div "MLC Song Code" at bounding box center [123, 261] width 174 height 23
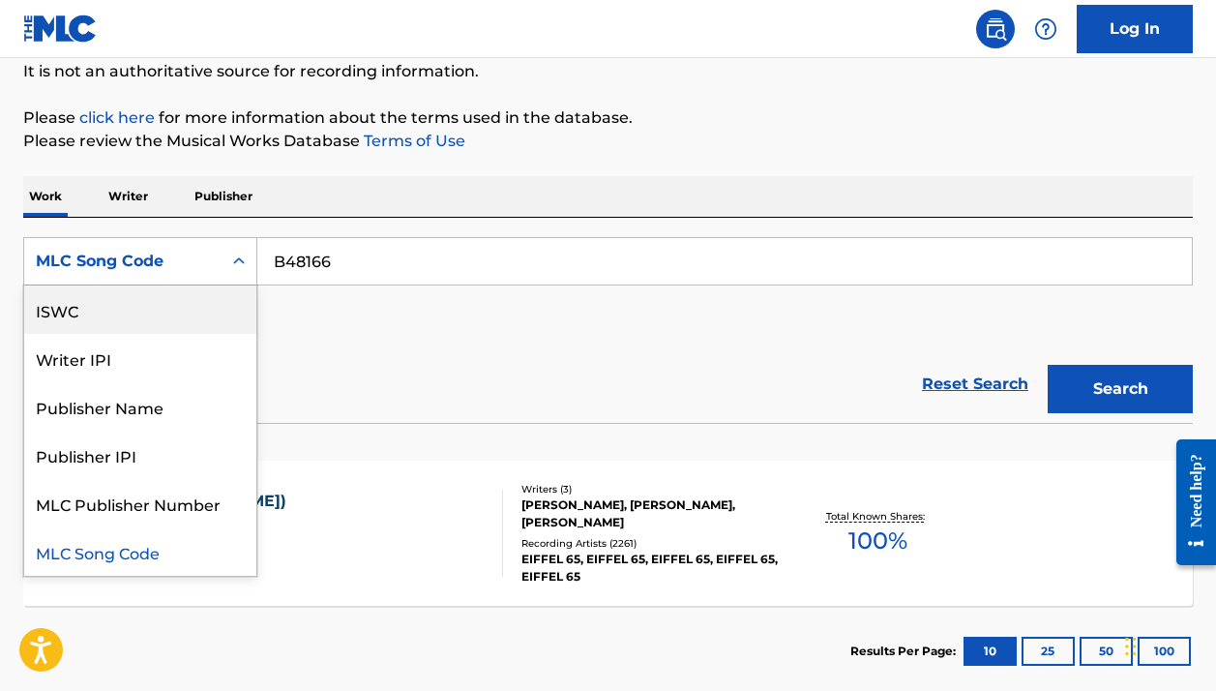
scroll to position [0, 0]
click at [151, 312] on div "Work Title" at bounding box center [140, 309] width 232 height 48
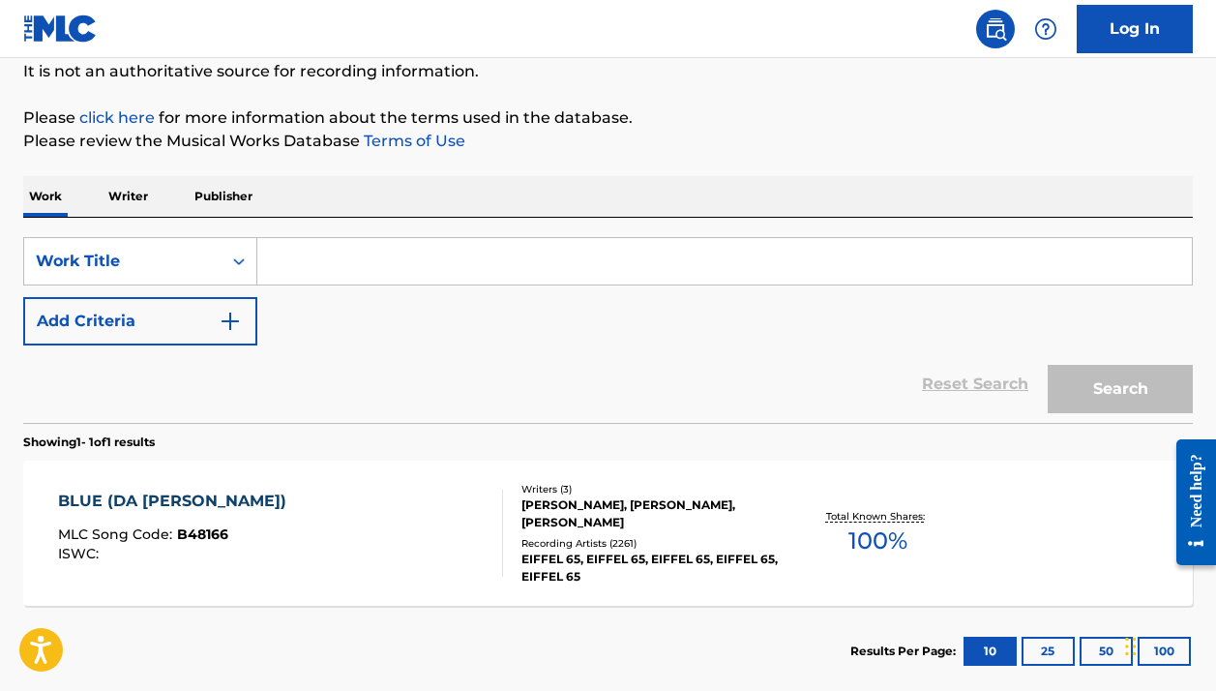
click at [312, 265] on input "Search Form" at bounding box center [724, 261] width 935 height 46
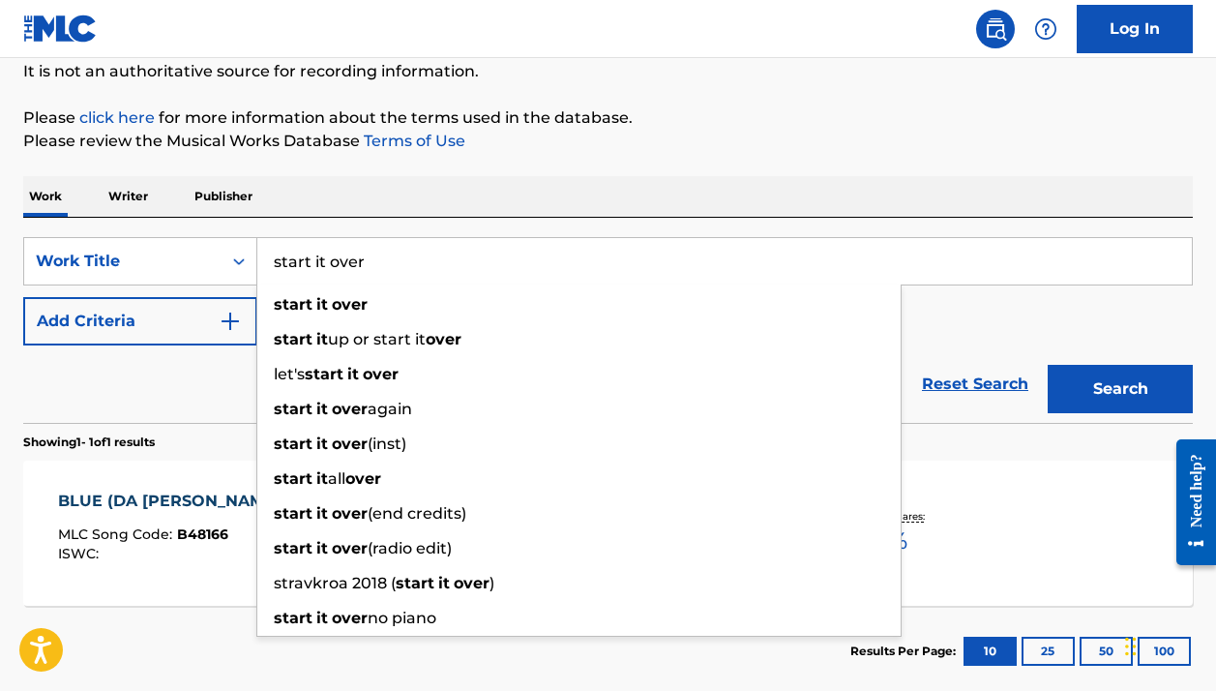
type input "start it over"
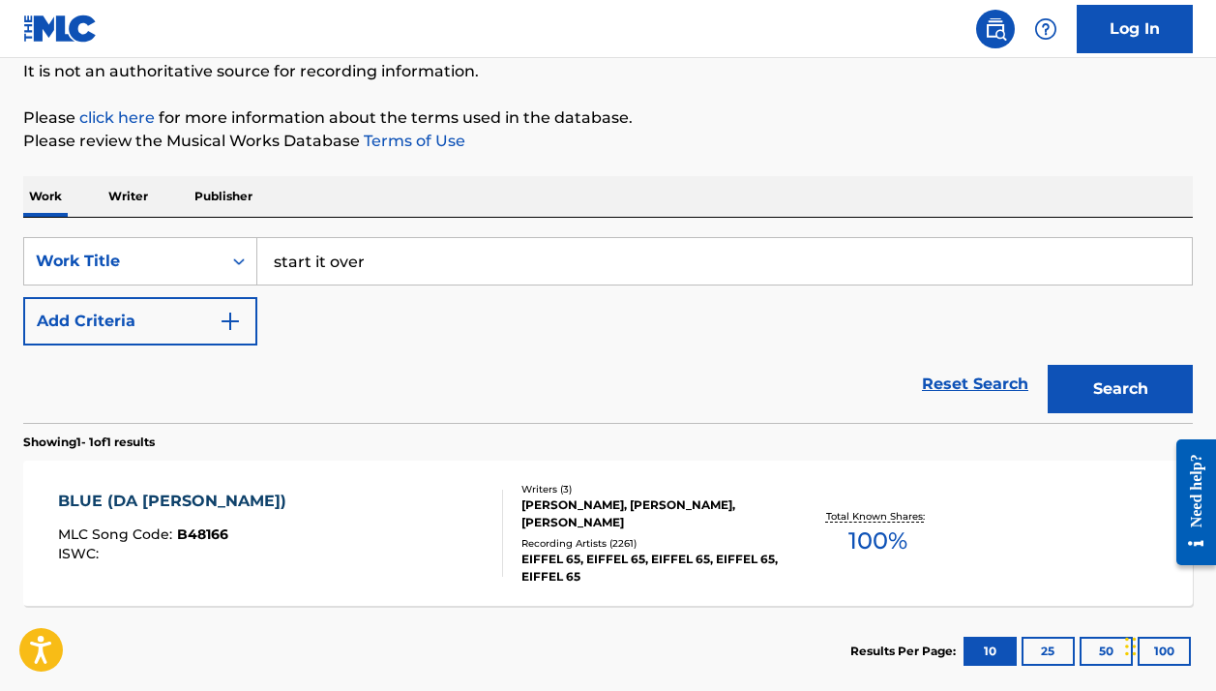
click at [645, 152] on p "Please review the Musical Works Database Terms of Use" at bounding box center [608, 141] width 1170 height 23
click at [97, 322] on button "Add Criteria" at bounding box center [140, 321] width 234 height 48
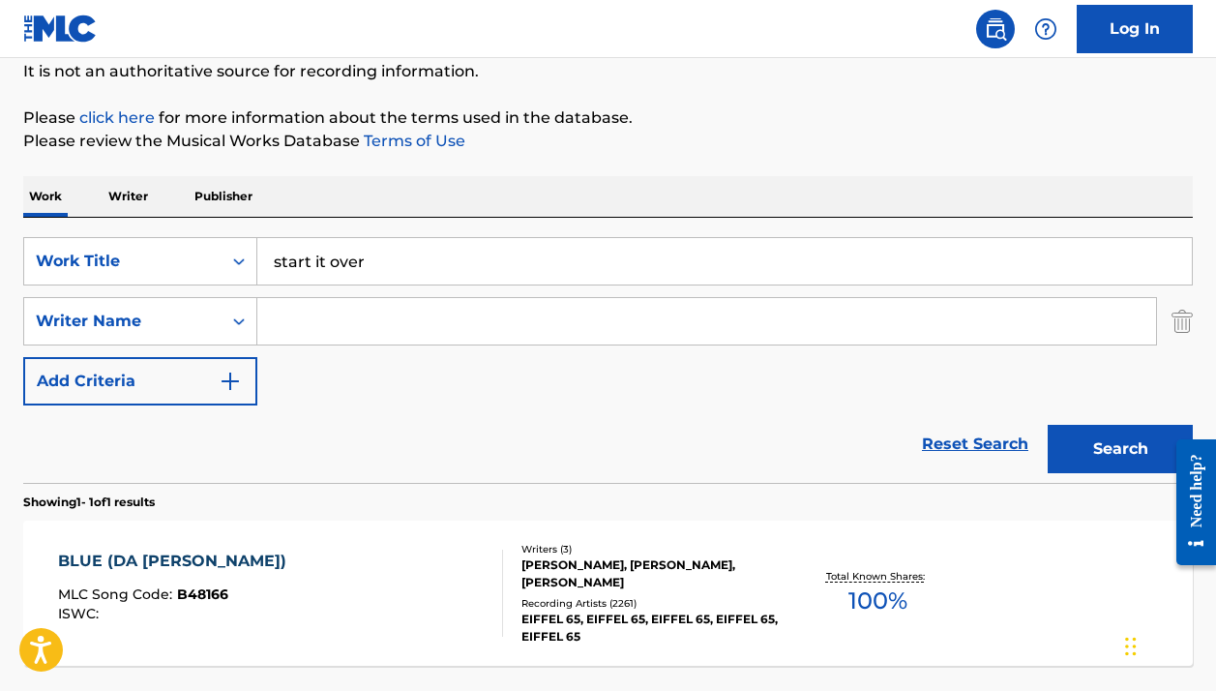
click at [313, 339] on input "Search Form" at bounding box center [706, 321] width 899 height 46
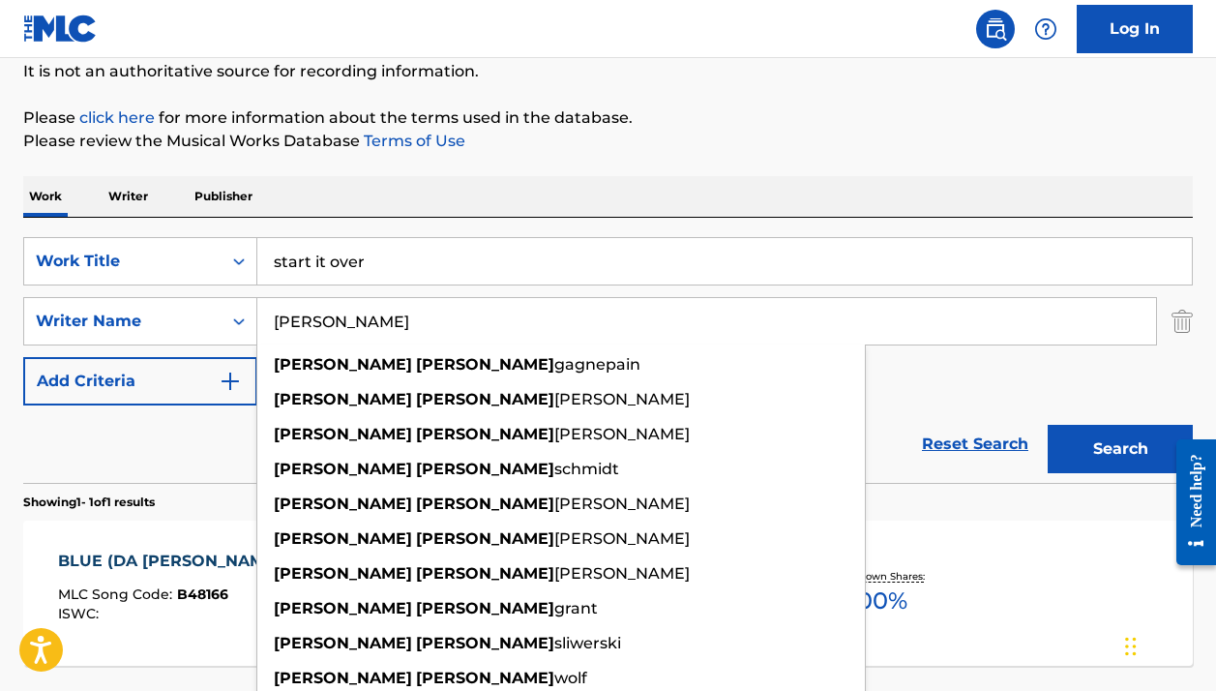
click at [927, 161] on div "The MLC Public Work Search The accuracy and completeness of The MLC's data is d…" at bounding box center [608, 335] width 1216 height 844
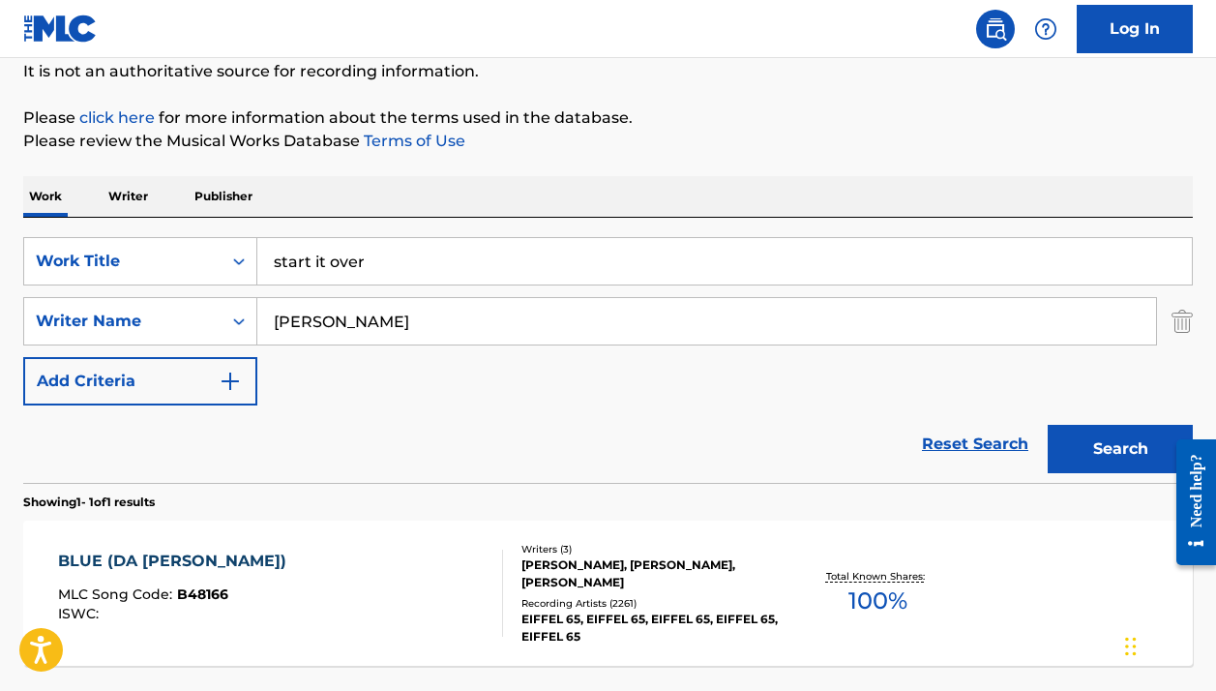
click at [603, 335] on input "[PERSON_NAME]" at bounding box center [706, 321] width 899 height 46
click at [841, 160] on div "The MLC Public Work Search The accuracy and completeness of The MLC's data is d…" at bounding box center [608, 335] width 1216 height 844
click at [1091, 424] on div "Search" at bounding box center [1115, 443] width 155 height 77
click at [1083, 444] on button "Search" at bounding box center [1120, 449] width 145 height 48
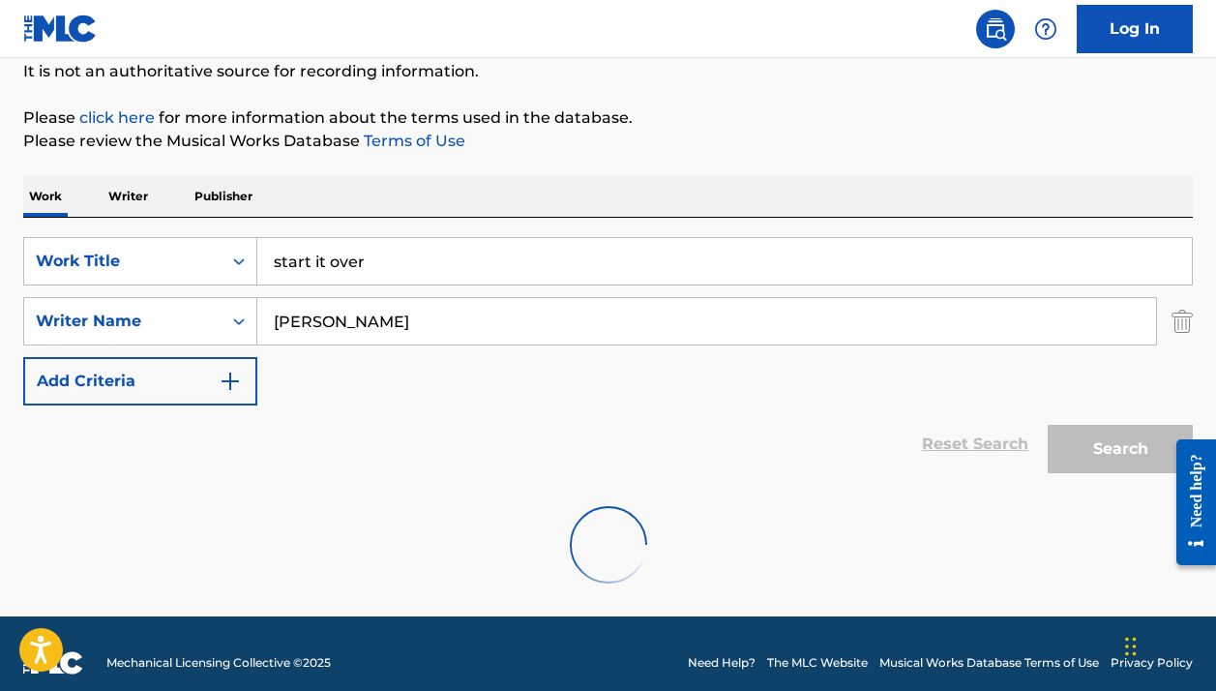
scroll to position [149, 0]
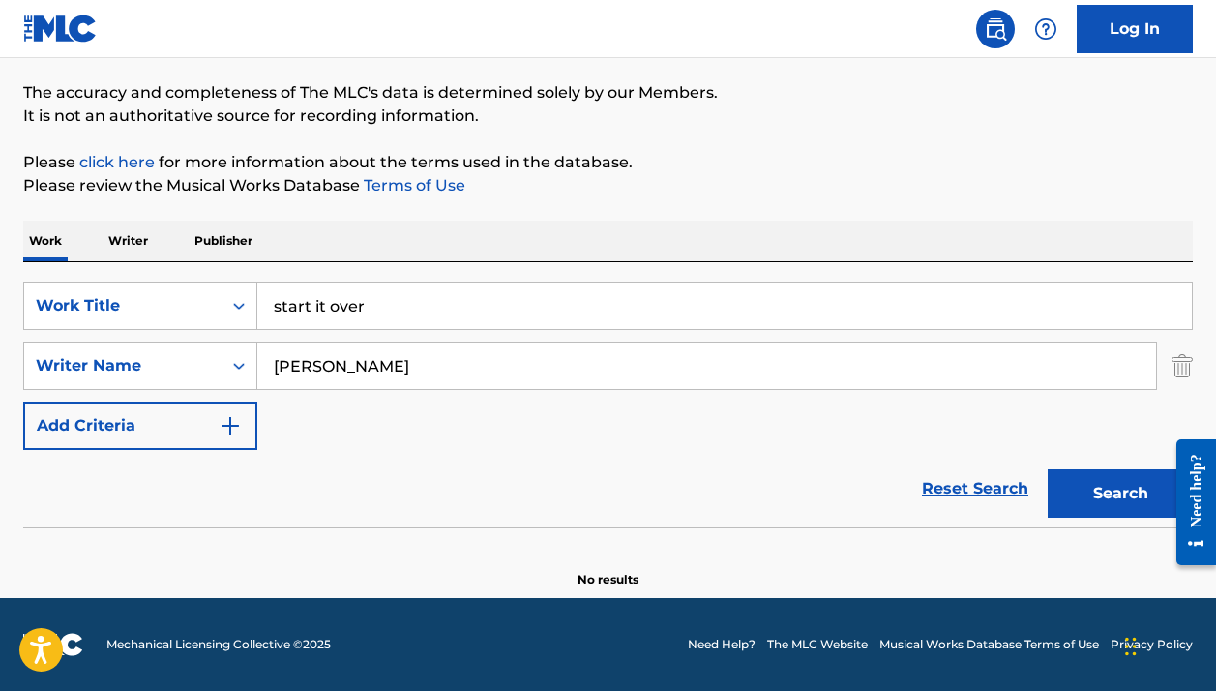
click at [551, 359] on input "[PERSON_NAME]" at bounding box center [706, 366] width 899 height 46
type input "[PERSON_NAME]"
click at [1121, 494] on button "Search" at bounding box center [1120, 493] width 145 height 48
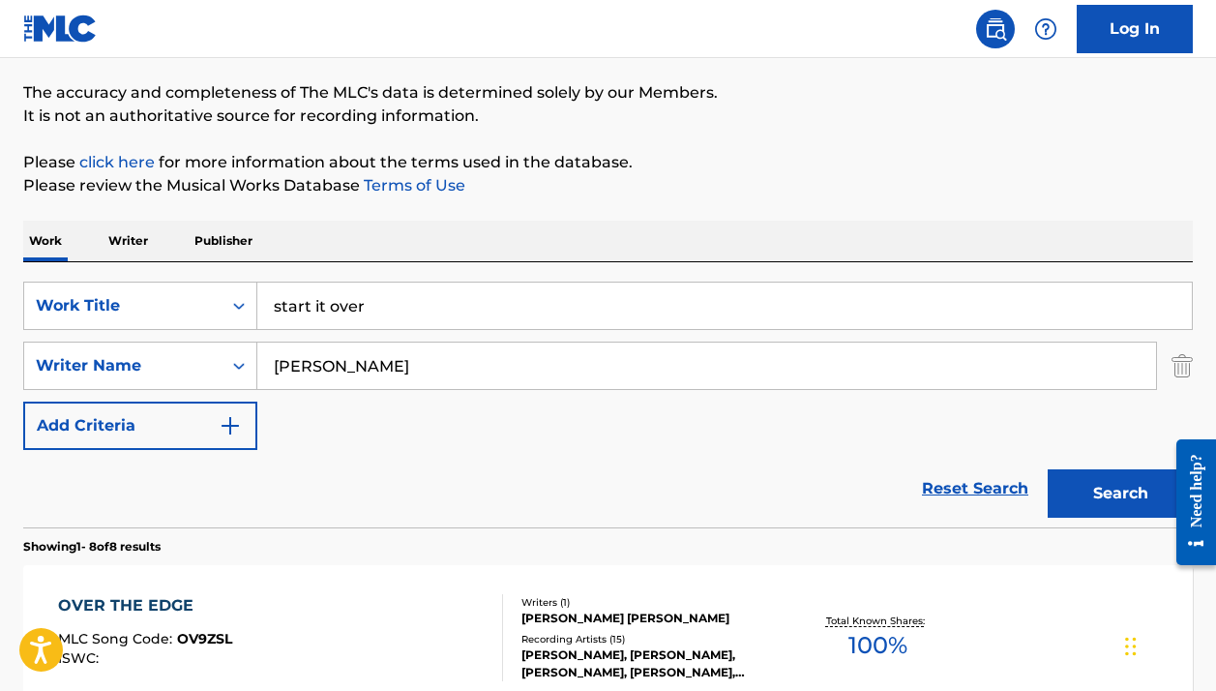
drag, startPoint x: 551, startPoint y: 359, endPoint x: 578, endPoint y: 495, distance: 138.2
click at [578, 495] on div "Reset Search Search" at bounding box center [608, 488] width 1170 height 77
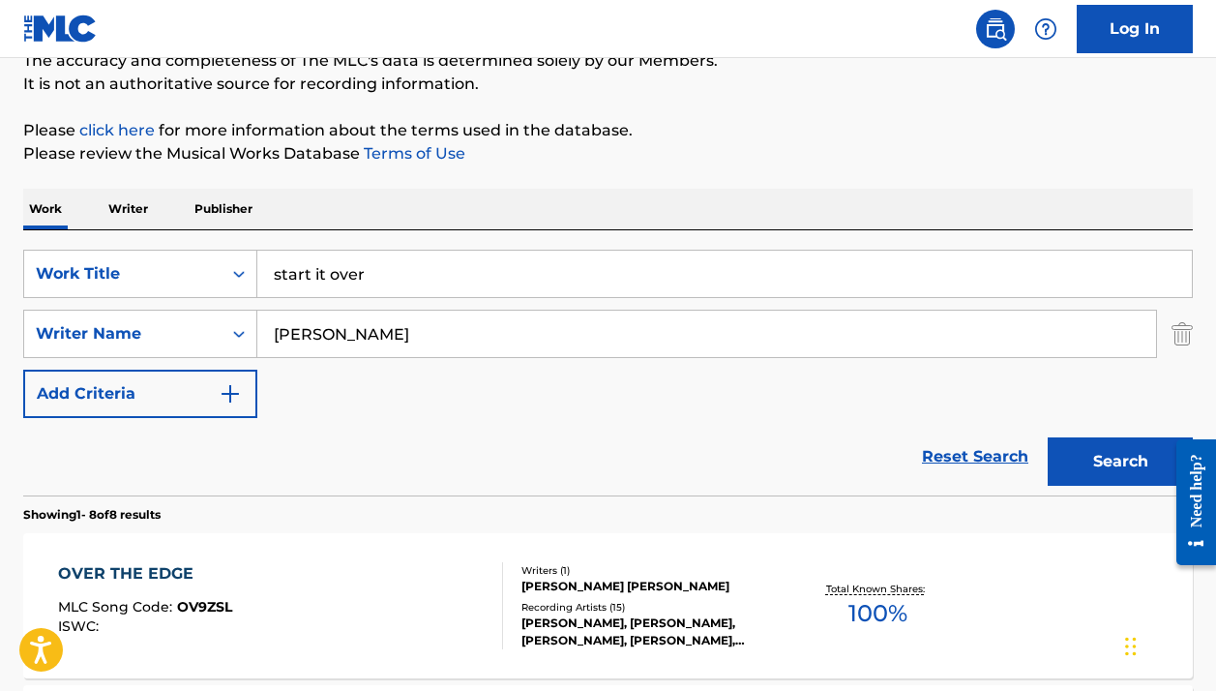
scroll to position [129, 0]
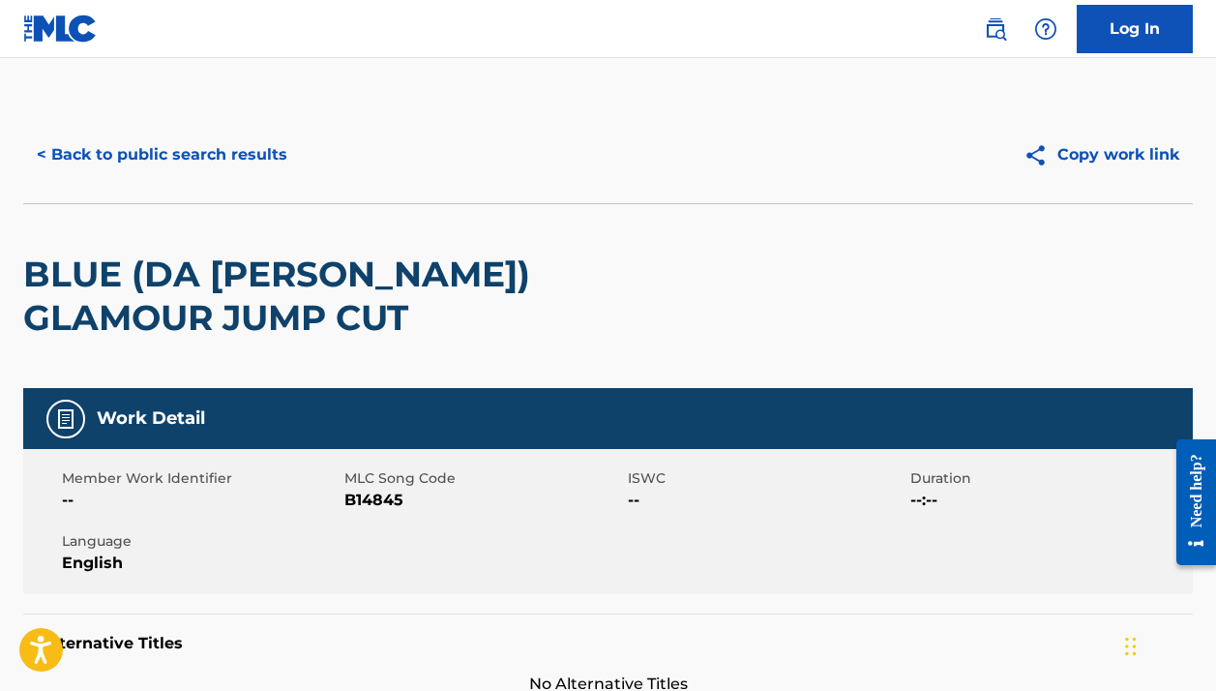
click at [248, 158] on button "< Back to public search results" at bounding box center [162, 155] width 278 height 48
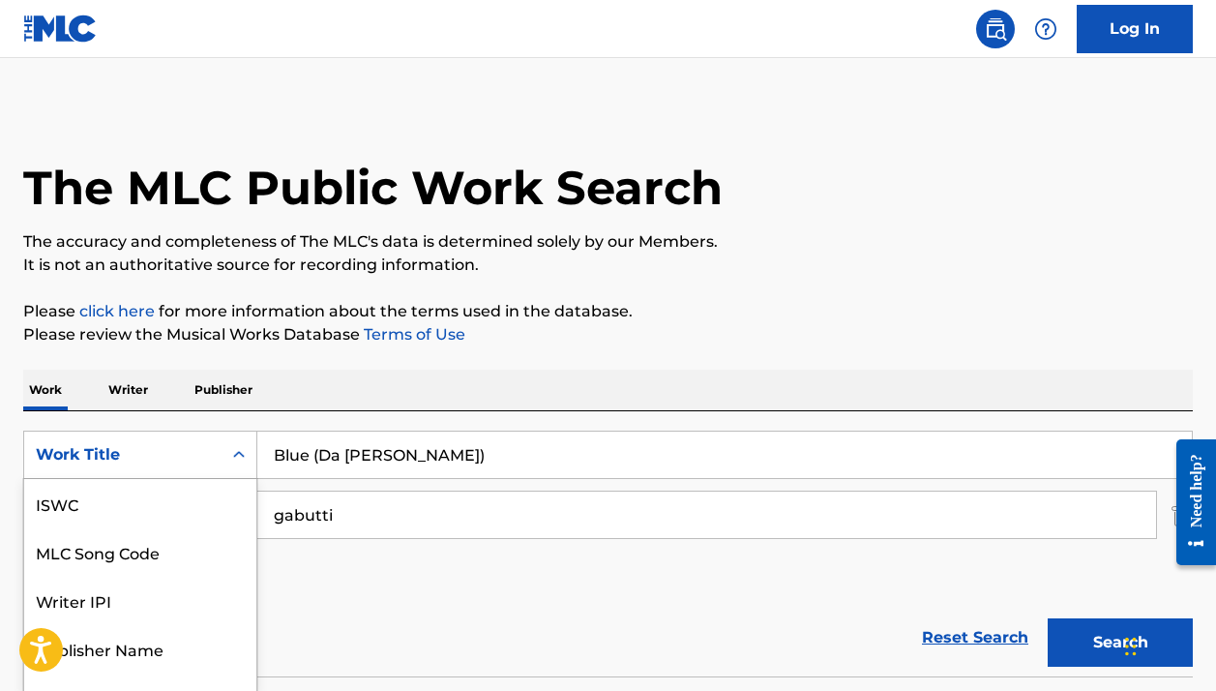
click at [164, 447] on div "Work Title selected, 7 of 7. 7 results available. Use Up and Down to choose opt…" at bounding box center [140, 455] width 234 height 48
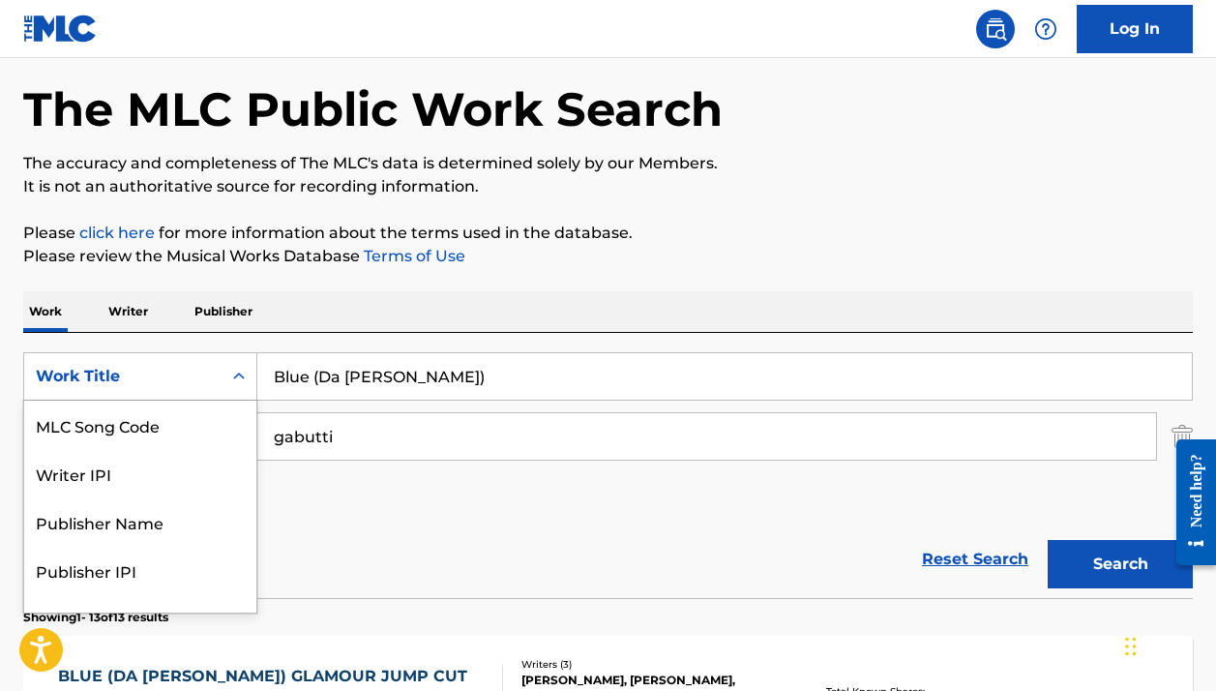
scroll to position [79, 0]
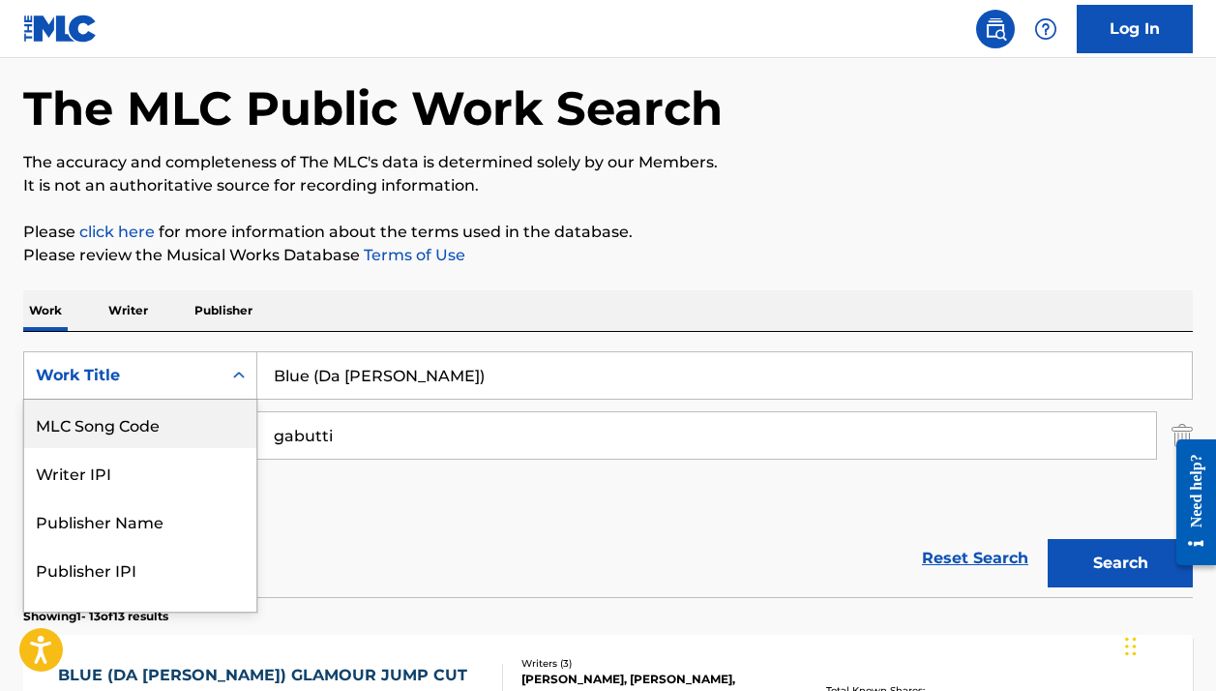
click at [159, 435] on div "MLC Song Code" at bounding box center [140, 424] width 232 height 48
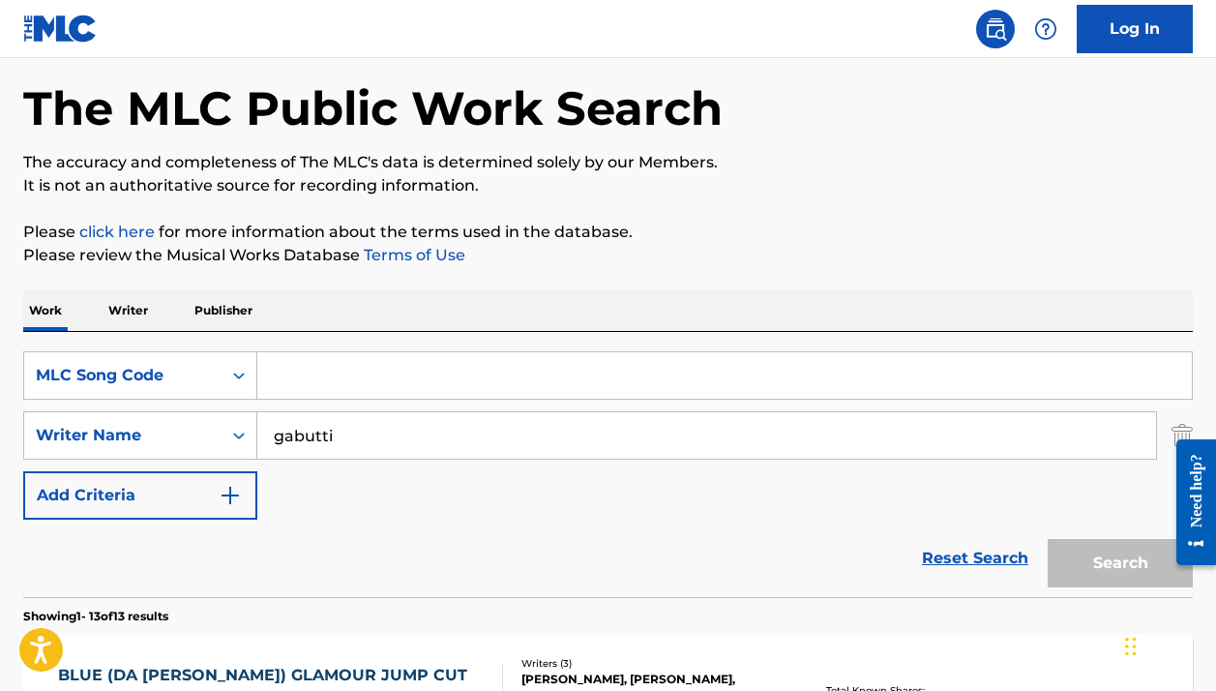
click at [306, 379] on input "Search Form" at bounding box center [724, 375] width 935 height 46
paste input "H05125"
type input "H05125"
click at [308, 430] on input "gabutti" at bounding box center [706, 435] width 899 height 46
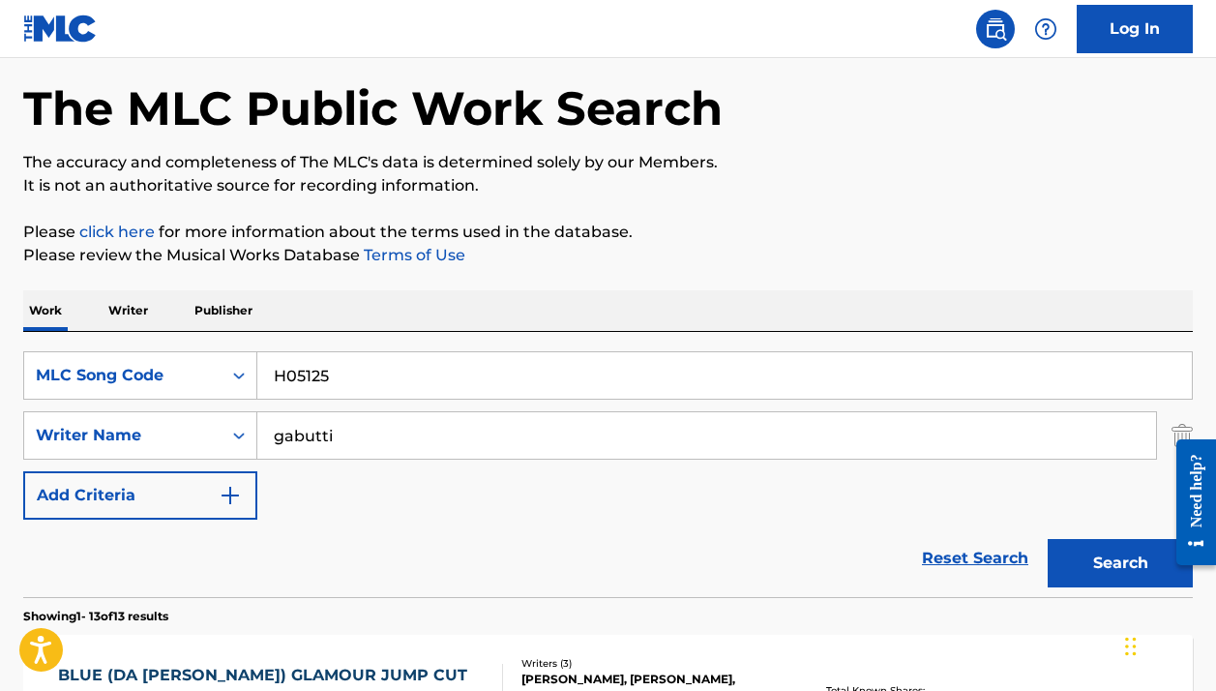
click at [308, 430] on input "gabutti" at bounding box center [706, 435] width 899 height 46
click at [1121, 563] on button "Search" at bounding box center [1120, 563] width 145 height 48
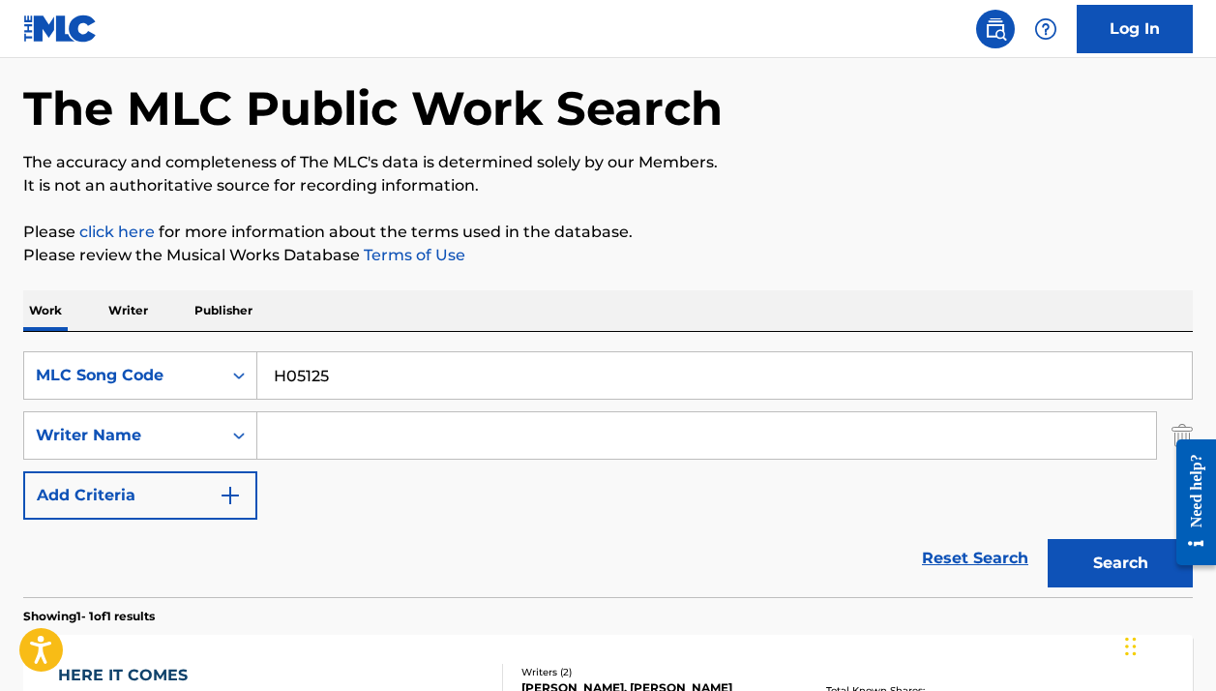
scroll to position [249, 0]
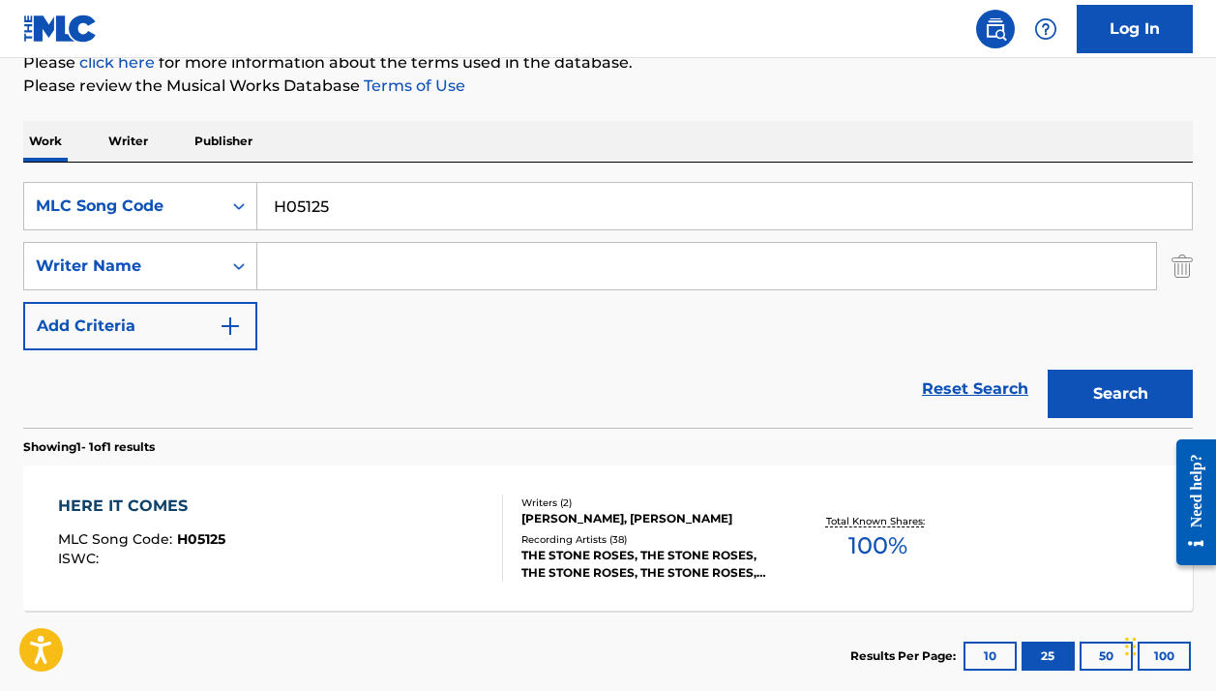
click at [553, 558] on div "THE STONE ROSES, THE STONE ROSES, THE STONE ROSES, THE STONE ROSES, THE STONE R…" at bounding box center [651, 564] width 259 height 35
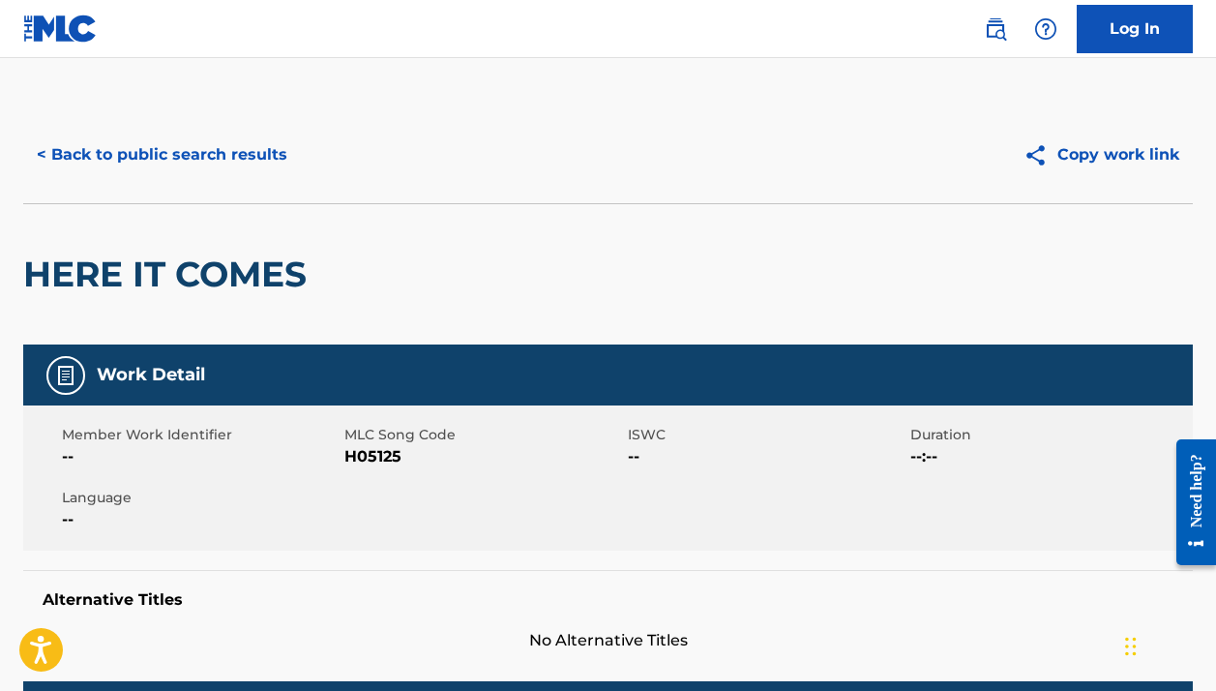
click at [242, 149] on button "< Back to public search results" at bounding box center [162, 155] width 278 height 48
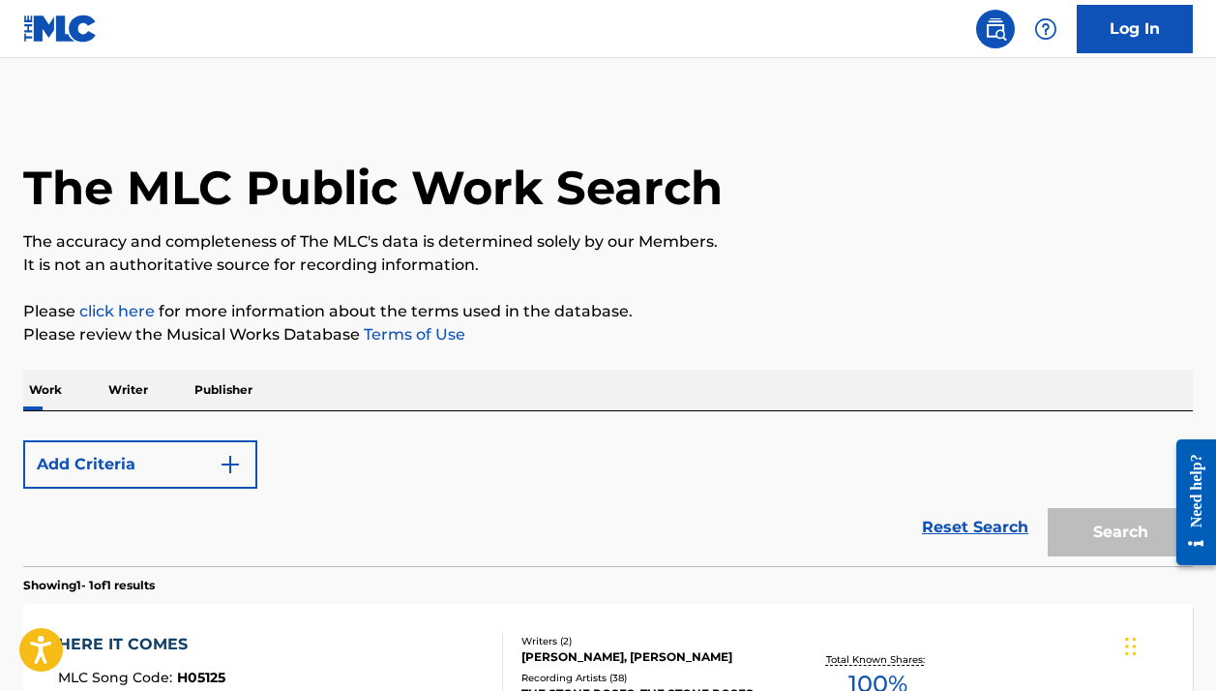
scroll to position [249, 0]
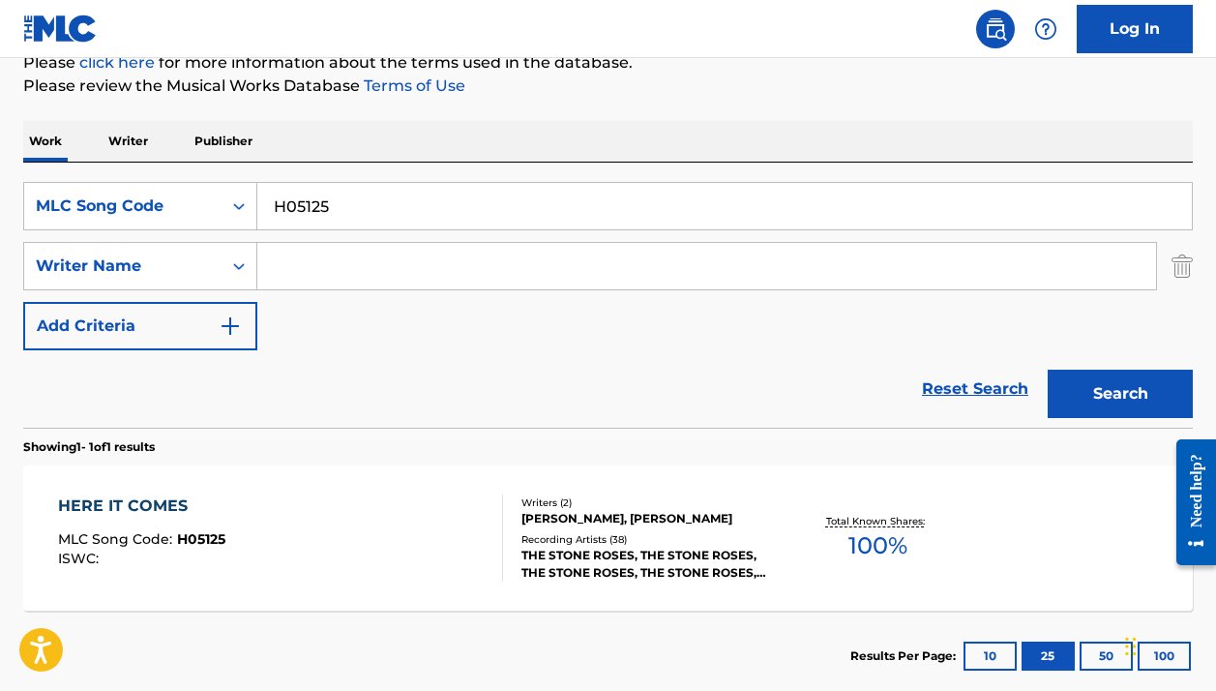
click at [361, 196] on input "H05125" at bounding box center [724, 206] width 935 height 46
paste input "TVESCM"
type input "TVESCM"
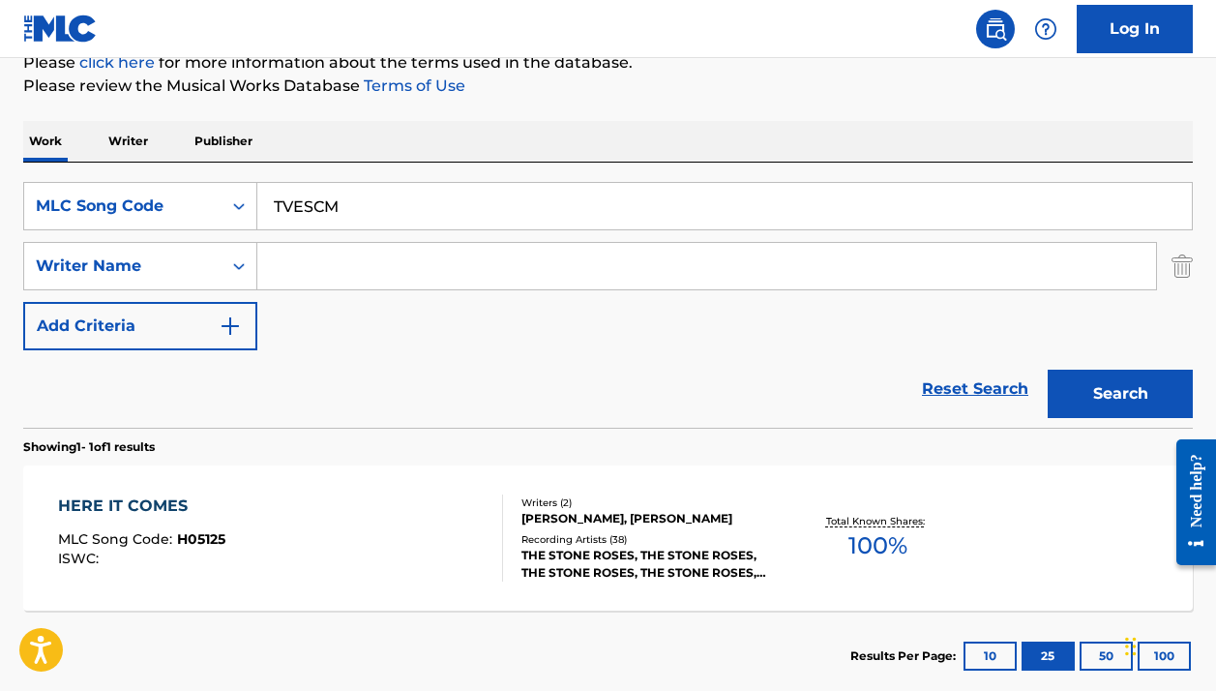
click at [1121, 394] on button "Search" at bounding box center [1120, 394] width 145 height 48
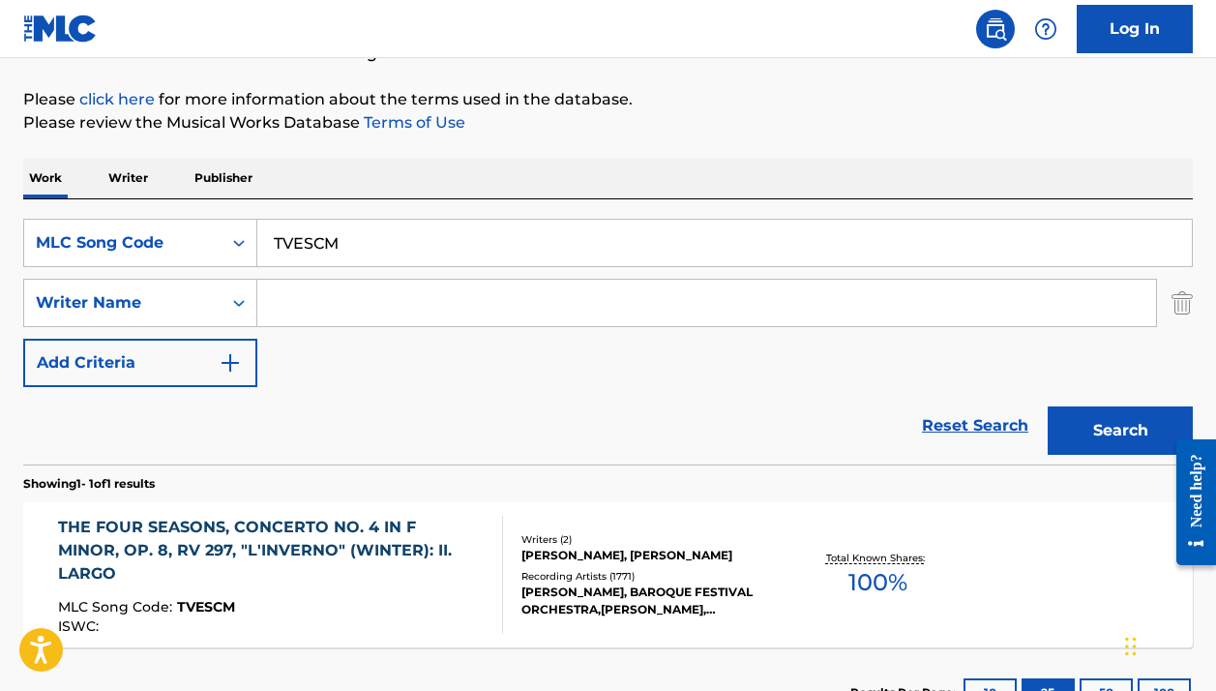
scroll to position [351, 0]
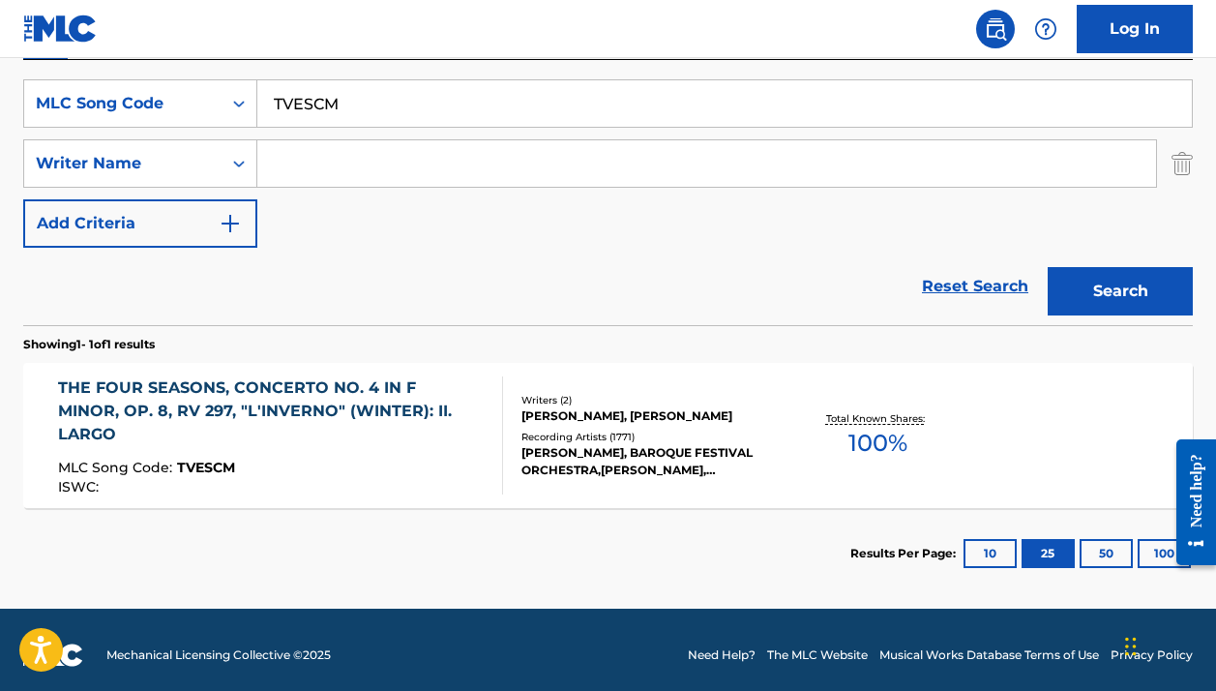
click at [528, 441] on div "Recording Artists ( 1771 )" at bounding box center [651, 437] width 259 height 15
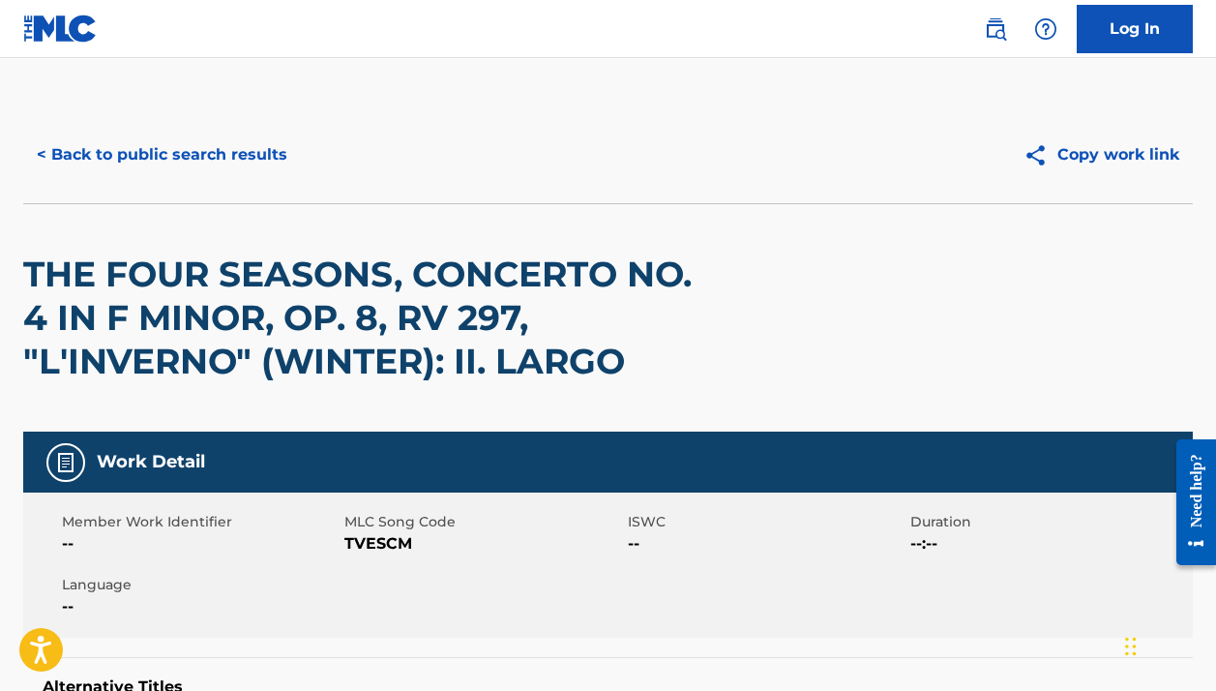
click at [215, 162] on button "< Back to public search results" at bounding box center [162, 155] width 278 height 48
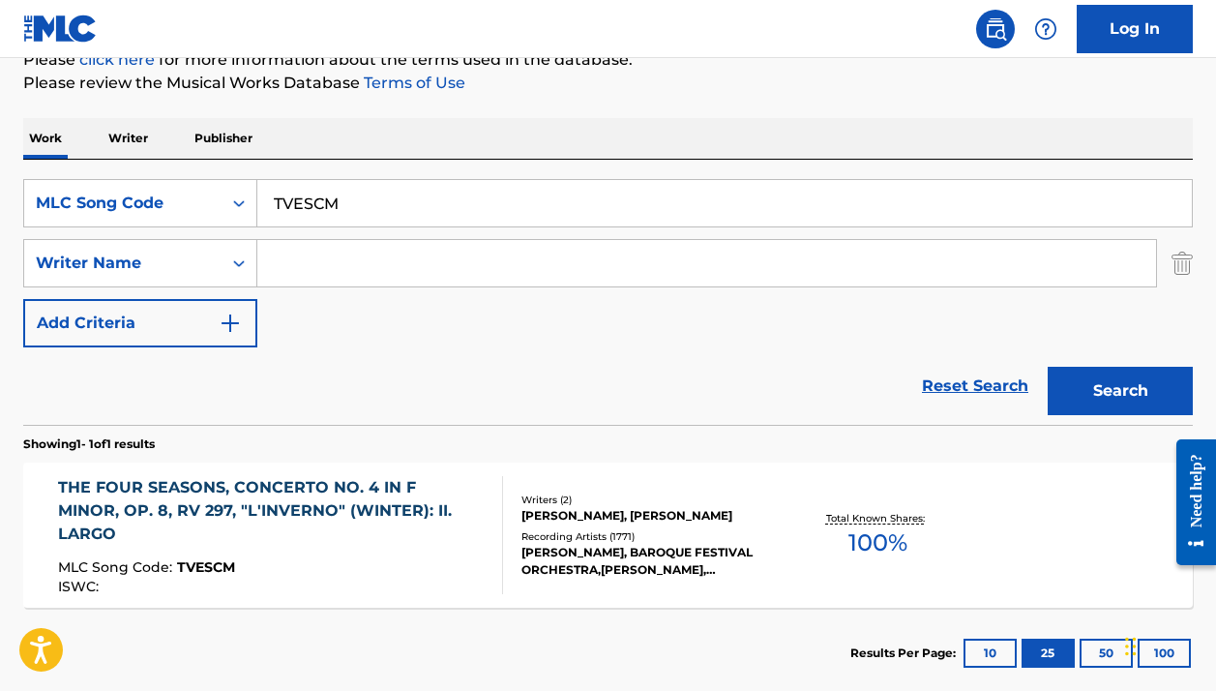
click at [394, 210] on input "TVESCM" at bounding box center [724, 203] width 935 height 46
click at [393, 210] on input "TVESCM" at bounding box center [724, 203] width 935 height 46
paste input "CB2FX5"
type input "CB2FX5"
click at [1121, 391] on button "Search" at bounding box center [1120, 391] width 145 height 48
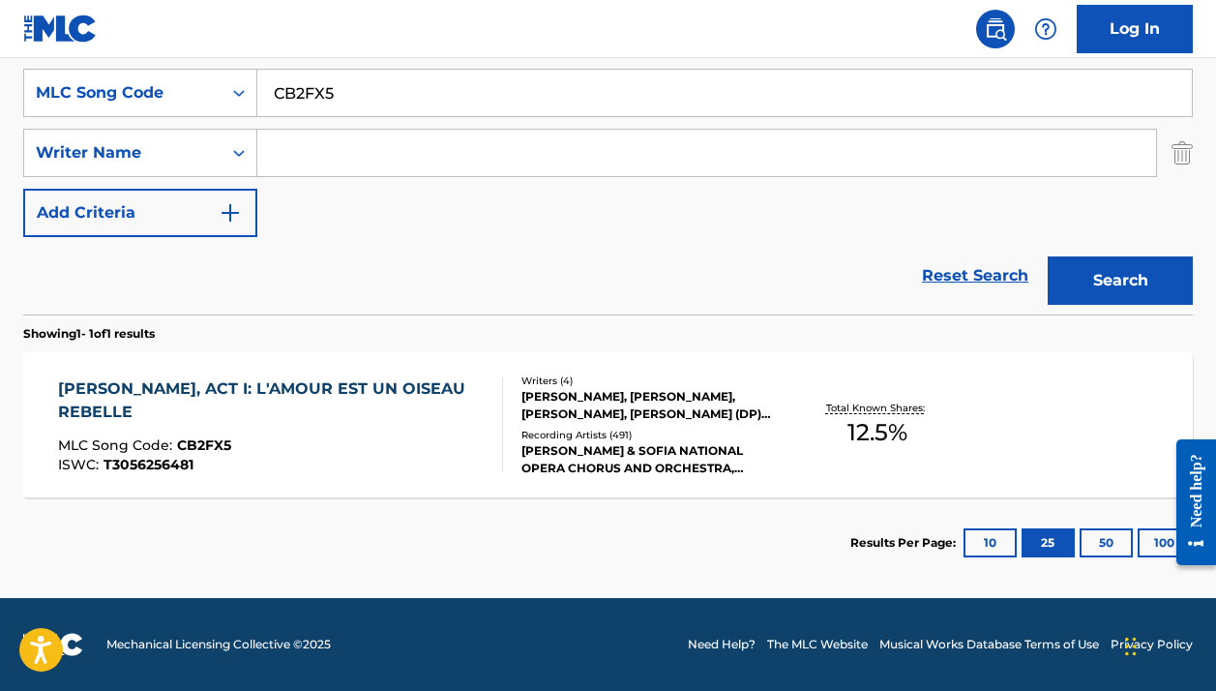
scroll to position [362, 0]
click at [420, 438] on div "MLC Song Code : CB2FX5" at bounding box center [272, 447] width 428 height 19
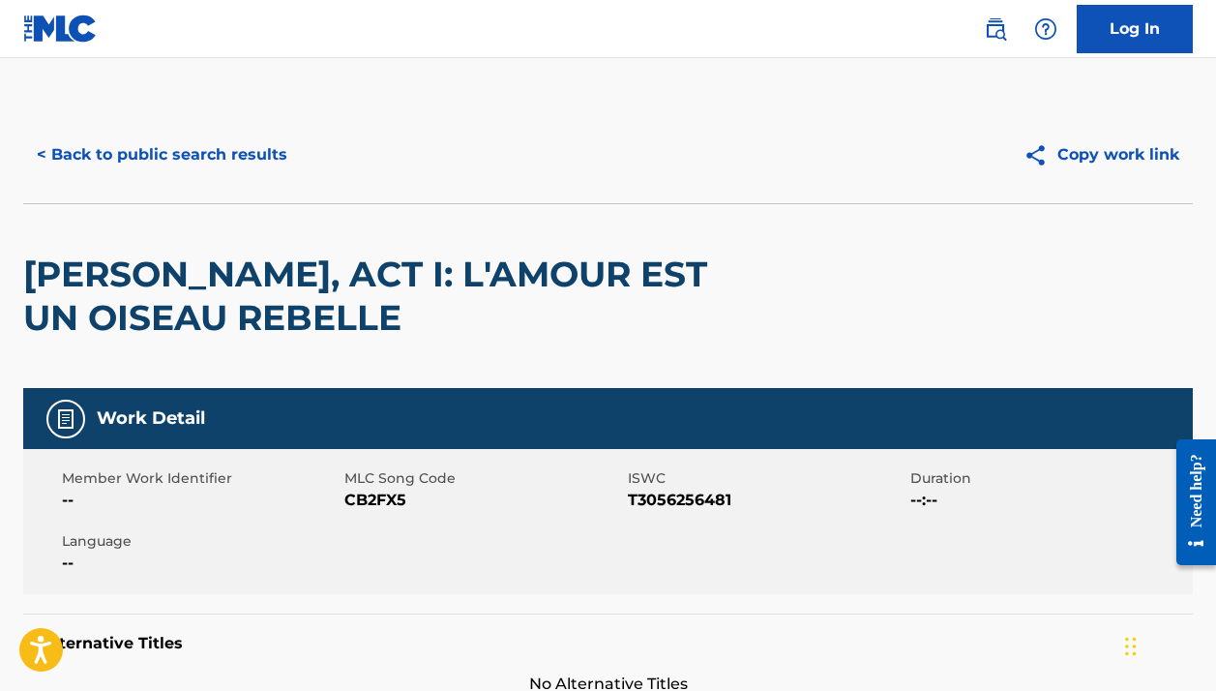
click at [195, 172] on button "< Back to public search results" at bounding box center [162, 155] width 278 height 48
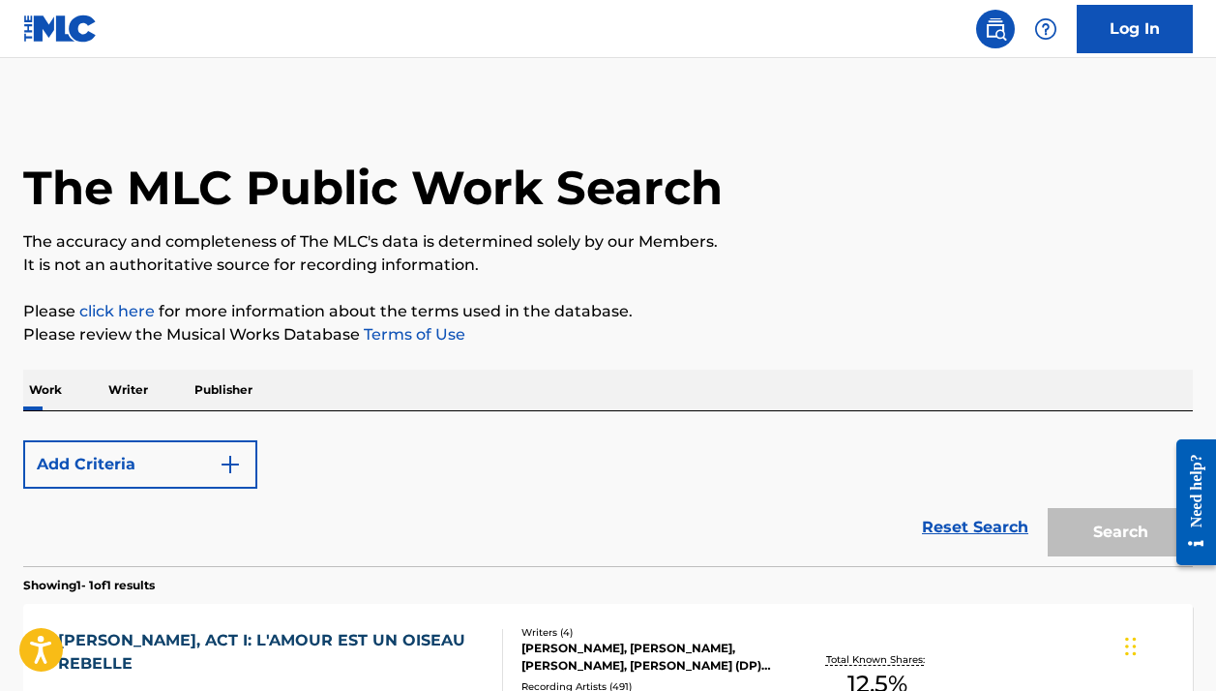
scroll to position [252, 0]
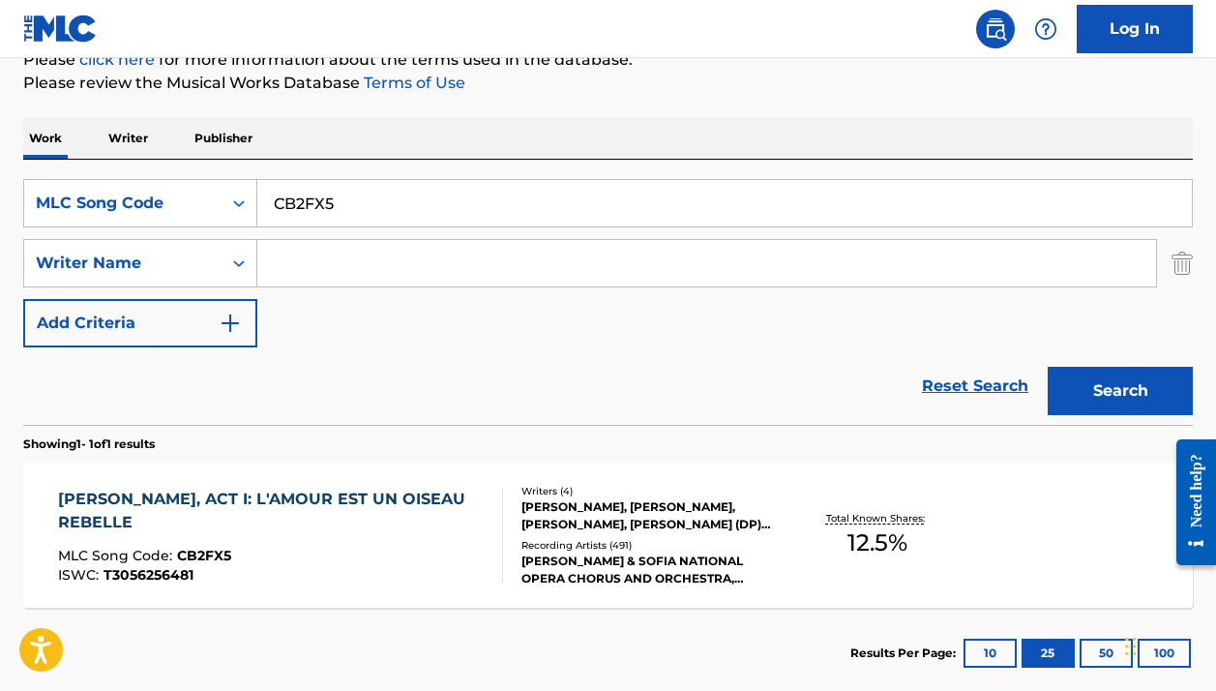
click at [325, 209] on input "CB2FX5" at bounding box center [724, 203] width 935 height 46
paste input "V98VE"
click at [1121, 391] on button "Search" at bounding box center [1120, 391] width 145 height 48
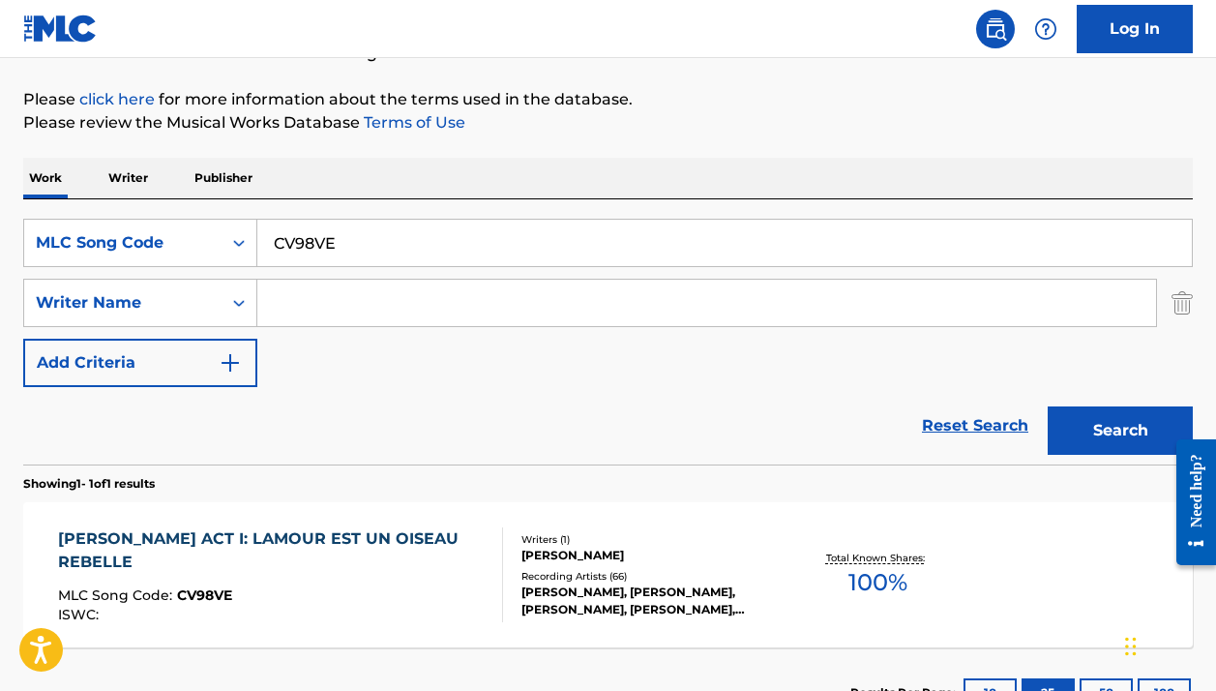
scroll to position [291, 0]
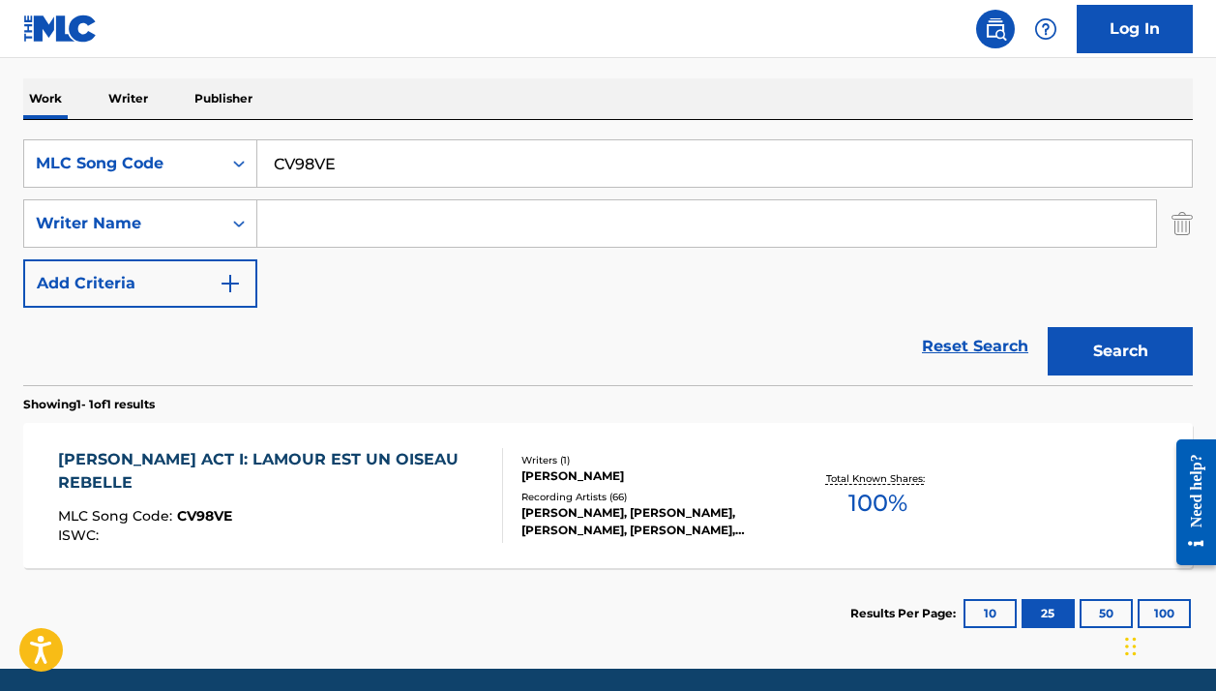
click at [356, 171] on input "CV98VE" at bounding box center [724, 163] width 935 height 46
click at [356, 170] on input "CV98VE" at bounding box center [724, 163] width 935 height 46
paste input "R71690"
click at [1121, 351] on button "Search" at bounding box center [1120, 351] width 145 height 48
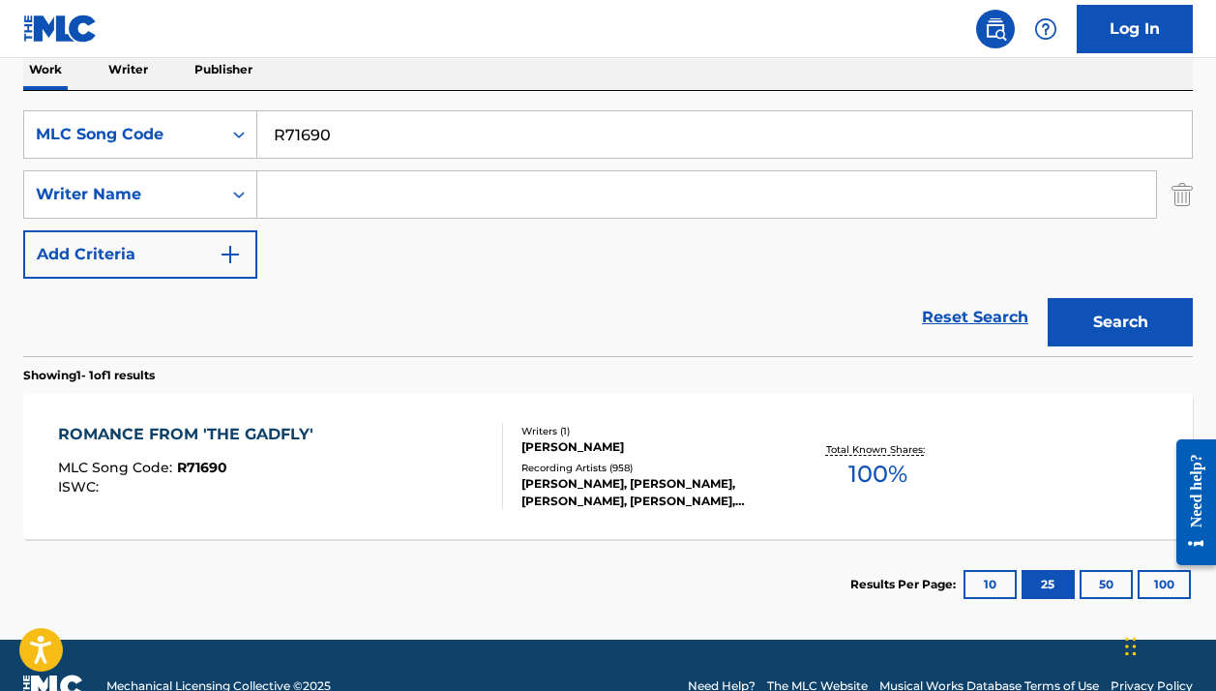
scroll to position [312, 0]
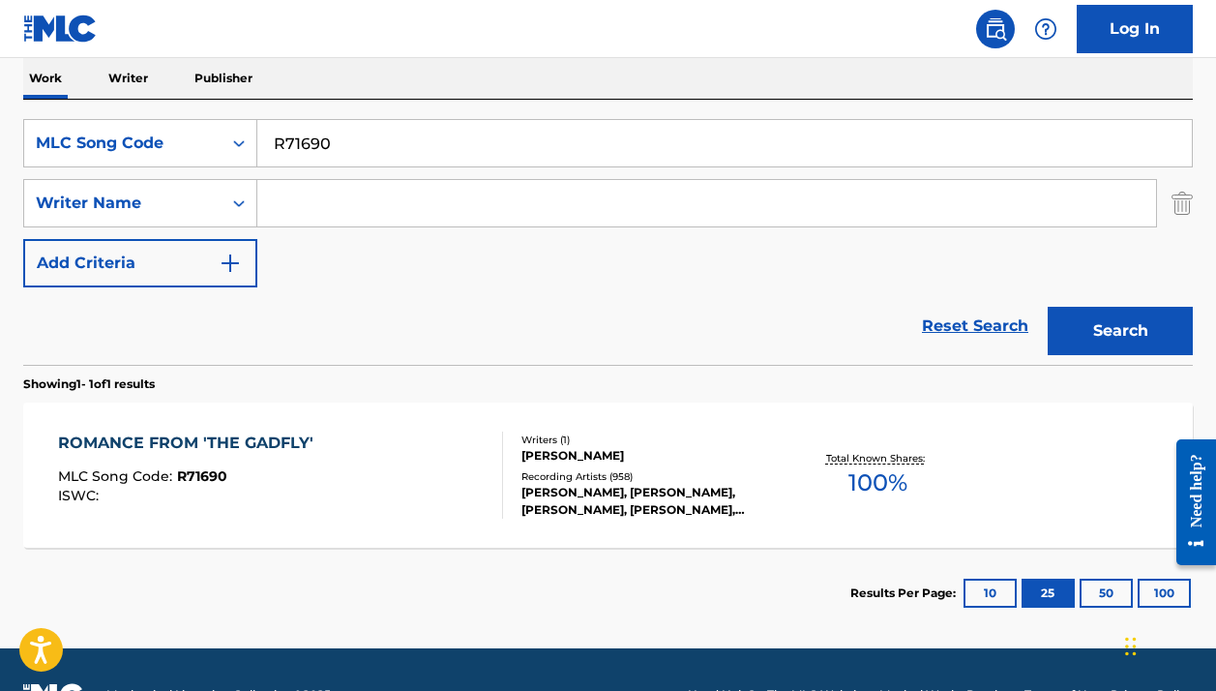
click at [293, 141] on input "R71690" at bounding box center [724, 143] width 935 height 46
paste input "N1450U"
type input "N1450U"
click at [1121, 331] on button "Search" at bounding box center [1120, 331] width 145 height 48
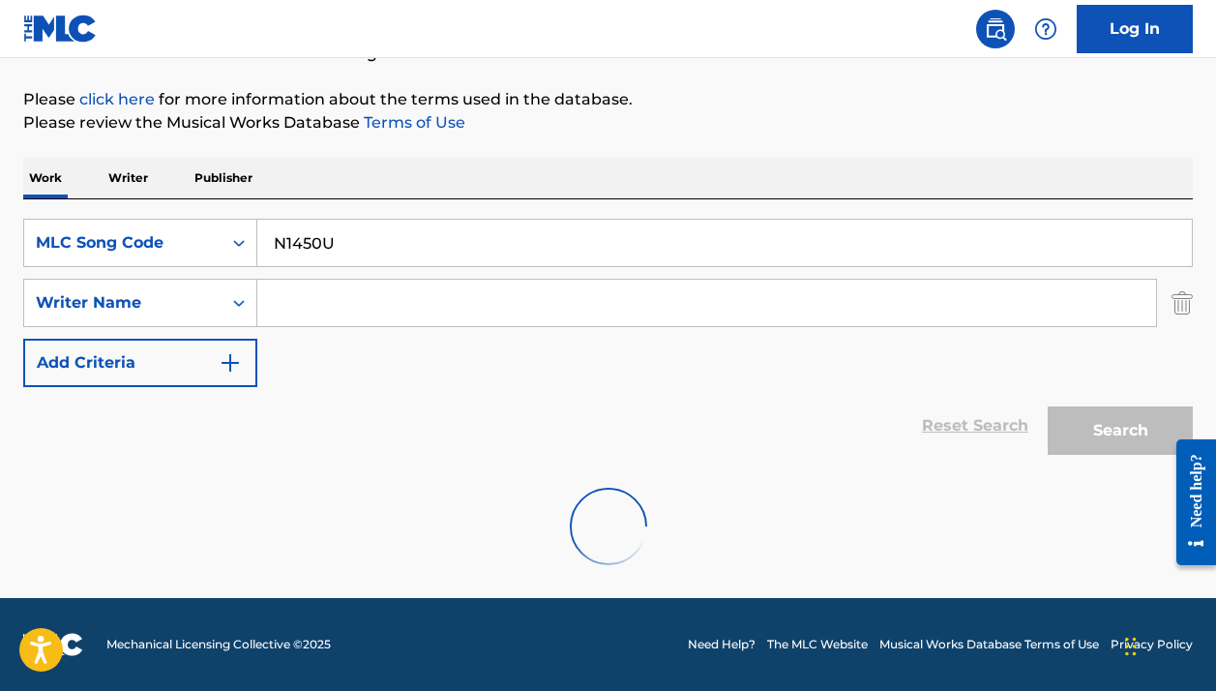
scroll to position [212, 0]
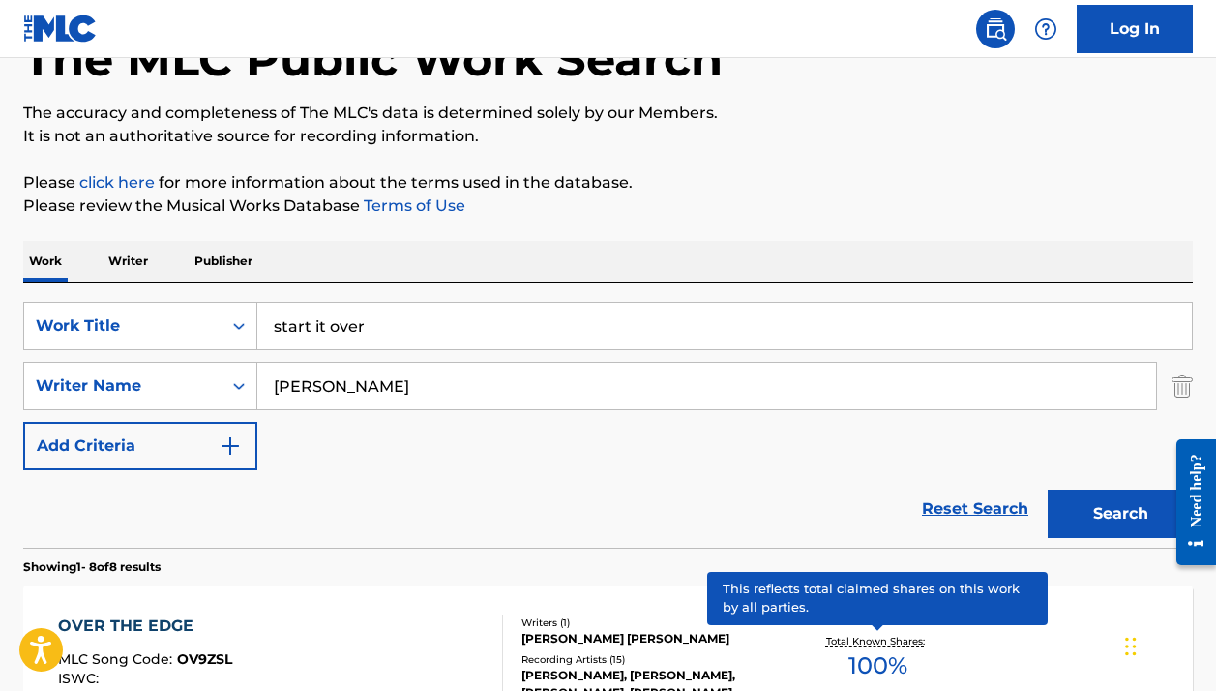
click at [436, 310] on input "start it over" at bounding box center [724, 326] width 935 height 46
paste input "[PERSON_NAME]: Winter (Improvisation after the second movement of [PERSON_NAME]…"
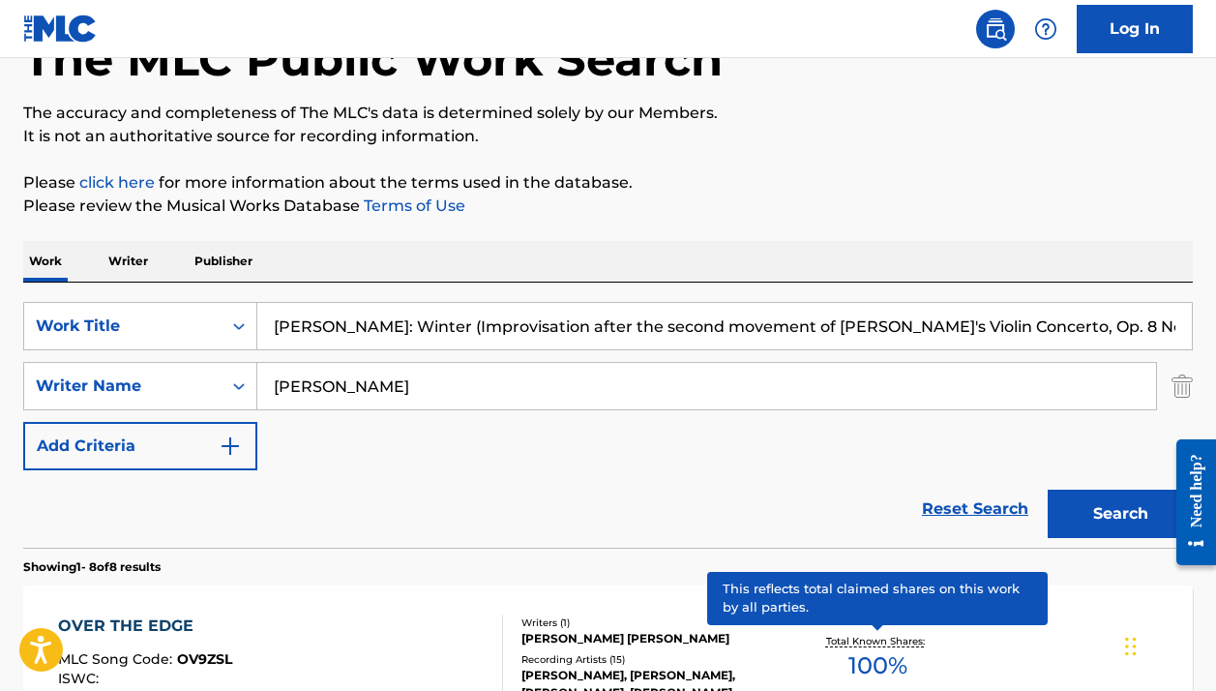
type input "[PERSON_NAME]: Winter (Improvisation after the second movement of [PERSON_NAME]…"
click at [484, 382] on input "[PERSON_NAME]" at bounding box center [706, 386] width 899 height 46
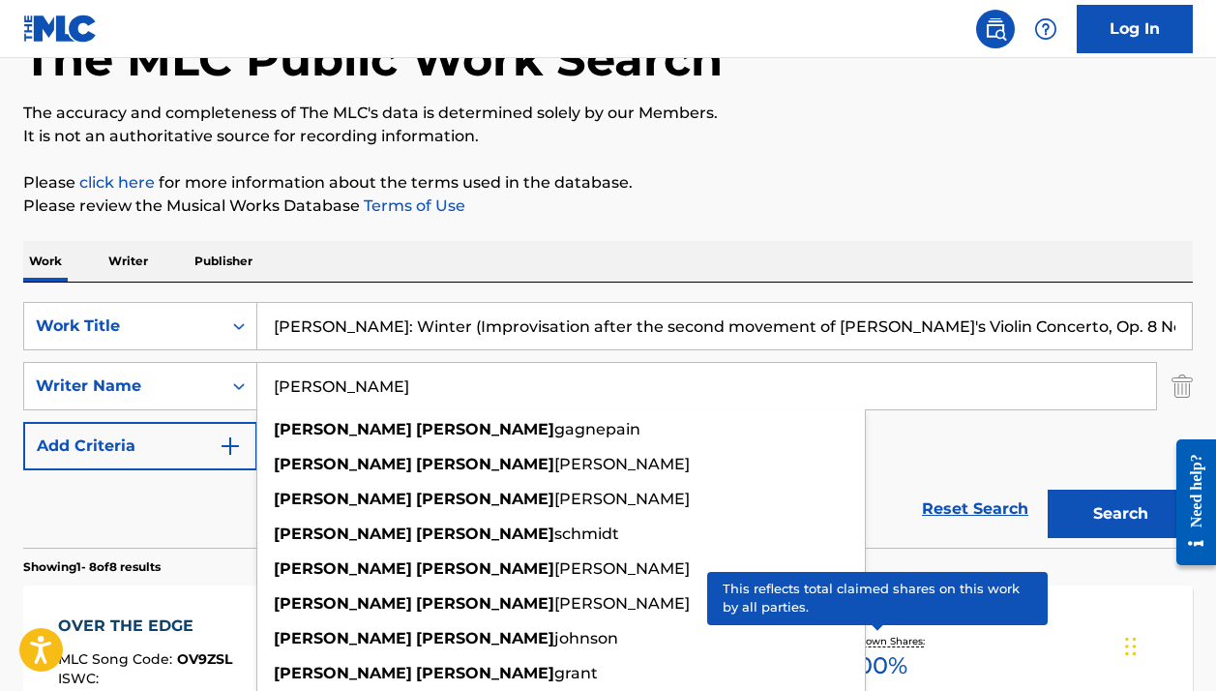
click at [484, 382] on input "[PERSON_NAME]" at bounding box center [706, 386] width 899 height 46
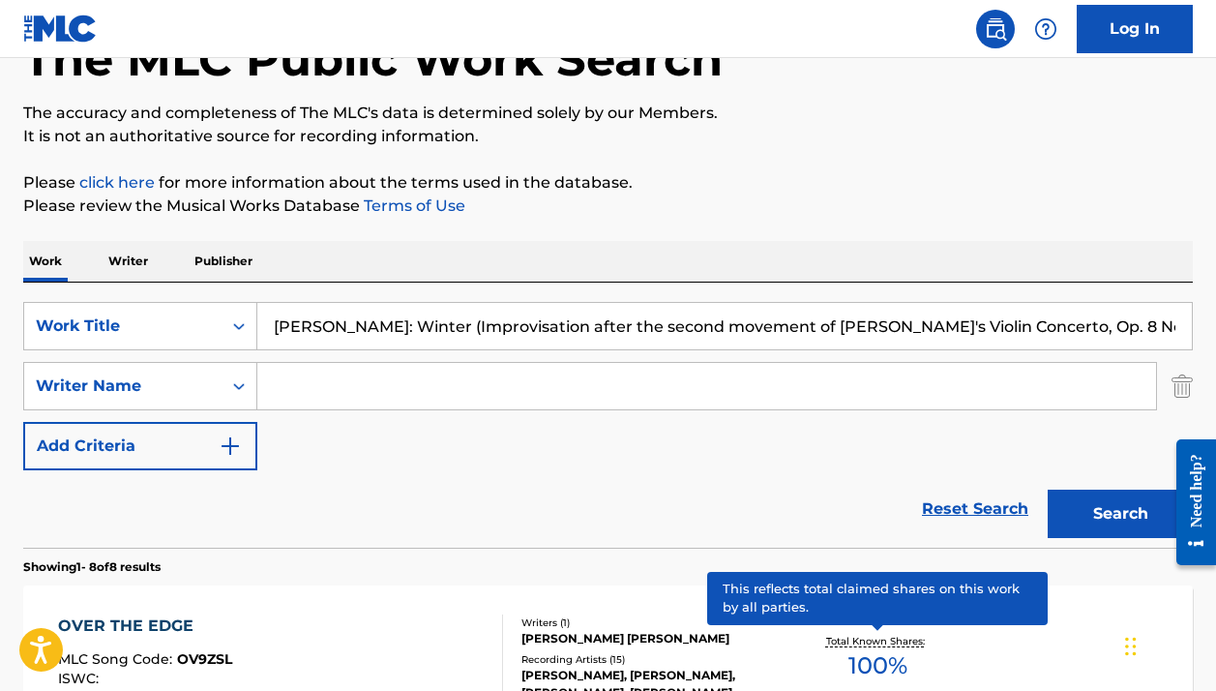
click at [1121, 514] on button "Search" at bounding box center [1120, 514] width 145 height 48
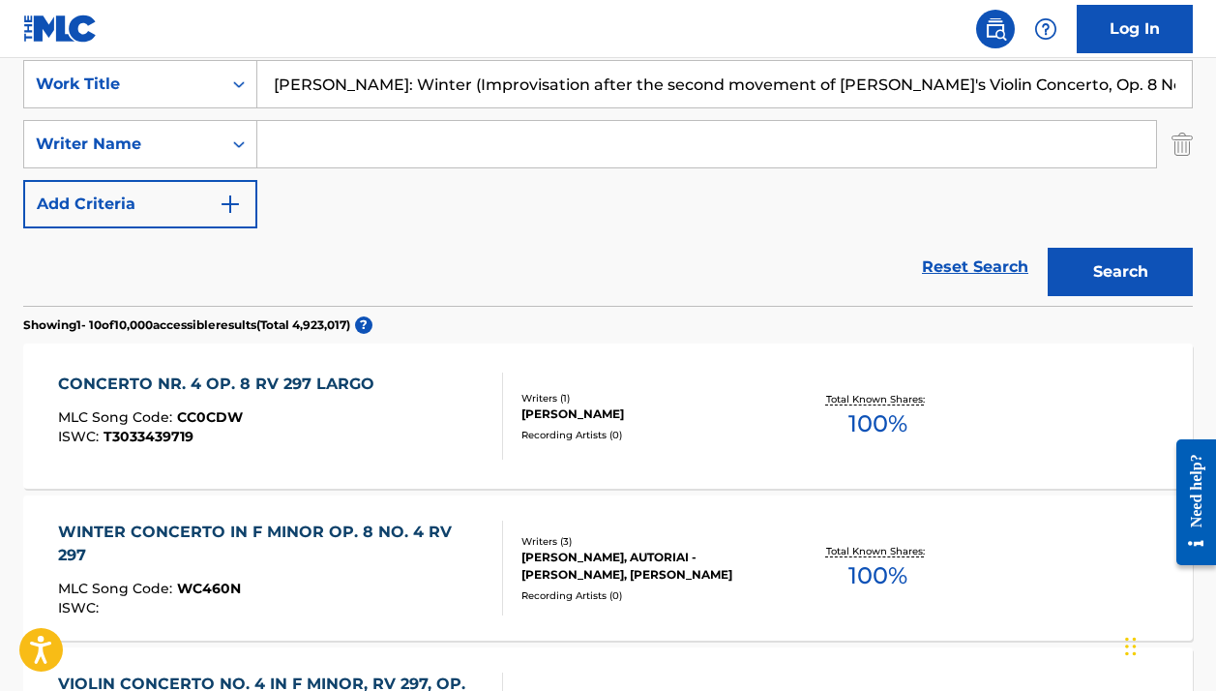
scroll to position [380, 0]
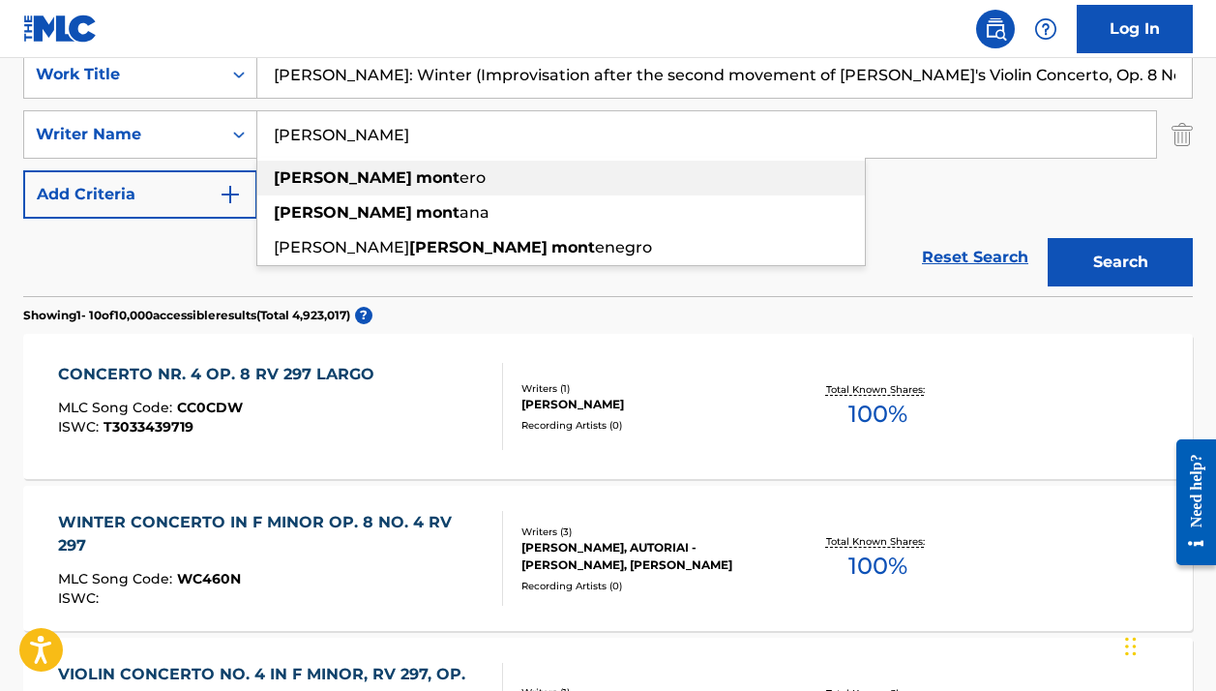
click at [431, 178] on div "[PERSON_NAME] ero" at bounding box center [561, 178] width 608 height 35
type input "[PERSON_NAME]"
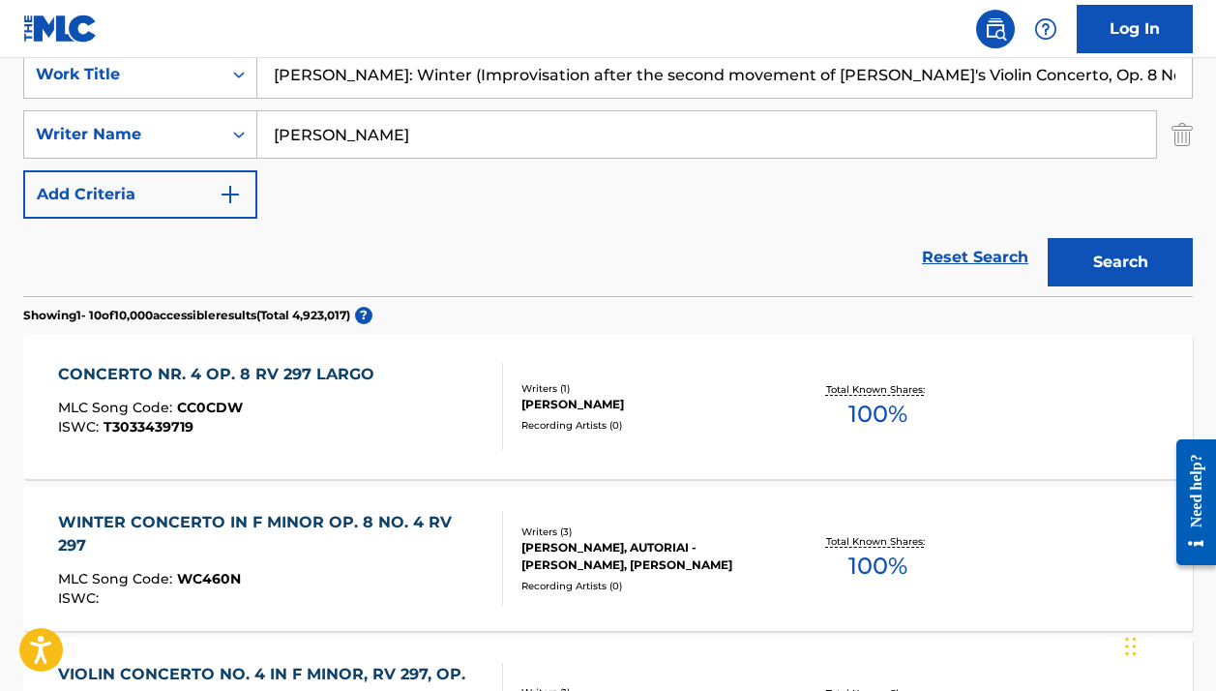
click at [1089, 249] on button "Search" at bounding box center [1120, 262] width 145 height 48
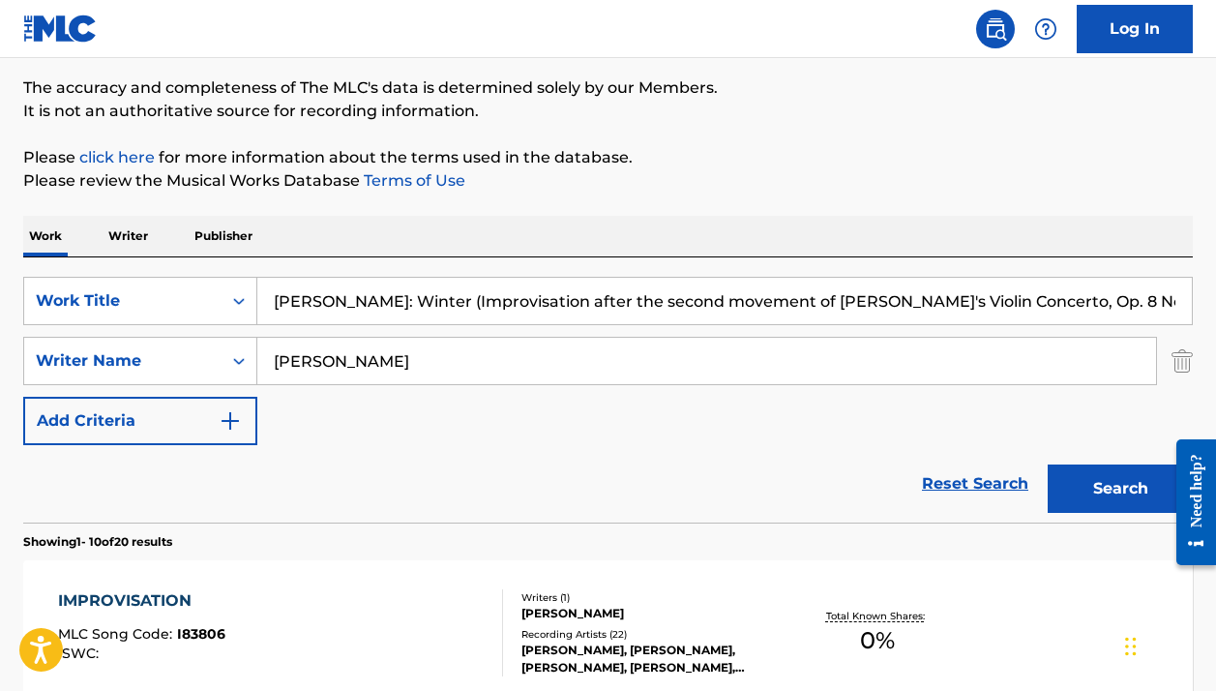
scroll to position [188, 0]
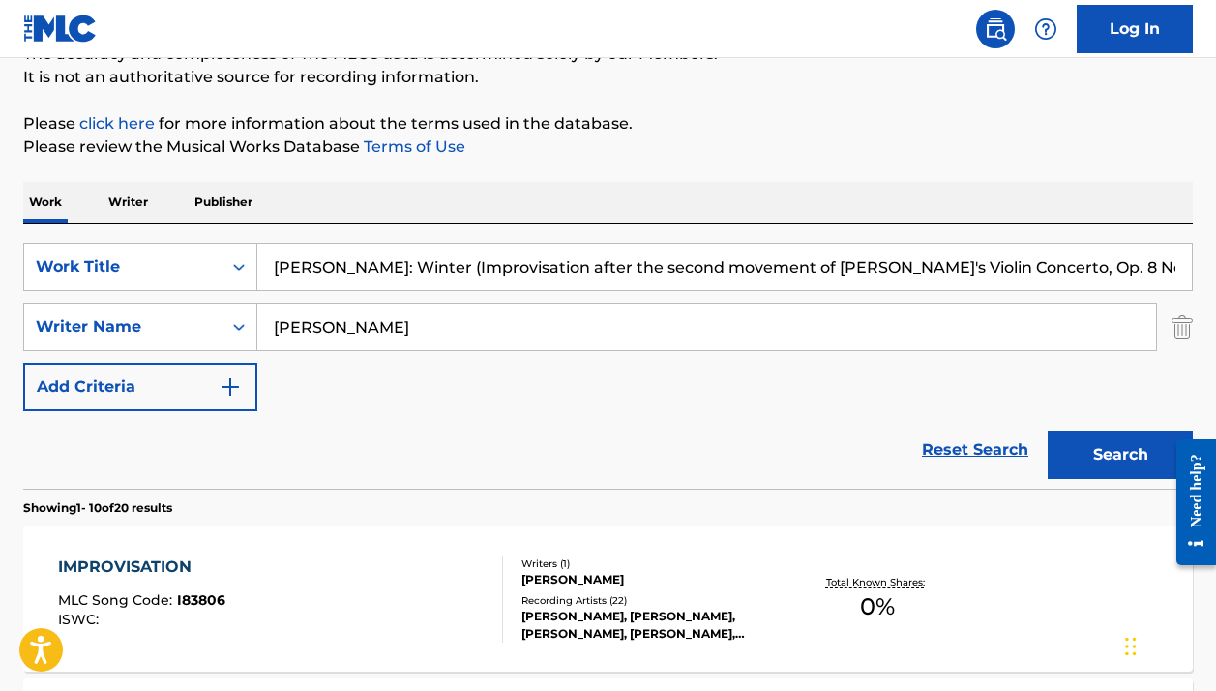
click at [356, 246] on input "[PERSON_NAME]: Winter (Improvisation after the second movement of [PERSON_NAME]…" at bounding box center [724, 267] width 935 height 46
click at [355, 250] on input "[PERSON_NAME]: Winter (Improvisation after the second movement of [PERSON_NAME]…" at bounding box center [724, 267] width 935 height 46
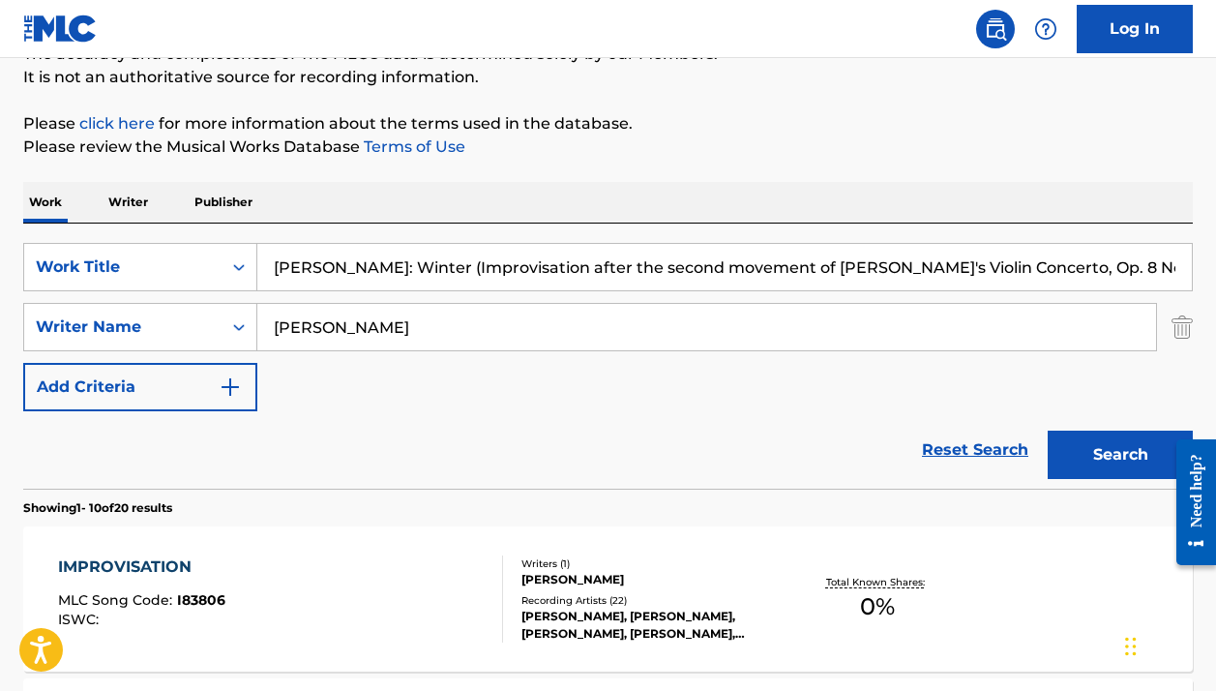
paste input "Bizet: [PERSON_NAME], Act 2: "Les tringles des sistres tintaient" (Carmen, [PER…"
click at [355, 250] on input "Bizet: [PERSON_NAME], Act 2: "Les tringles des sistres tintaient" ([PERSON_NAME…" at bounding box center [724, 267] width 935 height 46
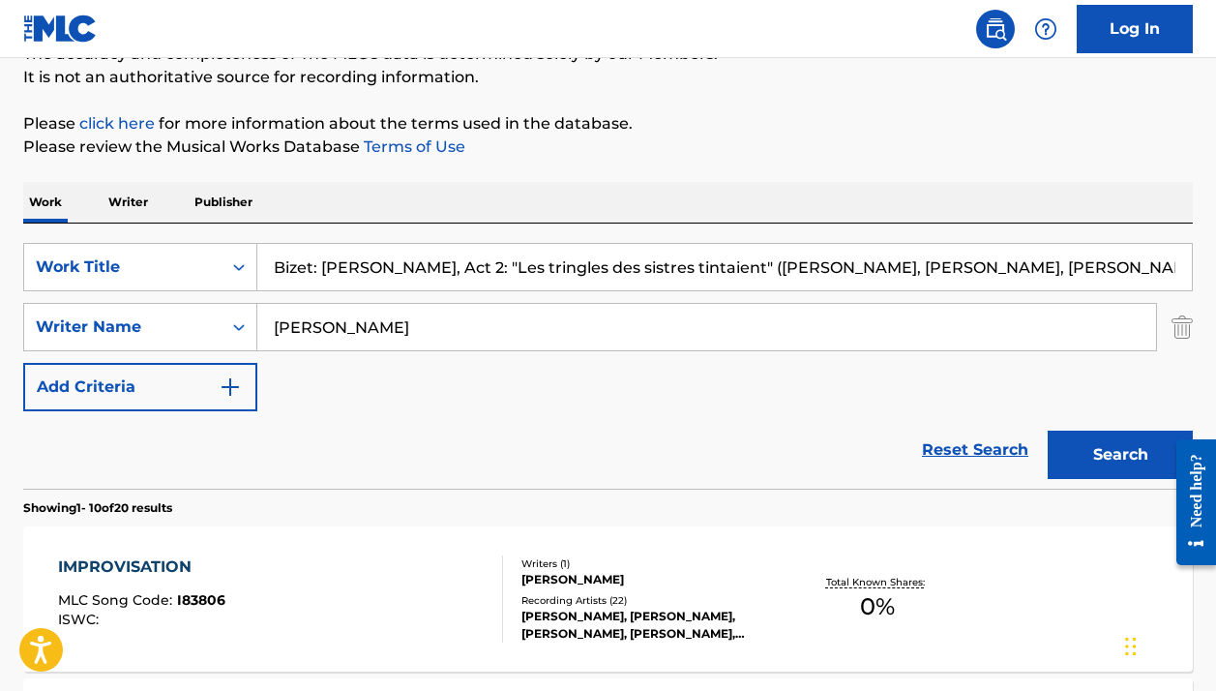
paste input "Search Form"
type input "Bizet: [PERSON_NAME], Act 2: "Les tringles des sistres tintaient" (Carmen, [PER…"
click at [335, 335] on input "[PERSON_NAME]" at bounding box center [706, 327] width 899 height 46
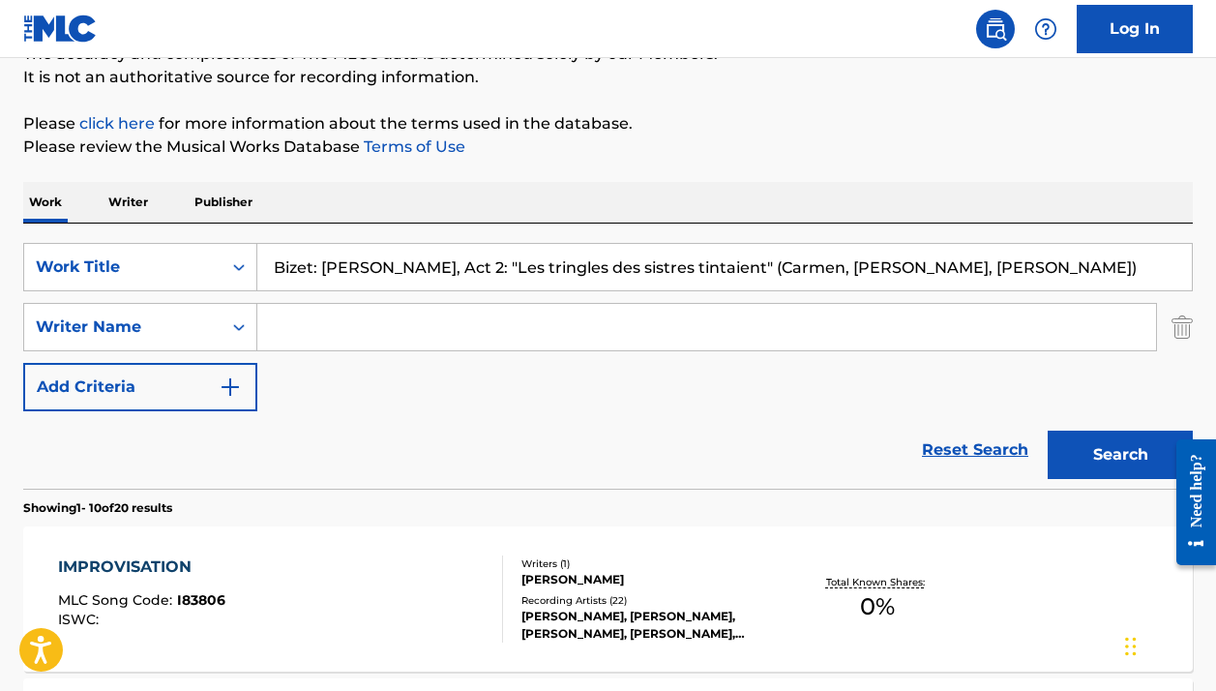
click at [290, 269] on input "Bizet: [PERSON_NAME], Act 2: "Les tringles des sistres tintaient" (Carmen, [PER…" at bounding box center [724, 267] width 935 height 46
drag, startPoint x: 326, startPoint y: 260, endPoint x: 222, endPoint y: 260, distance: 104.5
click at [224, 260] on div "SearchWithCriteria32dd7d3a-ee10-4b0e-b9bd-694605ae7019 Work Title Bizet: [PERSO…" at bounding box center [608, 267] width 1170 height 48
type input "[PERSON_NAME], Act 2: "Les tringles des sistres tintaient" (Carmen, [PERSON_NAM…"
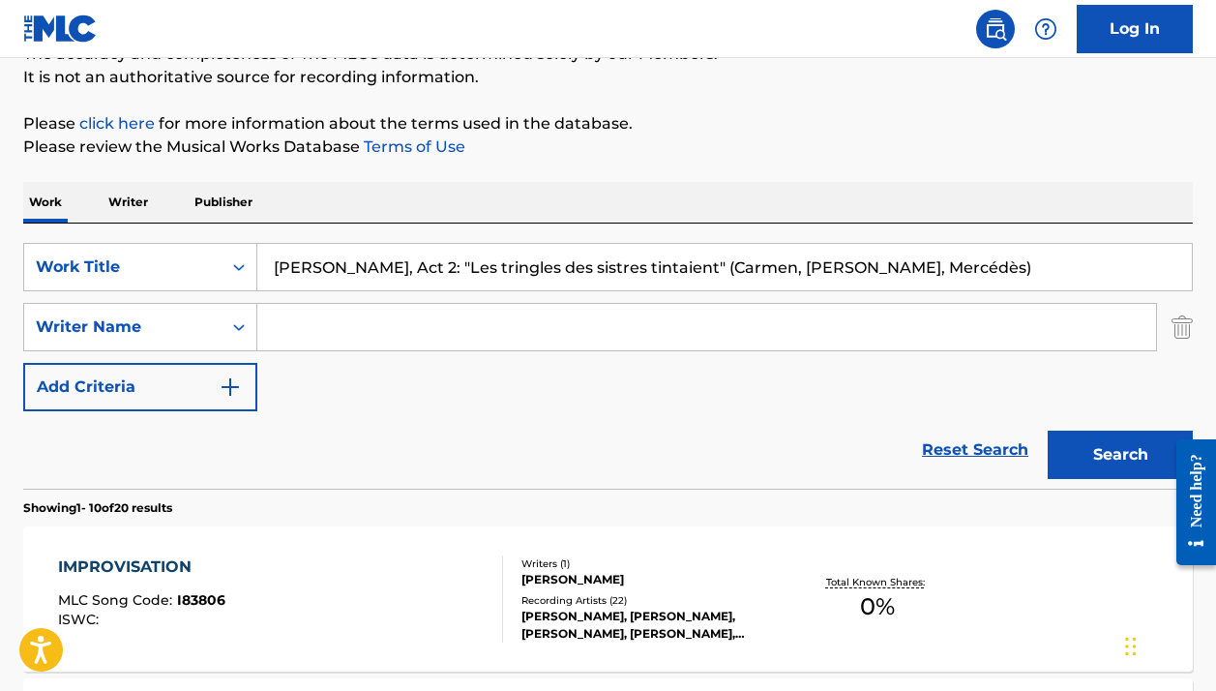
click at [319, 333] on input "Search Form" at bounding box center [706, 327] width 899 height 46
paste input "Bizet"
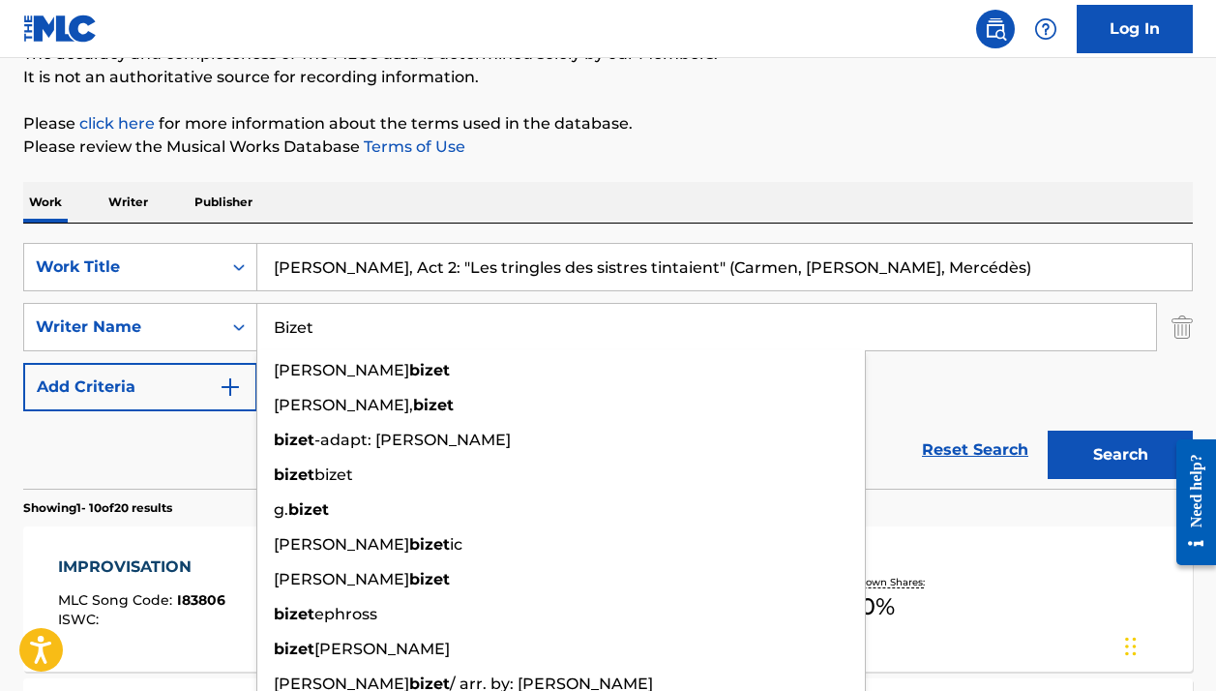
type input "Bizet"
click at [1121, 455] on button "Search" at bounding box center [1120, 455] width 145 height 48
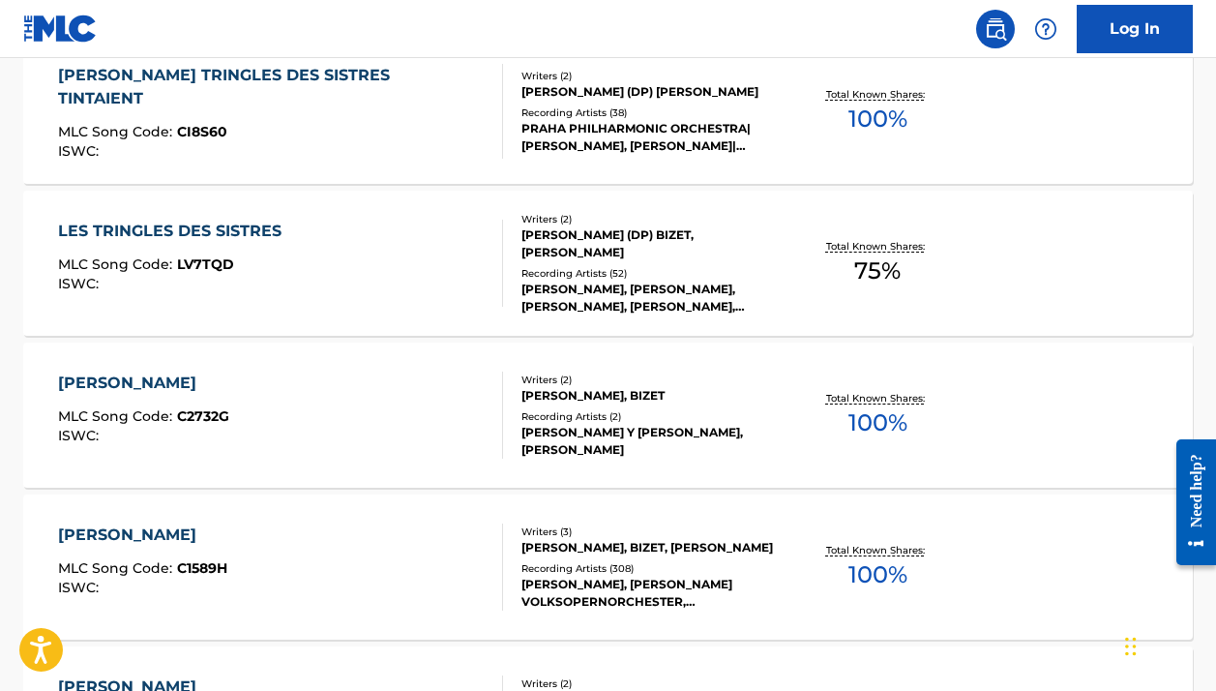
scroll to position [256, 0]
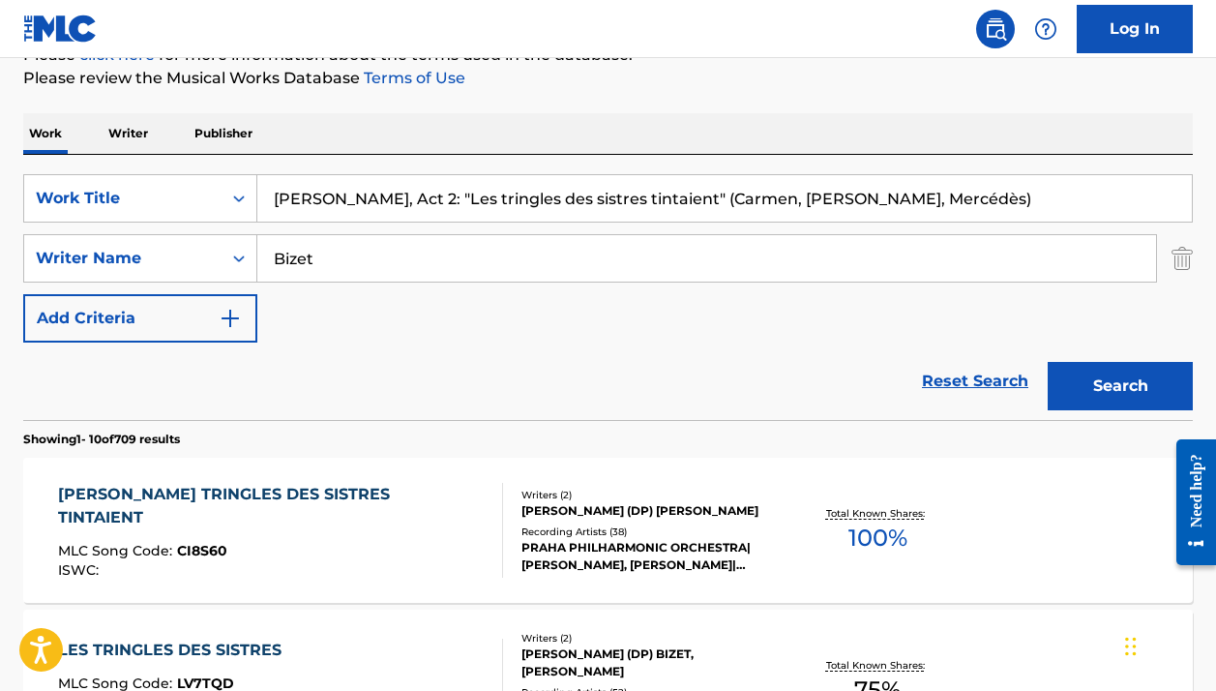
click at [451, 558] on div "[PERSON_NAME] TRINGLES DES SISTRES TINTAIENT MLC Song Code : CI8S60 ISWC :" at bounding box center [272, 530] width 428 height 95
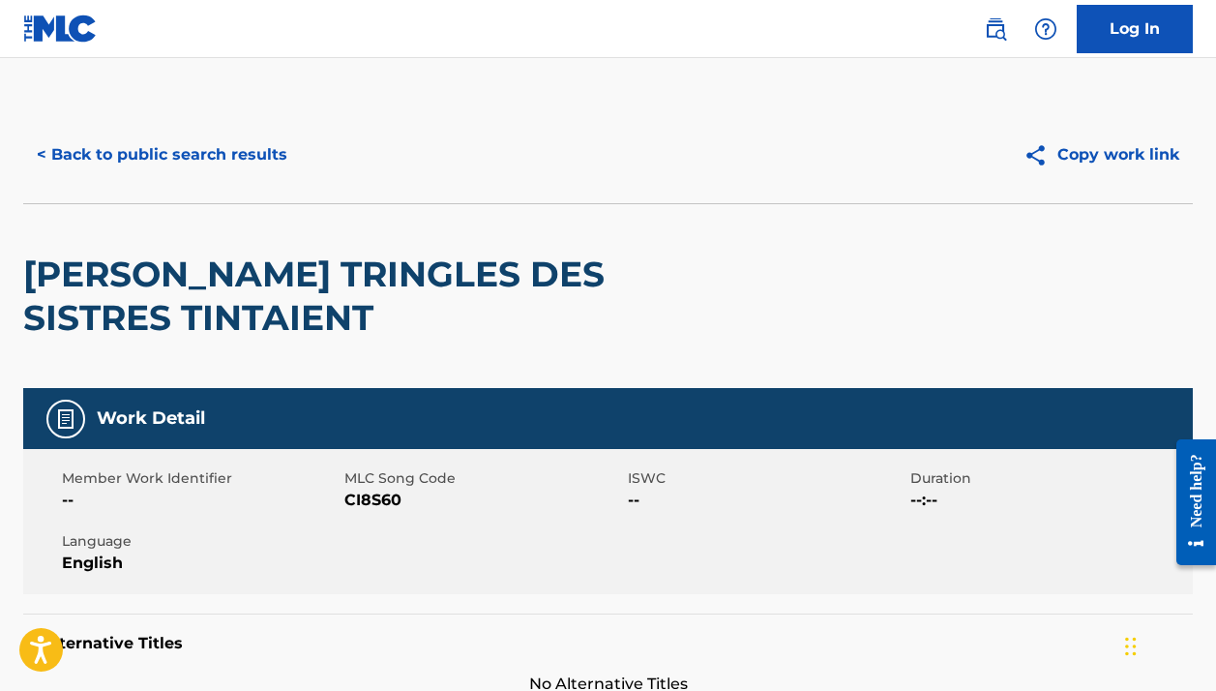
click at [244, 147] on button "< Back to public search results" at bounding box center [162, 155] width 278 height 48
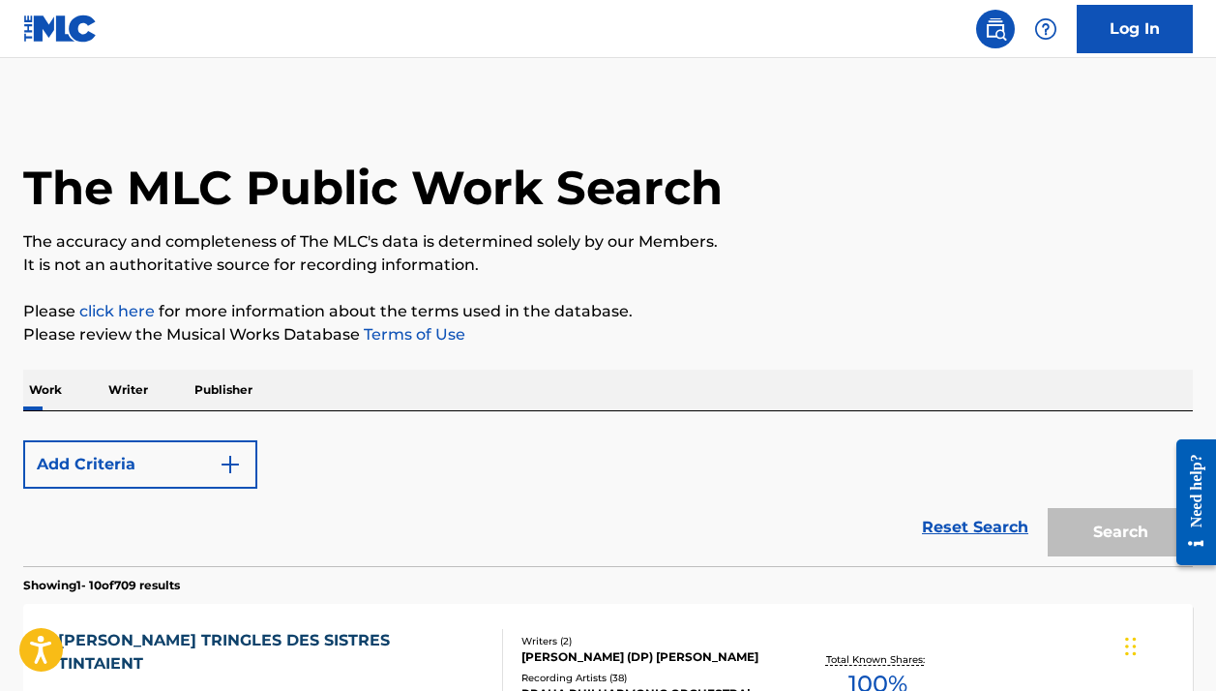
scroll to position [256, 0]
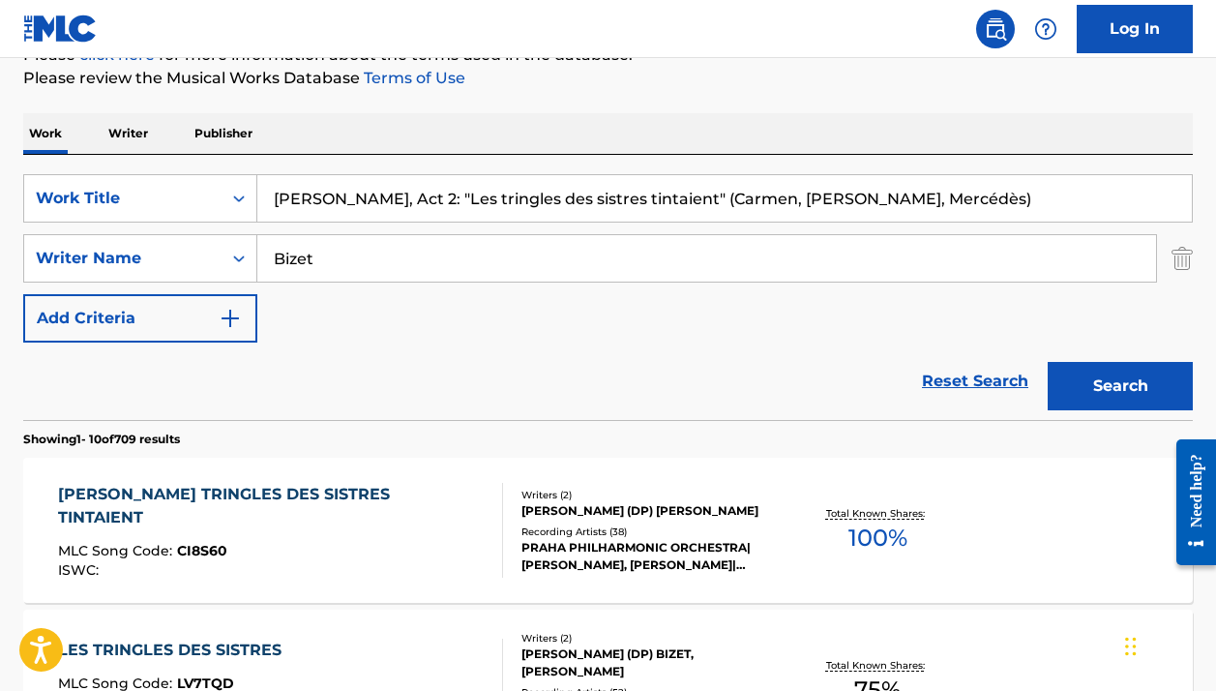
click at [339, 207] on input "[PERSON_NAME], Act 2: "Les tringles des sistres tintaient" (Carmen, [PERSON_NAM…" at bounding box center [724, 198] width 935 height 46
click at [174, 196] on div "Work Title" at bounding box center [123, 198] width 174 height 23
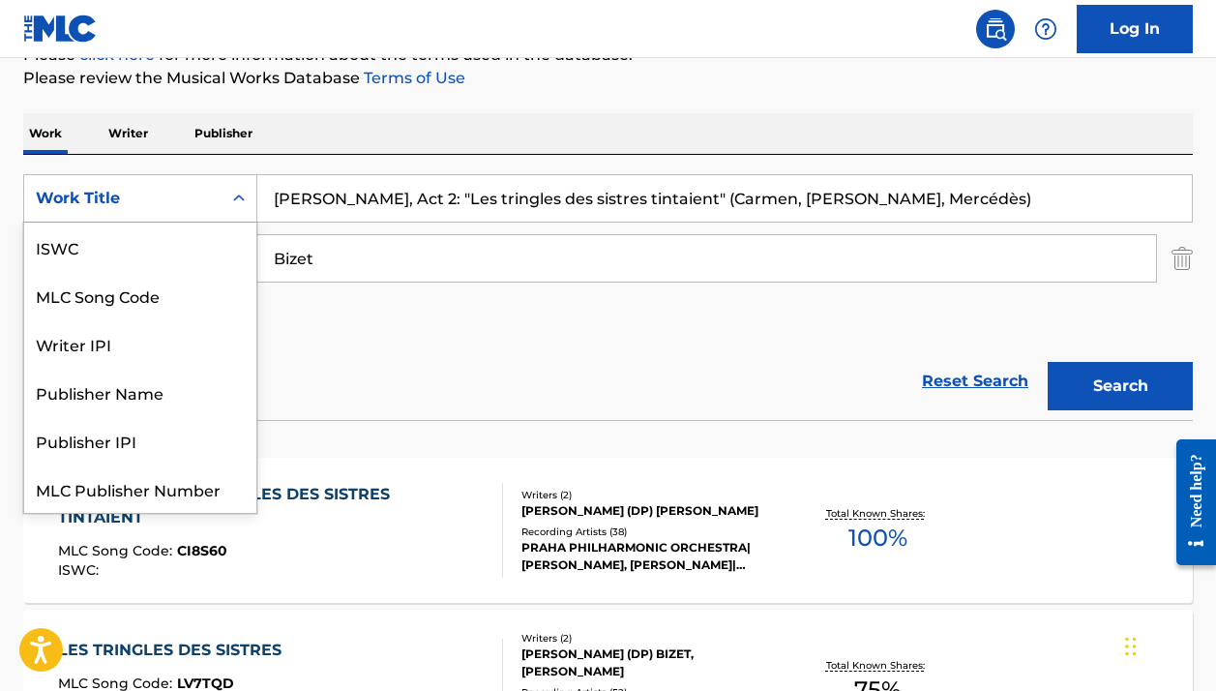
scroll to position [48, 0]
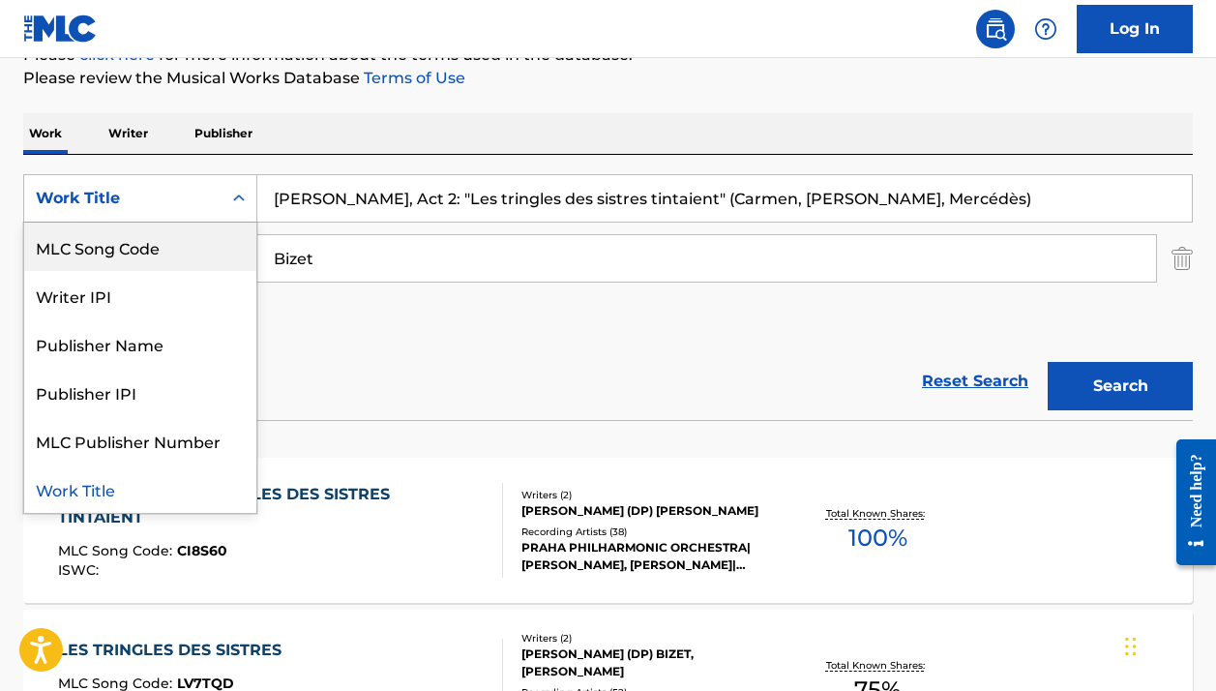
click at [161, 259] on div "MLC Song Code" at bounding box center [140, 247] width 232 height 48
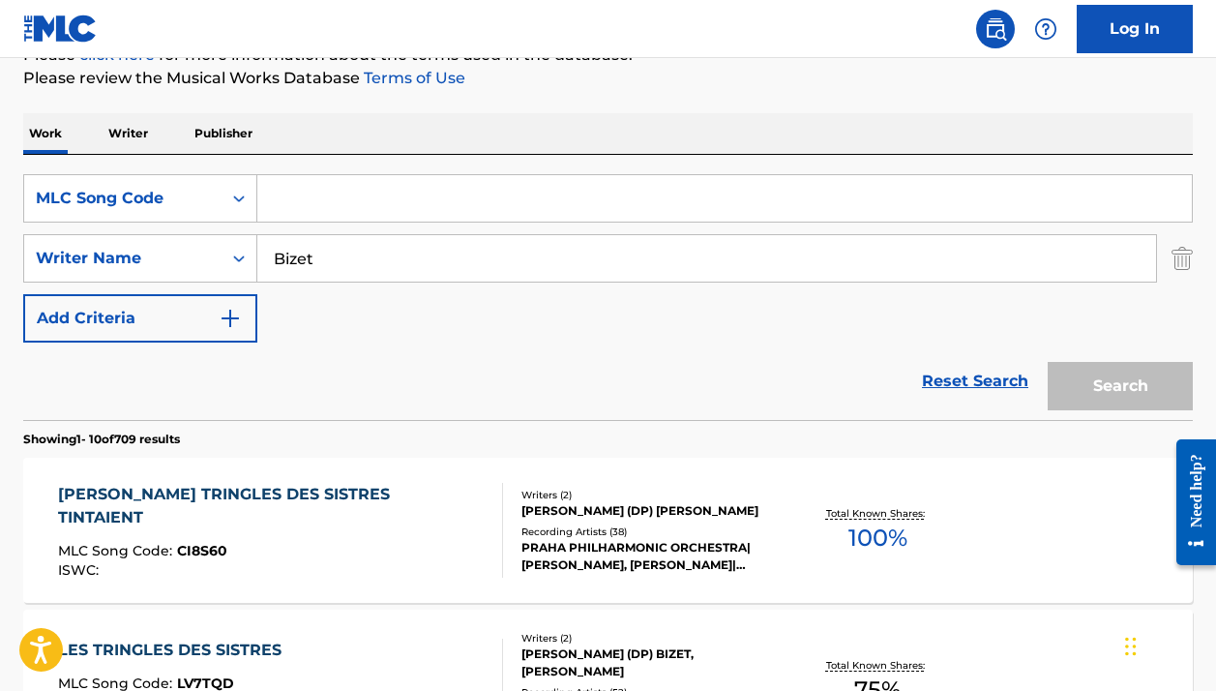
click at [382, 205] on input "Search Form" at bounding box center [724, 198] width 935 height 46
paste input "R71690"
type input "R71690"
click at [326, 248] on input "Bizet" at bounding box center [706, 258] width 899 height 46
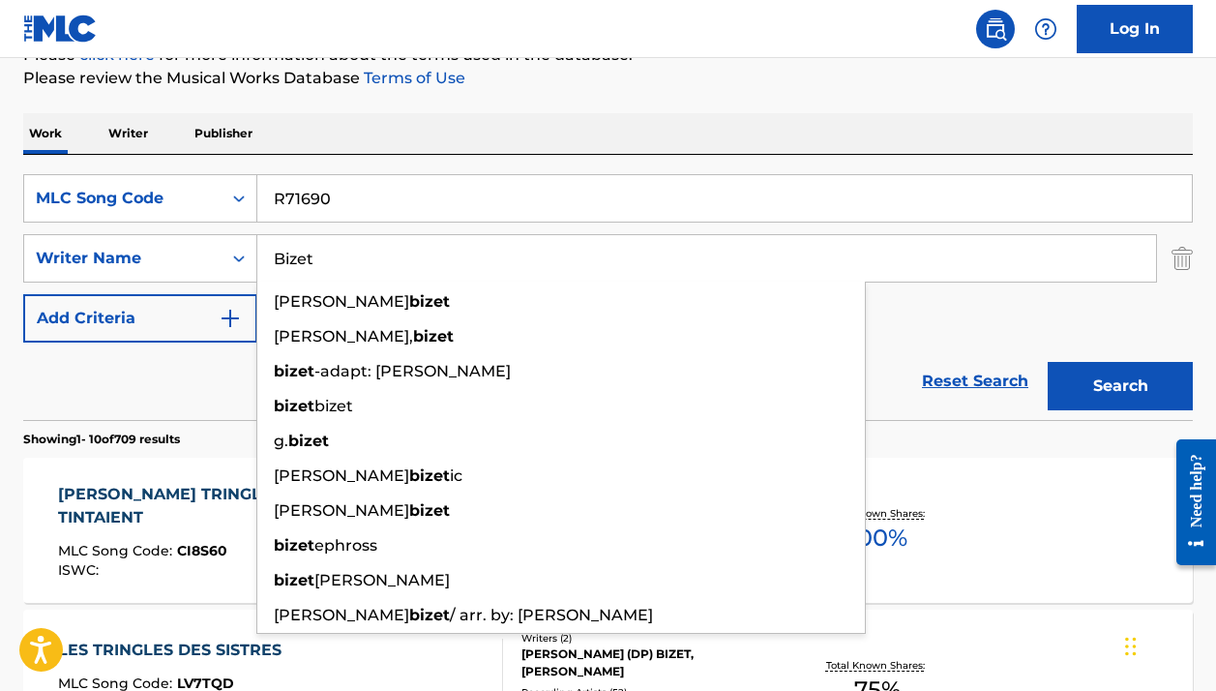
click at [1121, 386] on button "Search" at bounding box center [1120, 386] width 145 height 48
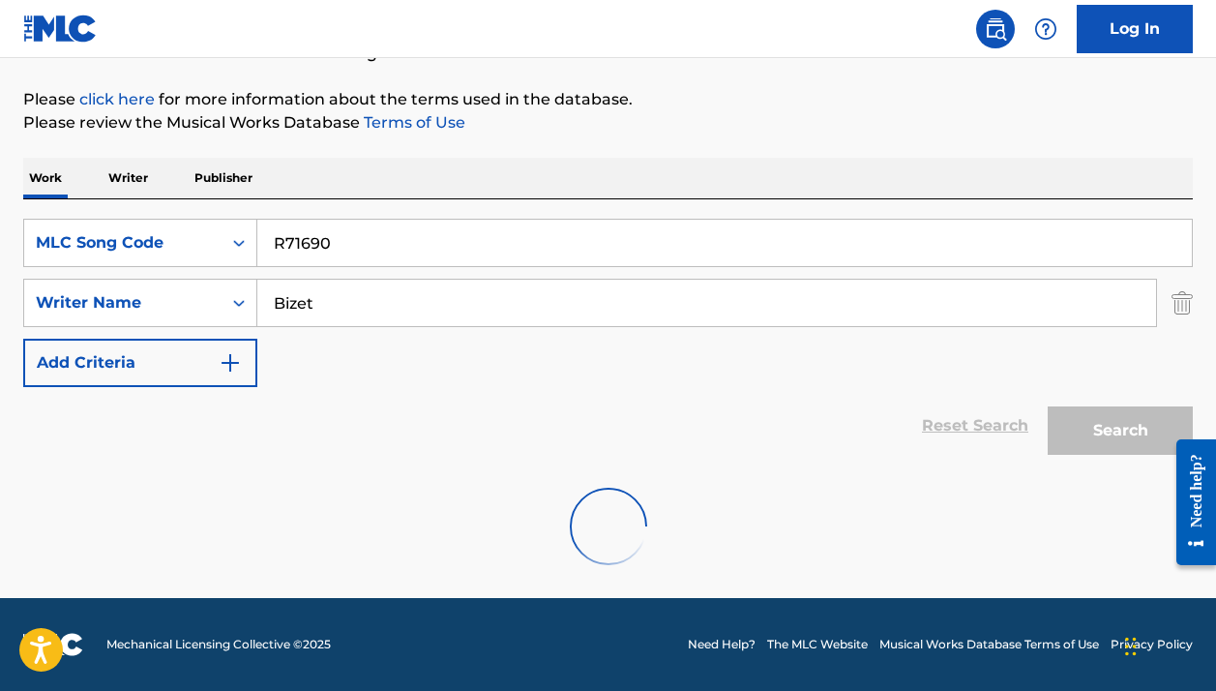
scroll to position [149, 0]
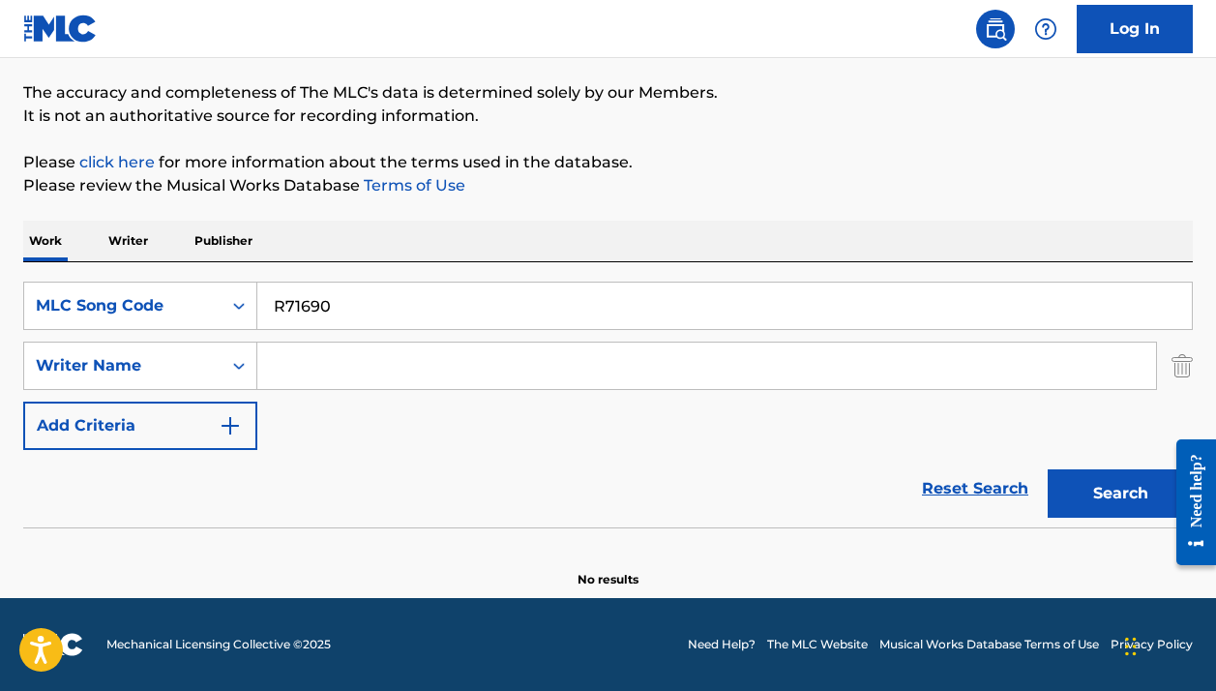
click at [1121, 494] on button "Search" at bounding box center [1120, 493] width 145 height 48
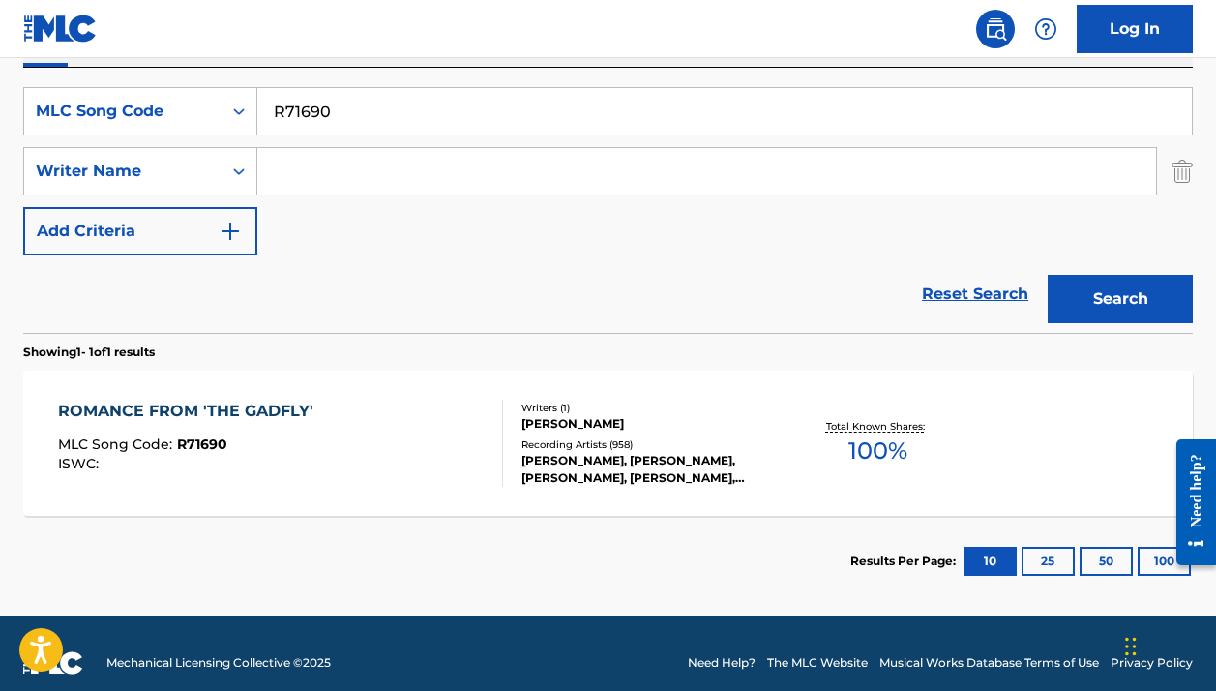
scroll to position [352, 0]
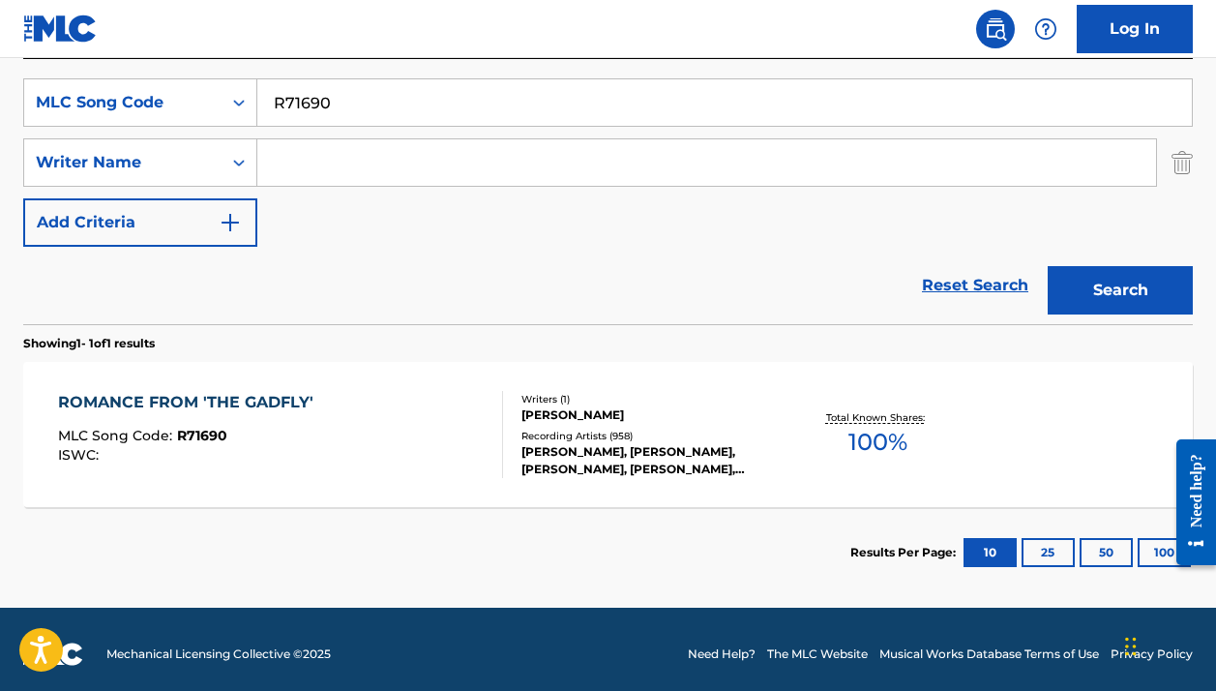
click at [690, 450] on div "[PERSON_NAME], [PERSON_NAME], [PERSON_NAME], [PERSON_NAME], [PERSON_NAME]|[PERS…" at bounding box center [651, 460] width 259 height 35
